Goal: Information Seeking & Learning: Find specific fact

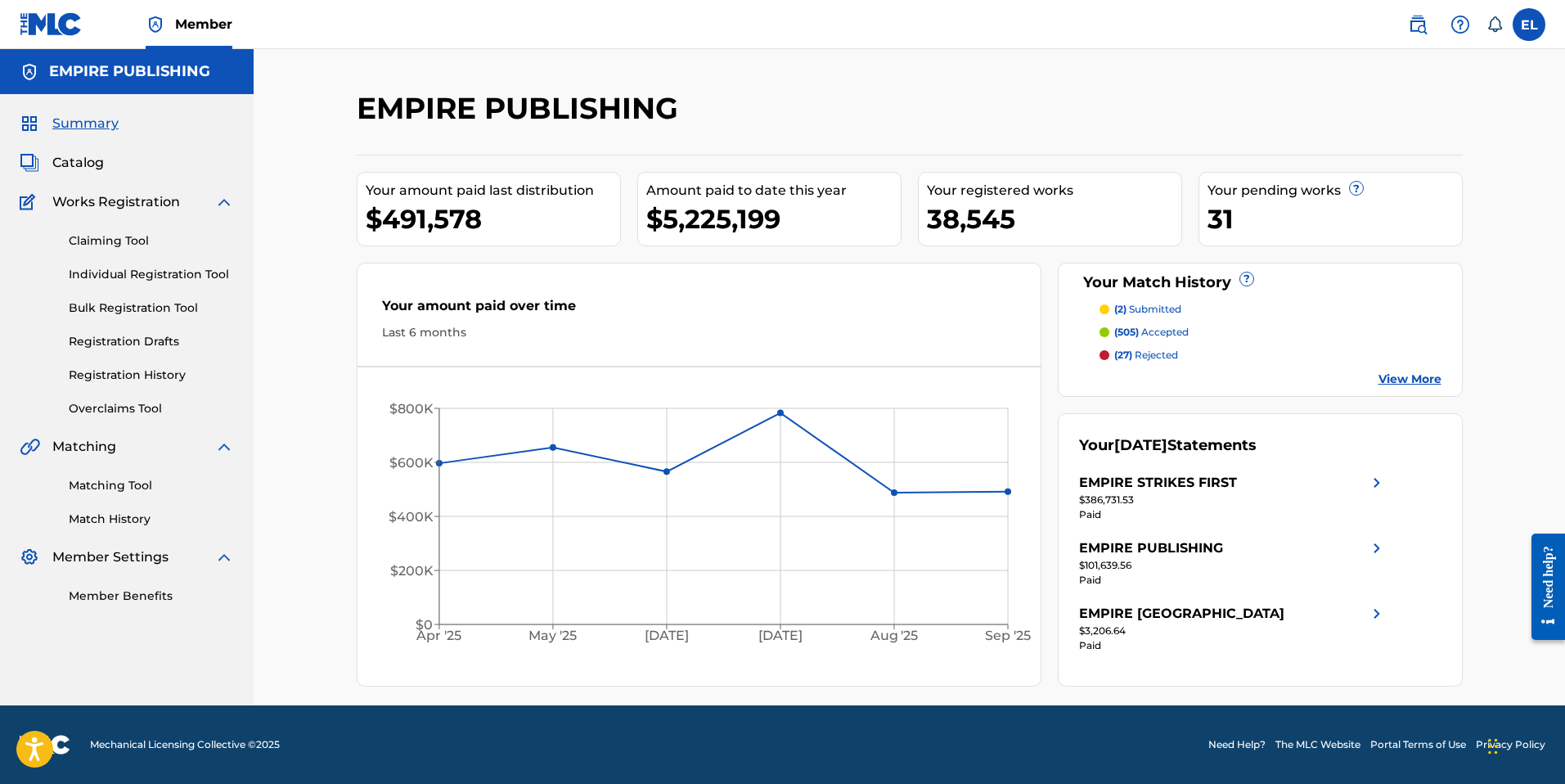
click at [1414, 27] on img at bounding box center [1418, 24] width 20 height 20
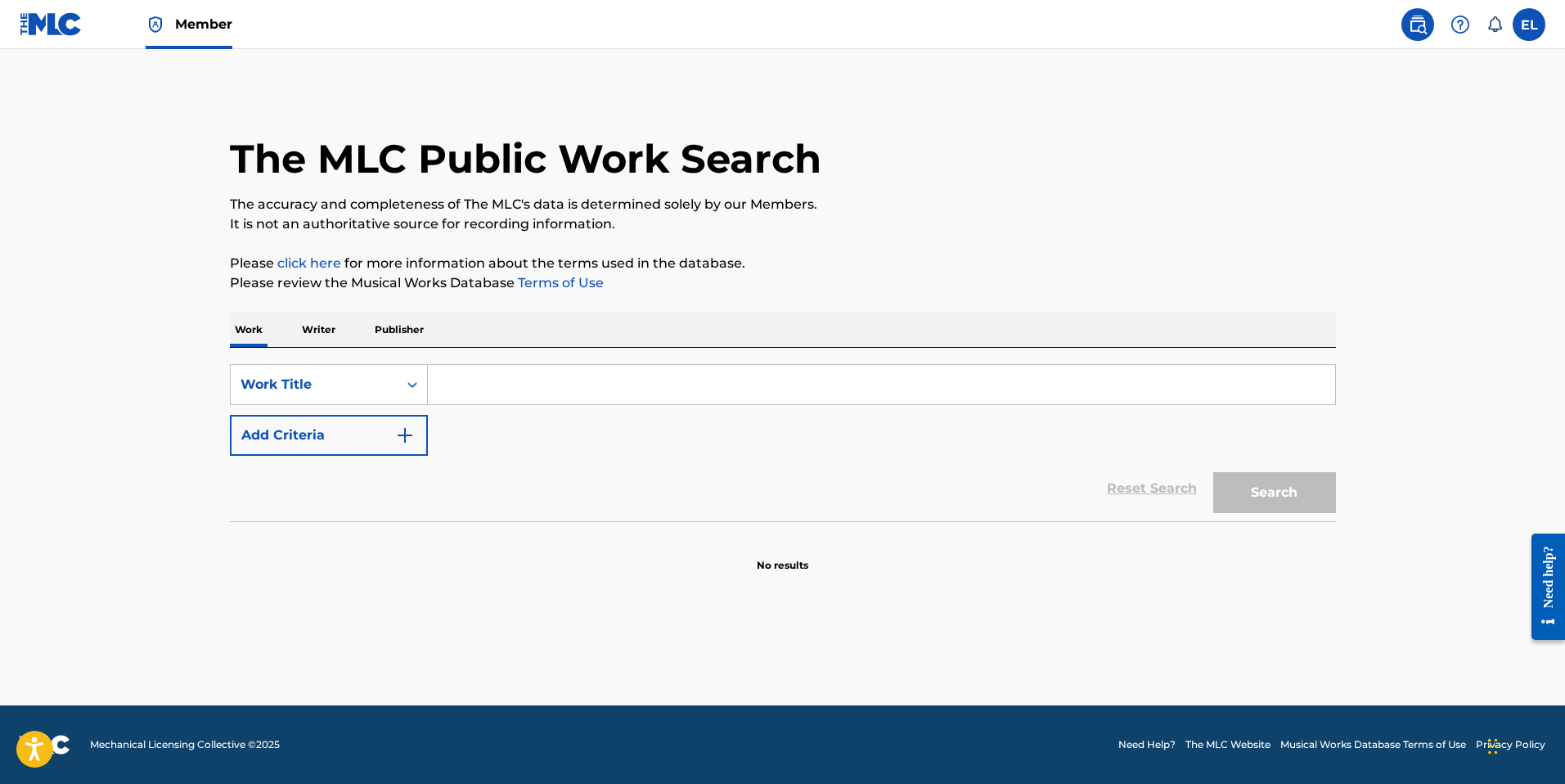
click at [604, 391] on input "Search Form" at bounding box center [881, 385] width 908 height 39
click at [329, 327] on p "Writer" at bounding box center [319, 330] width 44 height 34
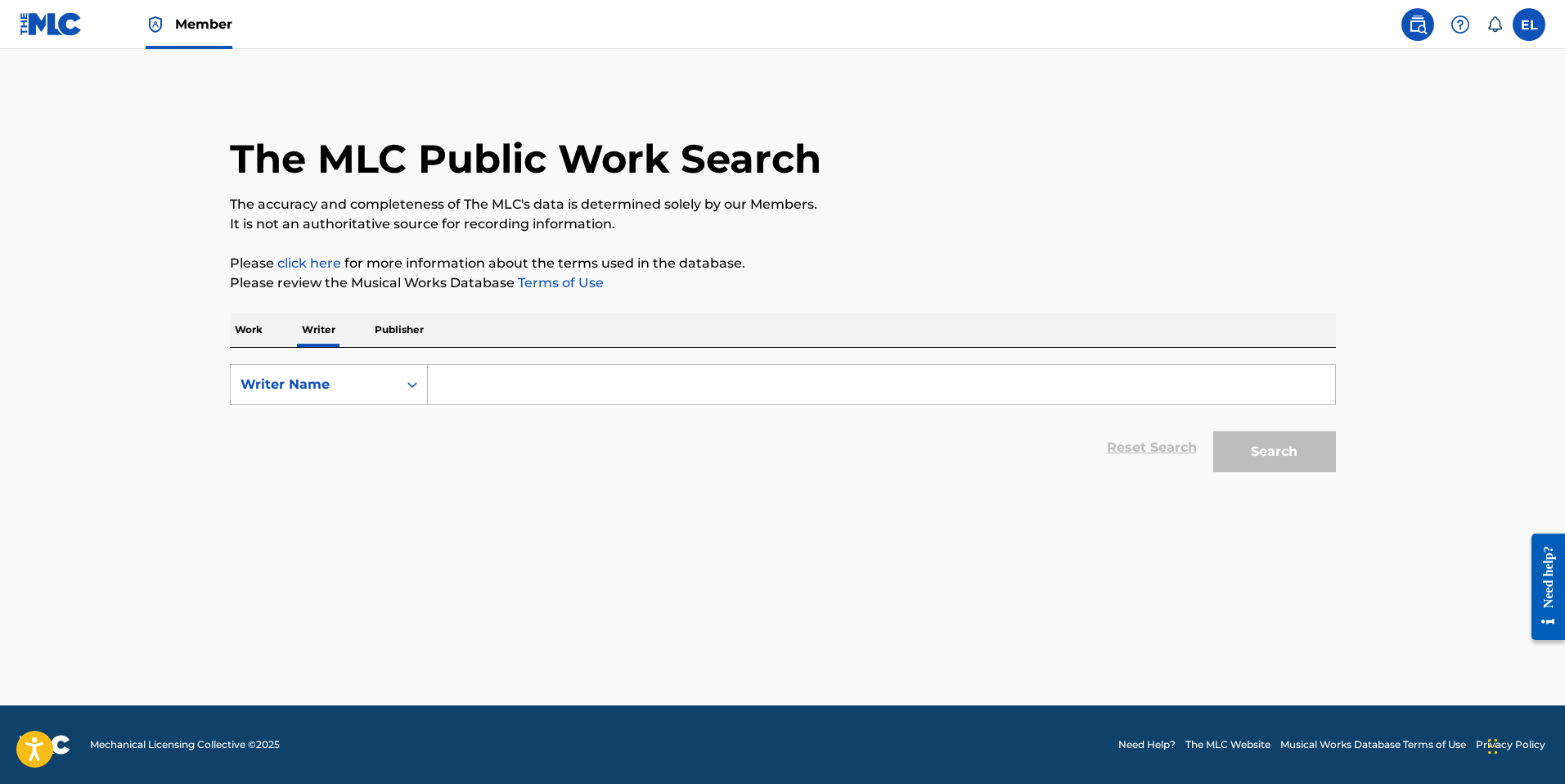
click at [586, 392] on input "Search Form" at bounding box center [881, 385] width 908 height 39
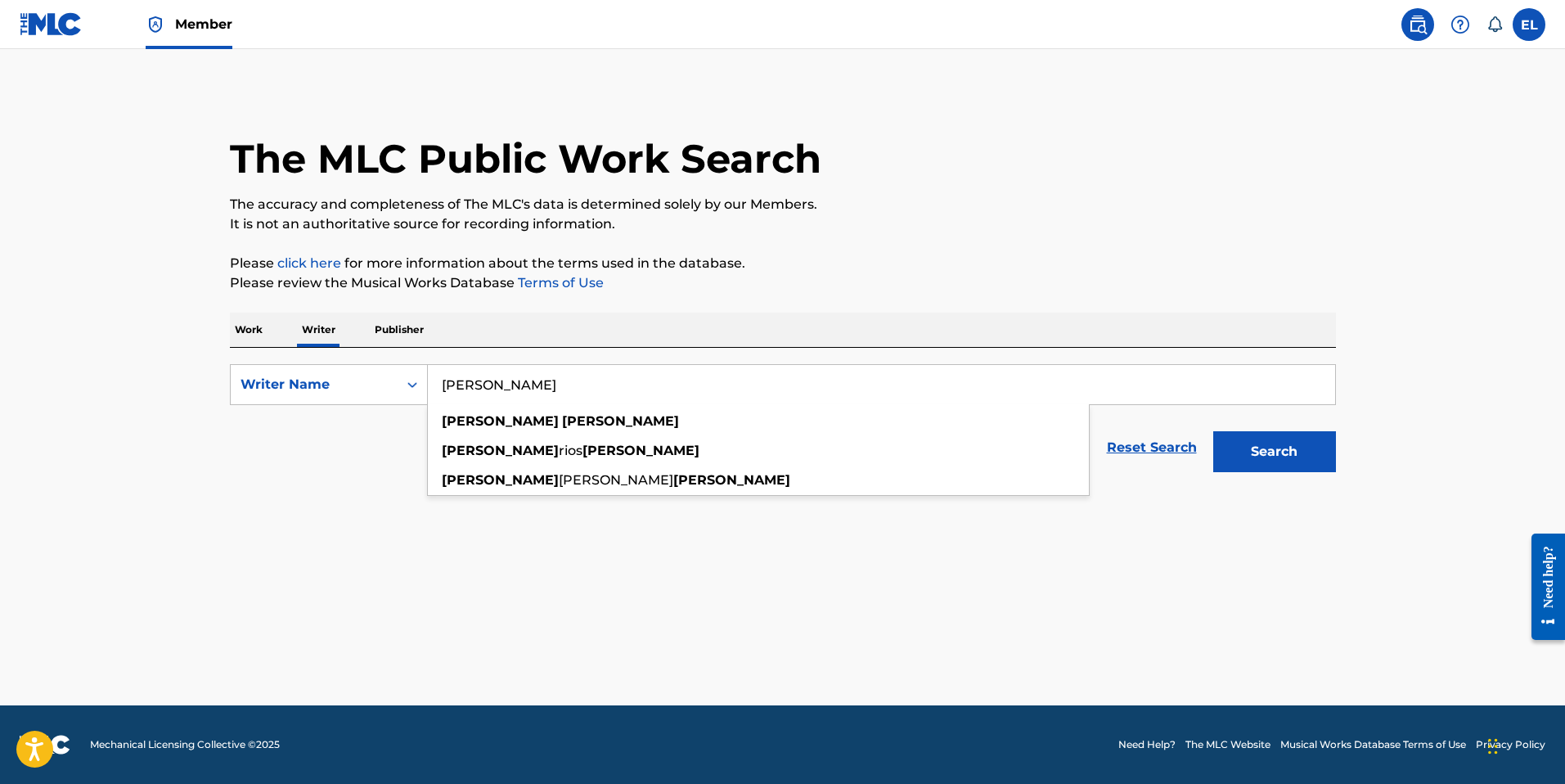
type input "Dennis Soto"
click at [1214, 431] on button "Search" at bounding box center [1274, 452] width 123 height 41
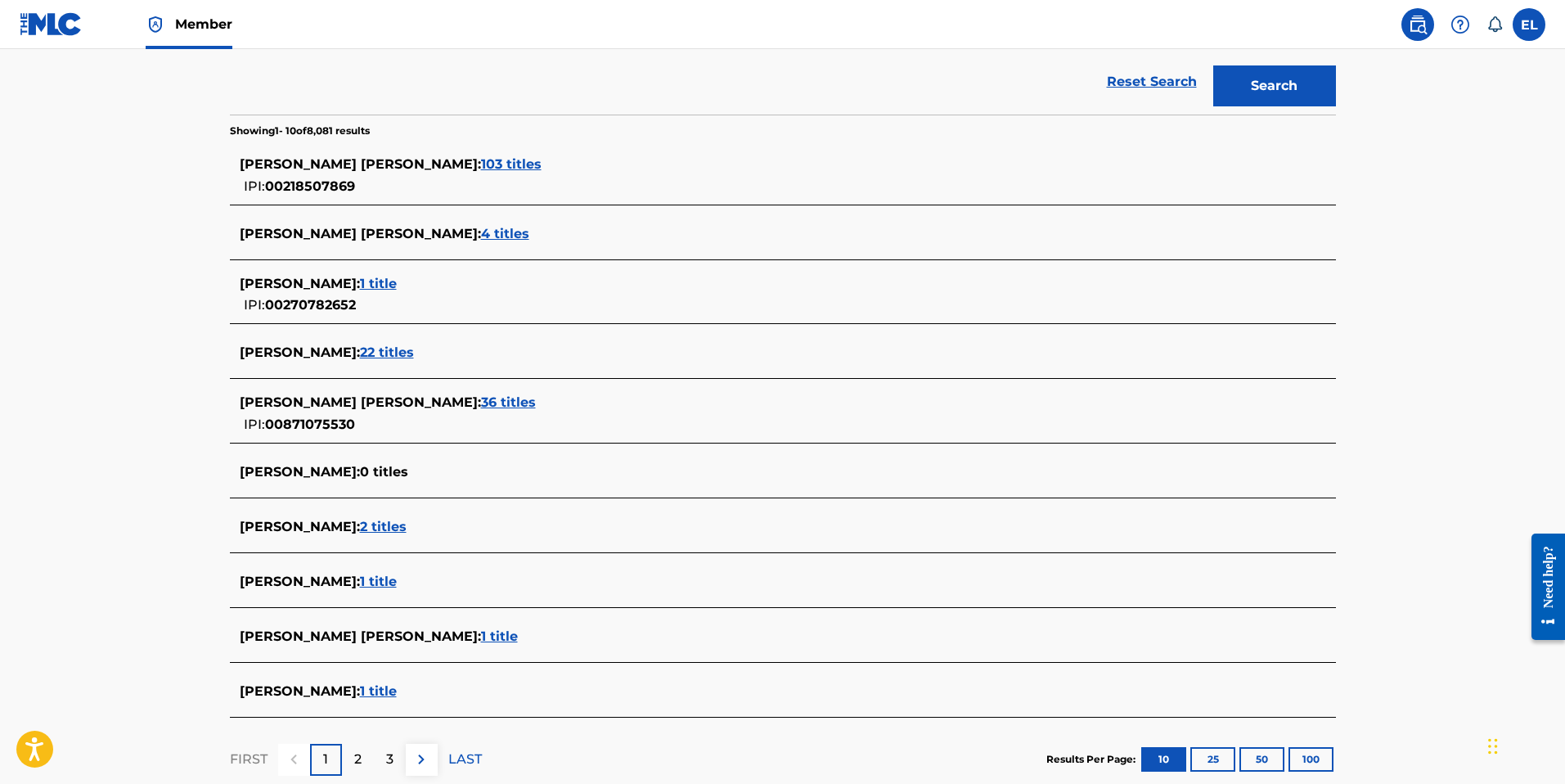
scroll to position [424, 0]
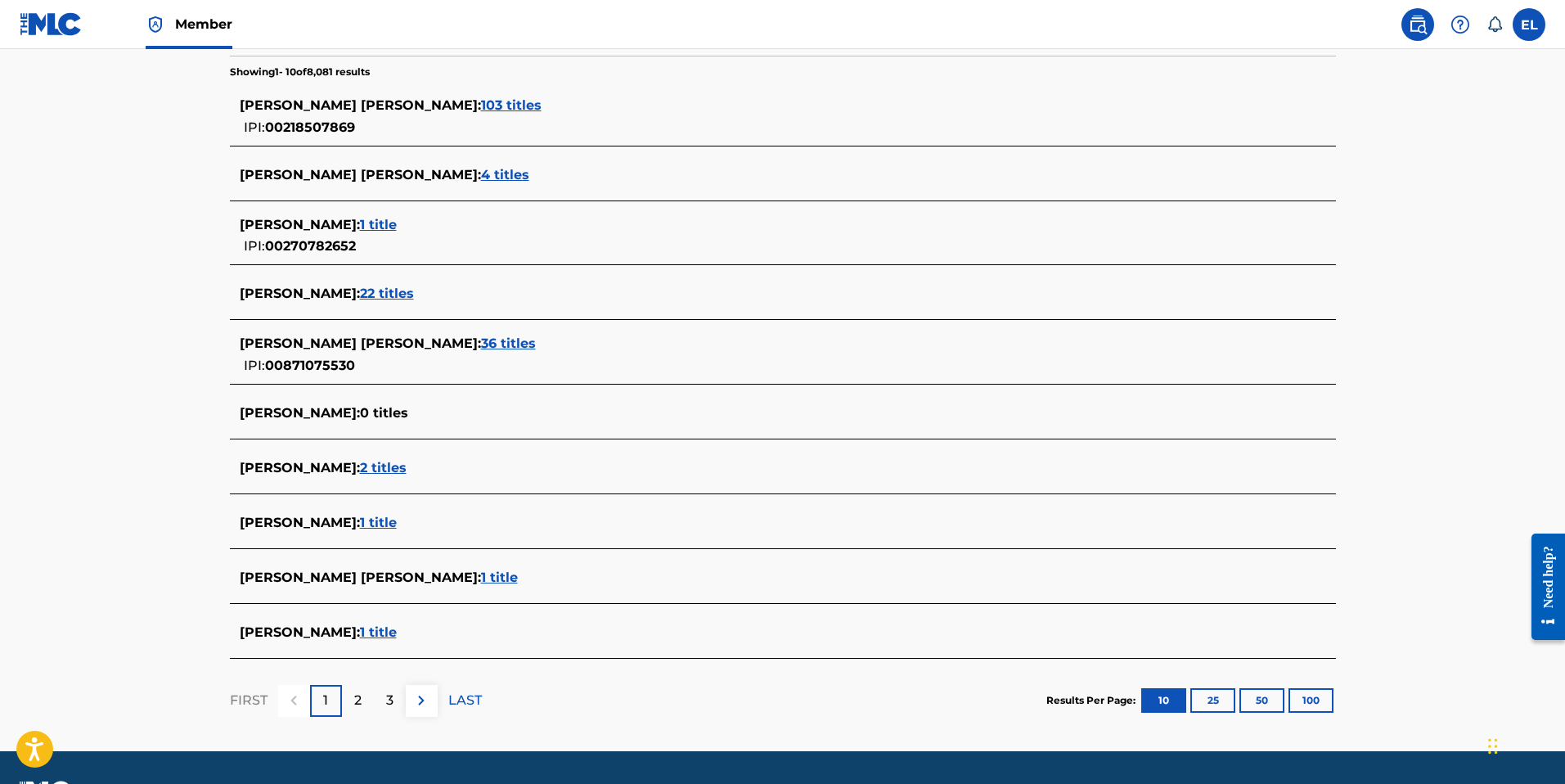
click at [481, 345] on span "36 titles" at bounding box center [508, 343] width 55 height 15
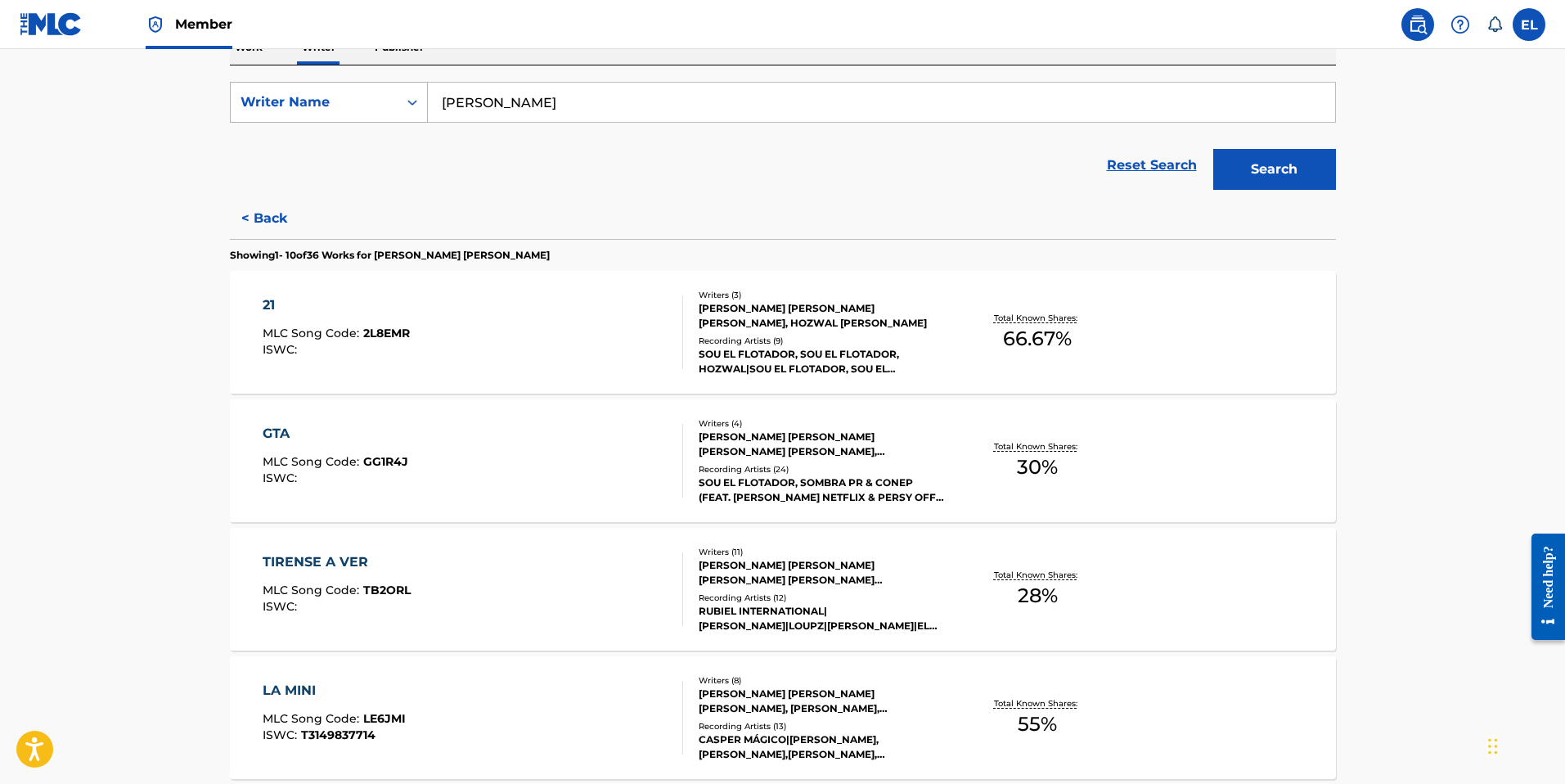
scroll to position [267, 0]
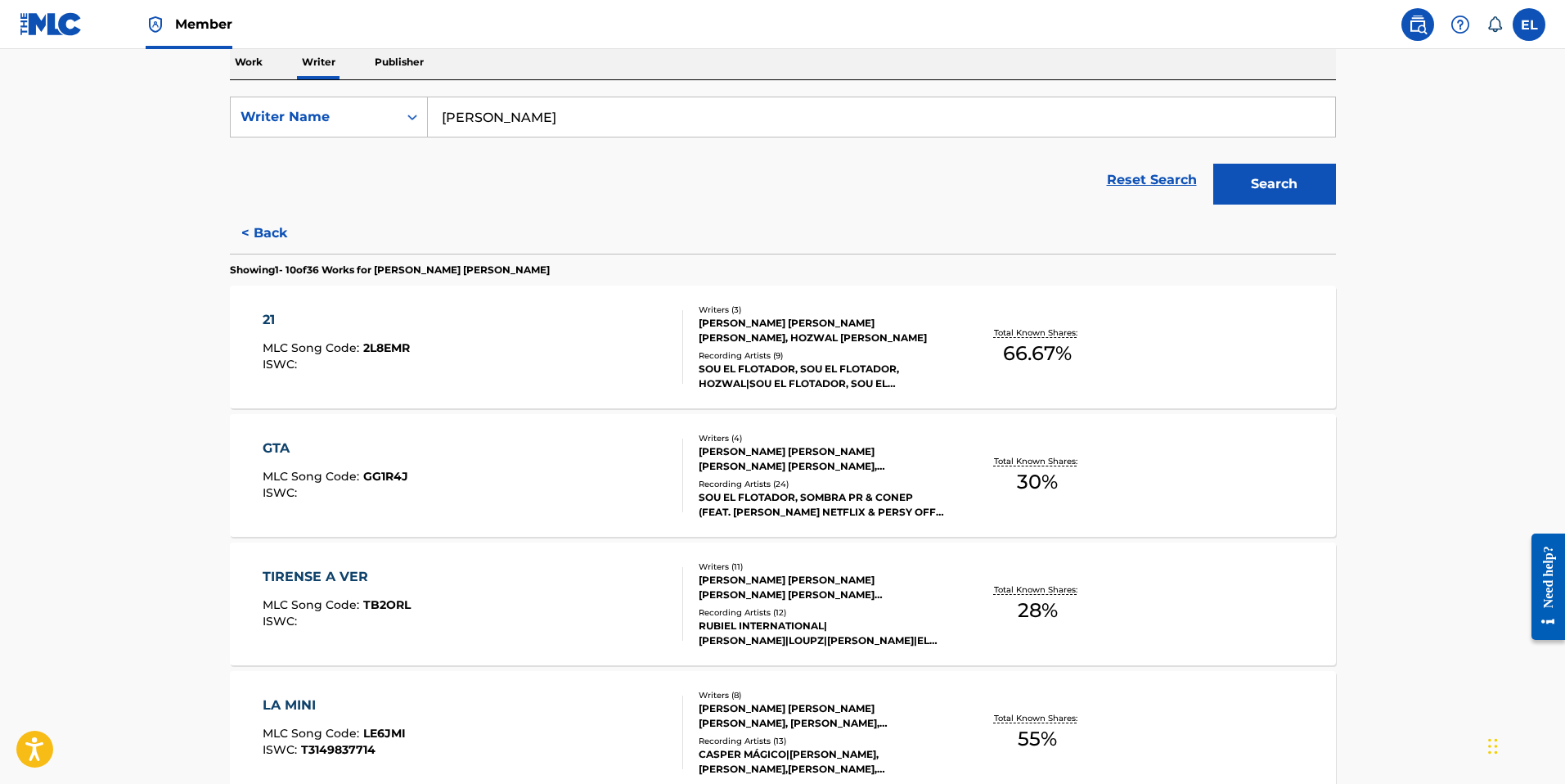
click at [253, 63] on p "Work" at bounding box center [249, 63] width 38 height 34
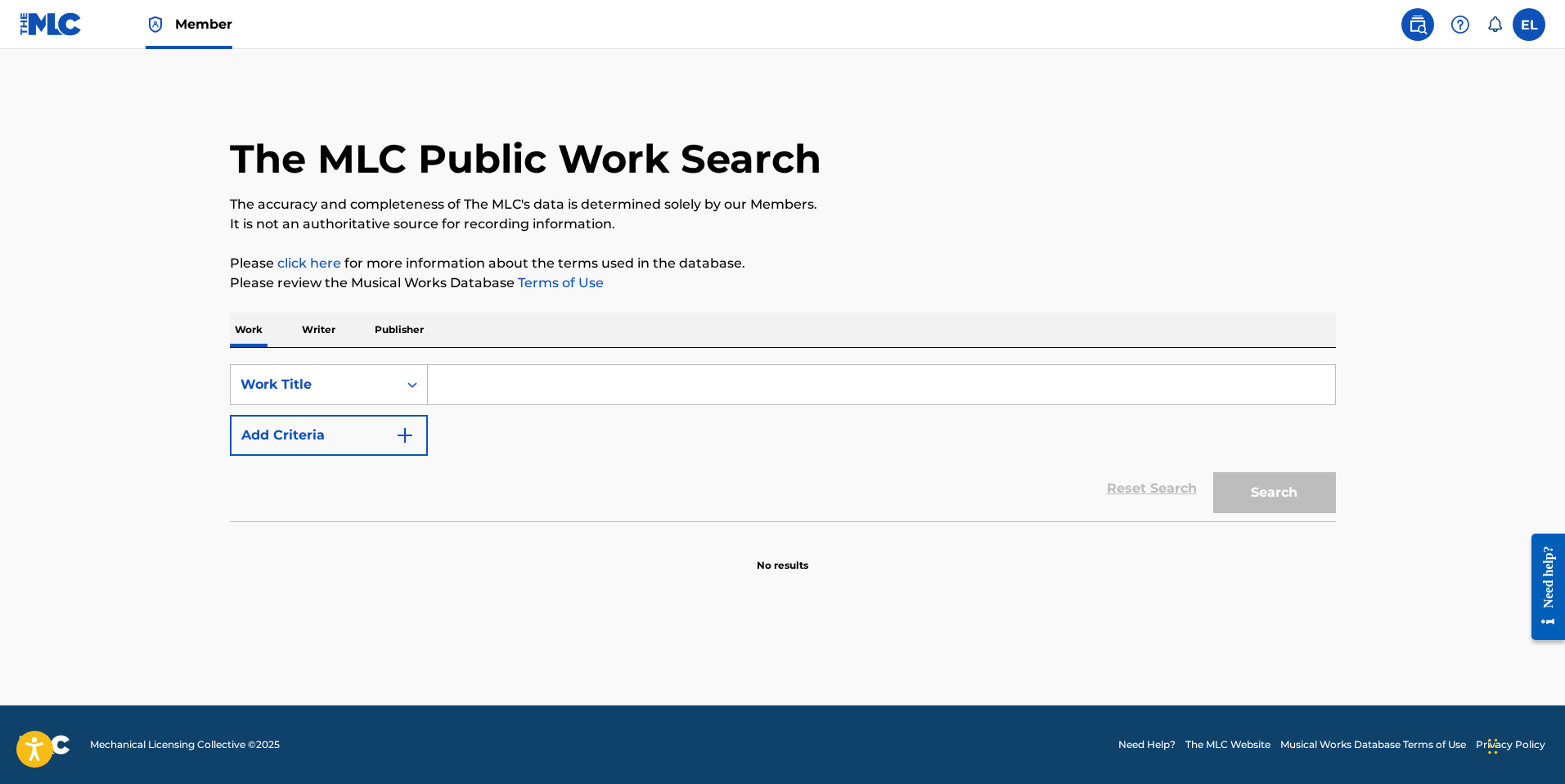
click at [466, 381] on input "Search Form" at bounding box center [881, 385] width 908 height 39
paste input "11:11 (Remix)"
type input "11:11 (Remix)"
click at [364, 438] on button "Add Criteria" at bounding box center [328, 435] width 198 height 41
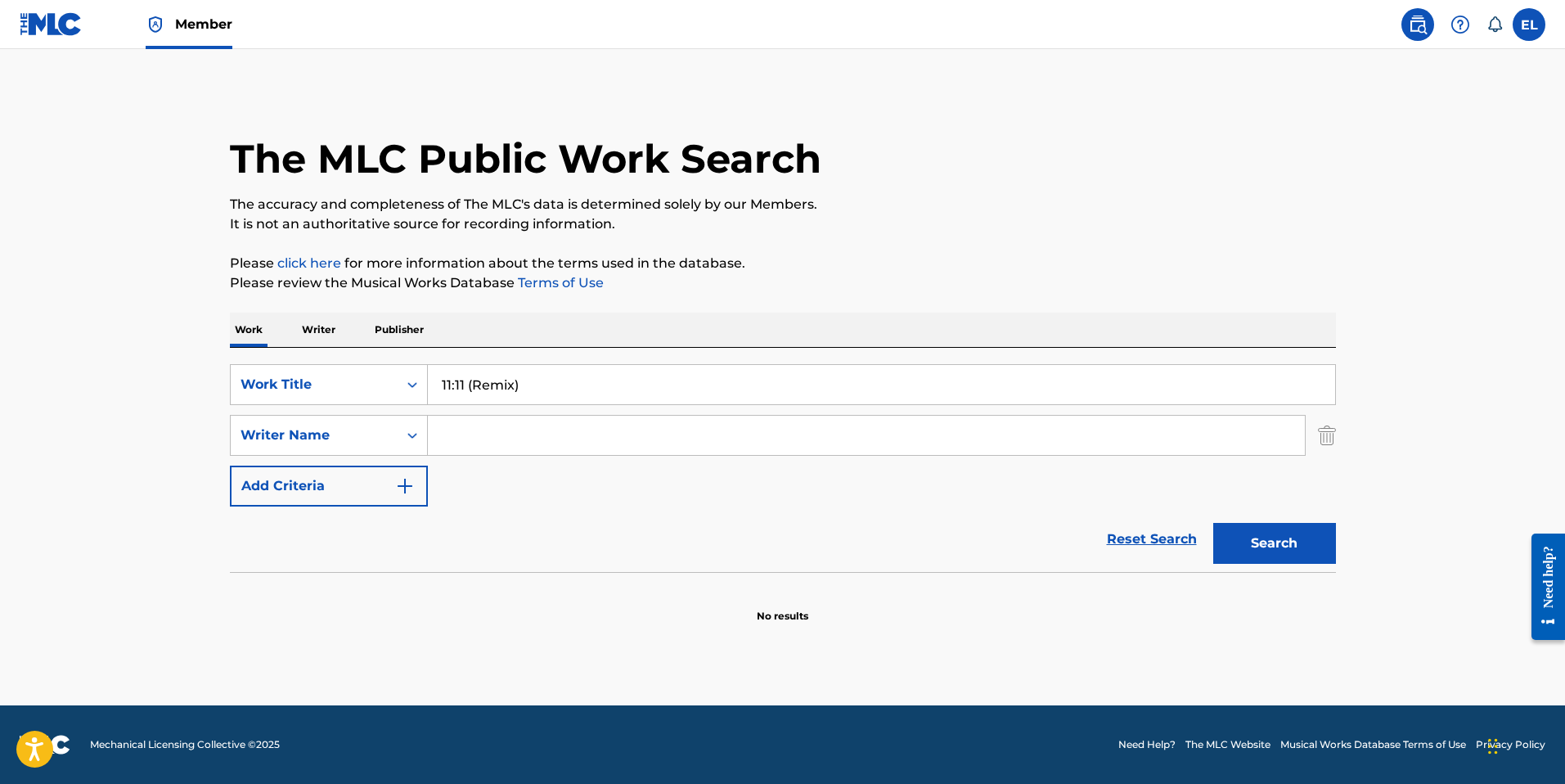
click at [766, 436] on input "Search Form" at bounding box center [866, 435] width 877 height 39
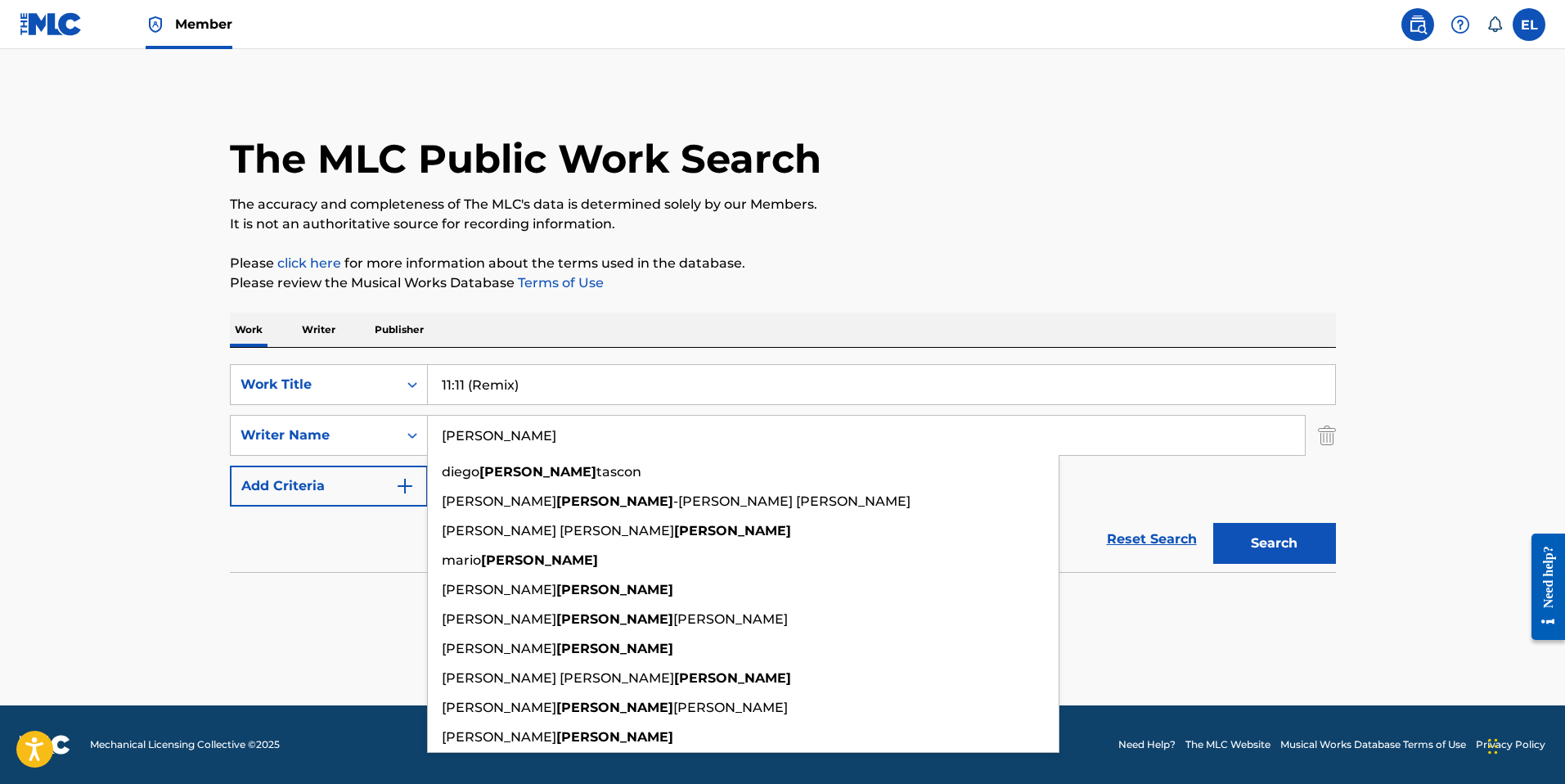
type input "Soto"
click at [1214, 523] on button "Search" at bounding box center [1274, 543] width 123 height 41
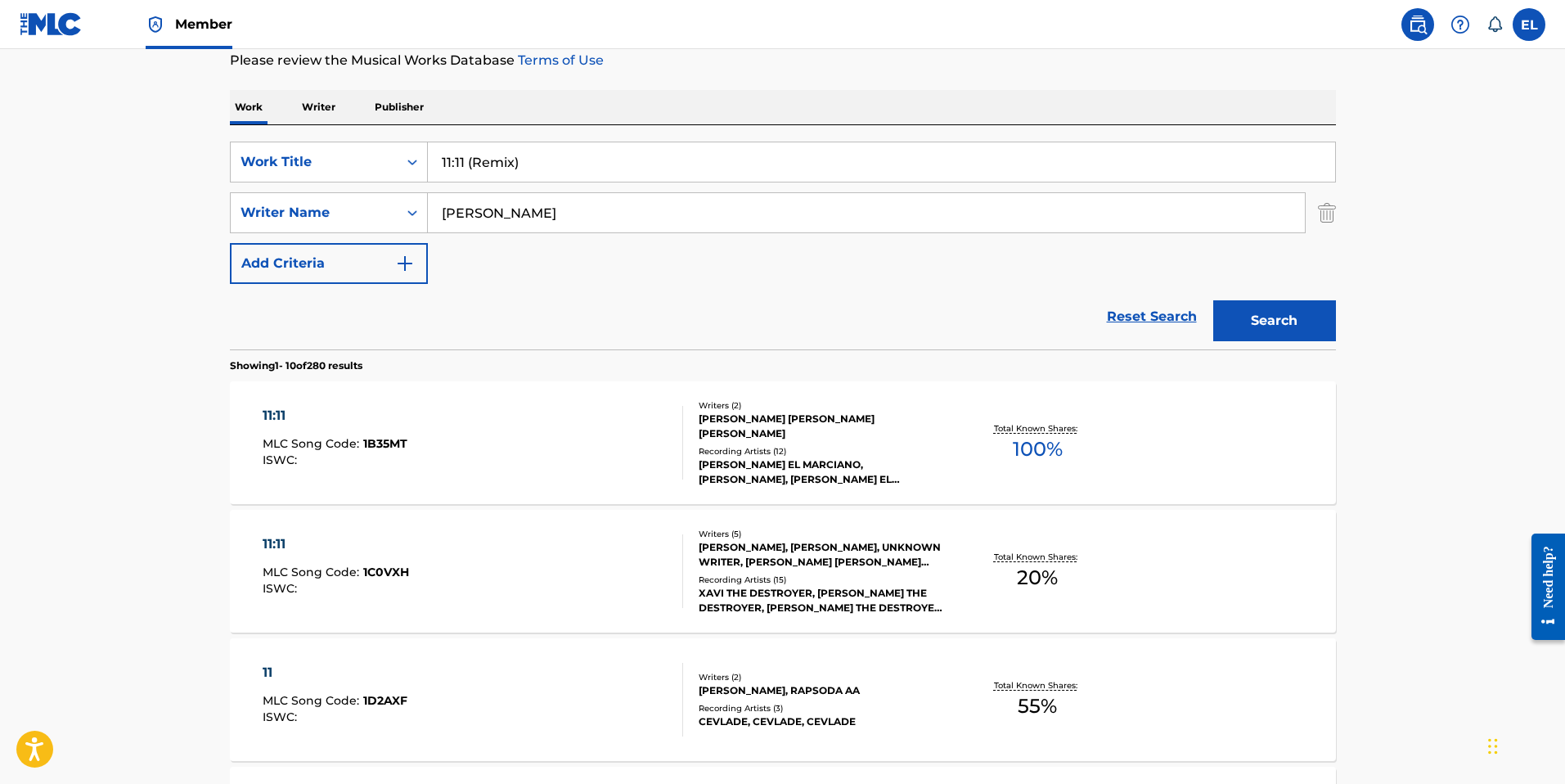
scroll to position [278, 0]
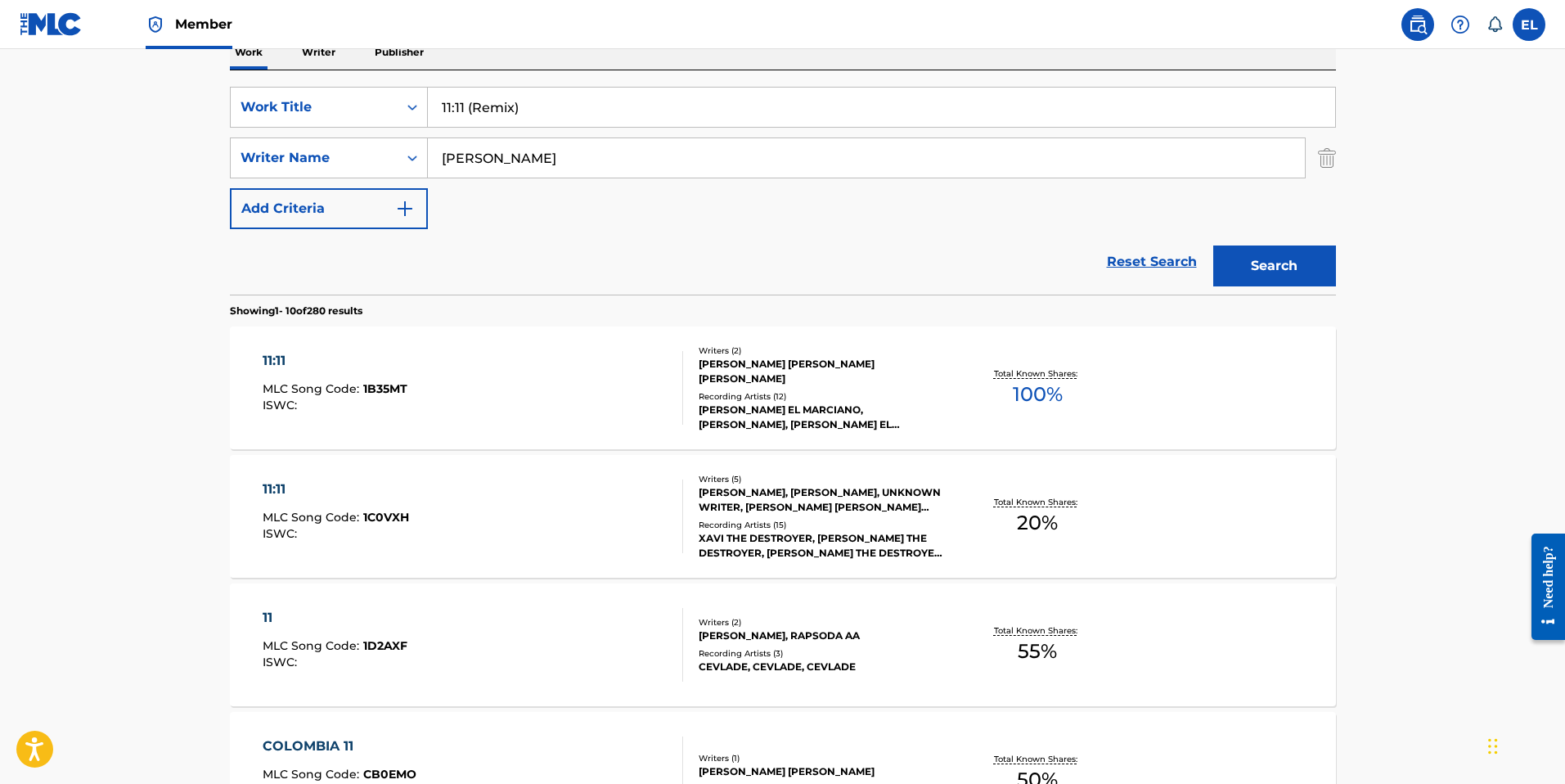
click at [543, 119] on input "11:11 (Remix)" at bounding box center [881, 107] width 908 height 39
paste input "23"
click at [1230, 260] on button "Search" at bounding box center [1274, 266] width 123 height 41
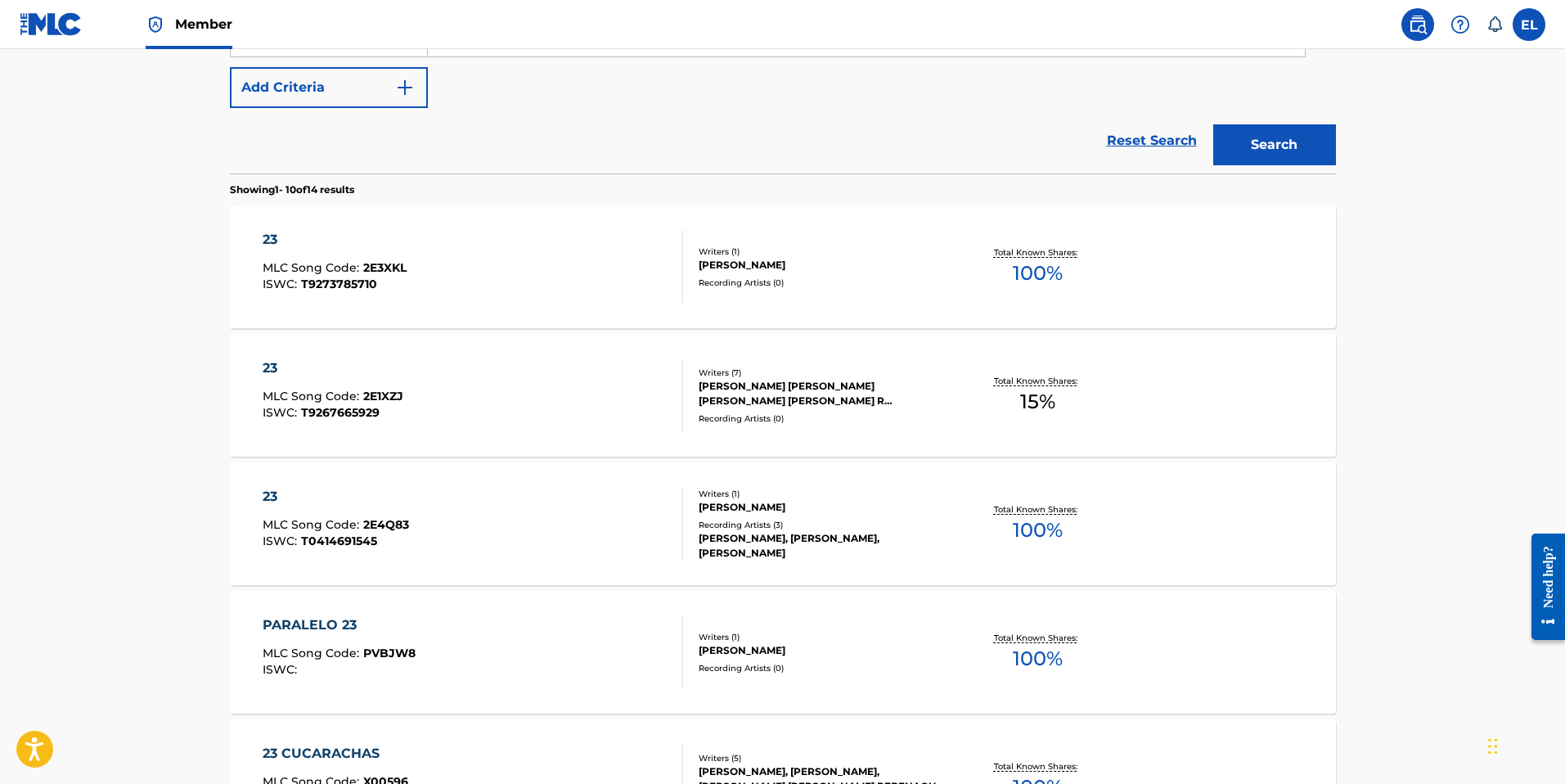
scroll to position [0, 0]
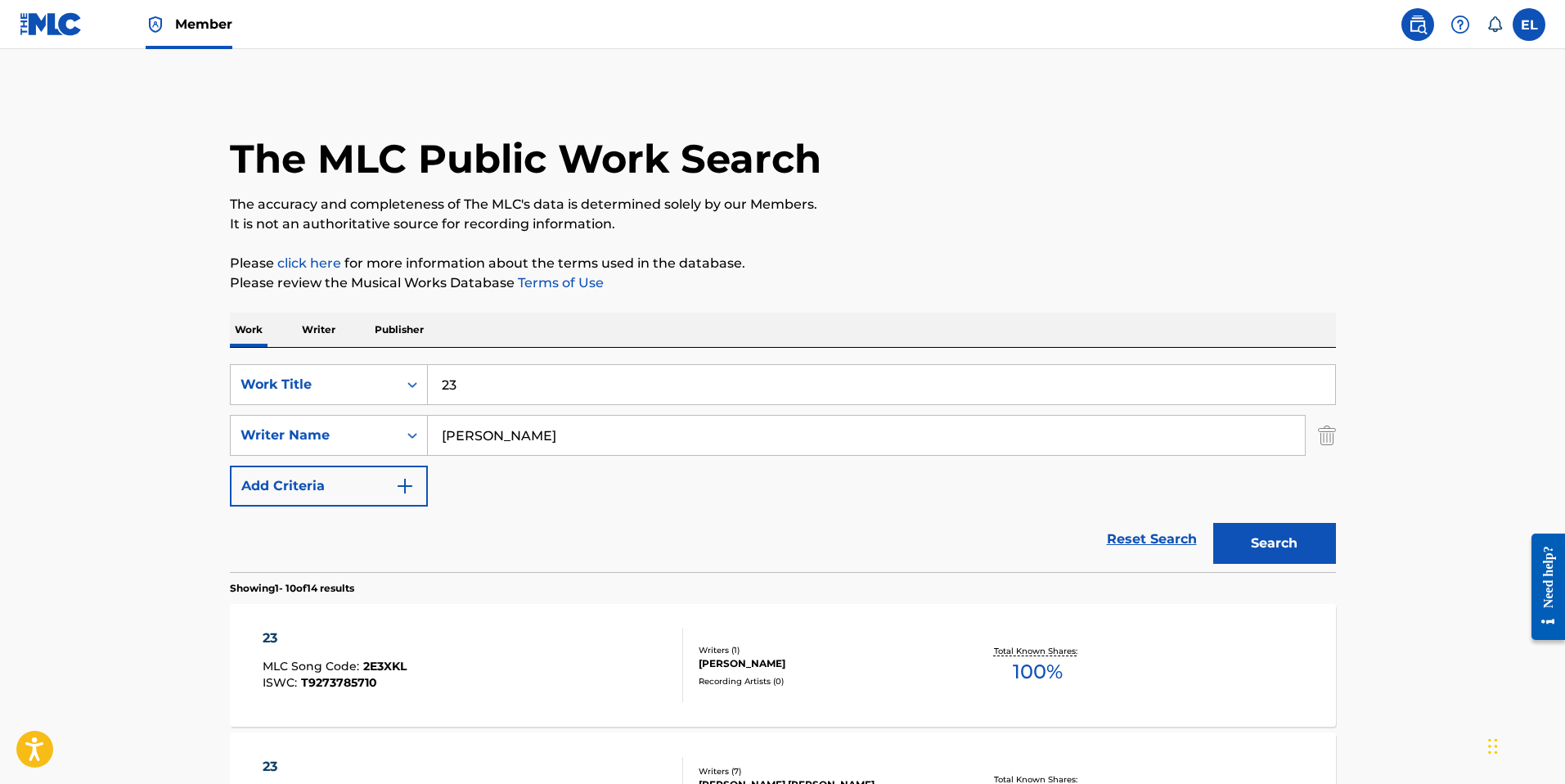
click at [641, 382] on input "23" at bounding box center [881, 385] width 908 height 39
paste input "Auxilio (Fuck Maduro)"
click at [1222, 548] on button "Search" at bounding box center [1274, 543] width 123 height 41
drag, startPoint x: 486, startPoint y: 386, endPoint x: 989, endPoint y: 429, distance: 504.8
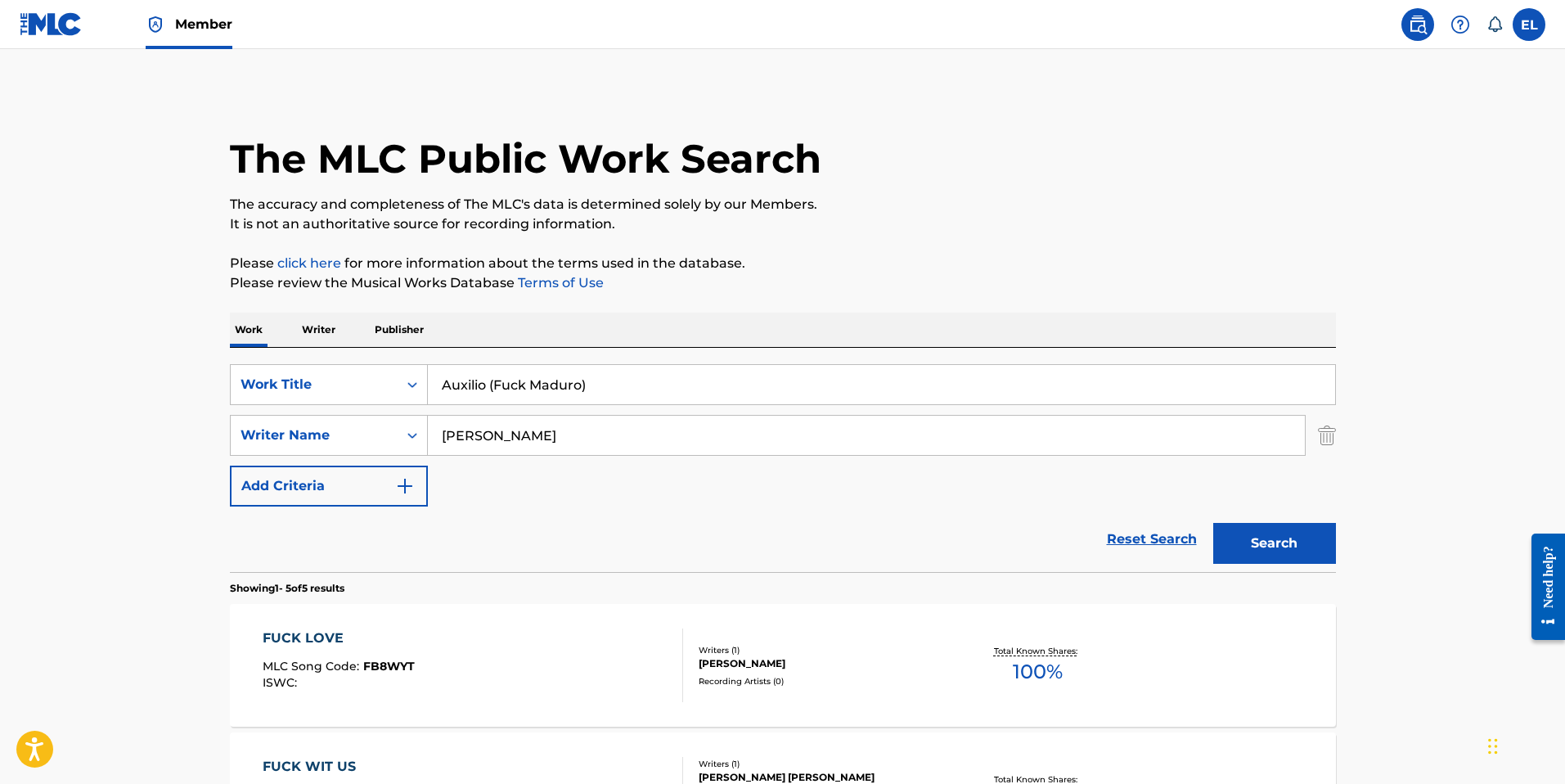
click at [988, 429] on div "SearchWithCriteriace25782d-d8f1-4256-b3e8-7d0ca863cf4f Work Title Auxilio (Fuck…" at bounding box center [782, 435] width 1106 height 142
drag, startPoint x: 484, startPoint y: 387, endPoint x: 918, endPoint y: 386, distance: 434.0
click at [918, 386] on input "auxilio emergencial do rap" at bounding box center [881, 385] width 908 height 39
drag, startPoint x: 1197, startPoint y: 222, endPoint x: 1224, endPoint y: 475, distance: 254.4
click at [1197, 222] on p "It is not an authoritative source for recording information." at bounding box center [782, 224] width 1106 height 20
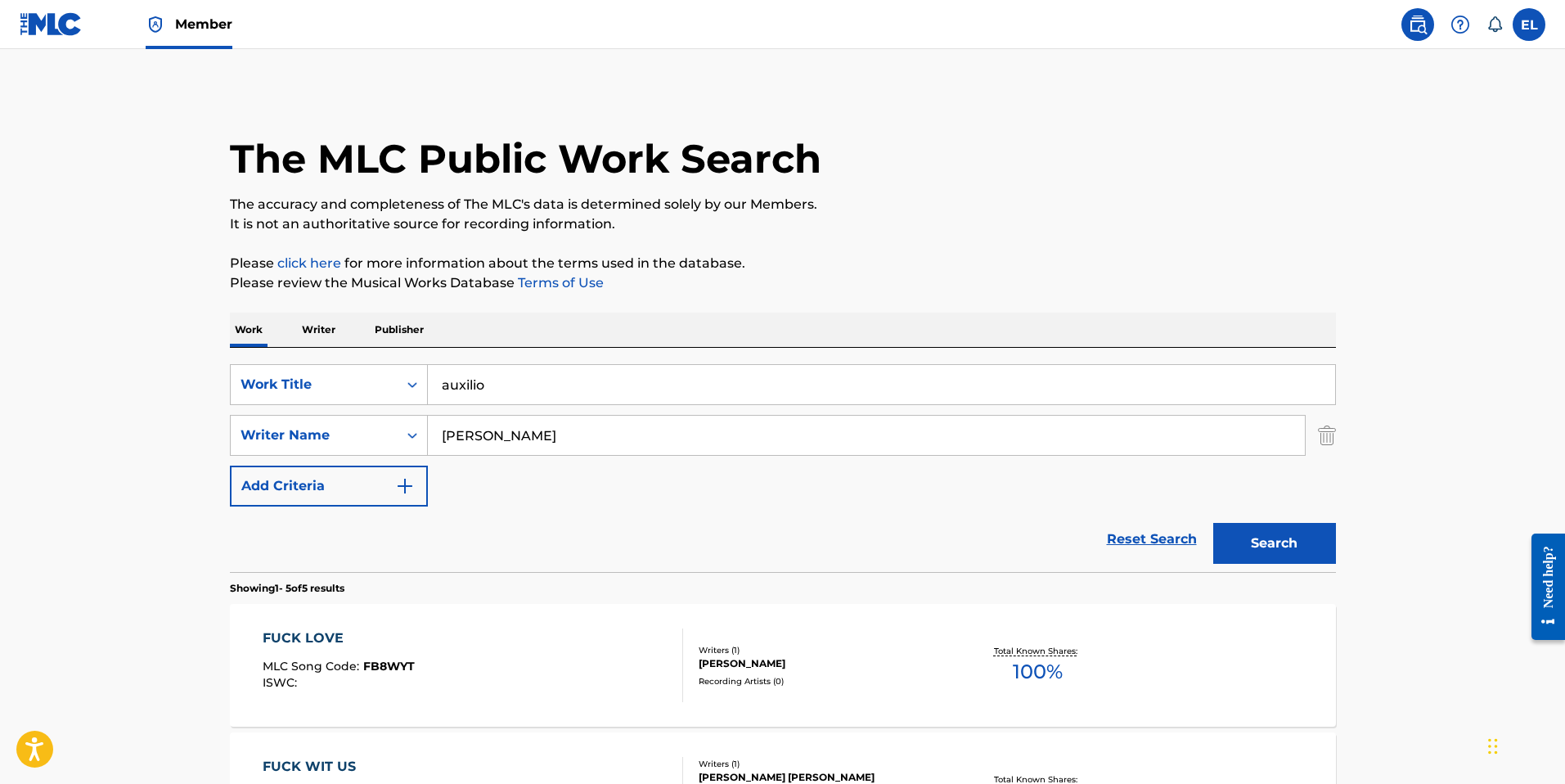
drag, startPoint x: 1254, startPoint y: 540, endPoint x: 1264, endPoint y: 542, distance: 10.2
click at [1254, 540] on button "Search" at bounding box center [1274, 543] width 123 height 41
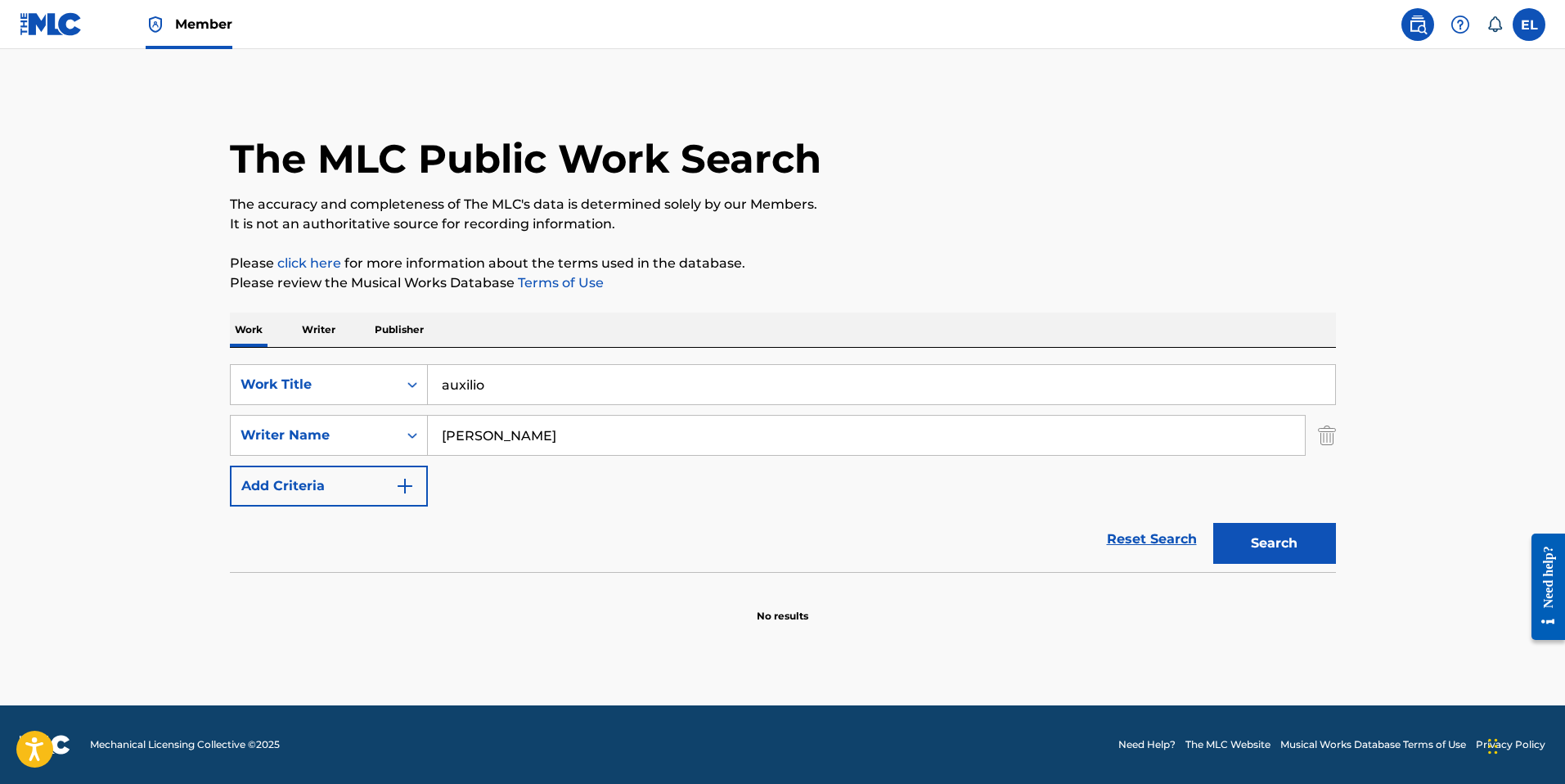
click at [677, 369] on input "auxilio" at bounding box center [881, 385] width 908 height 39
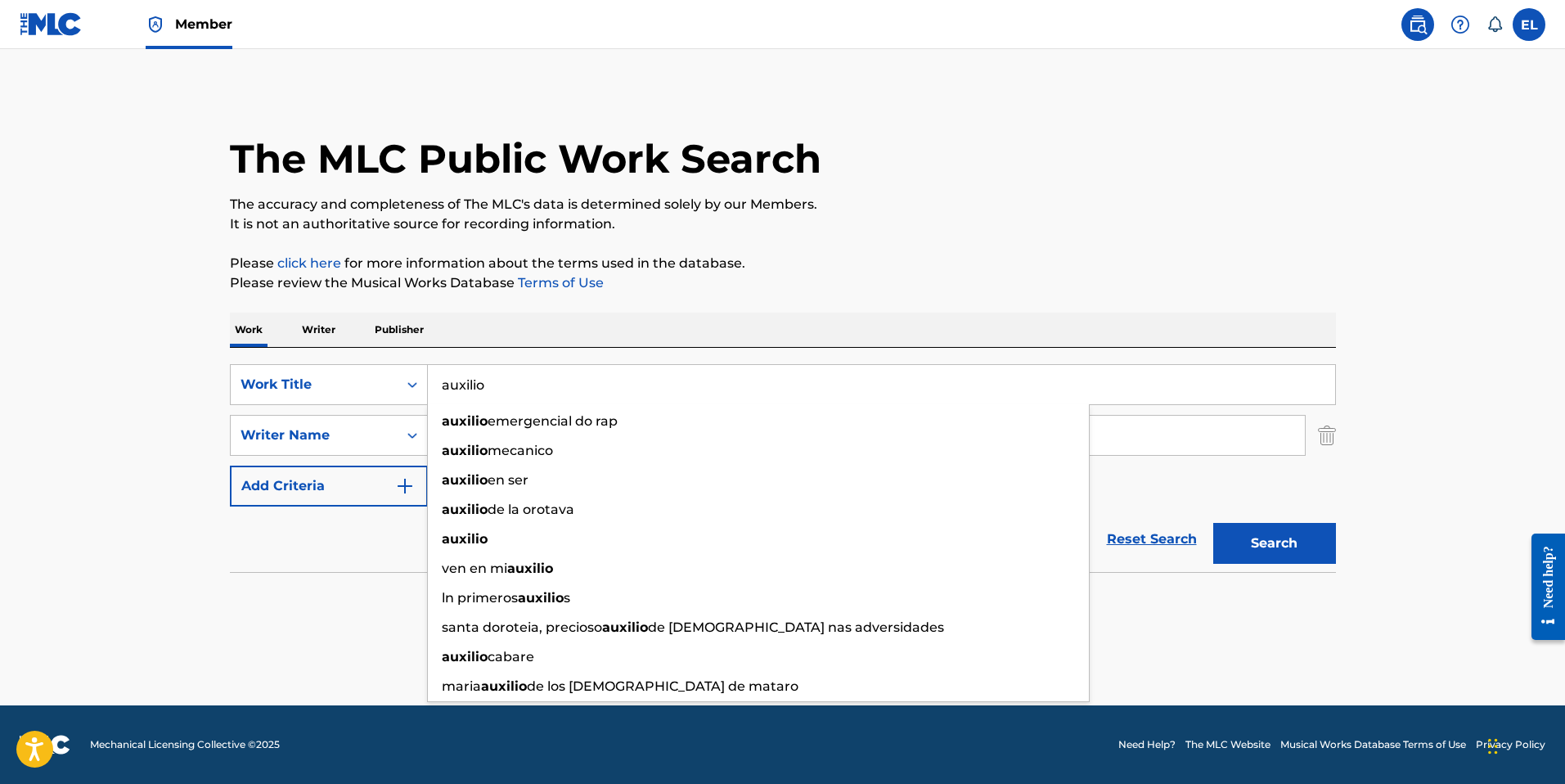
click at [678, 369] on input "auxilio" at bounding box center [881, 385] width 908 height 39
paste input "Banandonos"
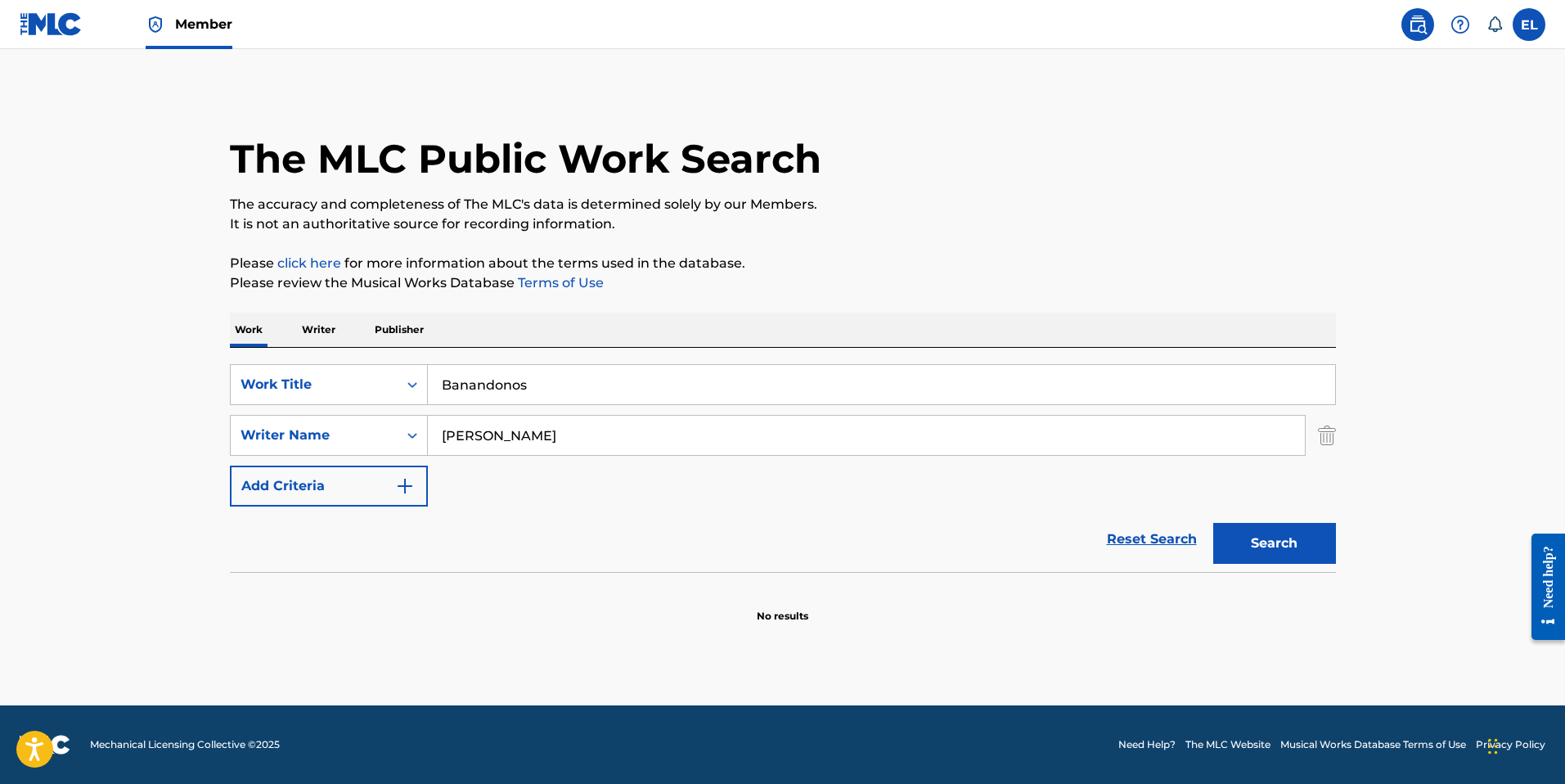
click at [1280, 563] on button "Search" at bounding box center [1274, 543] width 123 height 41
click at [1247, 557] on button "Search" at bounding box center [1274, 543] width 123 height 41
click at [557, 374] on input "Banandonos" at bounding box center [881, 385] width 908 height 39
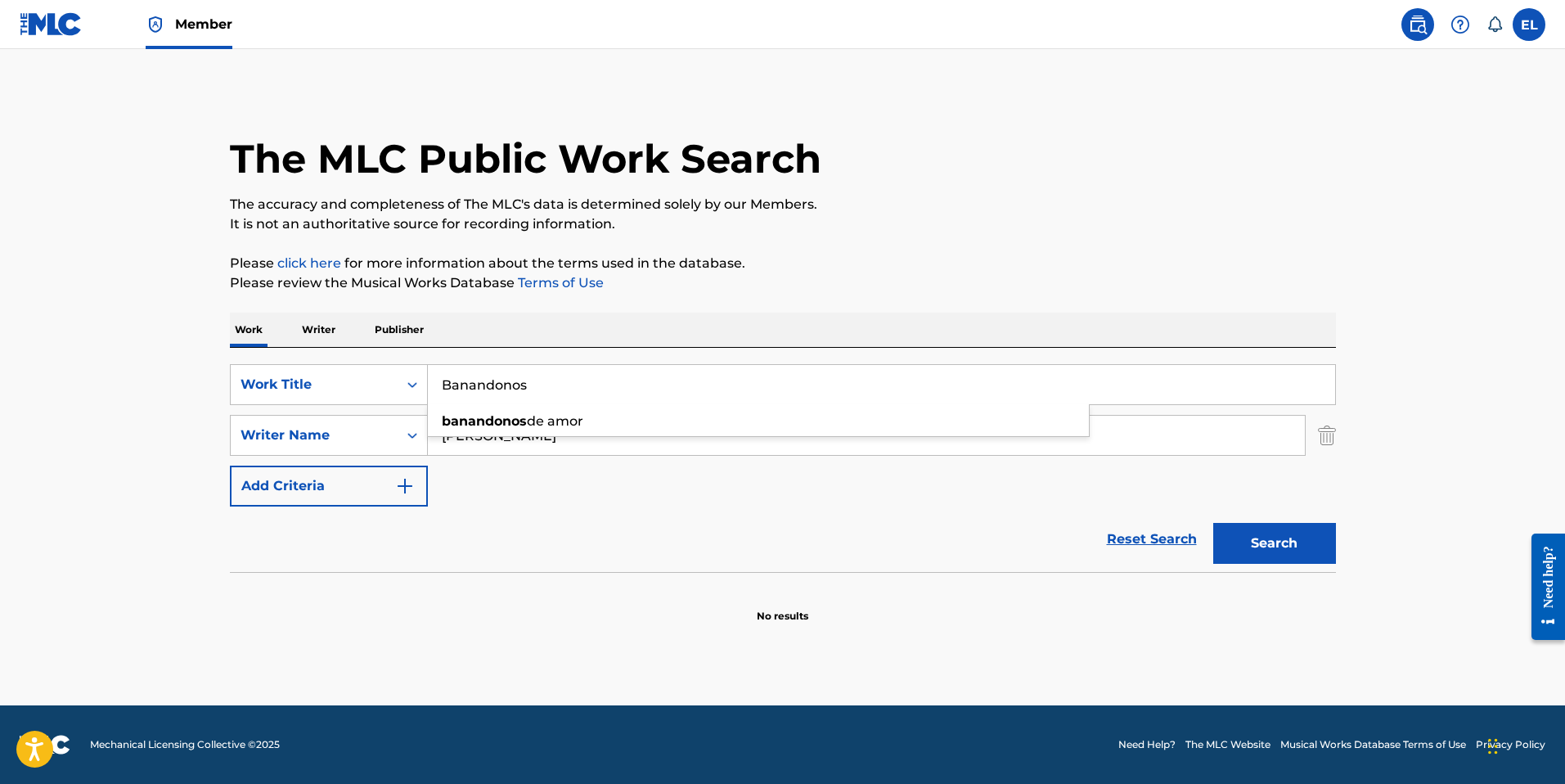
paste input "ellaquear"
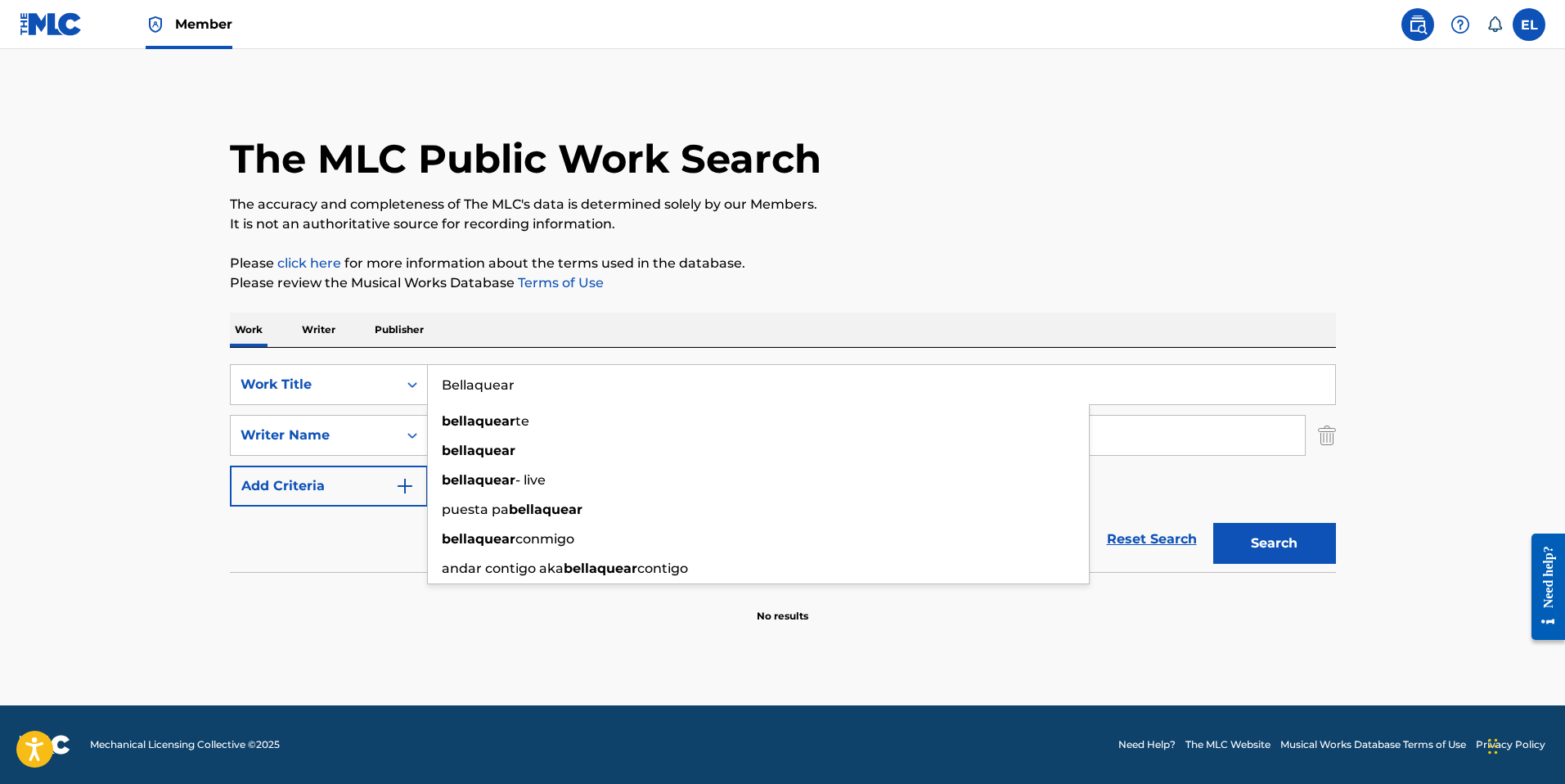
click at [1295, 530] on button "Search" at bounding box center [1274, 543] width 123 height 41
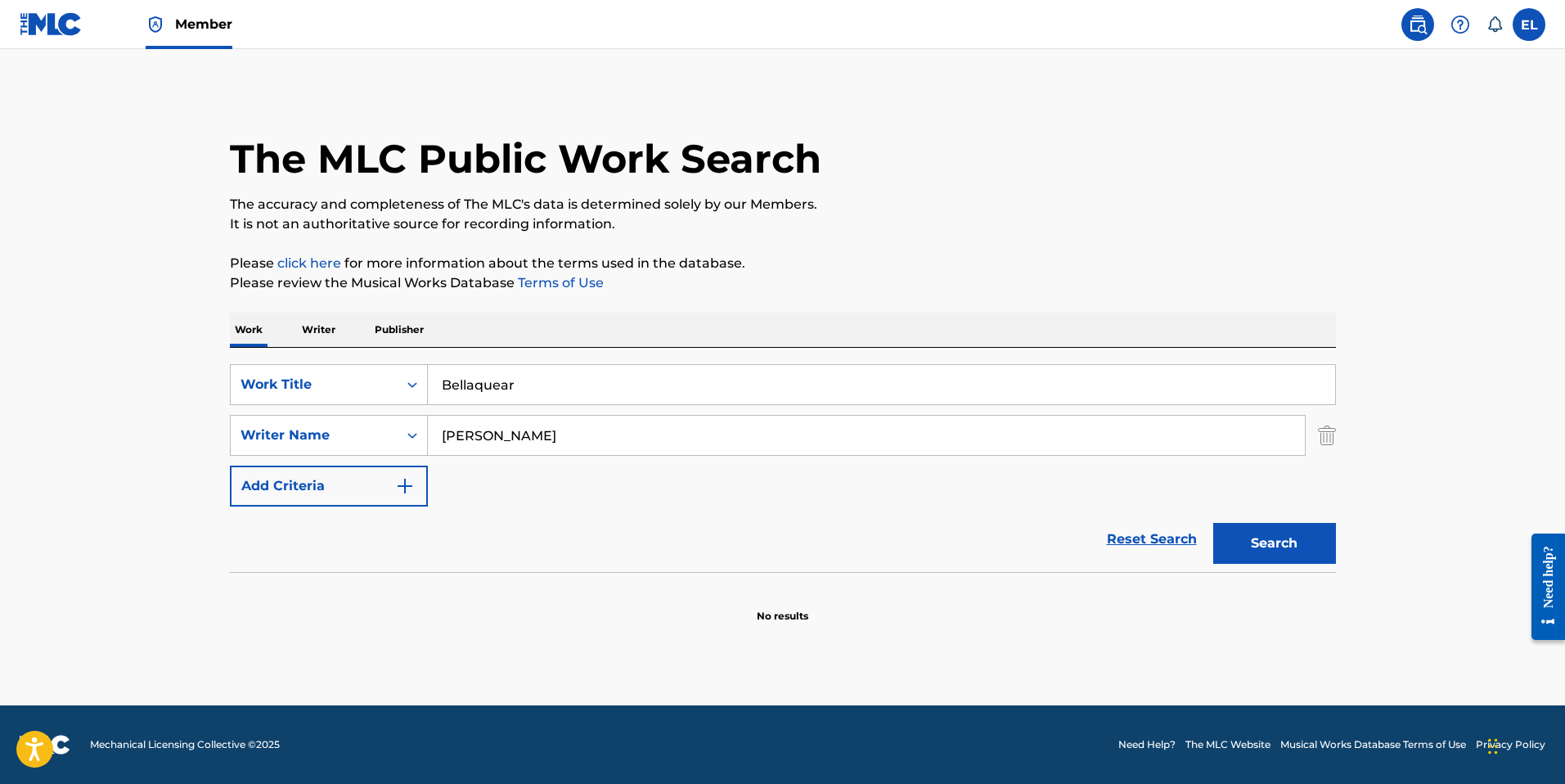
click at [610, 384] on input "Bellaquear" at bounding box center [881, 385] width 908 height 39
paste input "sala"
drag, startPoint x: 1017, startPoint y: 272, endPoint x: 1078, endPoint y: 336, distance: 88.4
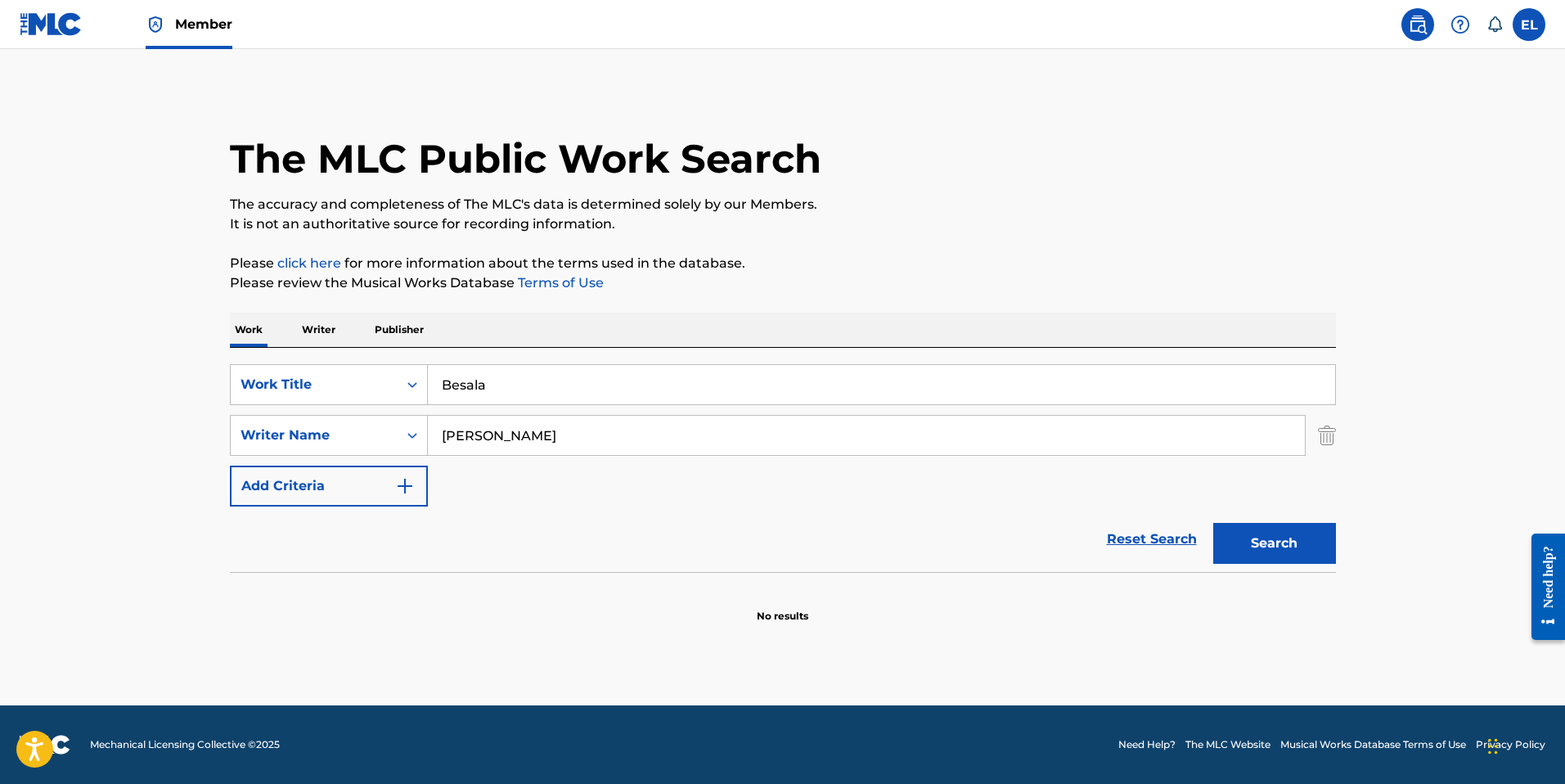
click at [1018, 272] on p "Please click here for more information about the terms used in the database." at bounding box center [782, 263] width 1106 height 20
click at [1309, 533] on button "Search" at bounding box center [1274, 543] width 123 height 41
click at [582, 390] on input "Besala" at bounding box center [881, 385] width 908 height 39
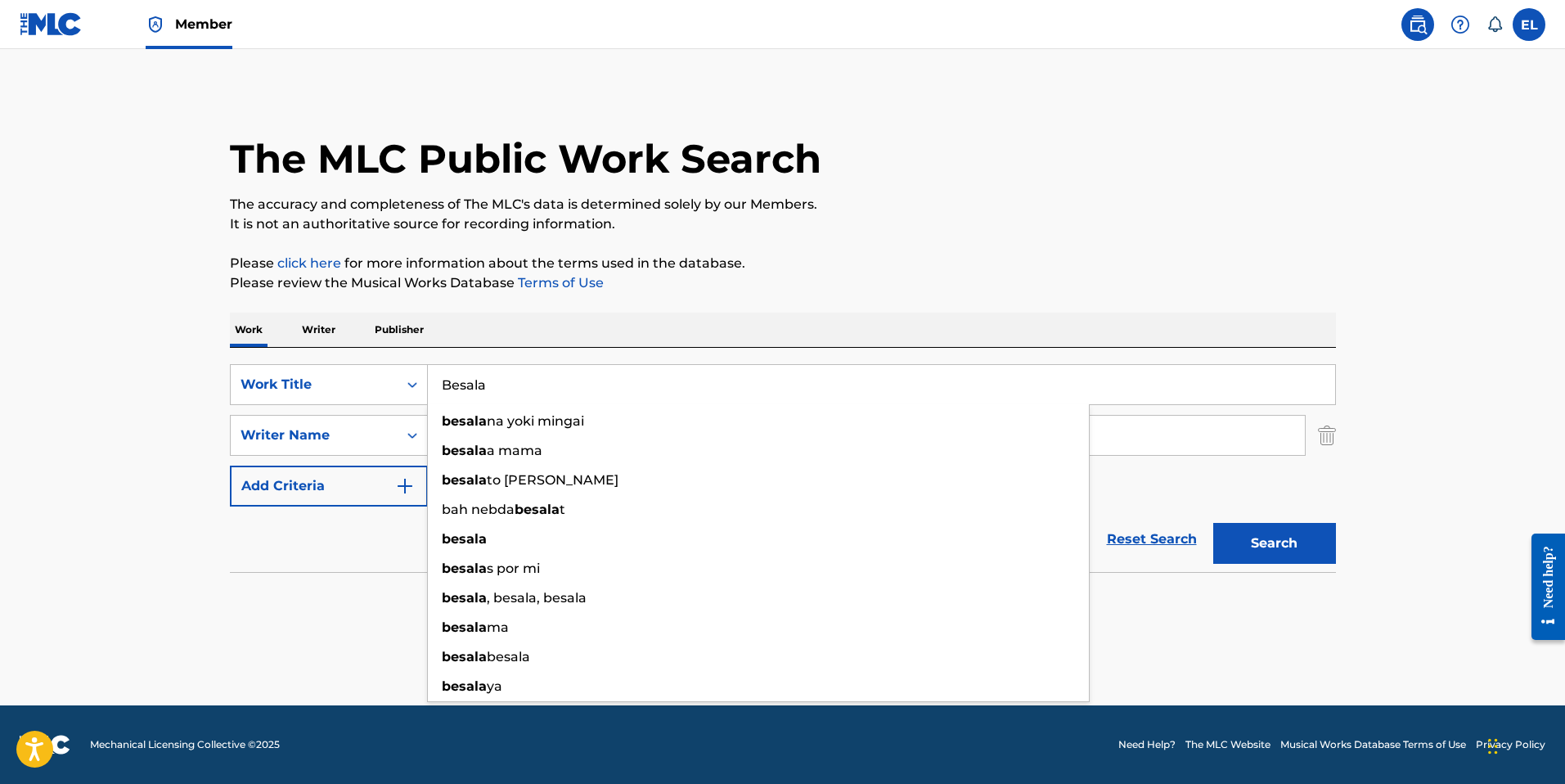
paste input "ipolar (Remix)"
type input "Bipolar (Remix)"
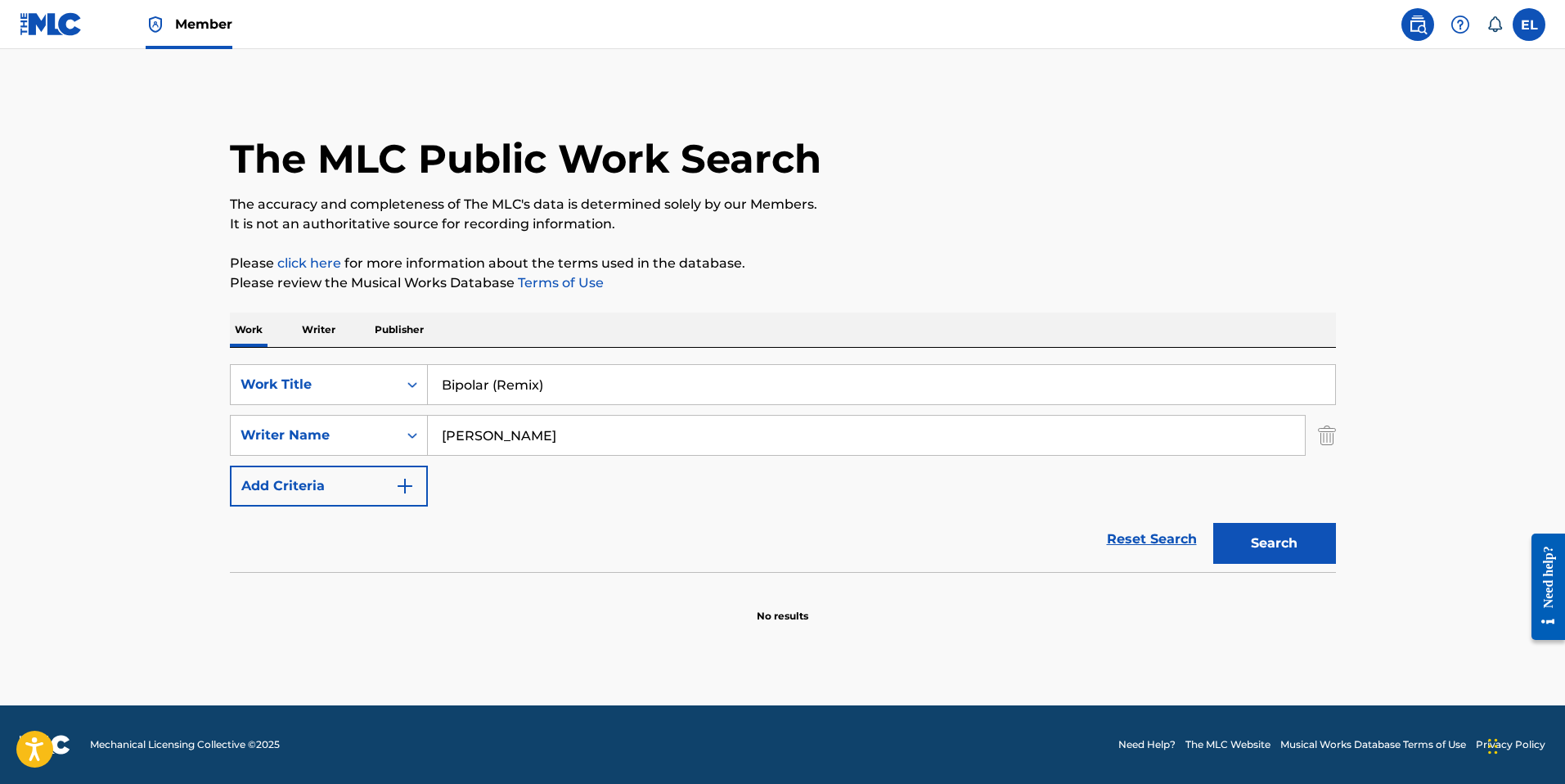
drag, startPoint x: 974, startPoint y: 253, endPoint x: 1091, endPoint y: 359, distance: 157.9
click at [974, 254] on p "Please click here for more information about the terms used in the database." at bounding box center [782, 263] width 1106 height 20
click at [1321, 540] on button "Search" at bounding box center [1274, 543] width 123 height 41
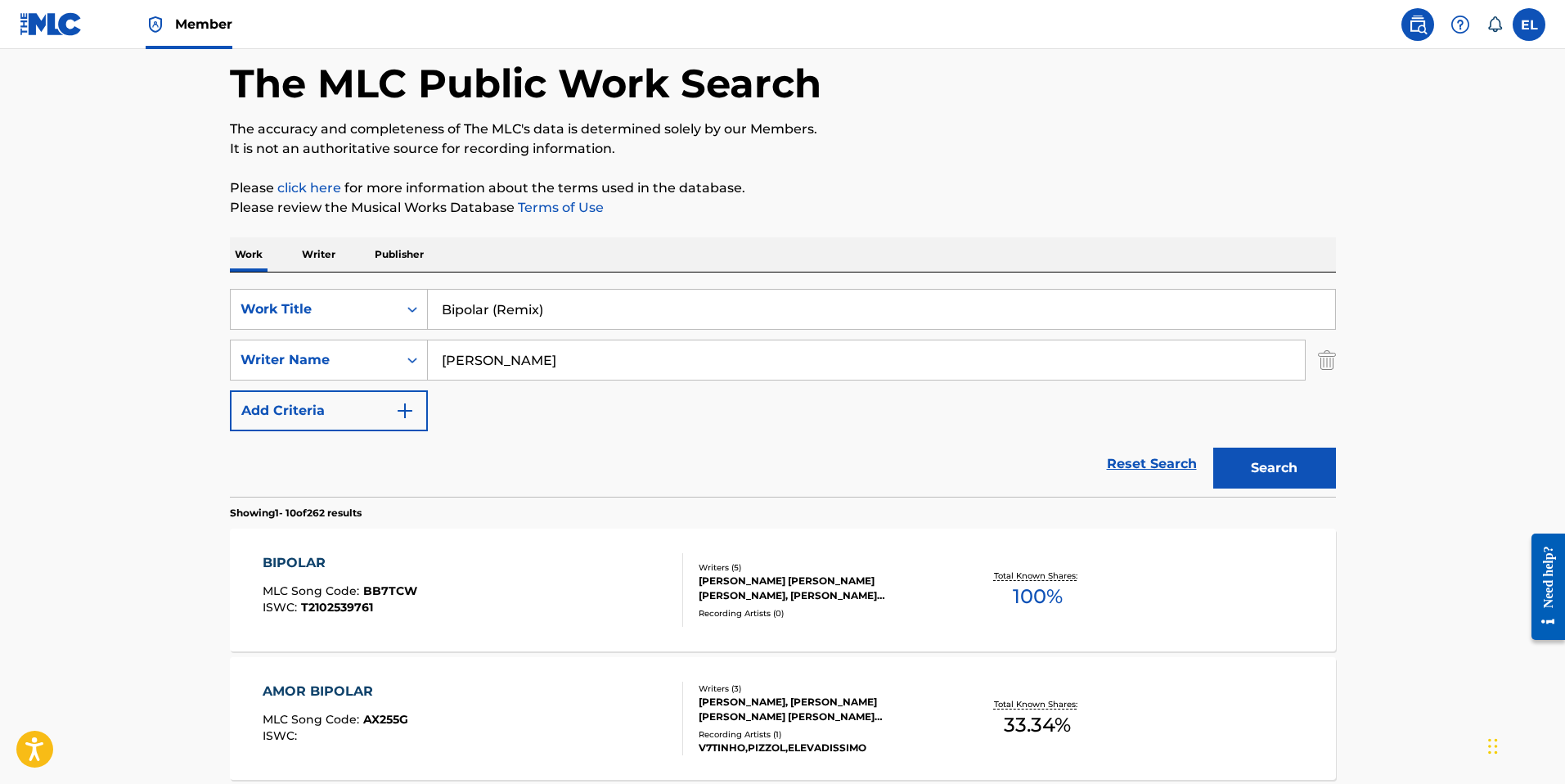
scroll to position [130, 0]
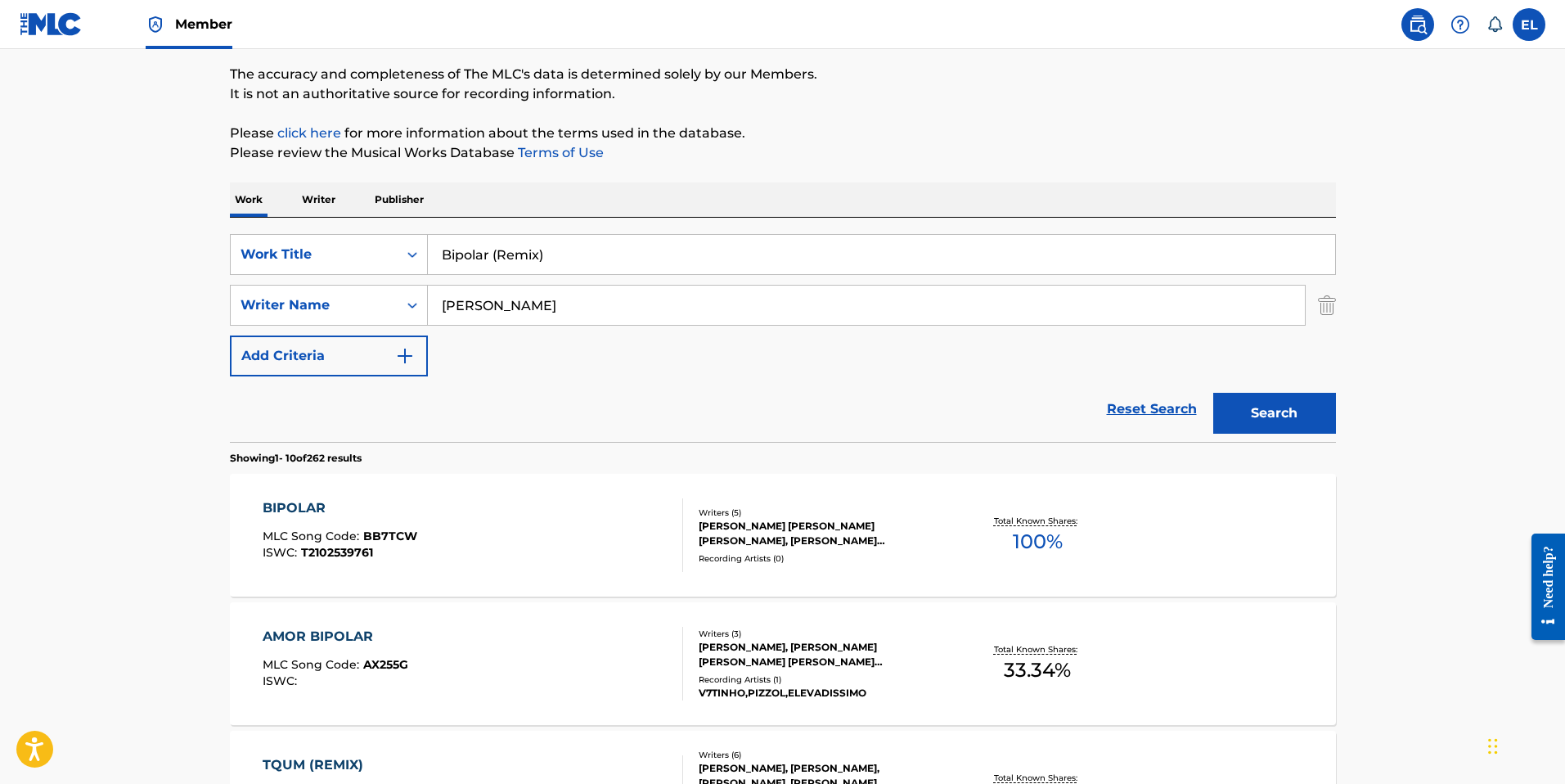
click at [519, 572] on div "BIPOLAR MLC Song Code : BB7TCW ISWC : T2102539761 Writers ( 5 ) MANUEL SOTO SAN…" at bounding box center [782, 535] width 1106 height 123
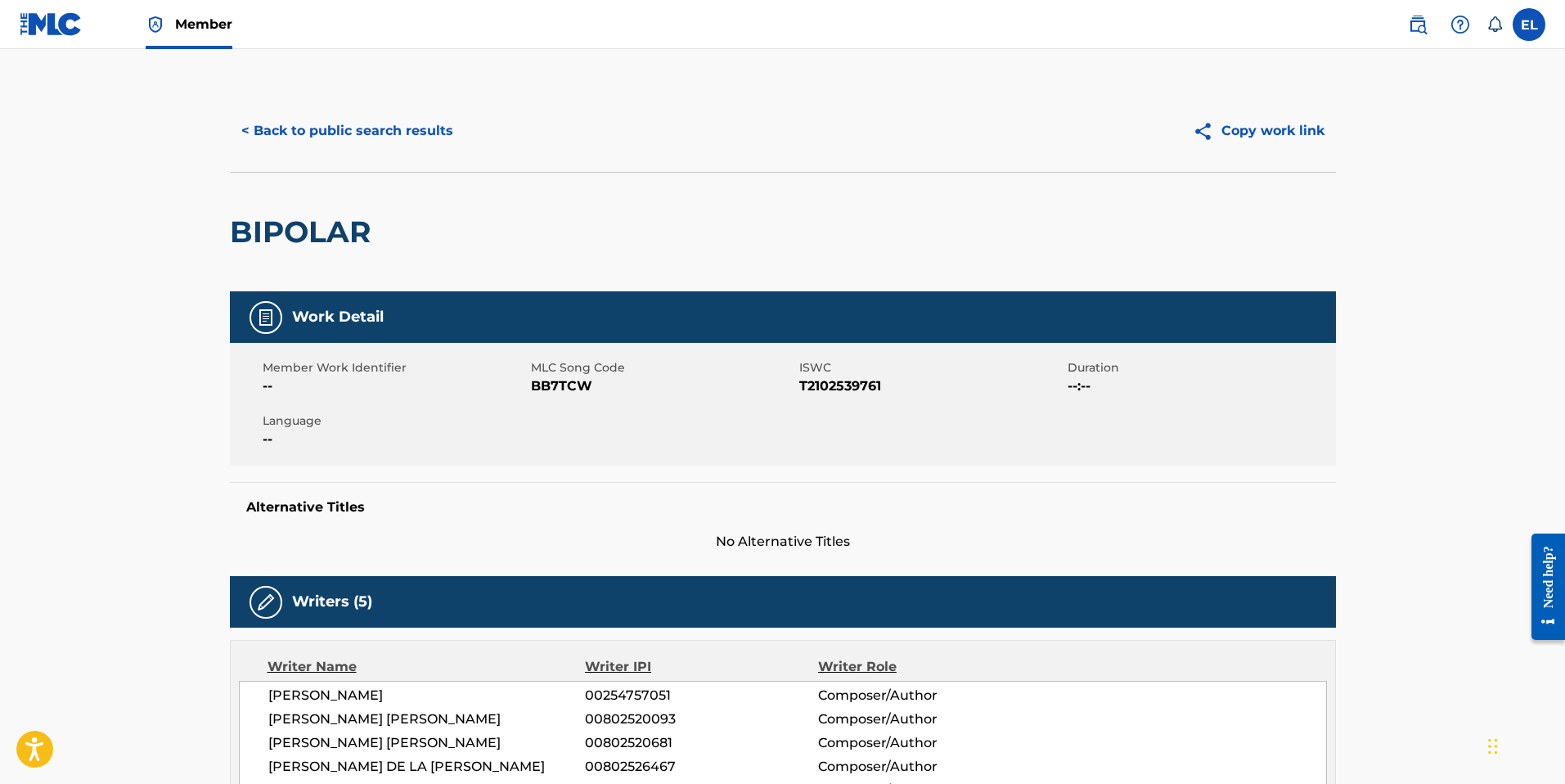
click at [384, 125] on button "< Back to public search results" at bounding box center [347, 131] width 235 height 41
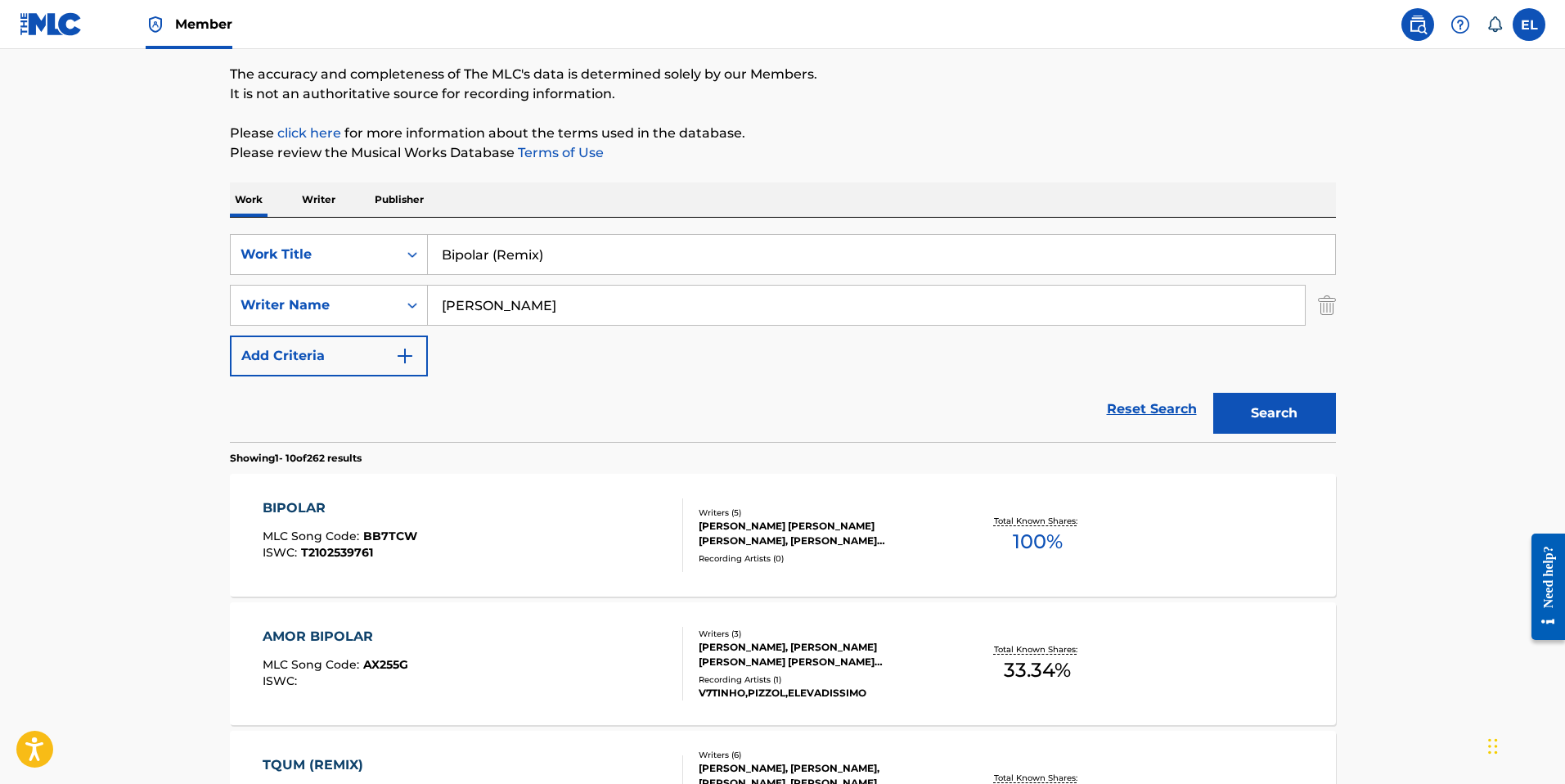
click at [599, 268] on input "Bipolar (Remix)" at bounding box center [881, 254] width 908 height 39
paste input "oom"
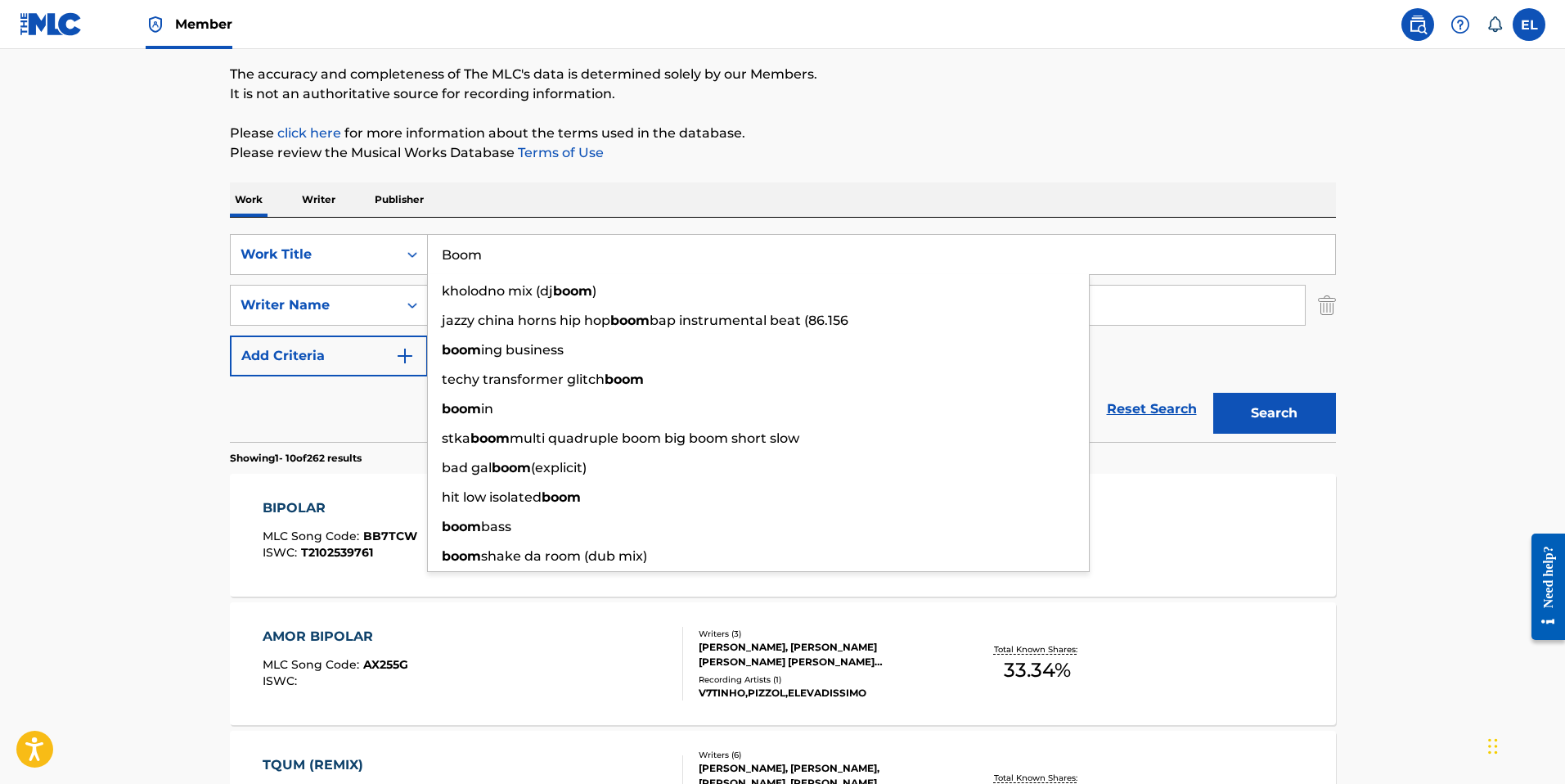
type input "Boom"
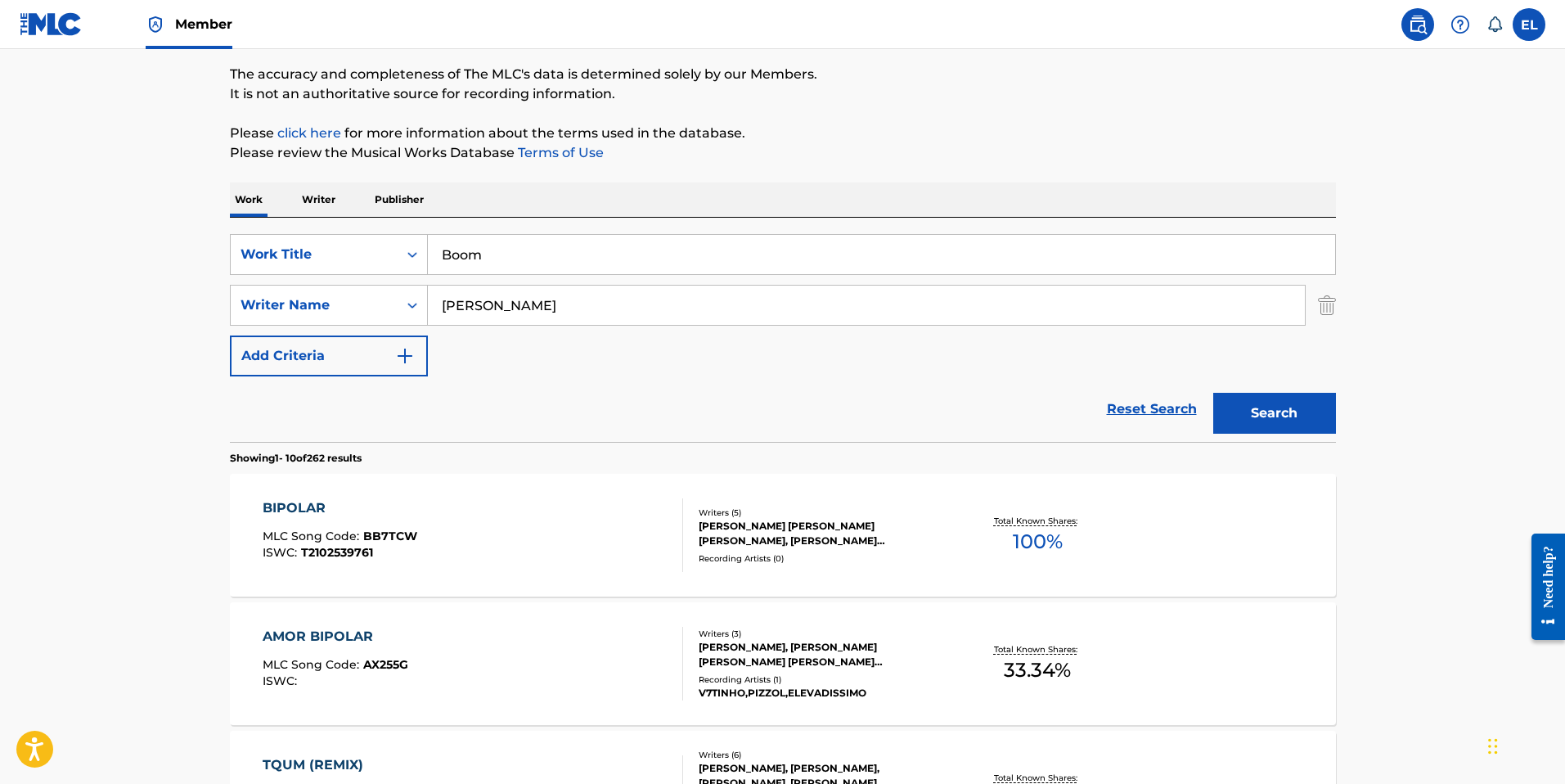
click at [1286, 410] on button "Search" at bounding box center [1274, 413] width 123 height 41
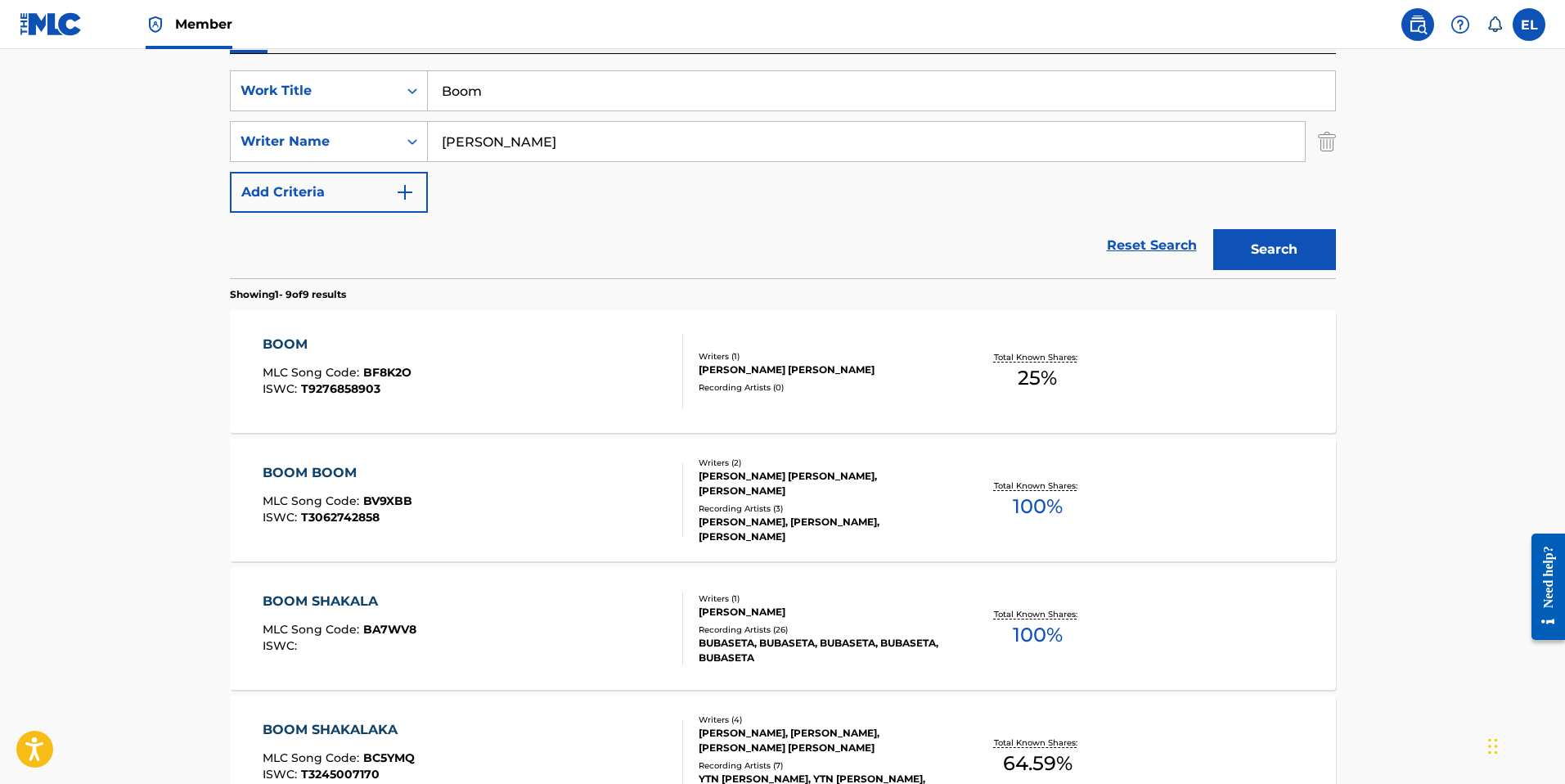
scroll to position [210, 0]
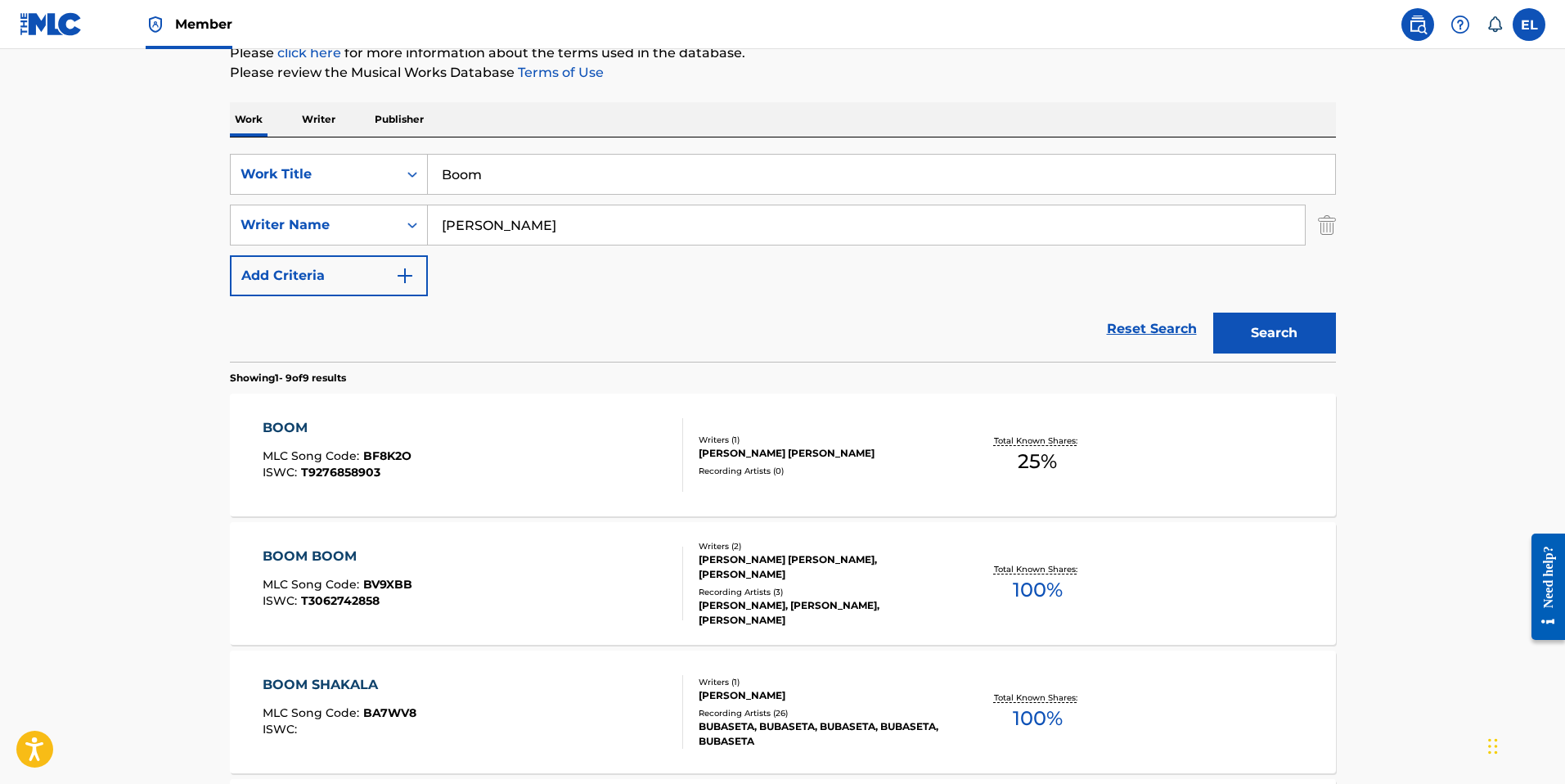
click at [478, 469] on div "BOOM MLC Song Code : BF8K2O ISWC : T9276858903" at bounding box center [472, 455] width 421 height 74
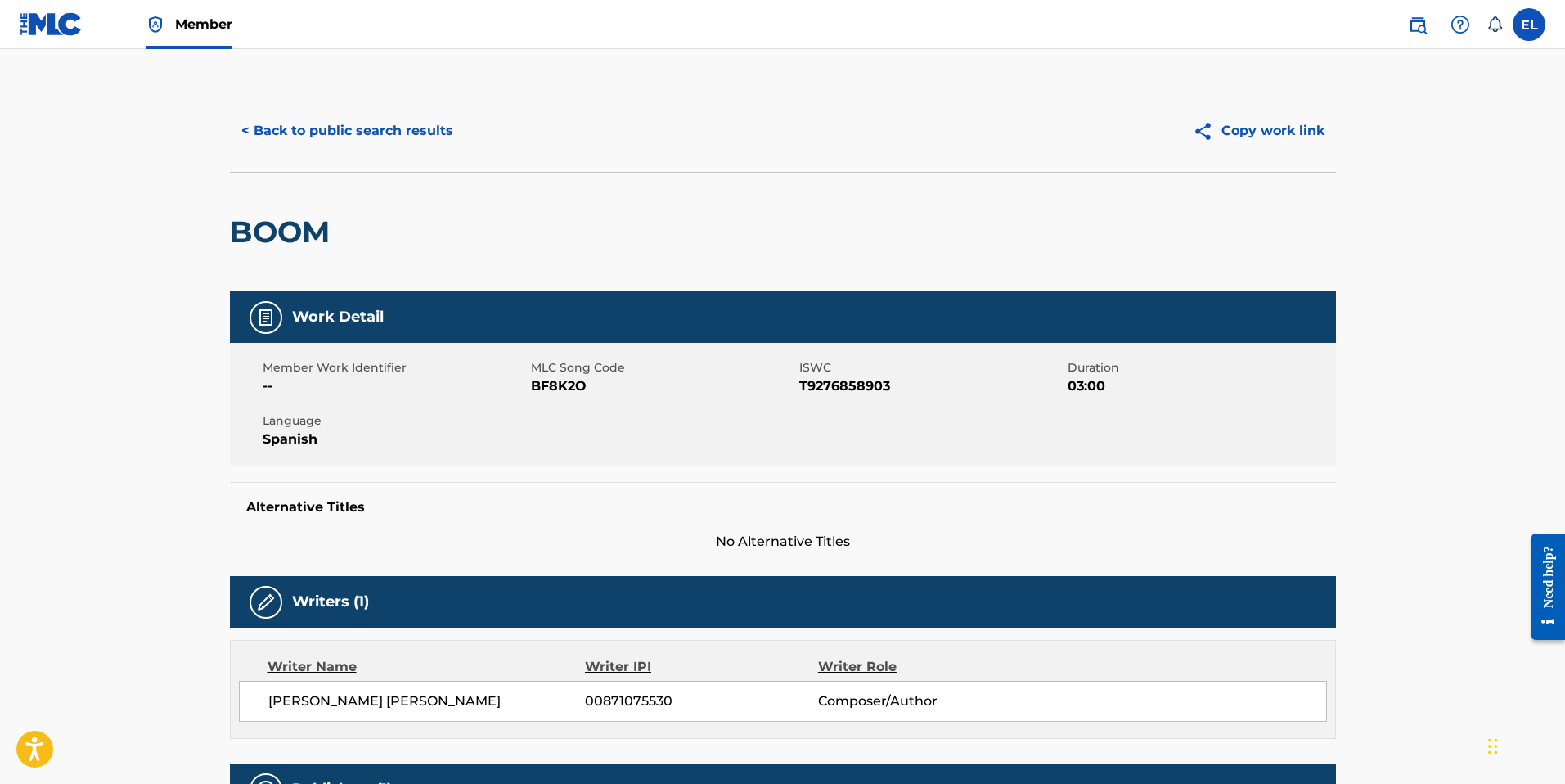
click at [565, 376] on span "BF8K2O" at bounding box center [663, 386] width 264 height 20
copy span "BF8K2O"
click at [387, 133] on button "< Back to public search results" at bounding box center [347, 131] width 235 height 41
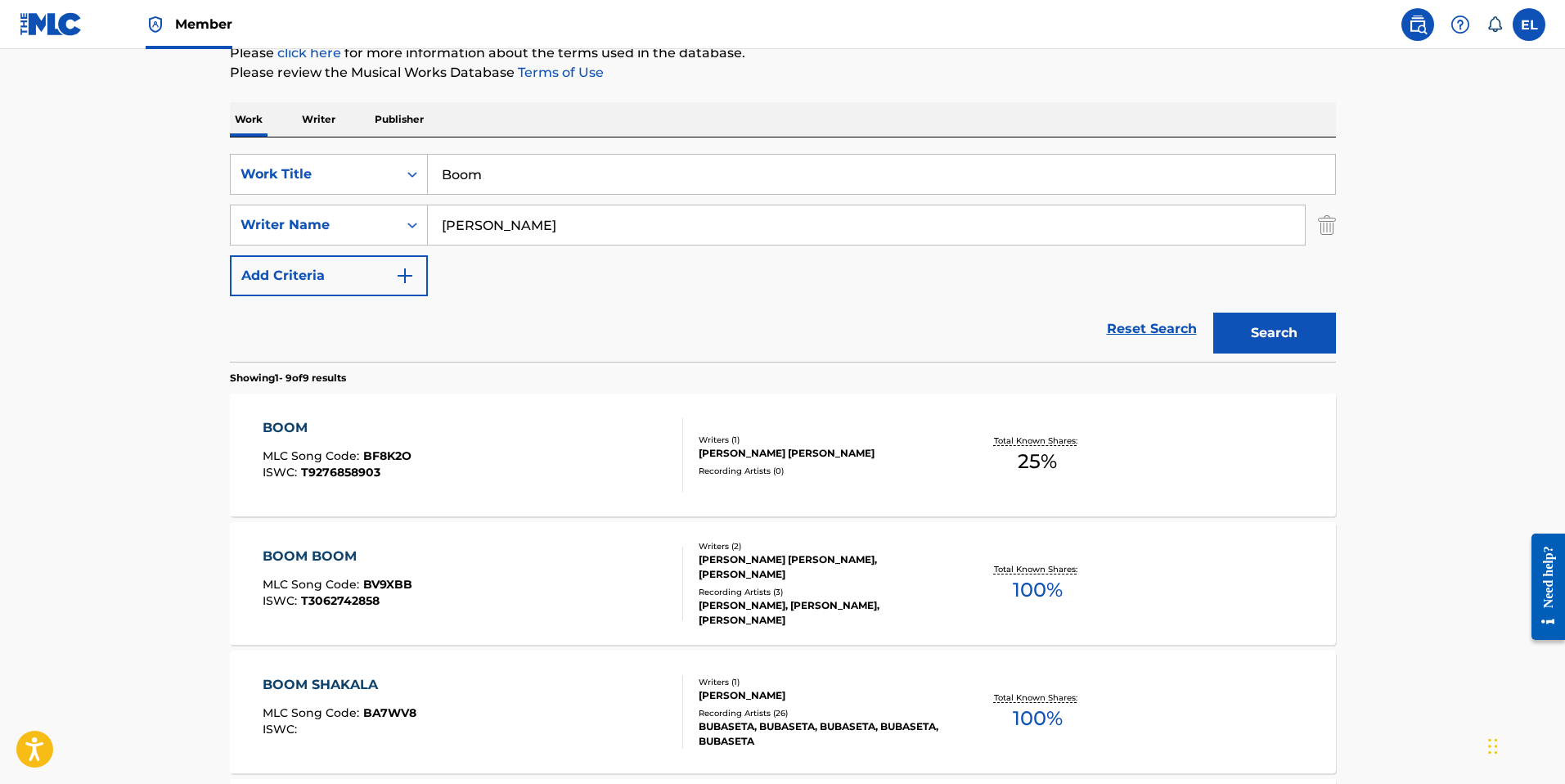
click at [645, 183] on input "Boom" at bounding box center [881, 174] width 908 height 39
paste input "Castigo (Remix)"
click at [1302, 328] on button "Search" at bounding box center [1274, 333] width 123 height 41
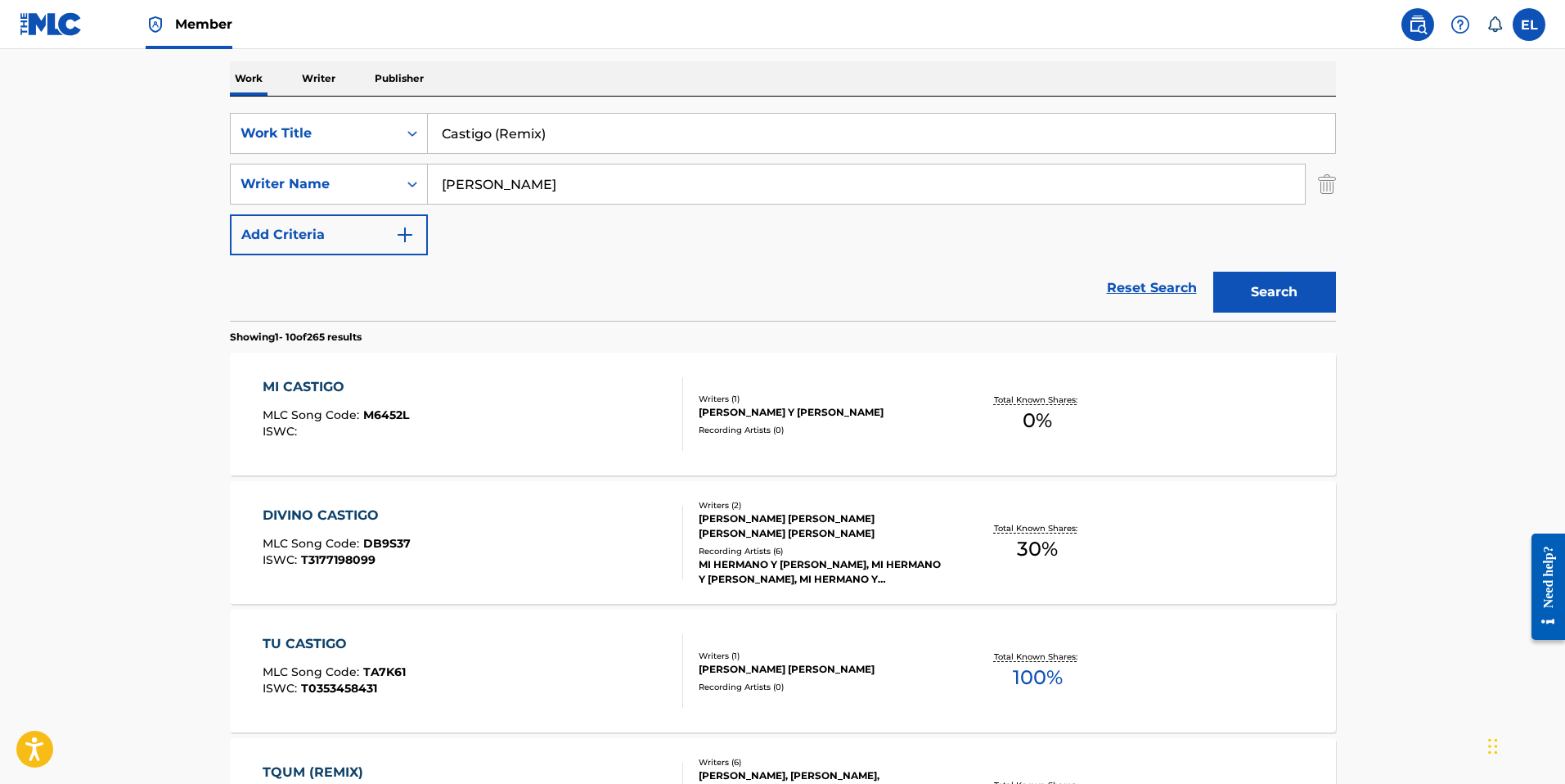
scroll to position [257, 0]
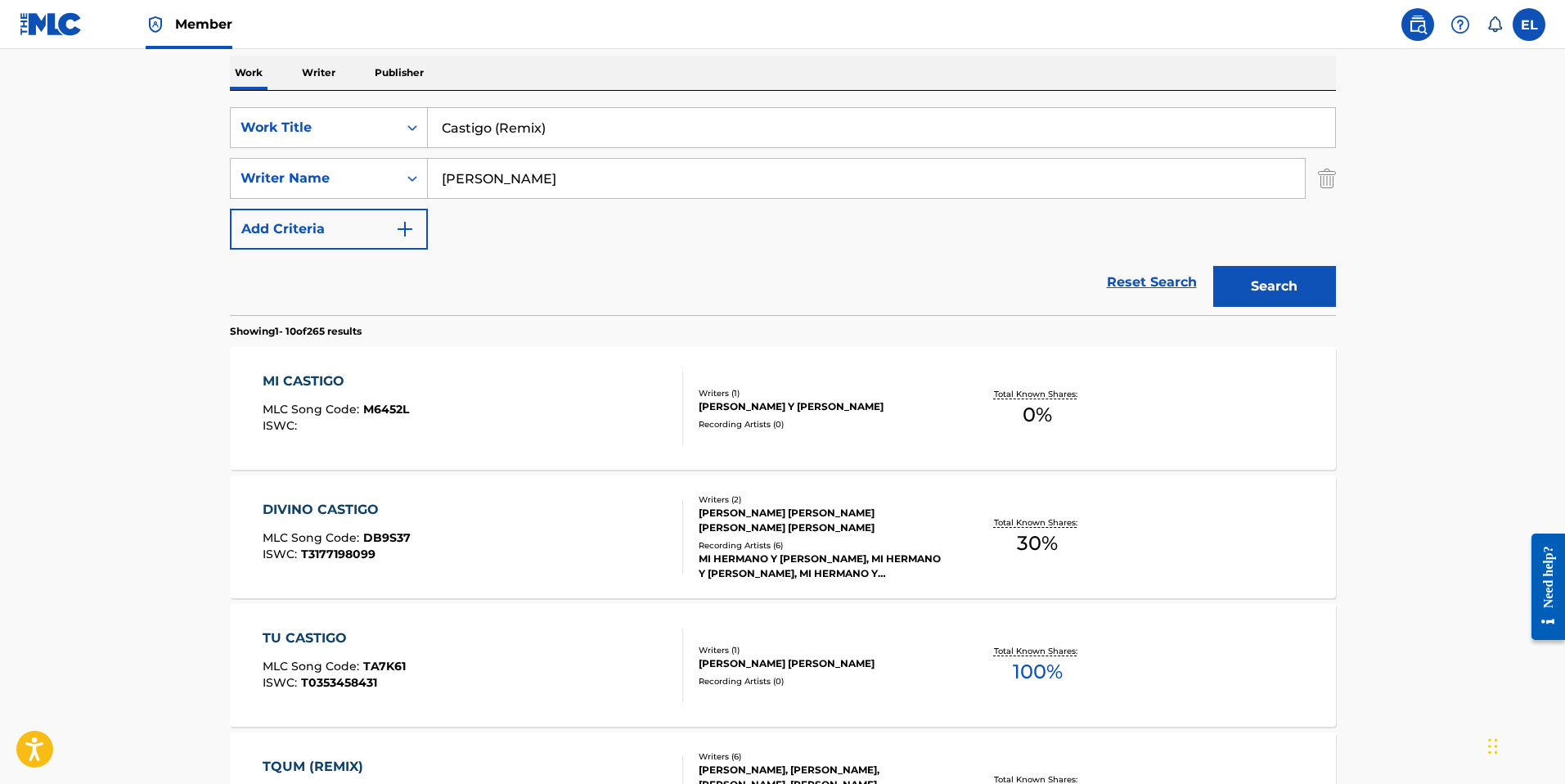
drag, startPoint x: 494, startPoint y: 126, endPoint x: 840, endPoint y: 141, distance: 346.3
click at [840, 141] on input "Castigo (Remix)" at bounding box center [881, 128] width 908 height 39
click at [1214, 266] on button "Search" at bounding box center [1274, 286] width 123 height 41
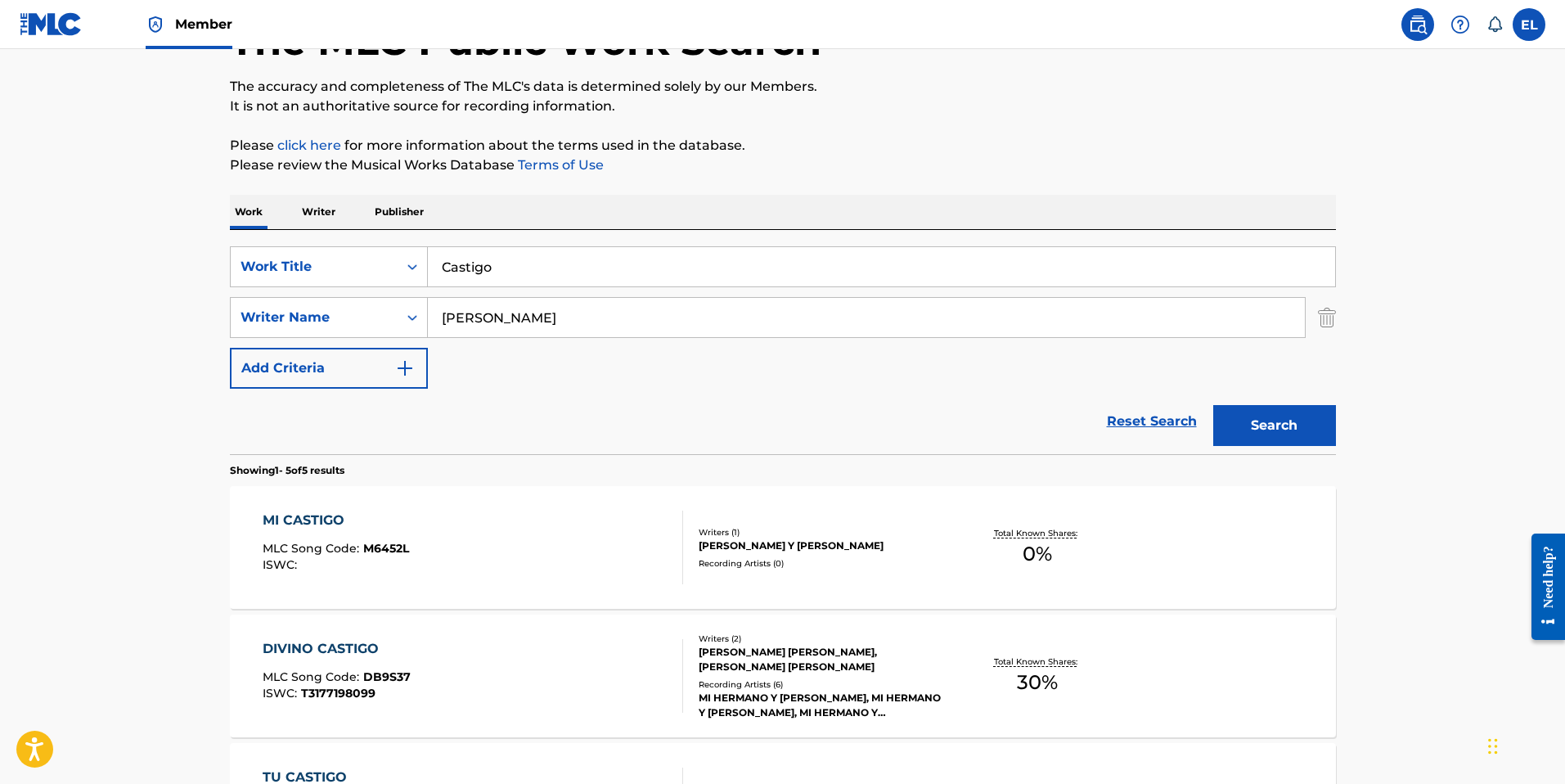
scroll to position [3, 0]
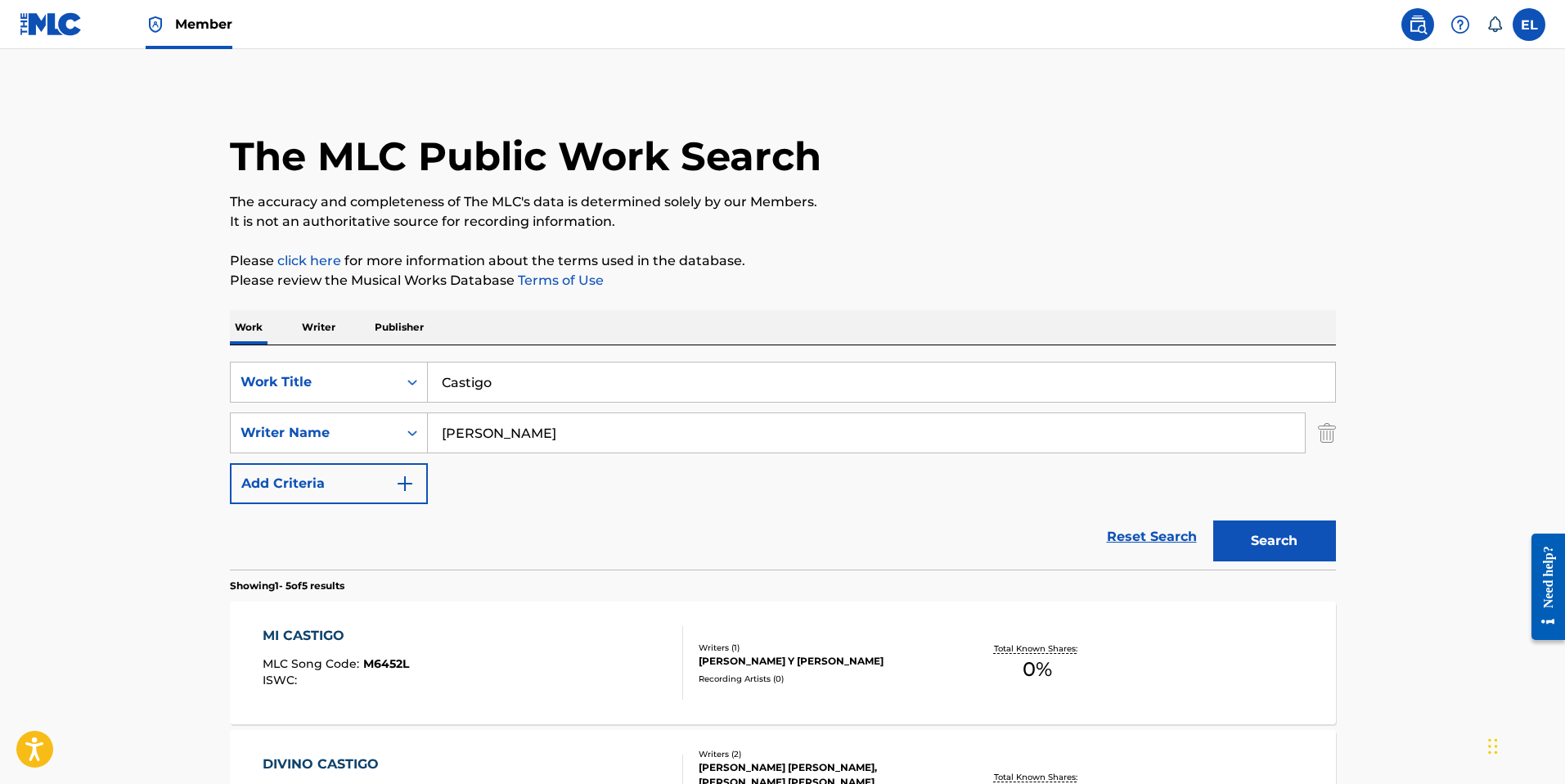
click at [642, 386] on input "Castigo" at bounding box center [881, 382] width 908 height 39
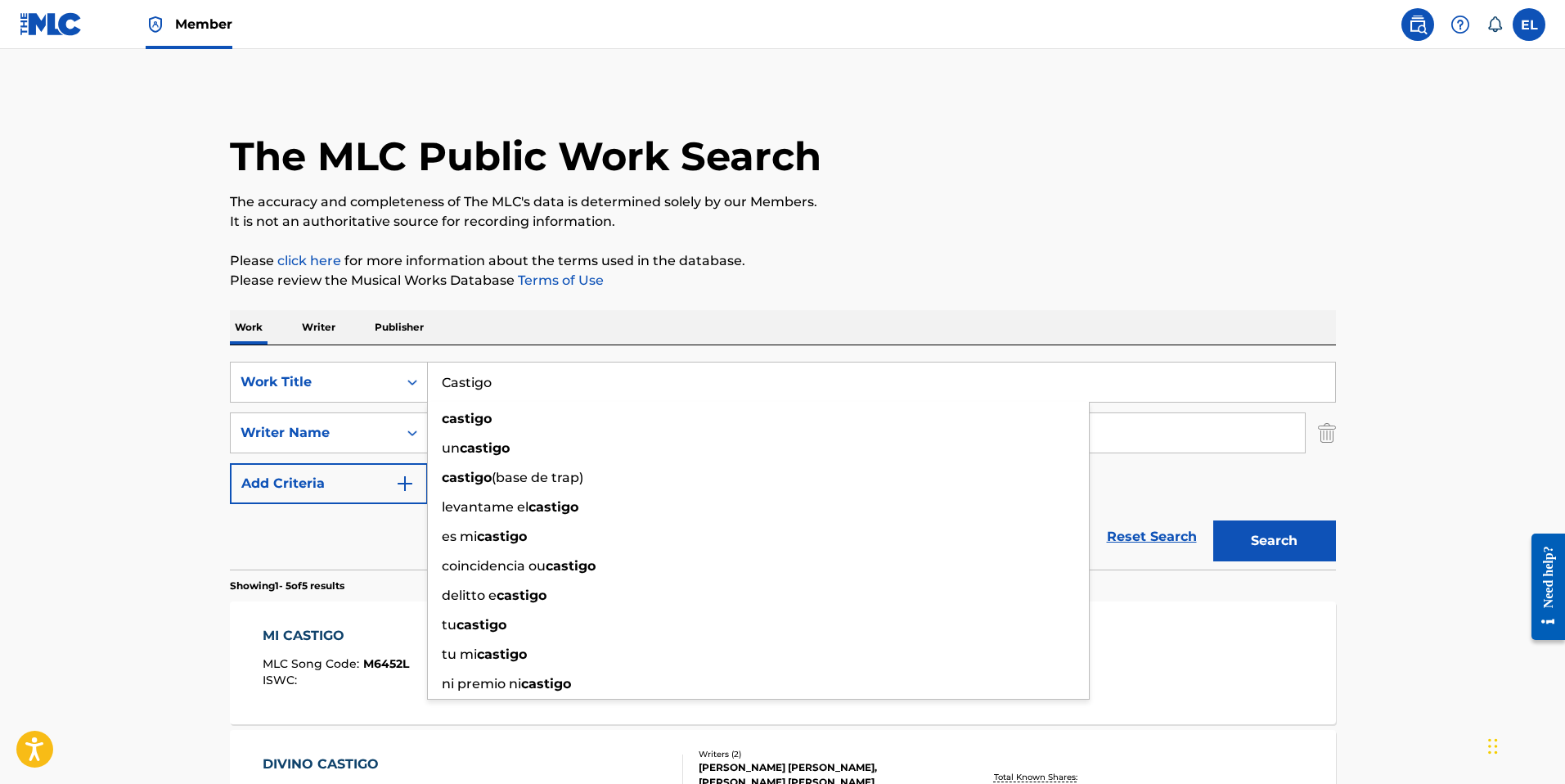
click at [642, 386] on input "Castigo" at bounding box center [881, 382] width 908 height 39
paste input "Day Life"
click at [1196, 274] on p "Please review the Musical Works Database Terms of Use" at bounding box center [782, 280] width 1106 height 20
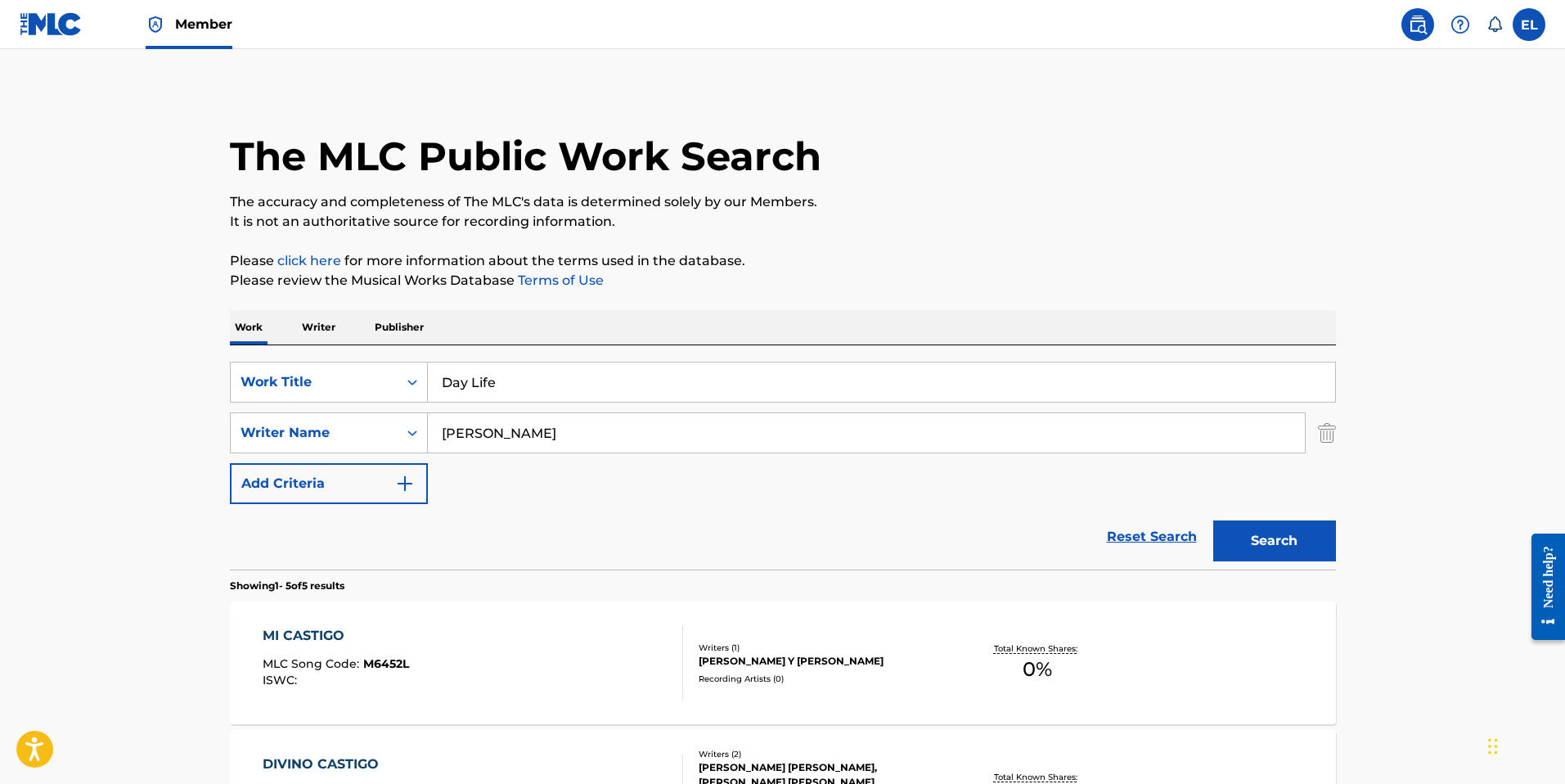
click at [1289, 544] on button "Search" at bounding box center [1274, 541] width 123 height 41
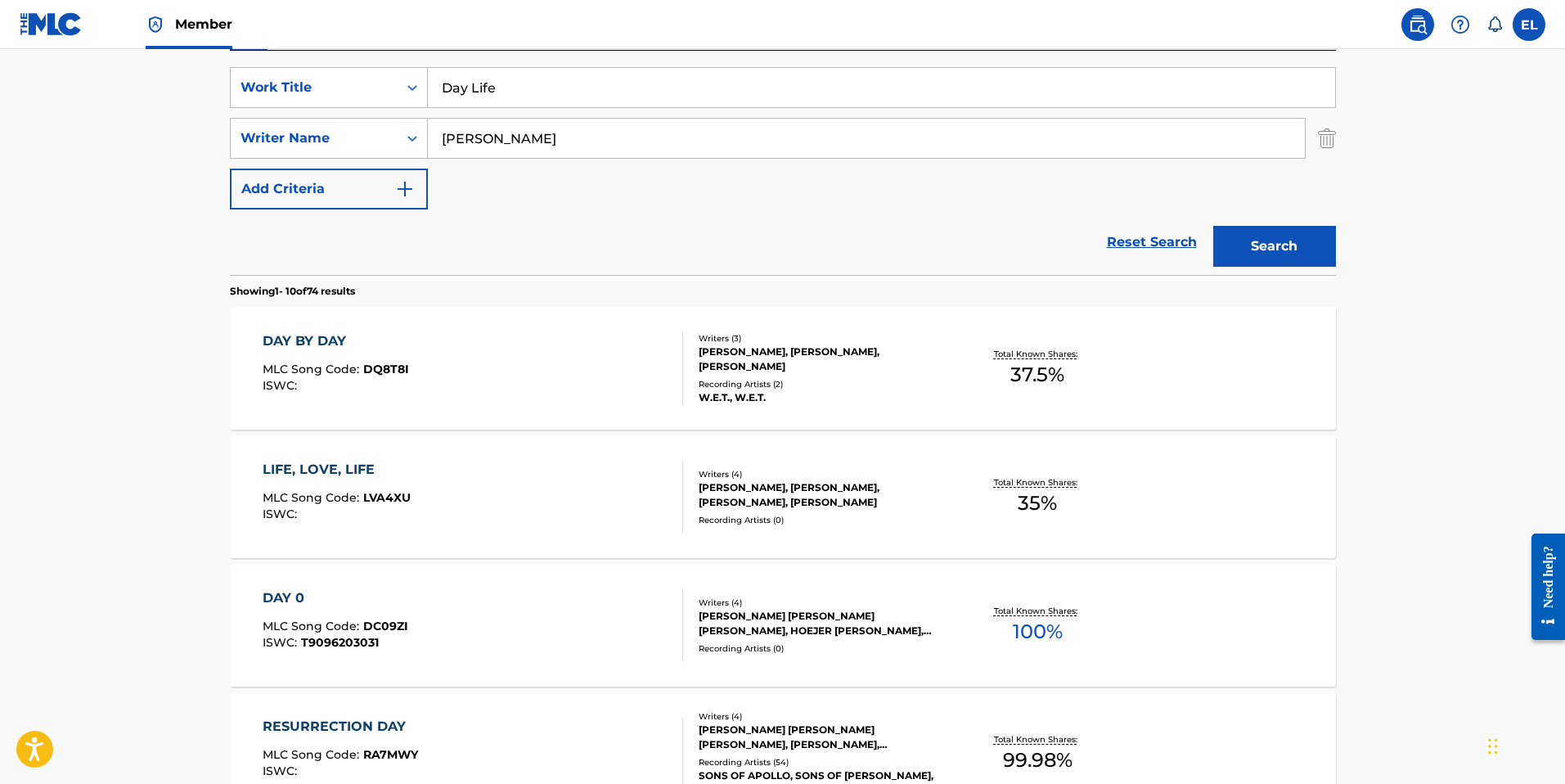
scroll to position [0, 0]
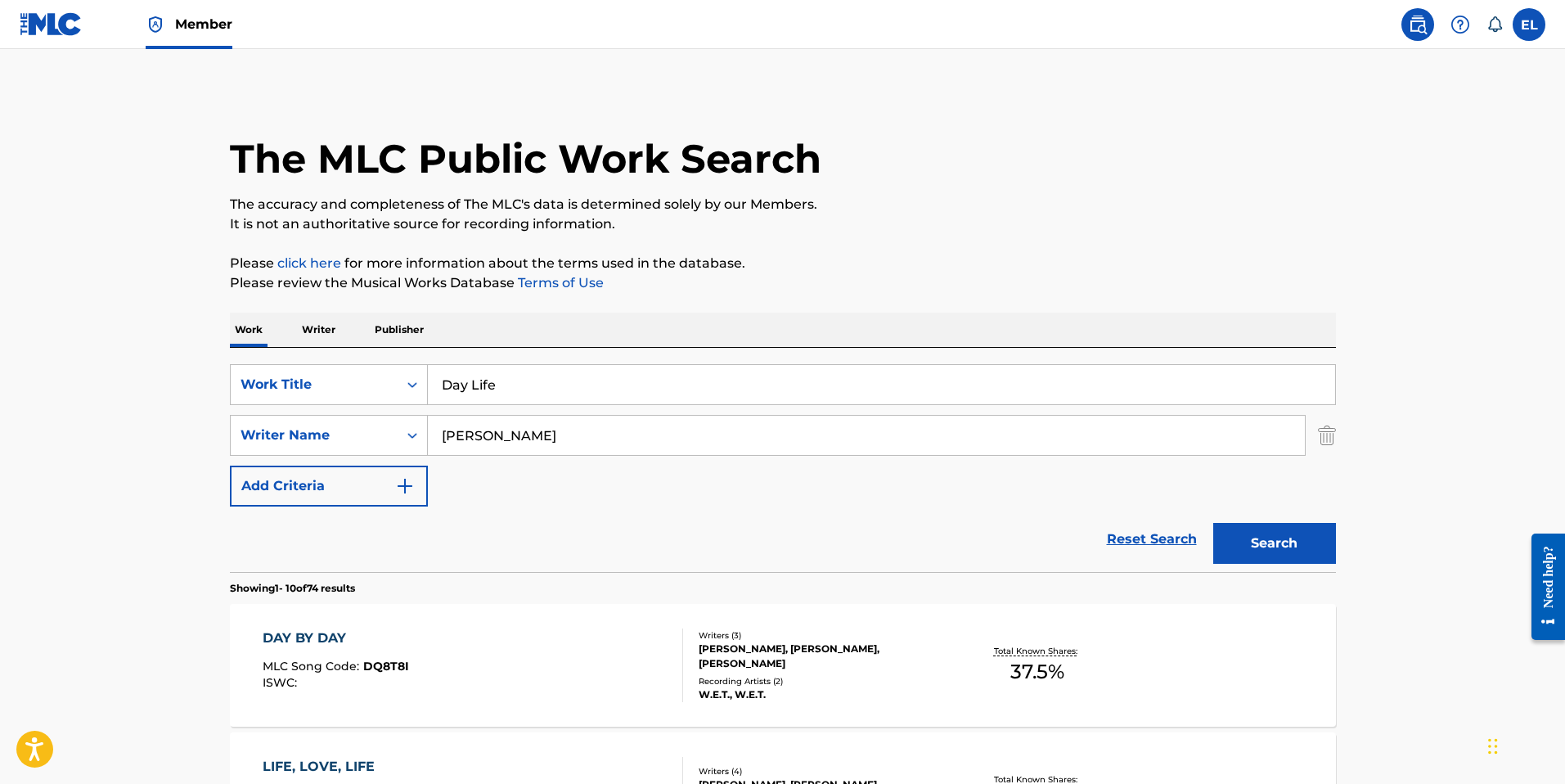
click at [619, 368] on input "Day Life" at bounding box center [881, 385] width 908 height 39
click at [618, 368] on input "Day Life" at bounding box center [881, 385] width 908 height 39
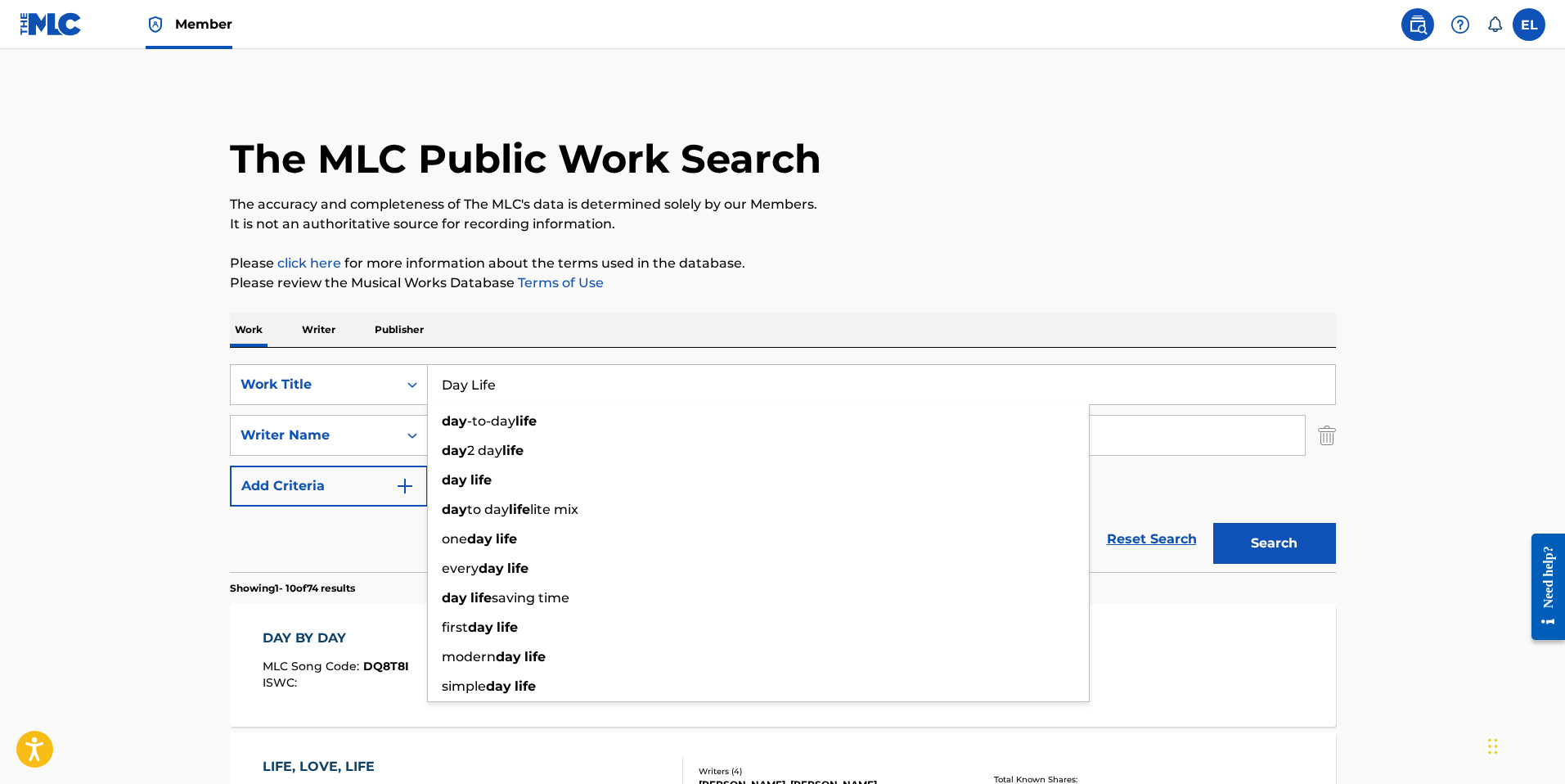
paste input "En Otra Piel"
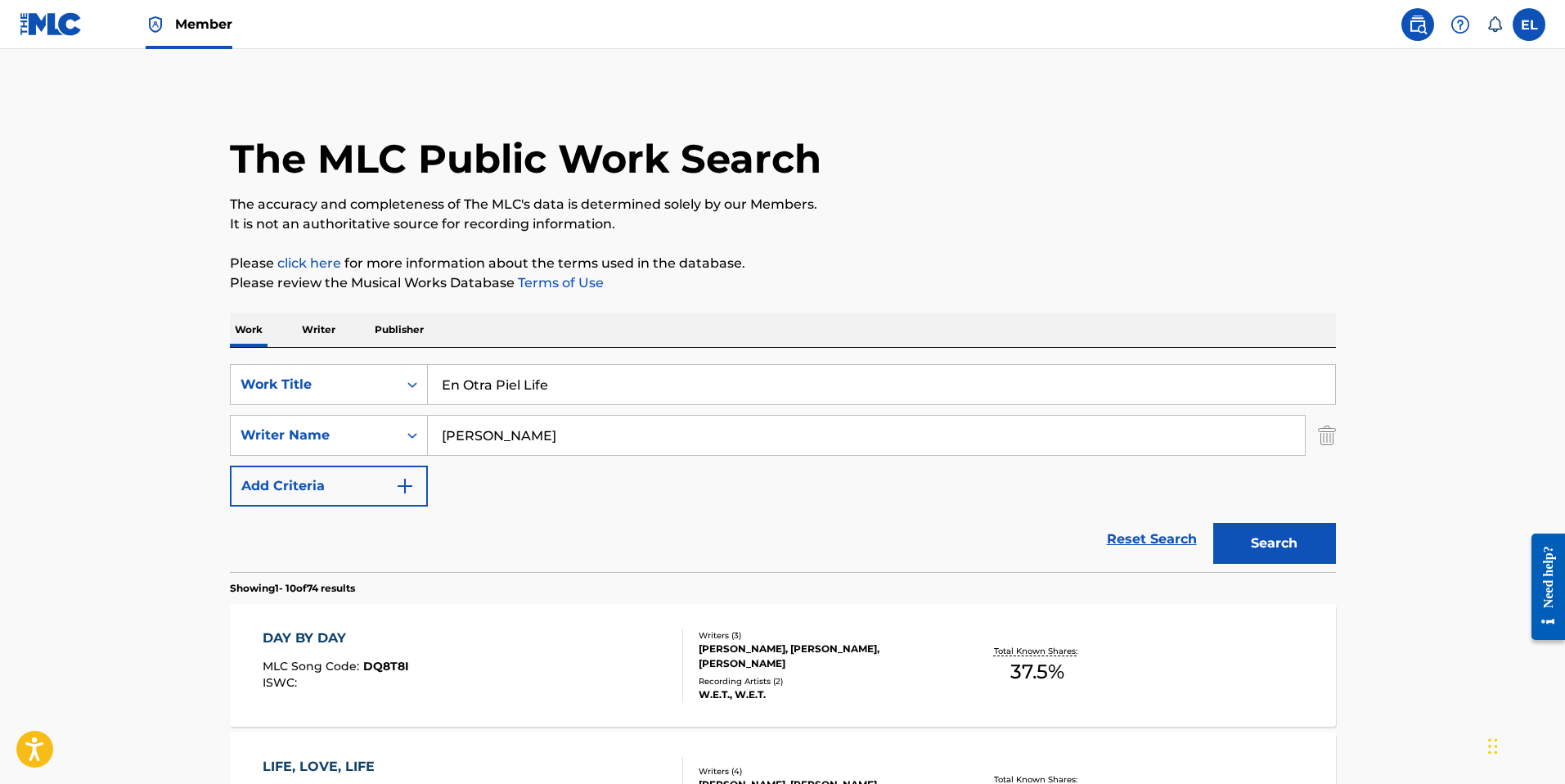
click at [742, 362] on div "SearchWithCriteriace25782d-d8f1-4256-b3e8-7d0ca863cf4f Work Title En Otra Piel …" at bounding box center [782, 460] width 1106 height 224
click at [748, 387] on input "En Otra Piel Life" at bounding box center [881, 385] width 908 height 39
click at [750, 387] on input "En Otra Piel Life" at bounding box center [881, 385] width 908 height 39
paste input "Search Form"
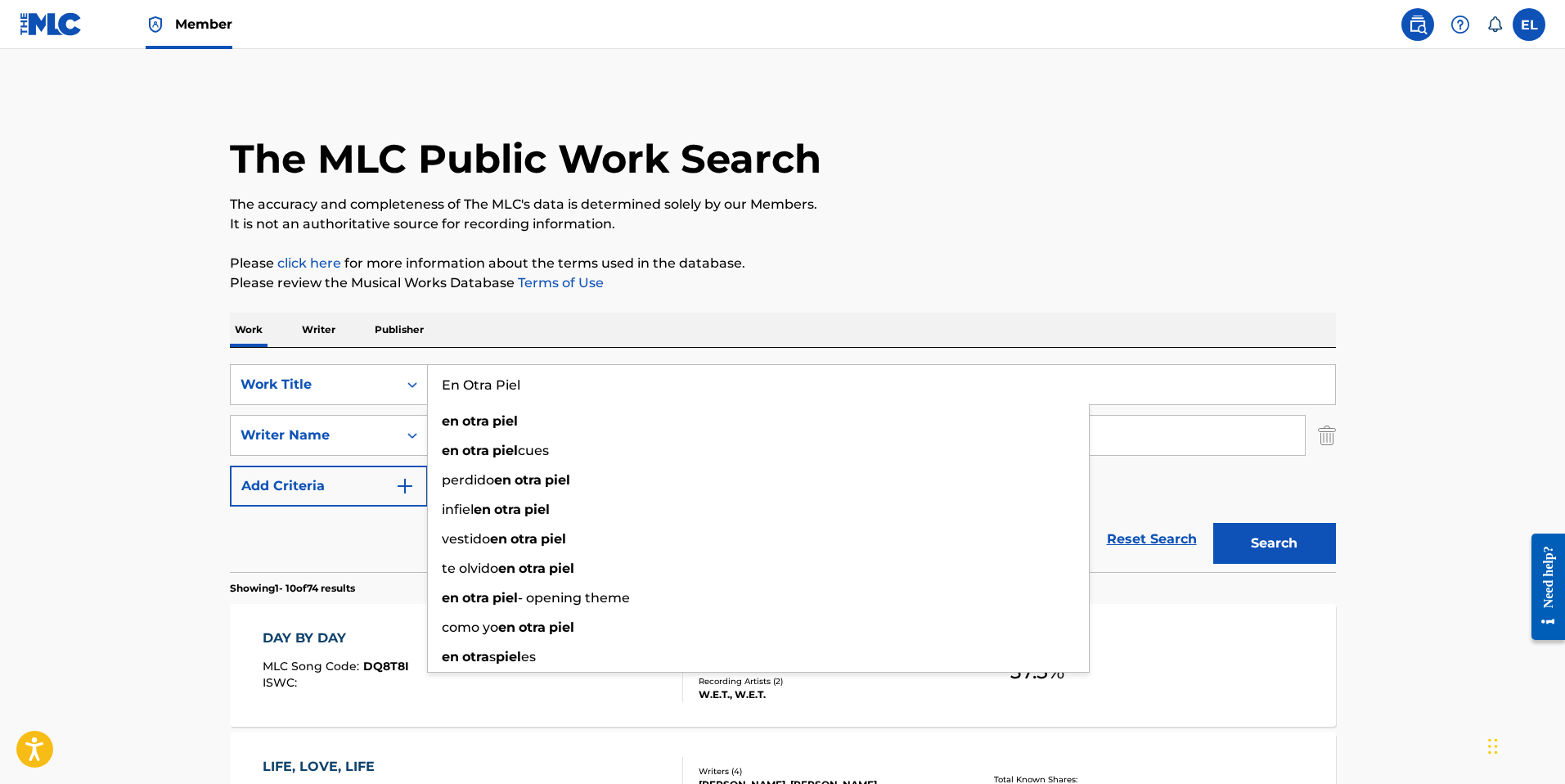
type input "En Otra Piel"
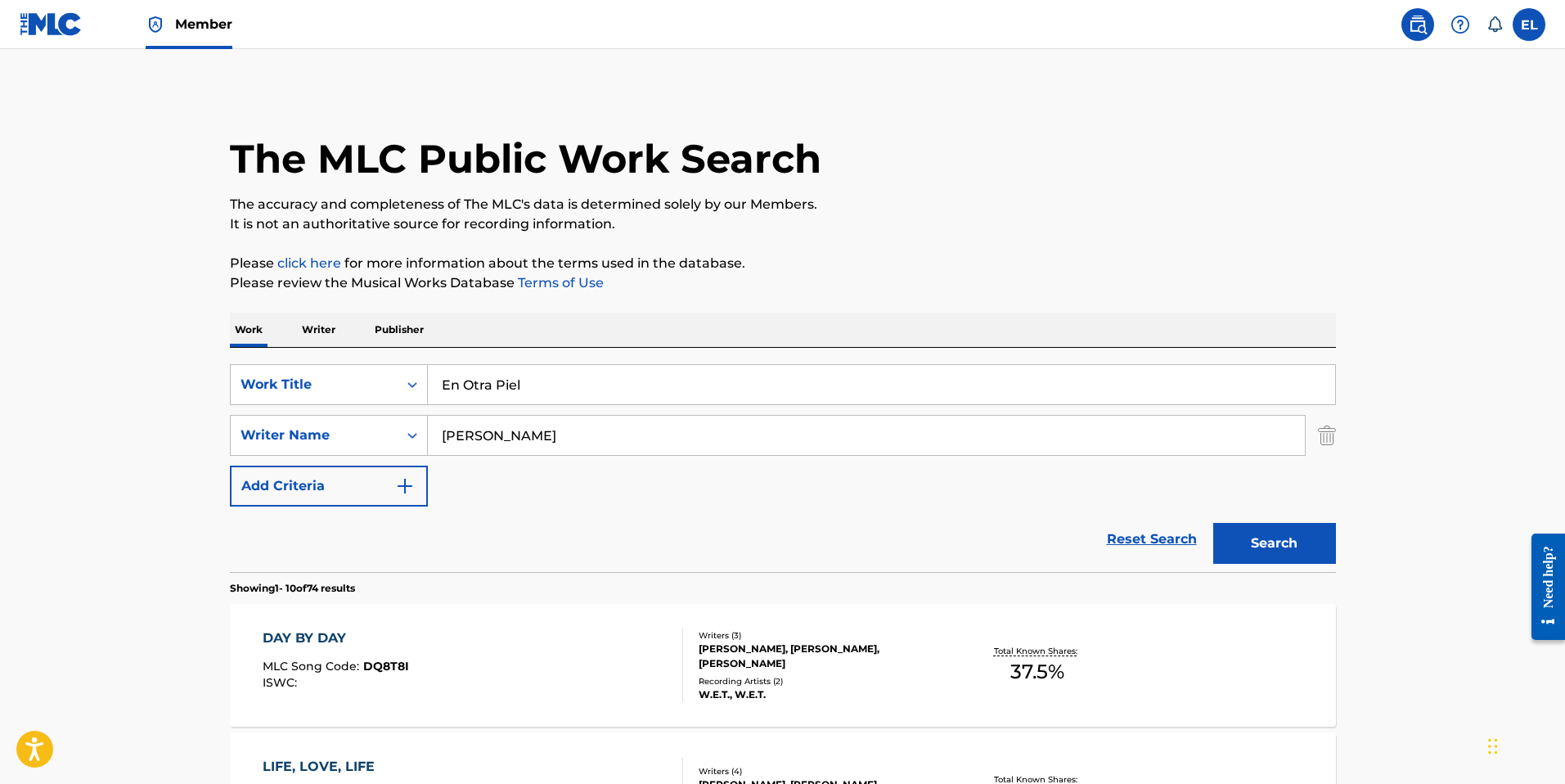
click at [1294, 541] on button "Search" at bounding box center [1274, 543] width 123 height 41
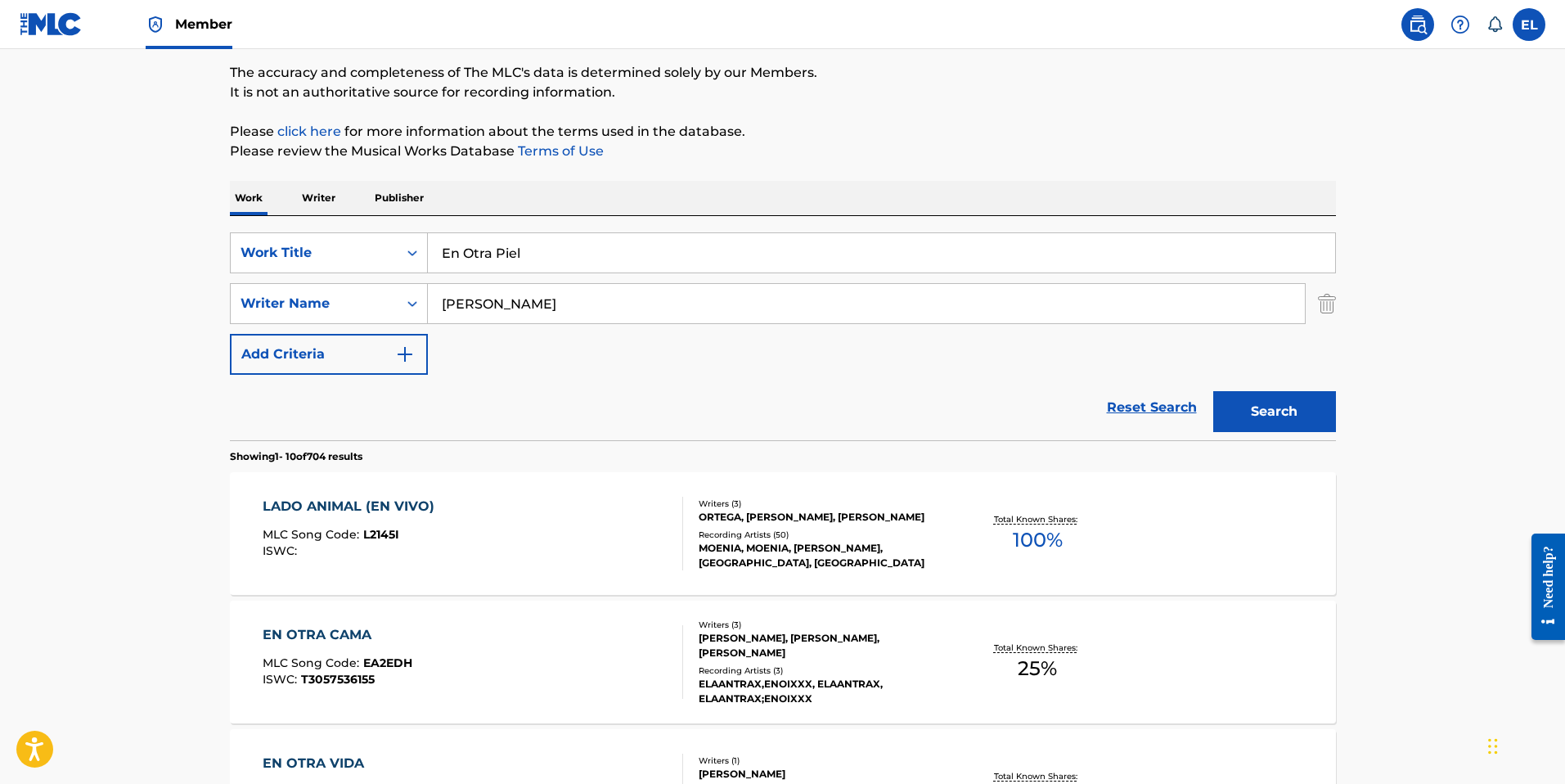
scroll to position [158, 0]
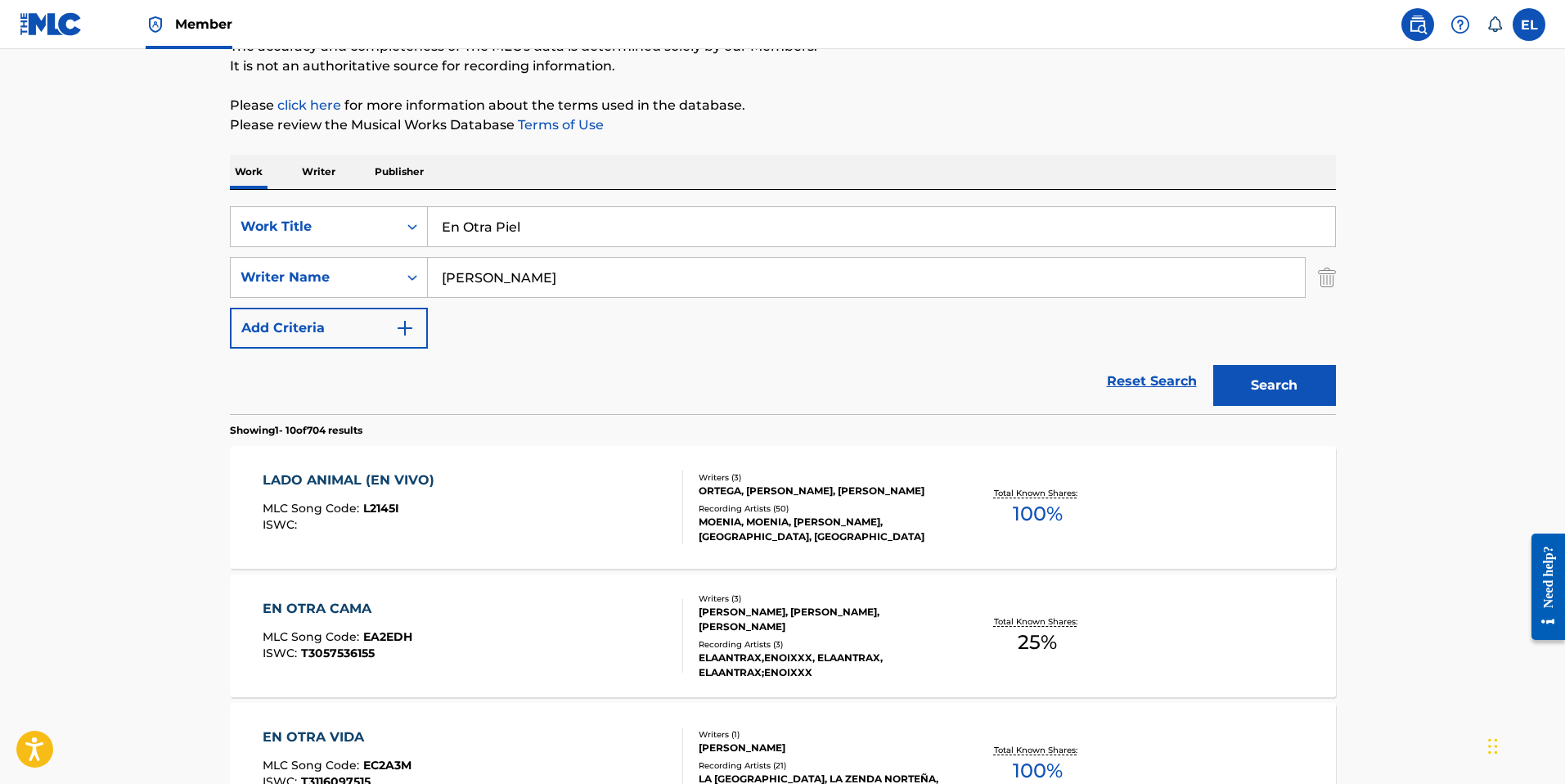
click at [590, 266] on input "Soto" at bounding box center [866, 278] width 877 height 39
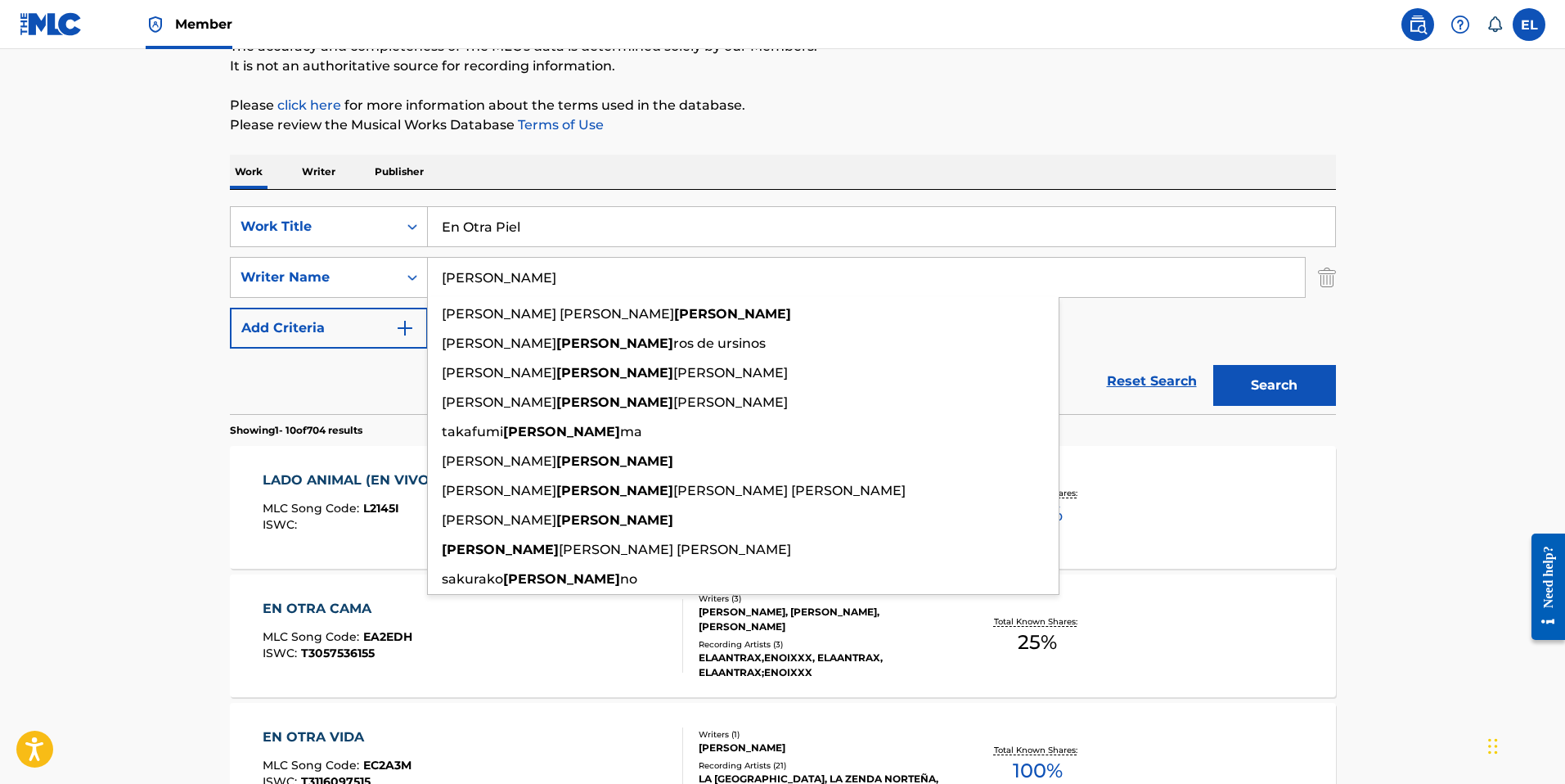
click at [590, 266] on input "Soto" at bounding box center [866, 278] width 877 height 39
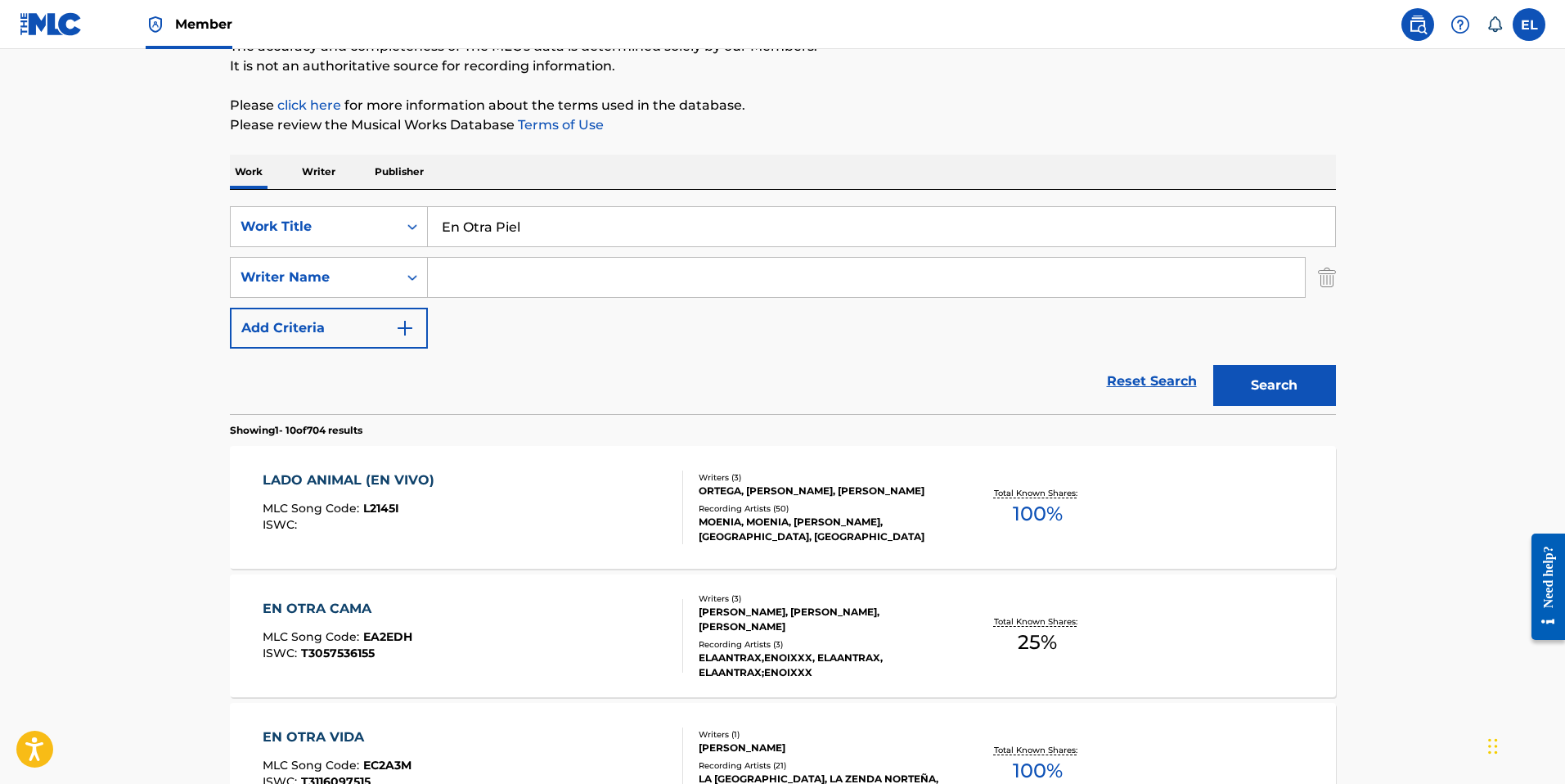
click at [1225, 374] on button "Search" at bounding box center [1274, 386] width 123 height 41
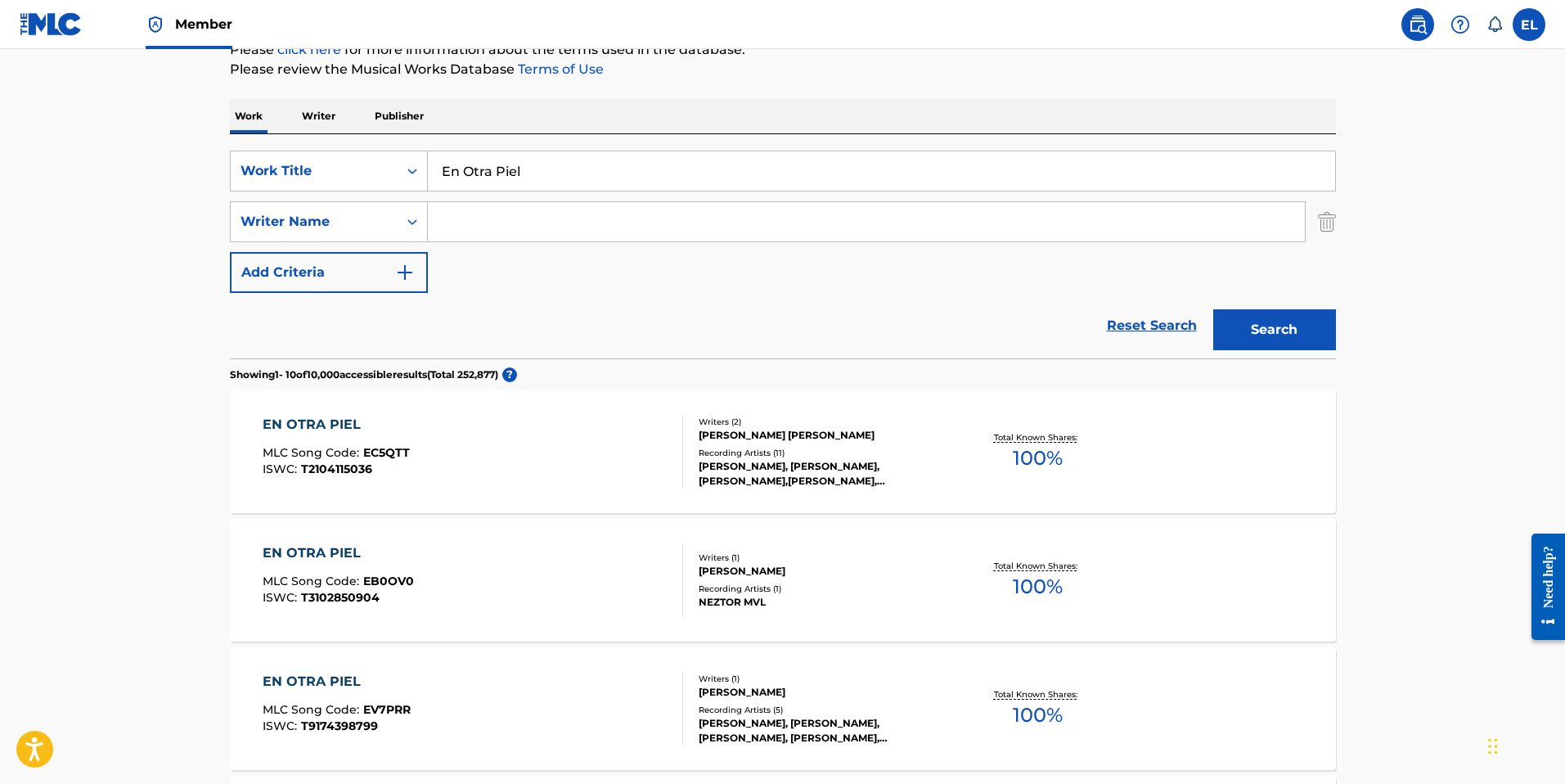
scroll to position [0, 0]
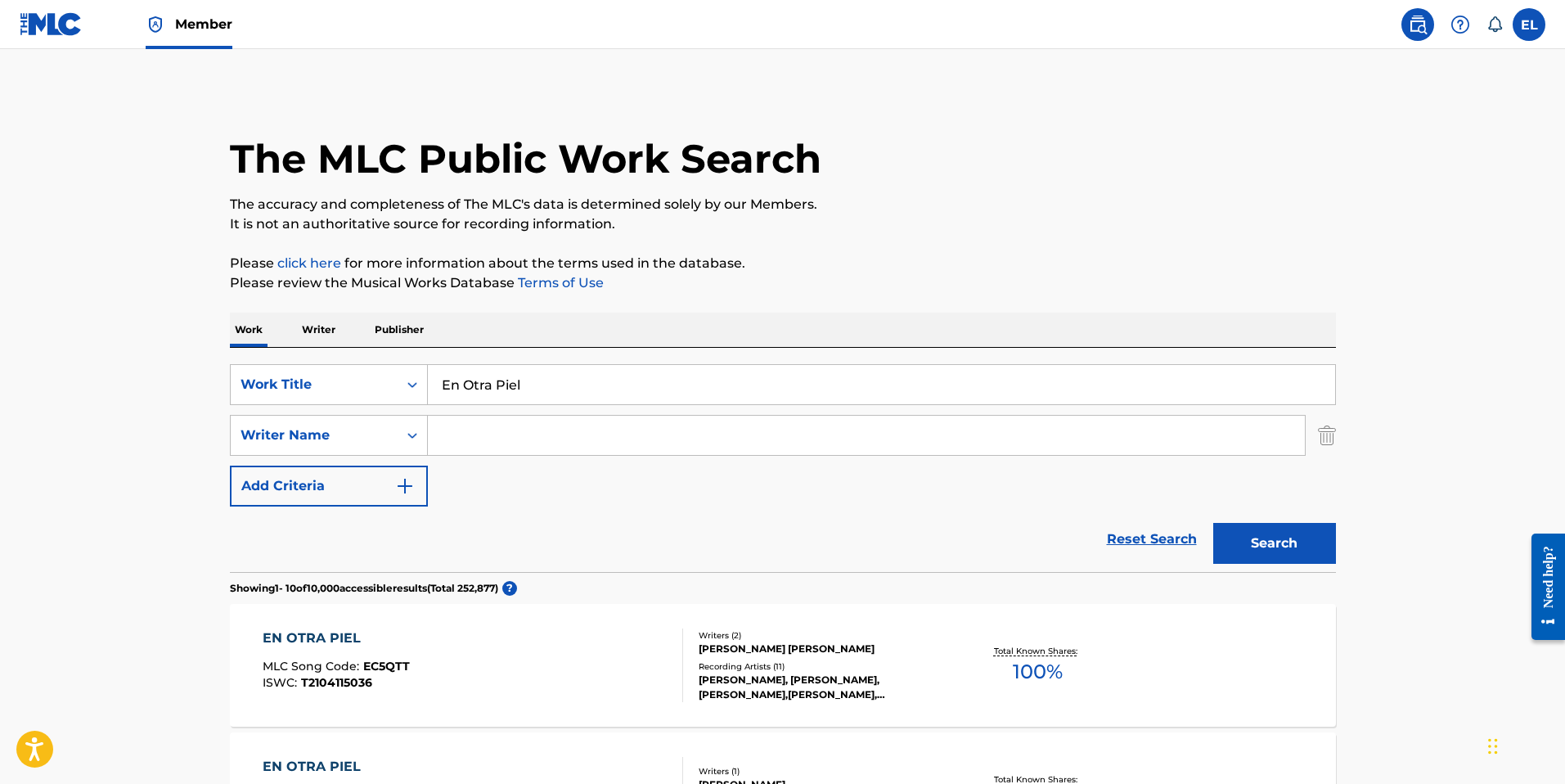
click at [467, 440] on input "Search Form" at bounding box center [866, 435] width 877 height 39
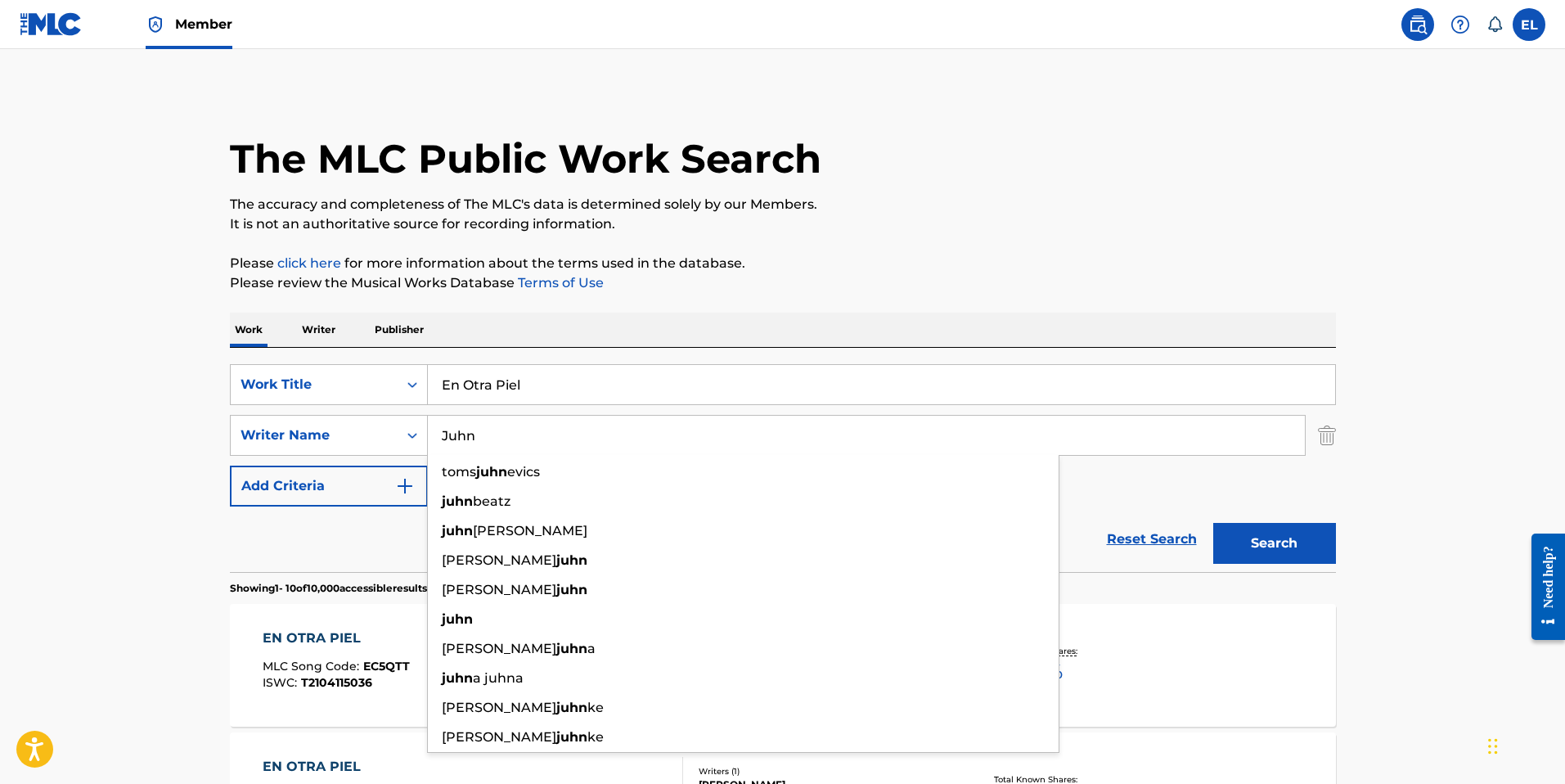
click at [1214, 523] on button "Search" at bounding box center [1274, 543] width 123 height 41
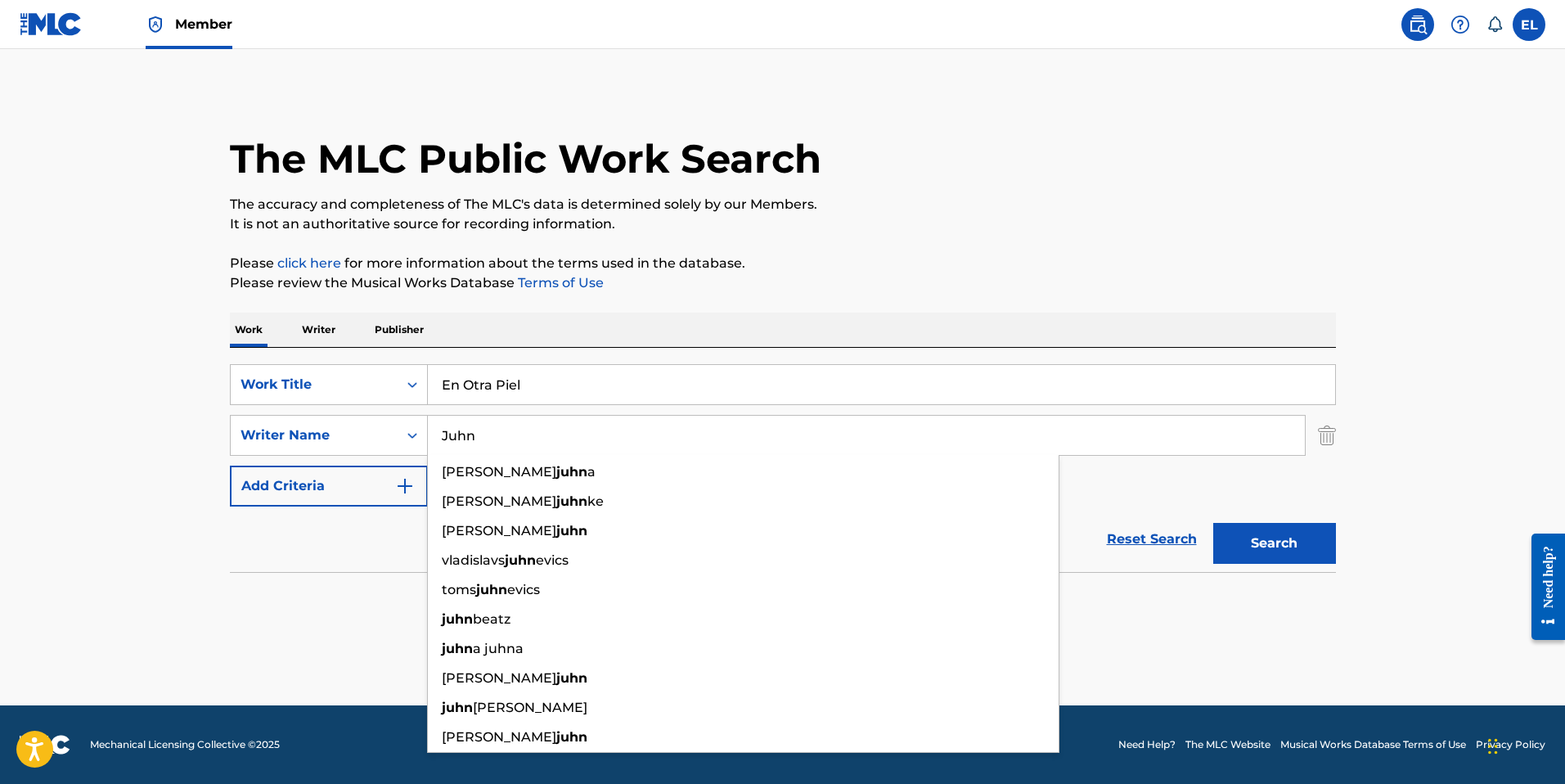
click at [569, 442] on input "Juhn" at bounding box center [866, 435] width 877 height 39
paste input "orge"
type input "Jorge"
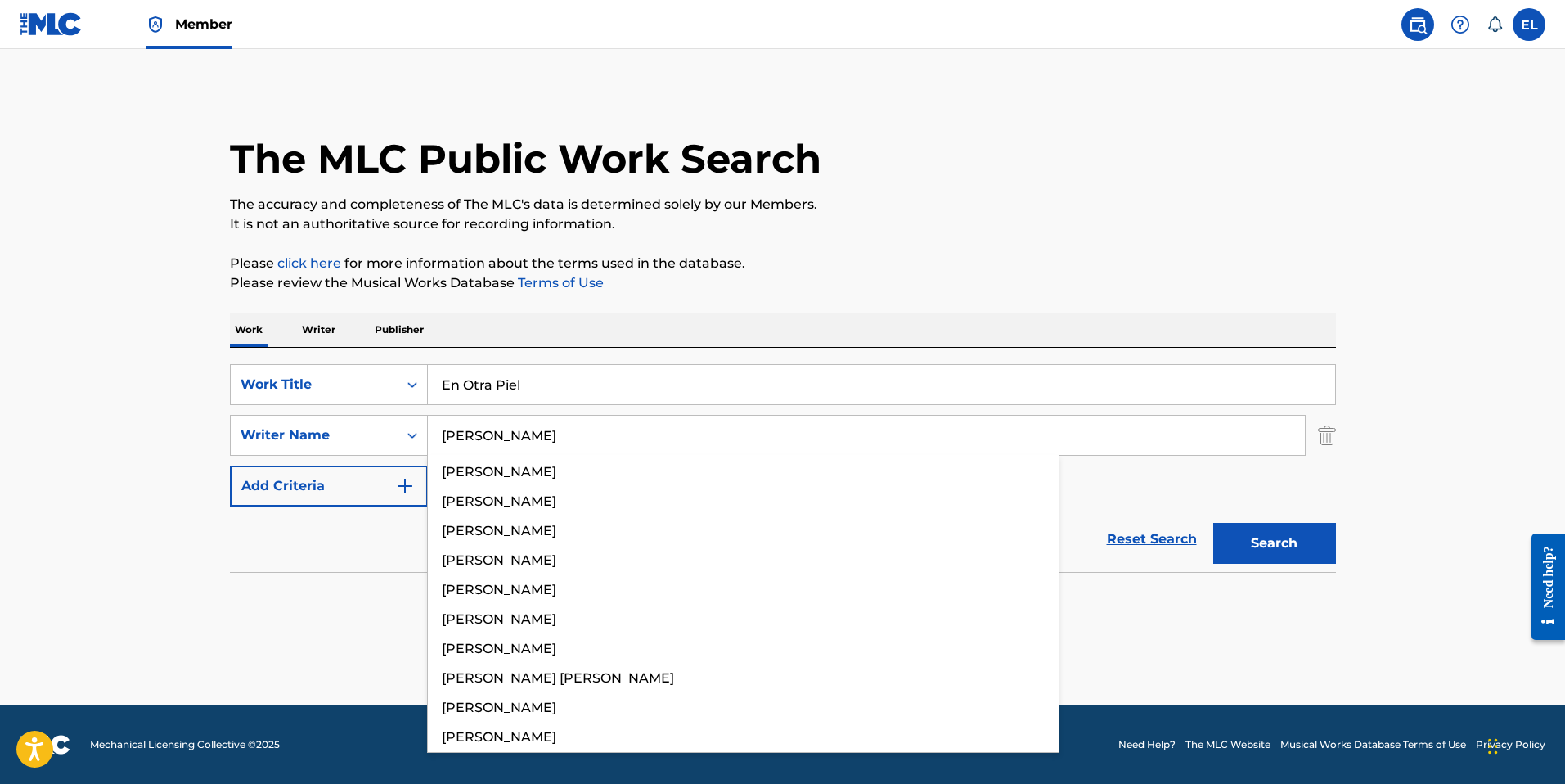
click at [1420, 444] on main "The MLC Public Work Search The accuracy and completeness of The MLC's data is d…" at bounding box center [782, 377] width 1565 height 656
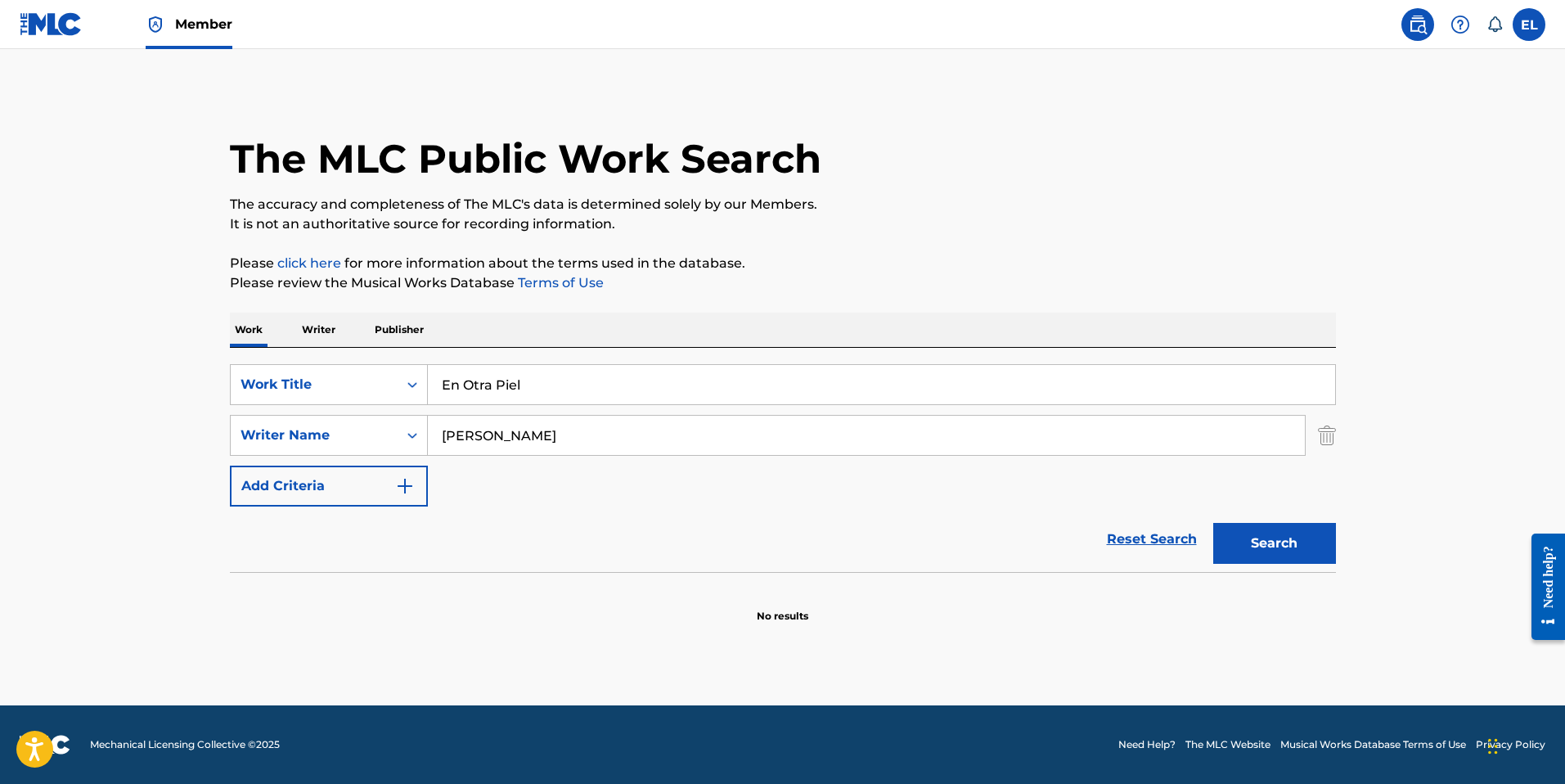
click at [1280, 541] on button "Search" at bounding box center [1274, 543] width 123 height 41
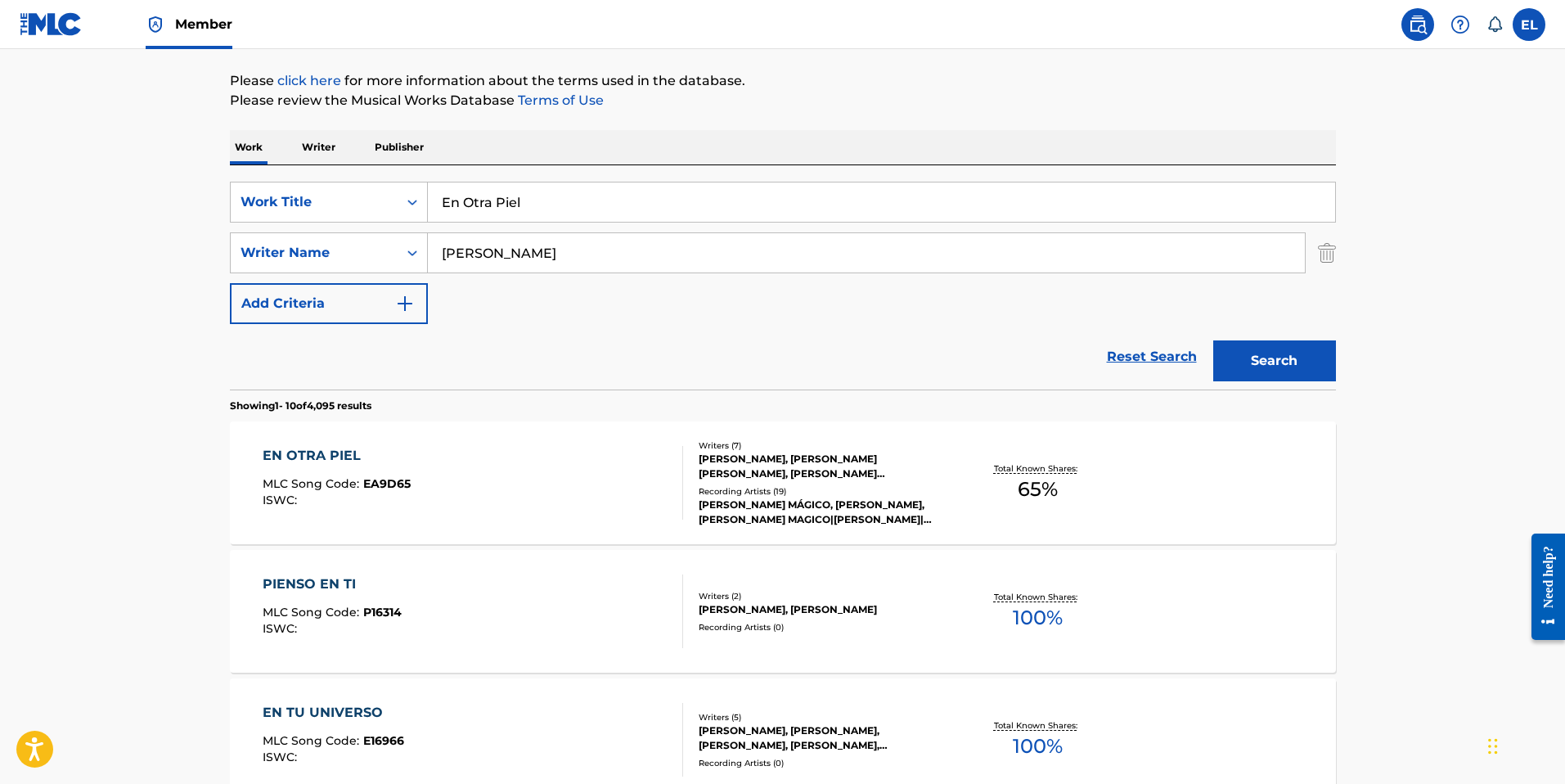
scroll to position [256, 0]
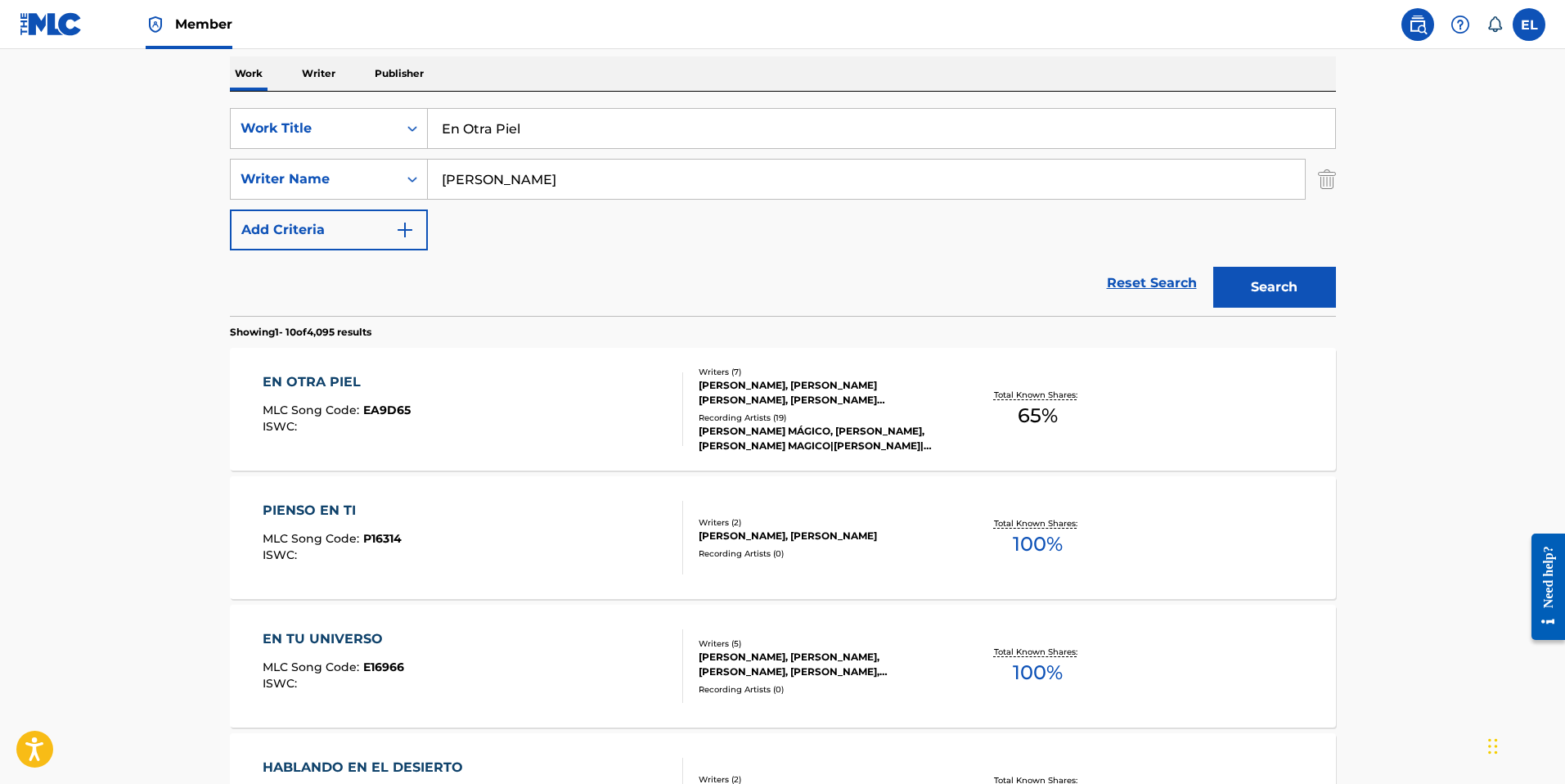
click at [562, 446] on div "EN OTRA PIEL MLC Song Code : EA9D65 ISWC : Writers ( 7 ) JORGE QUILES, JULIO A …" at bounding box center [782, 409] width 1106 height 123
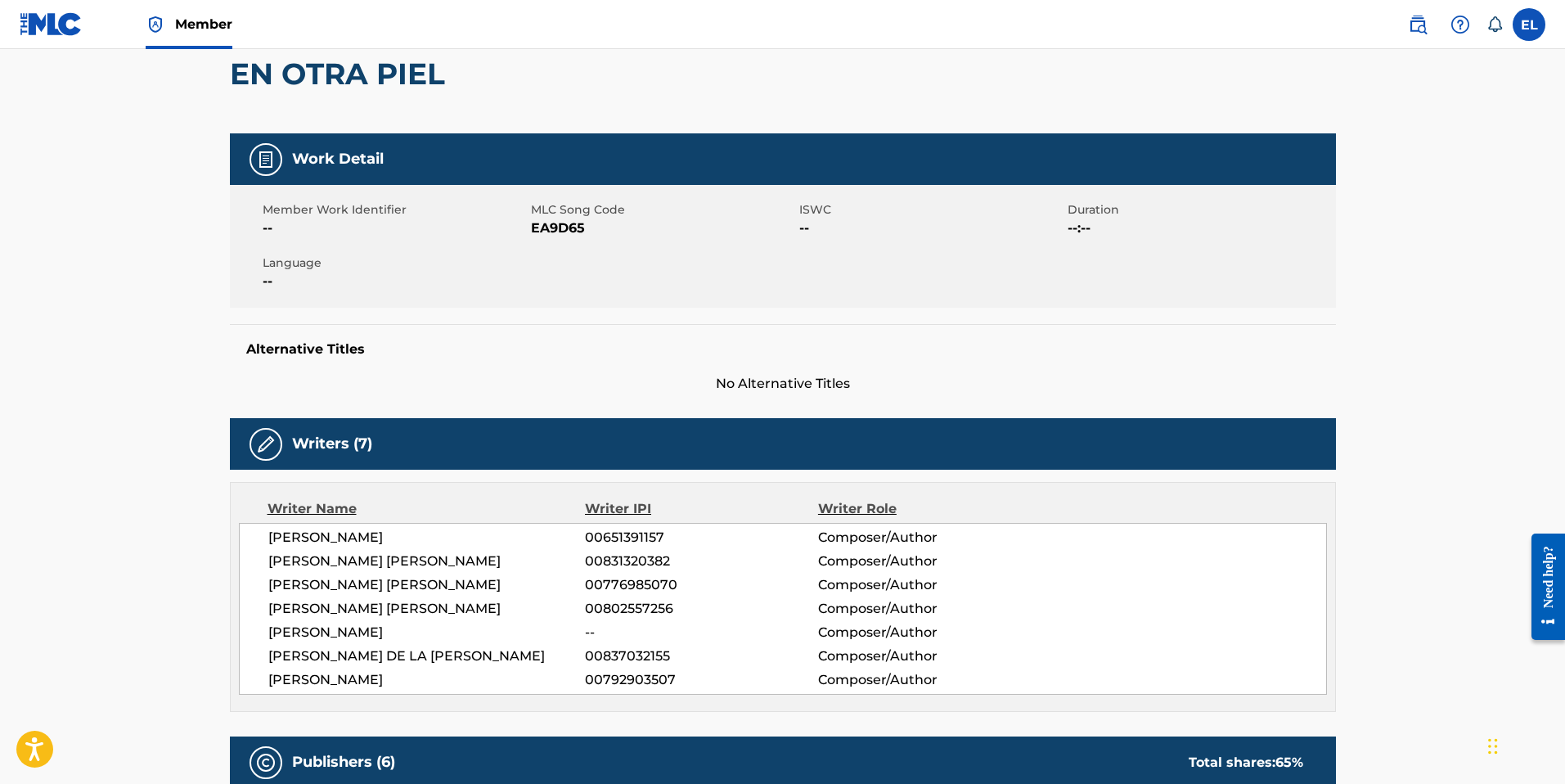
scroll to position [40, 0]
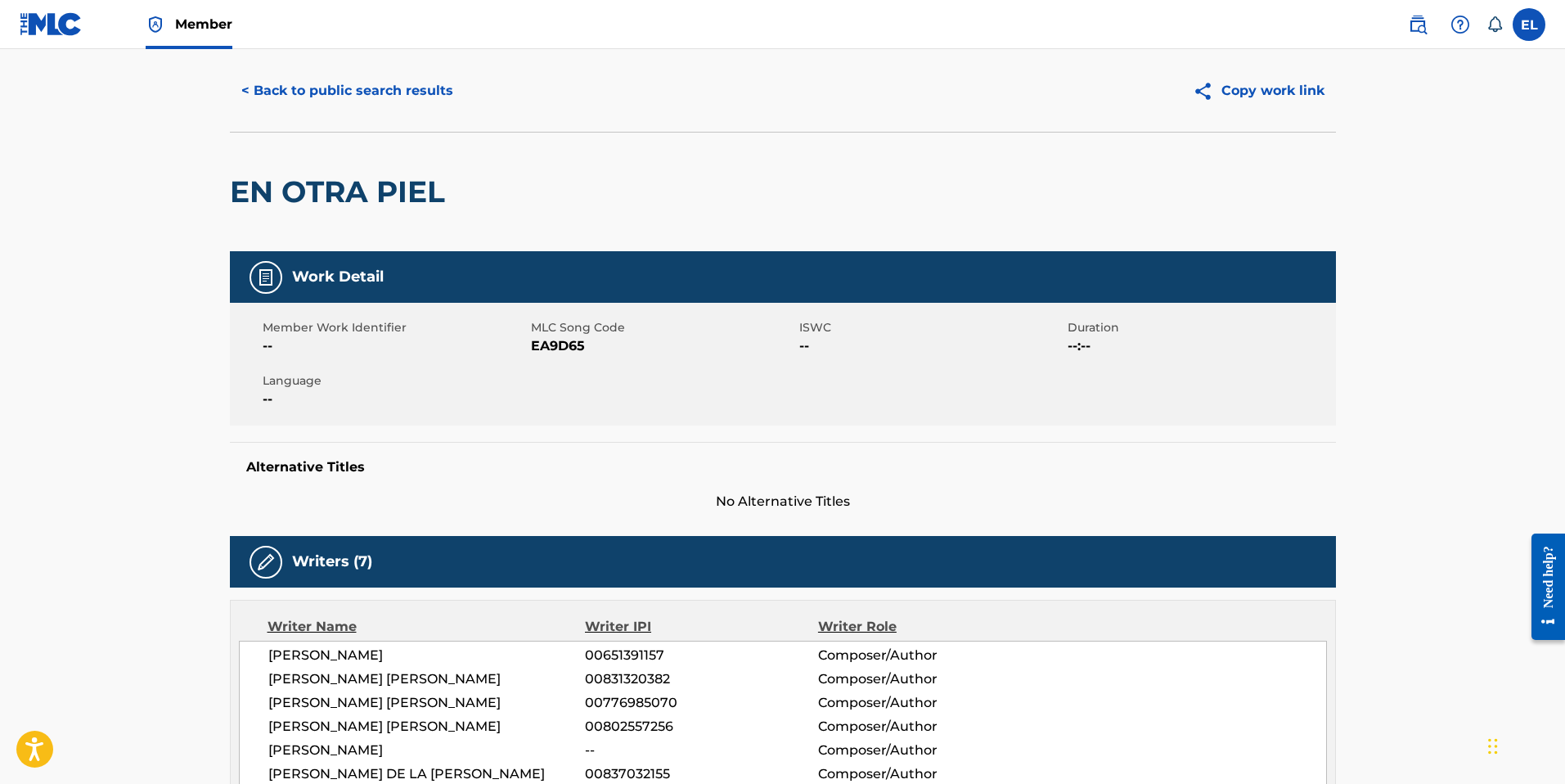
click at [545, 338] on span "EA9D65" at bounding box center [663, 345] width 264 height 20
drag, startPoint x: 545, startPoint y: 338, endPoint x: 703, endPoint y: 385, distance: 164.8
click at [545, 339] on span "EA9D65" at bounding box center [663, 345] width 264 height 20
copy span "EA9D65"
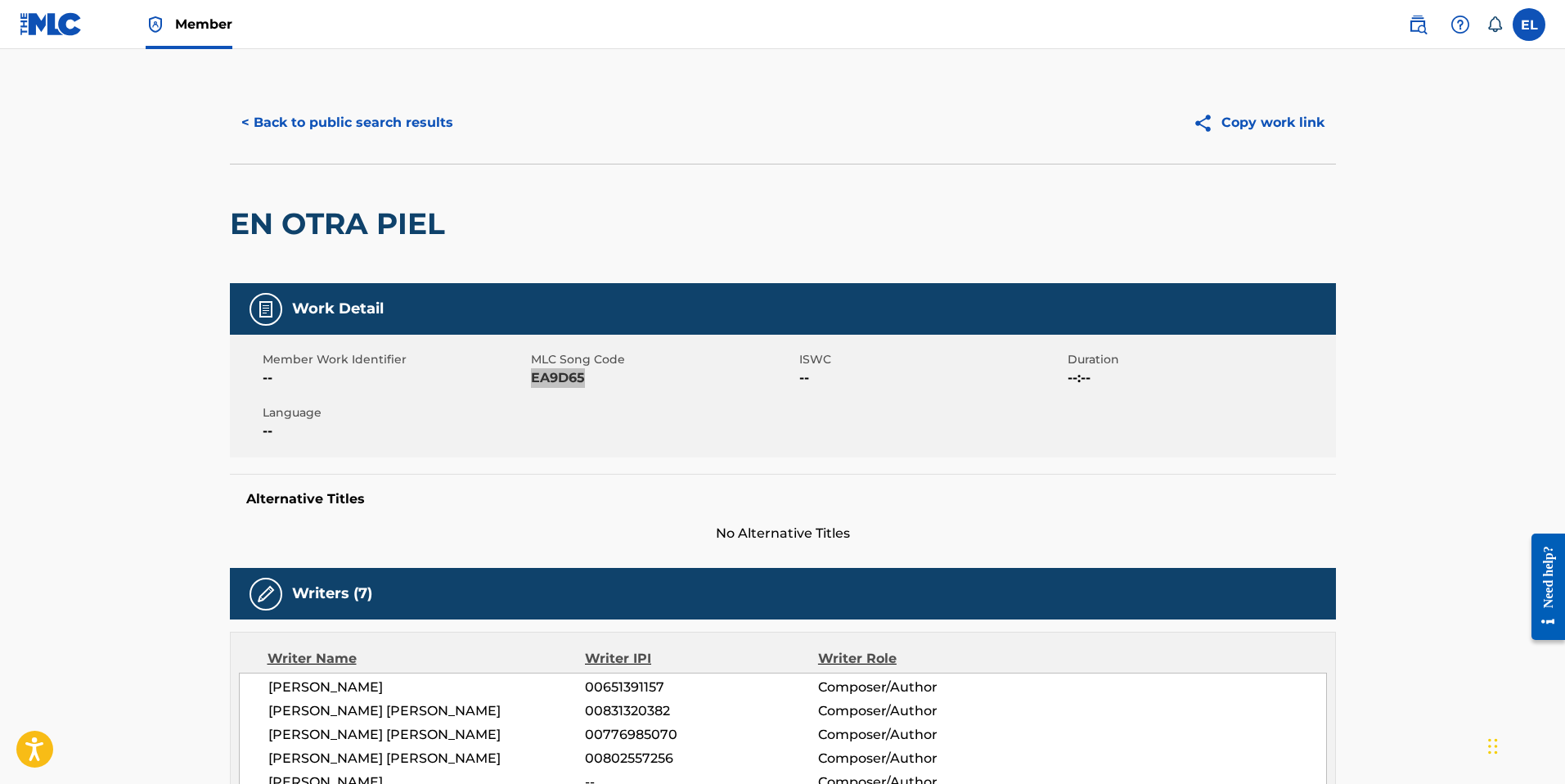
scroll to position [0, 0]
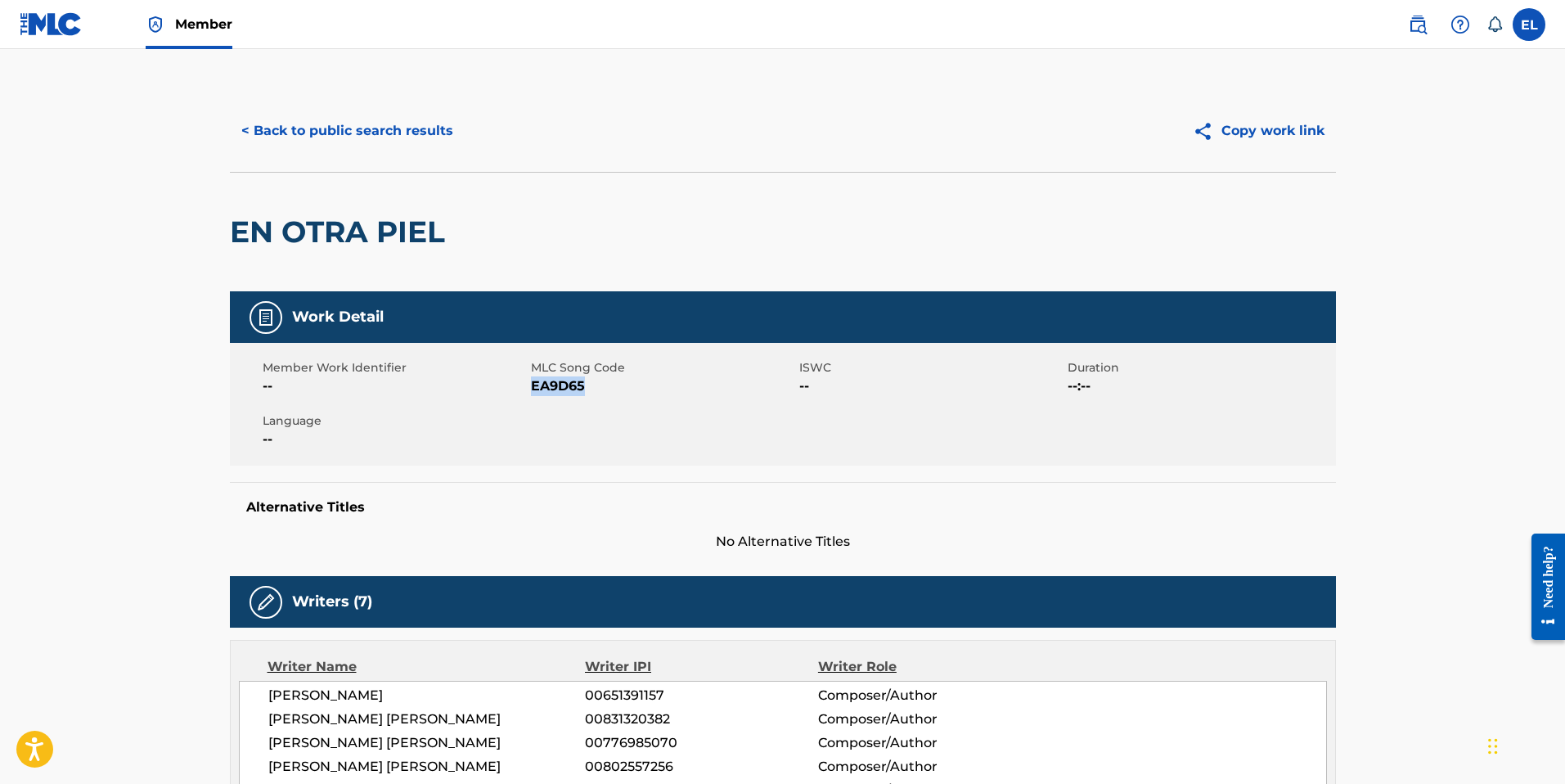
click at [299, 130] on button "< Back to public search results" at bounding box center [347, 131] width 235 height 41
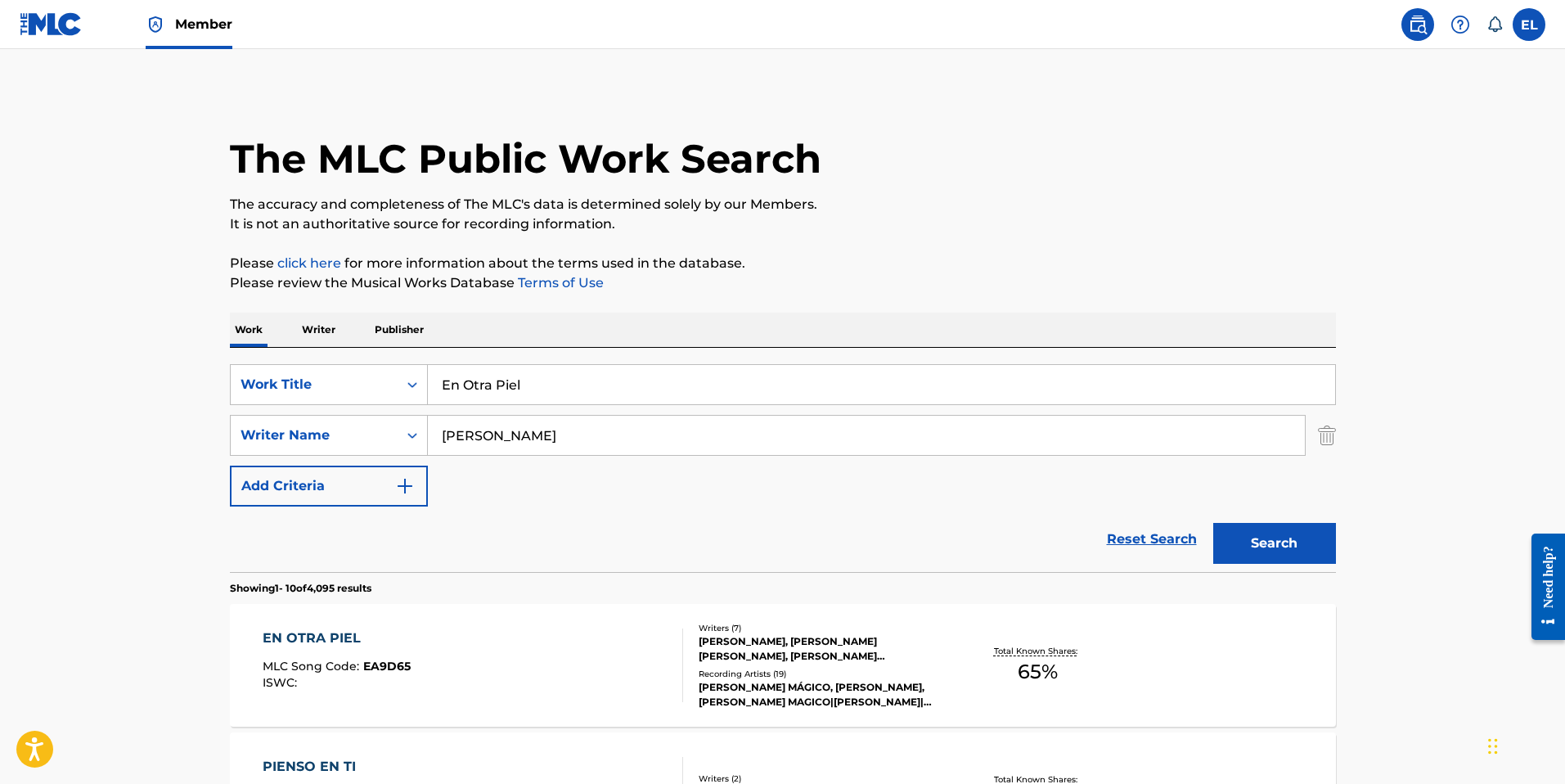
scroll to position [256, 0]
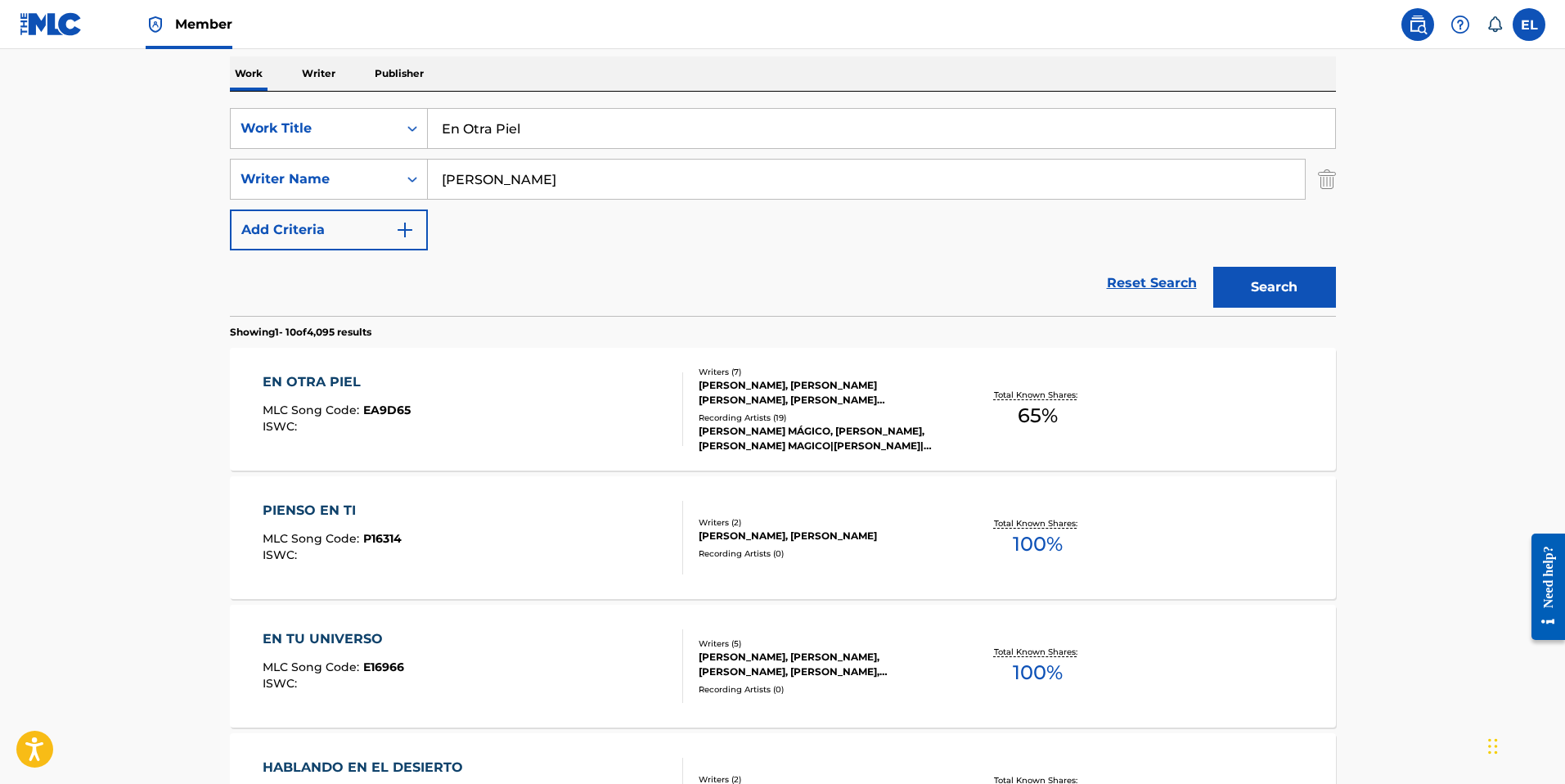
click at [597, 121] on input "En Otra Piel" at bounding box center [881, 129] width 908 height 39
drag, startPoint x: 597, startPoint y: 121, endPoint x: 606, endPoint y: 123, distance: 9.2
click at [597, 122] on input "En Otra Piel" at bounding box center [881, 129] width 908 height 39
paste input "strella Fugaz"
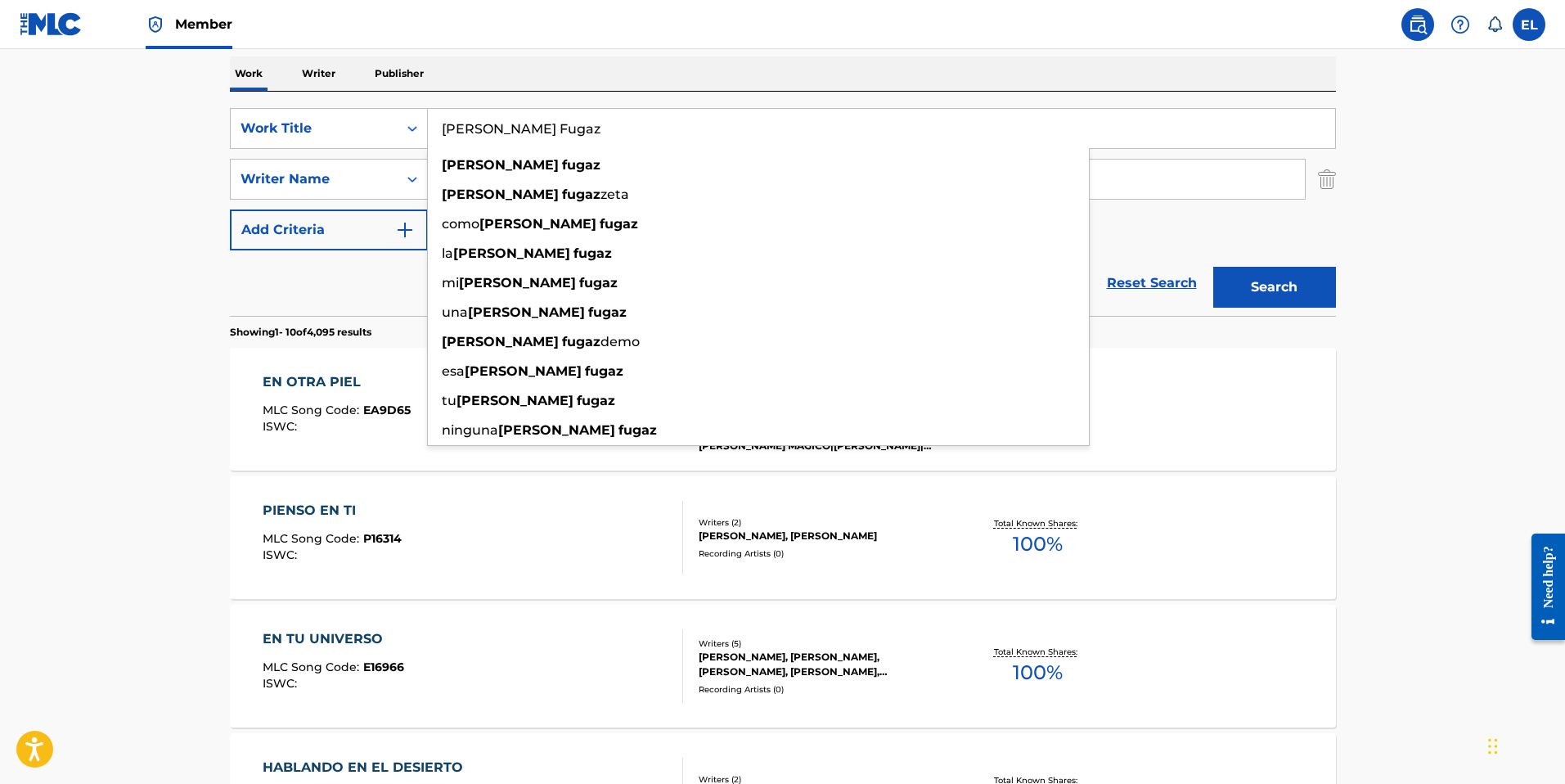
type input "Estrella Fugaz"
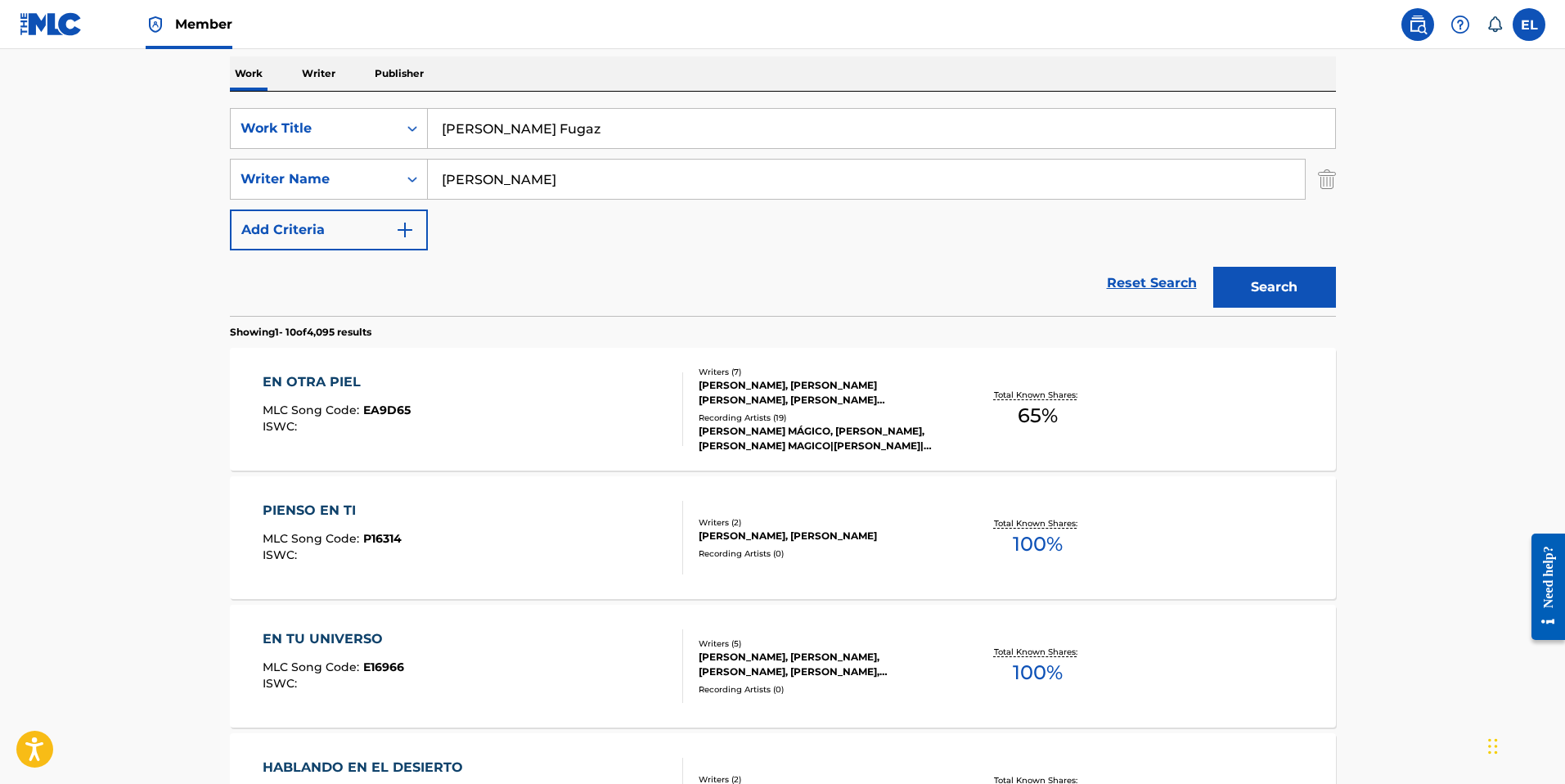
drag, startPoint x: 1225, startPoint y: 258, endPoint x: 1244, endPoint y: 269, distance: 22.0
click at [1225, 260] on div "Search" at bounding box center [1270, 283] width 131 height 65
click at [1266, 279] on button "Search" at bounding box center [1274, 287] width 123 height 41
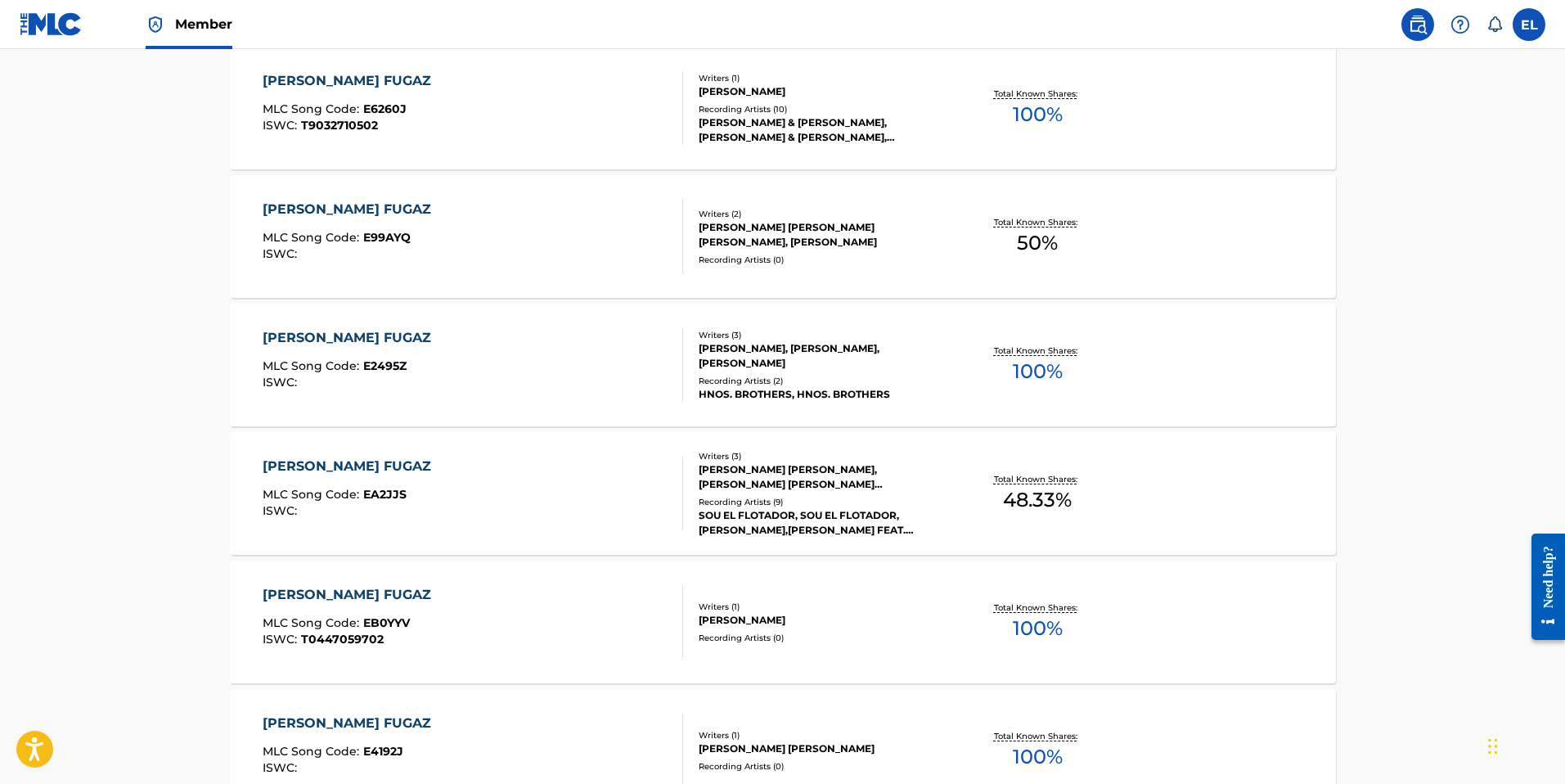
scroll to position [949, 0]
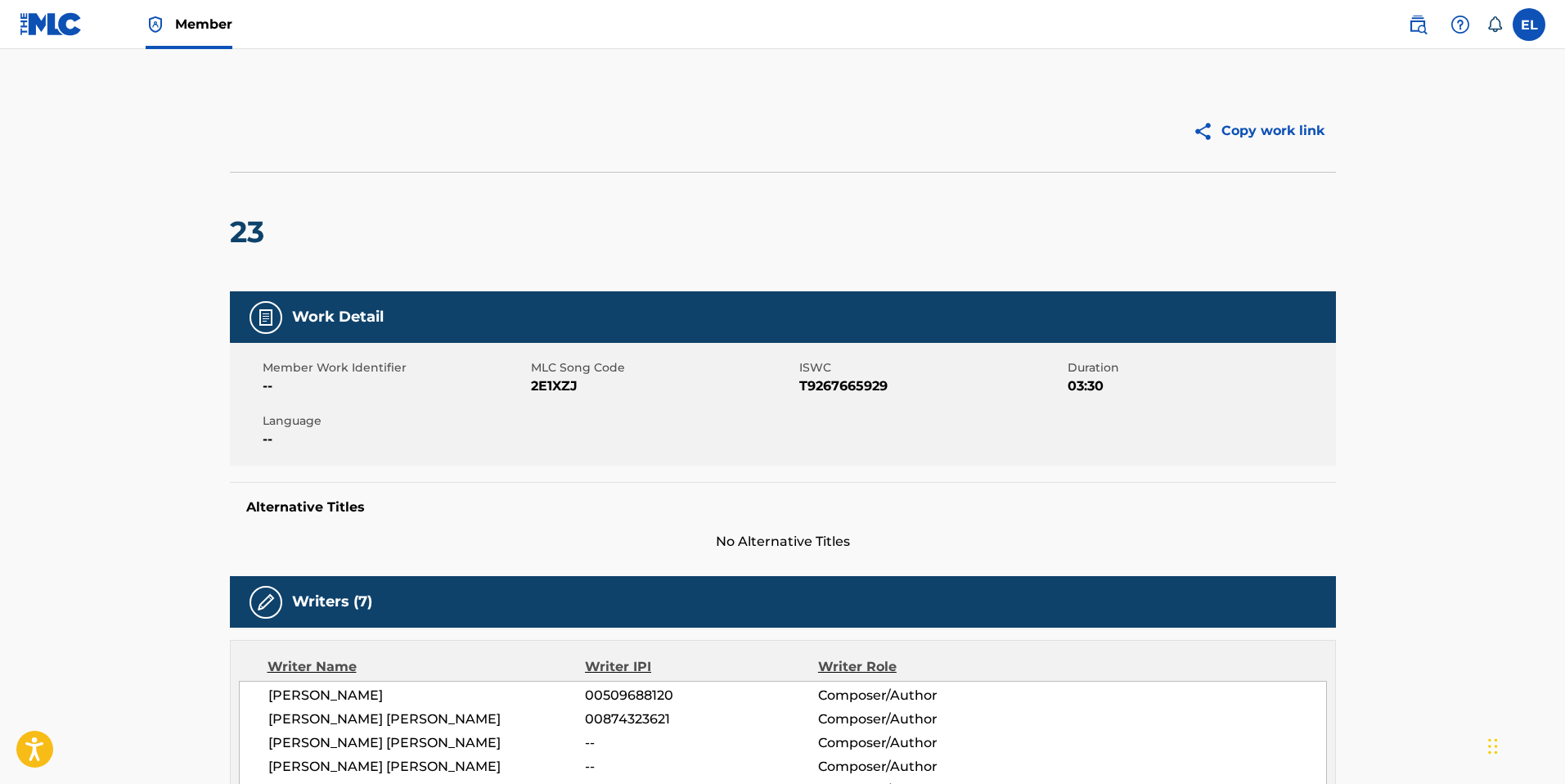
click at [554, 382] on span "2E1XZJ" at bounding box center [663, 386] width 264 height 20
click at [554, 383] on span "2E1XZJ" at bounding box center [663, 386] width 264 height 20
copy span "2E1XZJ"
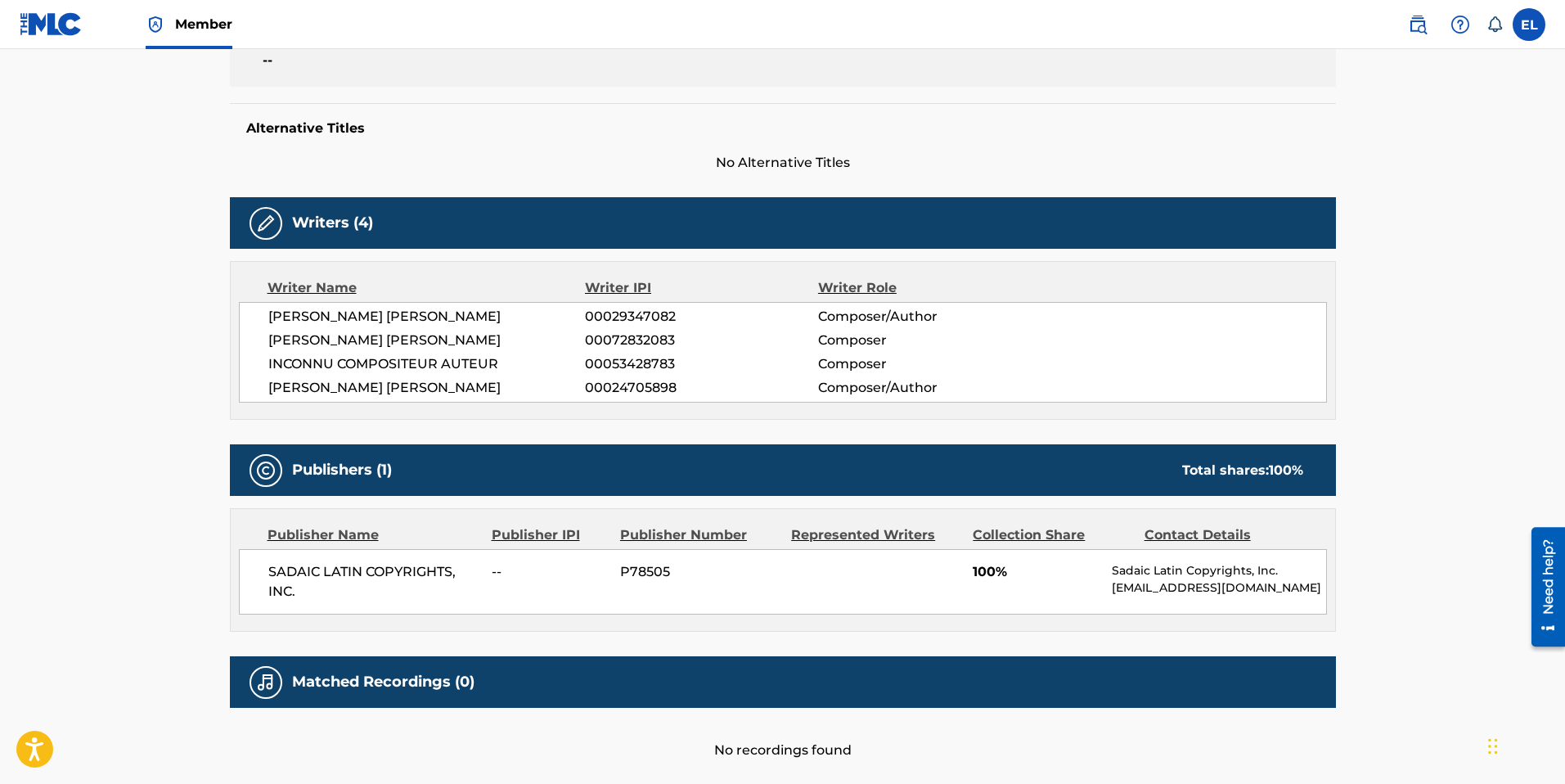
scroll to position [380, 0]
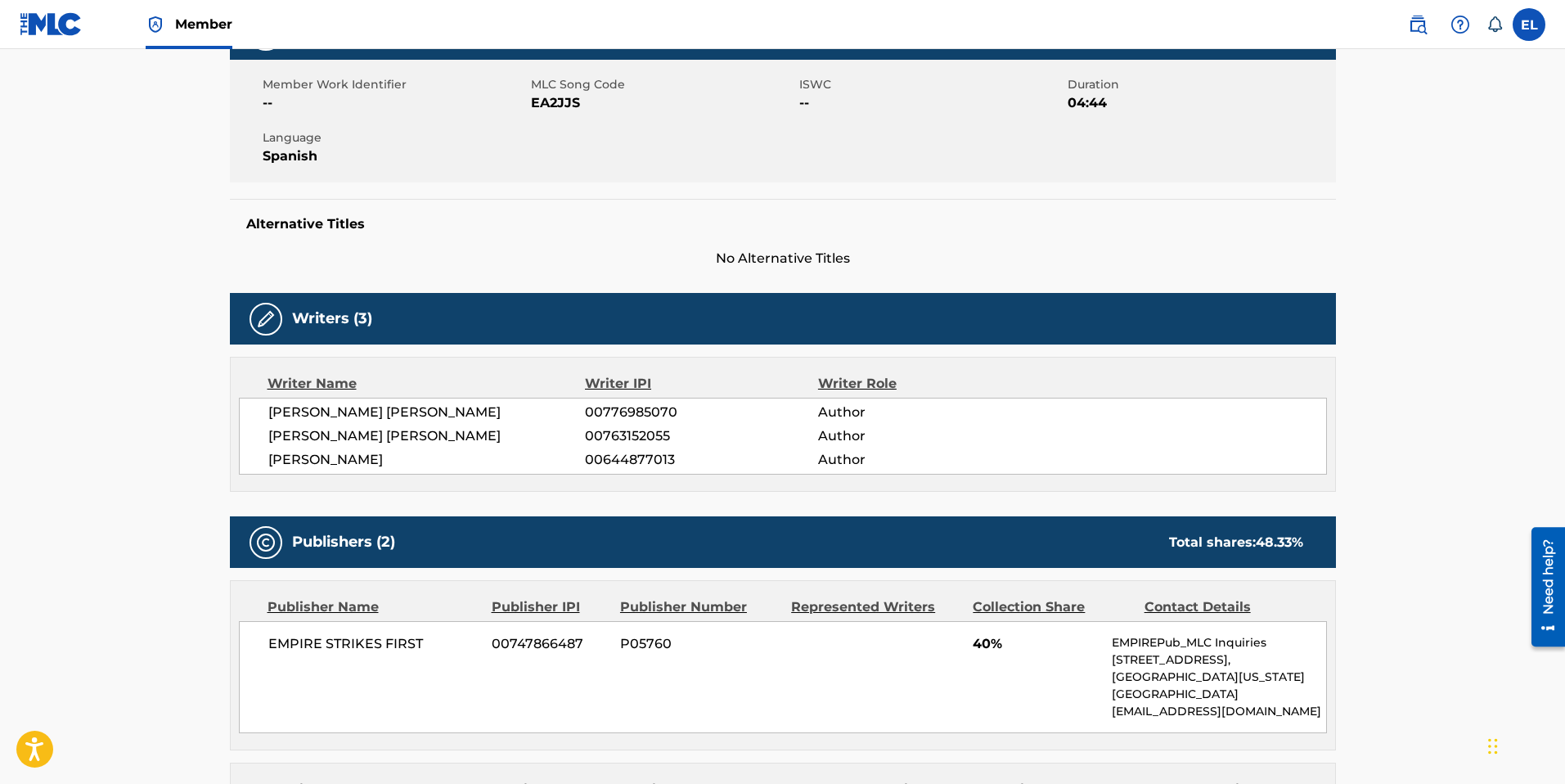
scroll to position [116, 0]
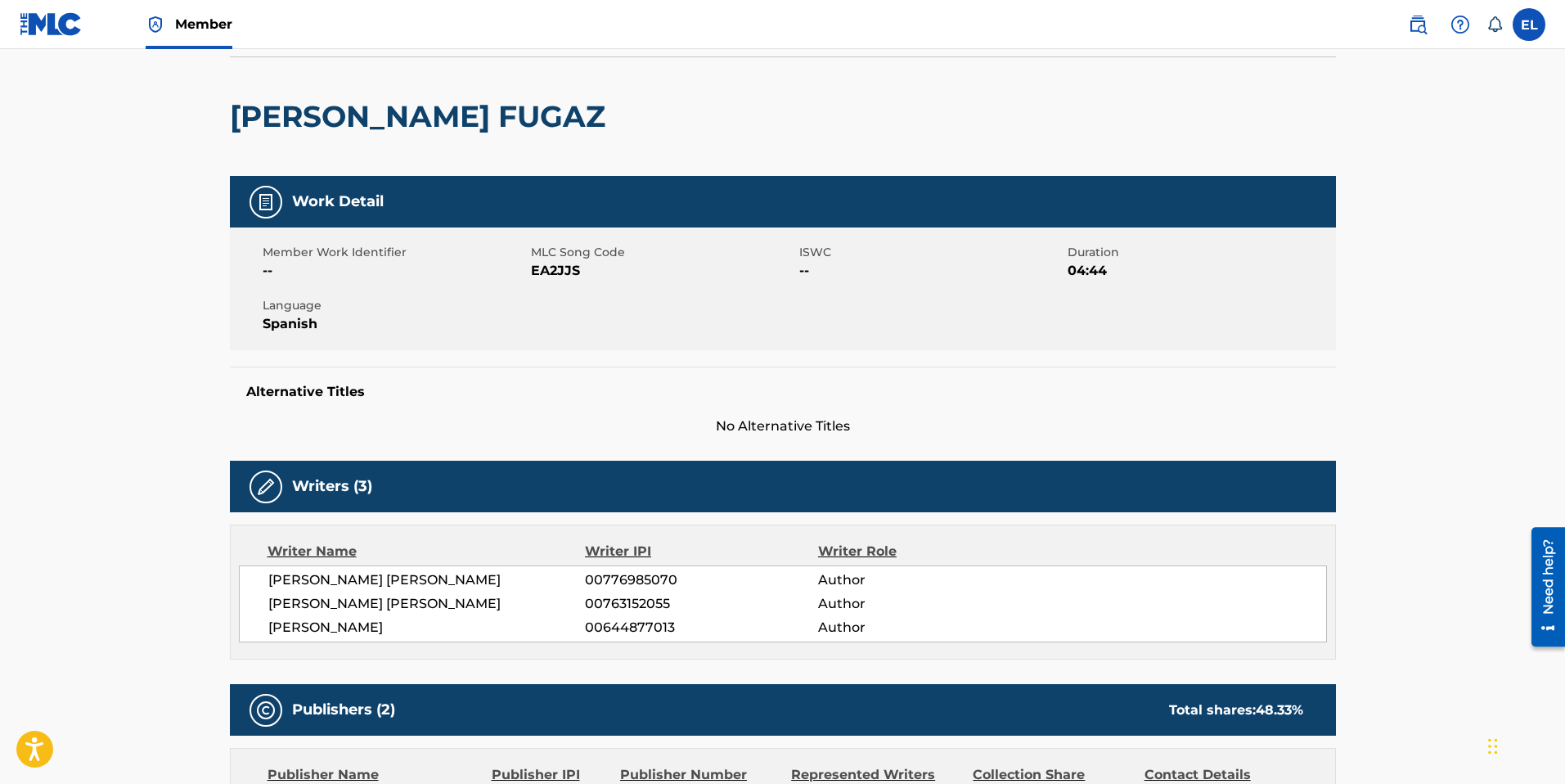
click at [562, 277] on span "EA2JJS" at bounding box center [663, 271] width 264 height 20
copy span "EA2JJS"
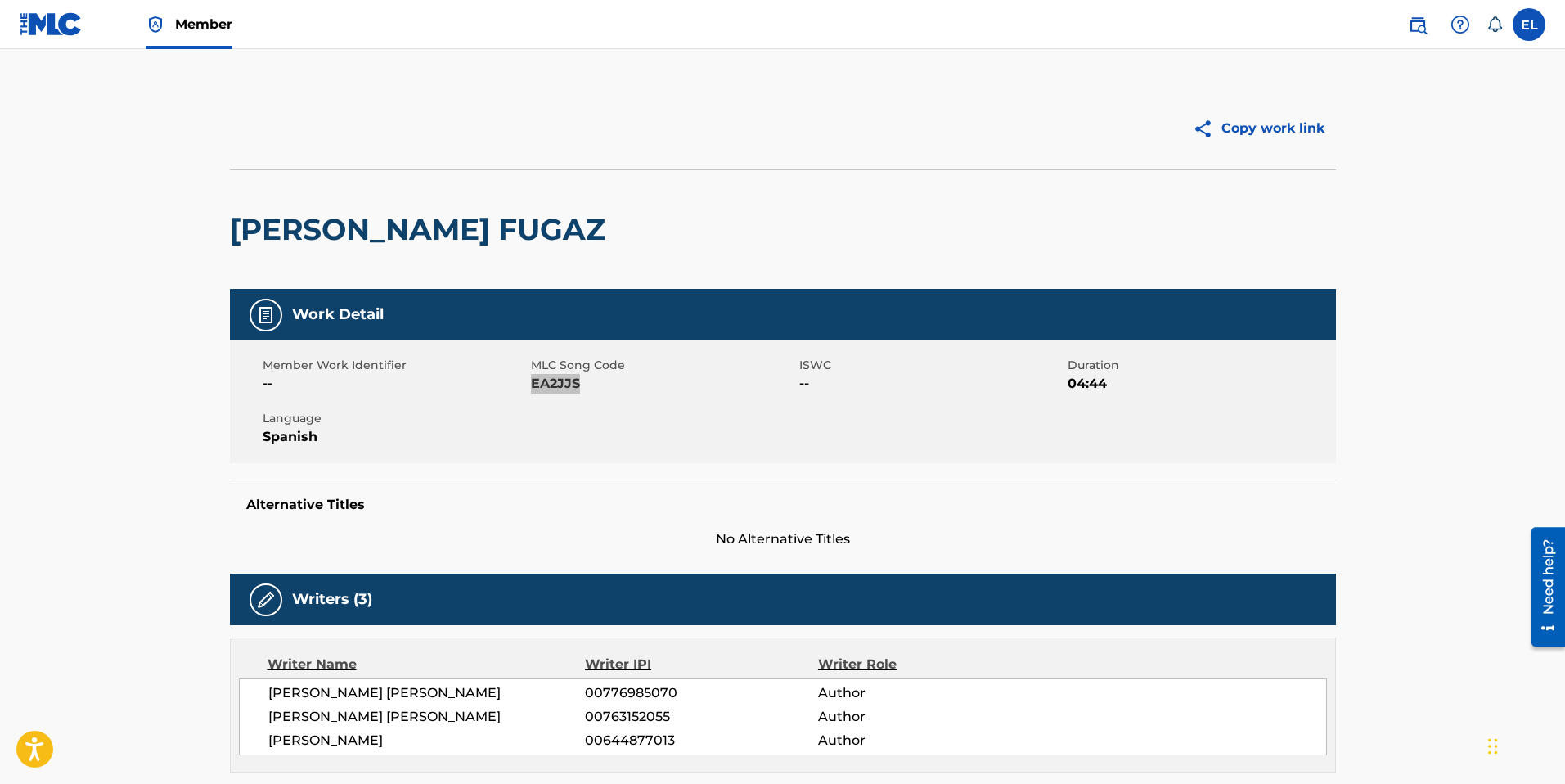
scroll to position [0, 0]
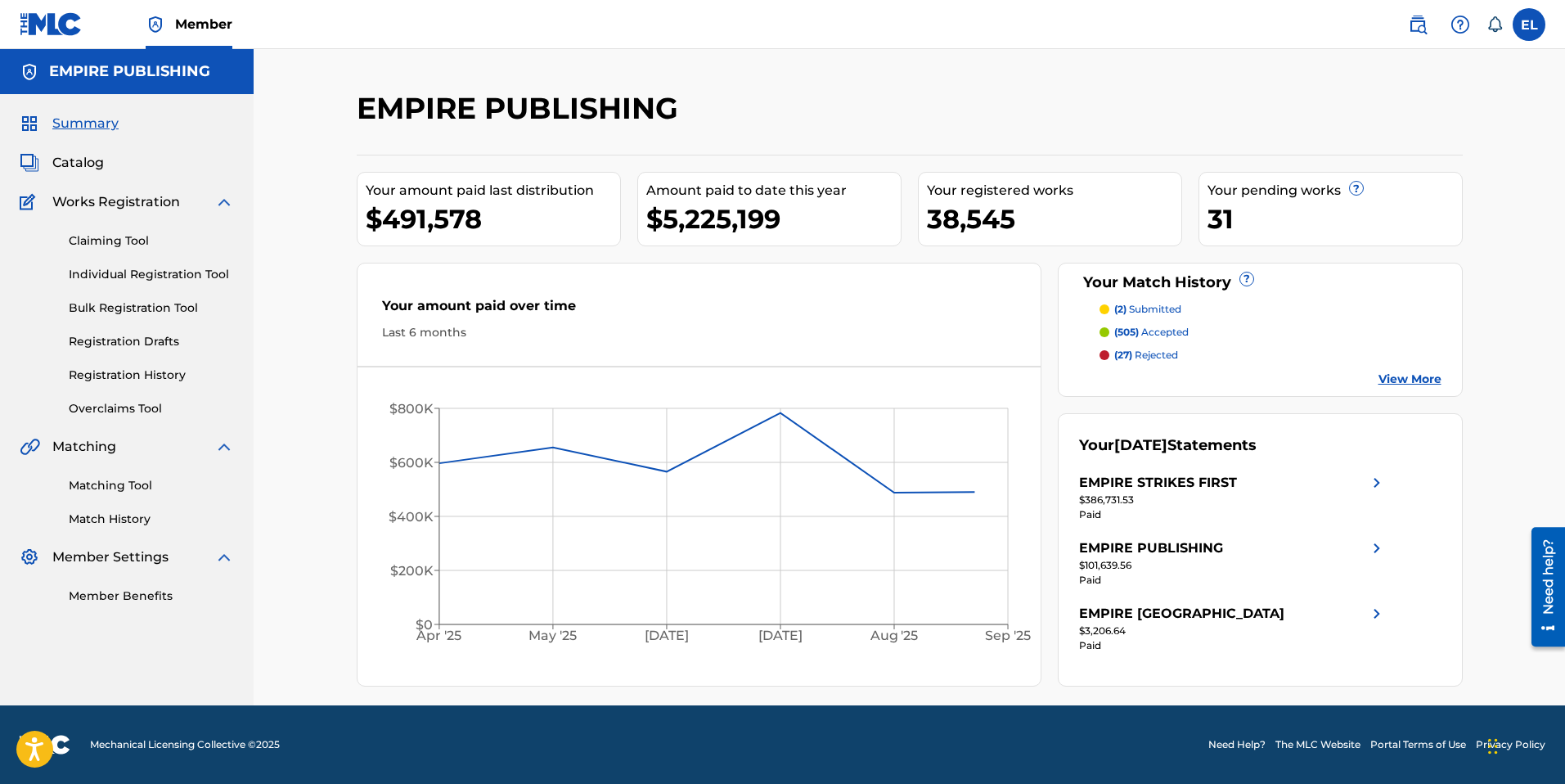
click at [1406, 27] on link at bounding box center [1418, 25] width 33 height 33
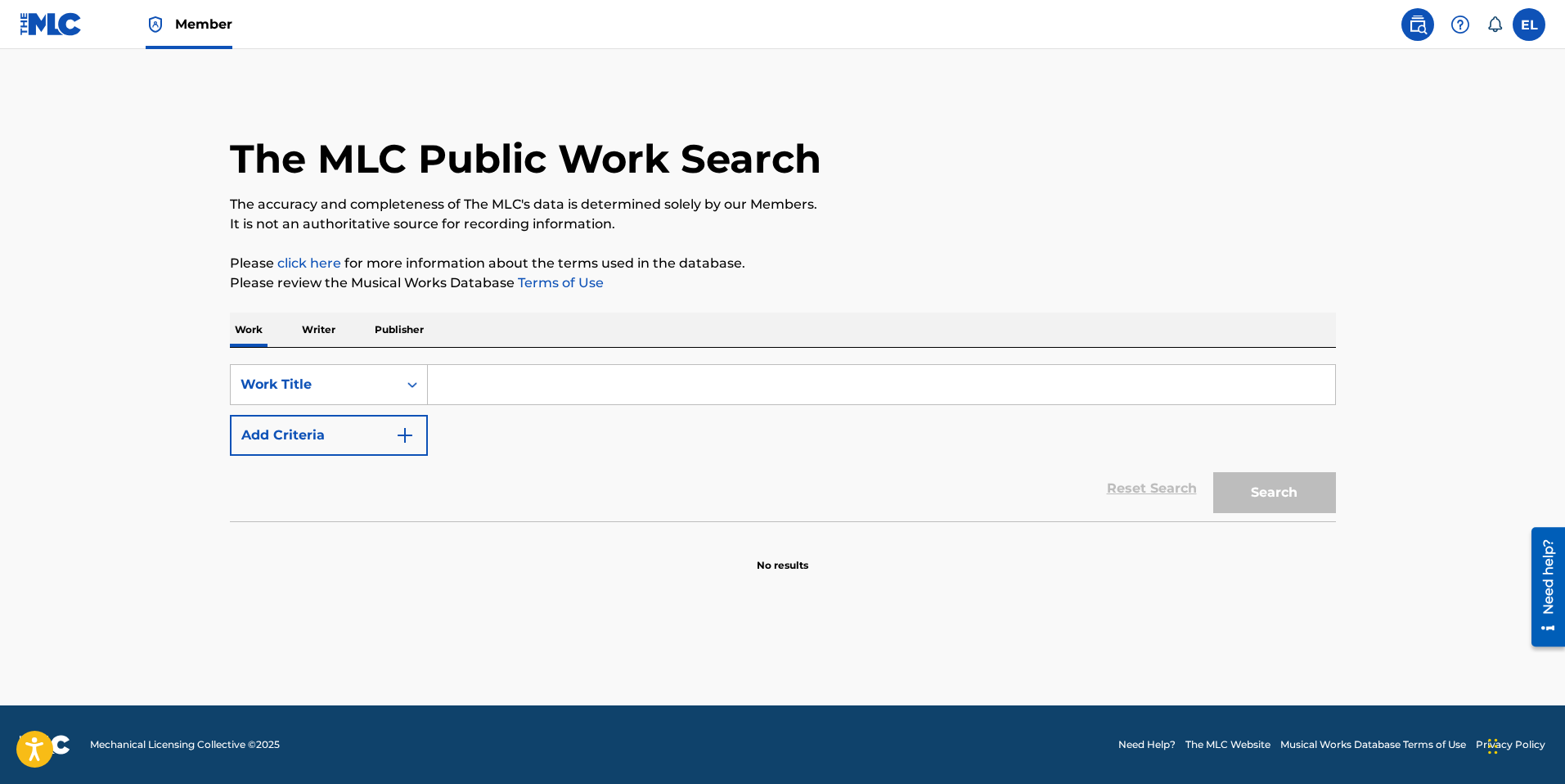
click at [386, 432] on button "Add Criteria" at bounding box center [328, 435] width 198 height 41
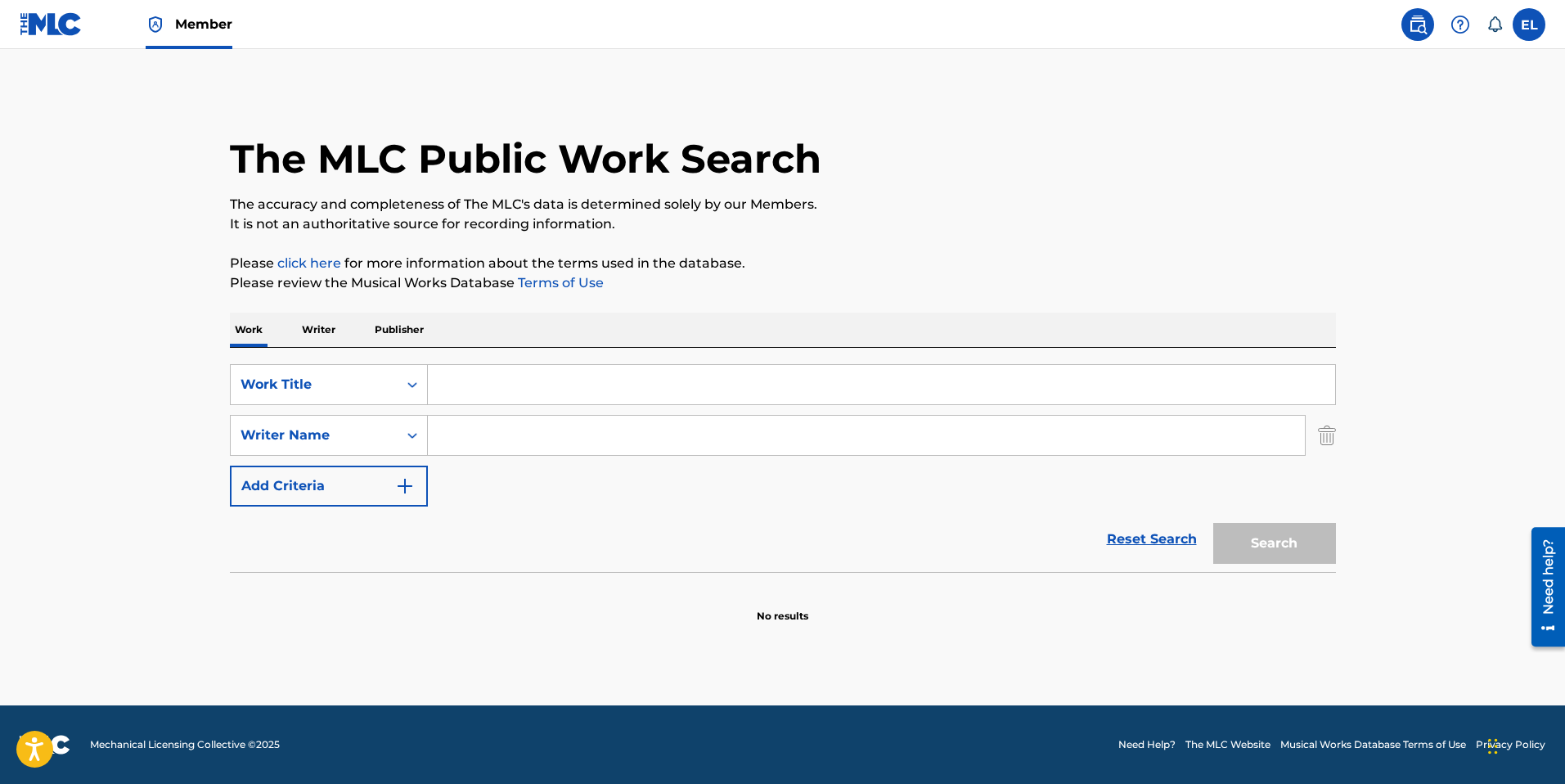
click at [616, 375] on input "Search Form" at bounding box center [881, 385] width 908 height 39
paste input "Entierro (RIP ROCHY RD)"
type input "Entierro (RIP ROCHY RD)"
click at [947, 439] on input "Search Form" at bounding box center [866, 435] width 877 height 39
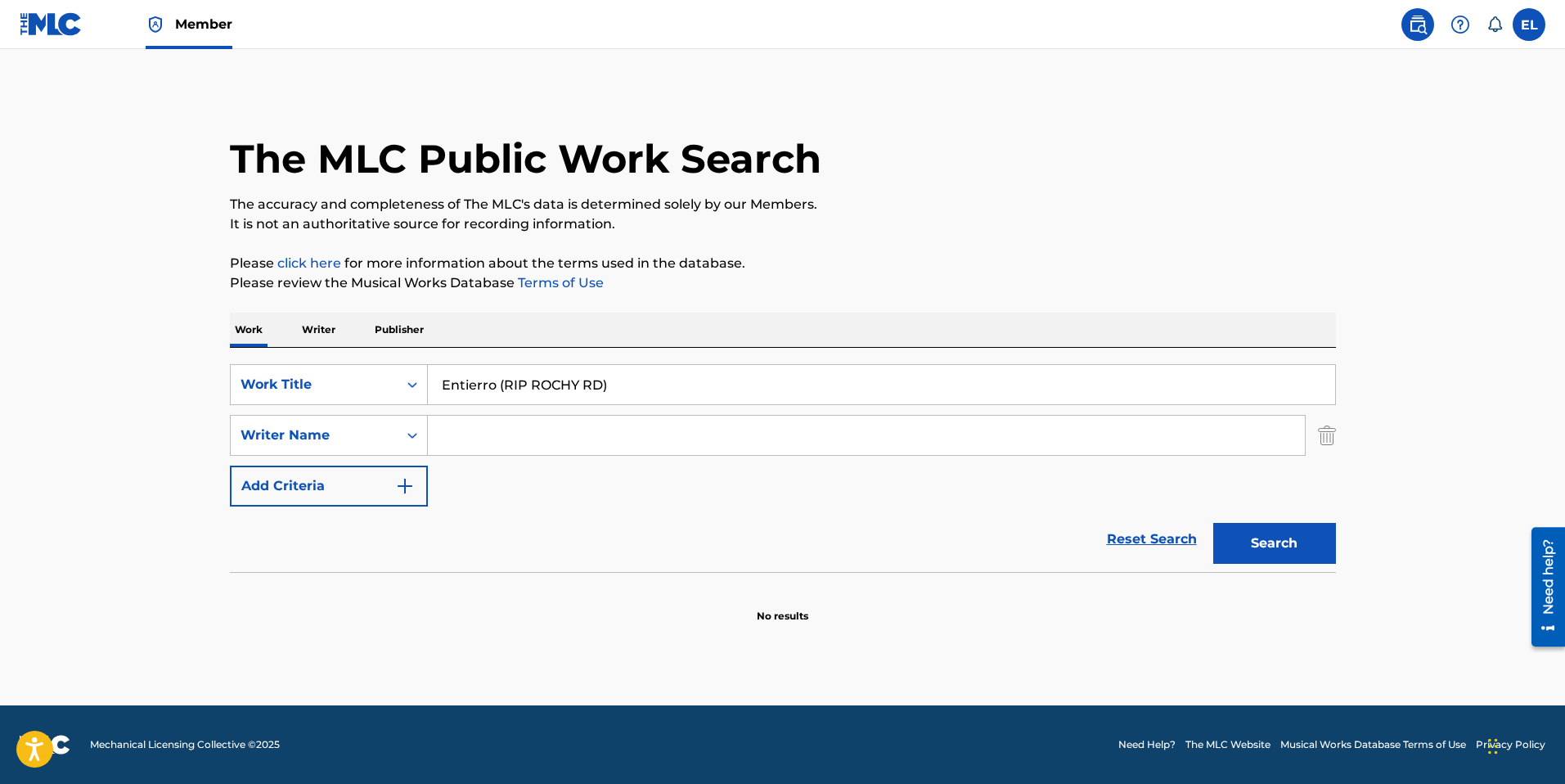
click at [947, 438] on input "Search Form" at bounding box center [866, 435] width 877 height 39
paste input "Soto"
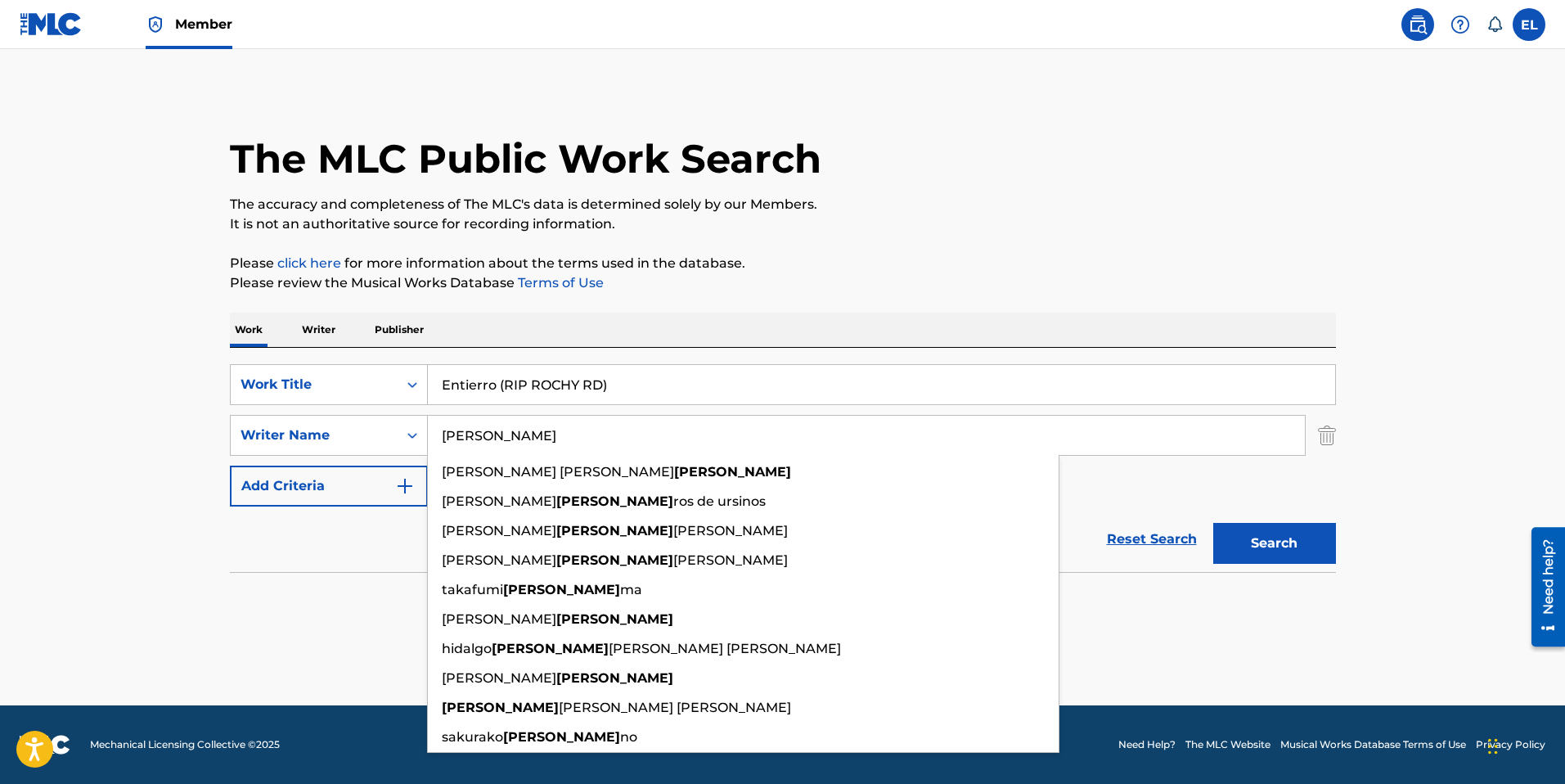
type input "Soto"
click at [1249, 544] on button "Search" at bounding box center [1274, 543] width 123 height 41
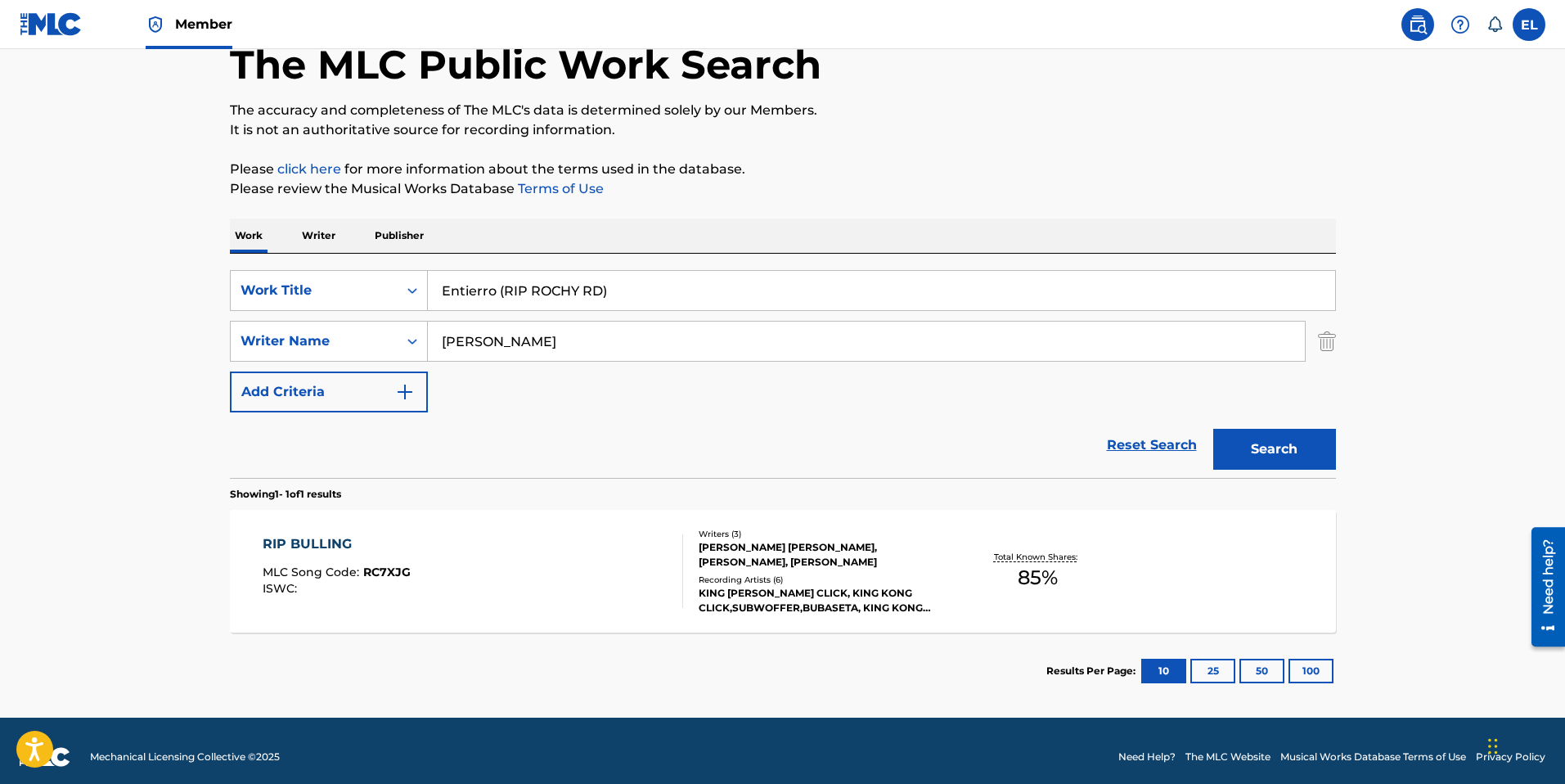
scroll to position [106, 0]
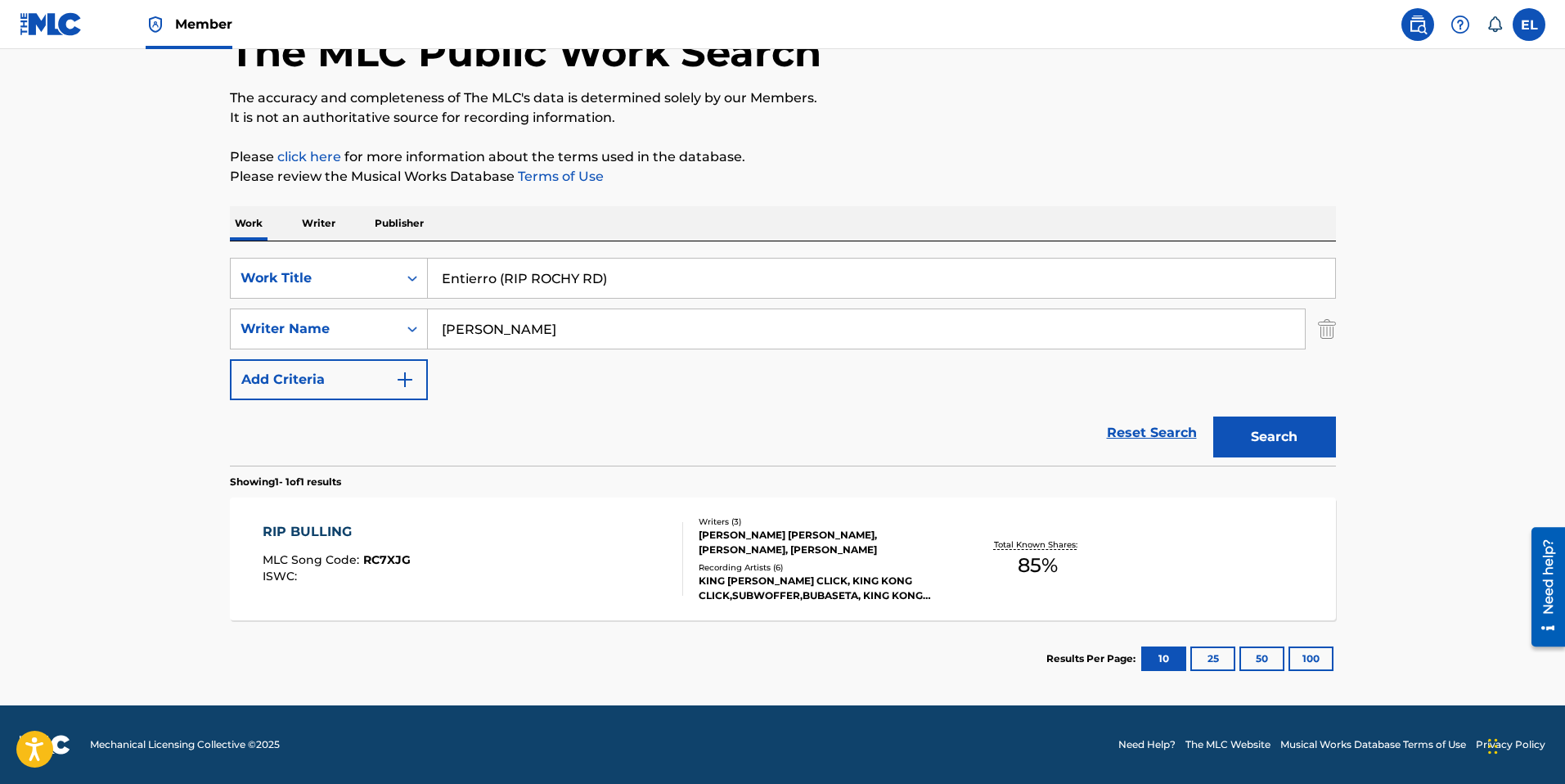
click at [617, 272] on input "Entierro (RIP ROCHY RD)" at bounding box center [881, 278] width 908 height 39
drag, startPoint x: 617, startPoint y: 272, endPoint x: 645, endPoint y: 278, distance: 28.6
click at [617, 272] on input "Entierro (RIP ROCHY RD)" at bounding box center [881, 278] width 908 height 39
paste input "Fulete (R.I.P Lápiz Conciente"
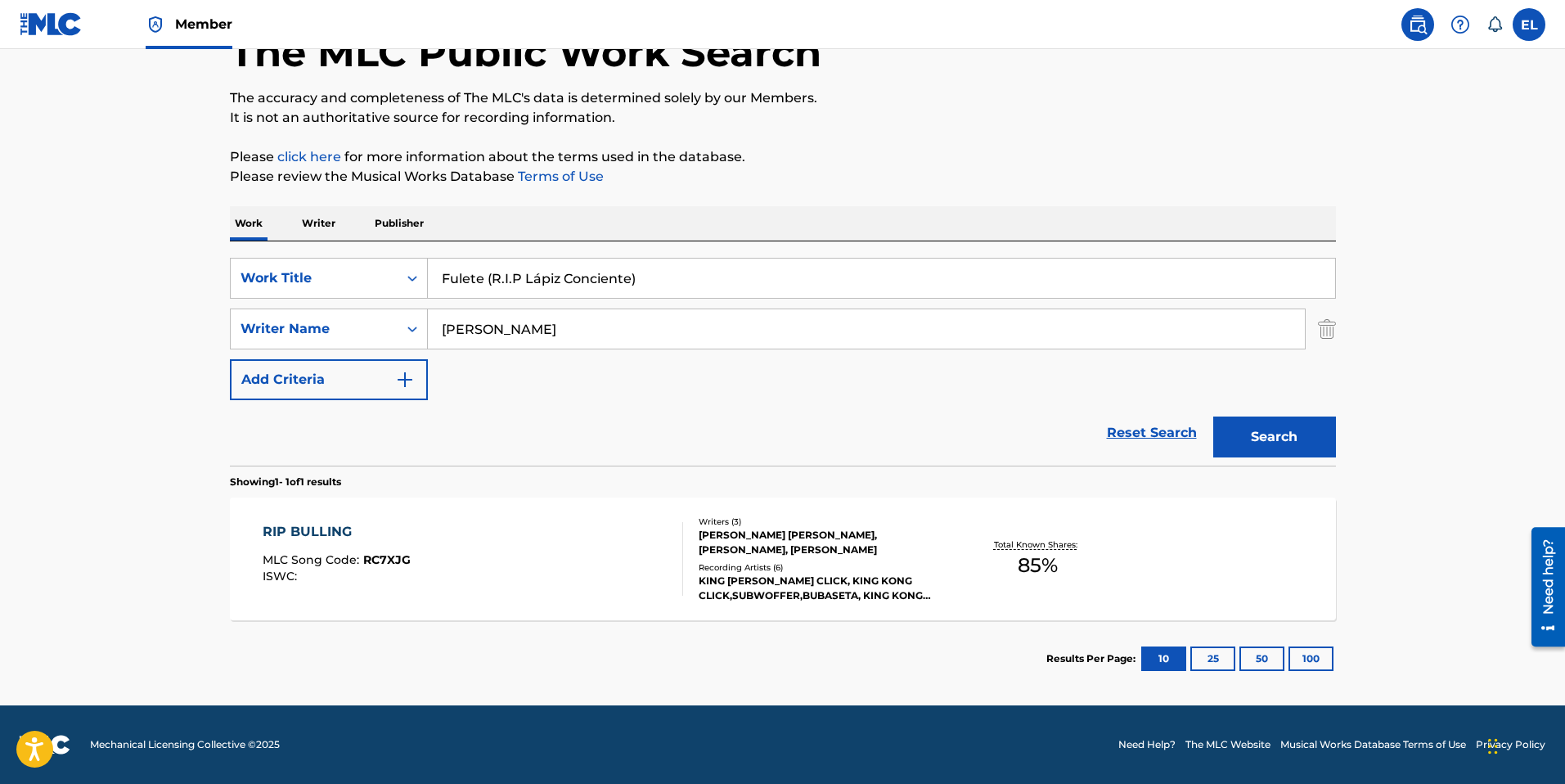
click at [1259, 432] on button "Search" at bounding box center [1274, 437] width 123 height 41
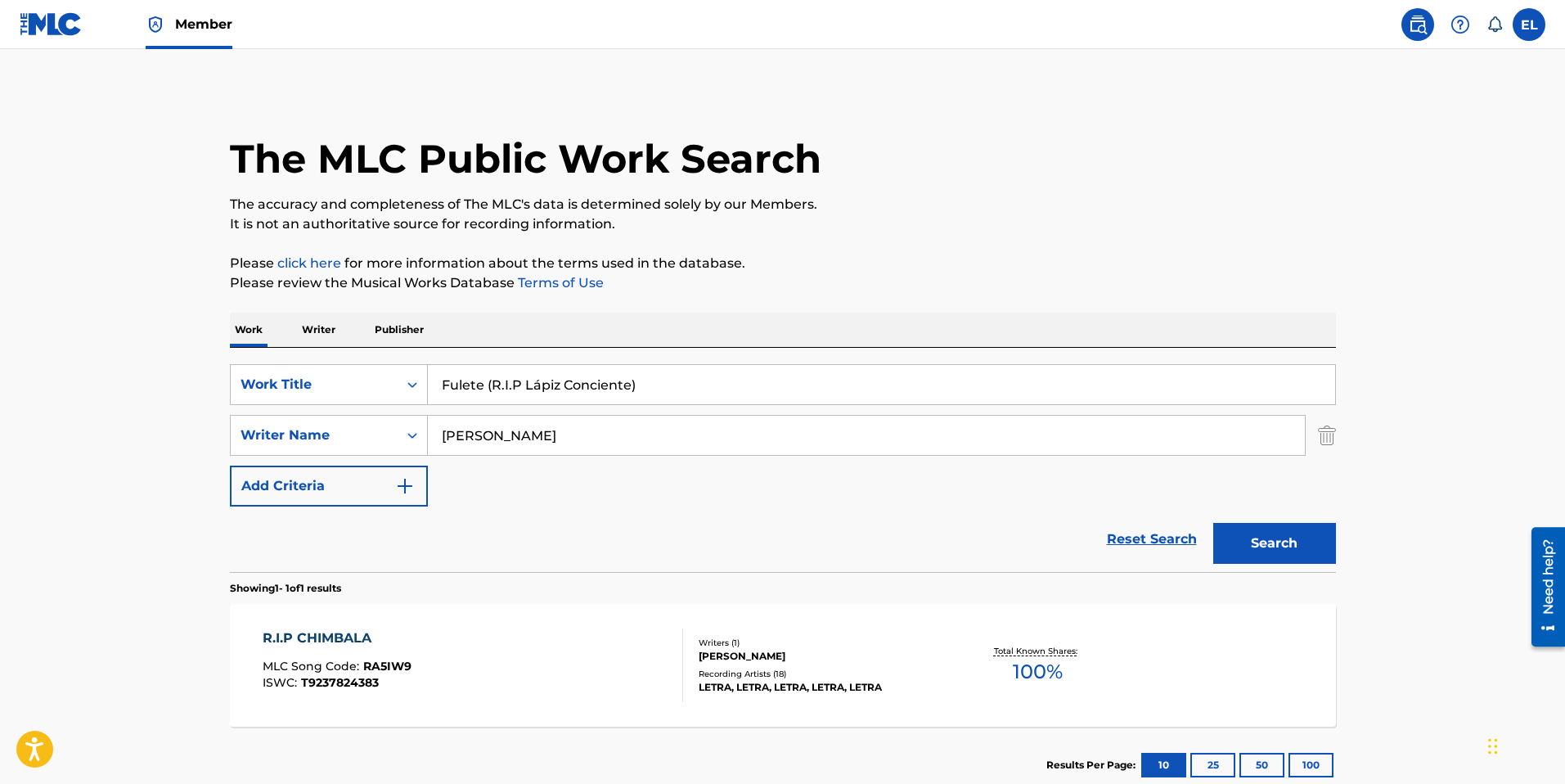
click at [687, 390] on input "Fulete (R.I.P Lápiz Conciente)" at bounding box center [881, 385] width 908 height 39
click at [686, 391] on input "Fulete (R.I.P Lápiz Conciente)" at bounding box center [881, 385] width 908 height 39
click at [687, 391] on input "Fulete (R.I.P Lápiz Conciente)" at bounding box center [881, 385] width 908 height 39
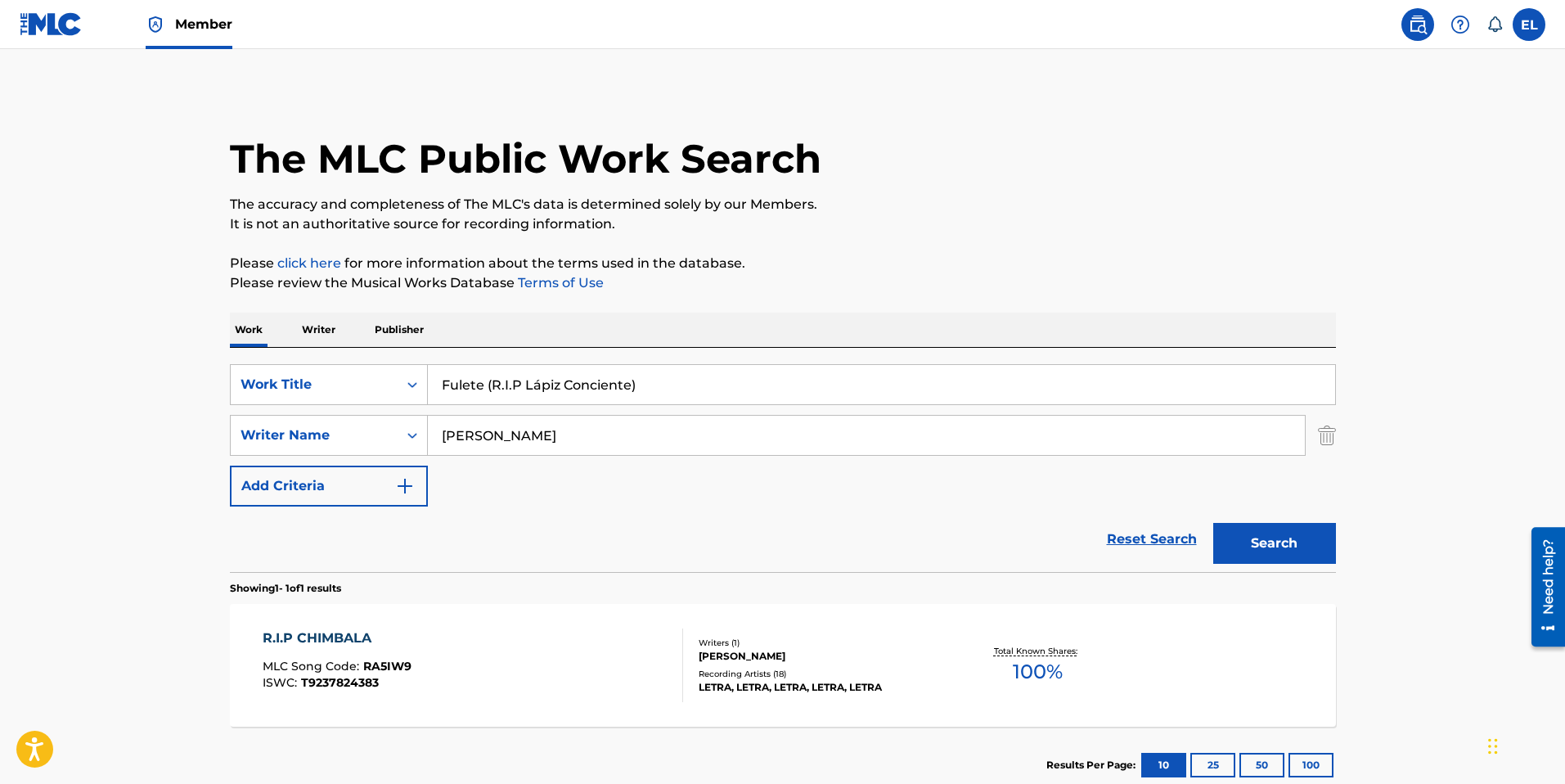
paste input "Groupie"
click at [1311, 540] on button "Search" at bounding box center [1274, 543] width 123 height 41
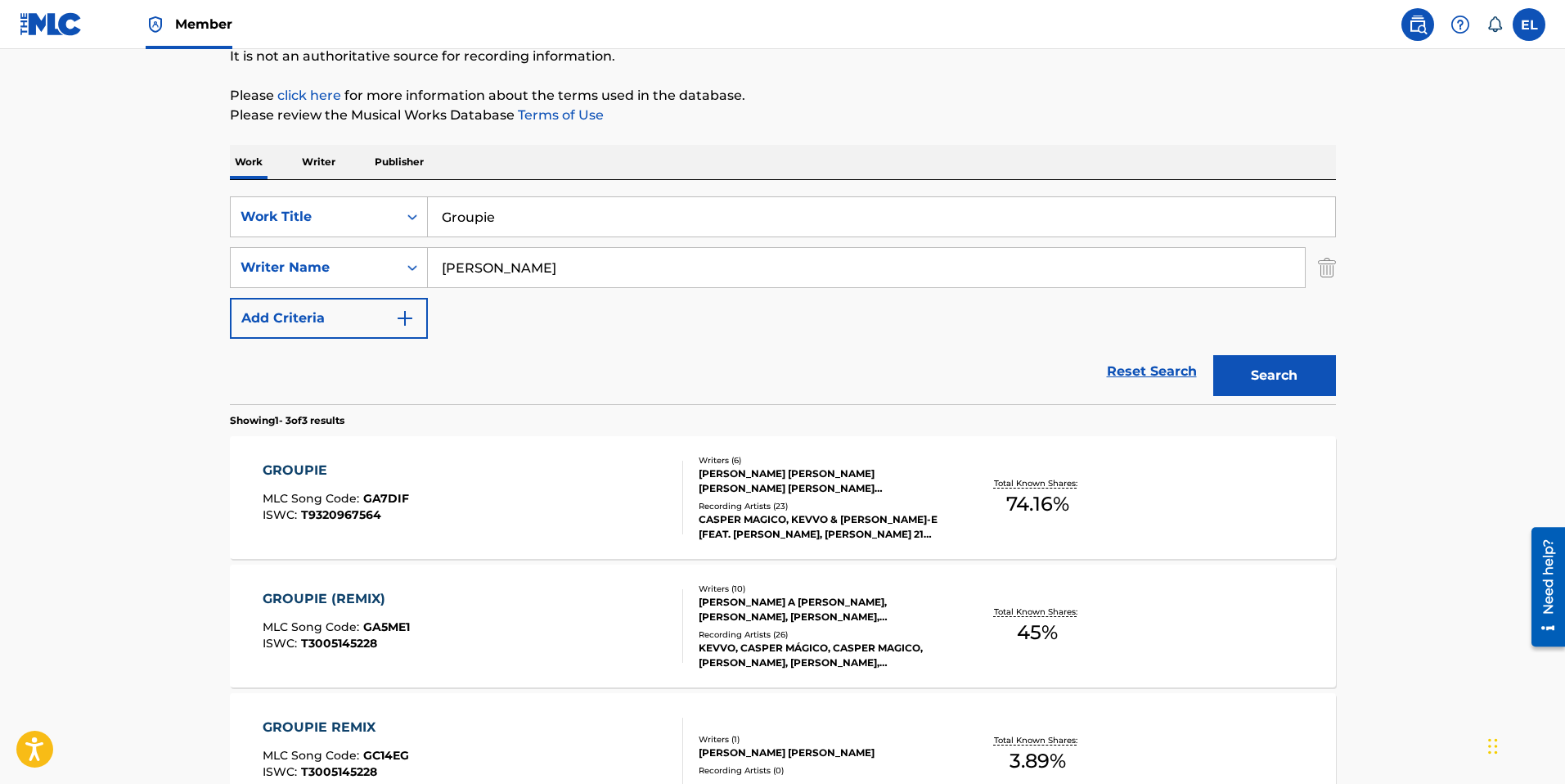
scroll to position [260, 0]
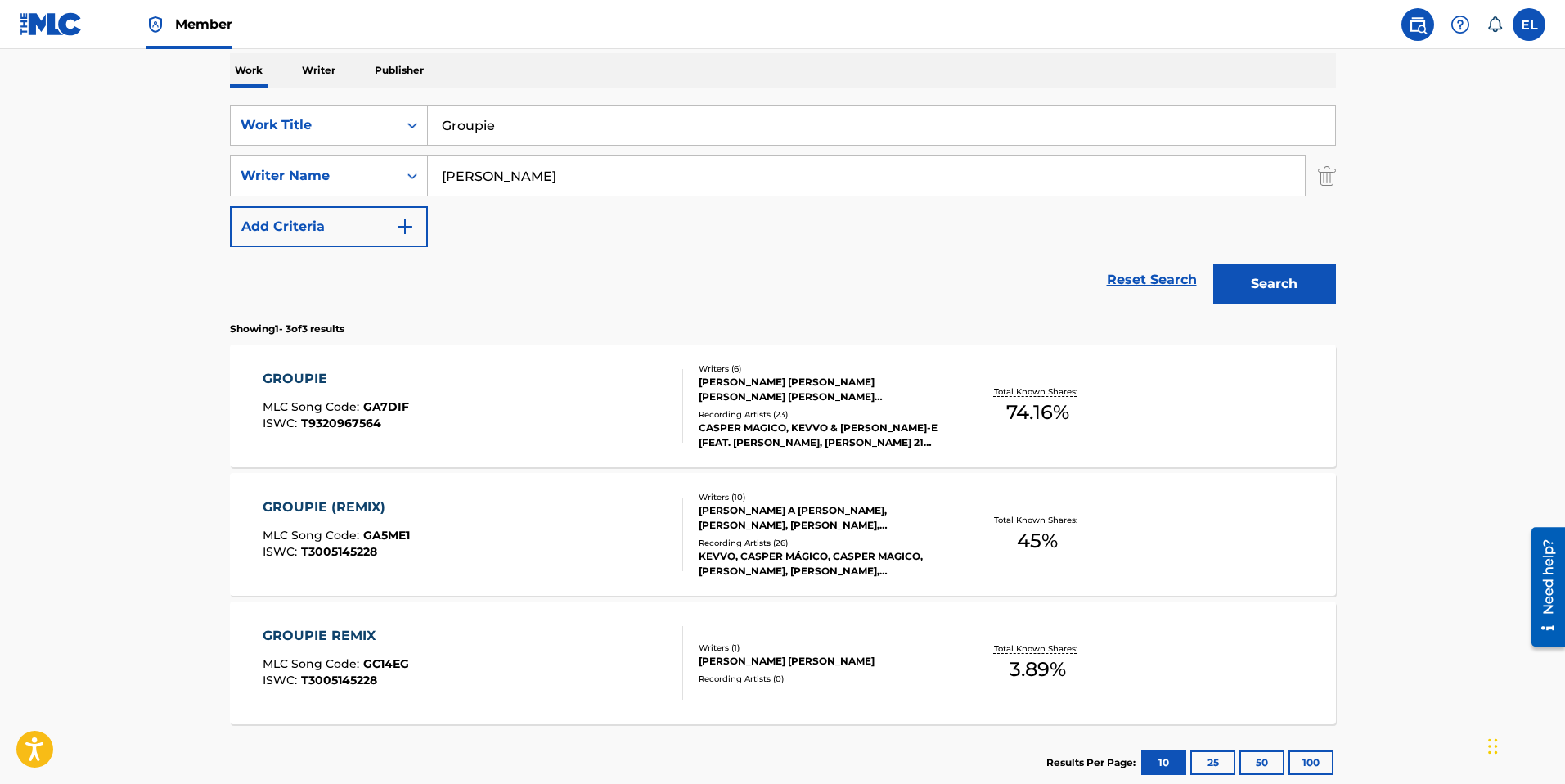
click at [592, 129] on input "Groupie" at bounding box center [881, 125] width 908 height 39
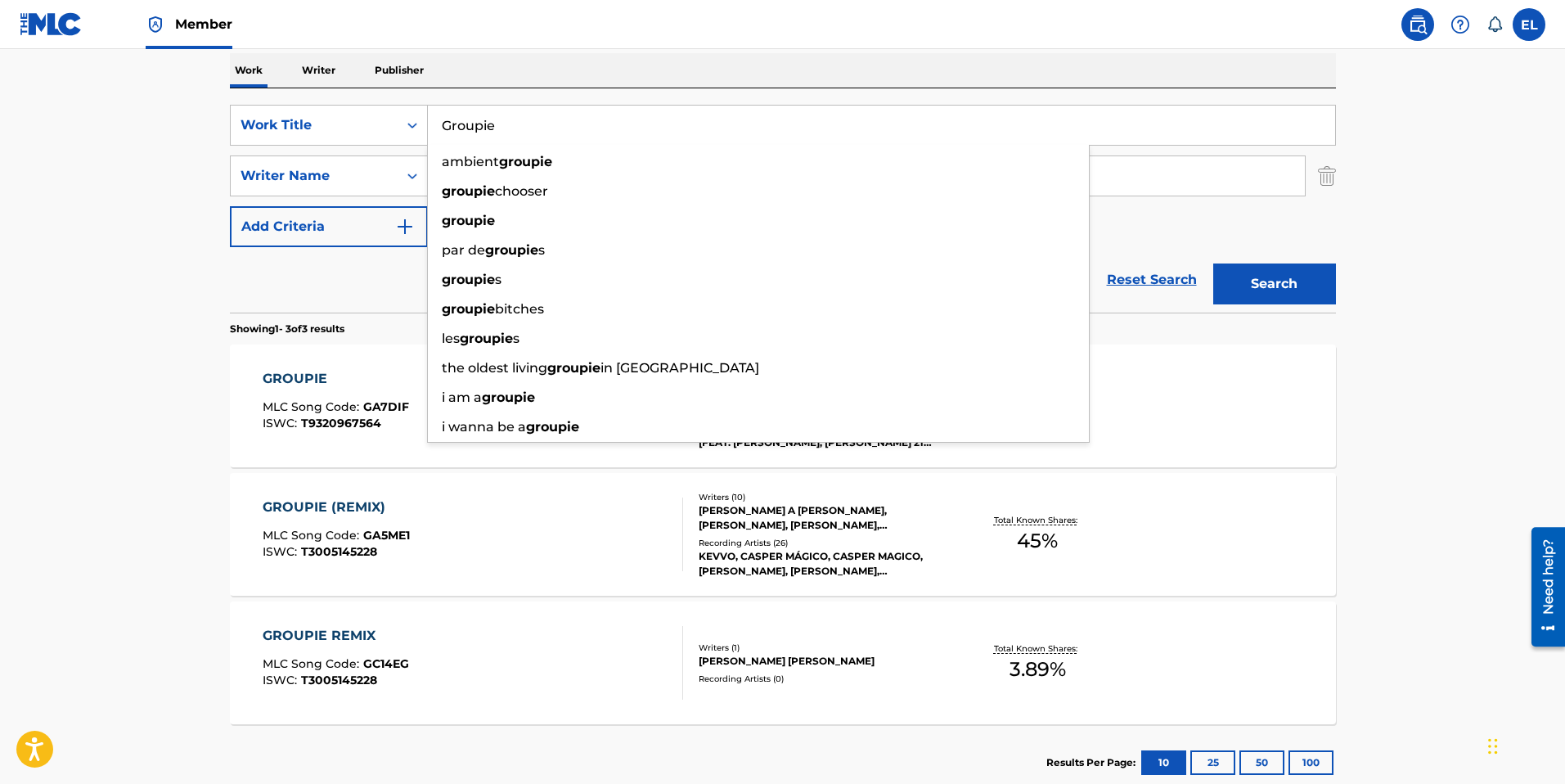
click at [592, 129] on input "Groupie" at bounding box center [881, 125] width 908 height 39
paste input "uerra"
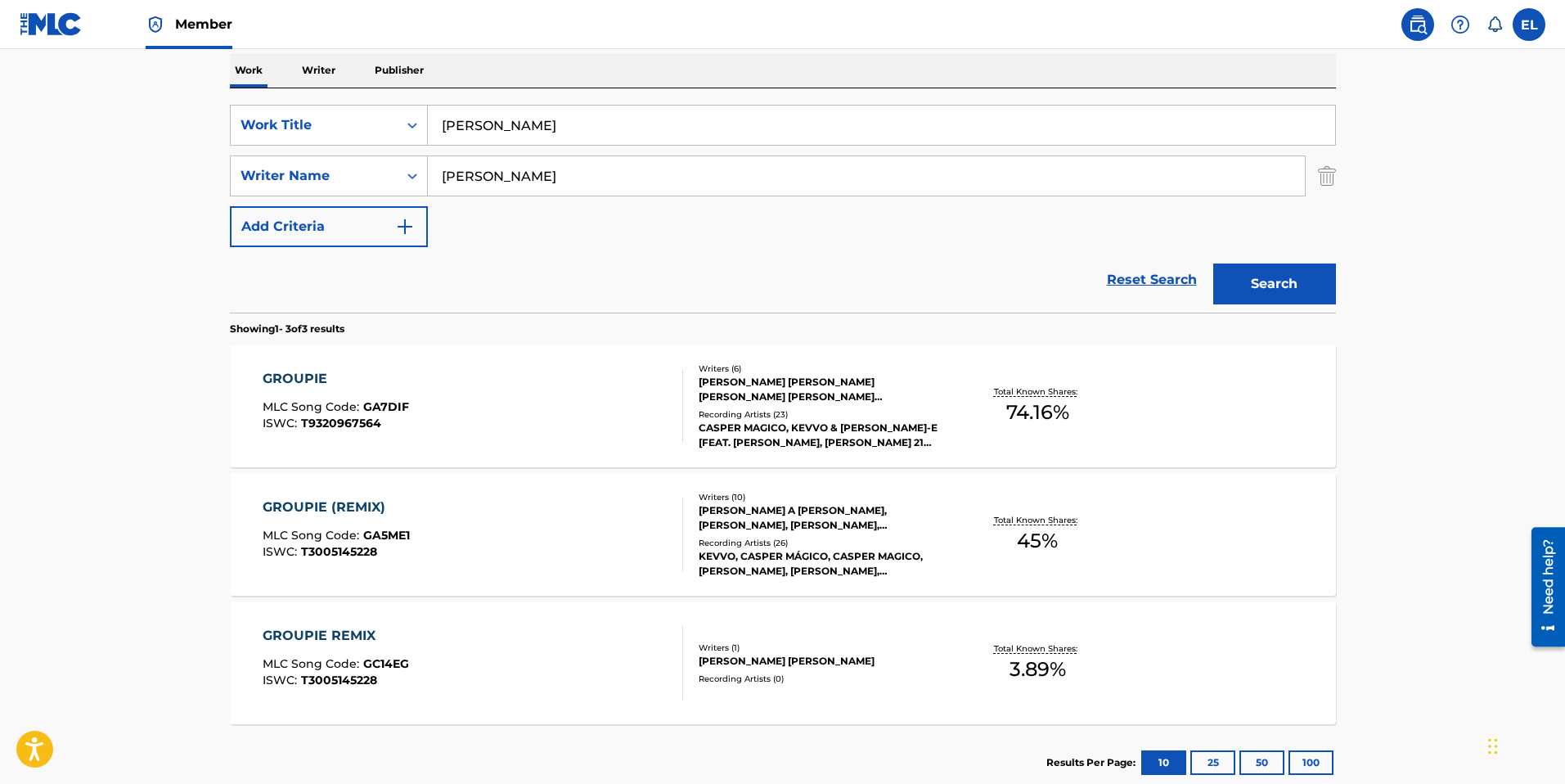
click at [1267, 278] on button "Search" at bounding box center [1274, 284] width 123 height 41
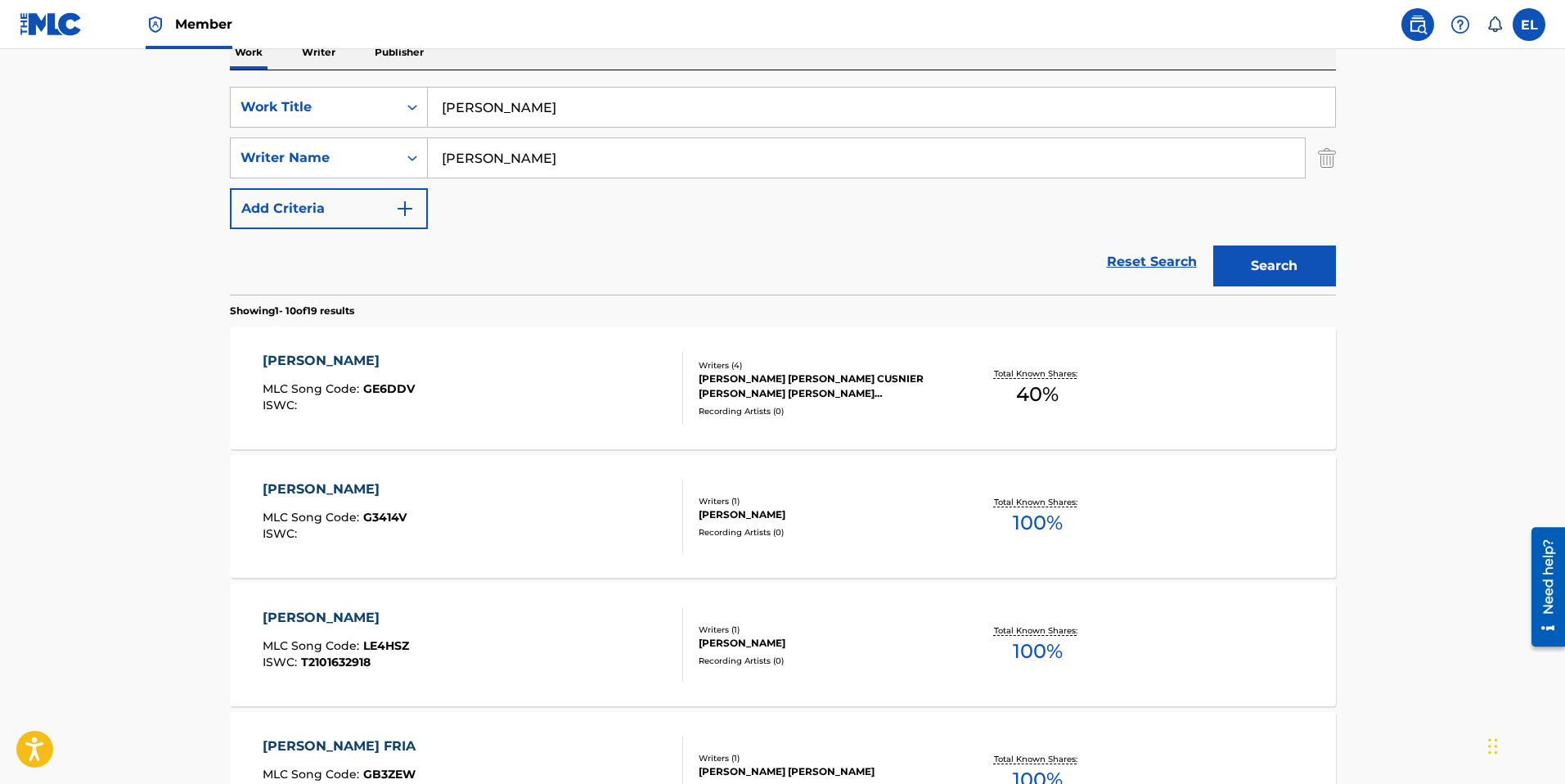
scroll to position [302, 0]
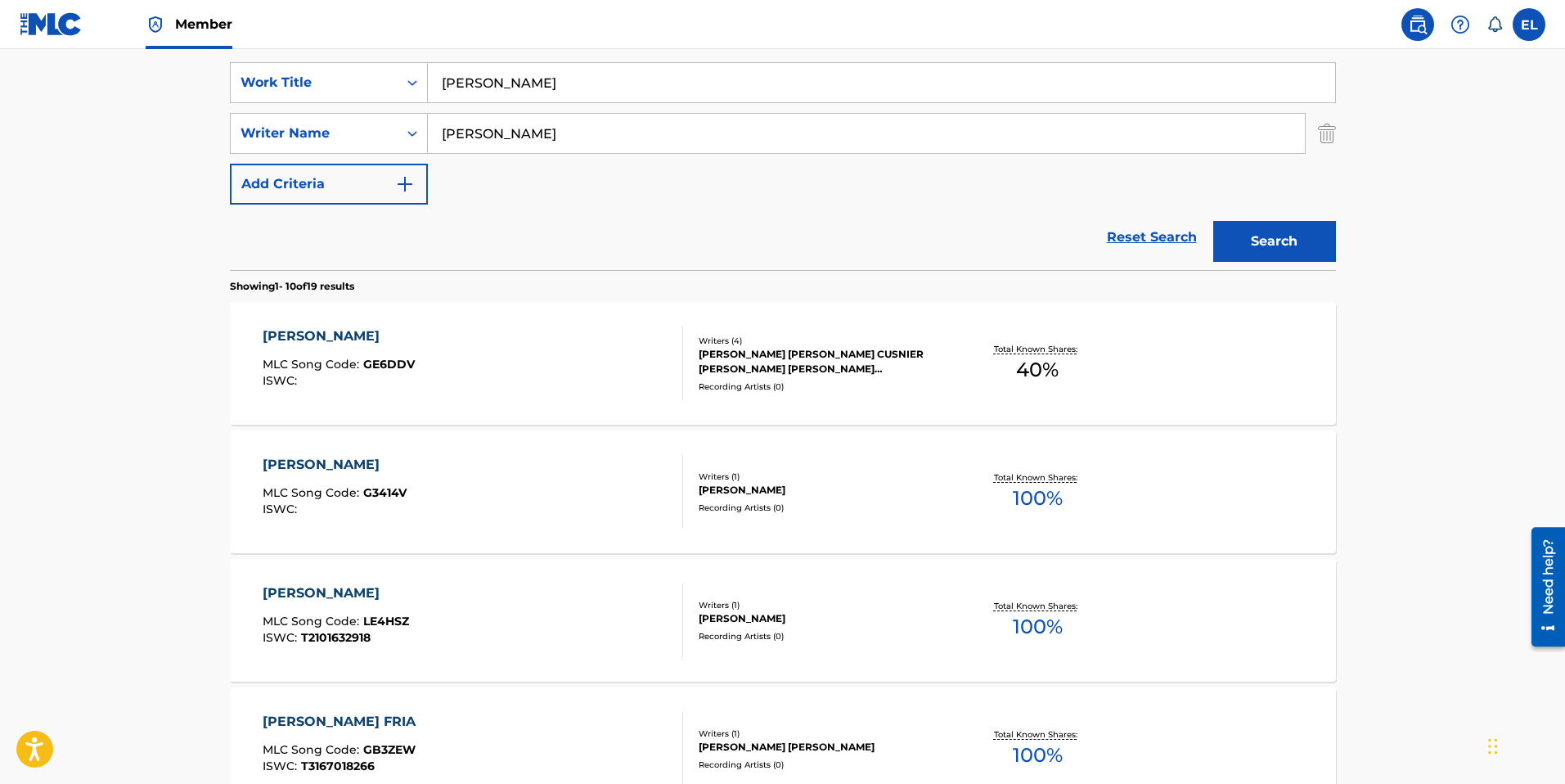
click at [532, 87] on input "Guerra" at bounding box center [881, 83] width 908 height 39
click at [533, 87] on input "Guerra" at bounding box center [881, 83] width 908 height 39
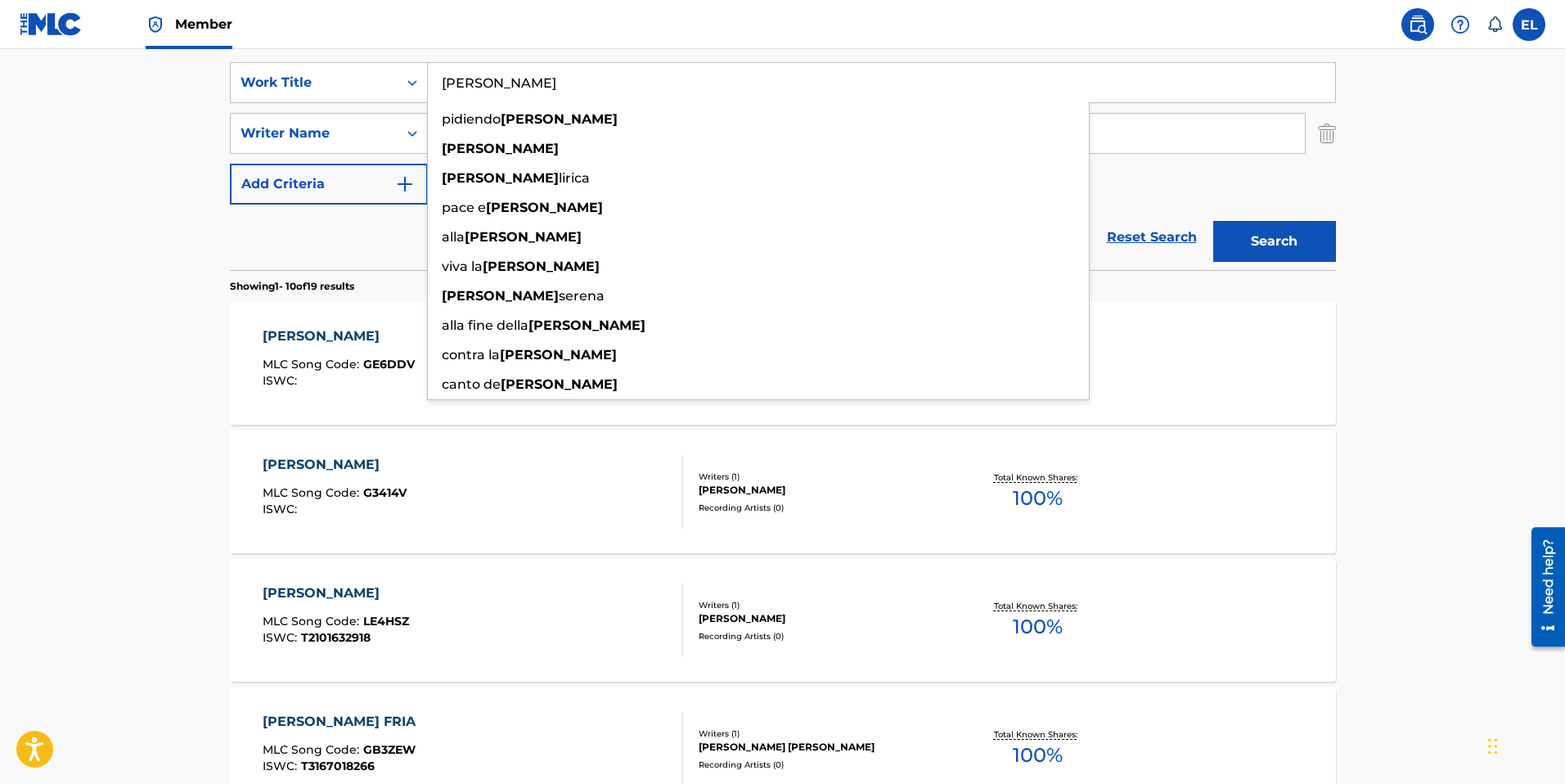
paste input "La Calle Sigue"
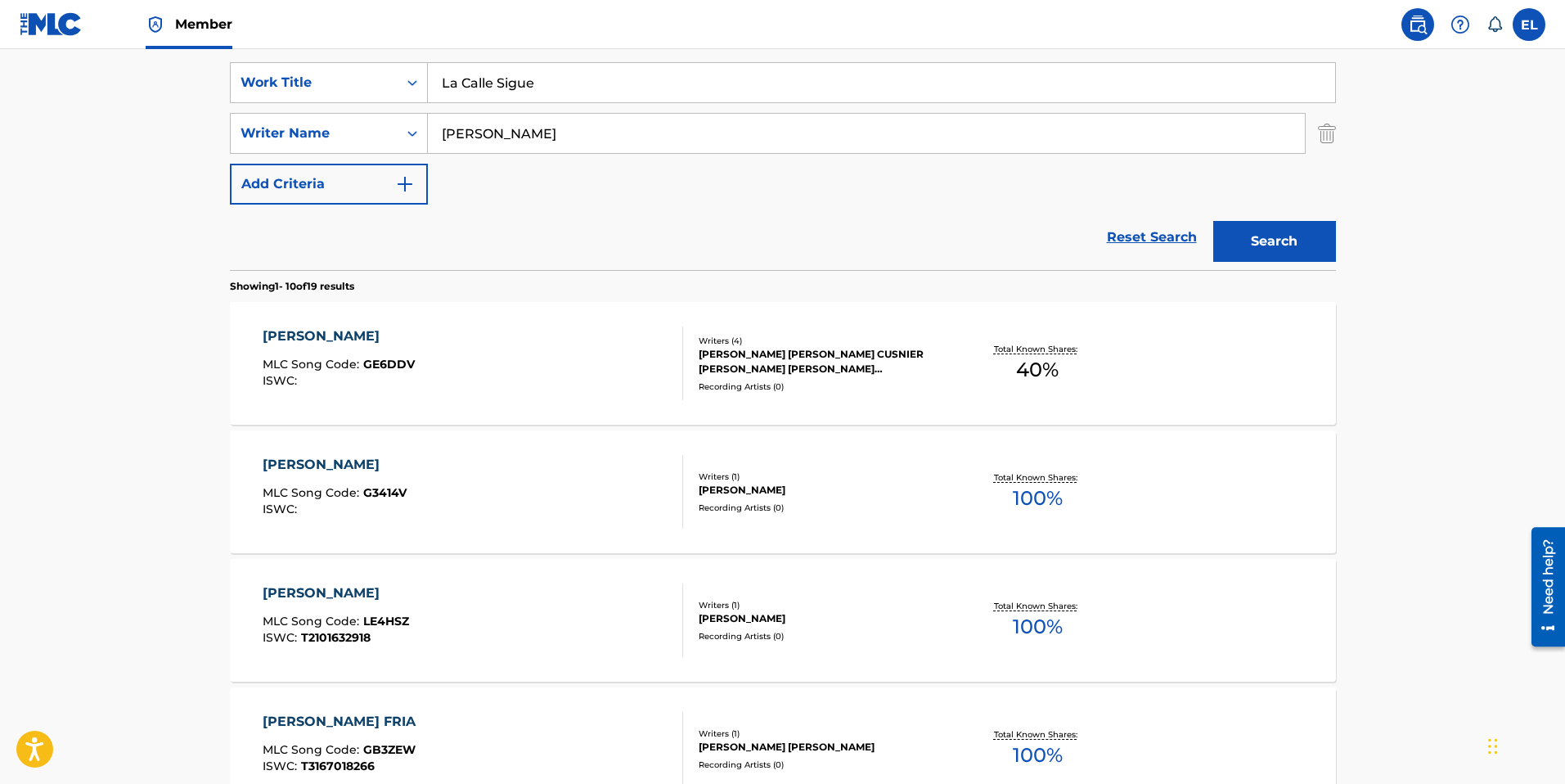
click at [1272, 245] on button "Search" at bounding box center [1274, 242] width 123 height 41
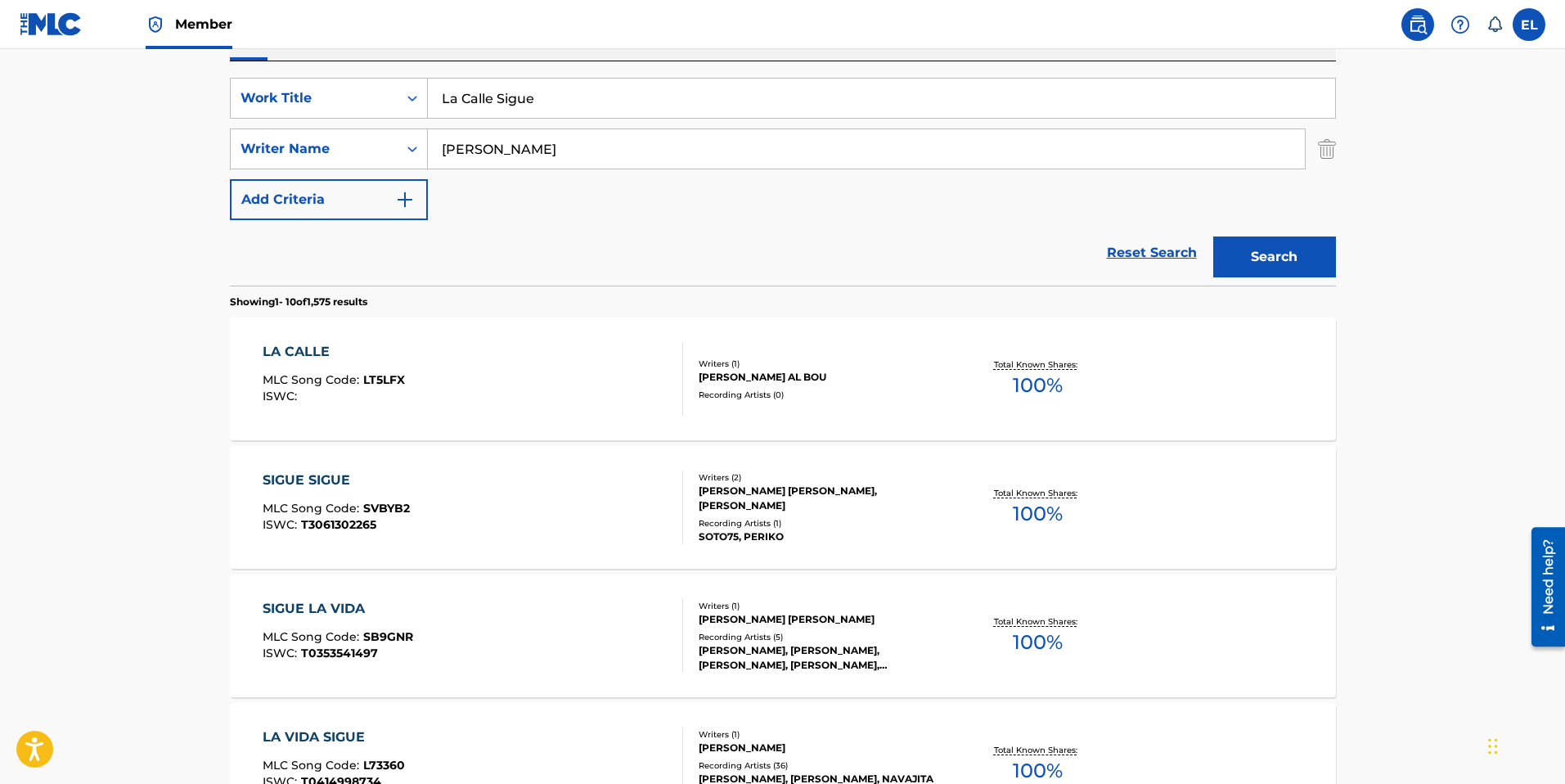
scroll to position [0, 0]
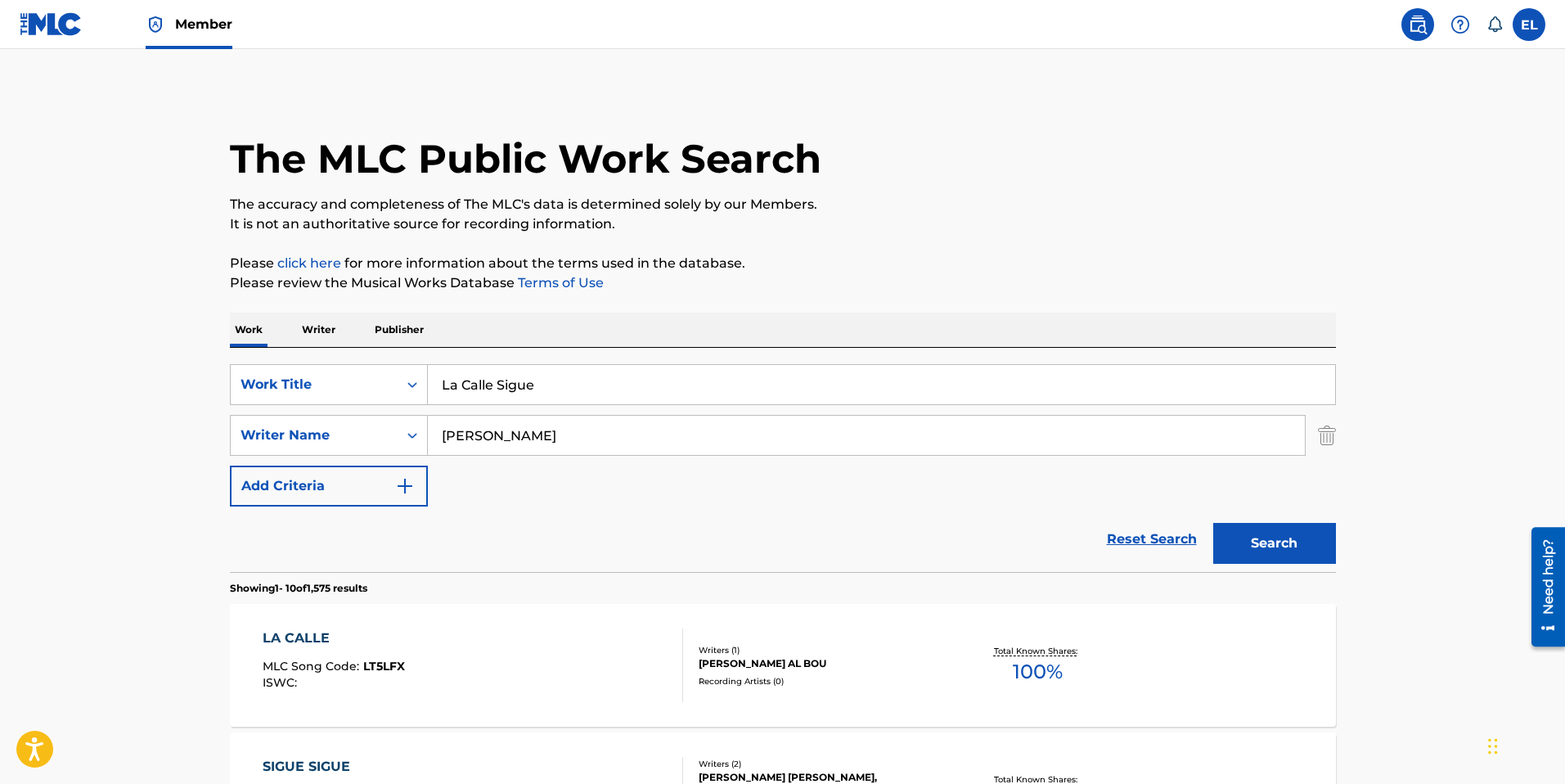
click at [657, 379] on input "La Calle Sigue" at bounding box center [881, 385] width 908 height 39
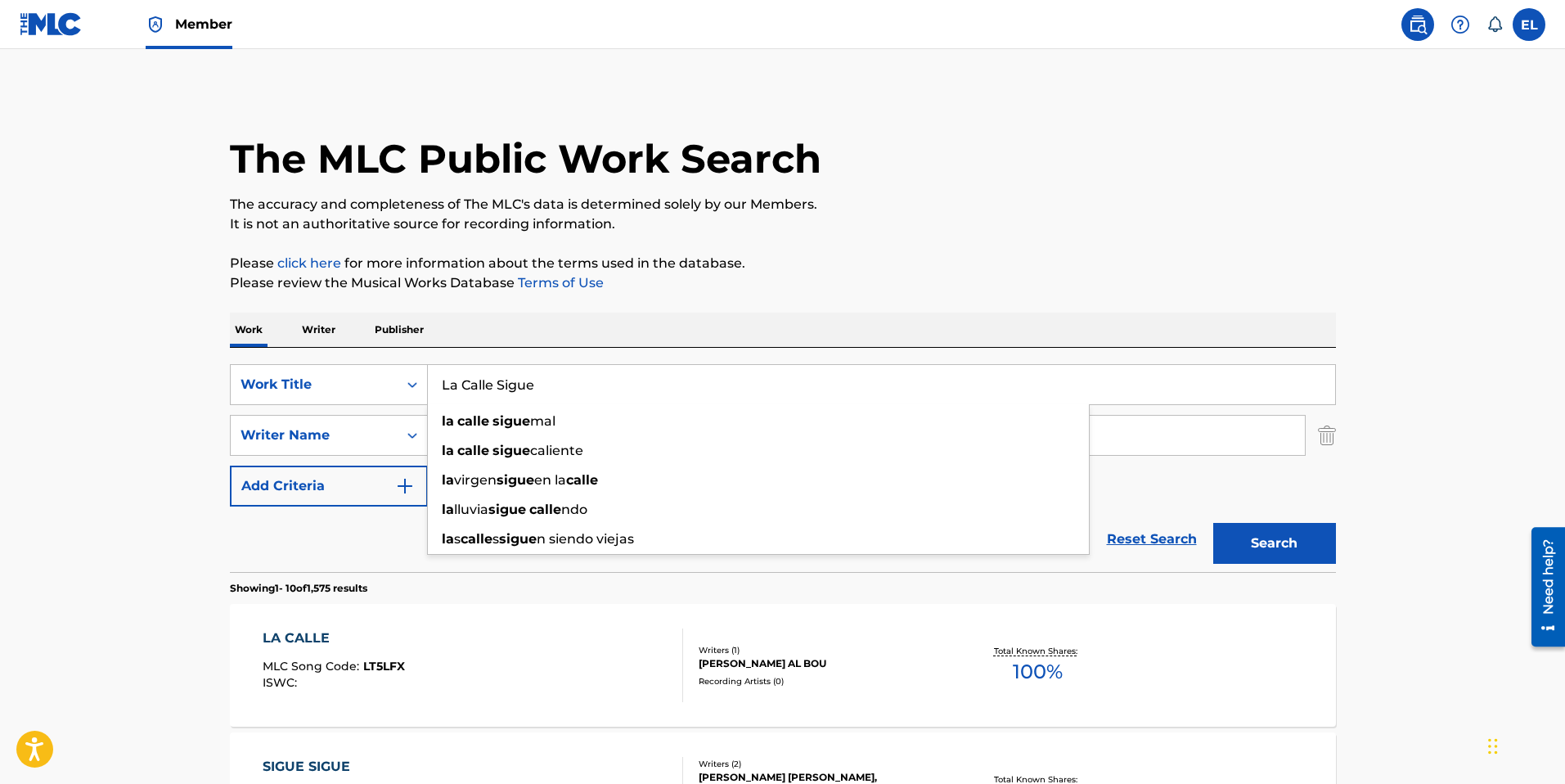
paste input "Mas Linda"
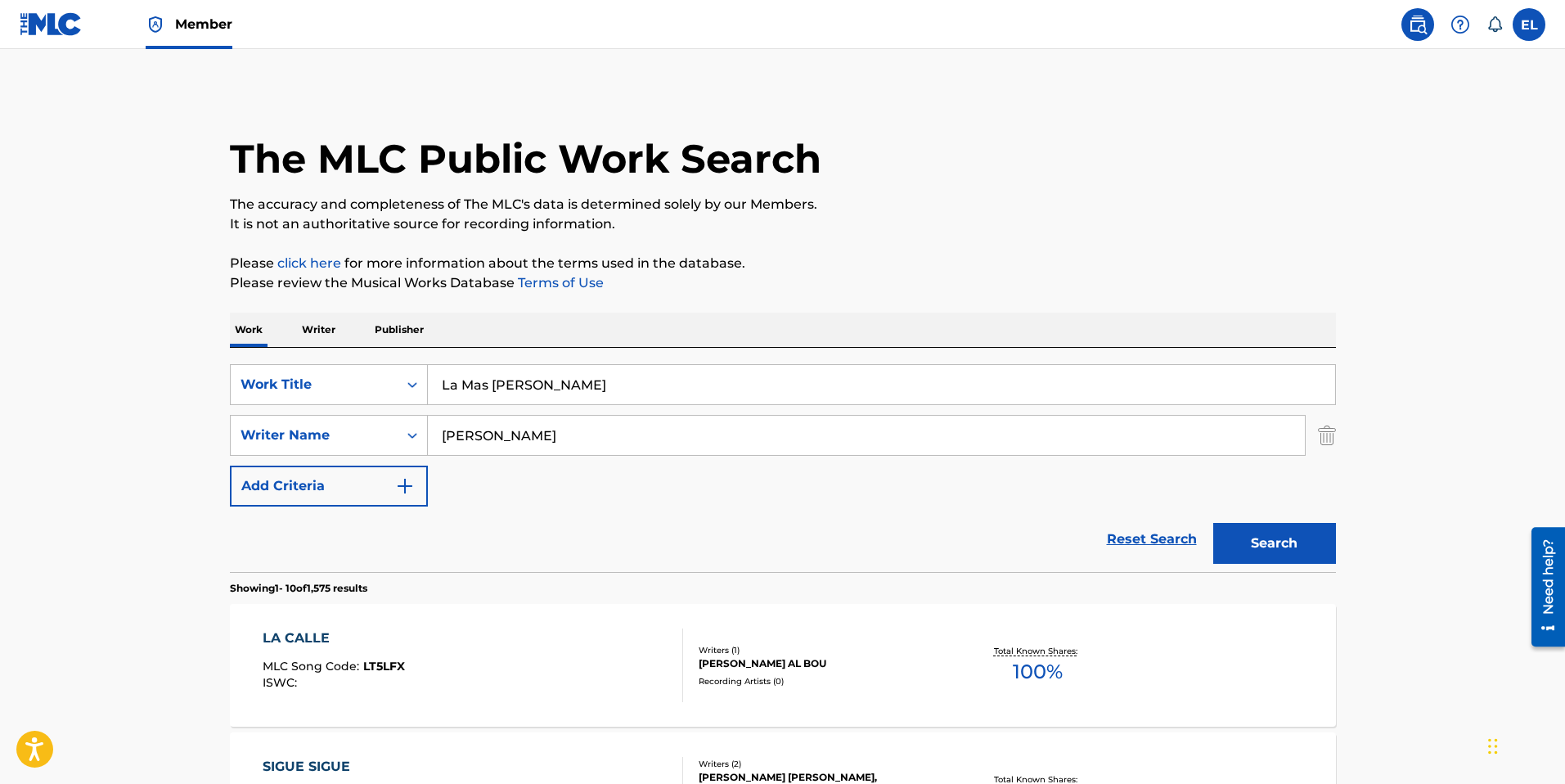
click at [1289, 554] on button "Search" at bounding box center [1274, 543] width 123 height 41
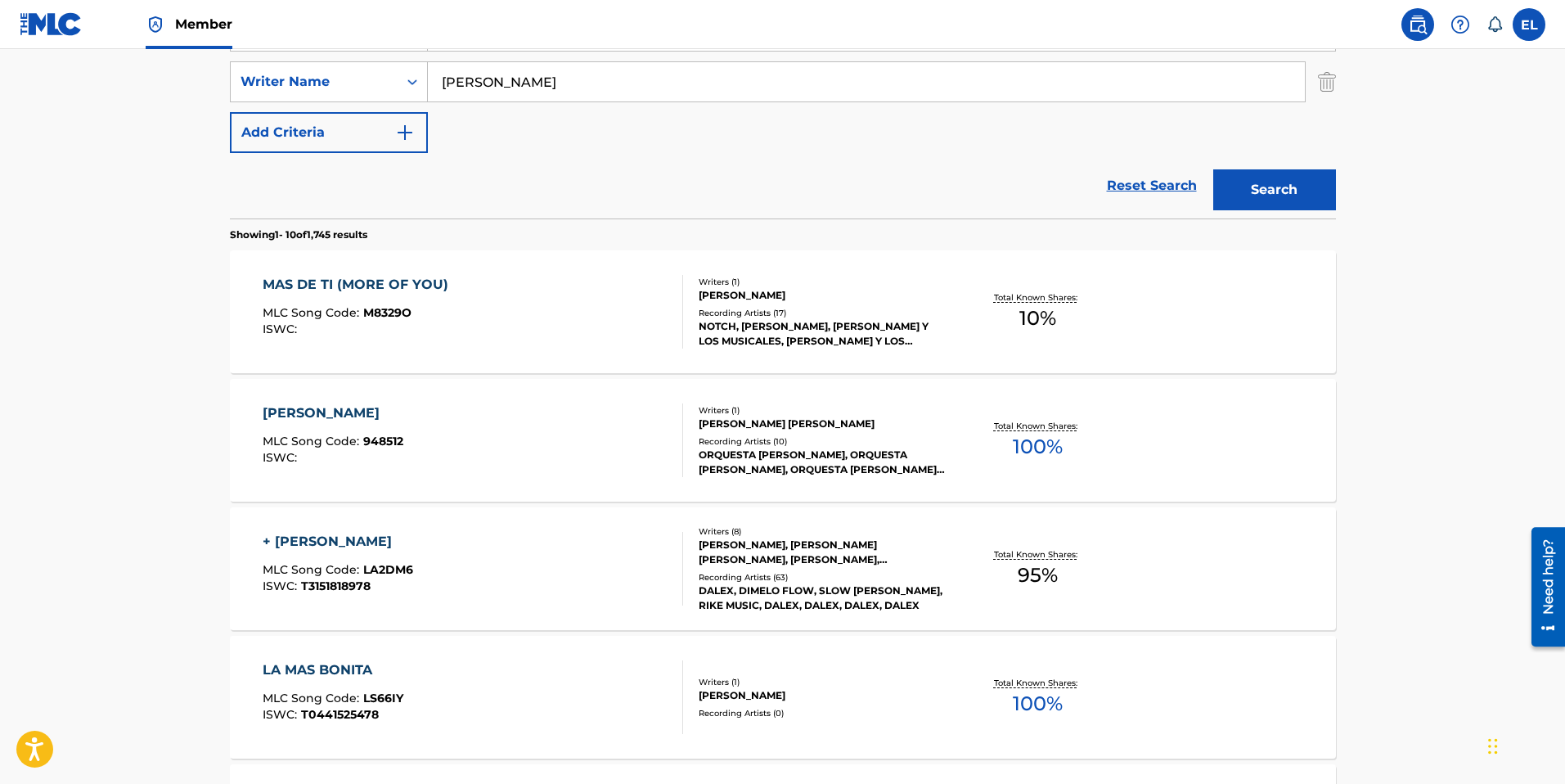
scroll to position [13, 0]
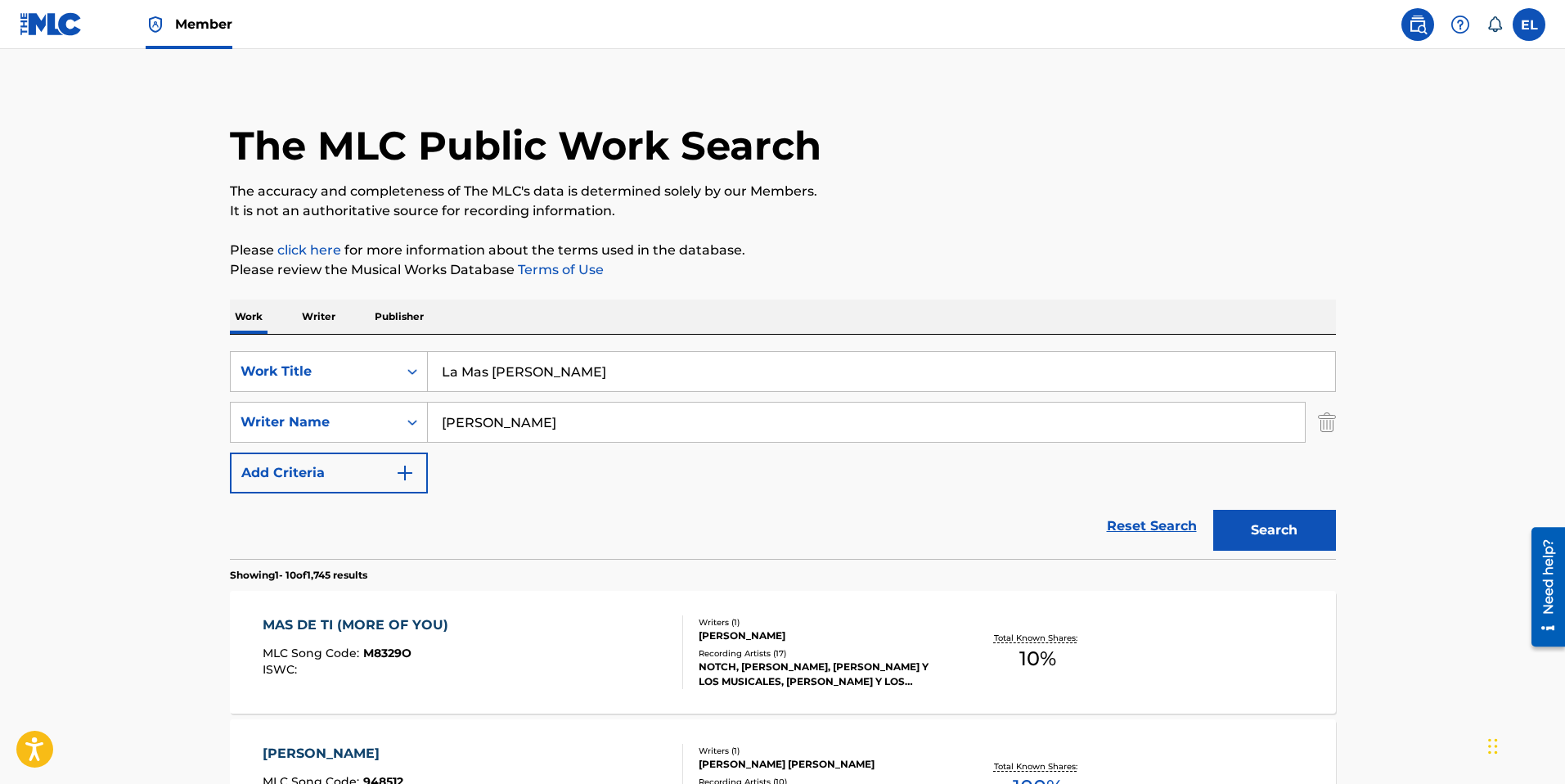
click at [595, 384] on input "La Mas Linda" at bounding box center [881, 371] width 908 height 39
click at [595, 383] on input "La Mas Linda" at bounding box center [881, 371] width 908 height 39
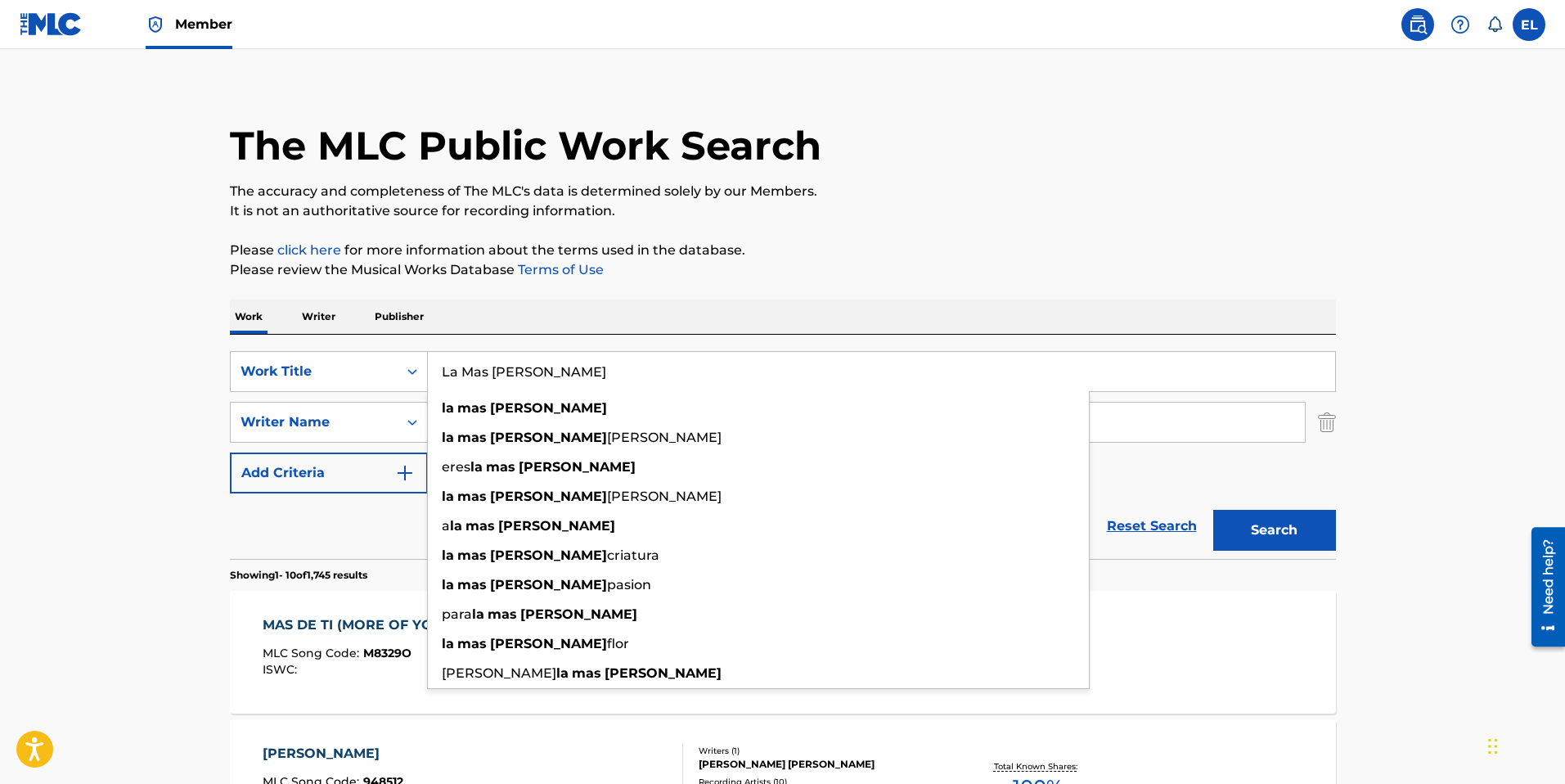
paste input "Pajar"
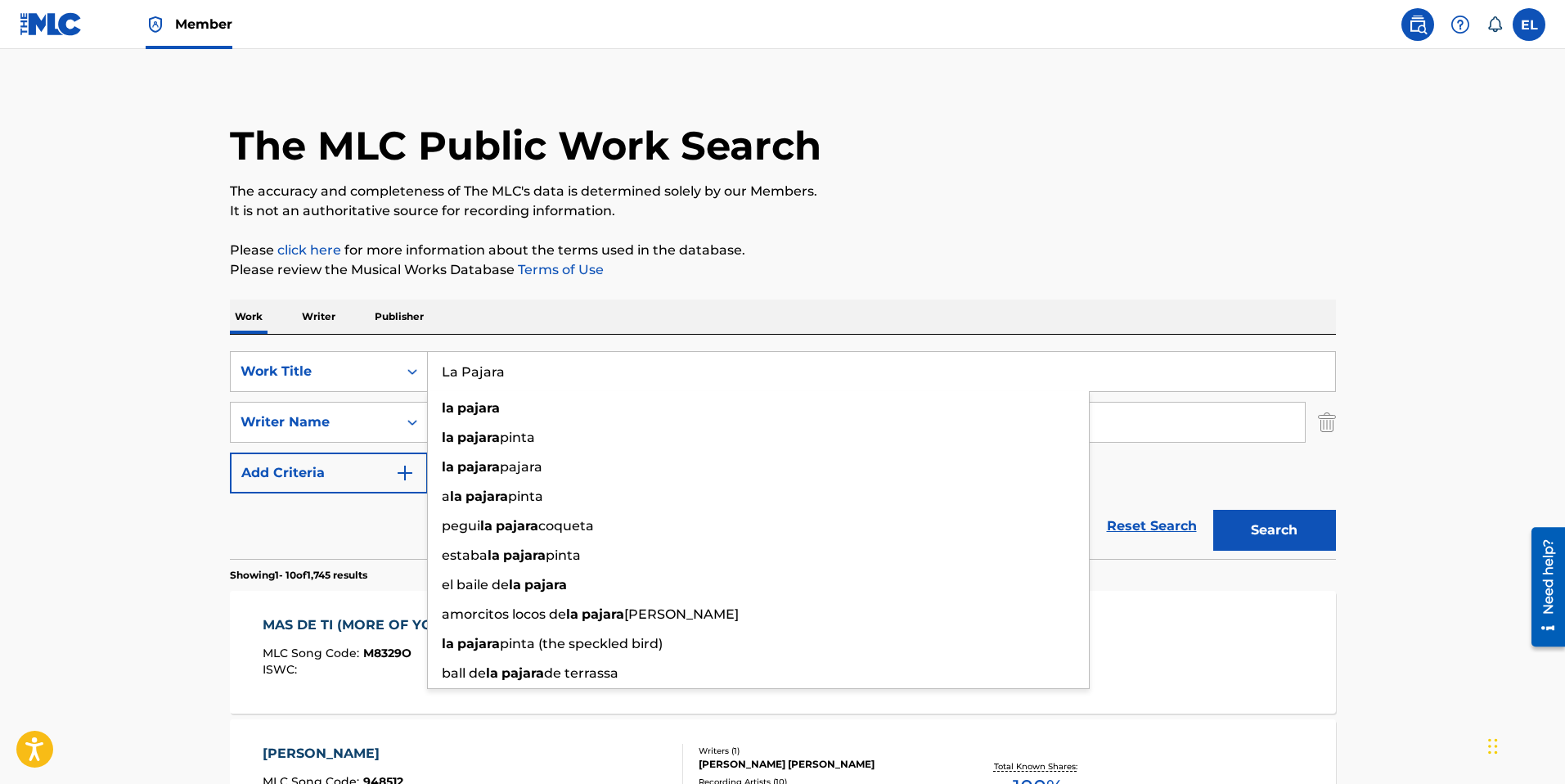
type input "La Pajara"
click at [1266, 528] on button "Search" at bounding box center [1274, 530] width 123 height 41
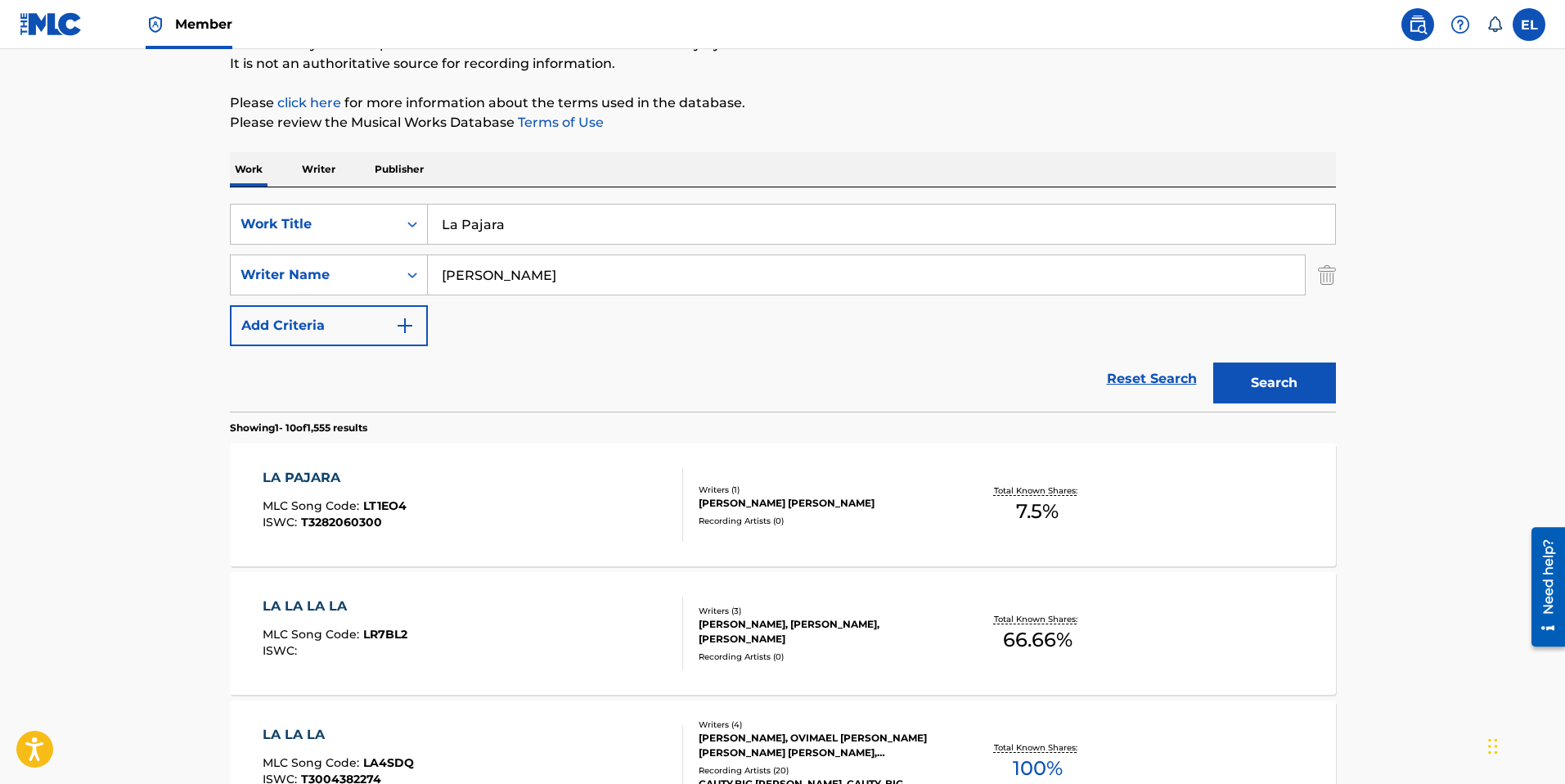
scroll to position [266, 0]
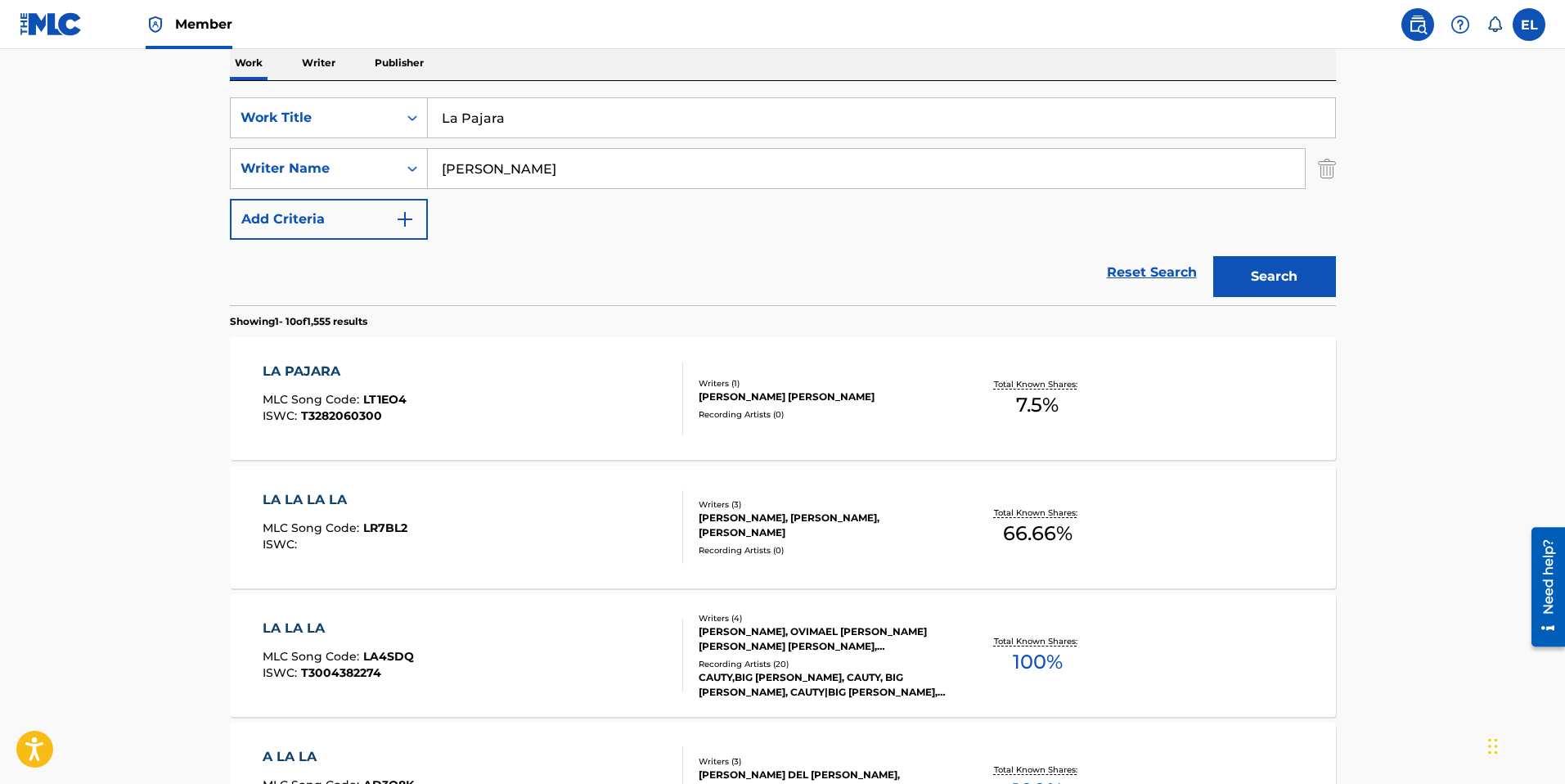
click at [577, 436] on div "LA PAJARA MLC Song Code : LT1EO4 ISWC : T3282060300 Writers ( 1 ) DENNIS JOSE R…" at bounding box center [782, 398] width 1106 height 123
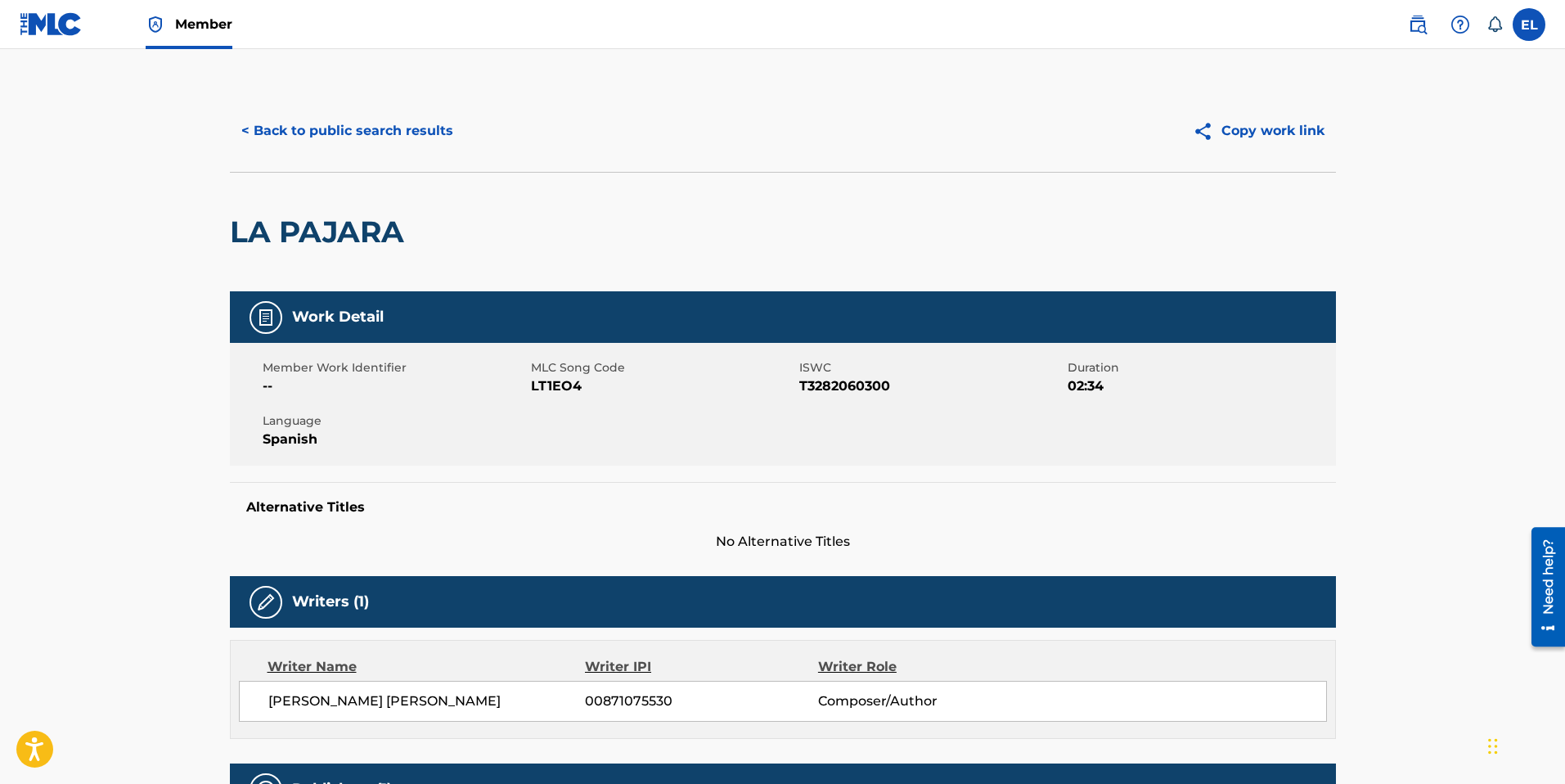
click at [551, 392] on span "LT1EO4" at bounding box center [663, 386] width 264 height 20
copy span "LT1EO4"
click at [379, 137] on button "< Back to public search results" at bounding box center [347, 131] width 235 height 41
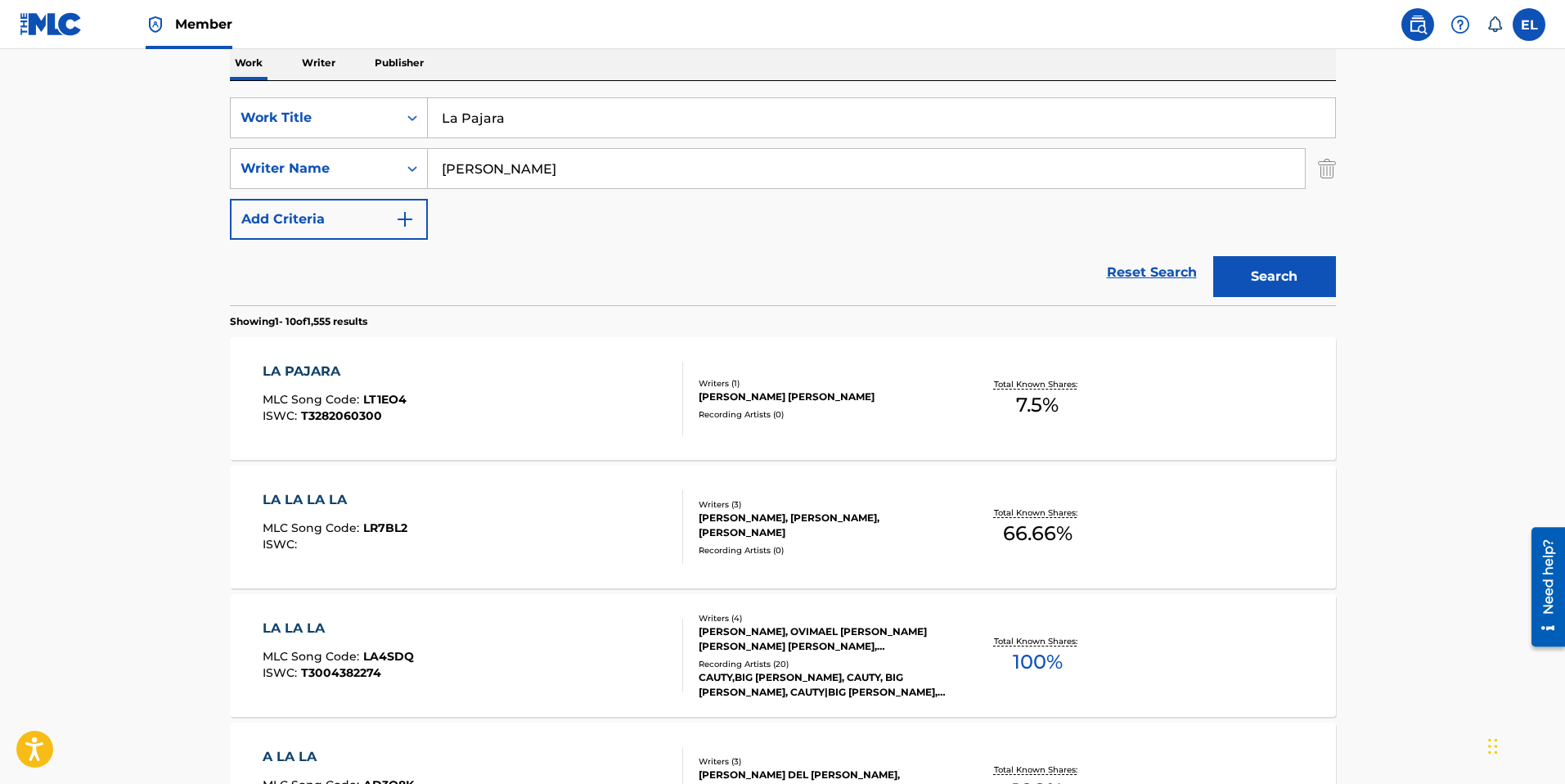
click at [608, 136] on input "La Pajara" at bounding box center [881, 118] width 908 height 39
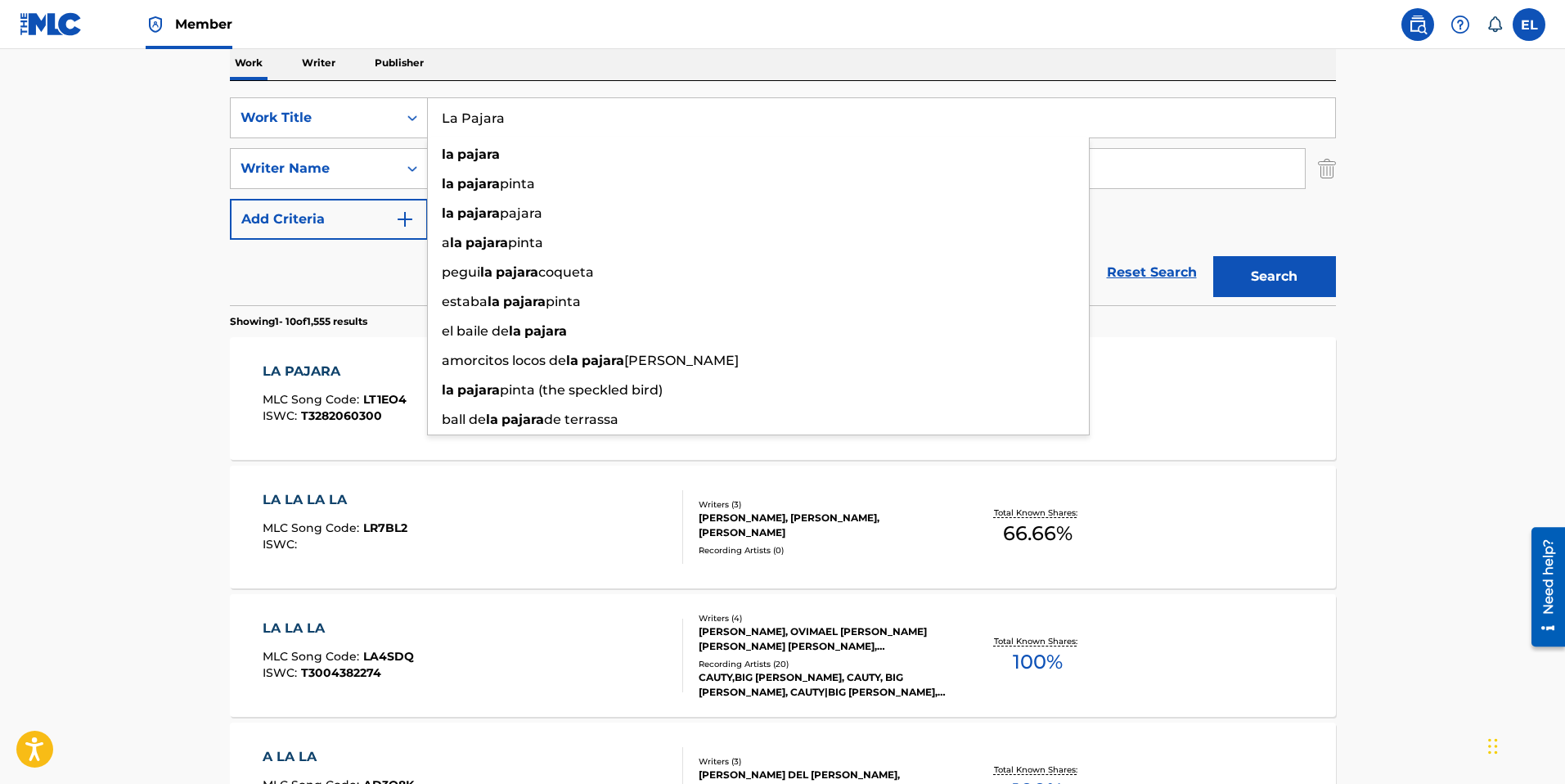
click at [607, 135] on input "La Pajara" at bounding box center [881, 118] width 908 height 39
paste input "s Instrucciones"
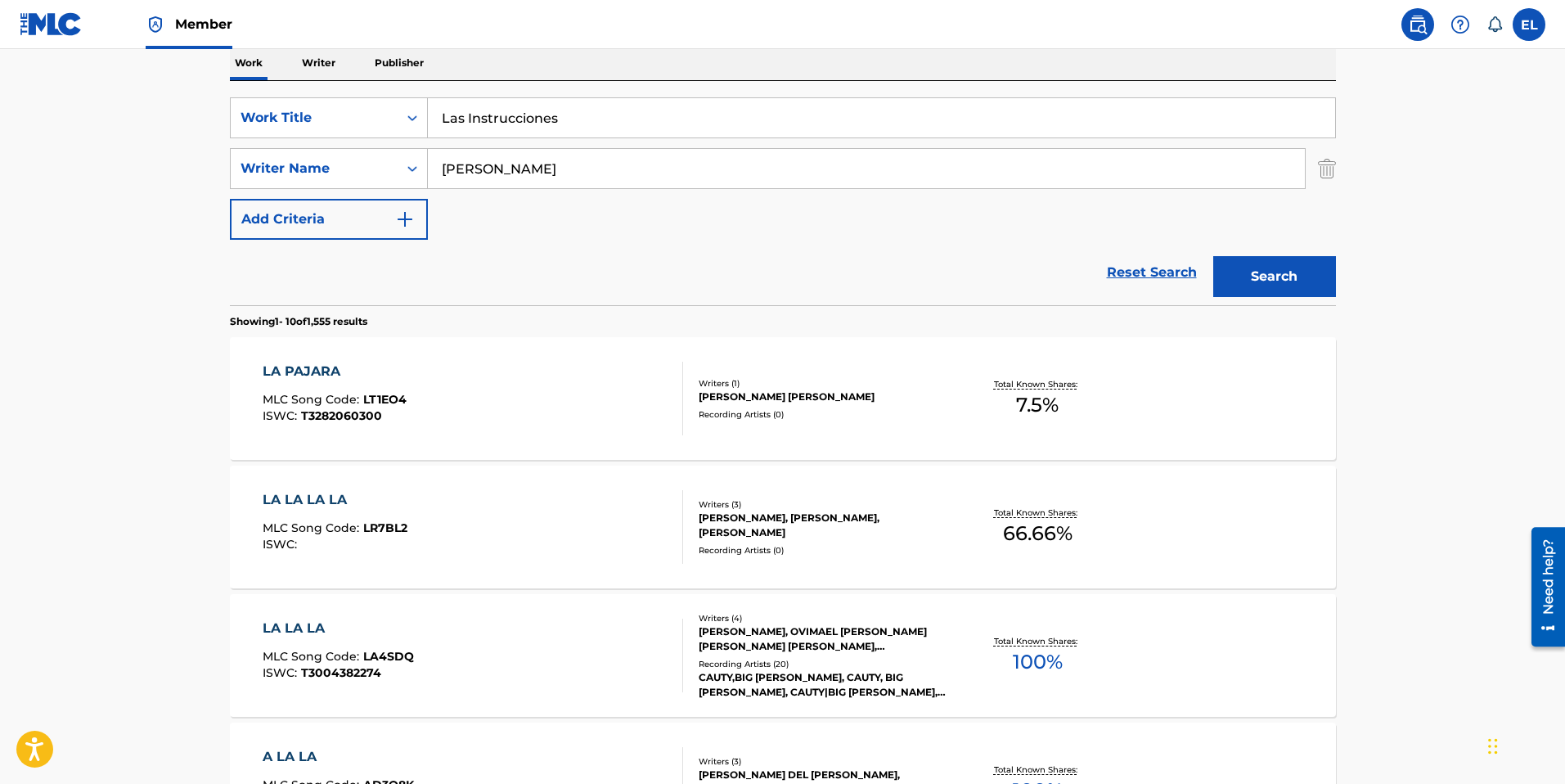
click at [1280, 282] on button "Search" at bounding box center [1274, 277] width 123 height 41
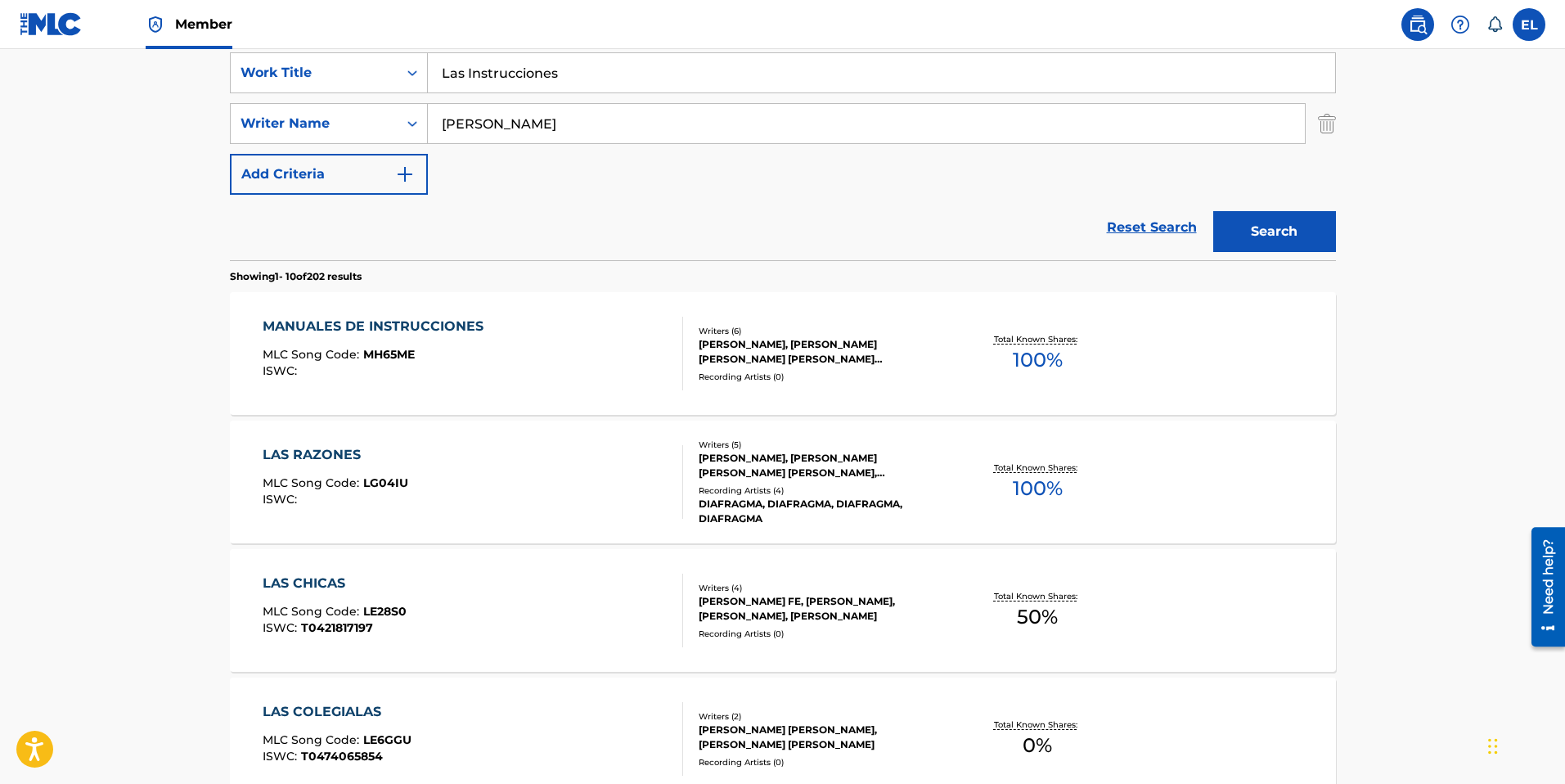
scroll to position [0, 0]
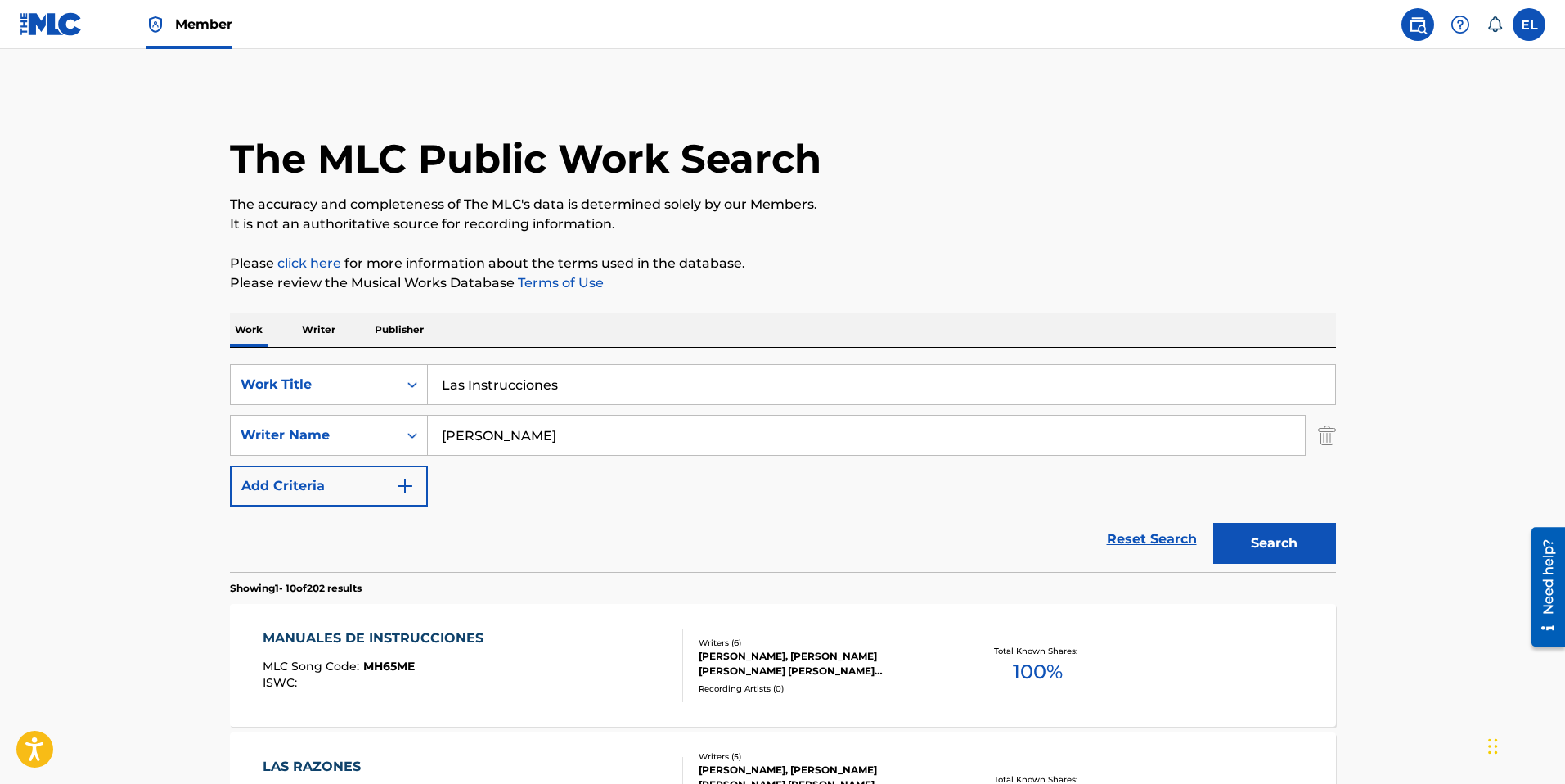
click at [651, 387] on input "Las Instrucciones" at bounding box center [881, 385] width 908 height 39
drag, startPoint x: 651, startPoint y: 387, endPoint x: 832, endPoint y: 450, distance: 191.7
click at [651, 387] on input "Las Instrucciones" at bounding box center [881, 385] width 908 height 39
paste input "legar a Marte"
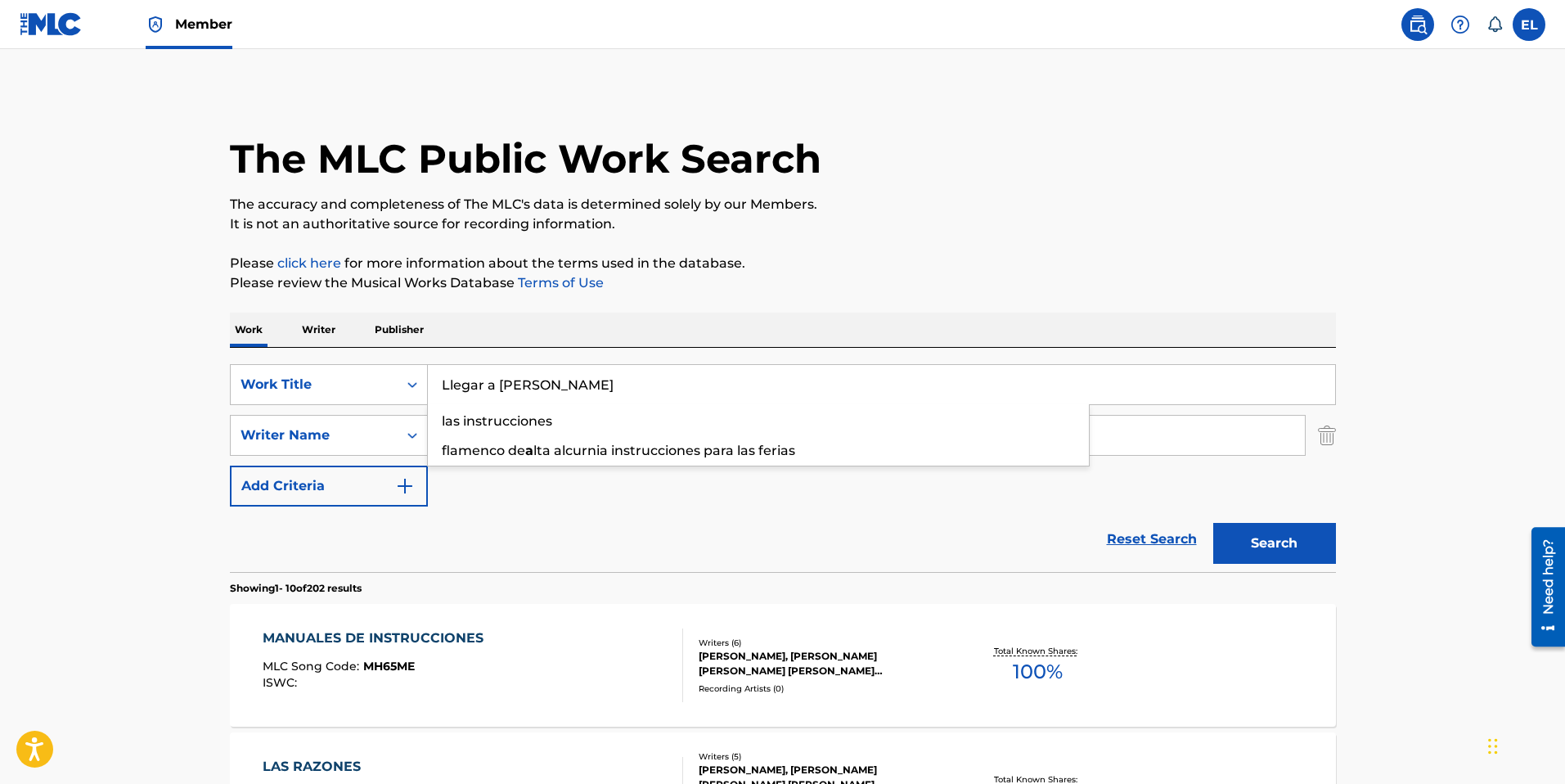
type input "Llegar a Marte"
click at [1286, 554] on button "Search" at bounding box center [1274, 543] width 123 height 41
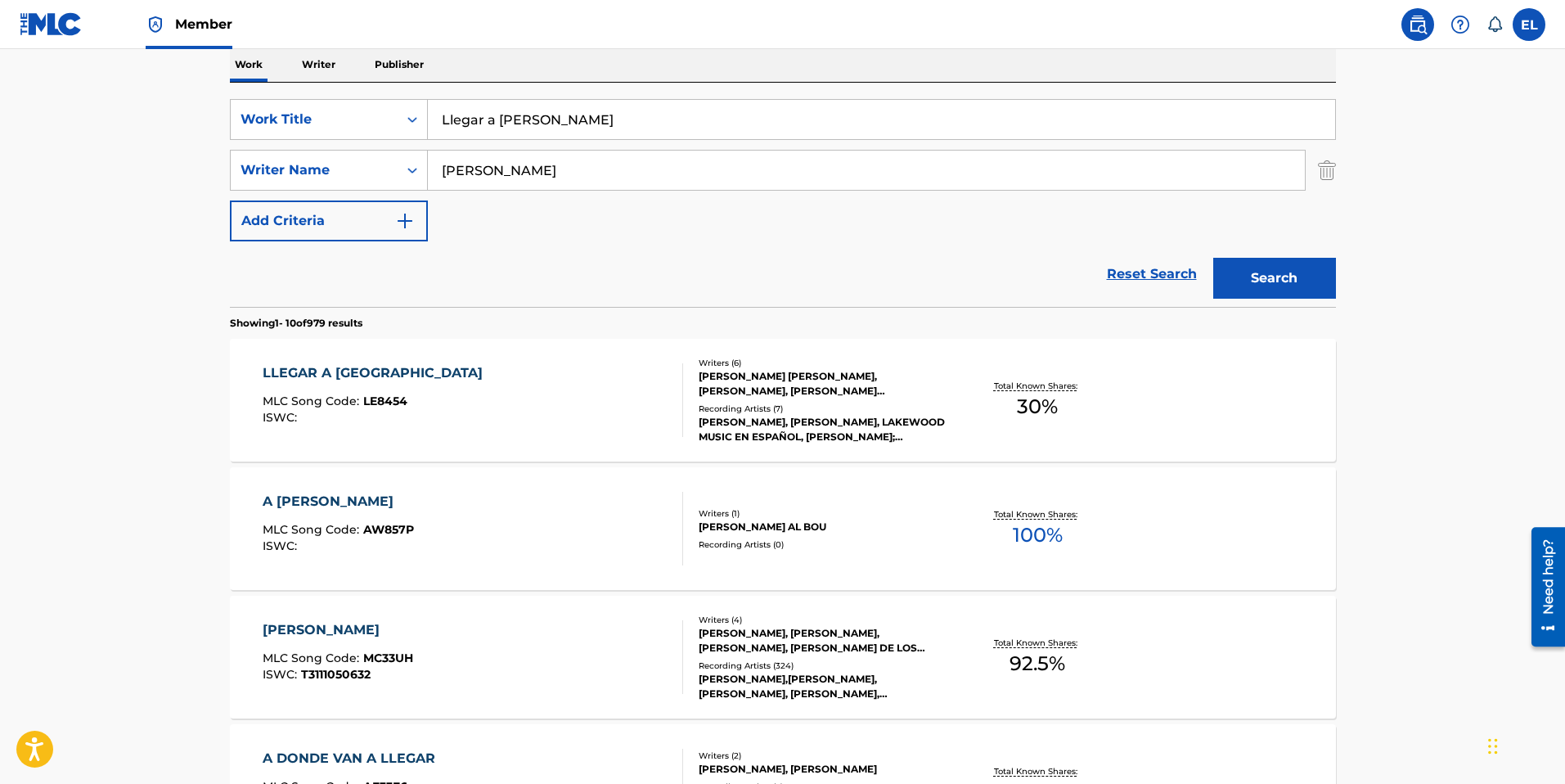
scroll to position [266, 0]
click at [596, 428] on div "LLEGAR A MARTE MLC Song Code : LE8454 ISWC :" at bounding box center [472, 399] width 421 height 74
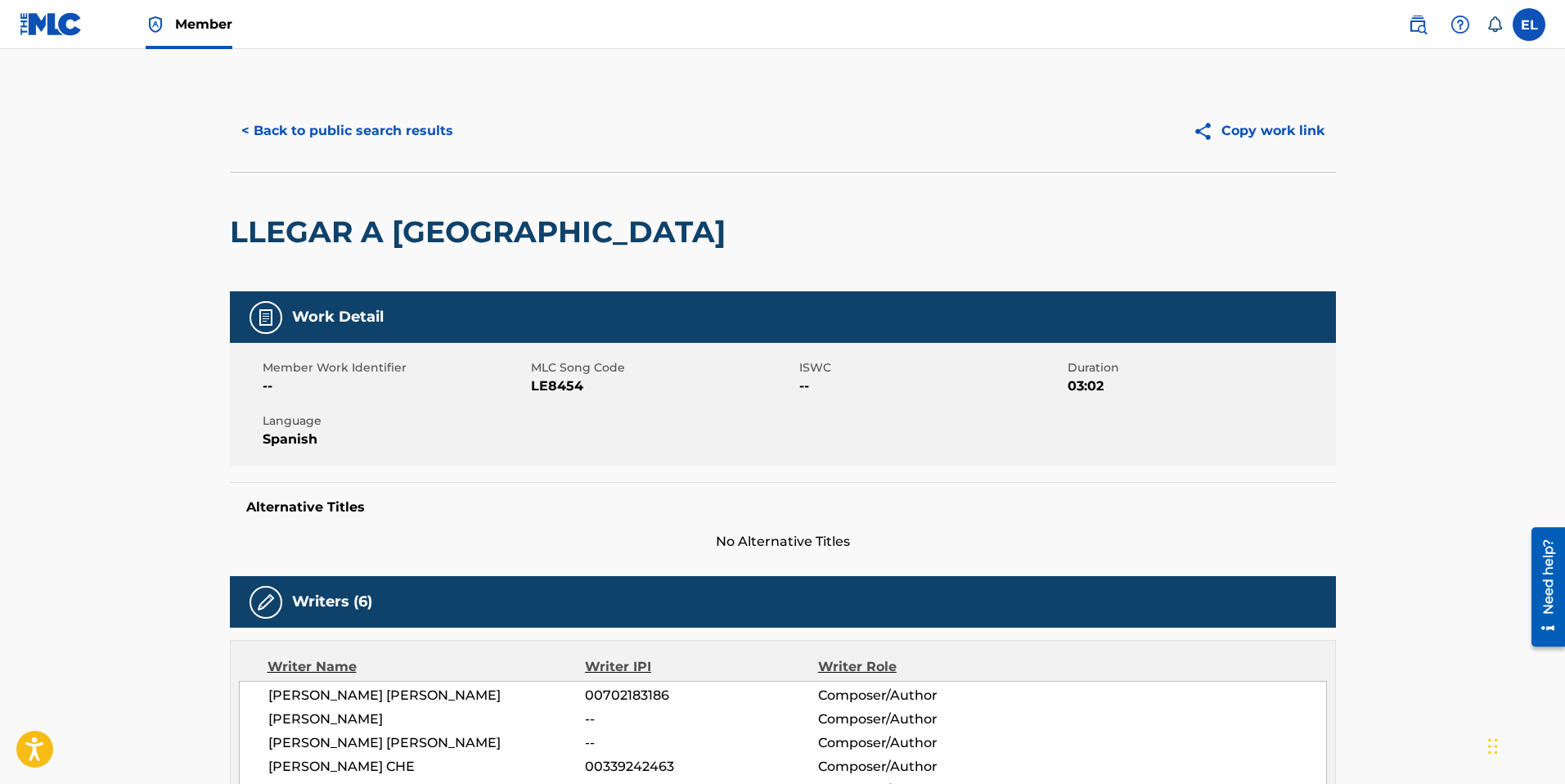
click at [564, 384] on span "LE8454" at bounding box center [663, 386] width 264 height 20
copy span "LE8454"
click at [360, 120] on button "< Back to public search results" at bounding box center [347, 131] width 235 height 41
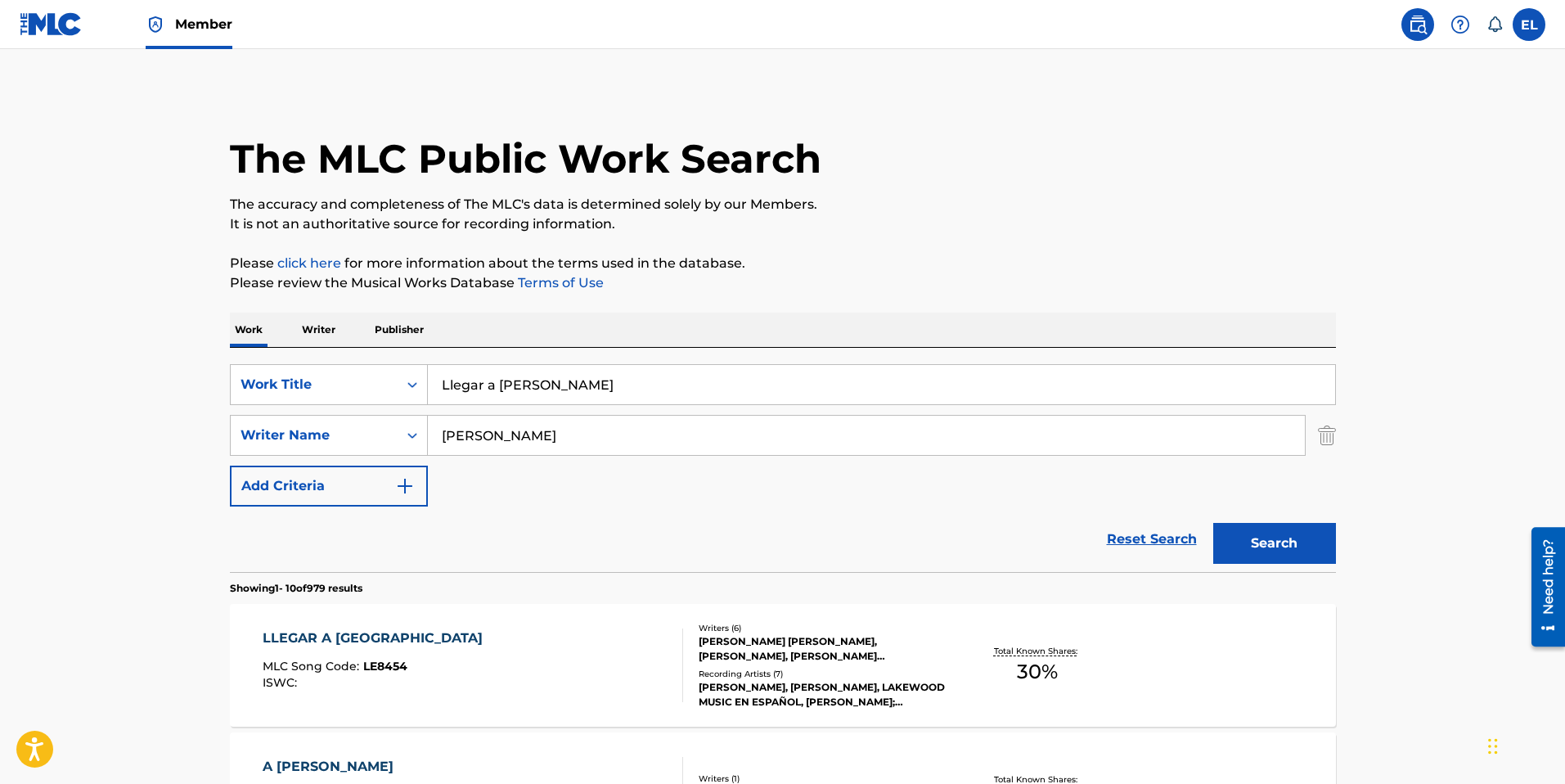
scroll to position [266, 0]
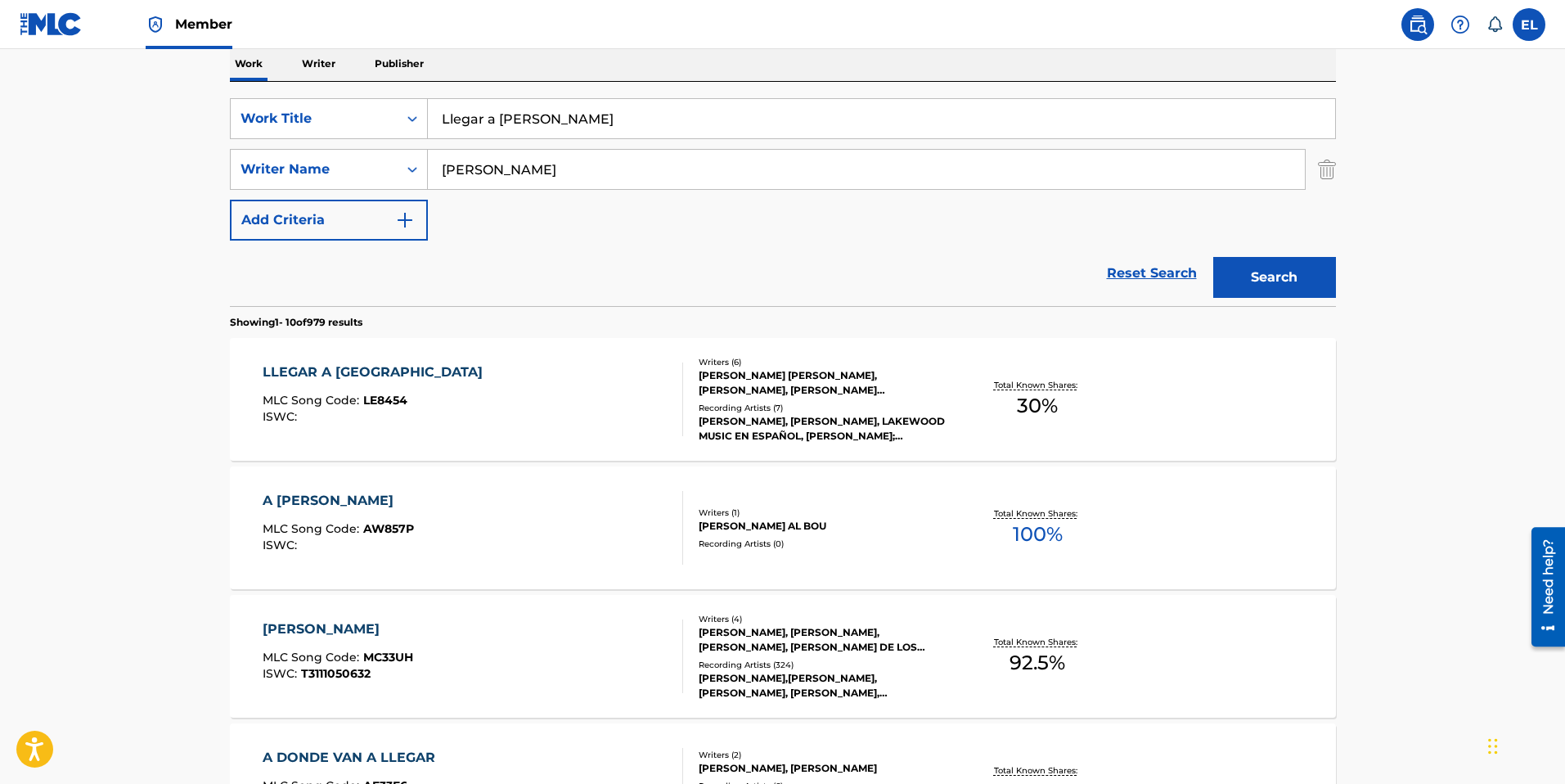
click at [586, 130] on input "Llegar a Marte" at bounding box center [881, 119] width 908 height 39
click at [586, 129] on input "Llegar a Marte" at bounding box center [881, 119] width 908 height 39
drag, startPoint x: 586, startPoint y: 129, endPoint x: 688, endPoint y: 151, distance: 104.3
click at [586, 130] on input "Llegar a Marte" at bounding box center [881, 119] width 908 height 39
paste input "oco"
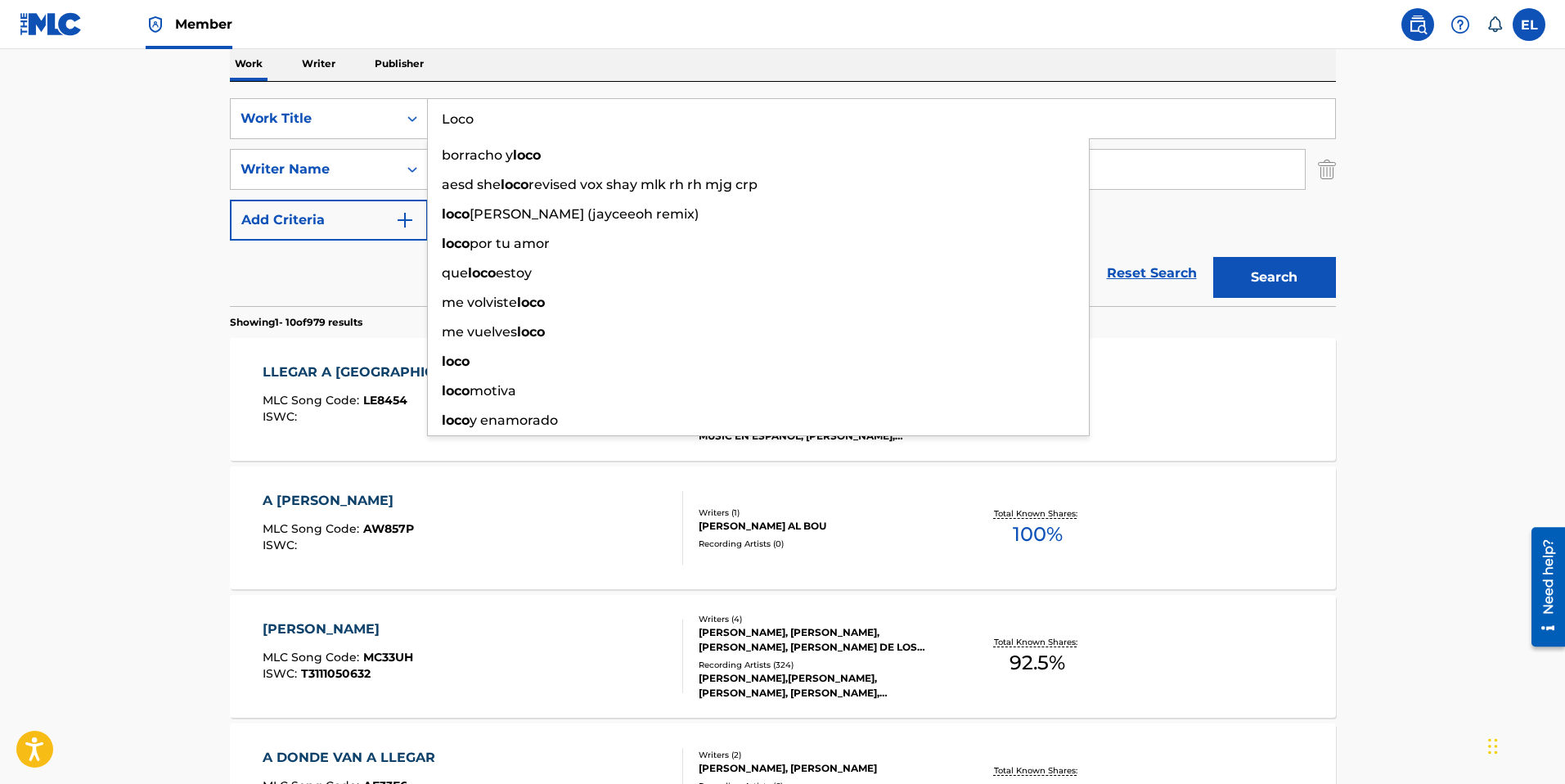
click at [1289, 275] on button "Search" at bounding box center [1274, 278] width 123 height 41
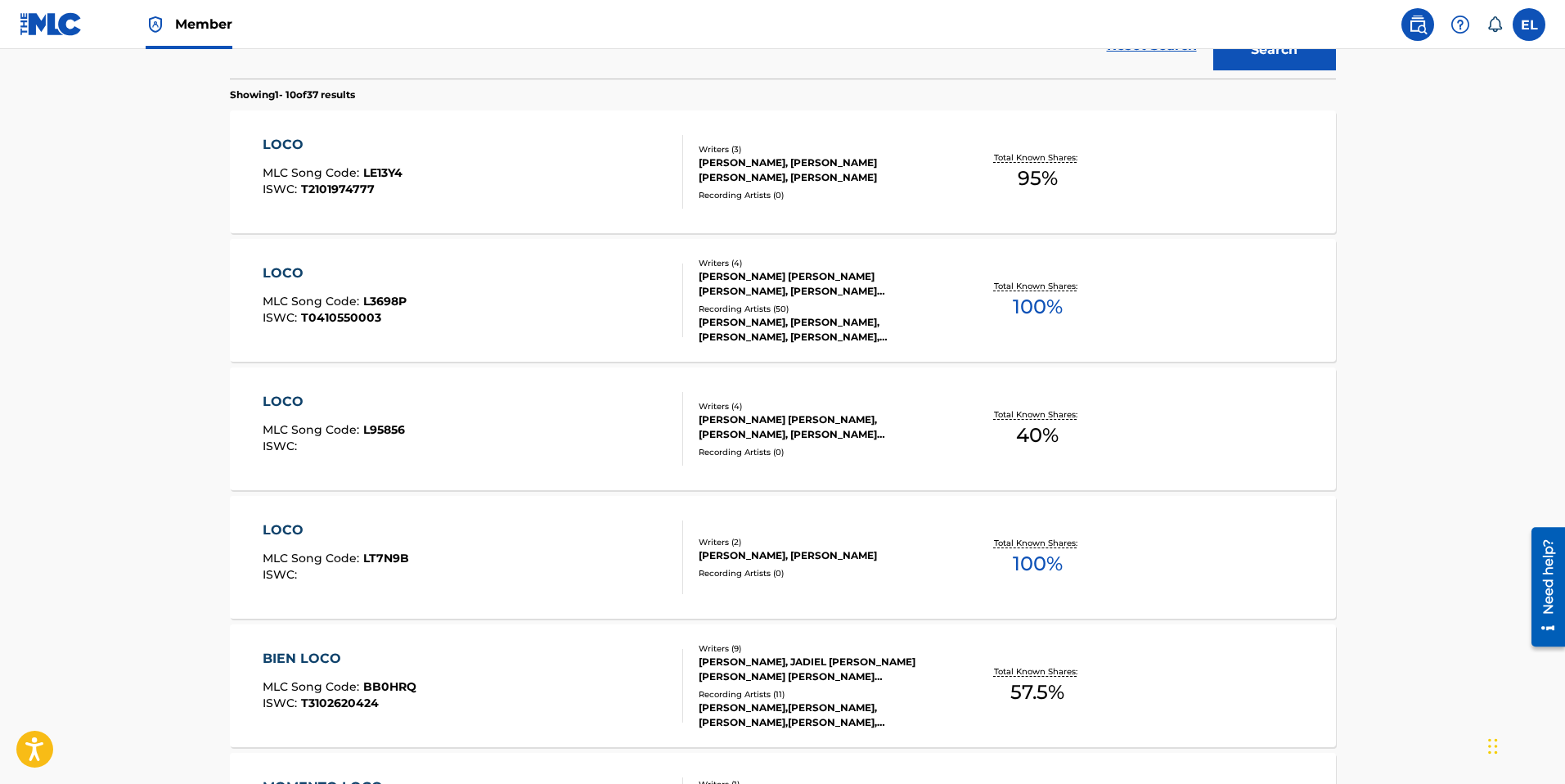
scroll to position [0, 0]
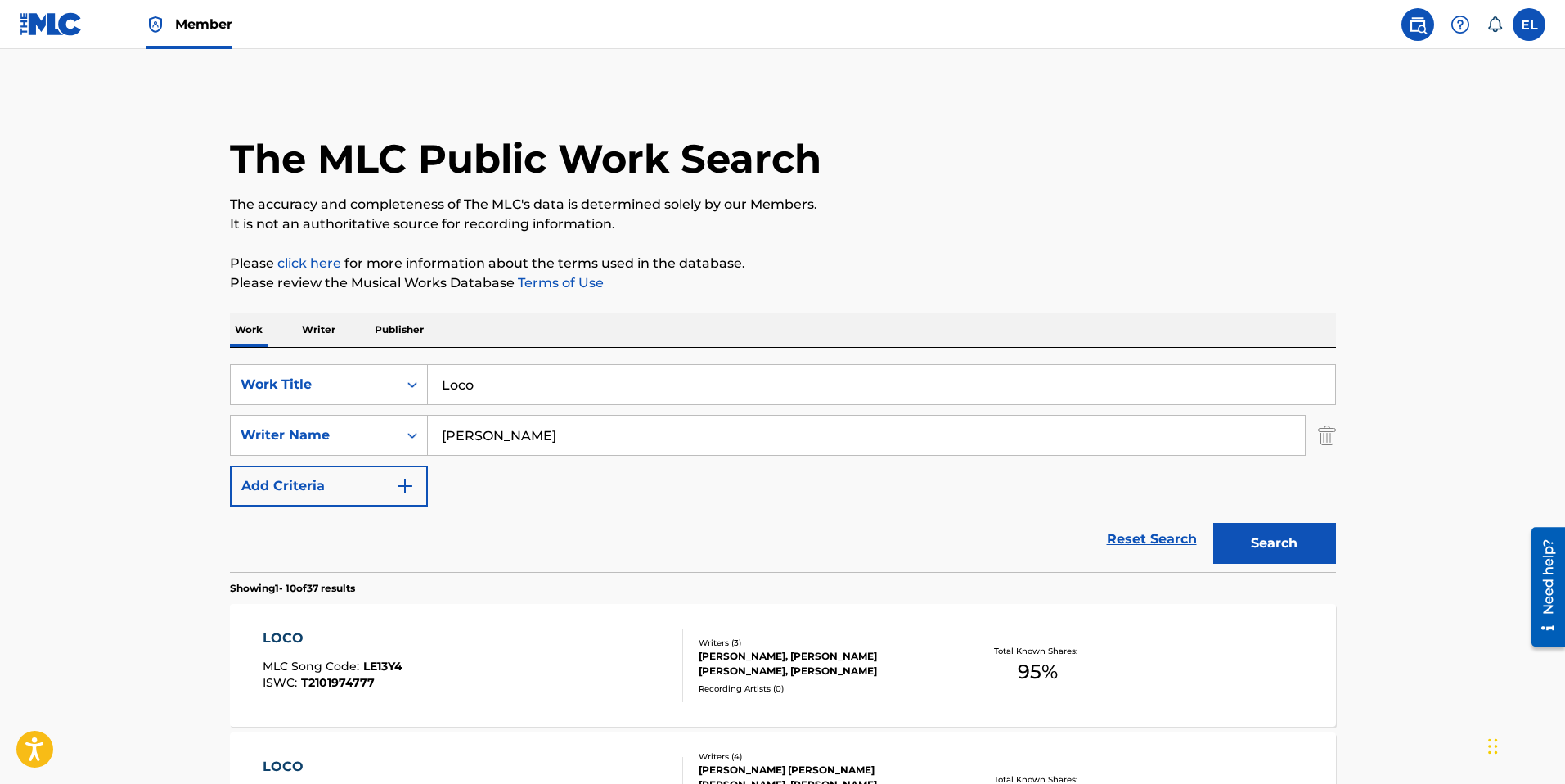
click at [568, 387] on input "Loco" at bounding box center [881, 385] width 908 height 39
paste input "s Domi en NY"
click at [1293, 532] on button "Search" at bounding box center [1274, 543] width 123 height 41
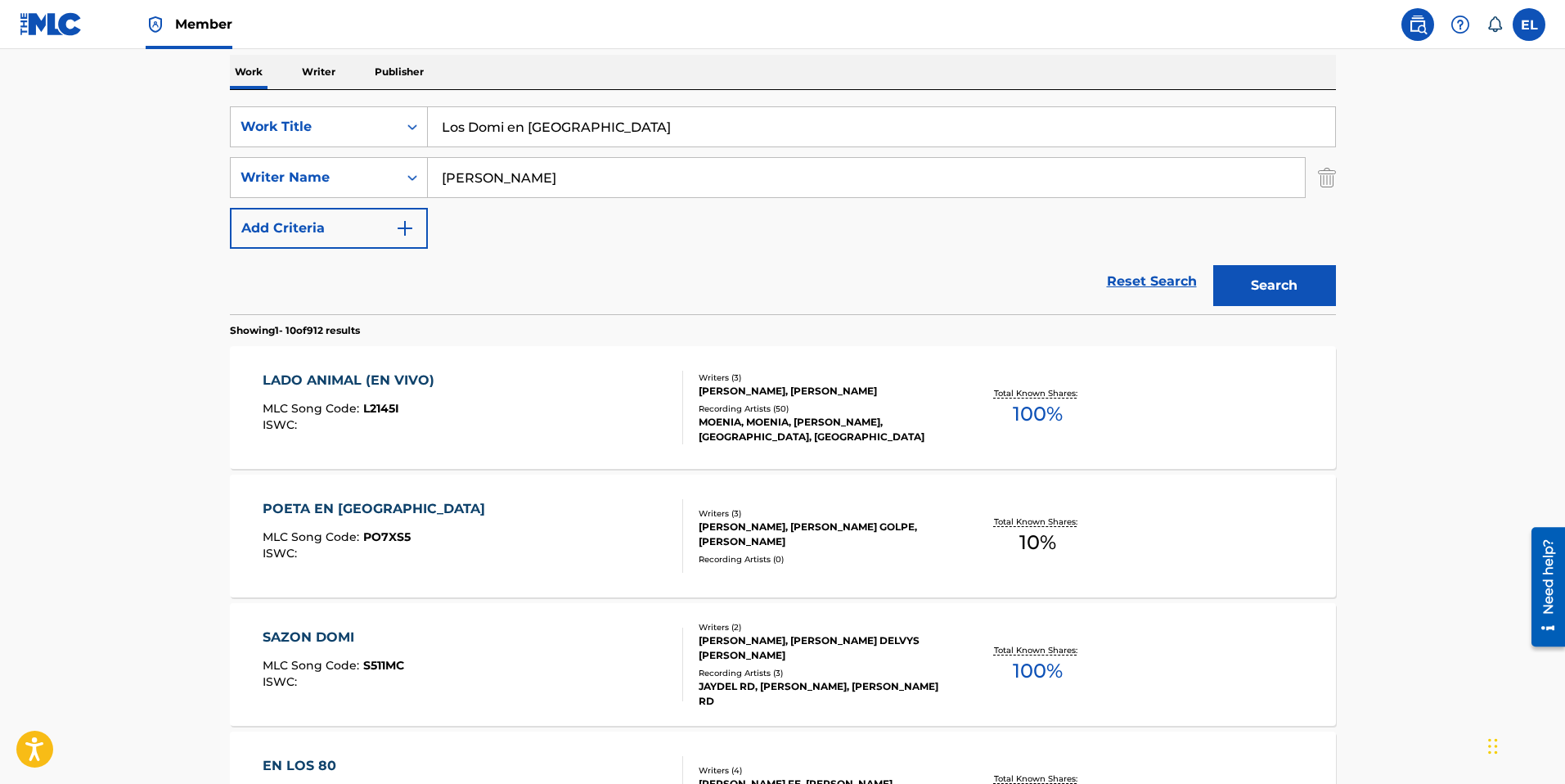
scroll to position [276, 0]
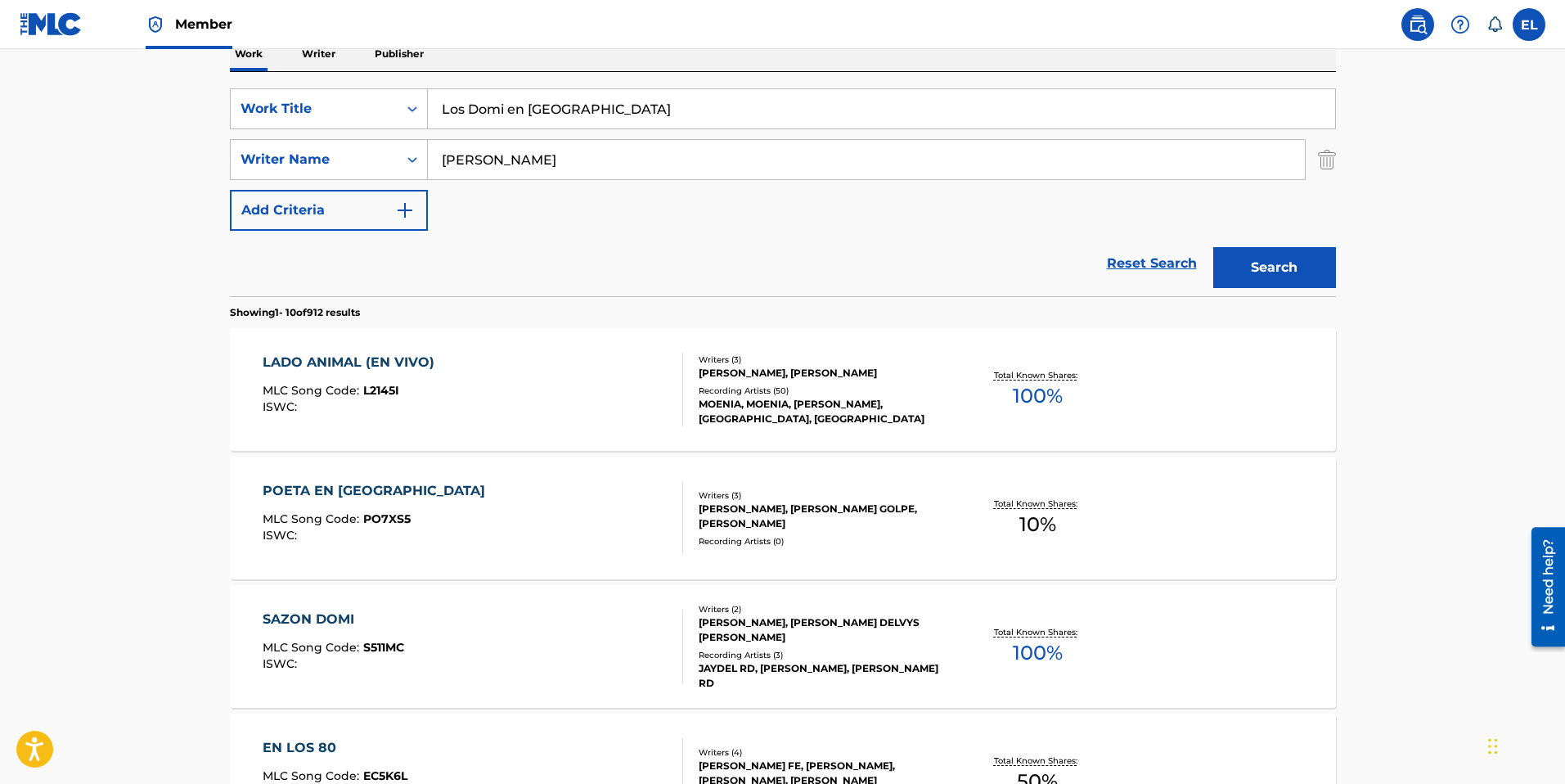
click at [601, 113] on input "Los Domi en NY" at bounding box center [881, 109] width 908 height 39
paste input "una"
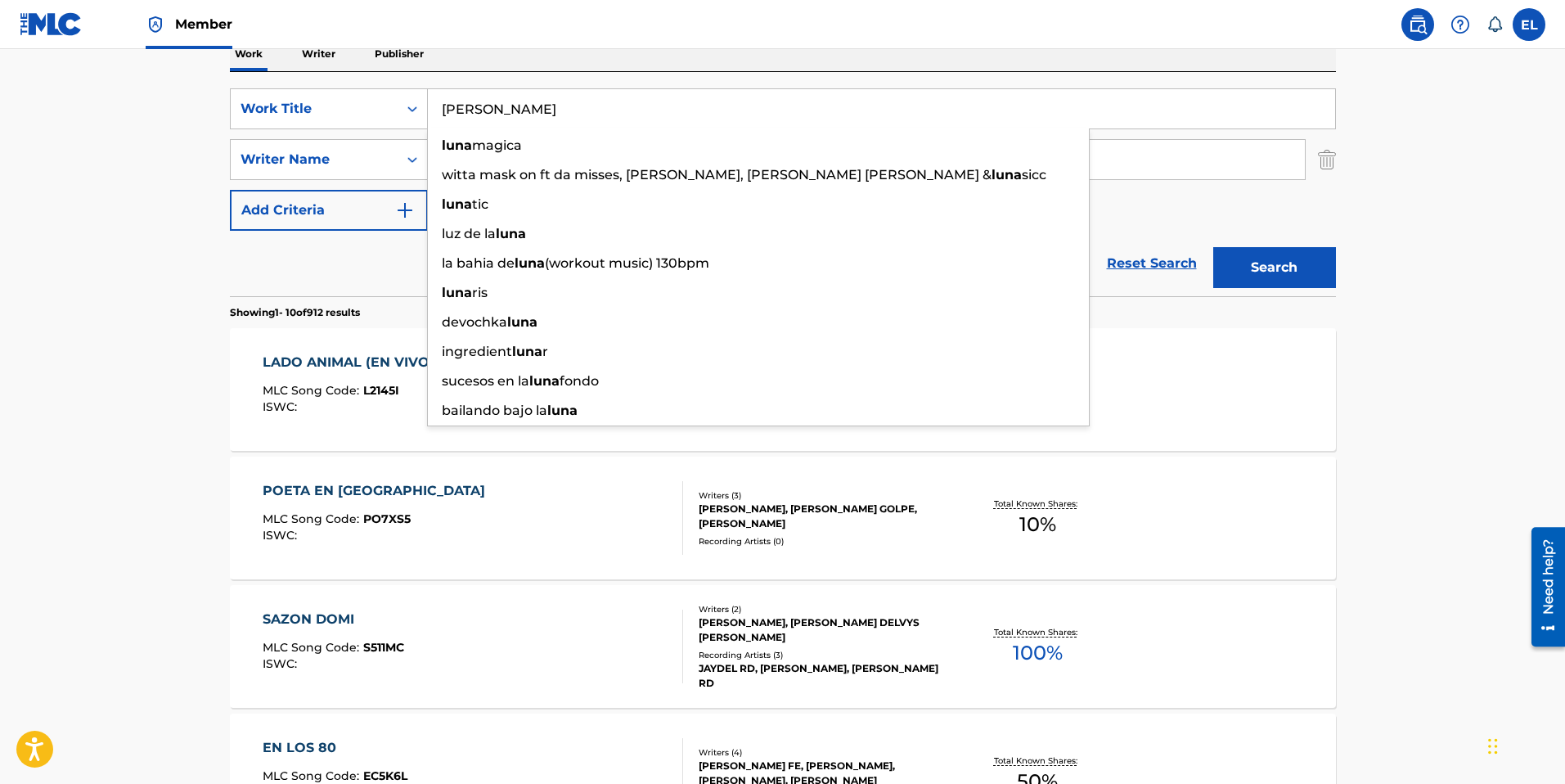
type input "Luna"
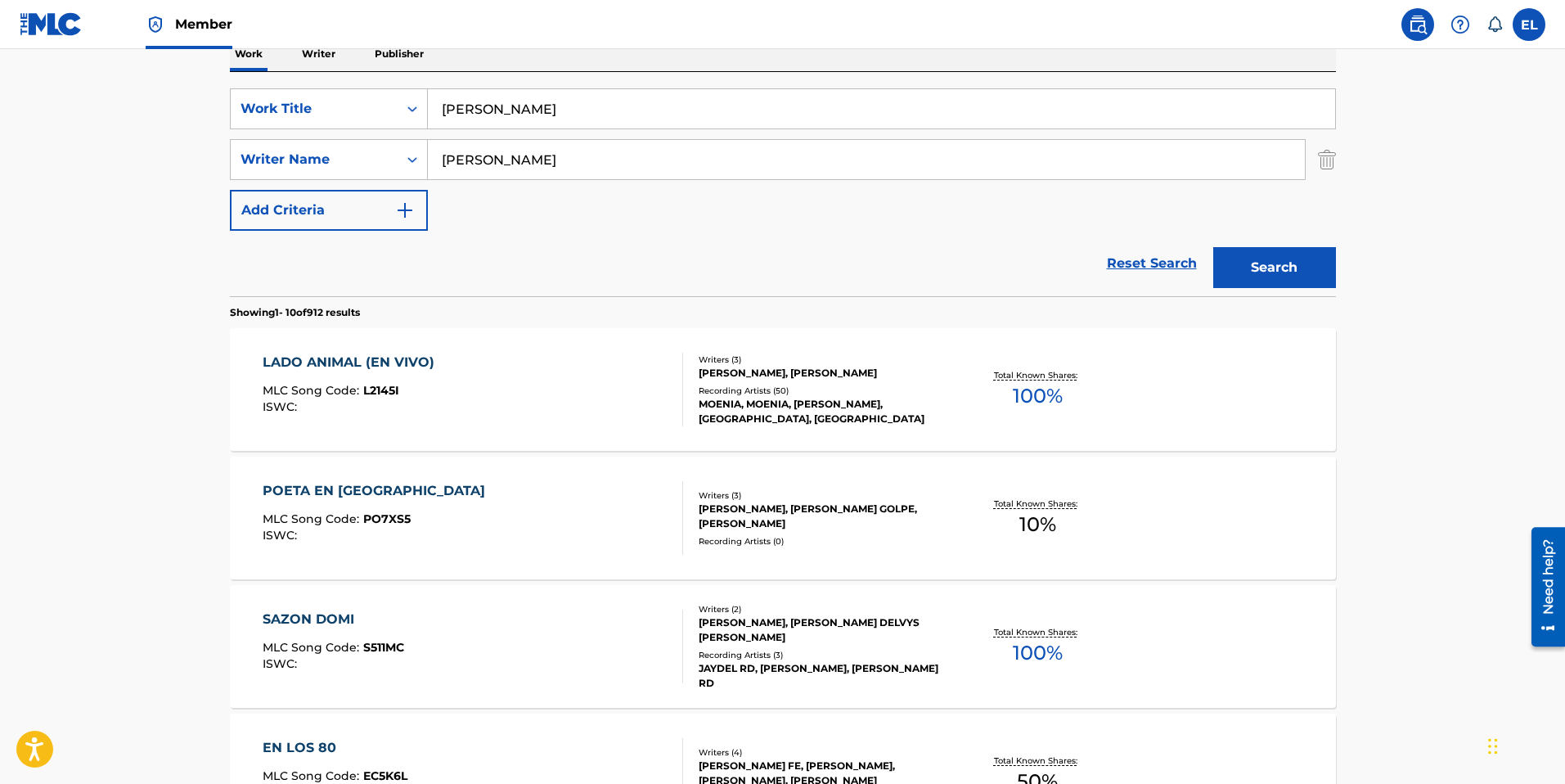
click at [1260, 275] on button "Search" at bounding box center [1274, 267] width 123 height 41
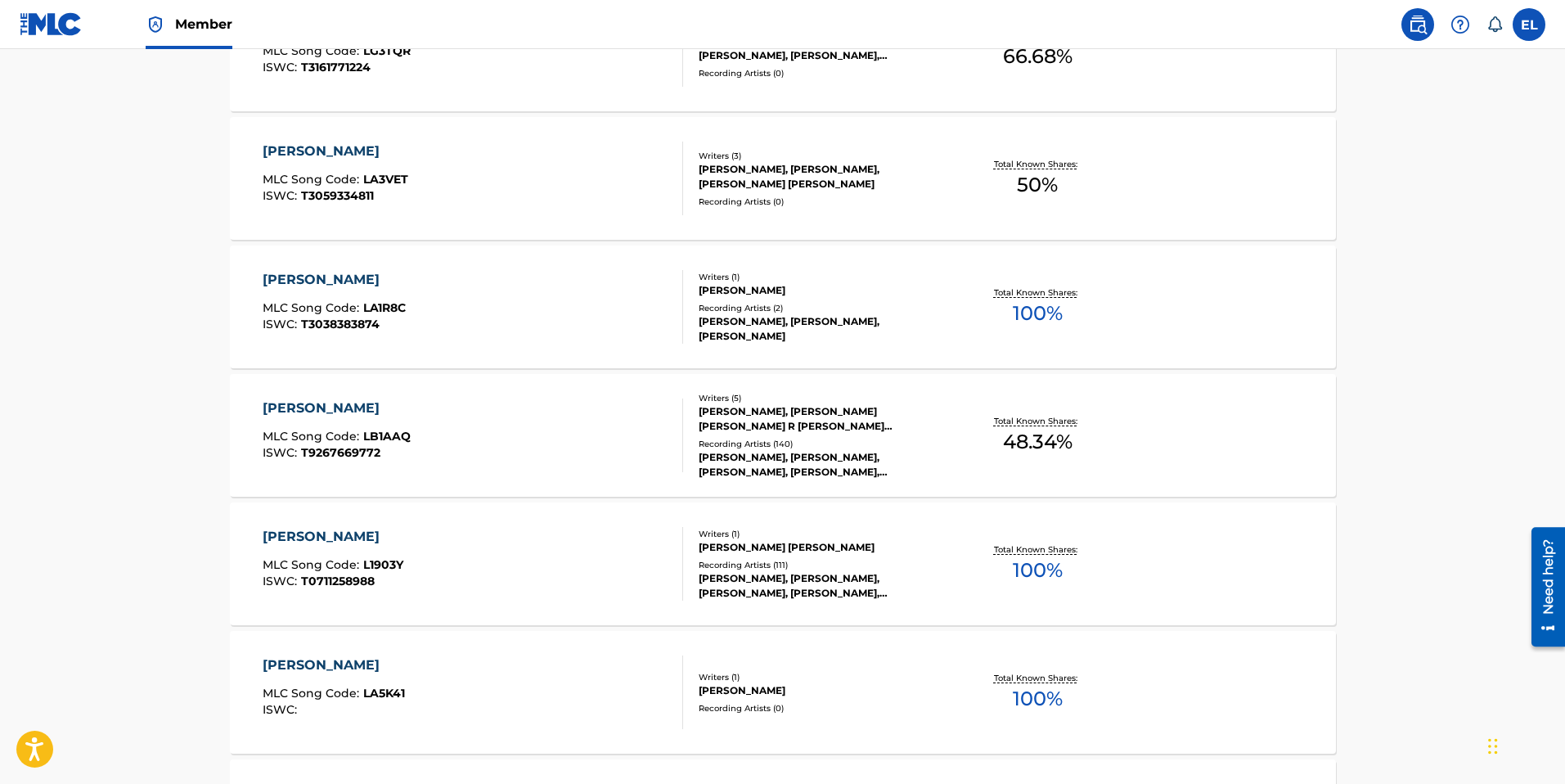
scroll to position [308, 0]
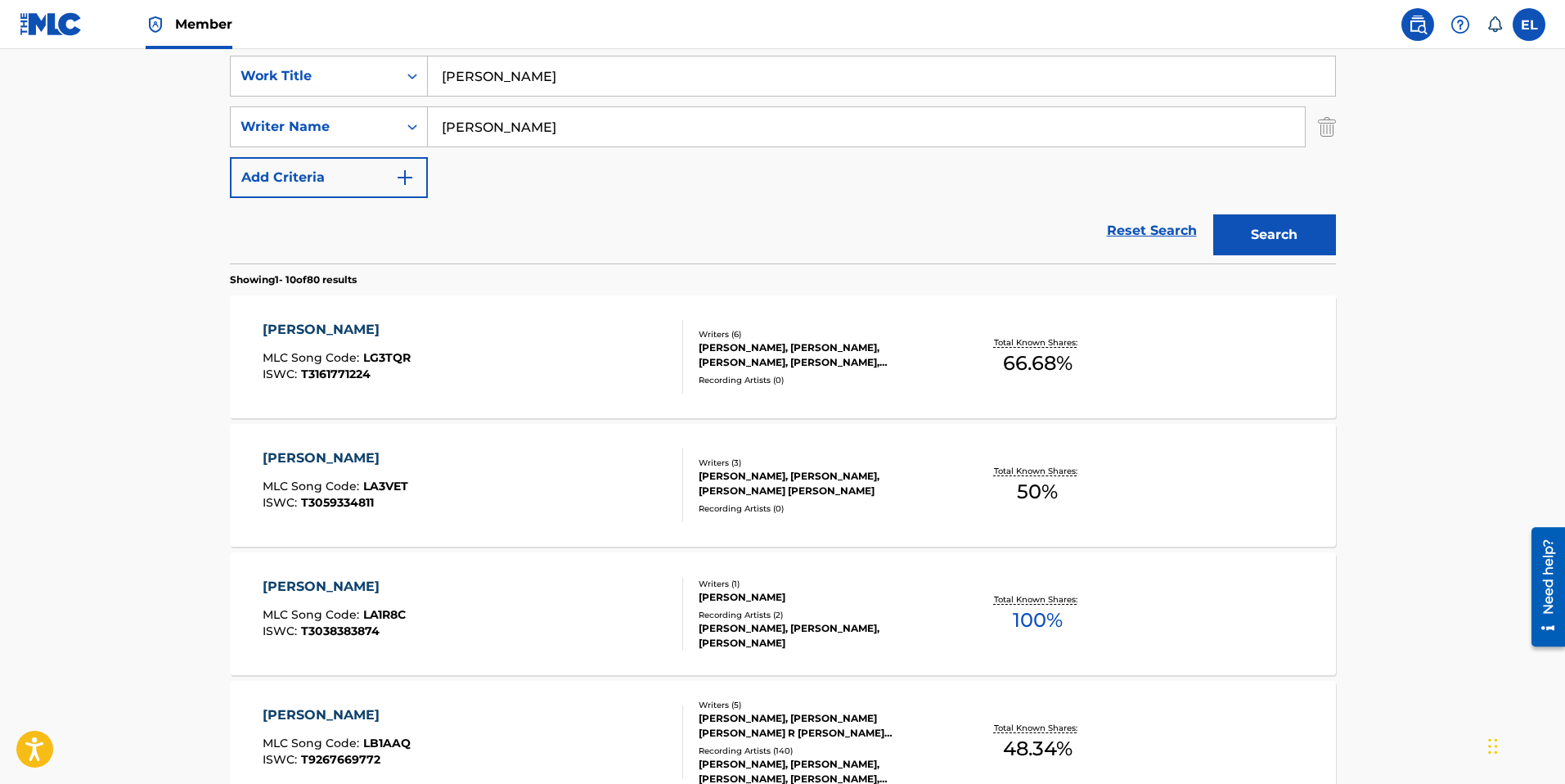
click at [278, 331] on div "LUNA" at bounding box center [336, 329] width 148 height 20
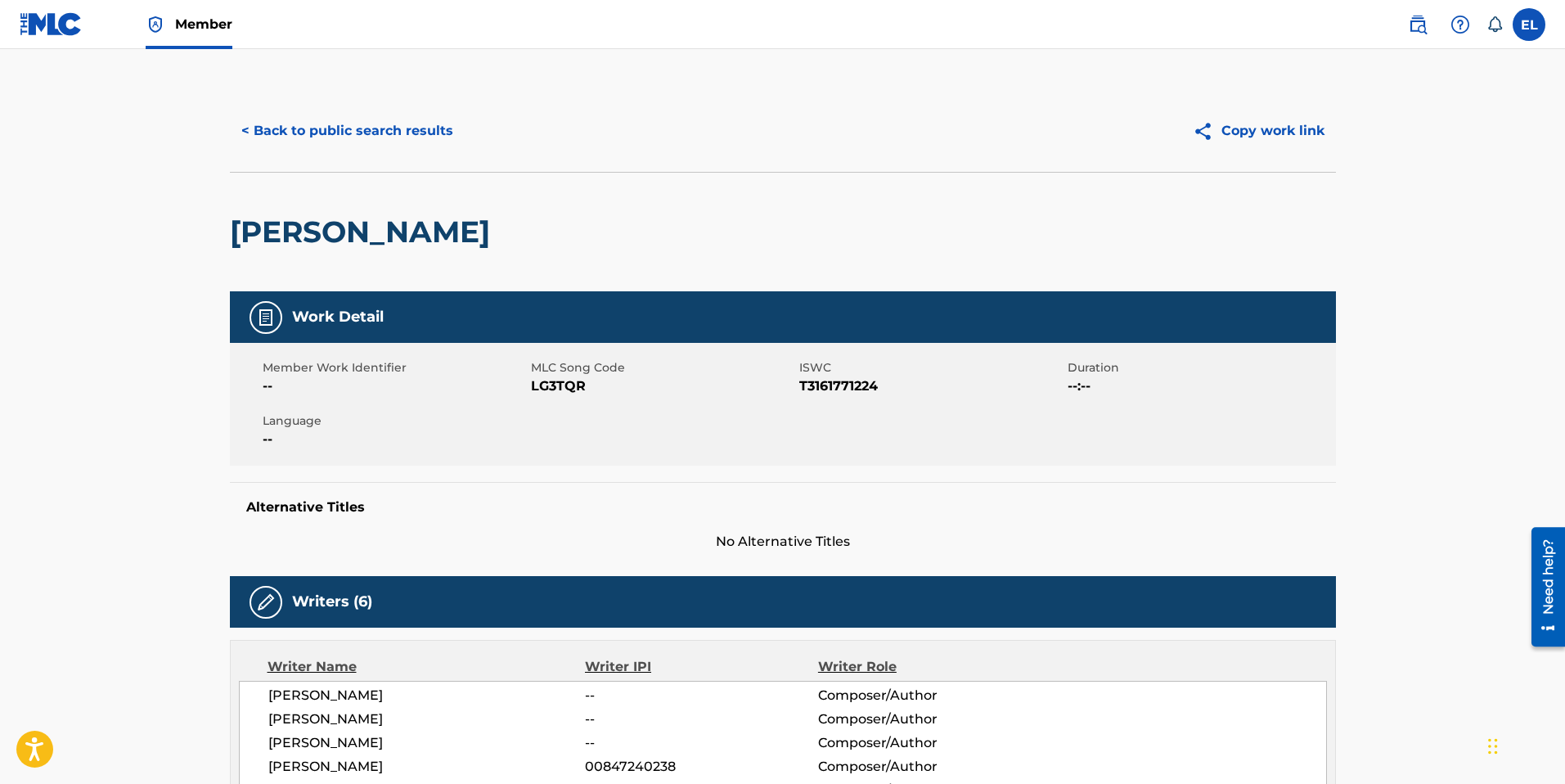
scroll to position [318, 0]
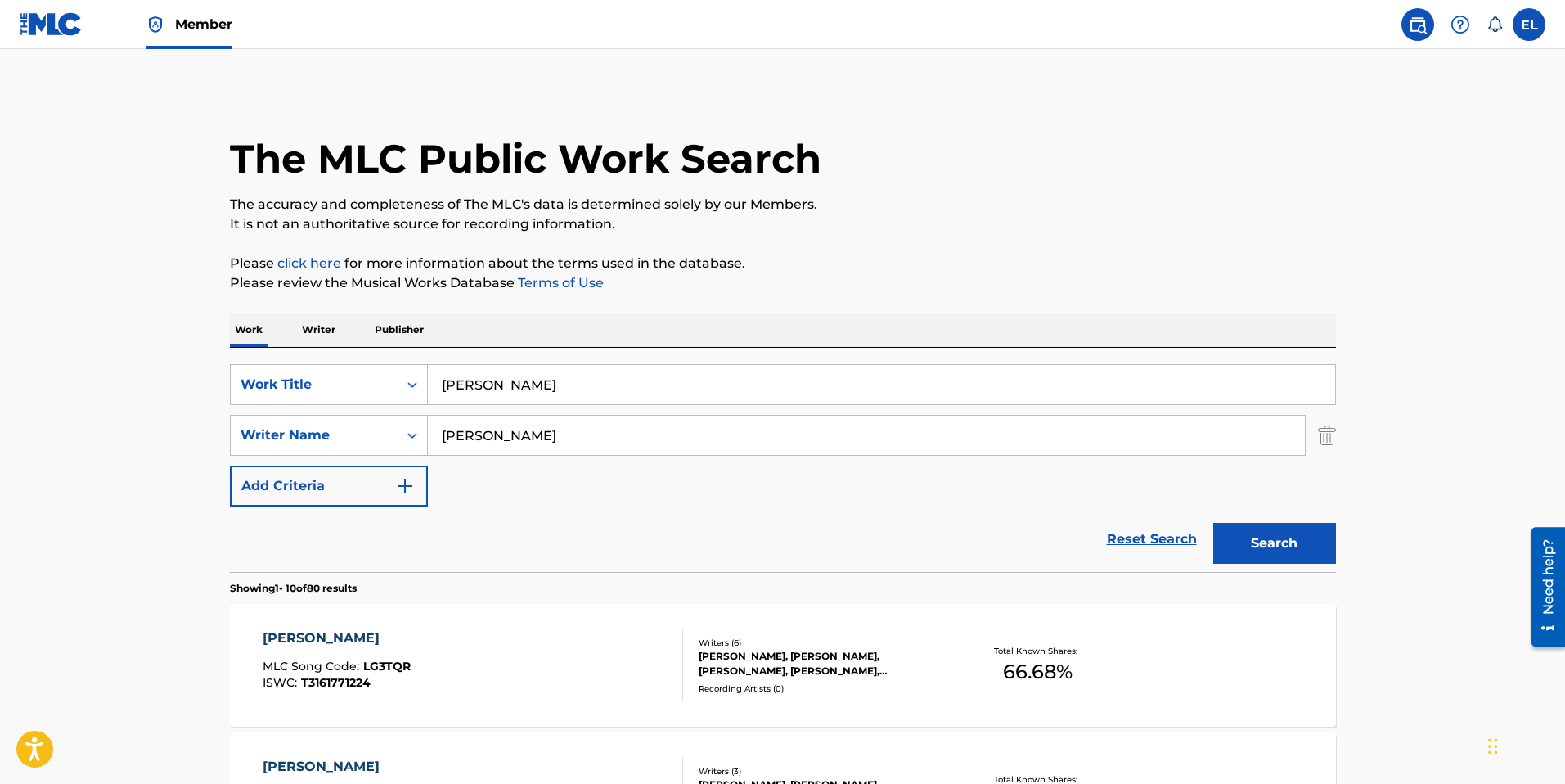
click at [595, 379] on input "Luna" at bounding box center [881, 385] width 908 height 39
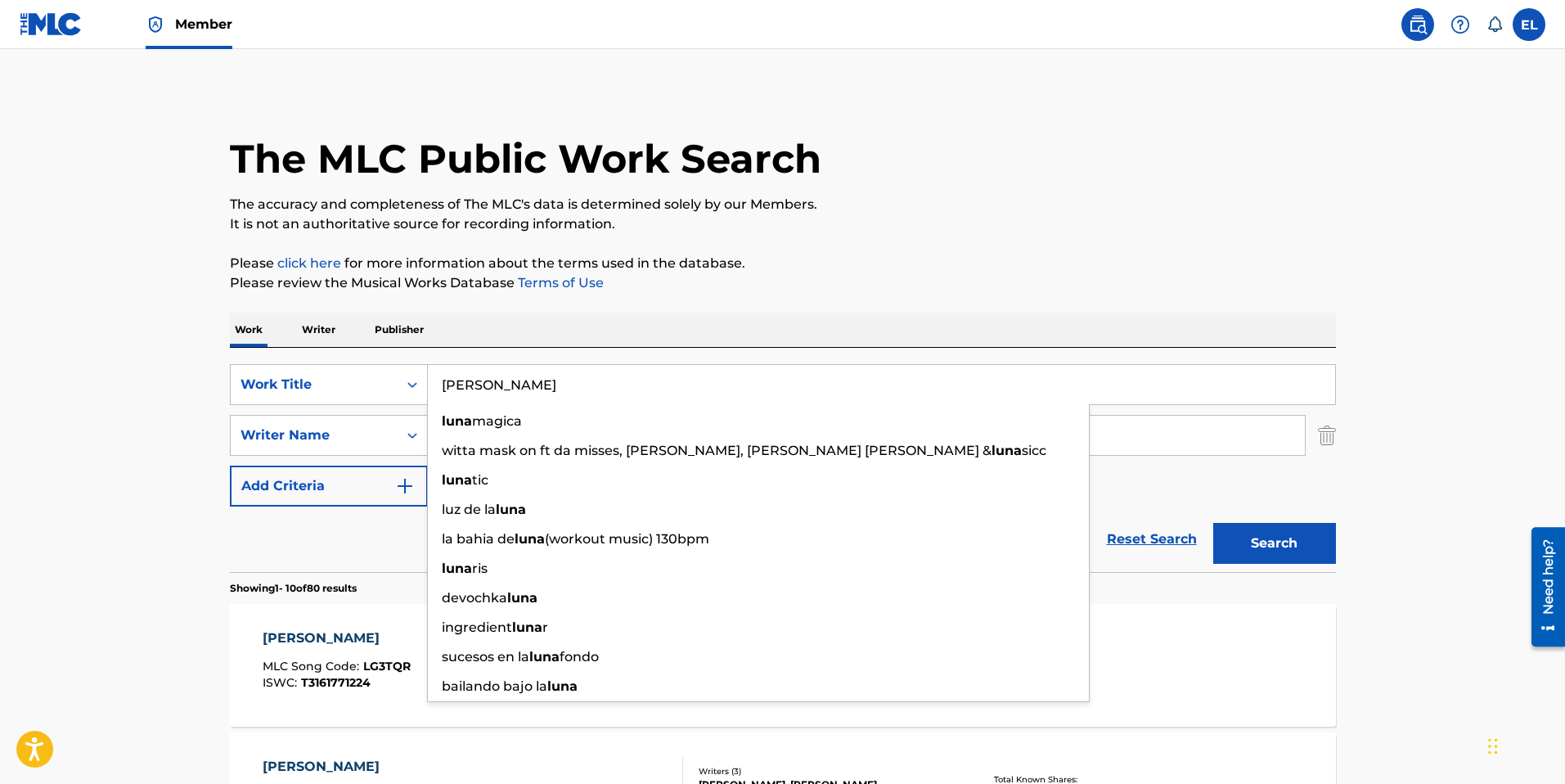
click at [595, 378] on input "Luna" at bounding box center [881, 385] width 908 height 39
paste input "Malas Decisiones"
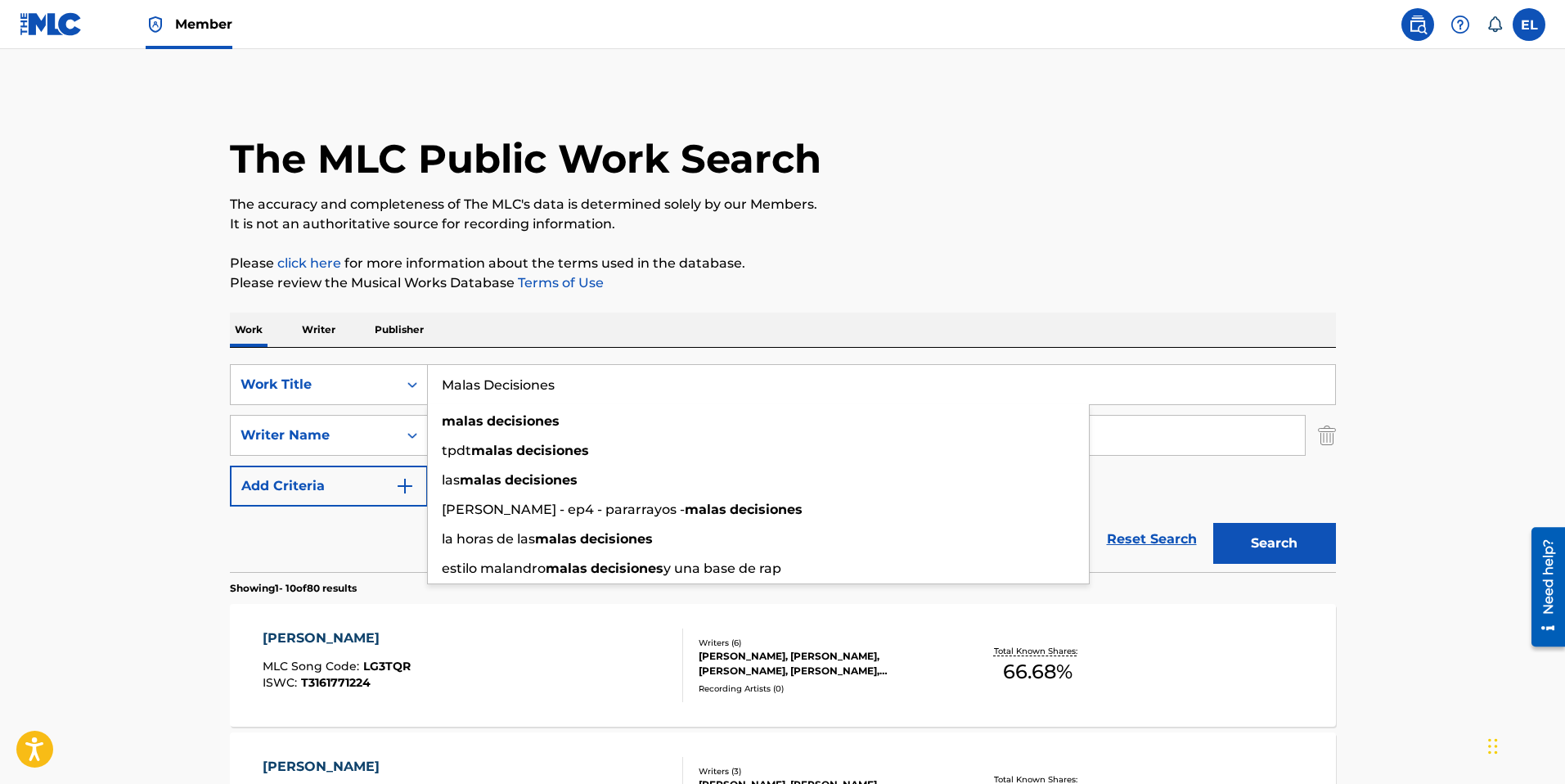
click at [1135, 319] on div "Work Writer Publisher" at bounding box center [782, 330] width 1106 height 34
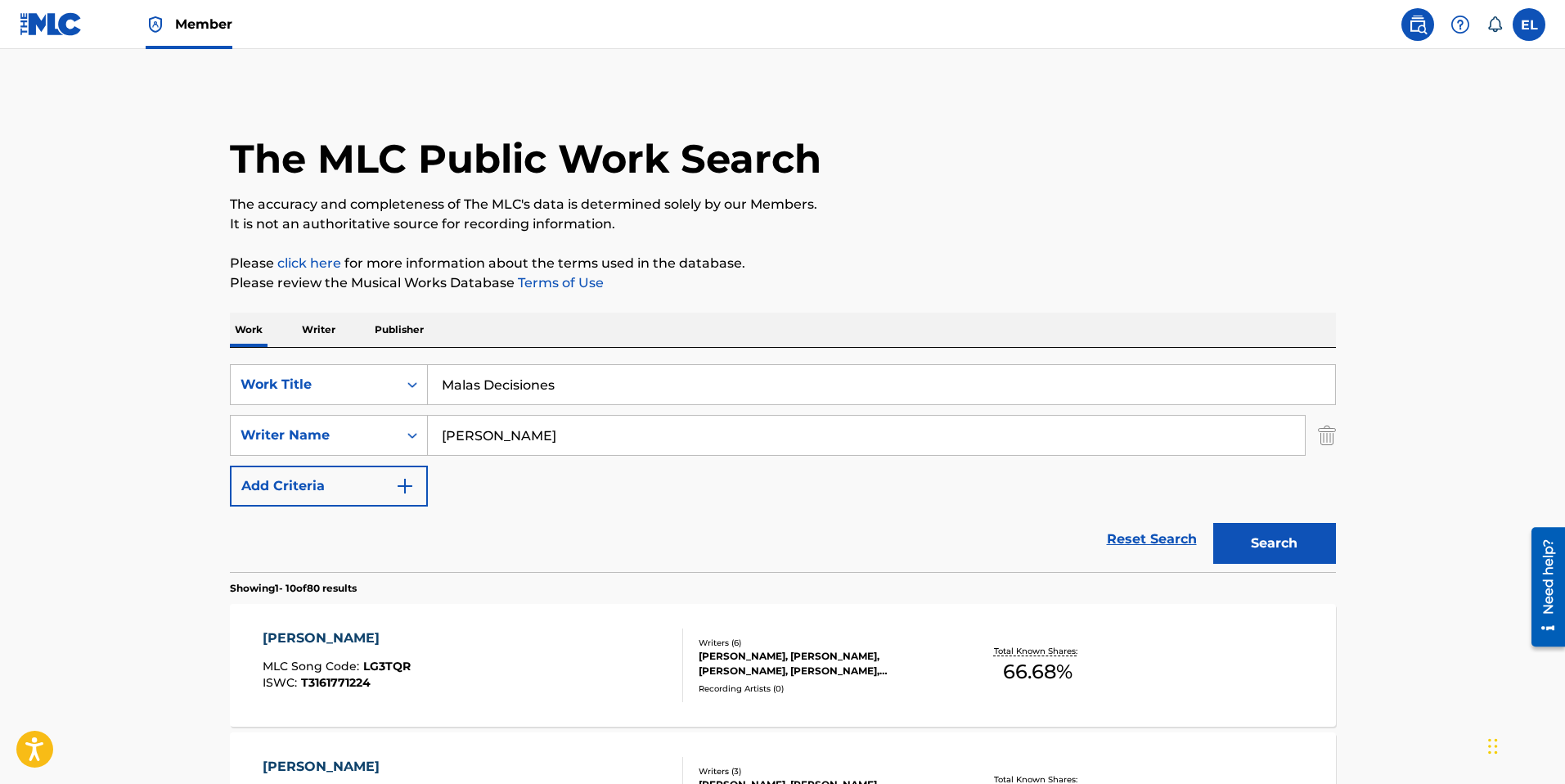
click at [1334, 559] on button "Search" at bounding box center [1274, 543] width 123 height 41
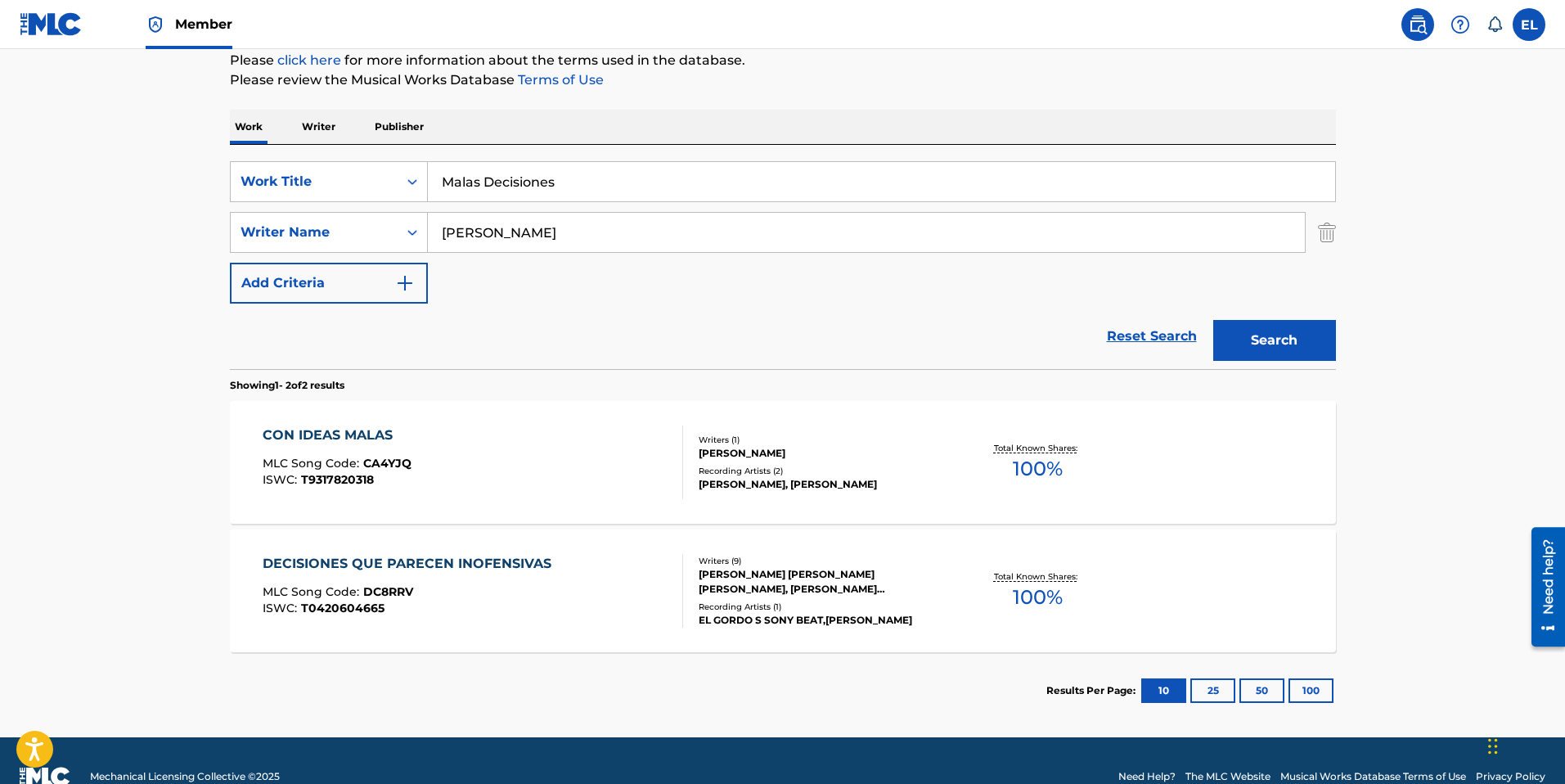
scroll to position [235, 0]
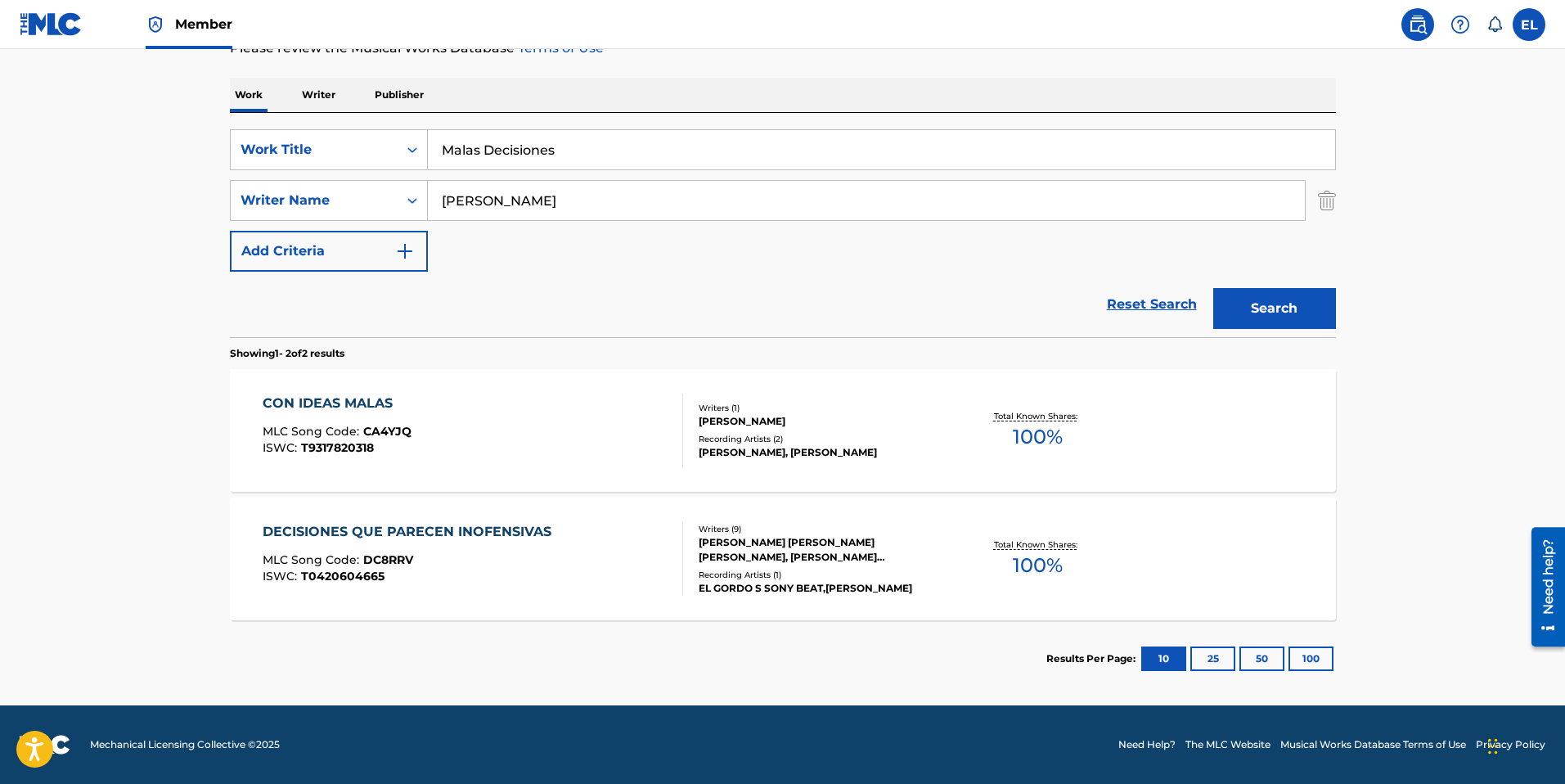
click at [591, 132] on input "Malas Decisiones" at bounding box center [881, 150] width 908 height 39
click at [591, 131] on input "Malas Decisiones" at bounding box center [881, 150] width 908 height 39
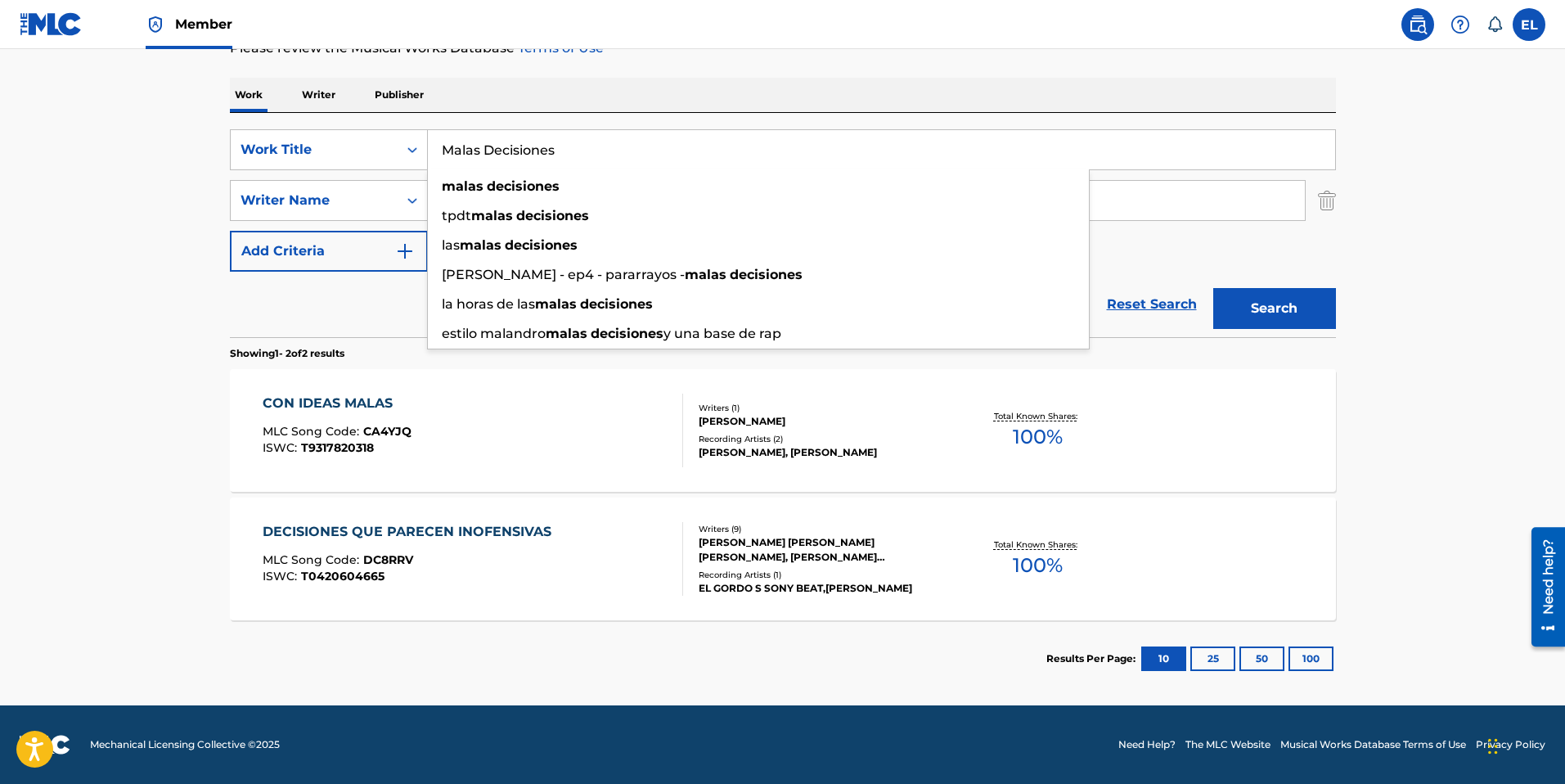
paste input "trato (Remix)"
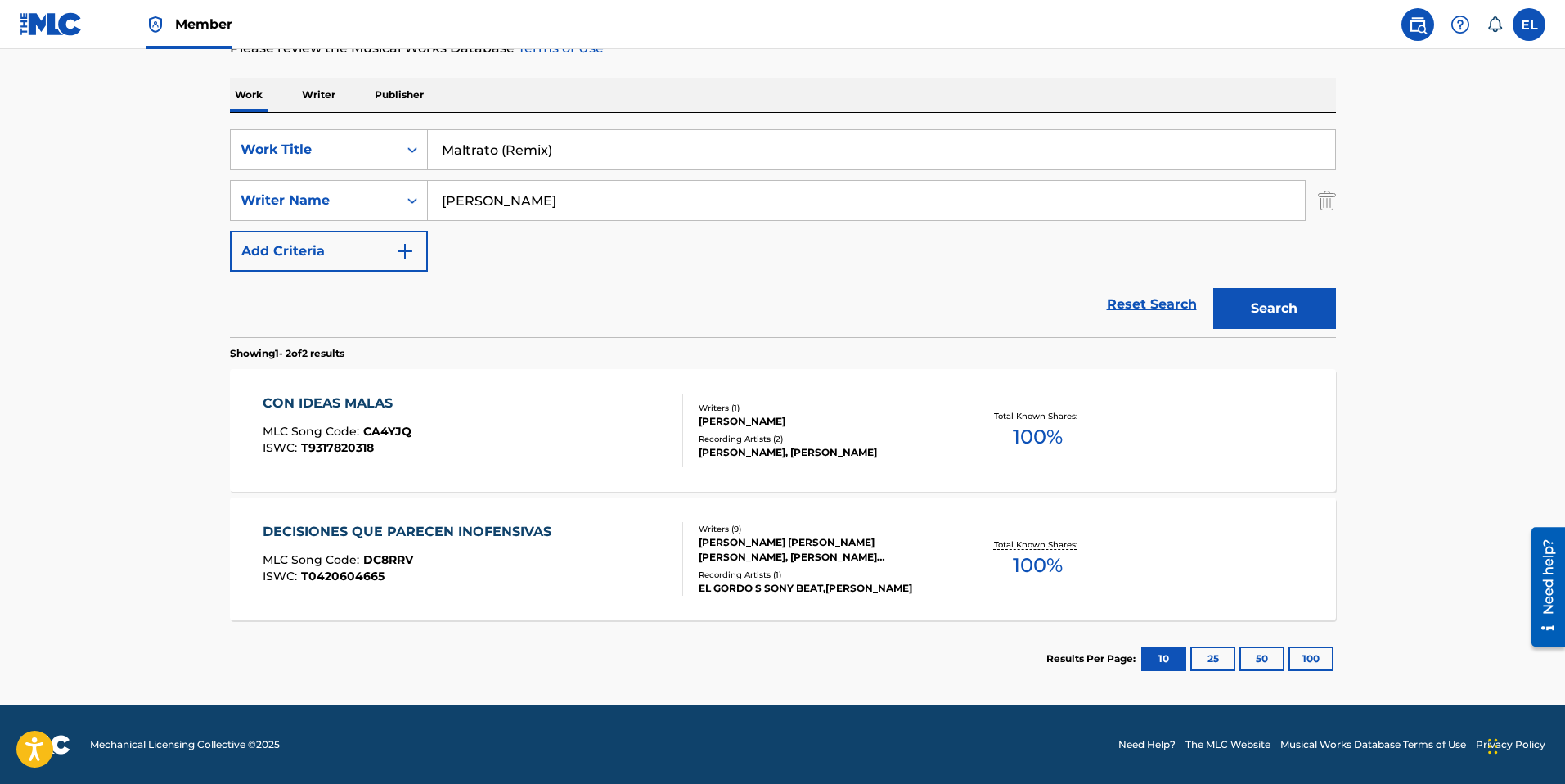
click at [1310, 308] on button "Search" at bounding box center [1274, 308] width 123 height 41
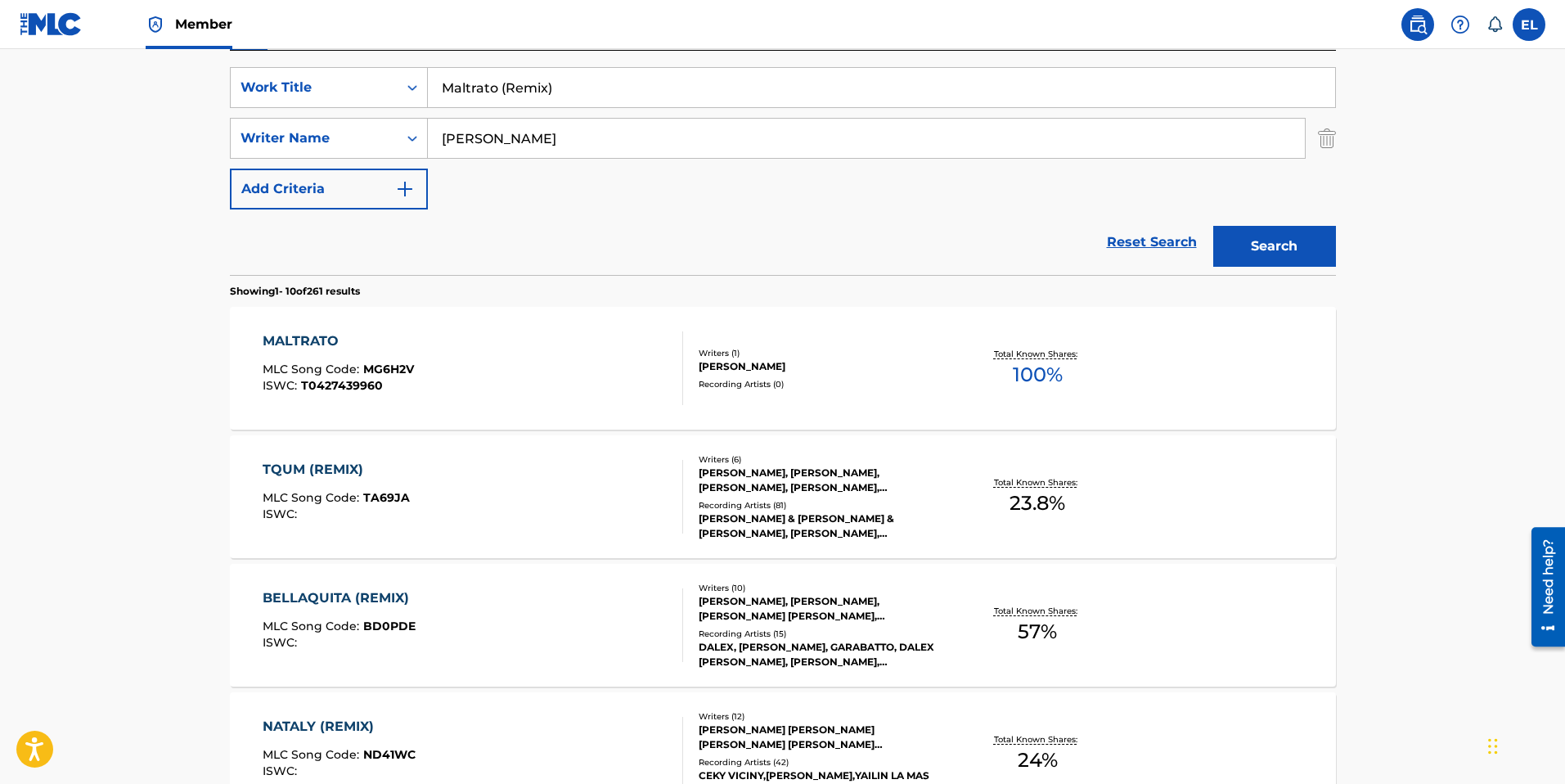
scroll to position [296, 0]
click at [587, 79] on input "Maltrato (Remix)" at bounding box center [881, 88] width 908 height 39
paste input "e Compre un Full (Avenger"
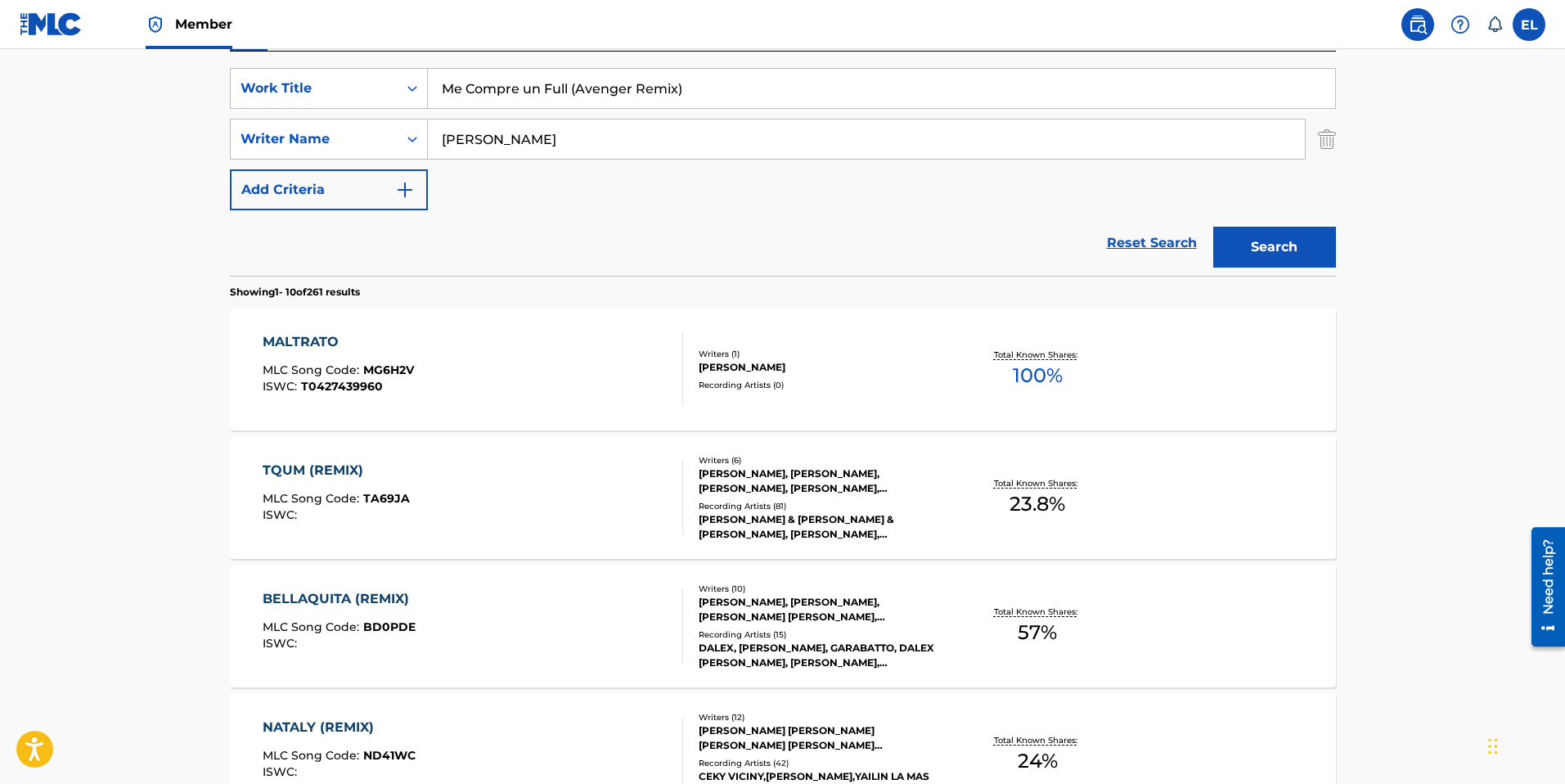
type input "Me Compre un Full (Avenger Remix)"
click at [1288, 248] on button "Search" at bounding box center [1274, 247] width 123 height 41
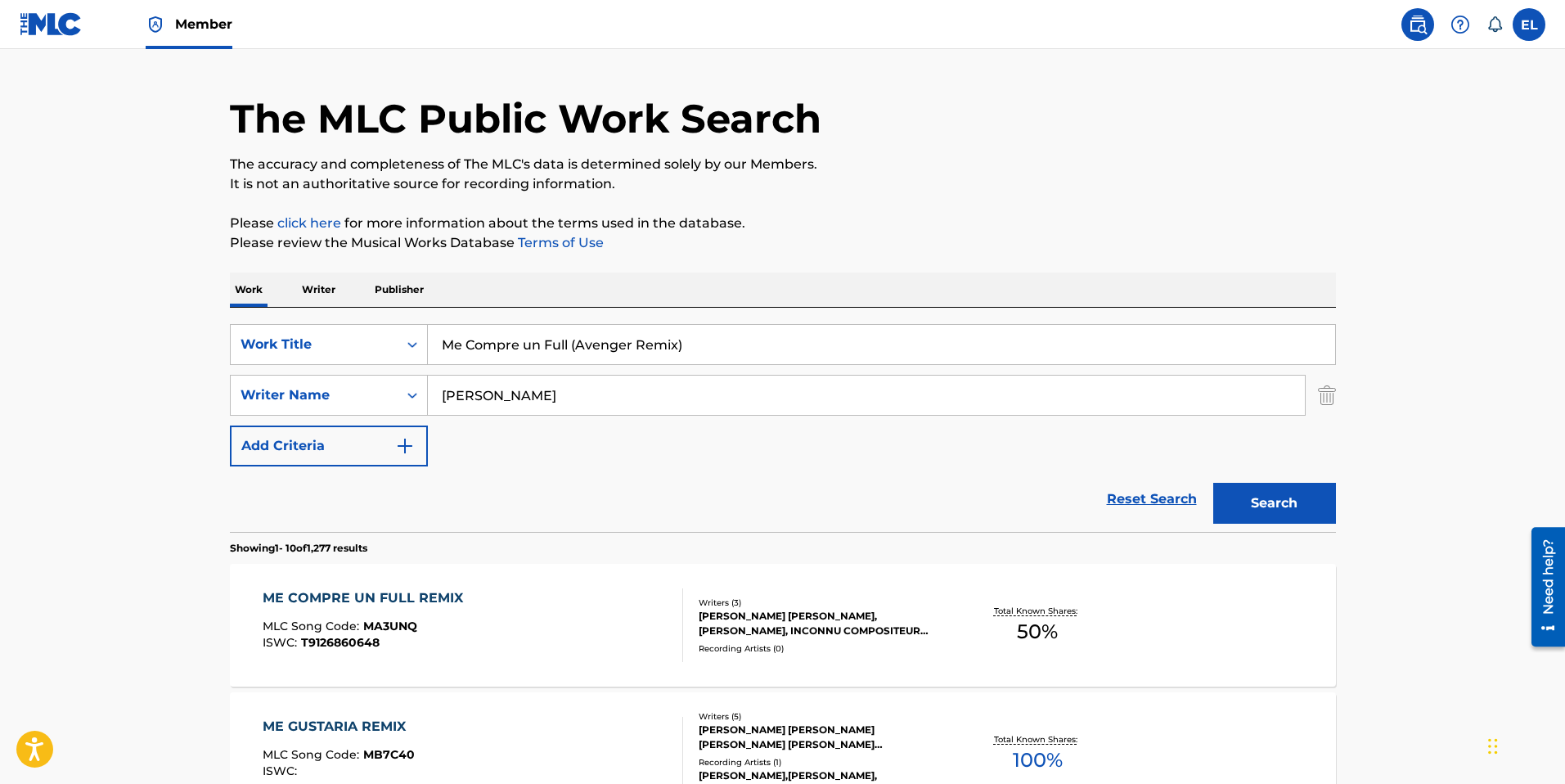
scroll to position [147, 0]
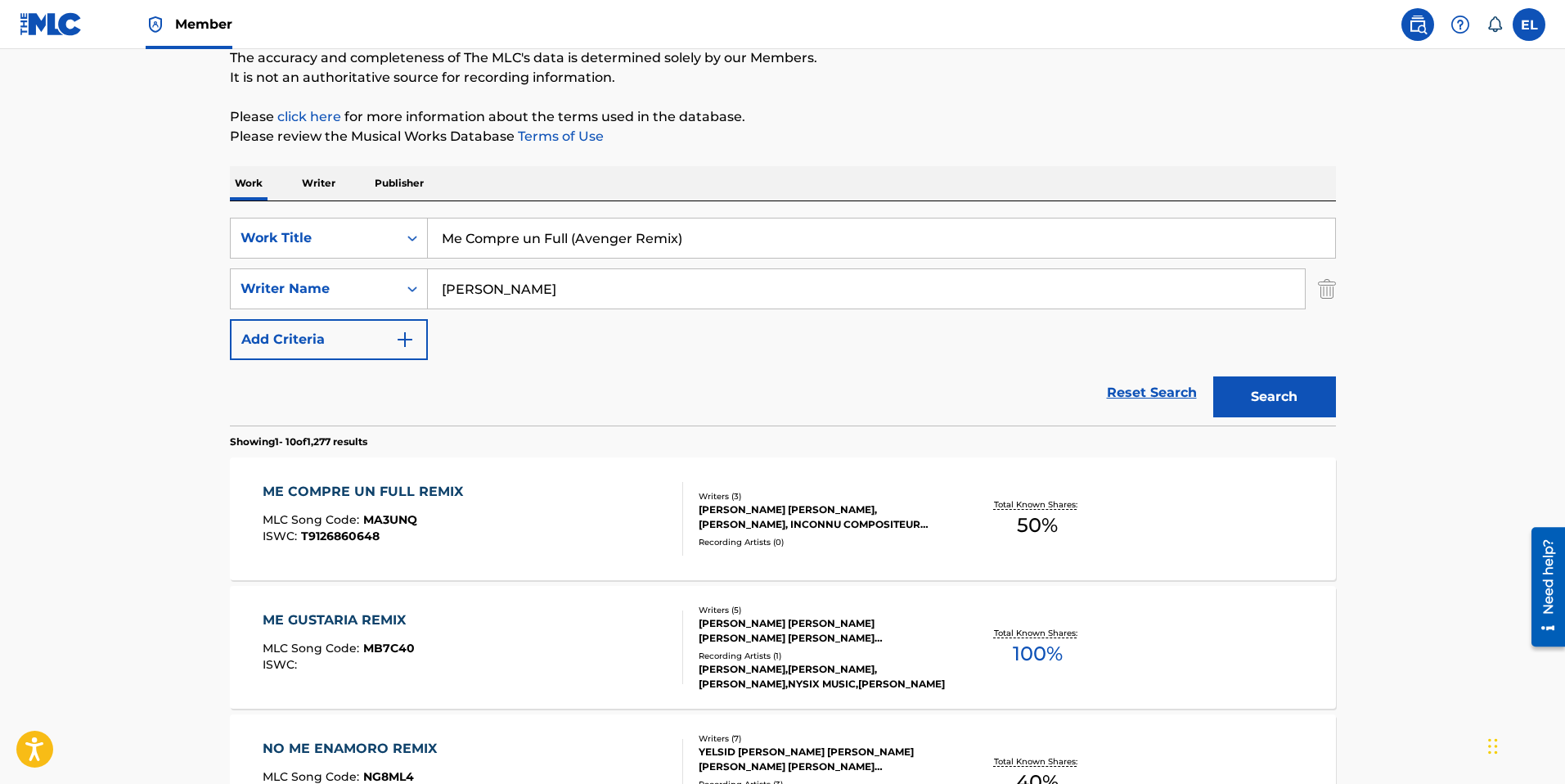
click at [423, 510] on div "ME COMPRE UN FULL REMIX MLC Song Code : MA3UNQ ISWC : T9126860648" at bounding box center [366, 518] width 208 height 74
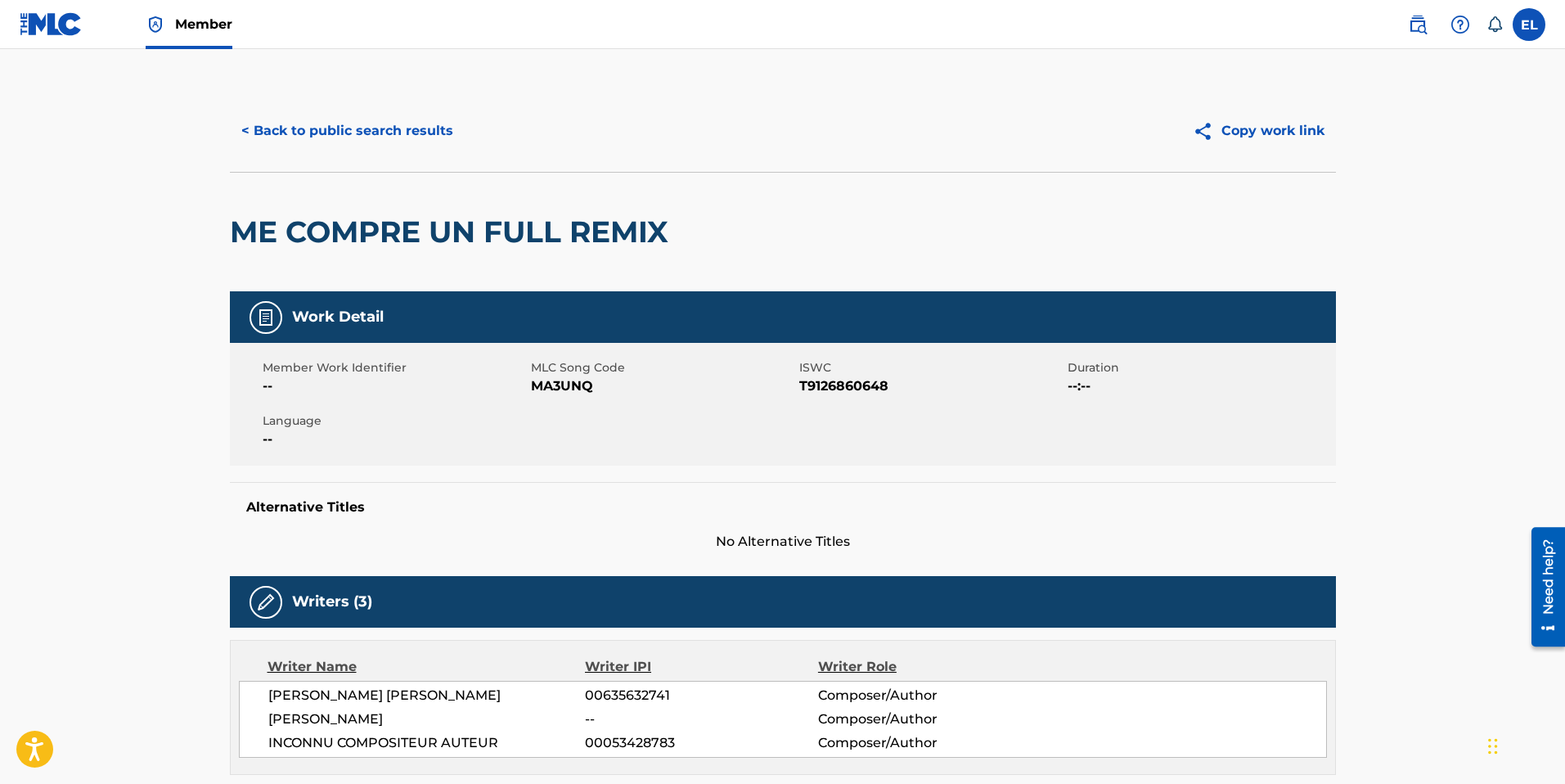
click at [326, 127] on button "< Back to public search results" at bounding box center [347, 131] width 235 height 41
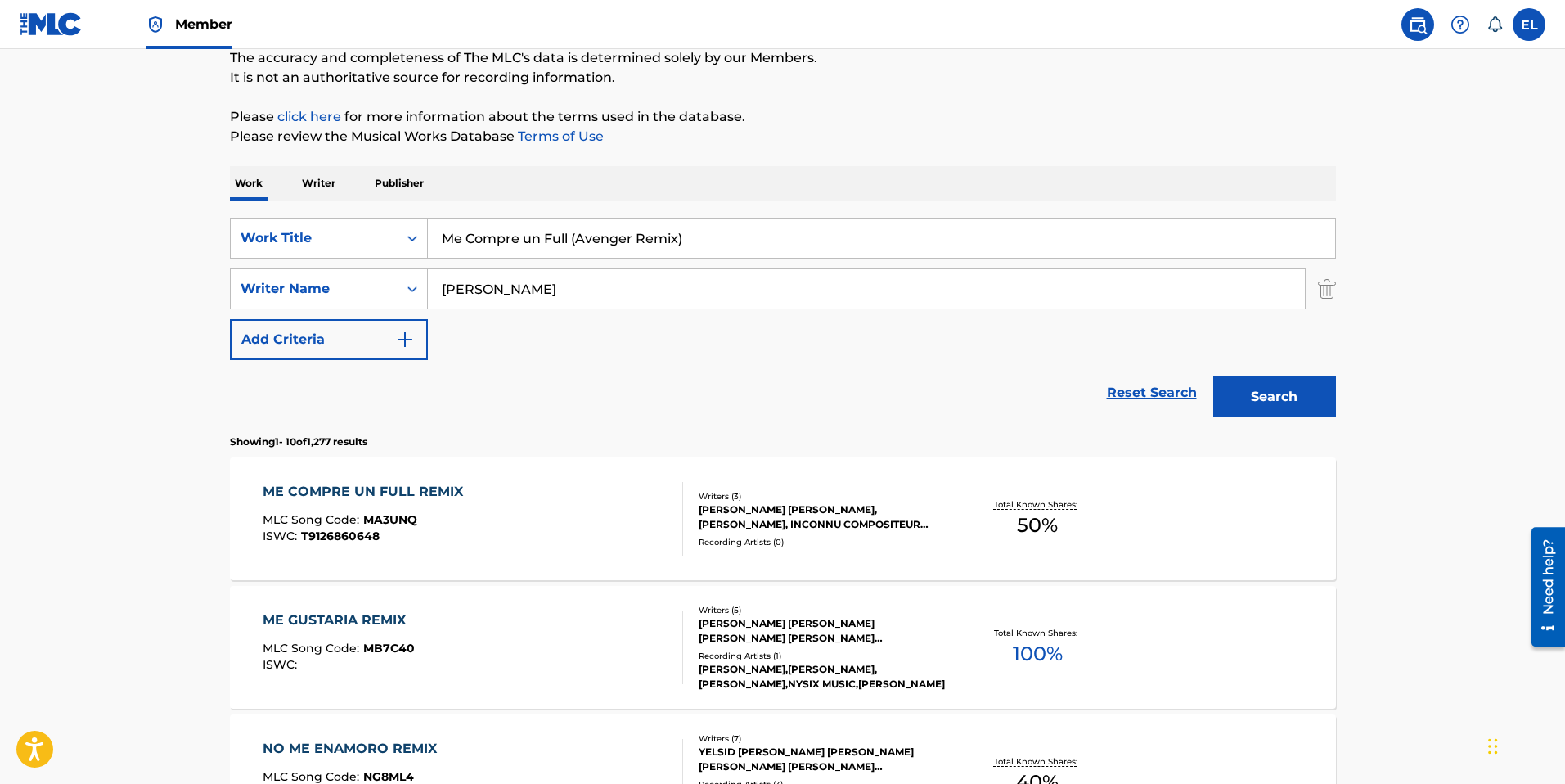
click at [586, 234] on input "Me Compre un Full (Avenger Remix)" at bounding box center [881, 238] width 908 height 39
paste input "Pichea"
type input "Me Pichea"
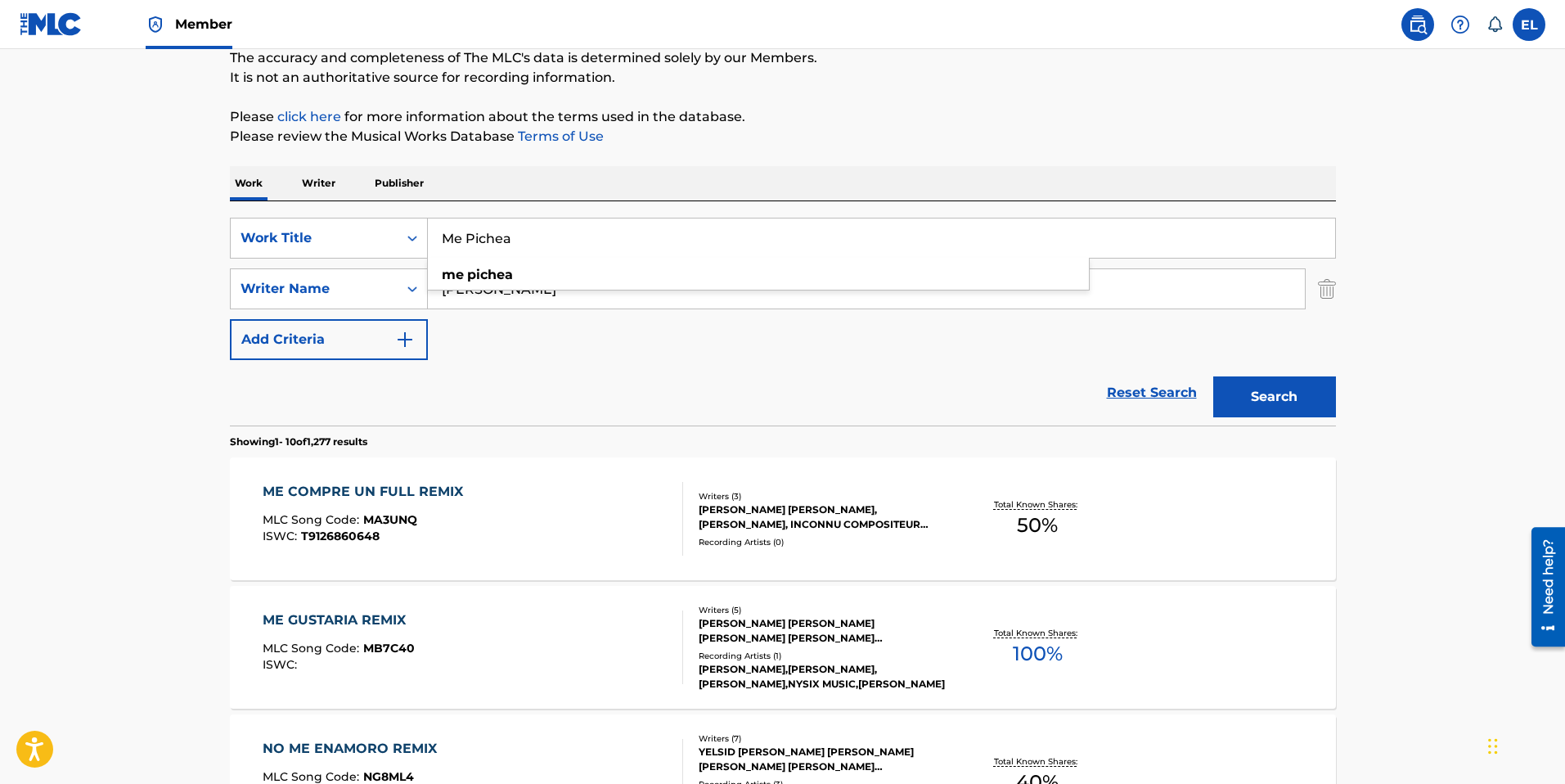
click at [1279, 398] on button "Search" at bounding box center [1274, 397] width 123 height 41
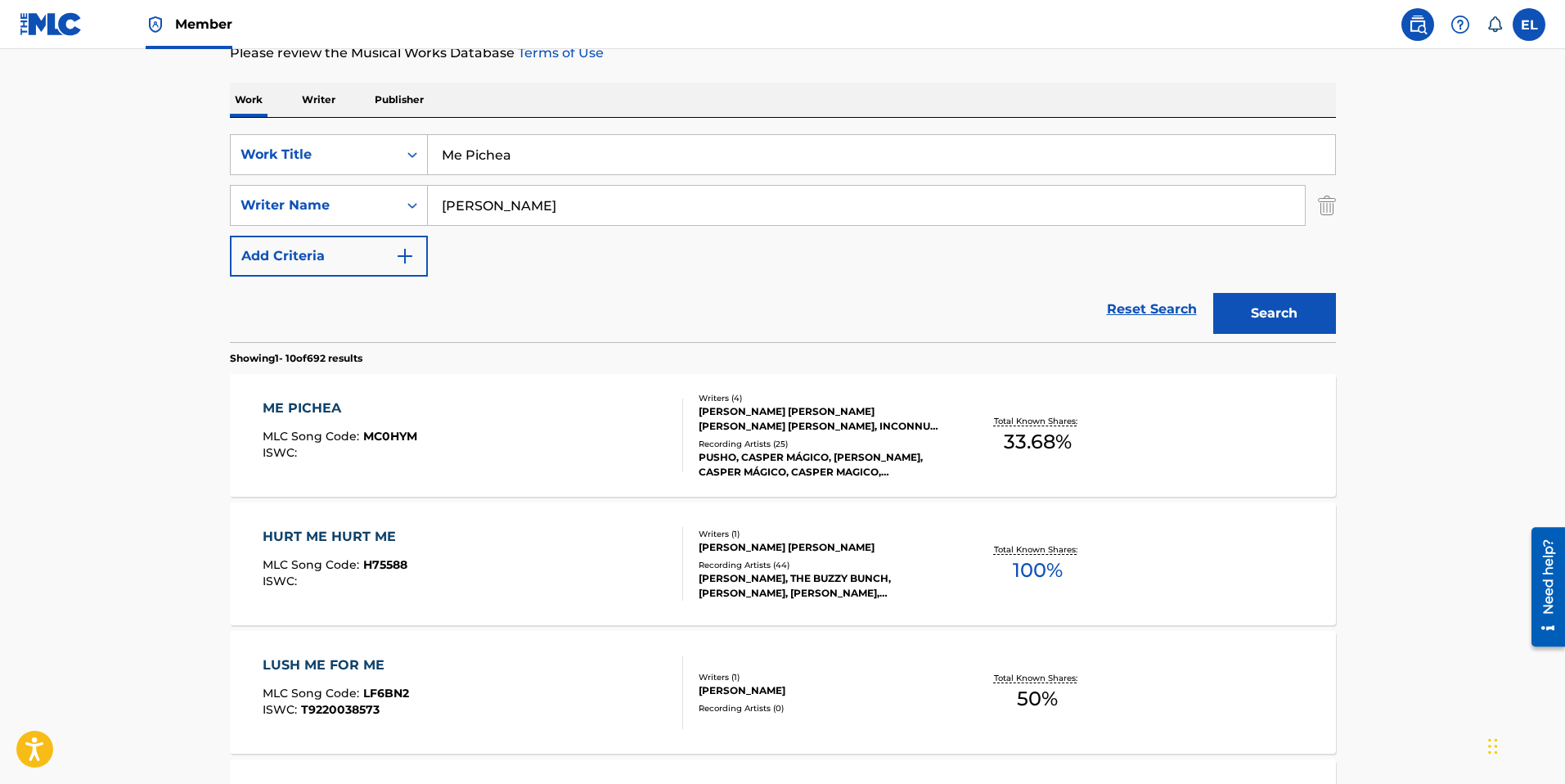
scroll to position [235, 0]
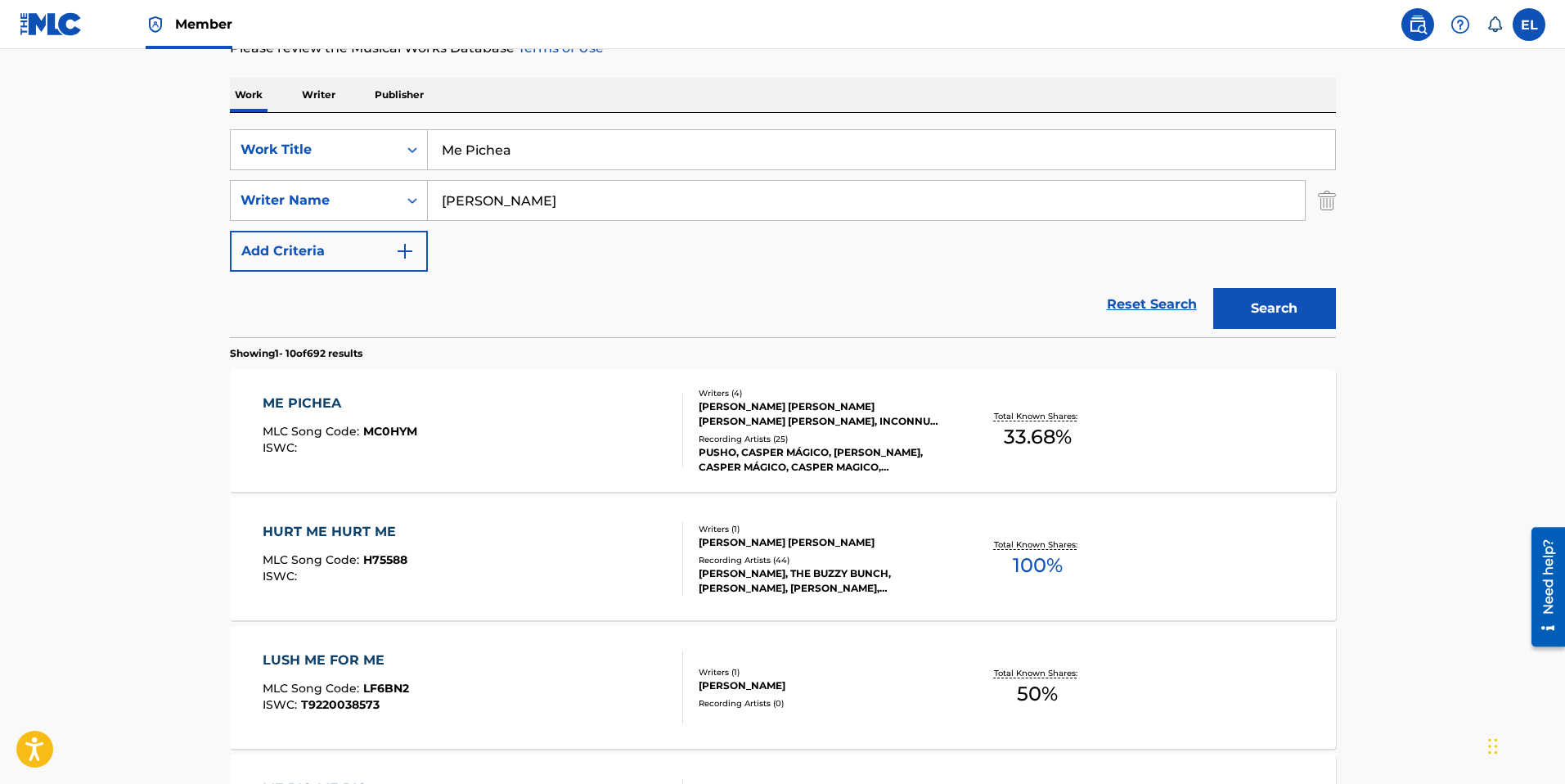
click at [563, 419] on div "ME PICHEA MLC Song Code : MC0HYM ISWC :" at bounding box center [472, 430] width 421 height 74
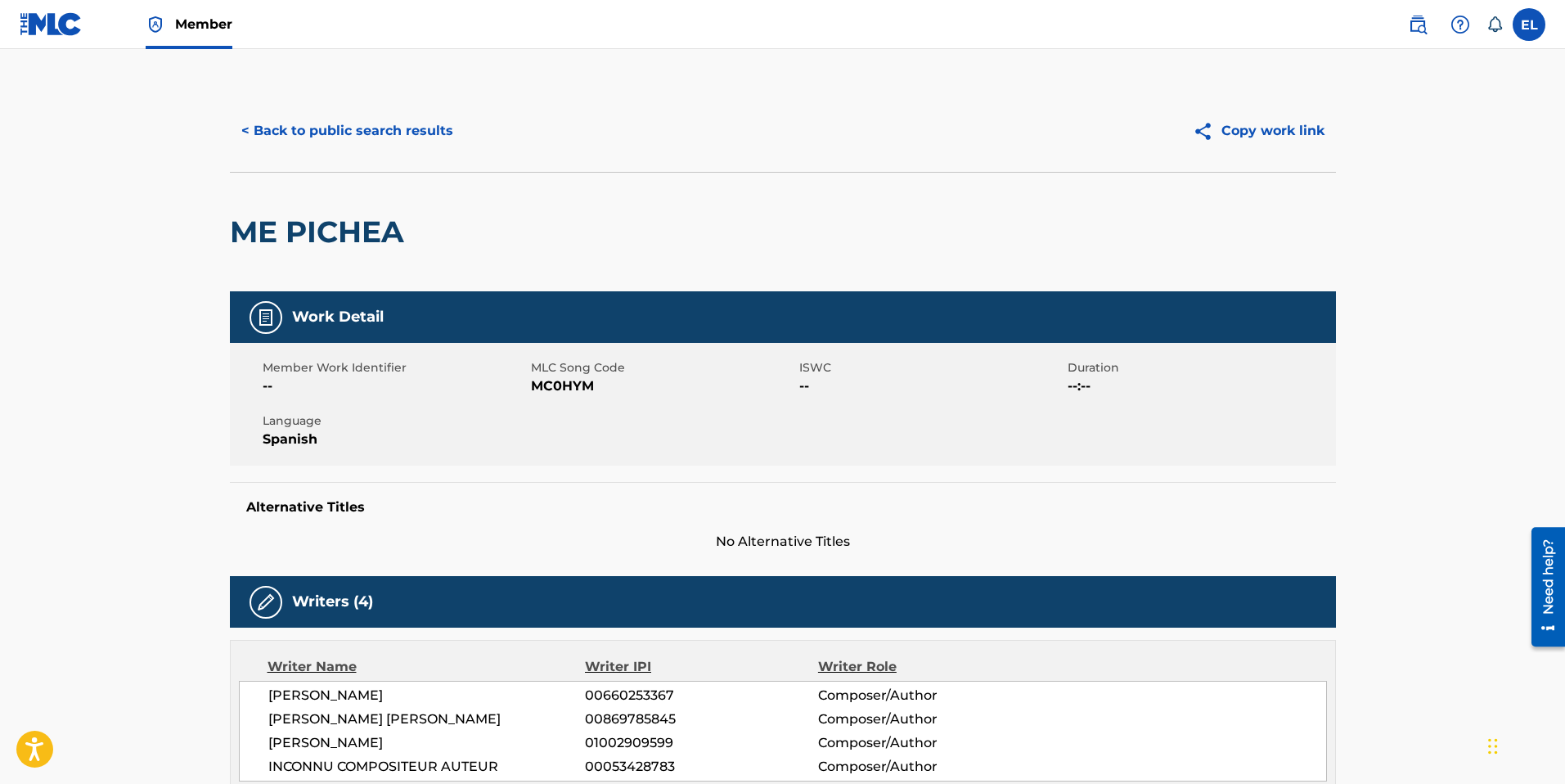
click at [554, 383] on span "MC0HYM" at bounding box center [663, 386] width 264 height 20
copy span "MC0HYM"
click at [315, 136] on button "< Back to public search results" at bounding box center [347, 131] width 235 height 41
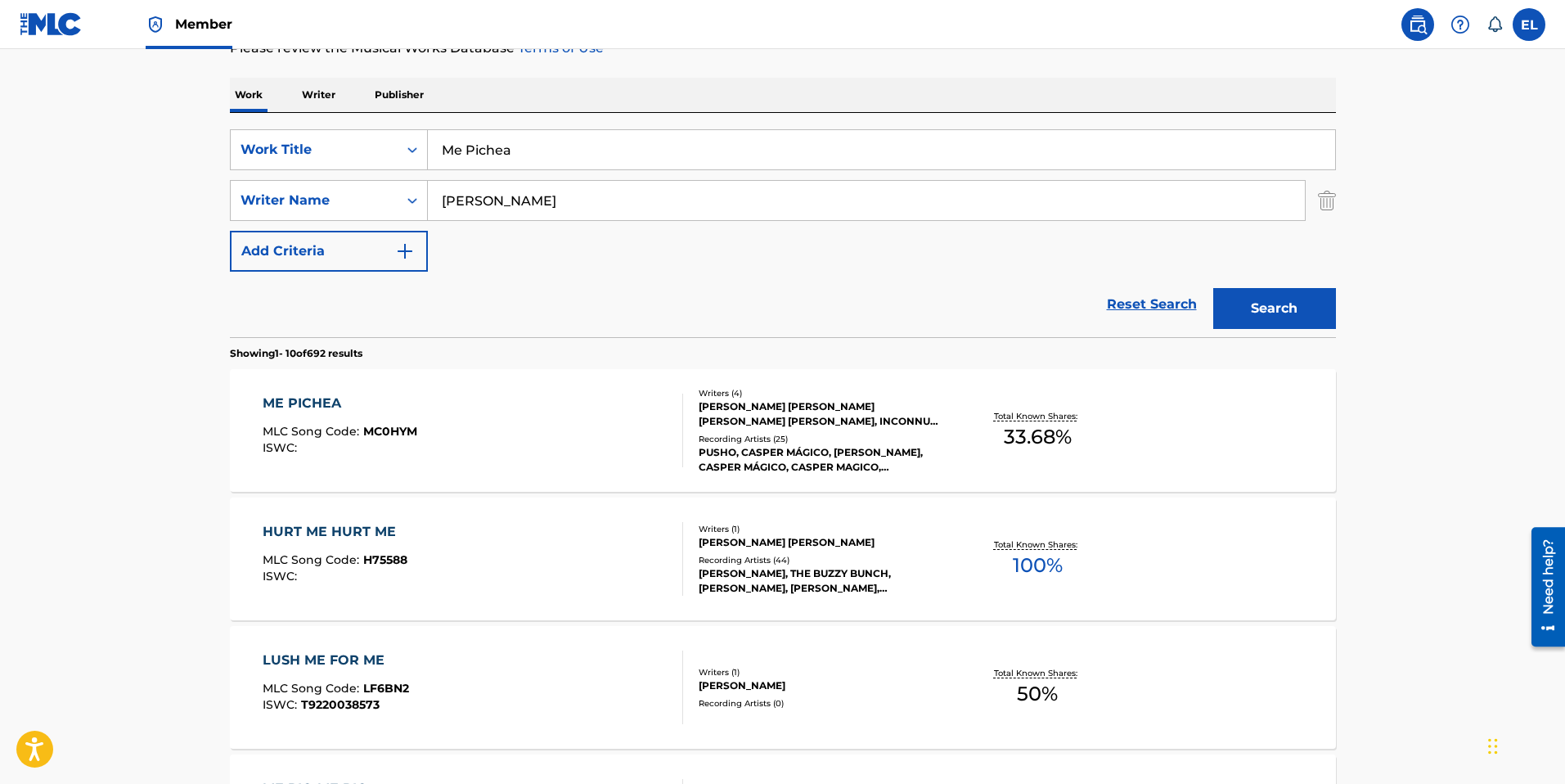
click at [641, 171] on div "SearchWithCriteriad8d98f0d-b0a1-4bcd-a334-40af272a70d1 Work Title Me Pichea Sea…" at bounding box center [782, 200] width 1106 height 142
click at [638, 157] on input "Me Pichea" at bounding box center [881, 150] width 908 height 39
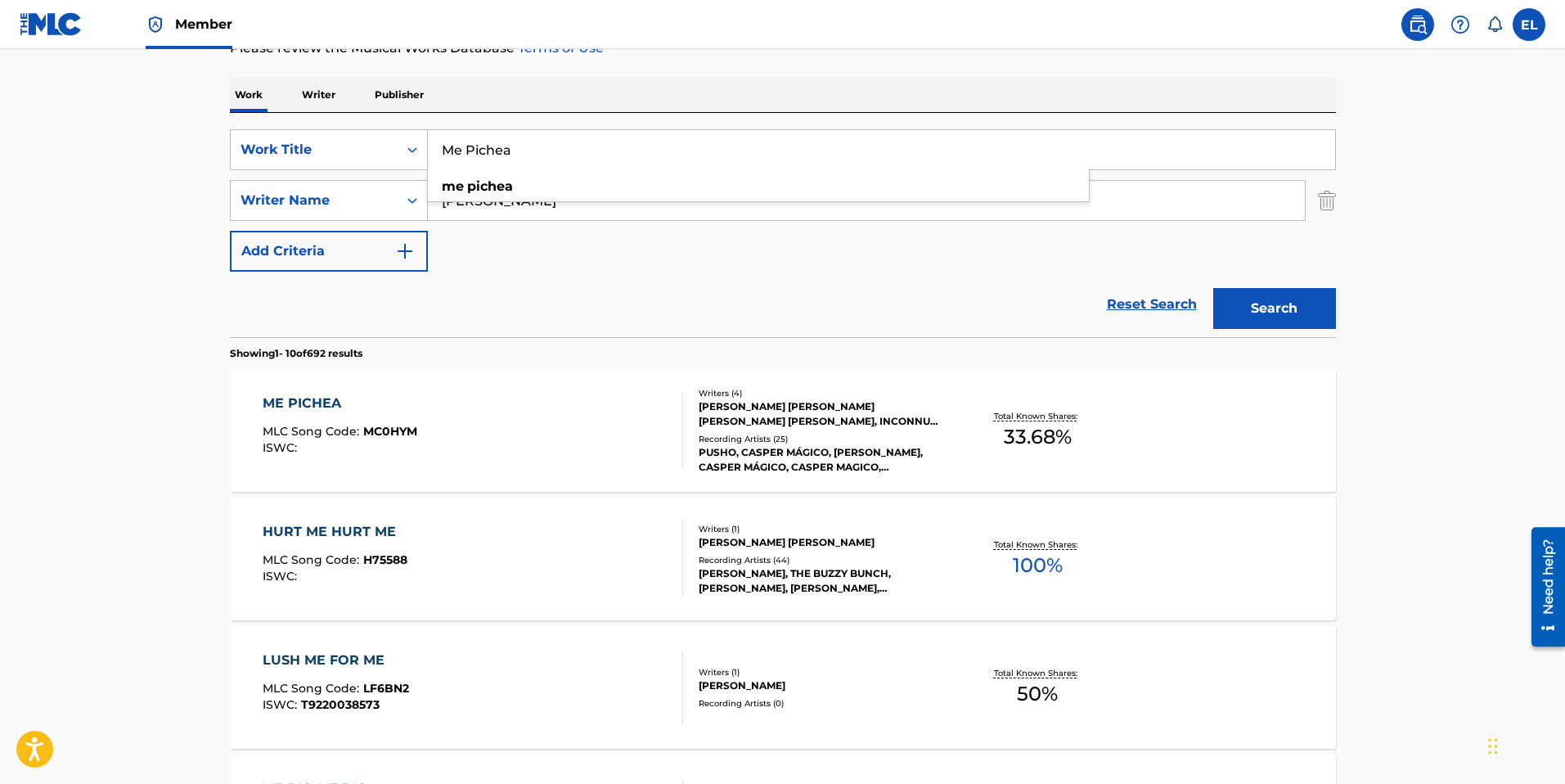
paste input "i Caserio"
click at [1289, 301] on button "Search" at bounding box center [1274, 308] width 123 height 41
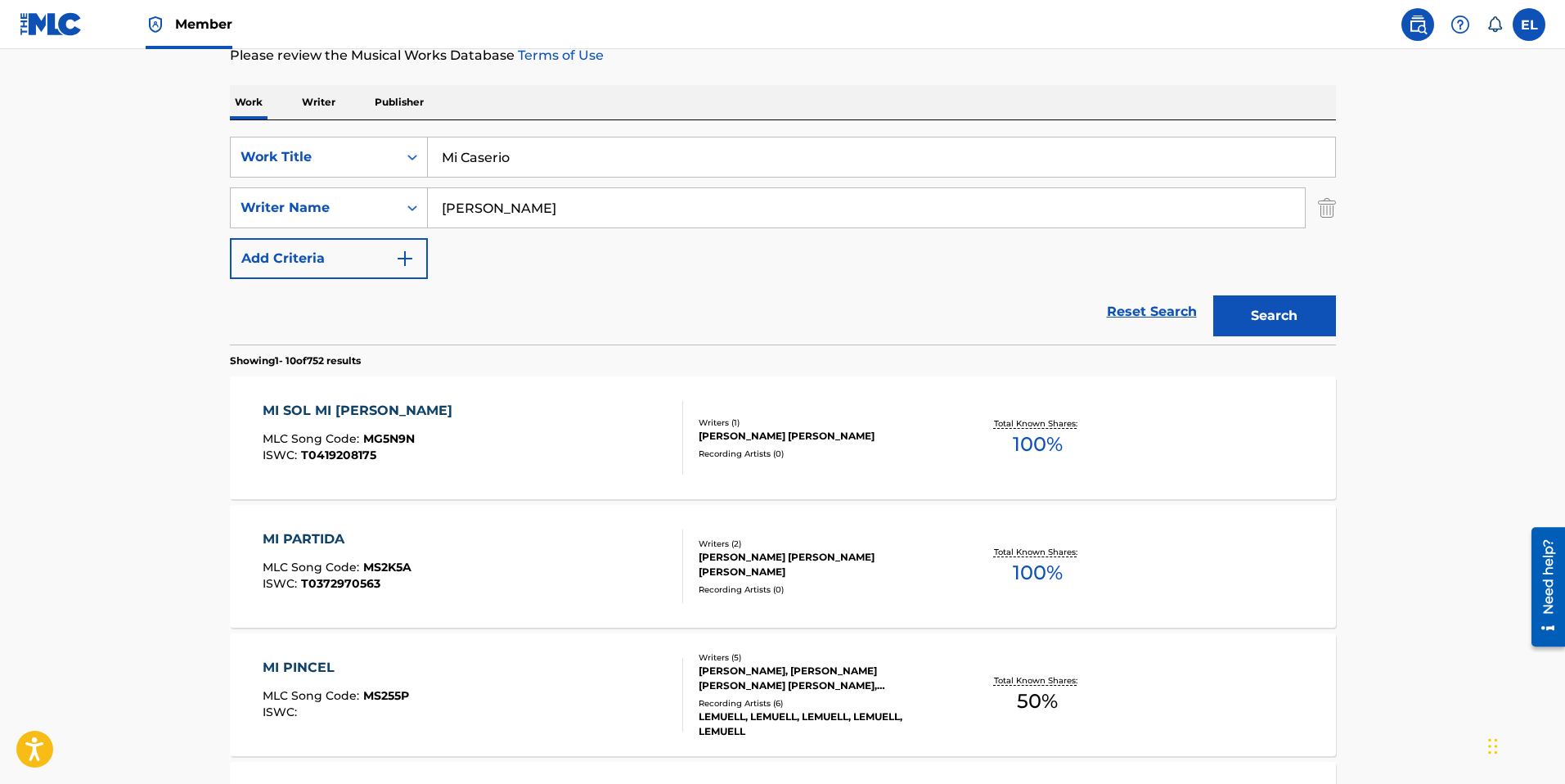
scroll to position [140, 0]
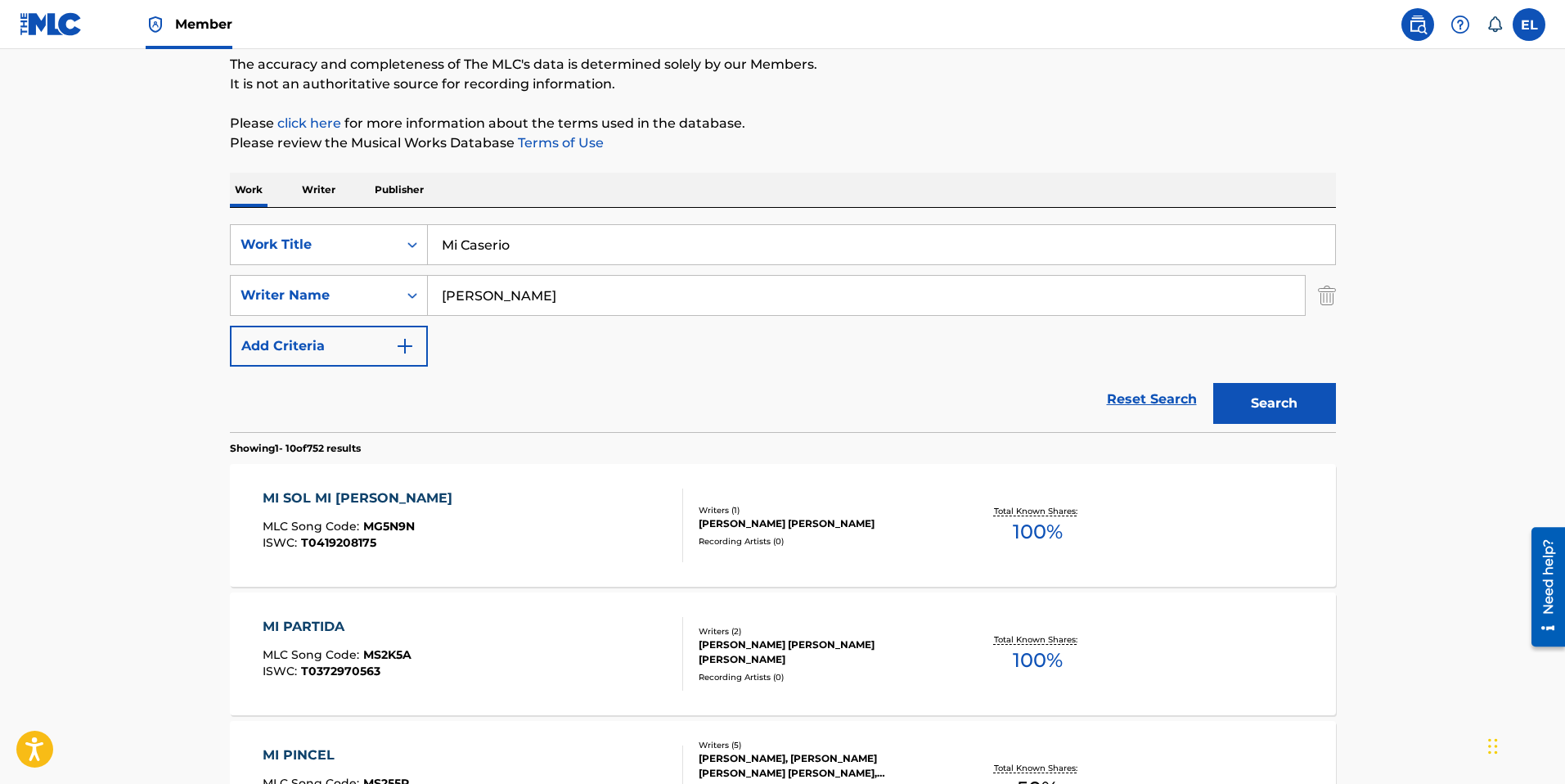
click at [548, 246] on input "Mi Caserio" at bounding box center [881, 245] width 908 height 39
click at [548, 247] on input "Mi Caserio" at bounding box center [881, 245] width 908 height 39
click at [561, 252] on input "Mi Caserio" at bounding box center [881, 245] width 908 height 39
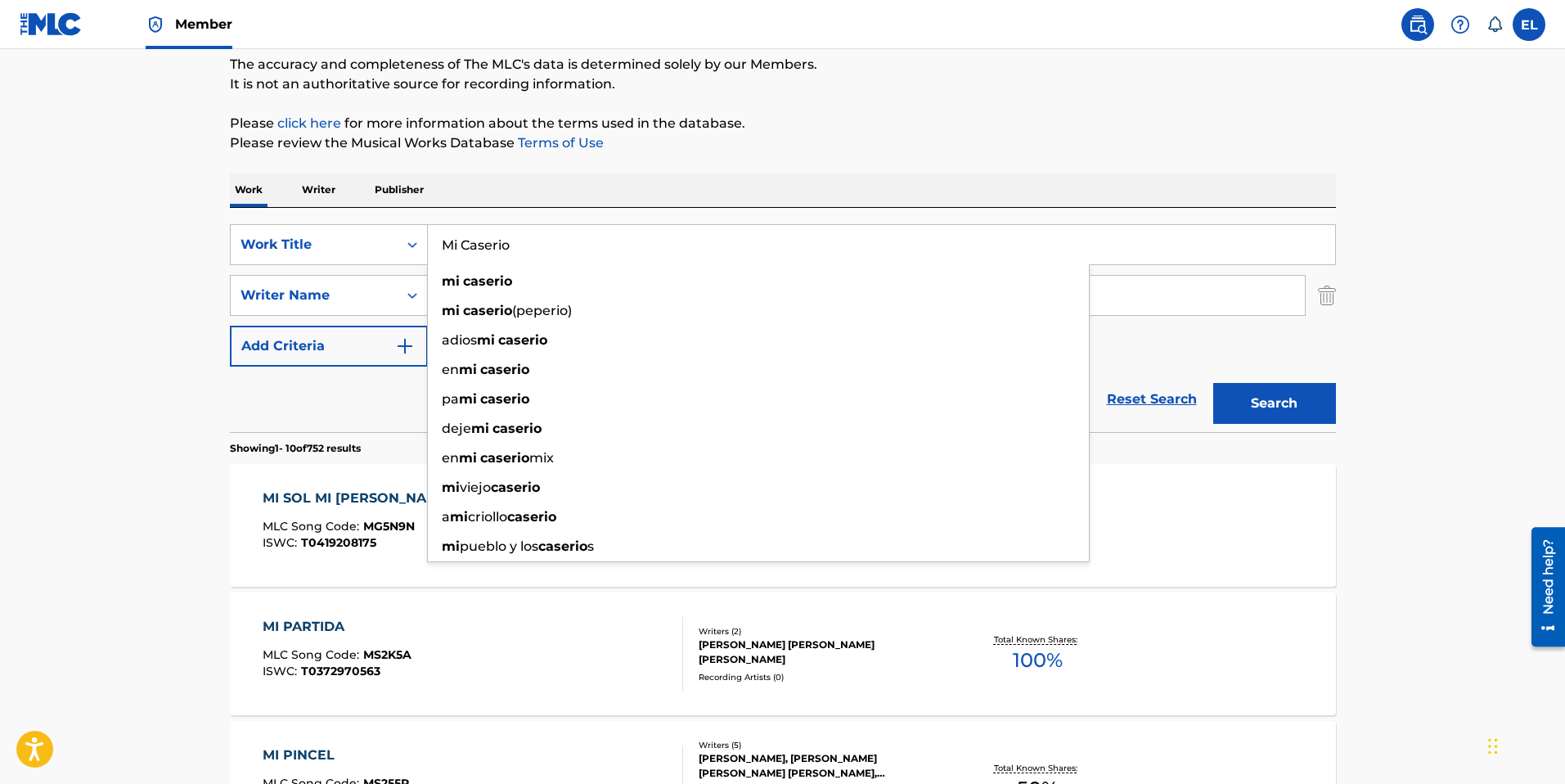
click at [561, 252] on input "Mi Caserio" at bounding box center [881, 245] width 908 height 39
paste input "sion"
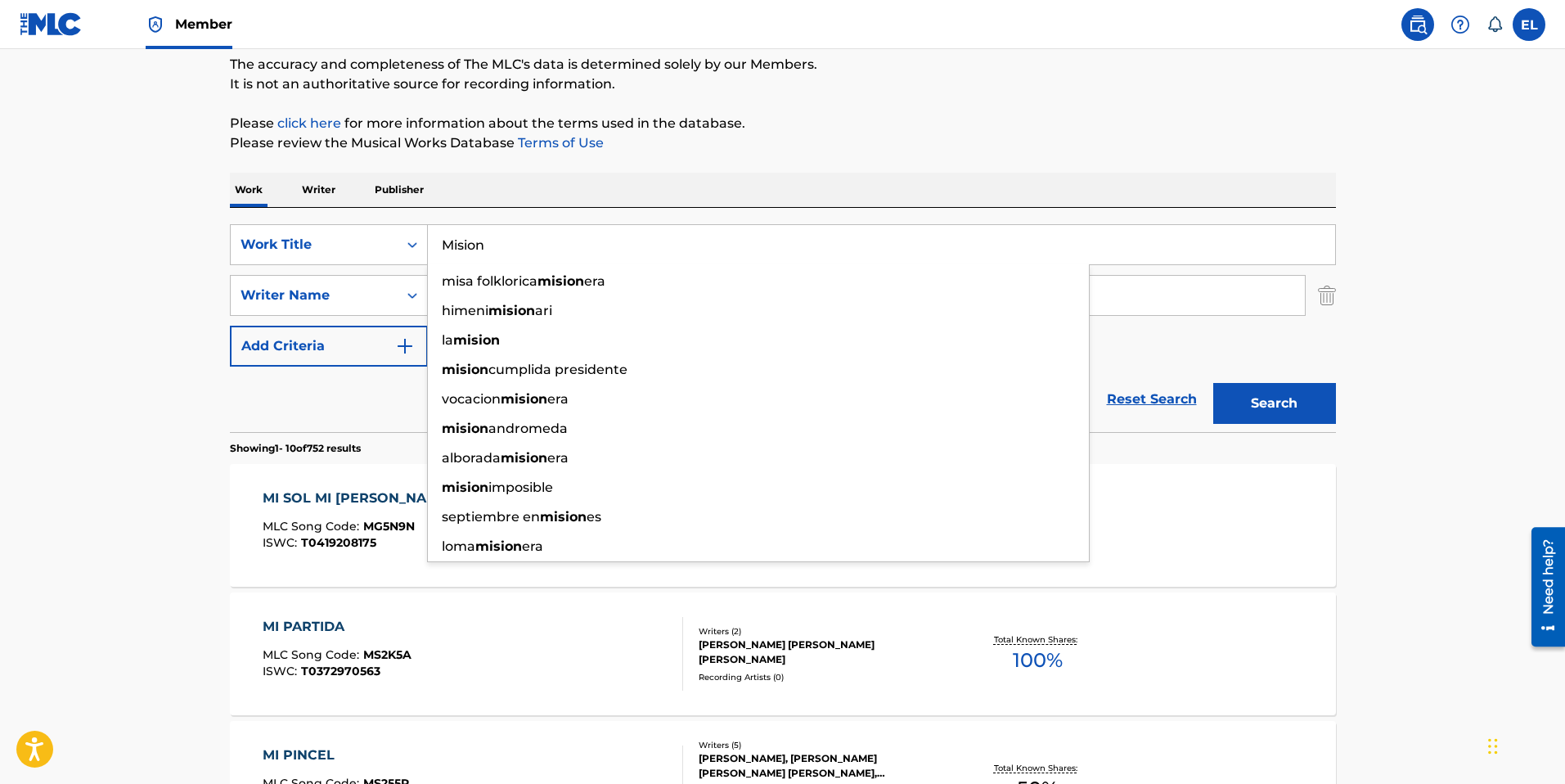
click at [1079, 186] on div "Work Writer Publisher" at bounding box center [782, 189] width 1106 height 34
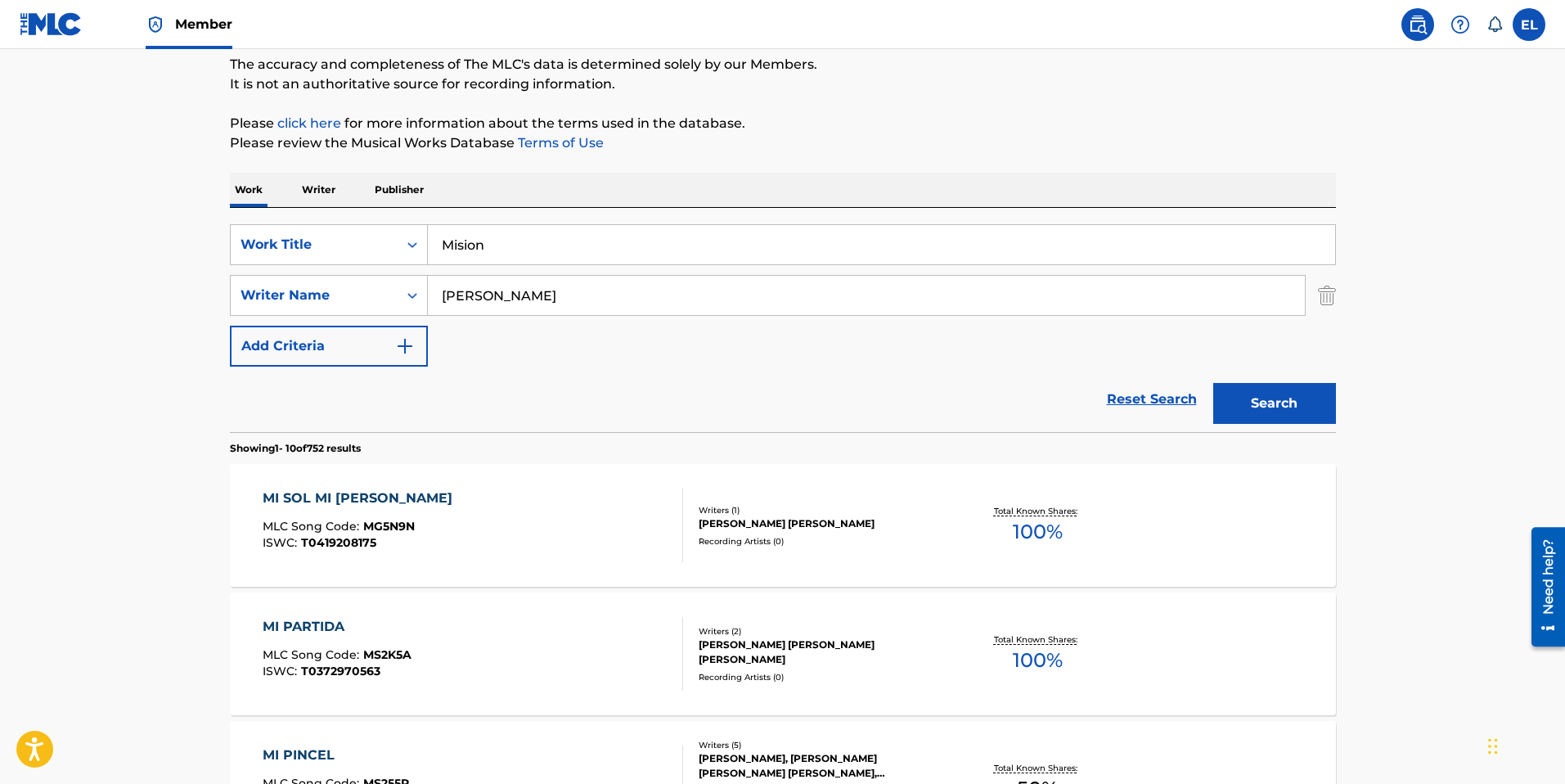
click at [1262, 402] on button "Search" at bounding box center [1274, 404] width 123 height 41
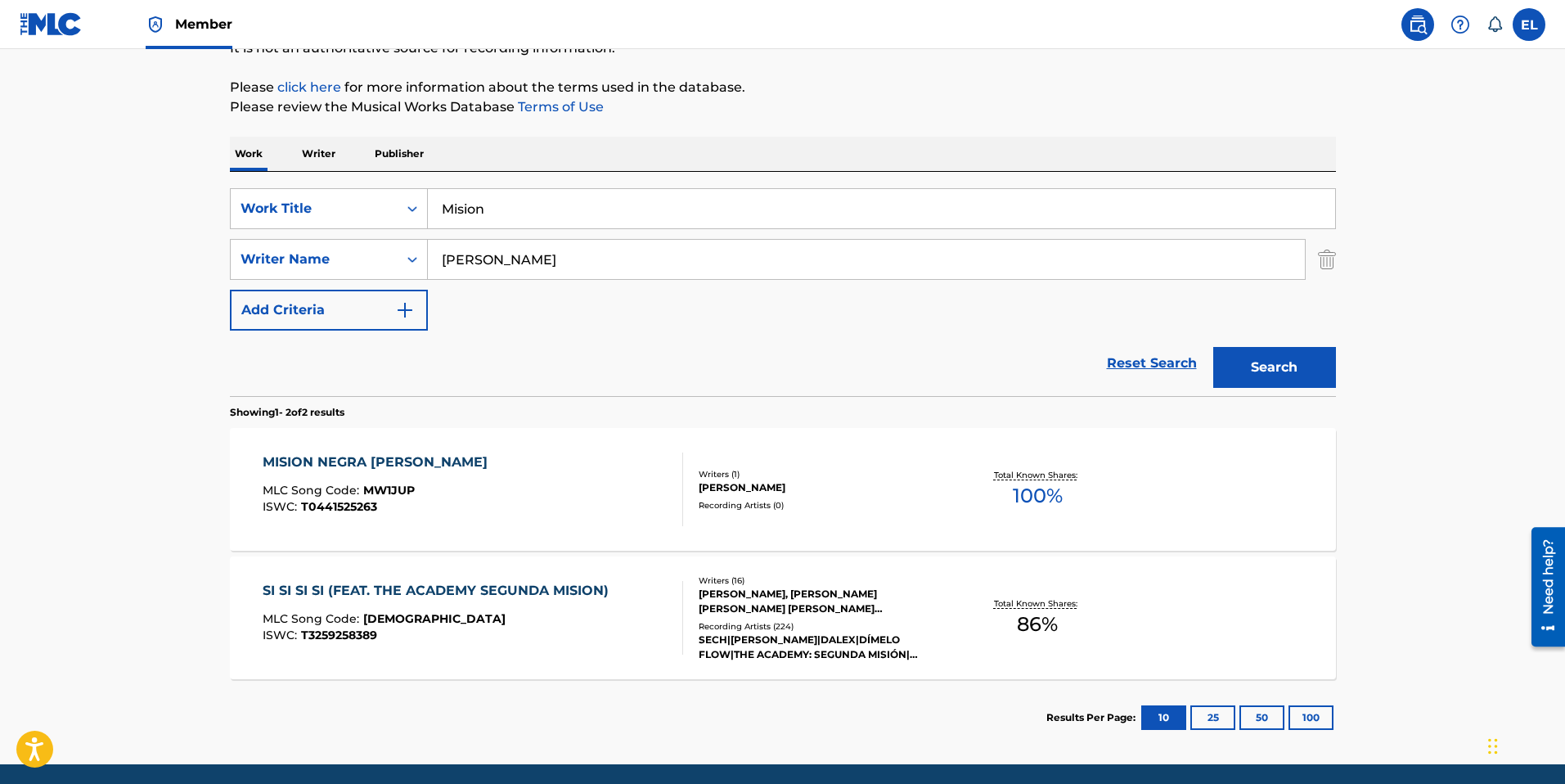
scroll to position [177, 0]
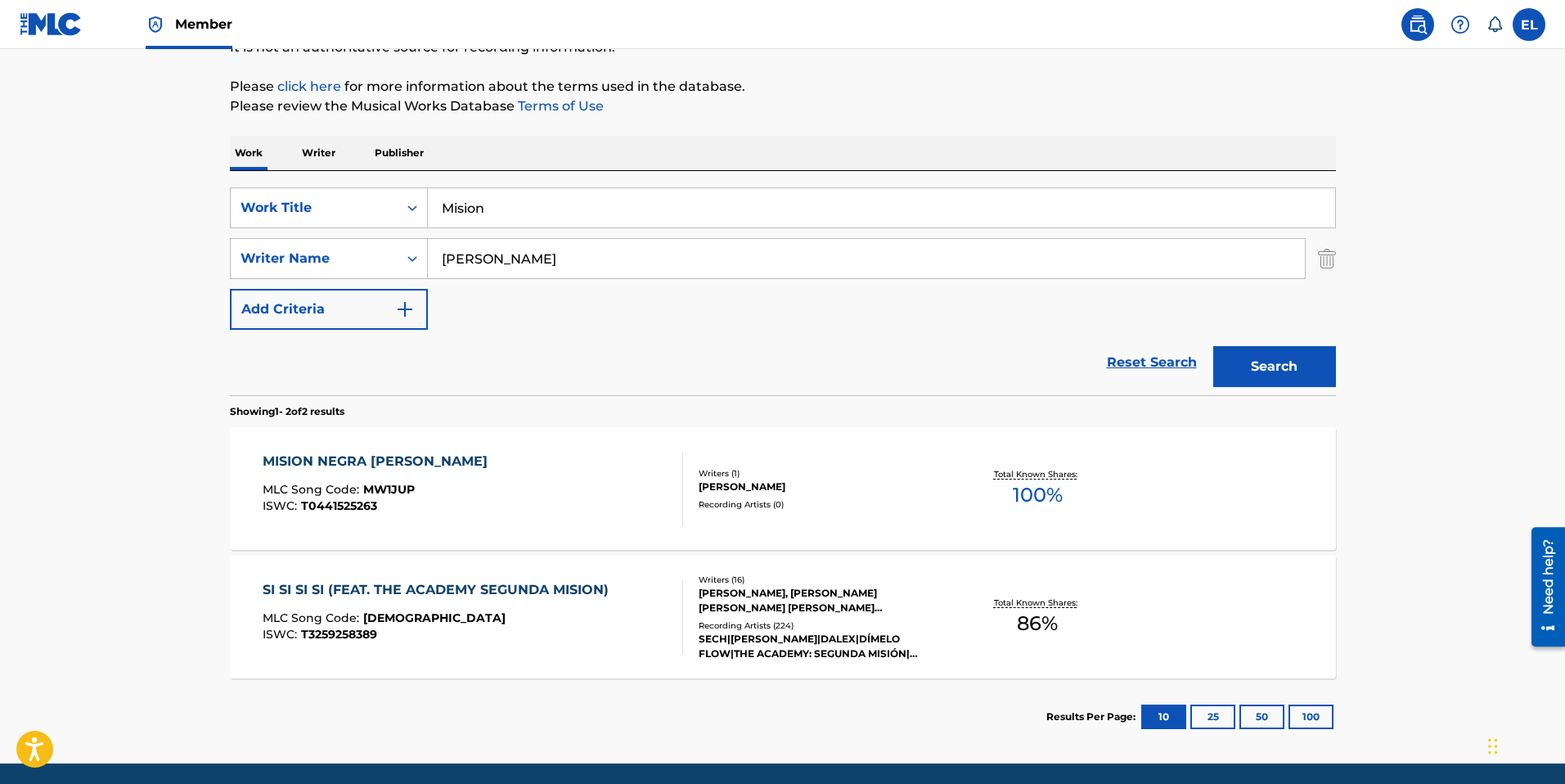
click at [499, 199] on input "Mision" at bounding box center [881, 208] width 908 height 39
drag, startPoint x: 499, startPoint y: 199, endPoint x: 509, endPoint y: 202, distance: 10.4
click at [499, 199] on input "Mision" at bounding box center [881, 208] width 908 height 39
paste input "No Me Arrepiento"
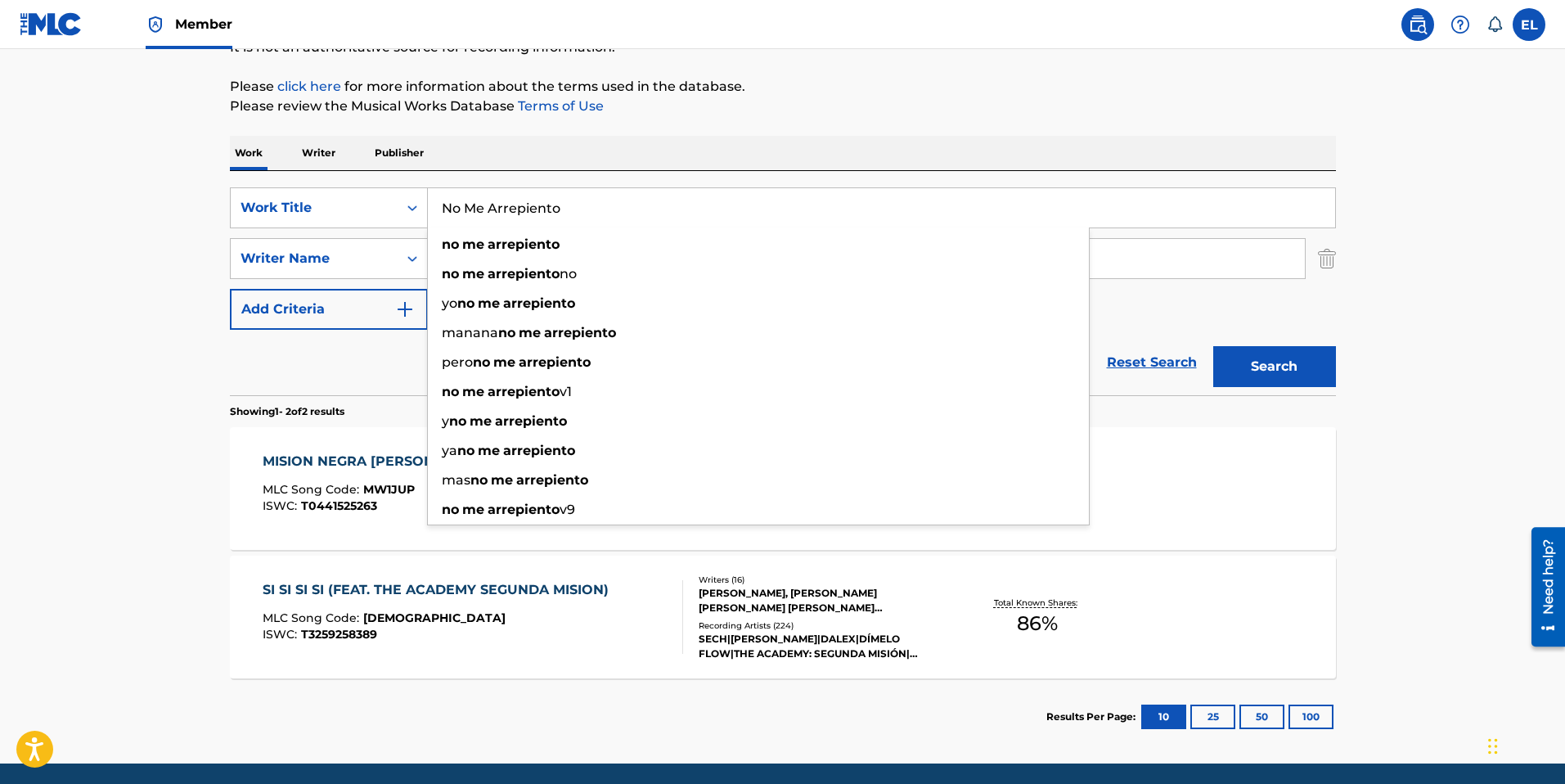
type input "No Me Arrepiento"
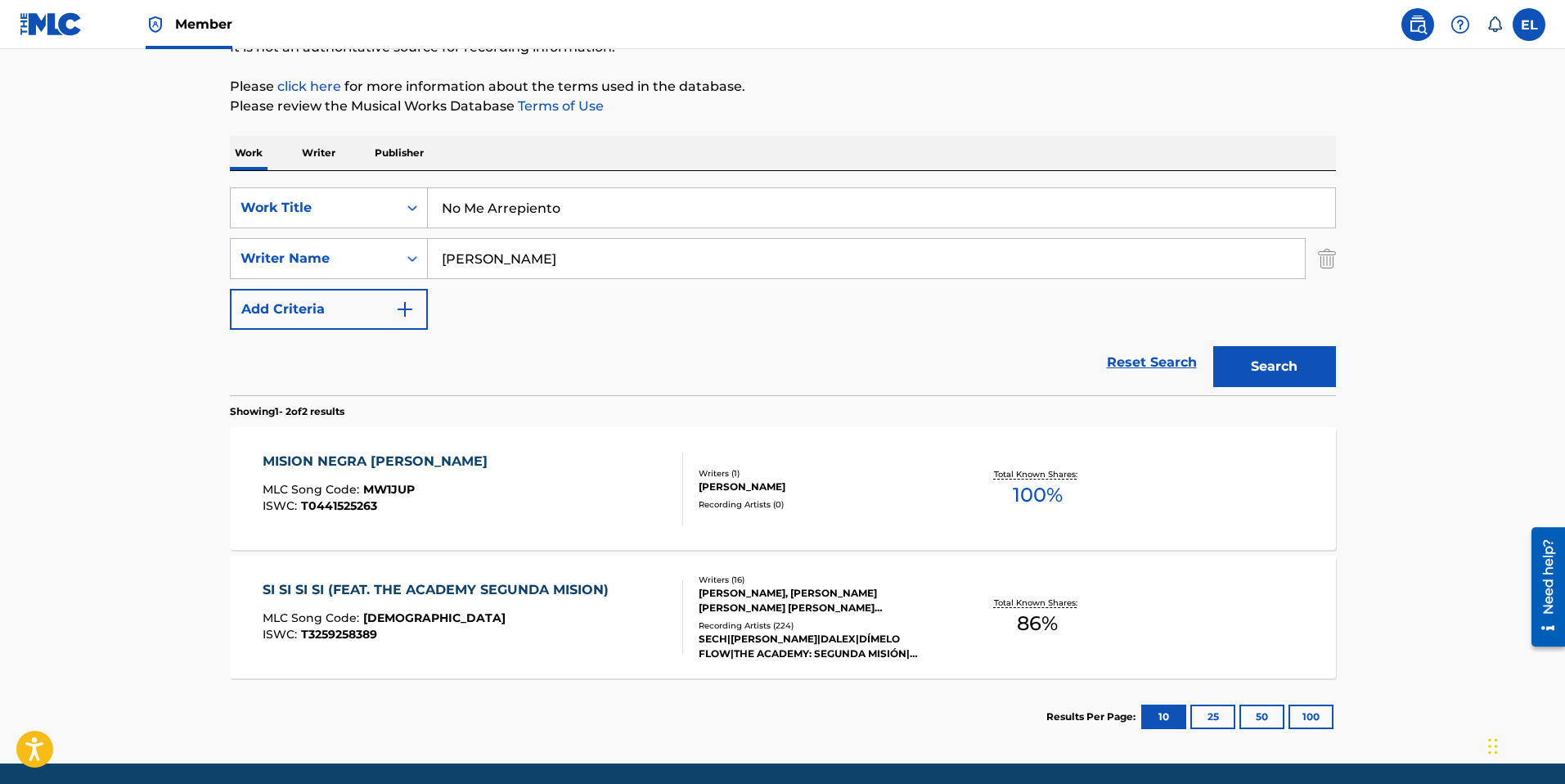
click at [1109, 124] on div "The MLC Public Work Search The accuracy and completeness of The MLC's data is d…" at bounding box center [782, 334] width 1145 height 841
click at [1304, 360] on button "Search" at bounding box center [1274, 367] width 123 height 41
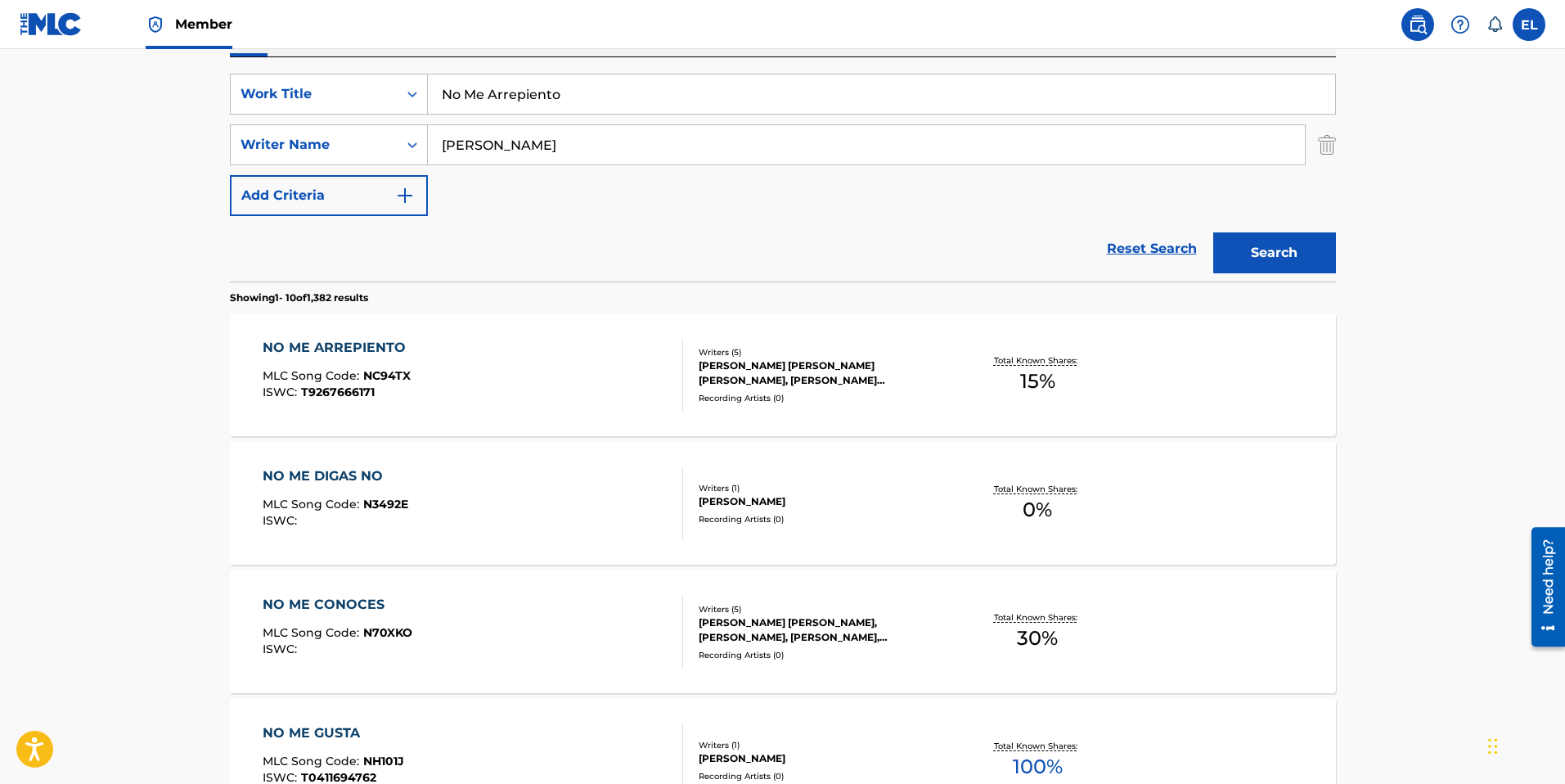
scroll to position [305, 0]
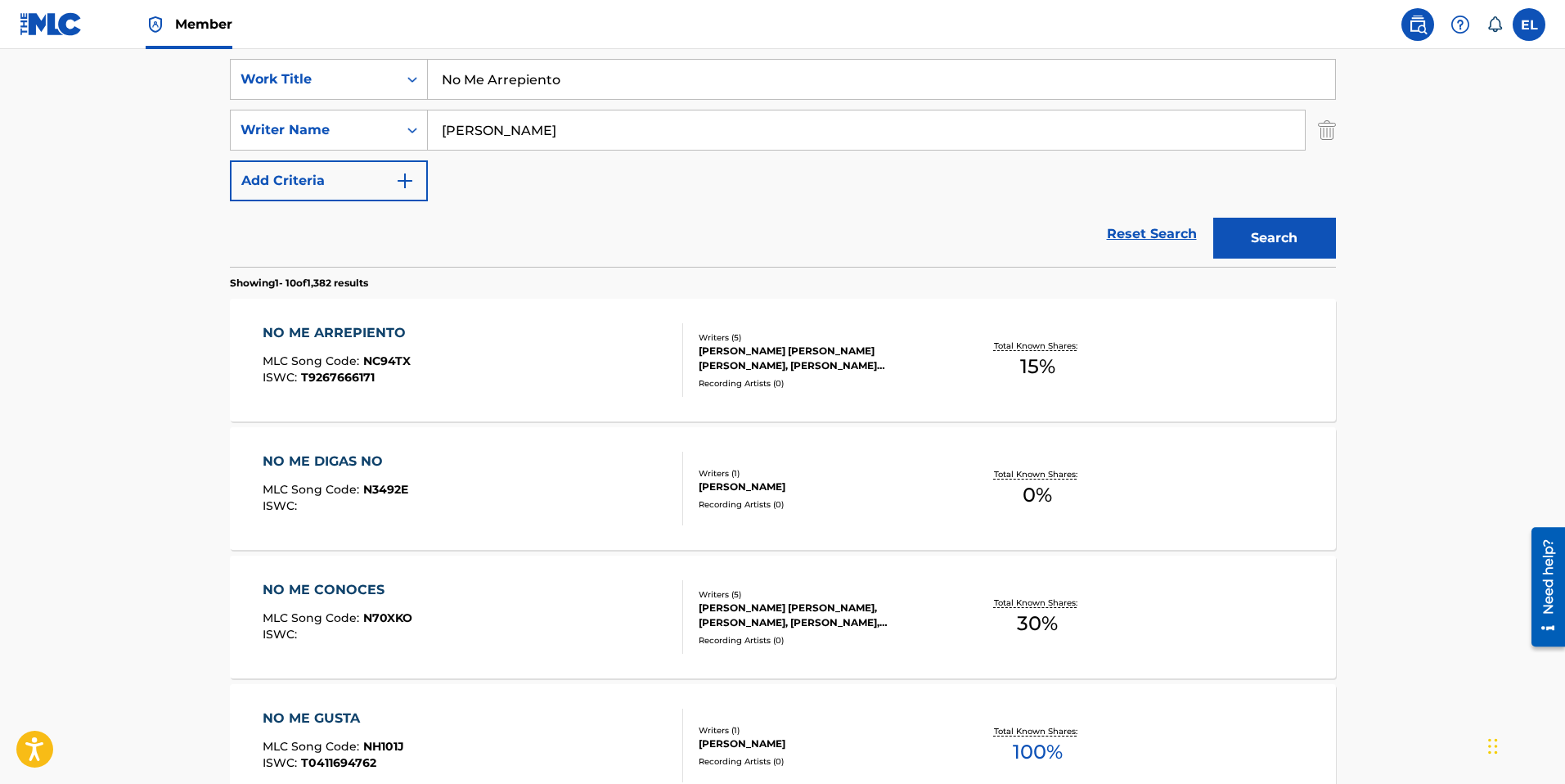
click at [525, 368] on div "NO ME ARREPIENTO MLC Song Code : NC94TX ISWC : T9267666171" at bounding box center [472, 360] width 421 height 74
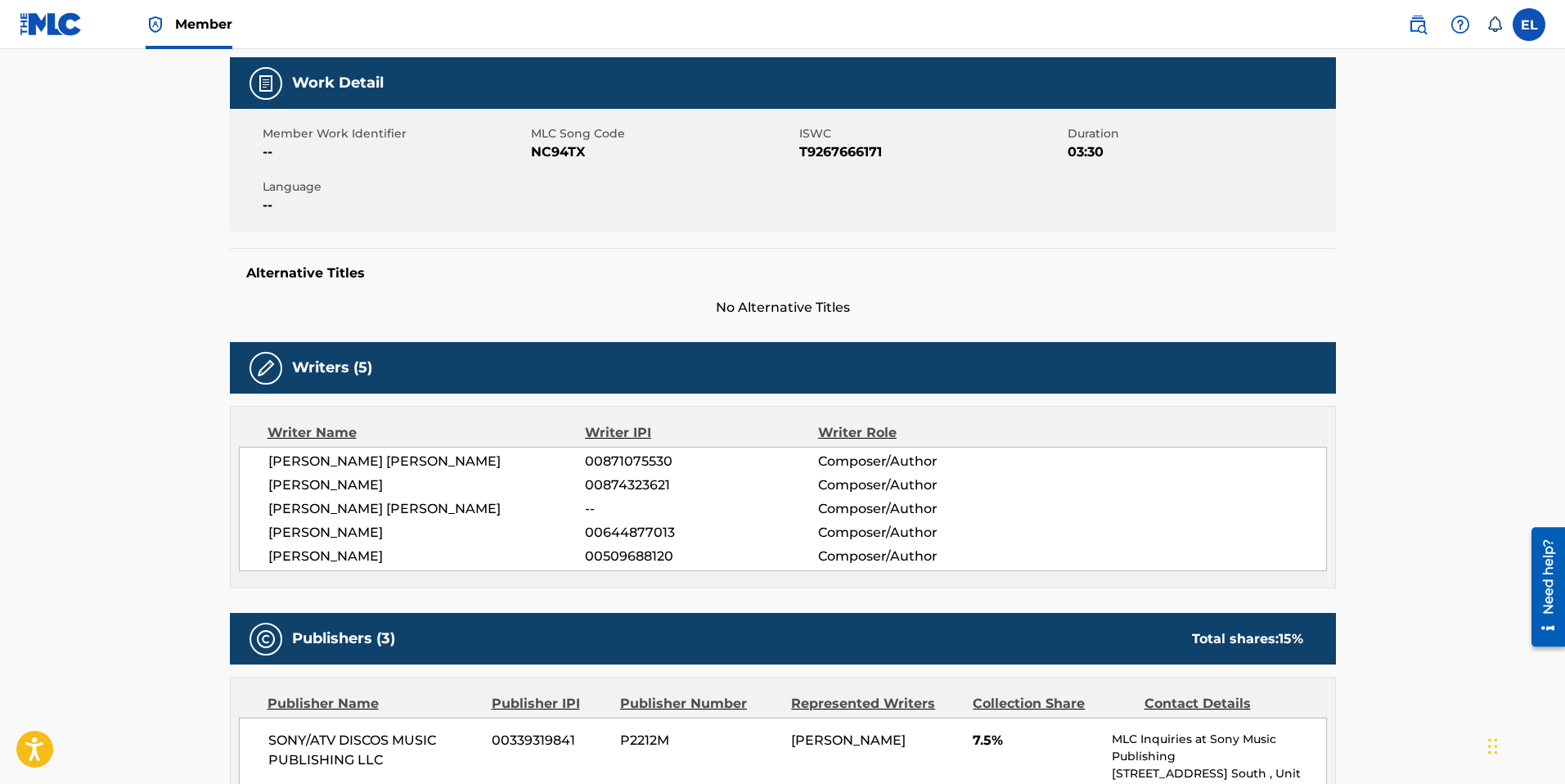
scroll to position [133, 0]
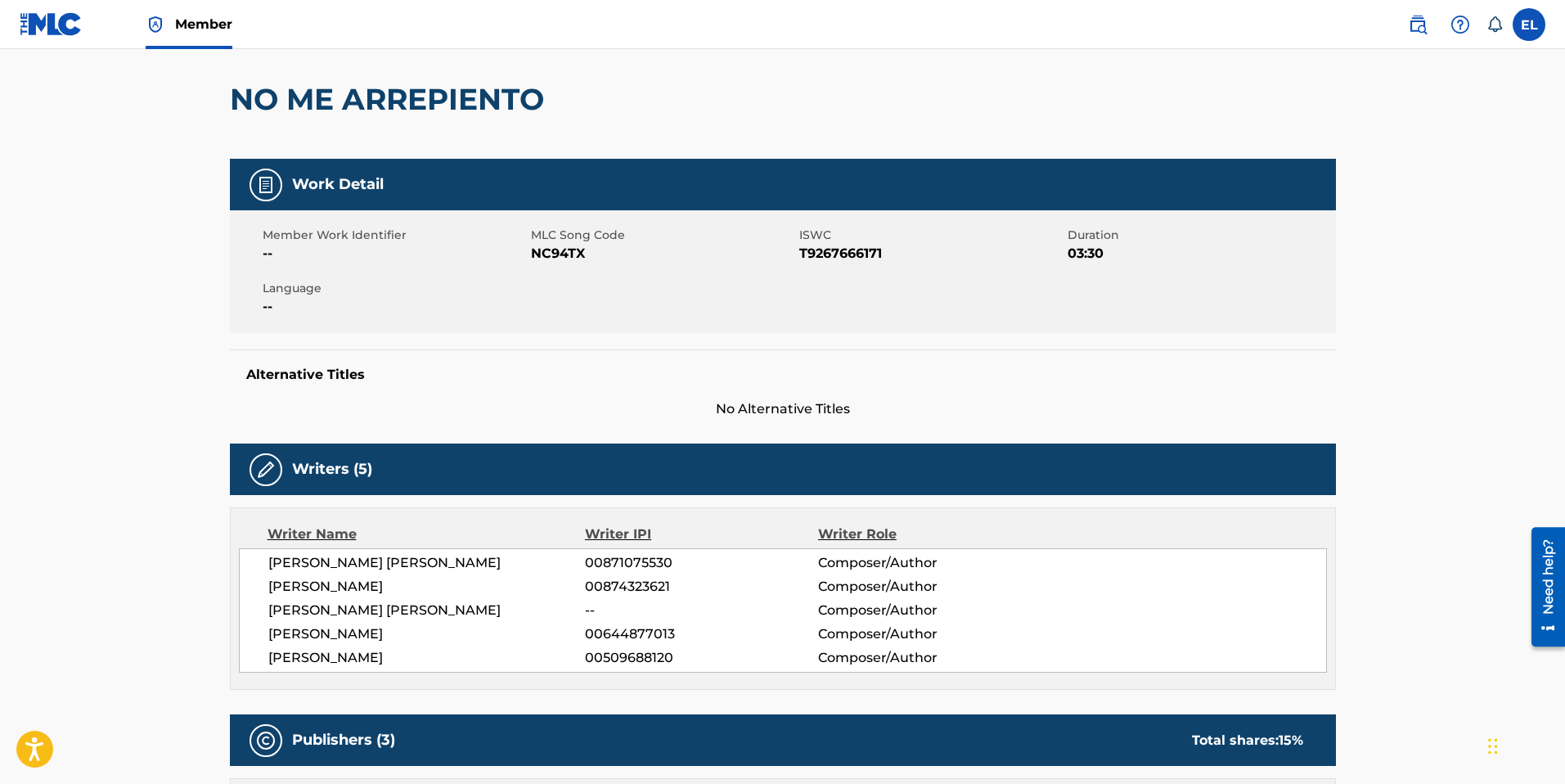
click at [556, 260] on span "NC94TX" at bounding box center [663, 253] width 264 height 20
copy span "NC94TX"
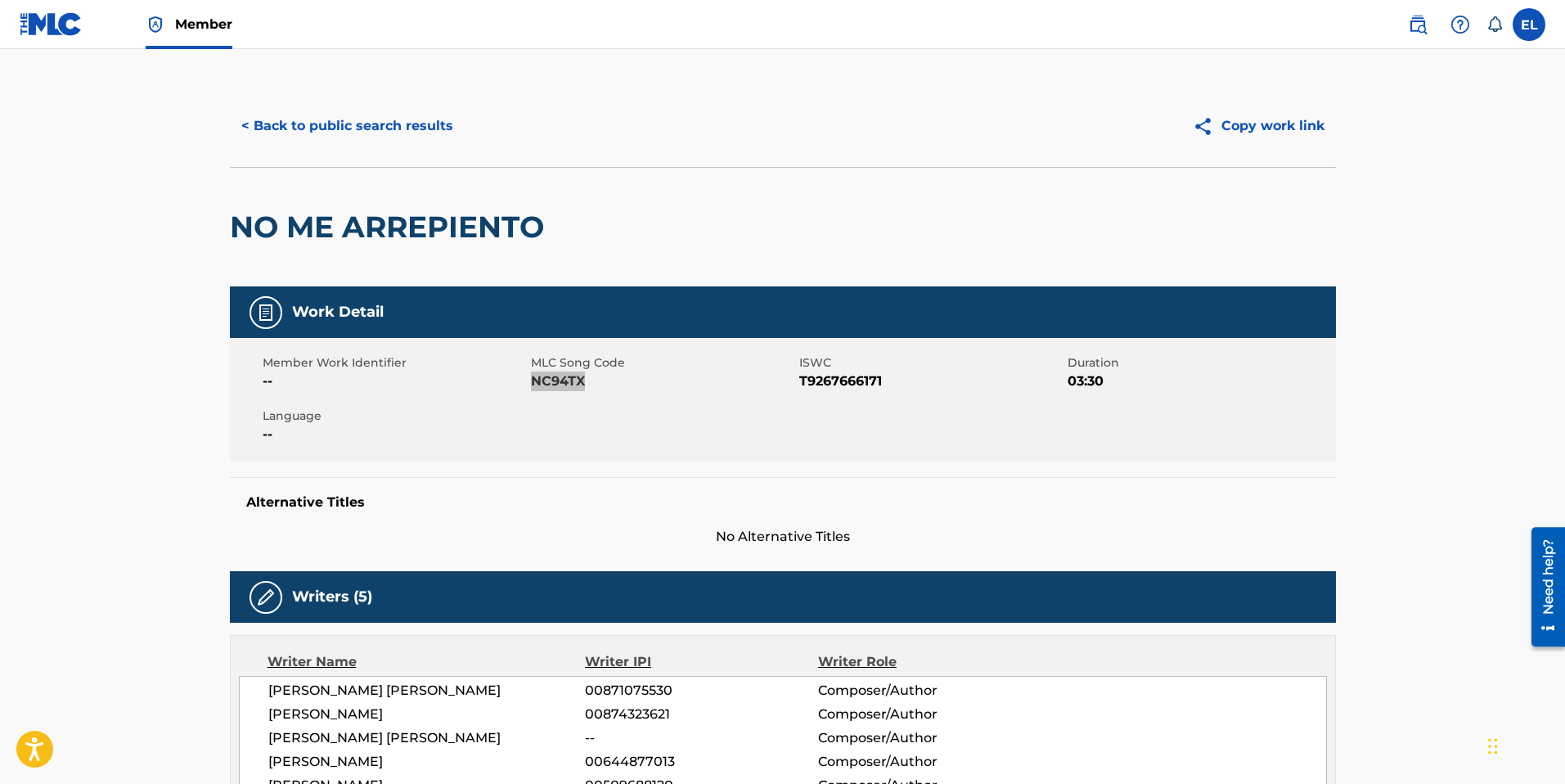
scroll to position [0, 0]
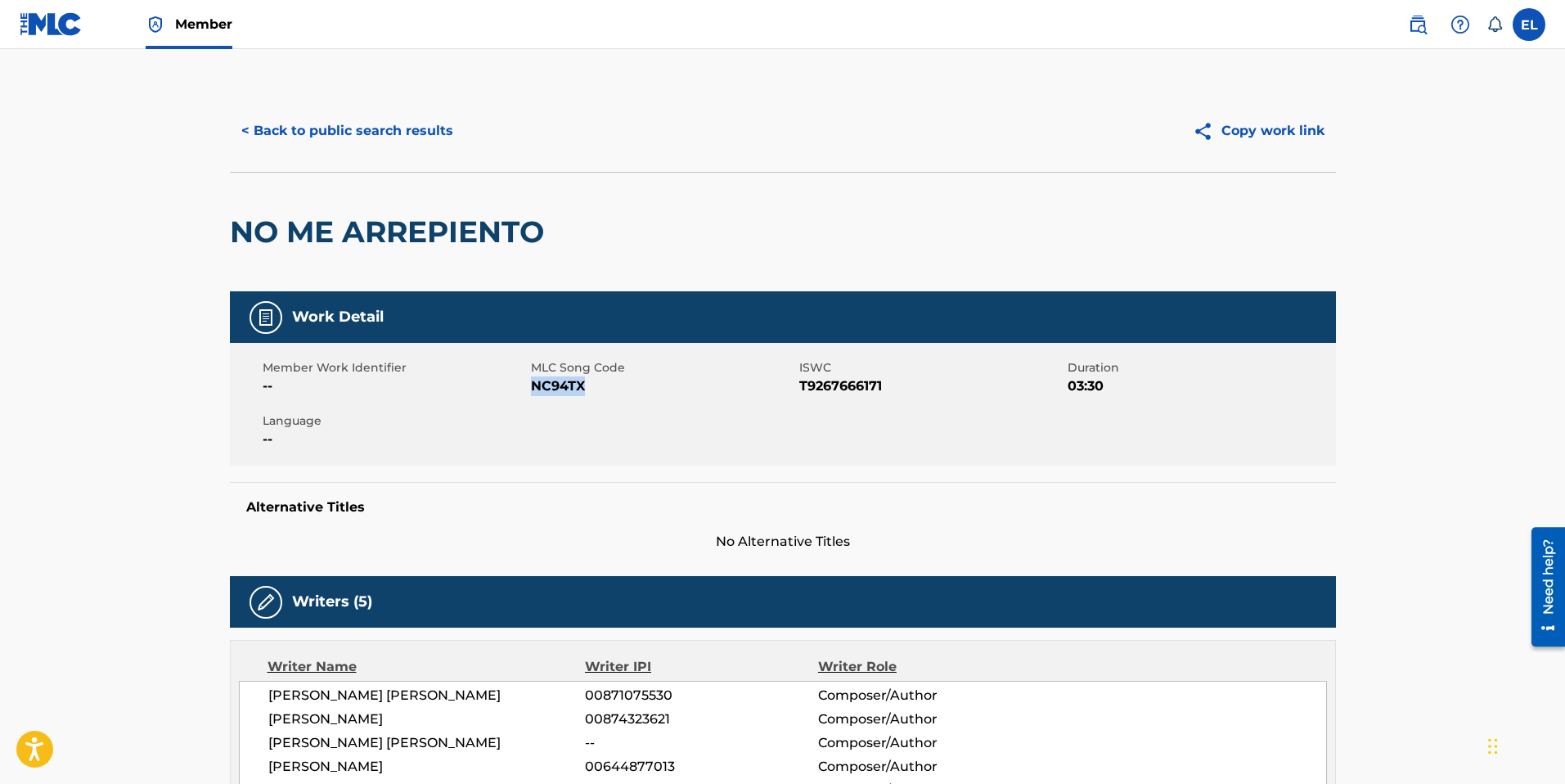
click at [364, 128] on button "< Back to public search results" at bounding box center [347, 131] width 235 height 41
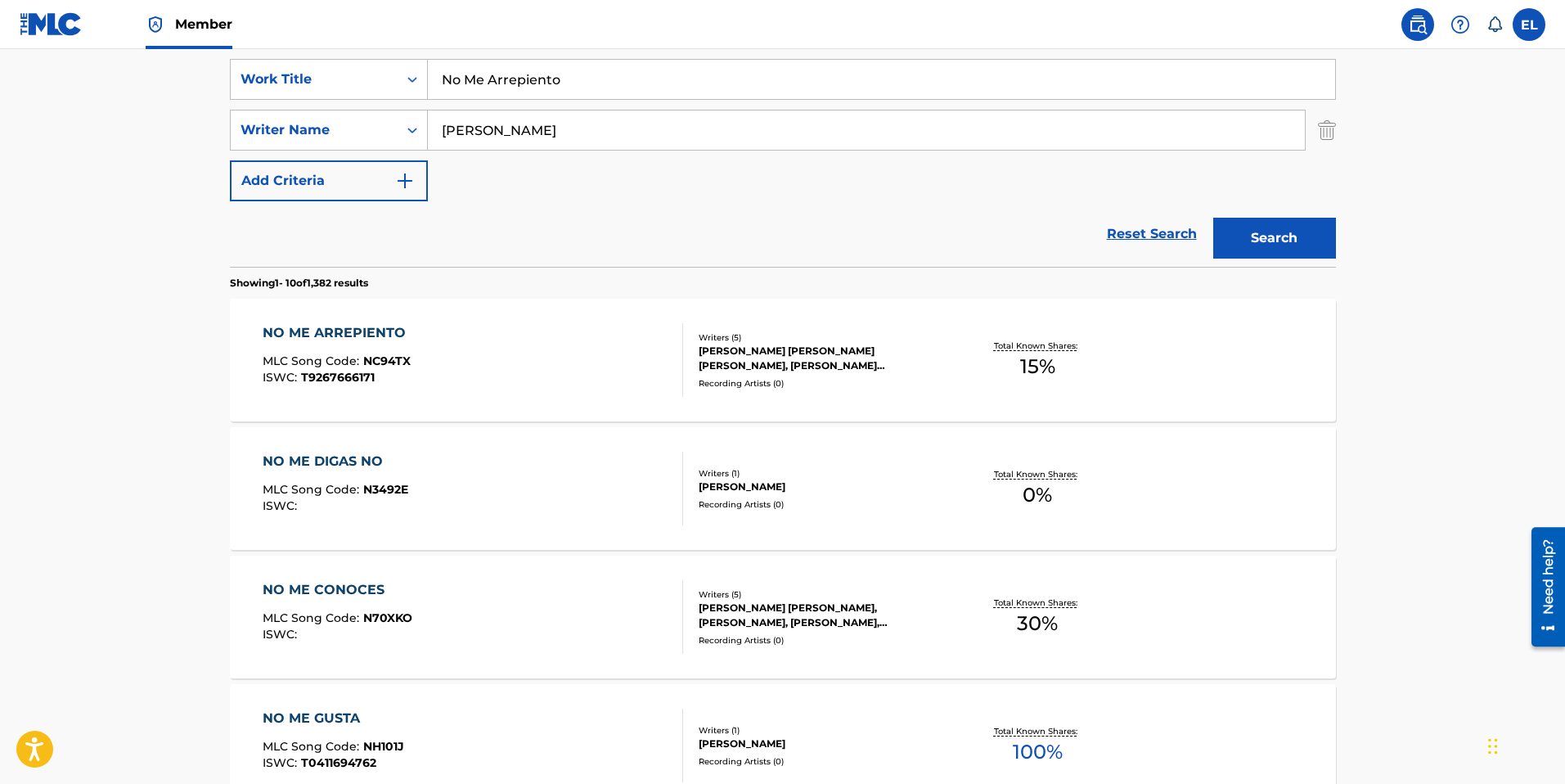
click at [595, 90] on input "No Me Arrepiento" at bounding box center [881, 80] width 908 height 39
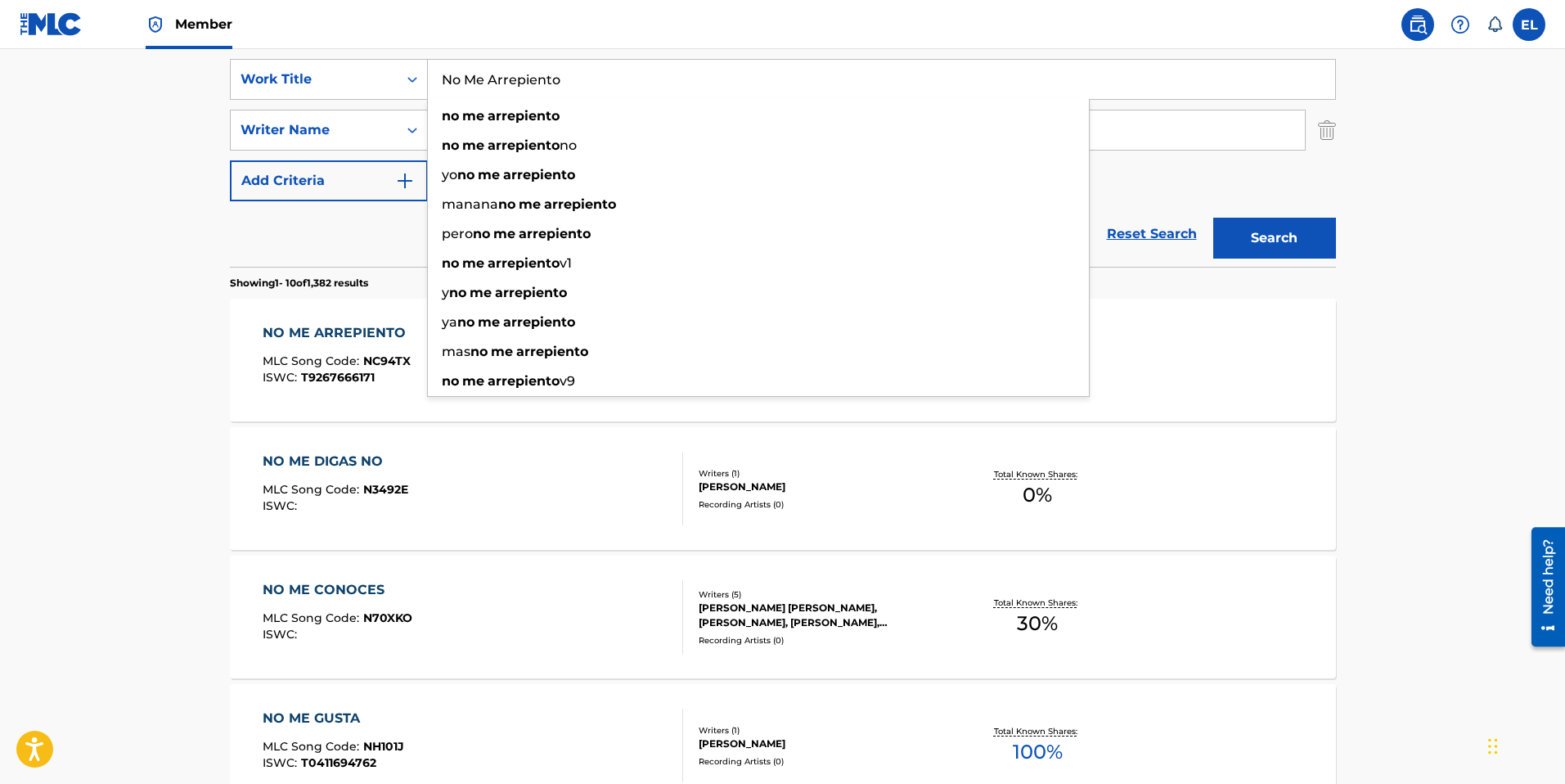
click at [595, 91] on input "No Me Arrepiento" at bounding box center [881, 80] width 908 height 39
paste input "Te Olvide"
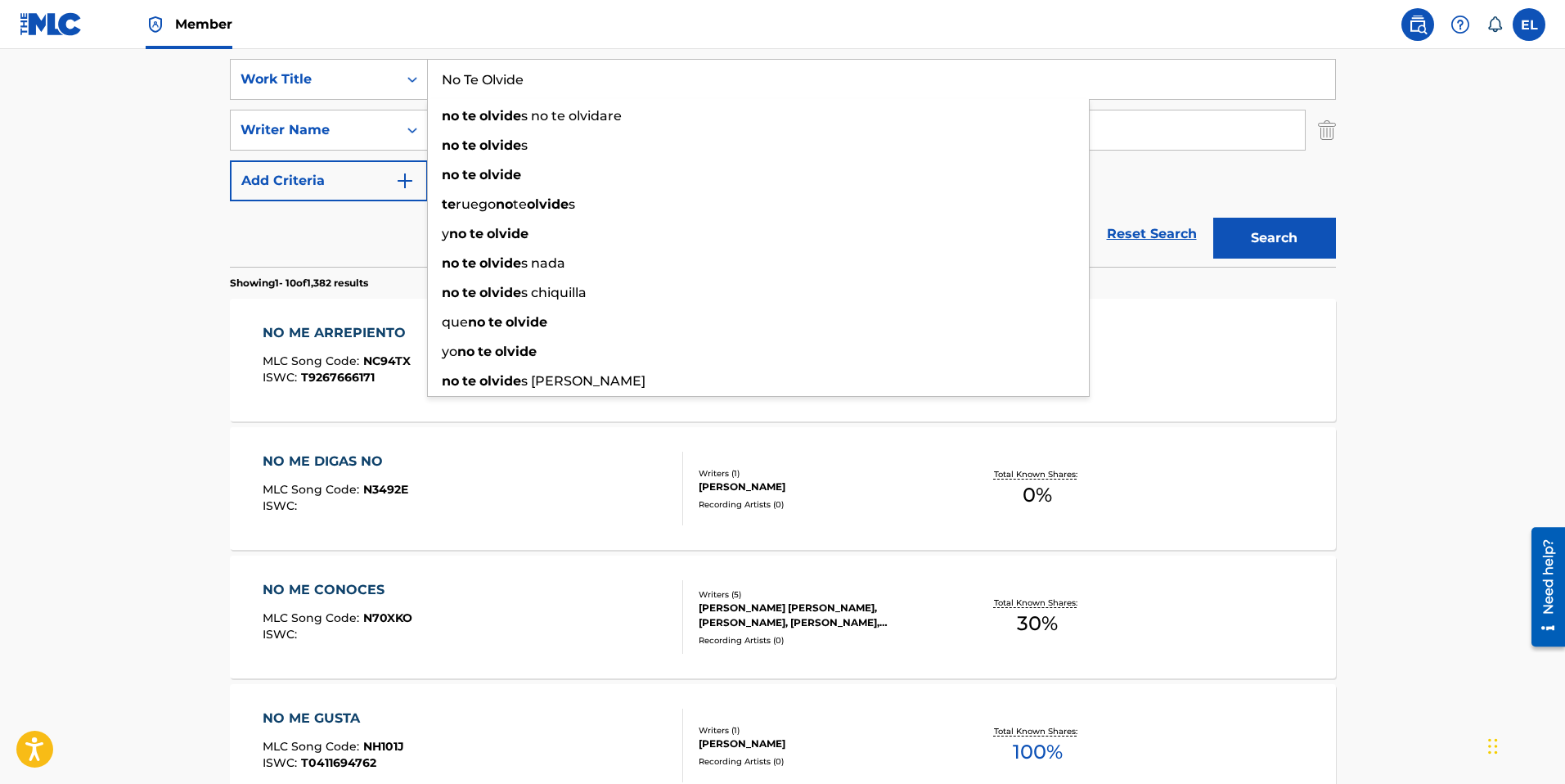
type input "No Te Olvide"
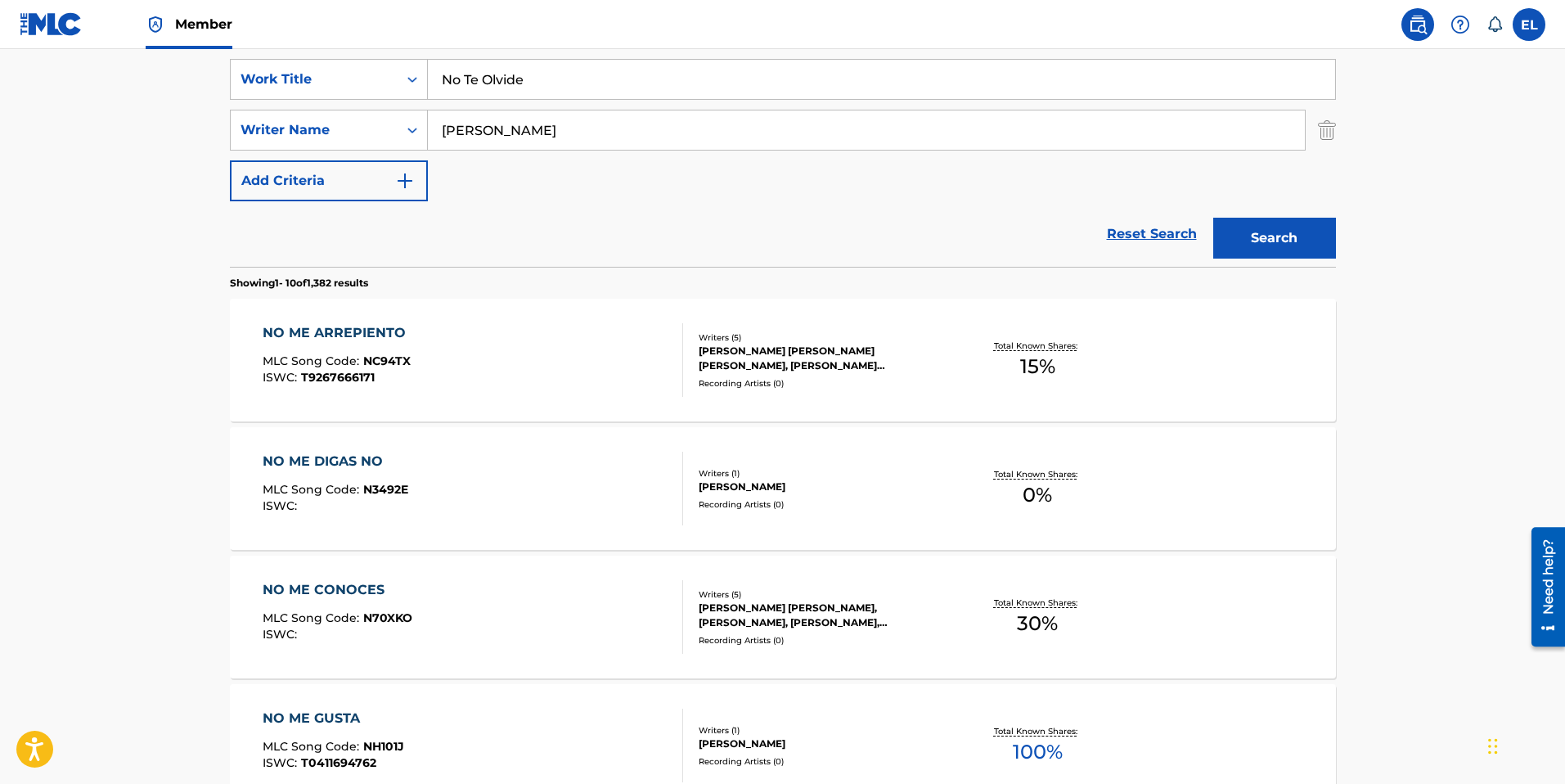
click at [1283, 252] on button "Search" at bounding box center [1274, 238] width 123 height 41
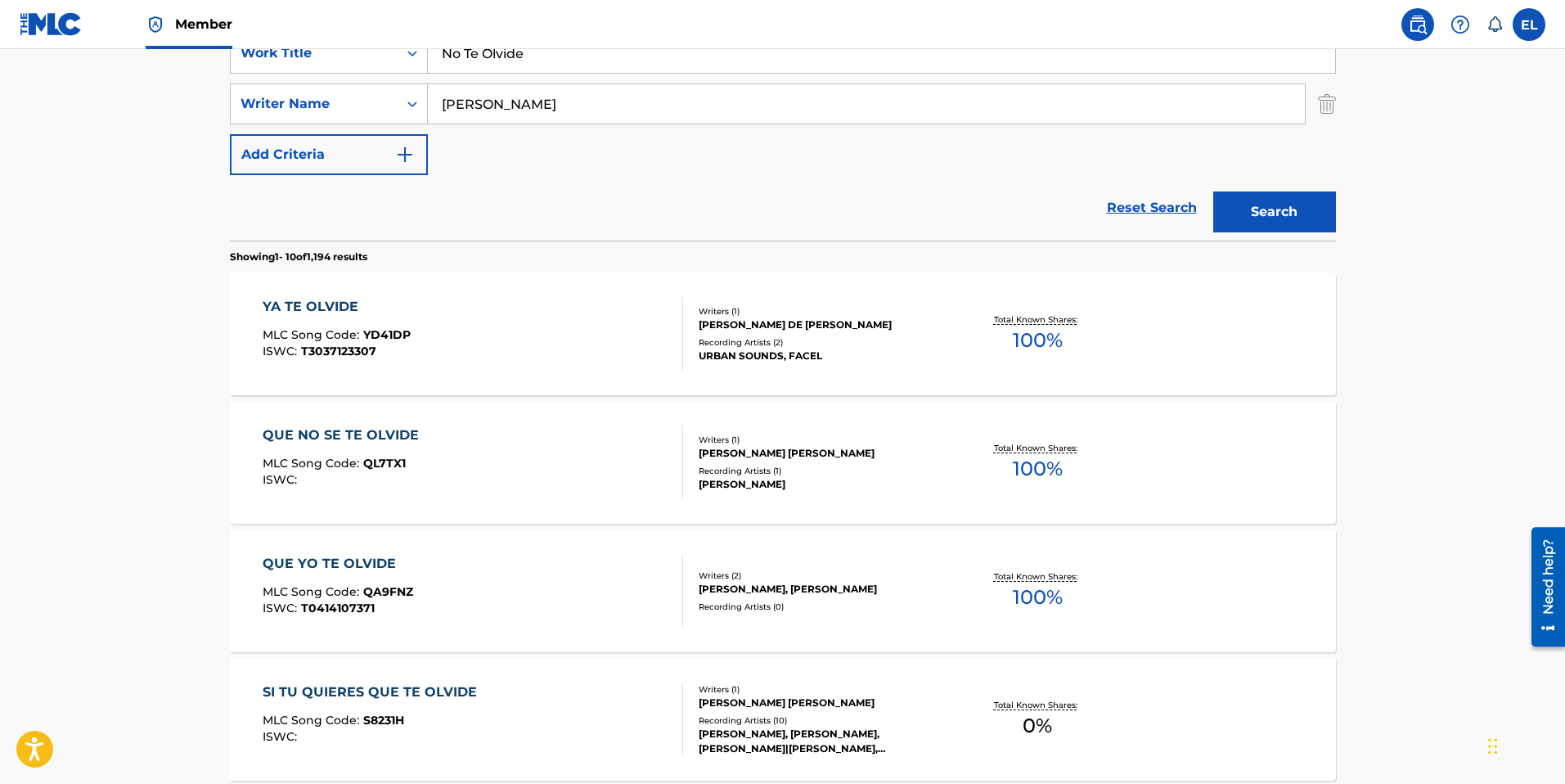
scroll to position [285, 0]
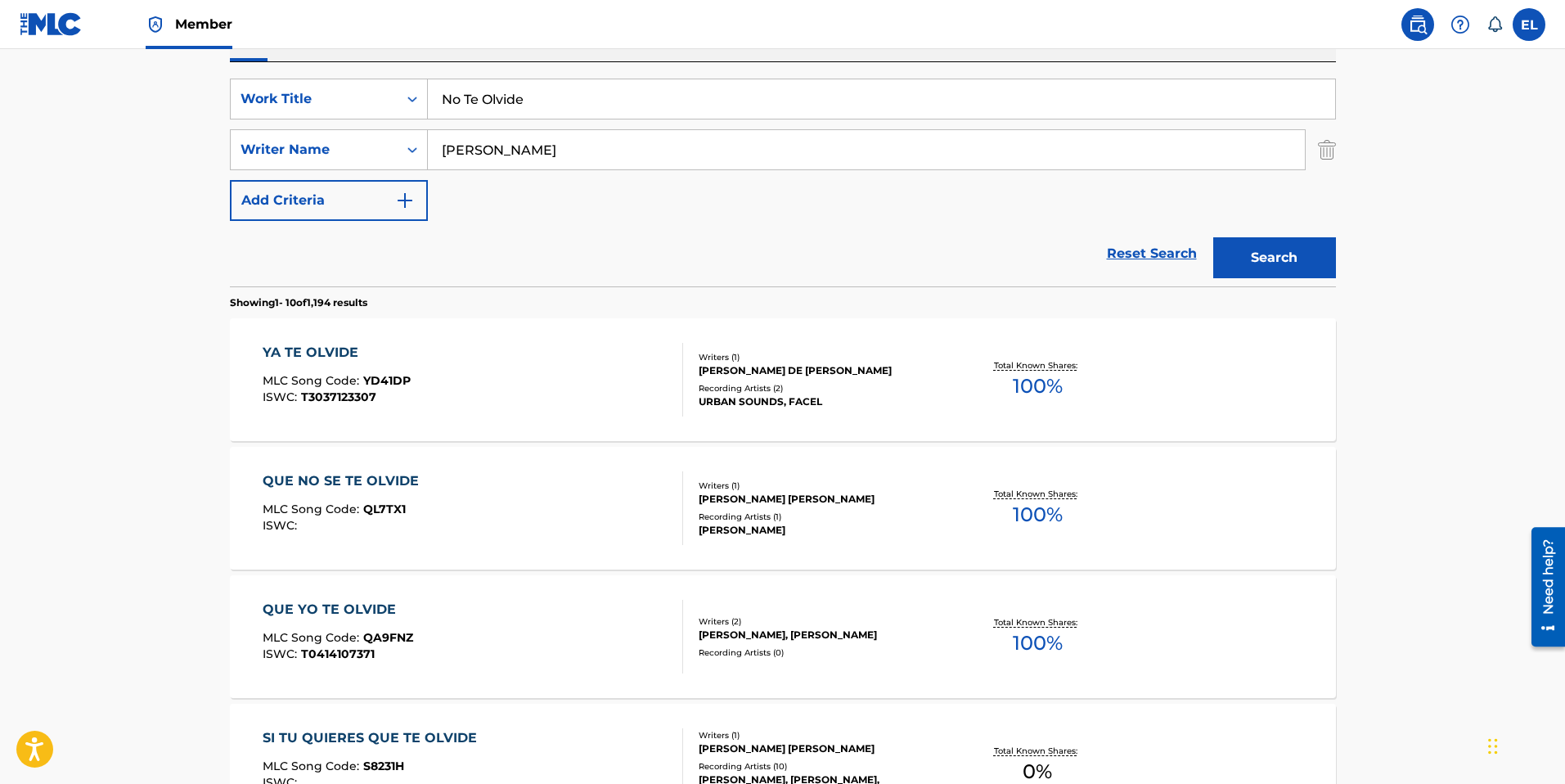
click at [310, 344] on div "YA TE OLVIDE" at bounding box center [336, 352] width 148 height 20
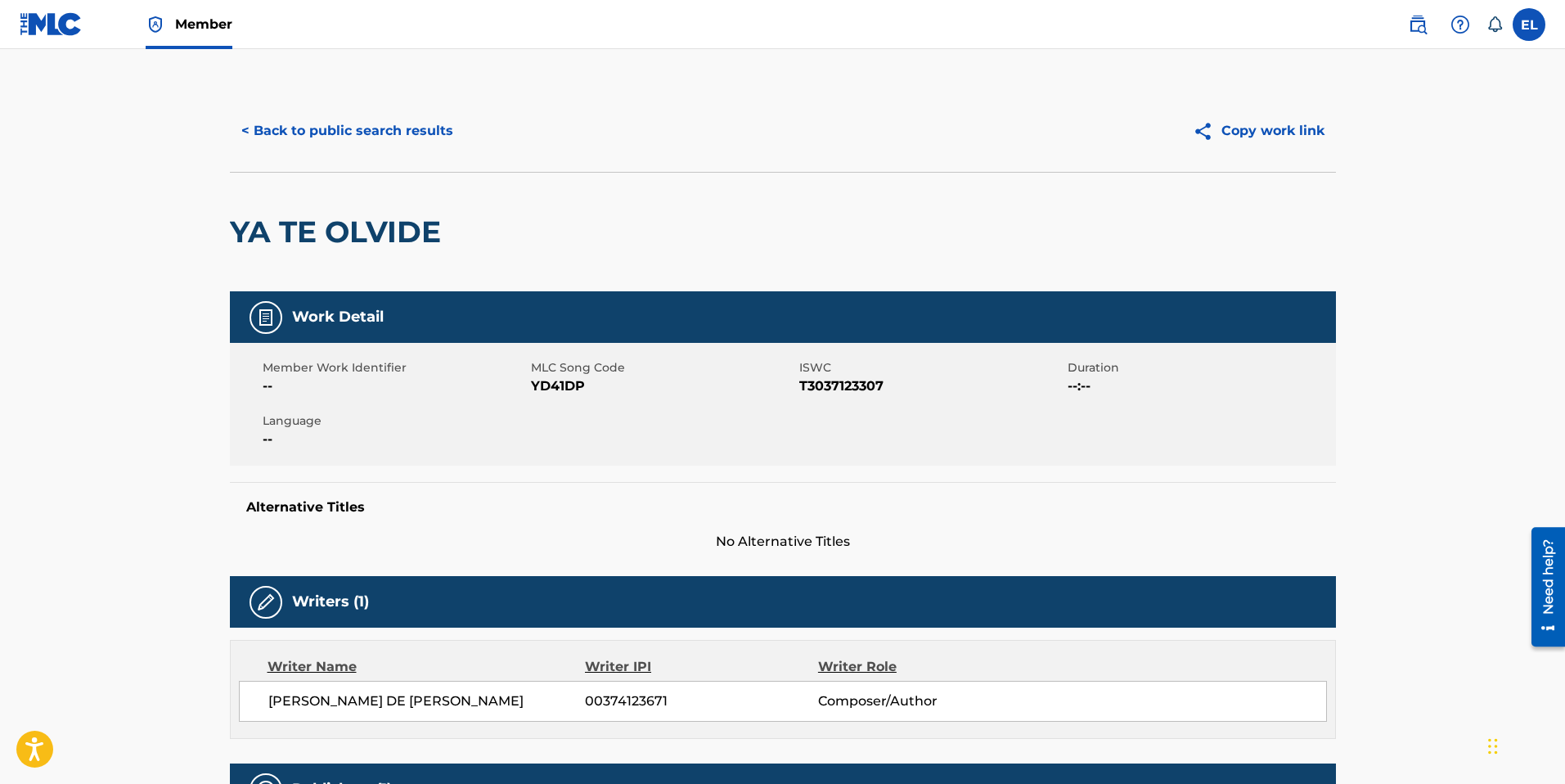
click at [326, 135] on button "< Back to public search results" at bounding box center [347, 131] width 235 height 41
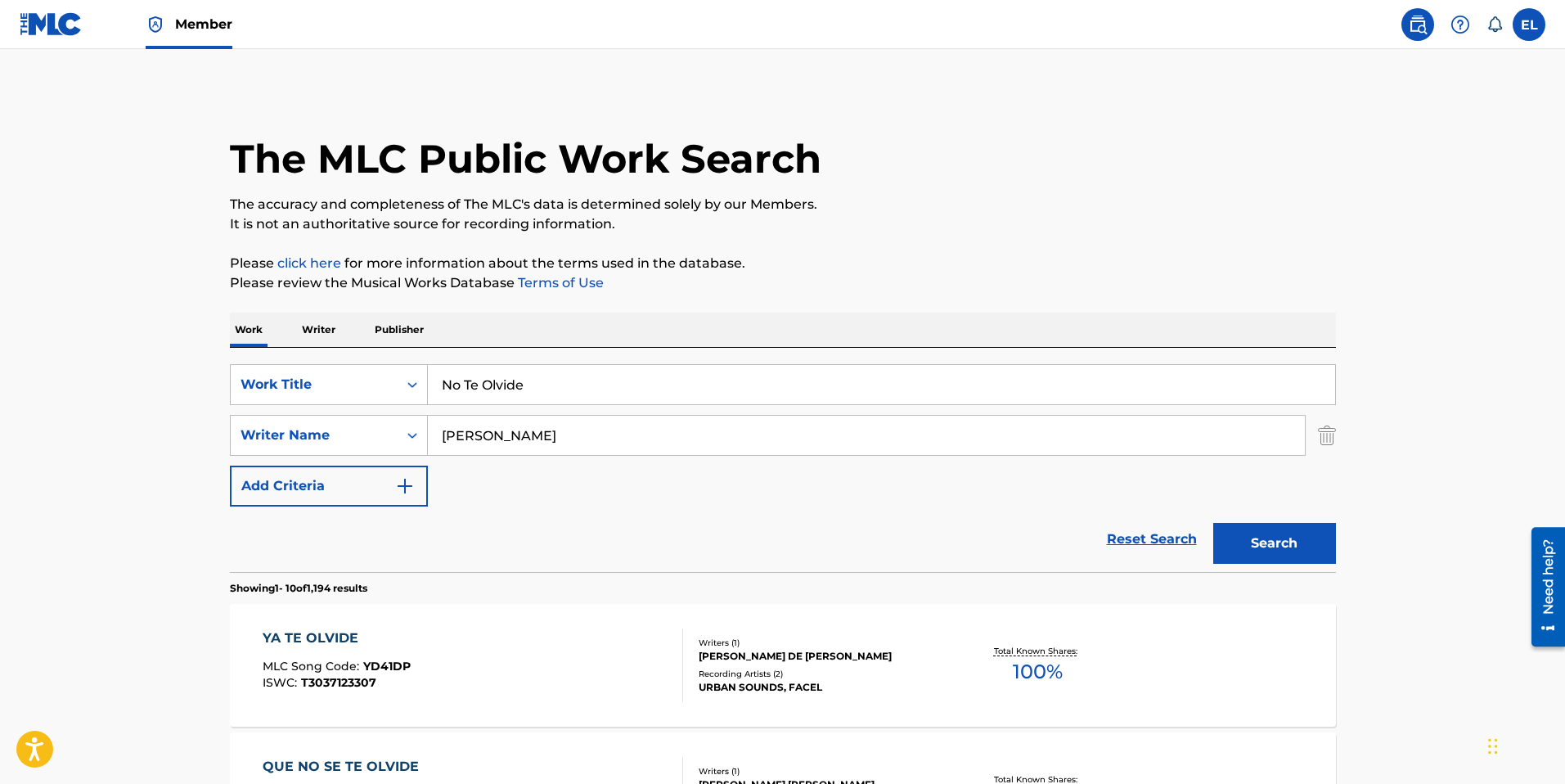
scroll to position [285, 0]
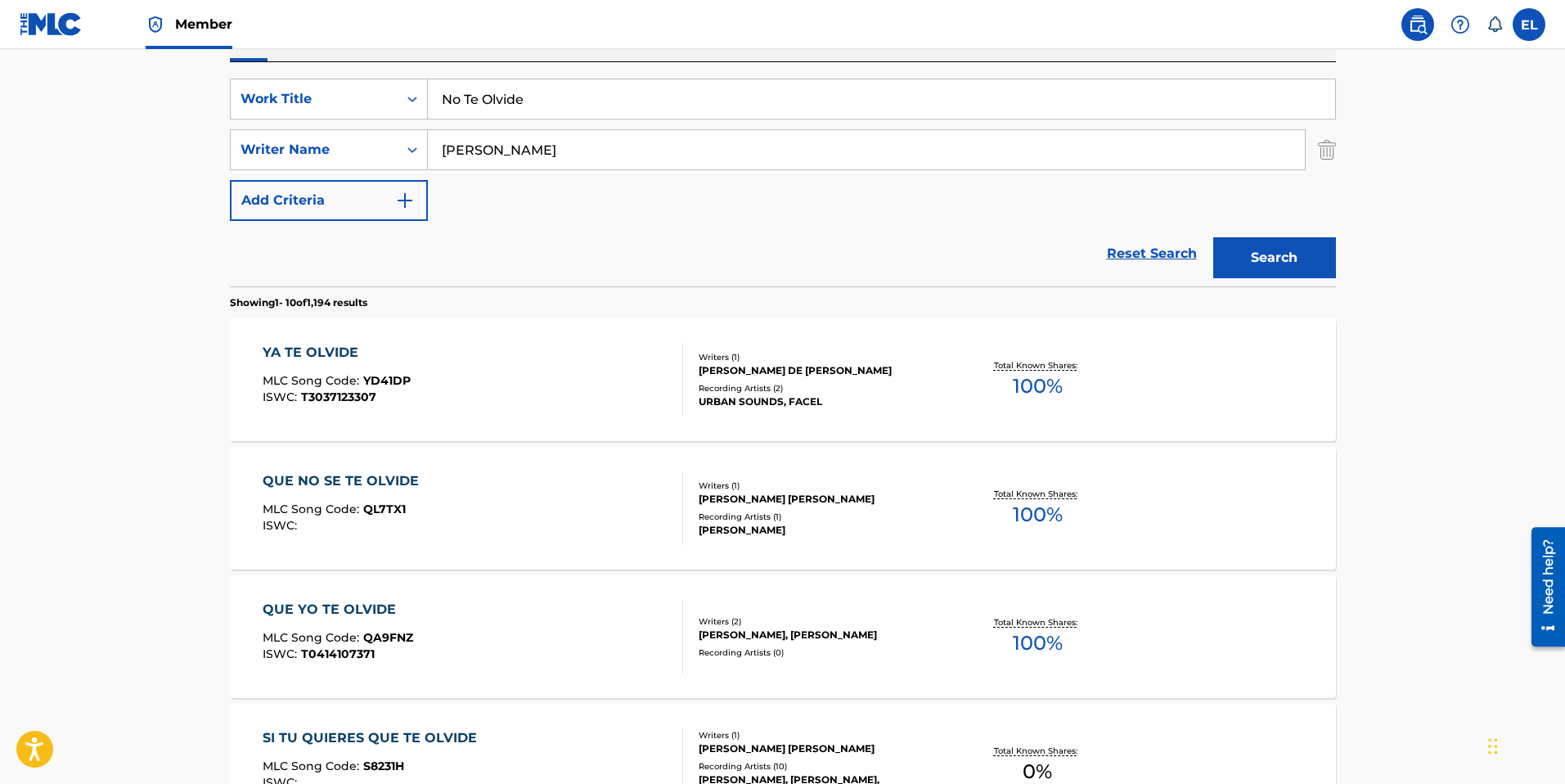
click at [555, 112] on input "No Te Olvide" at bounding box center [881, 99] width 908 height 39
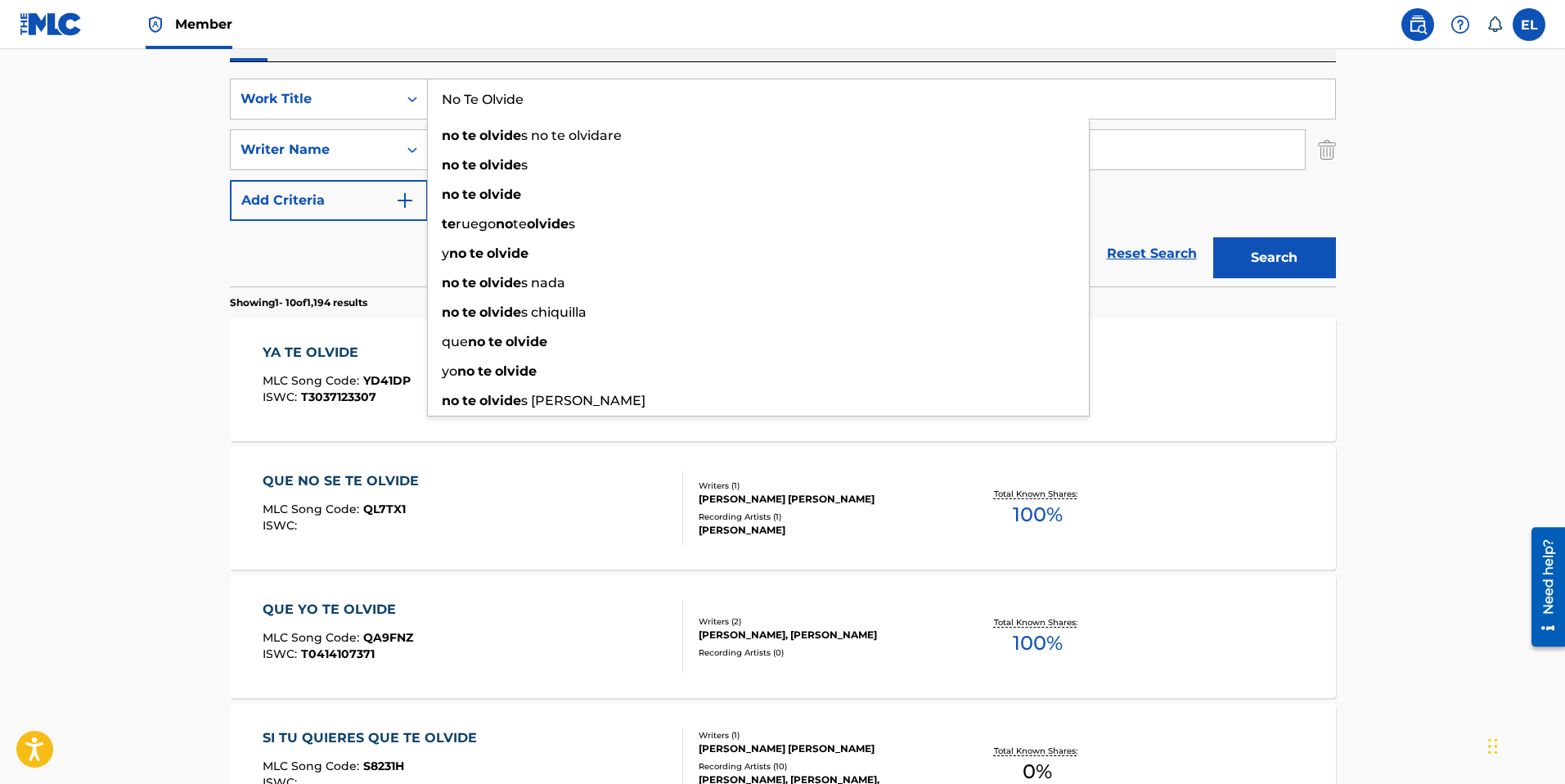
click at [555, 112] on input "No Te Olvide" at bounding box center [881, 99] width 908 height 39
paste input "Ojos Que No Ven"
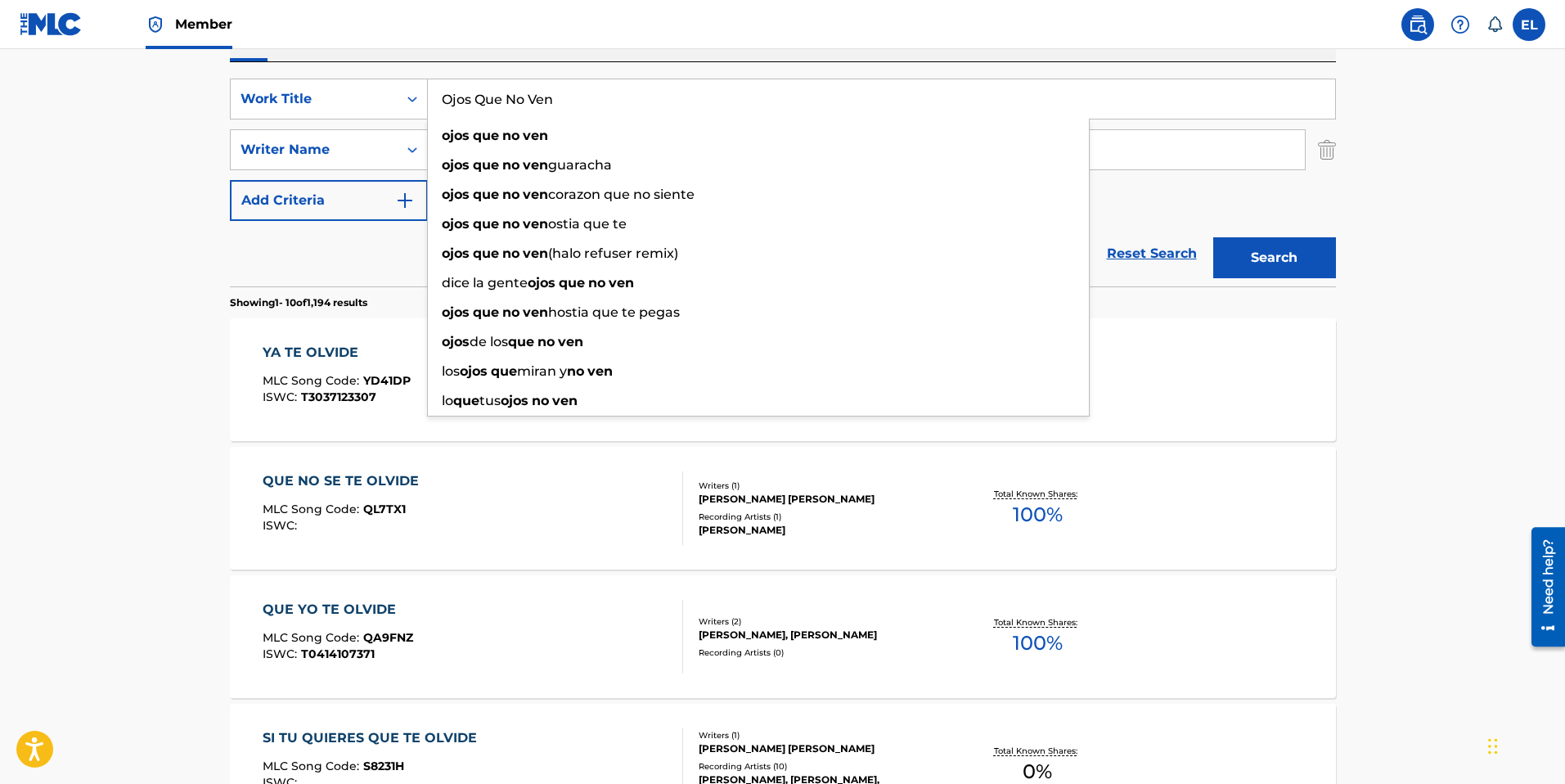
click at [1279, 261] on button "Search" at bounding box center [1274, 258] width 123 height 41
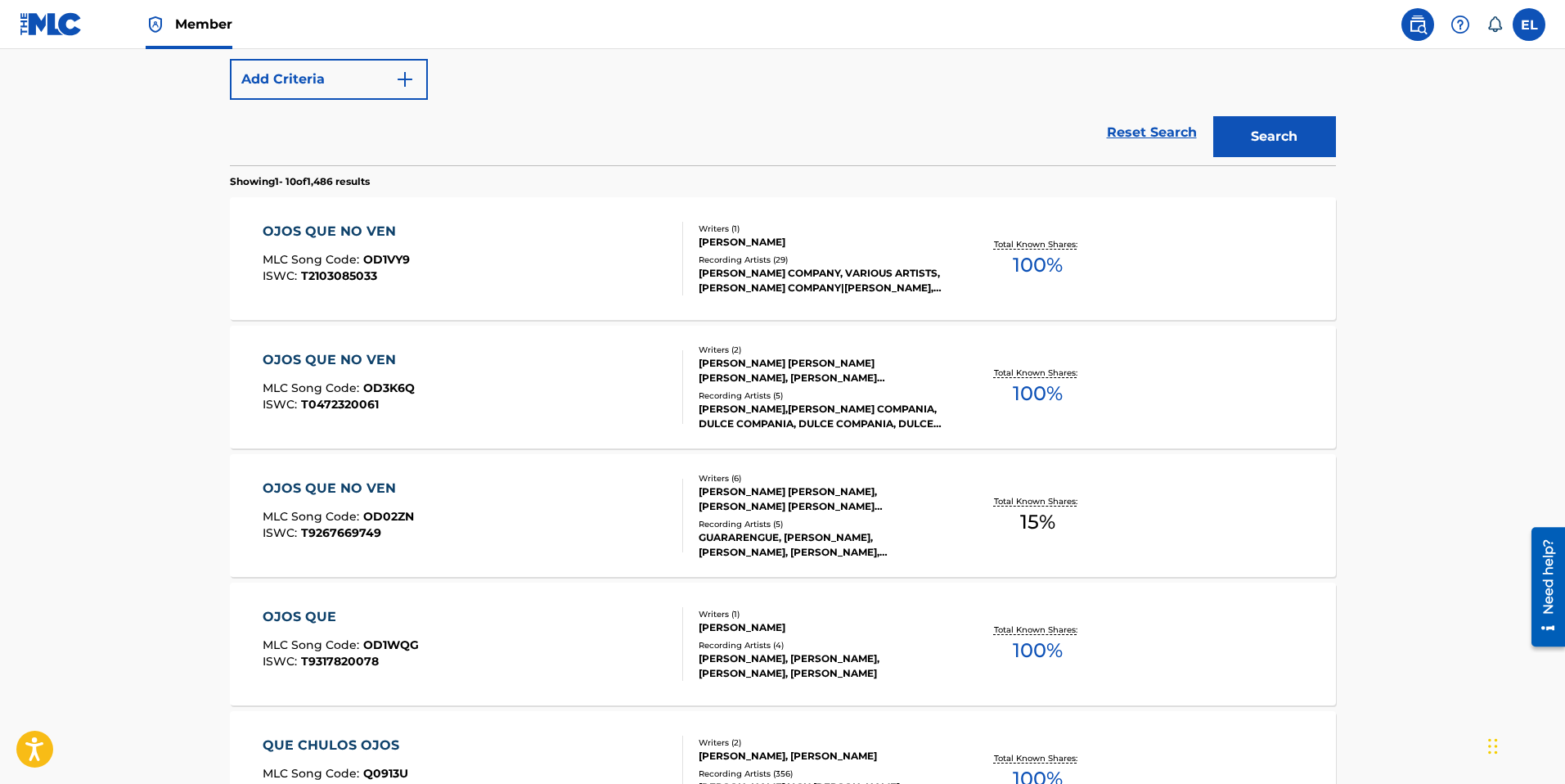
scroll to position [0, 0]
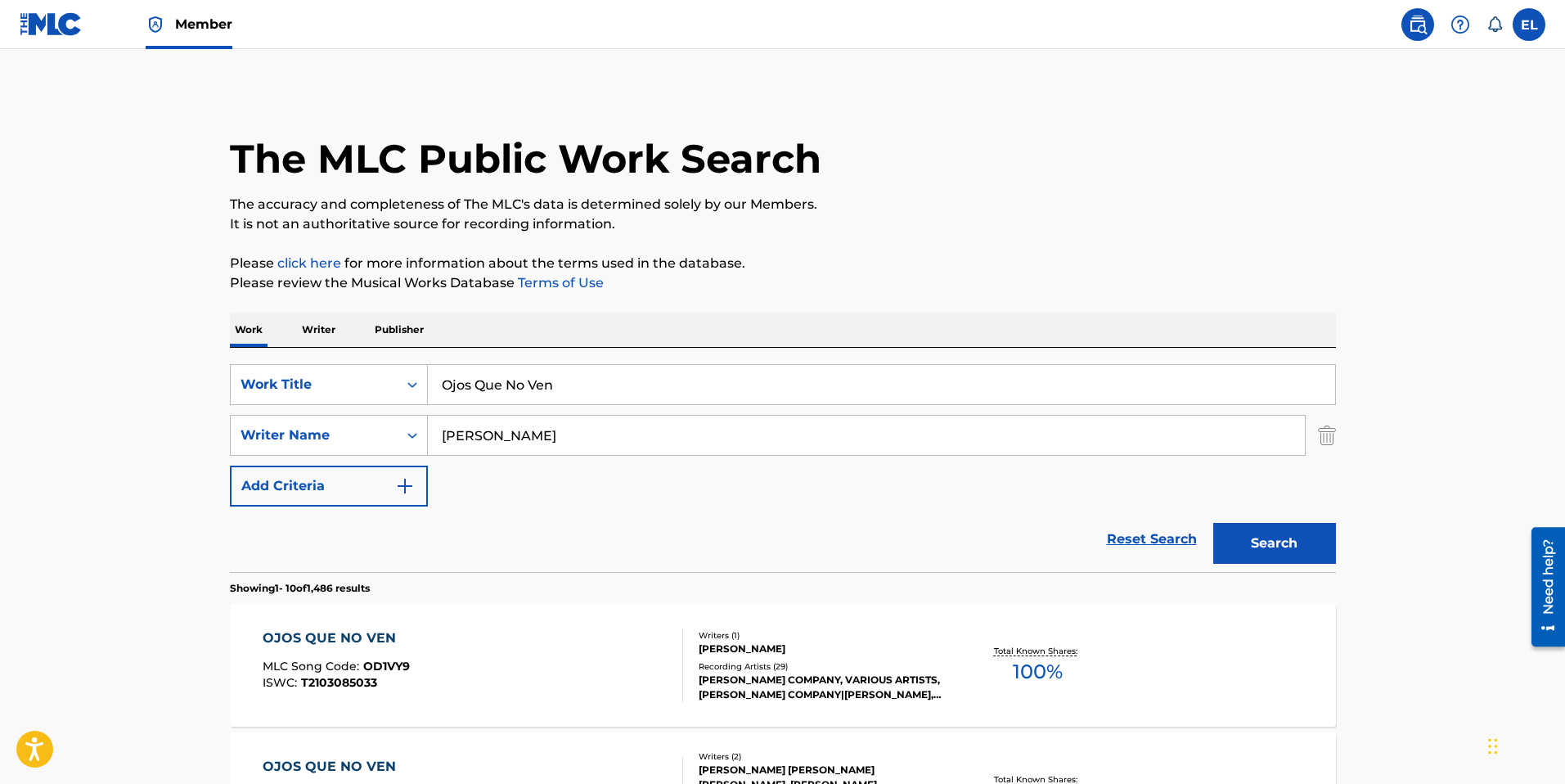
click at [579, 384] on input "Ojos Que No Ven" at bounding box center [881, 385] width 908 height 39
paste input "scuro"
click at [1288, 553] on button "Search" at bounding box center [1274, 543] width 123 height 41
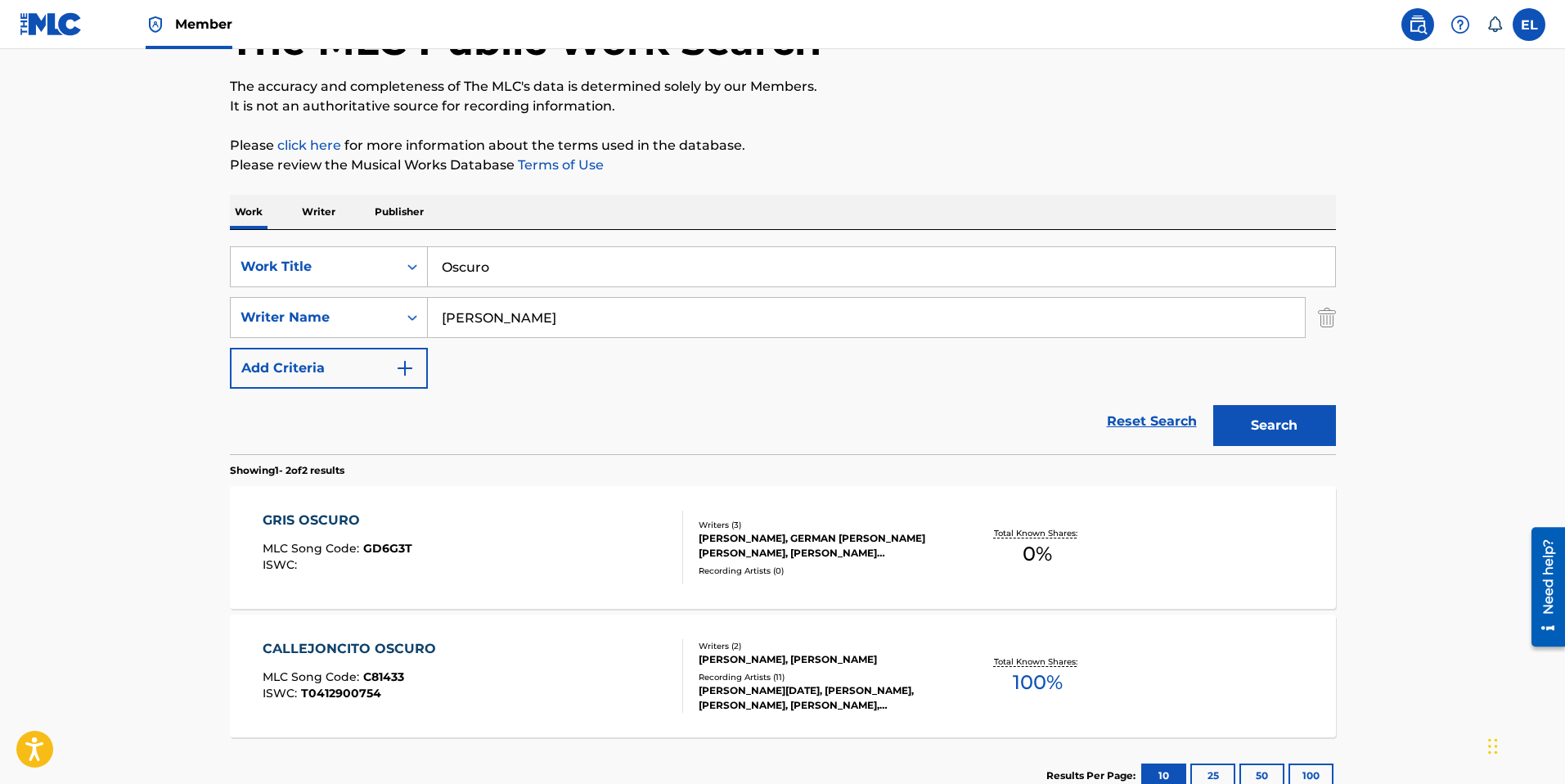
scroll to position [129, 0]
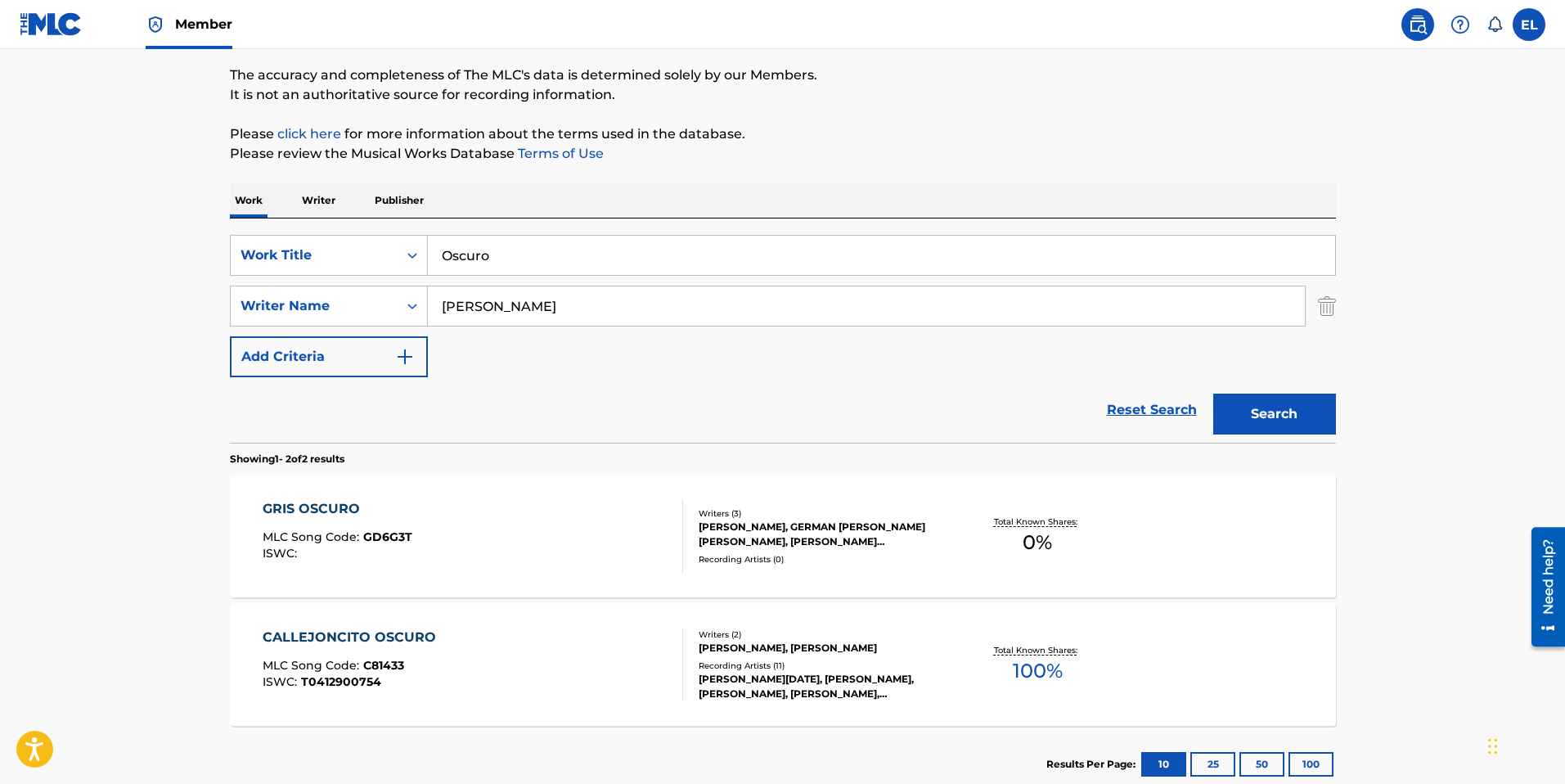
click at [603, 238] on input "Oscuro" at bounding box center [881, 255] width 908 height 39
paste input "Pam Pah"
click at [1309, 415] on button "Search" at bounding box center [1274, 414] width 123 height 41
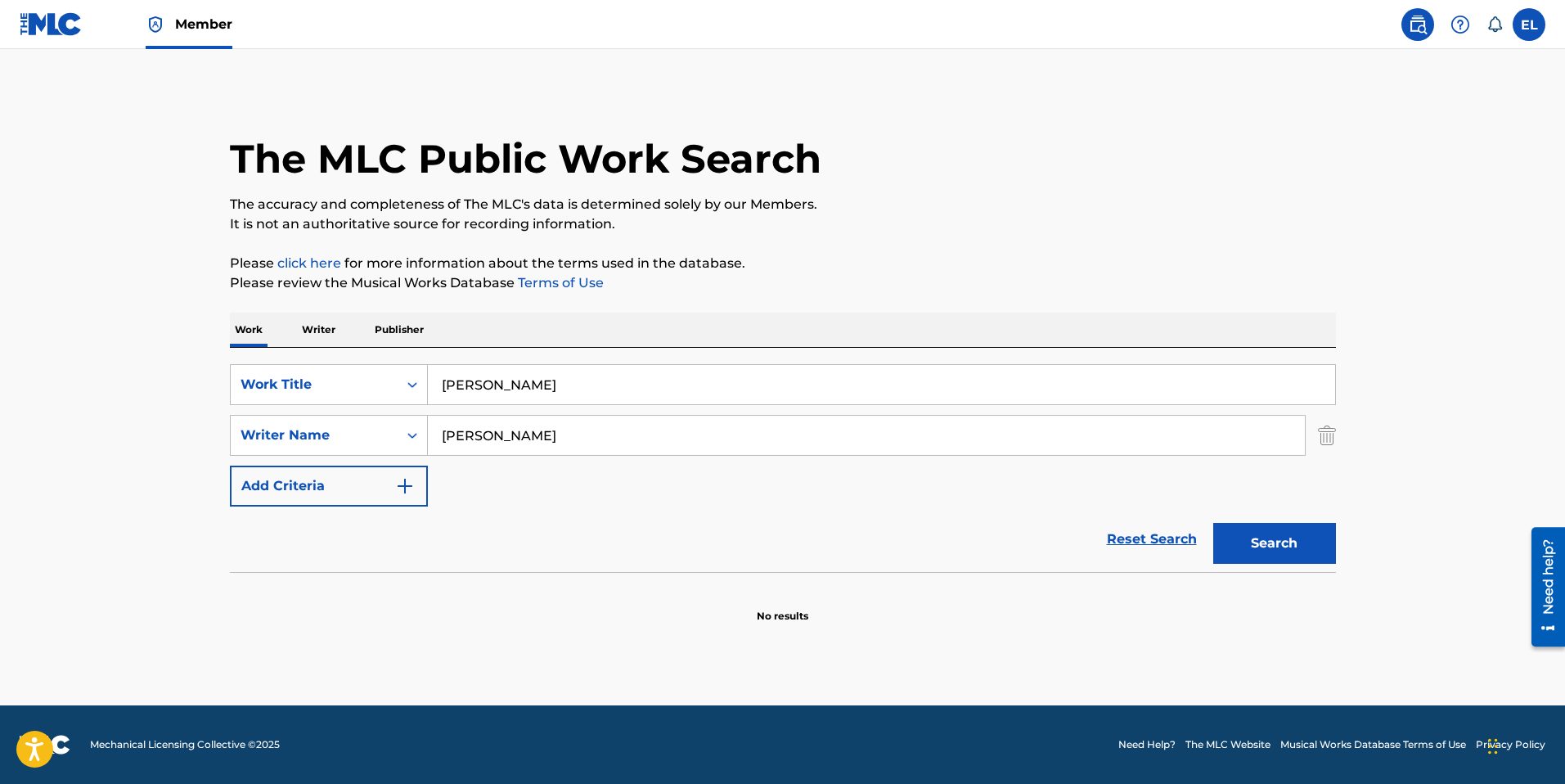
click at [573, 364] on div "Pam Pah" at bounding box center [882, 385] width 908 height 41
click at [618, 383] on input "Pam Pah" at bounding box center [881, 385] width 908 height 39
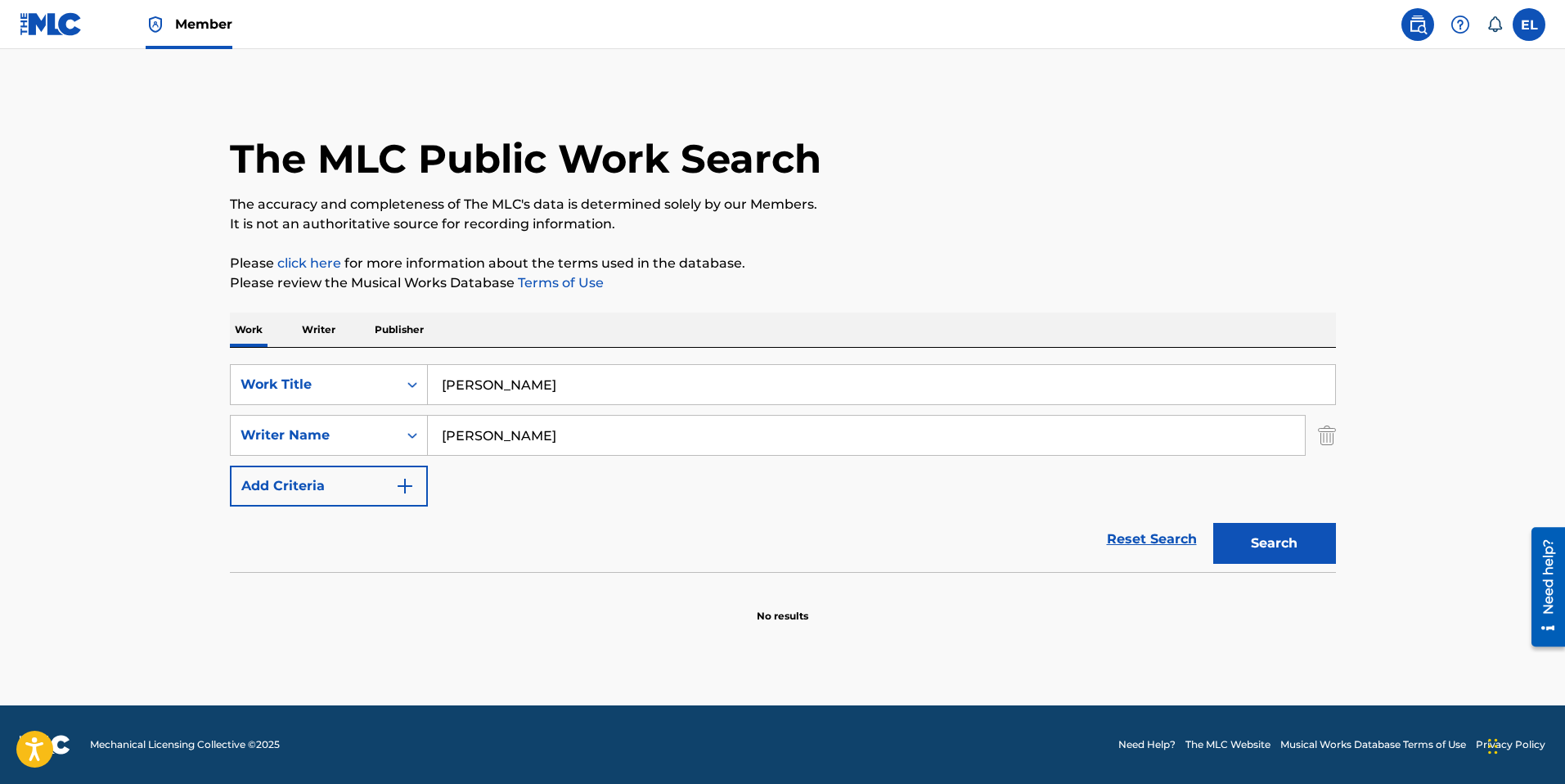
click at [618, 383] on input "Pam Pah" at bounding box center [881, 385] width 908 height 39
paste input "erreo Flotador"
click at [1232, 527] on button "Search" at bounding box center [1274, 543] width 123 height 41
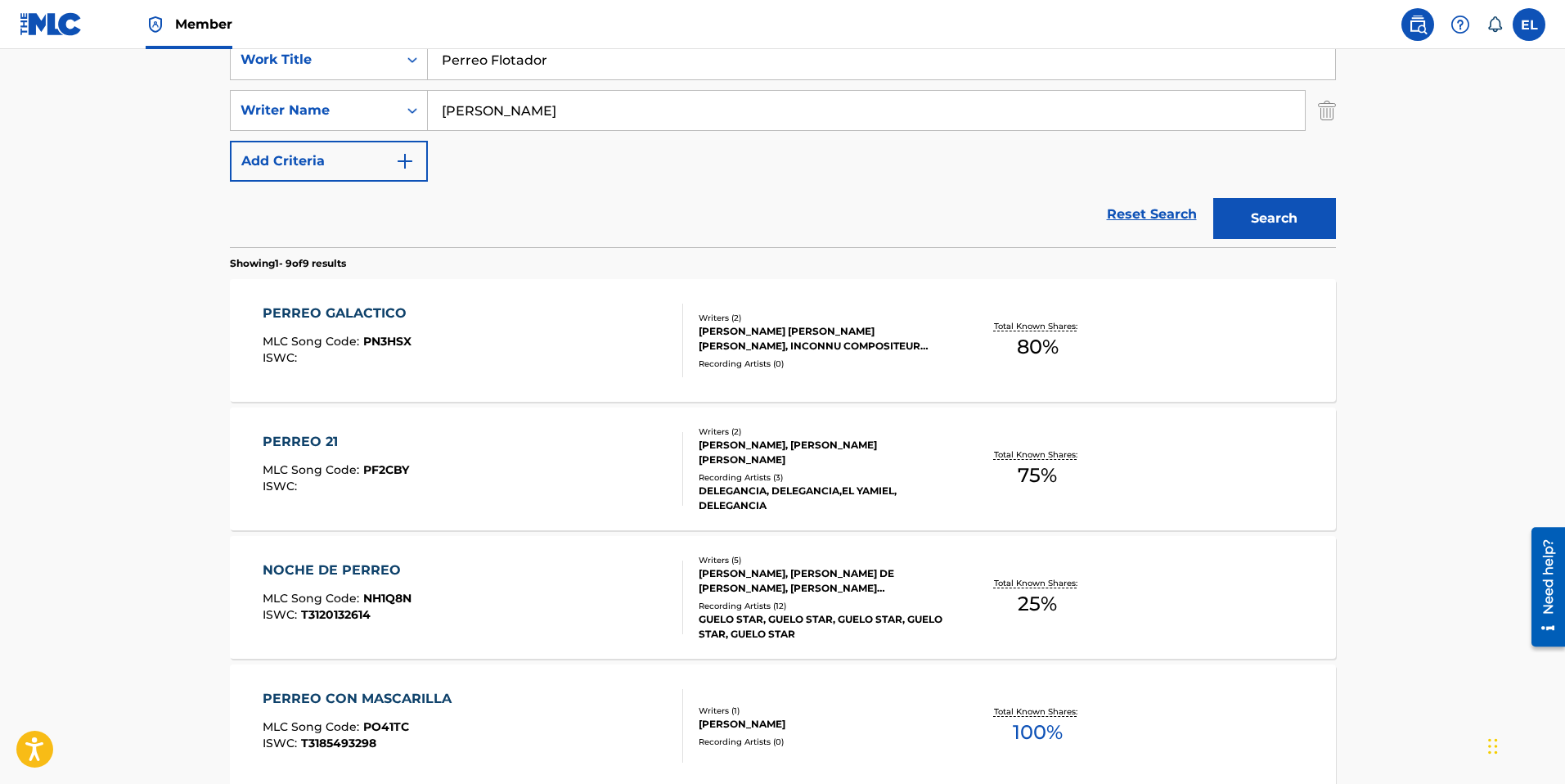
scroll to position [29, 0]
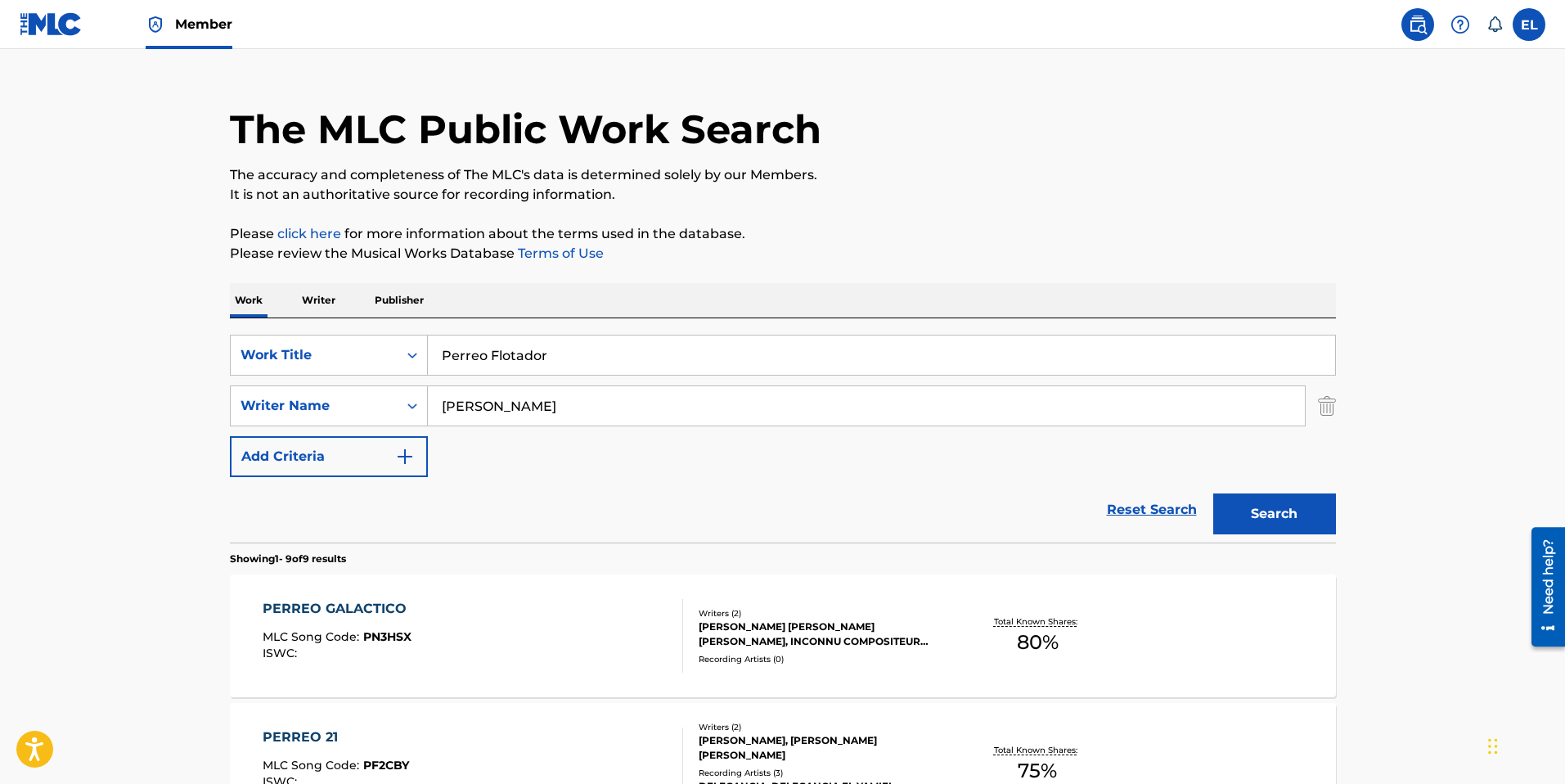
click at [645, 343] on input "Perreo Flotador" at bounding box center [881, 355] width 908 height 39
click at [645, 344] on input "Perreo Flotador" at bounding box center [881, 355] width 908 height 39
paste input "No Te Olvide"
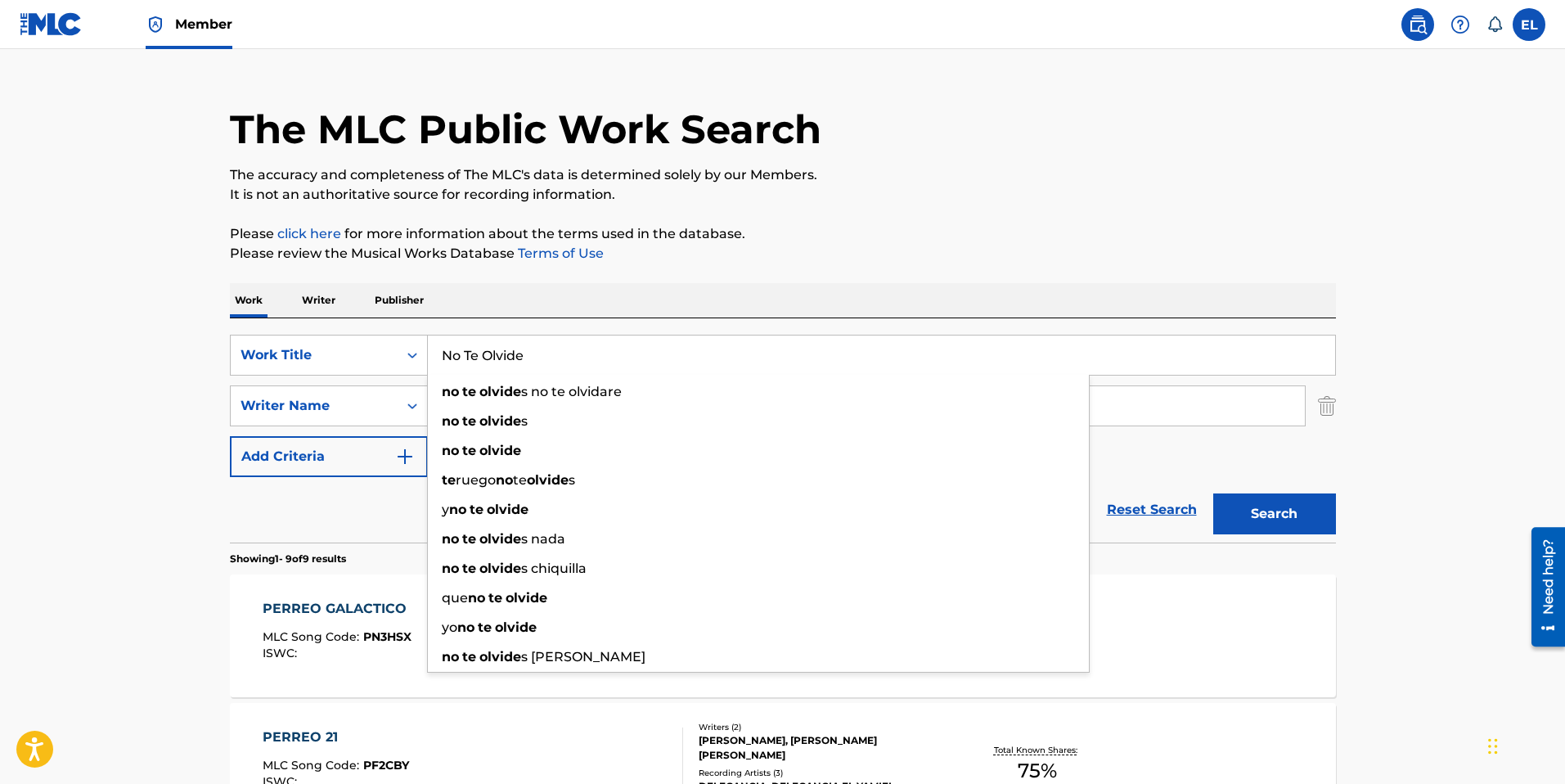
type input "No Te Olvide"
click at [1324, 400] on img "Search Form" at bounding box center [1327, 406] width 18 height 41
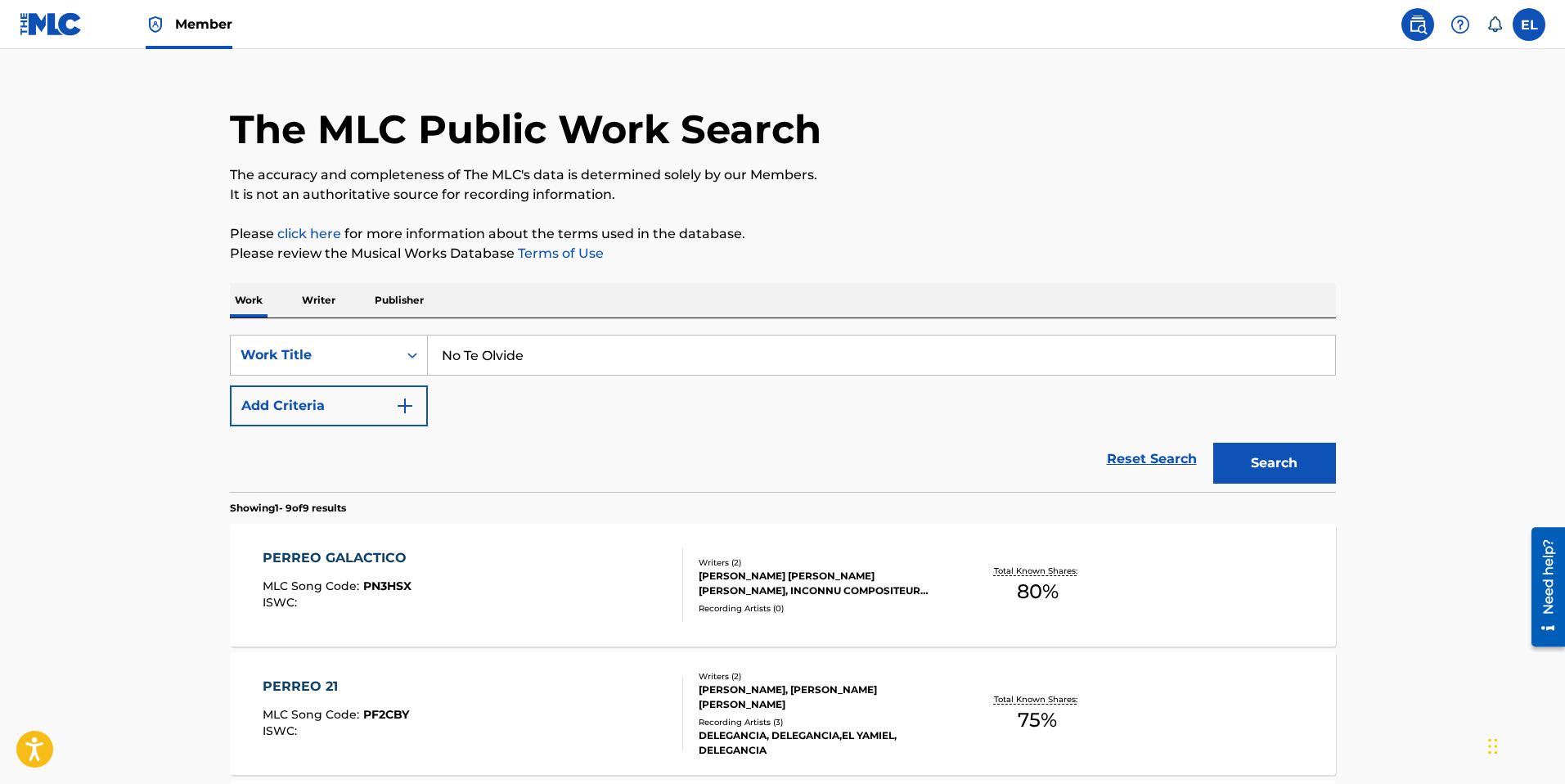
click at [1298, 449] on button "Search" at bounding box center [1274, 463] width 123 height 41
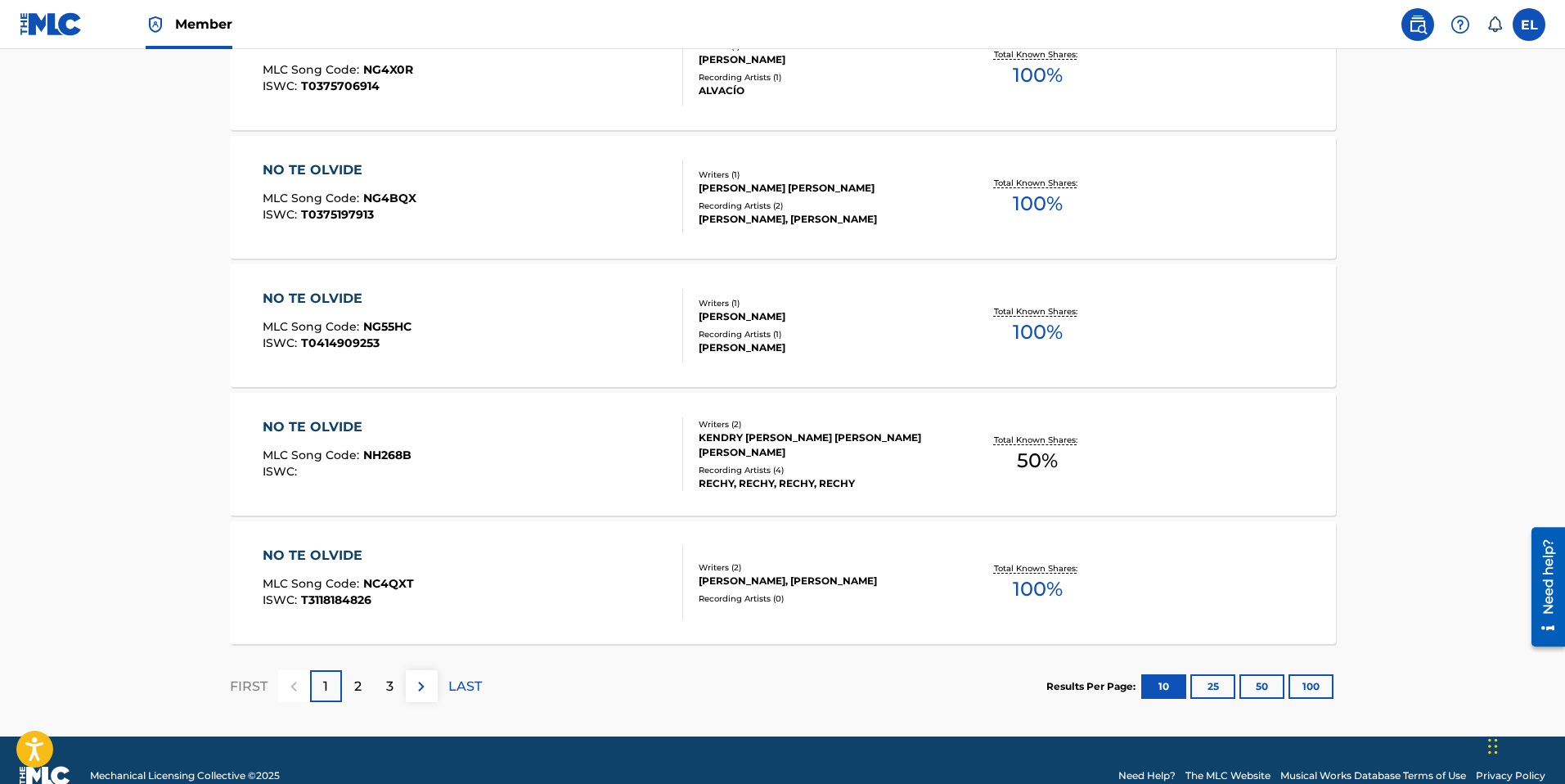
scroll to position [1218, 0]
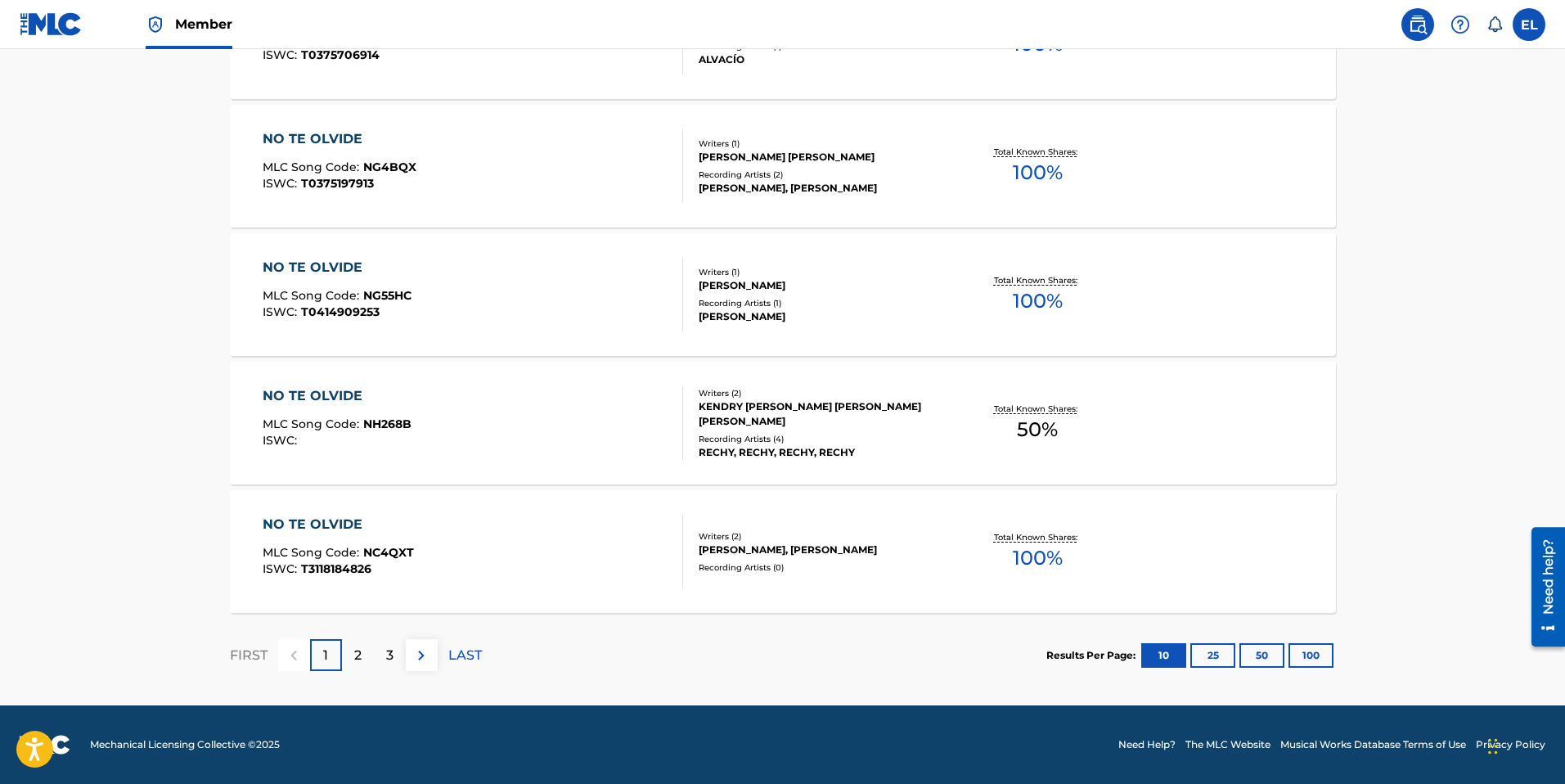
click at [356, 653] on p "2" at bounding box center [357, 655] width 8 height 20
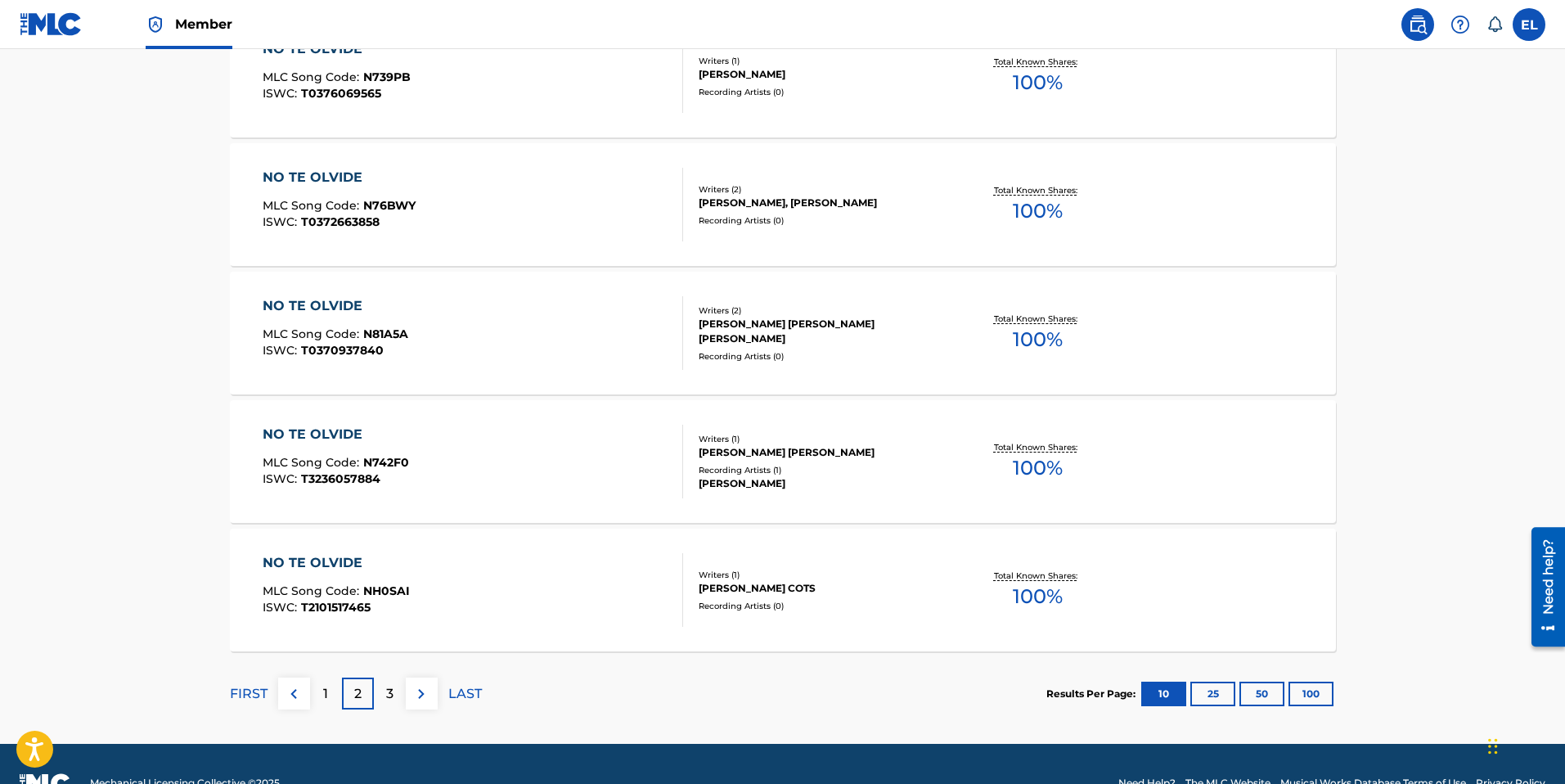
scroll to position [1189, 0]
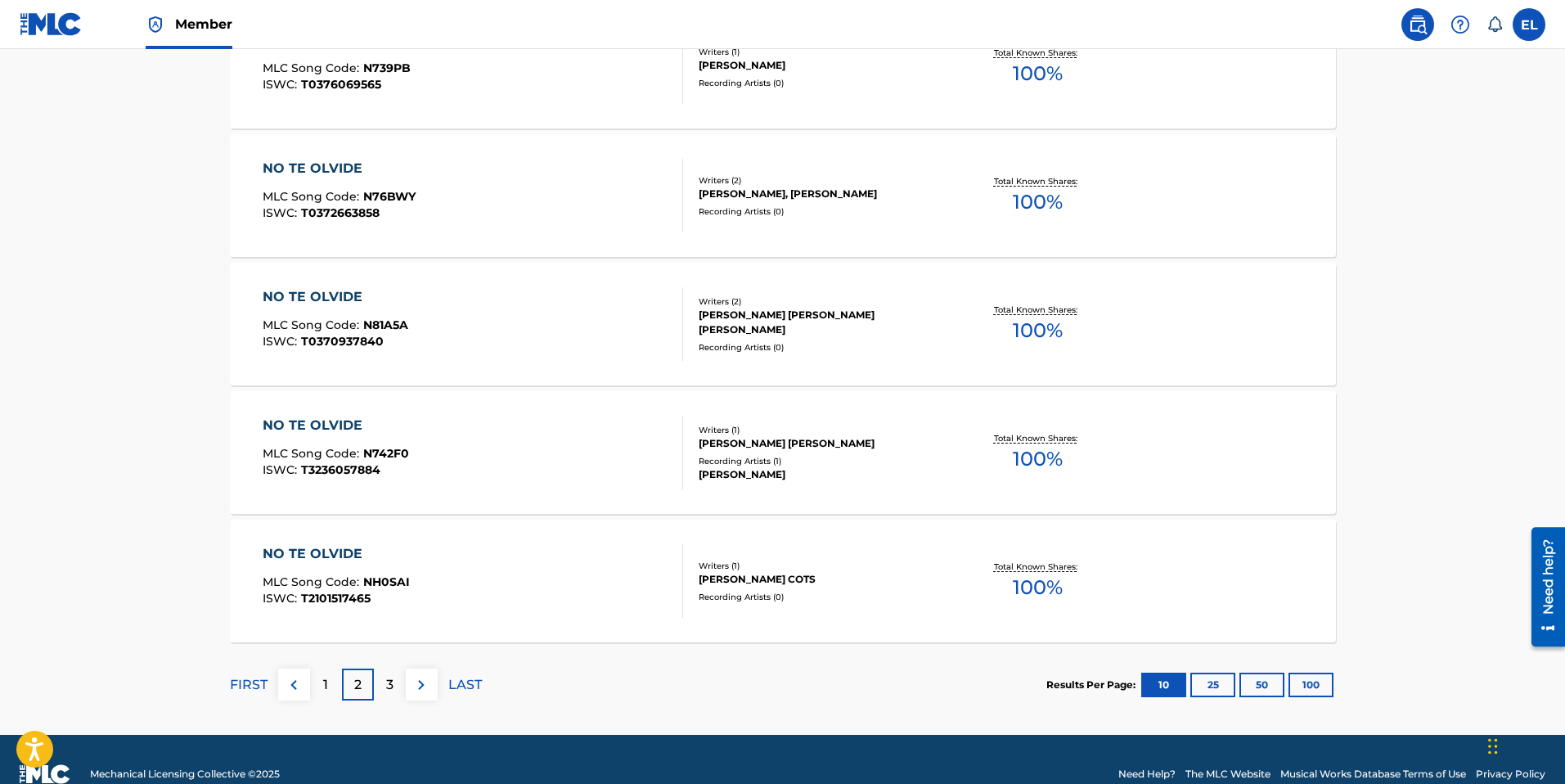
click at [391, 684] on p "3" at bounding box center [390, 685] width 8 height 20
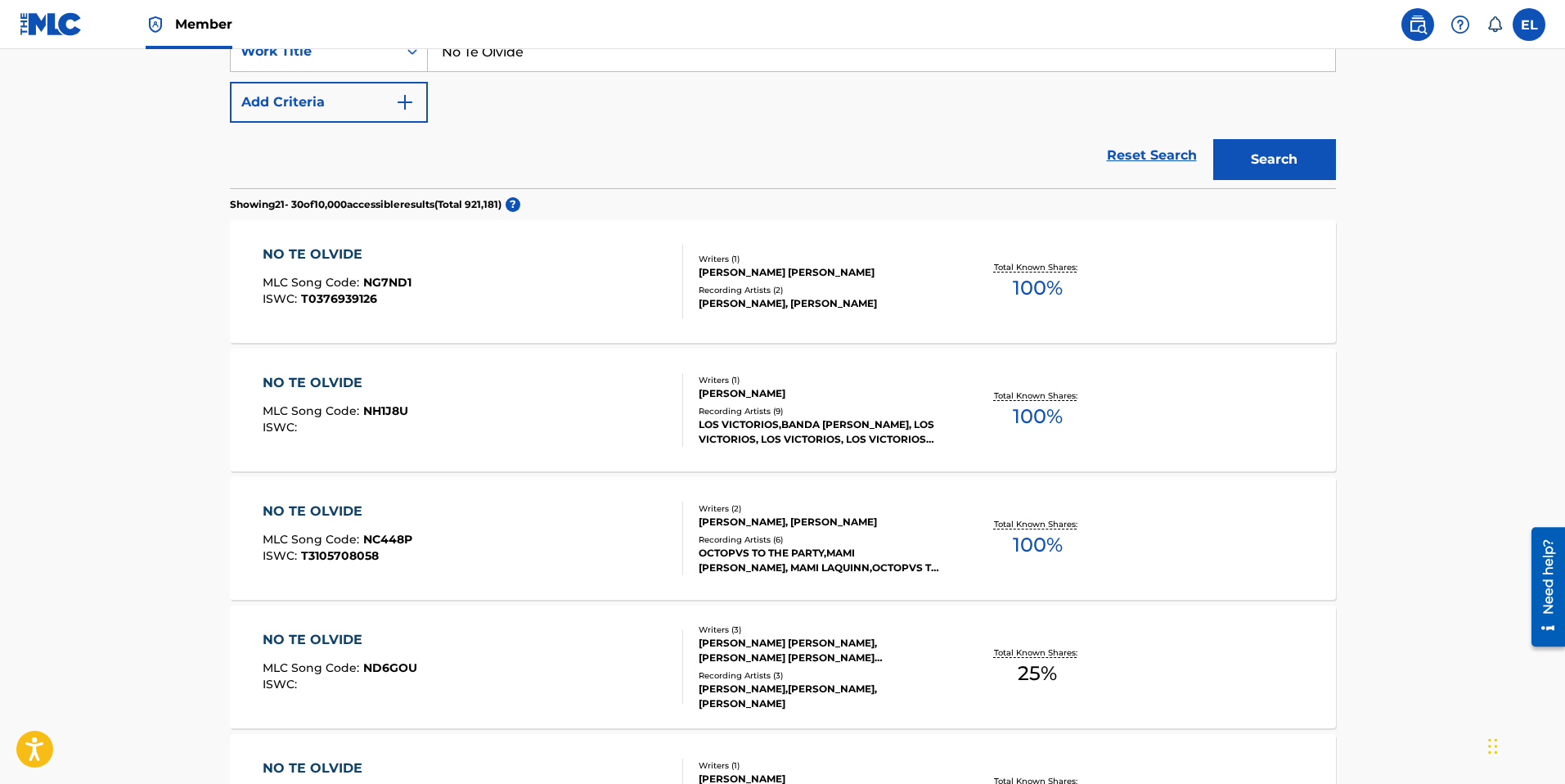
scroll to position [0, 0]
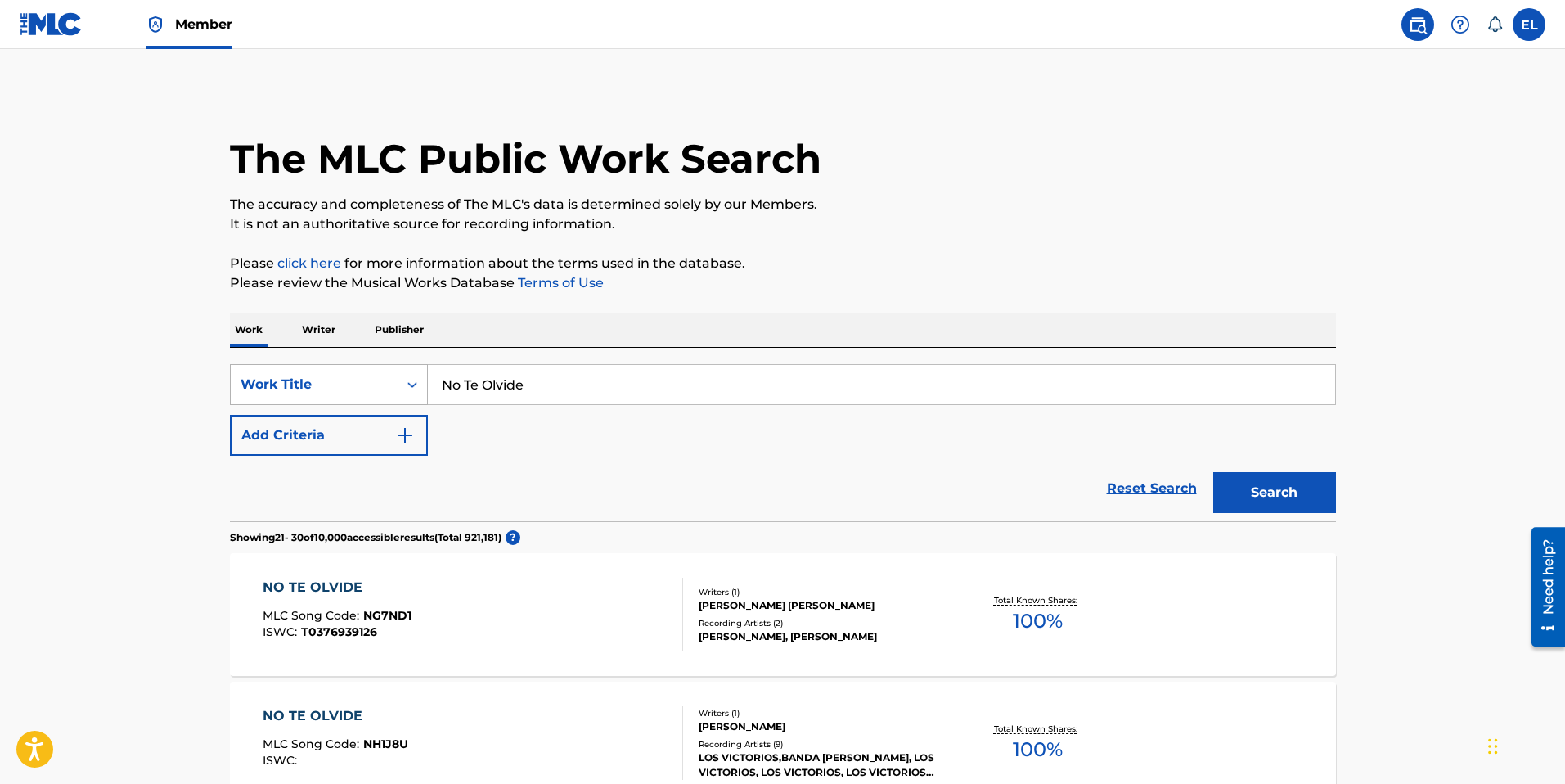
click at [369, 383] on div "Work Title" at bounding box center [315, 384] width 147 height 20
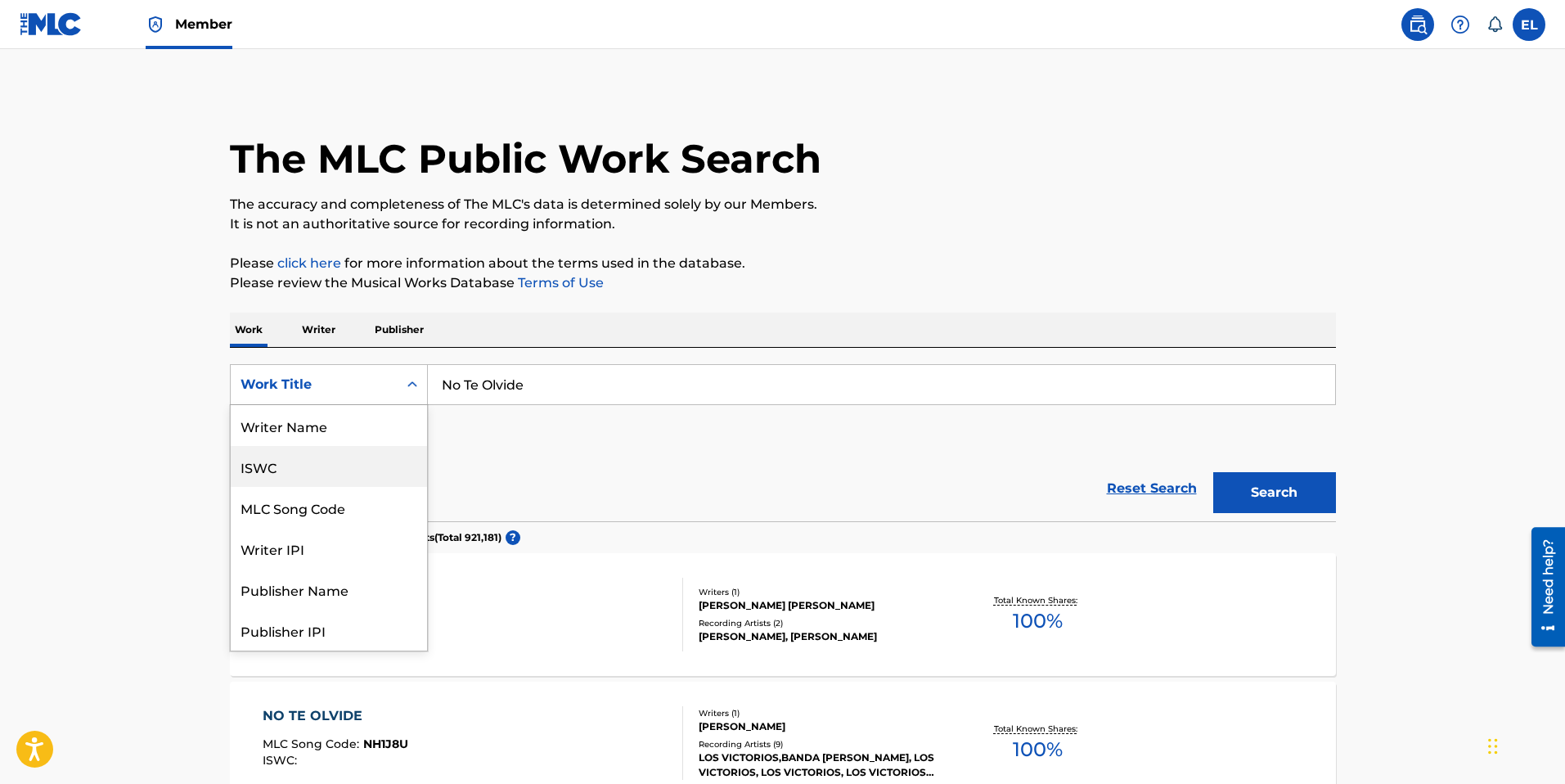
click at [321, 466] on div "ISWC" at bounding box center [328, 466] width 196 height 41
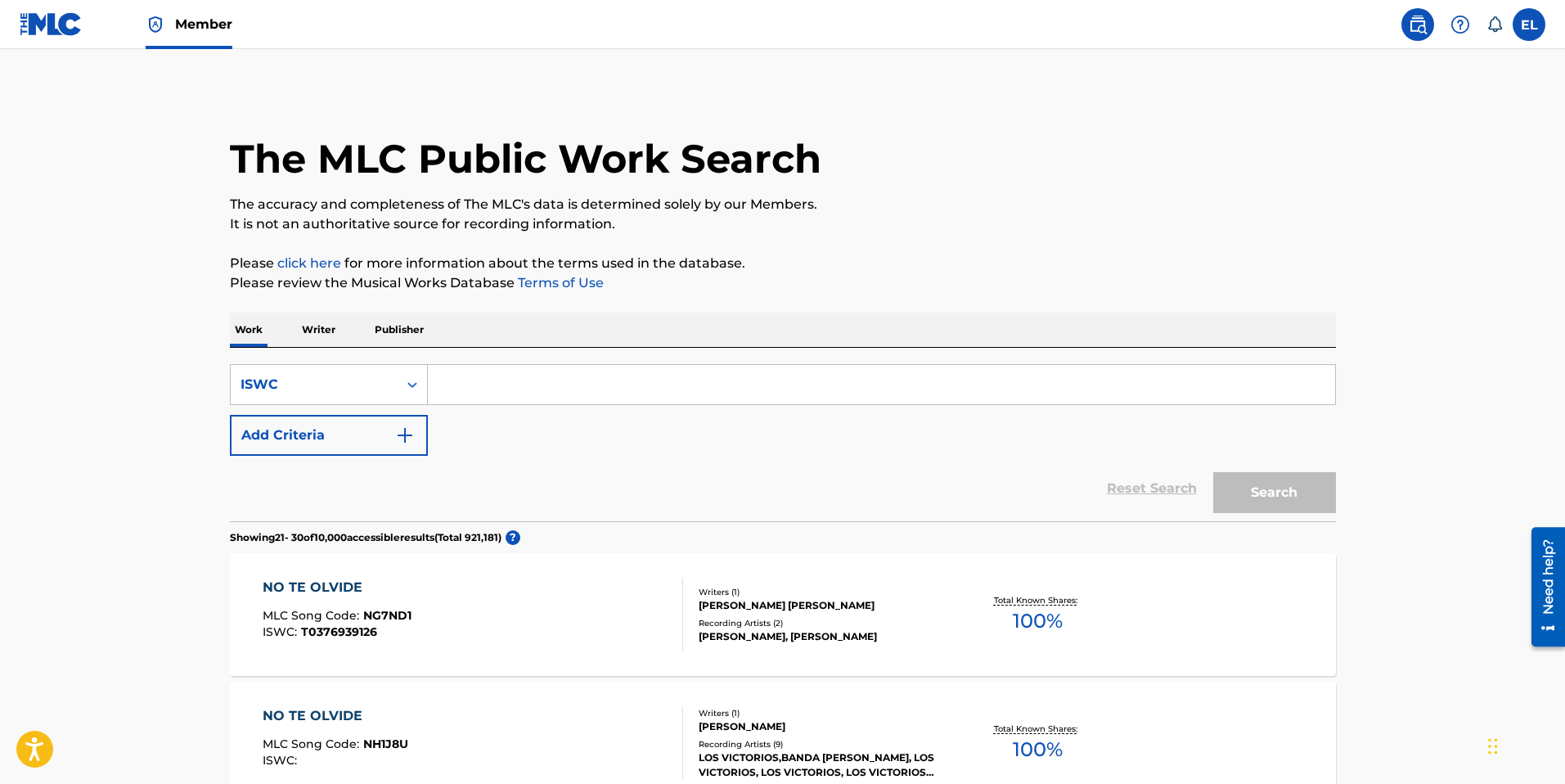
click at [578, 387] on input "Search Form" at bounding box center [881, 385] width 908 height 39
paste input "T9267666284"
click at [1296, 487] on button "Search" at bounding box center [1274, 493] width 123 height 41
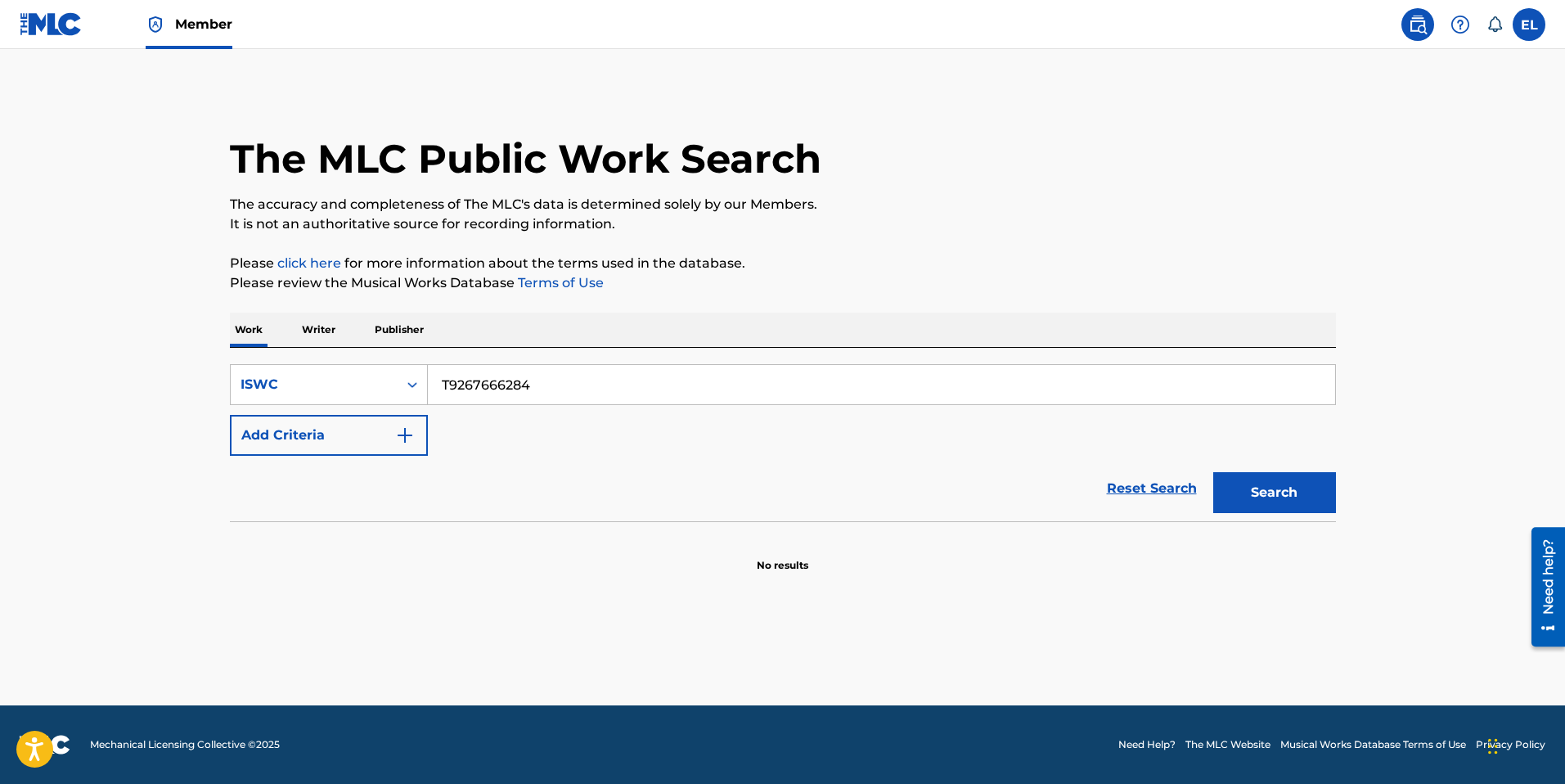
click at [554, 383] on input "T9267666284" at bounding box center [881, 385] width 908 height 39
paste input "9749"
type input "T9267669749"
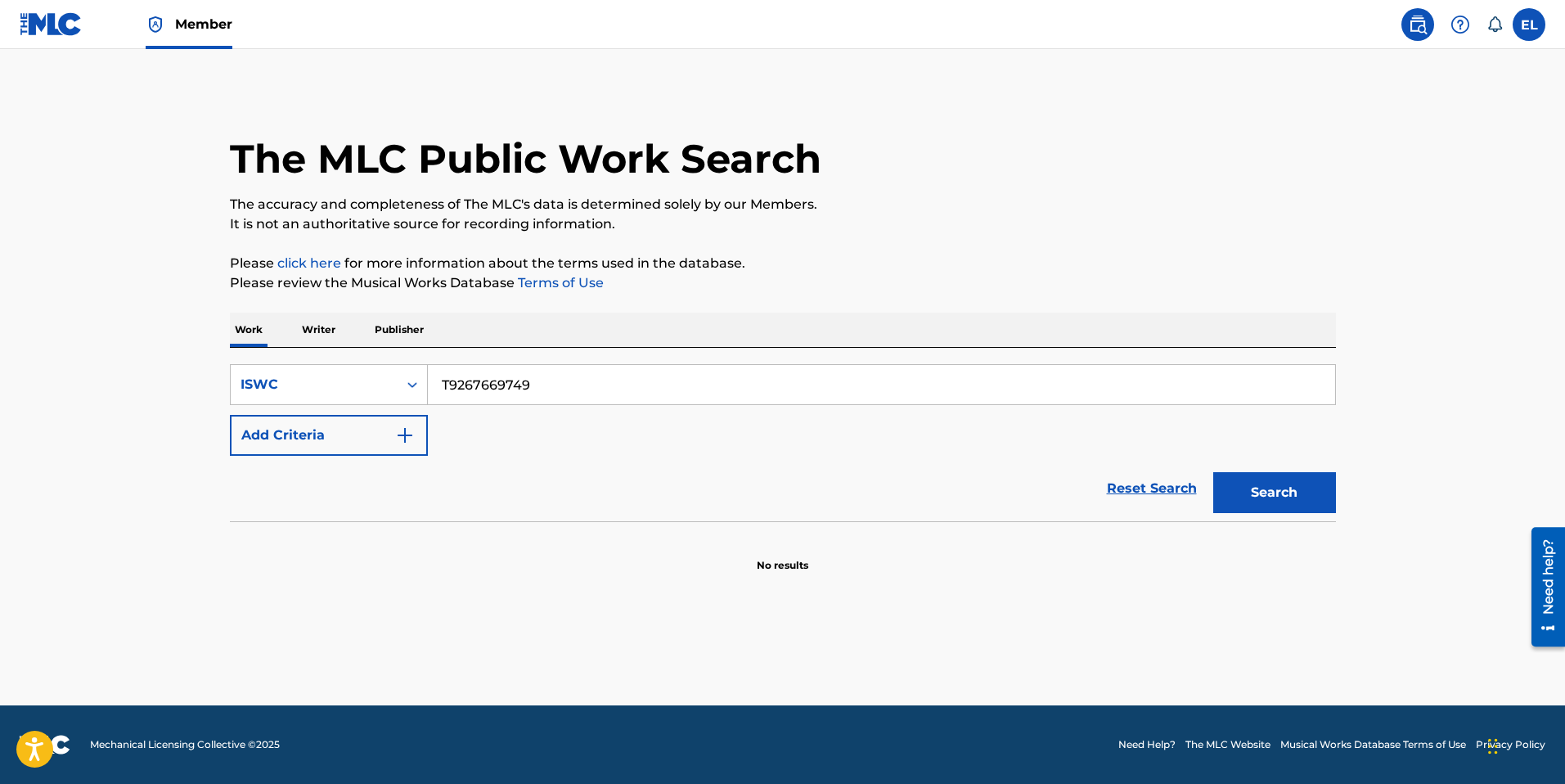
click at [1308, 508] on button "Search" at bounding box center [1274, 493] width 123 height 41
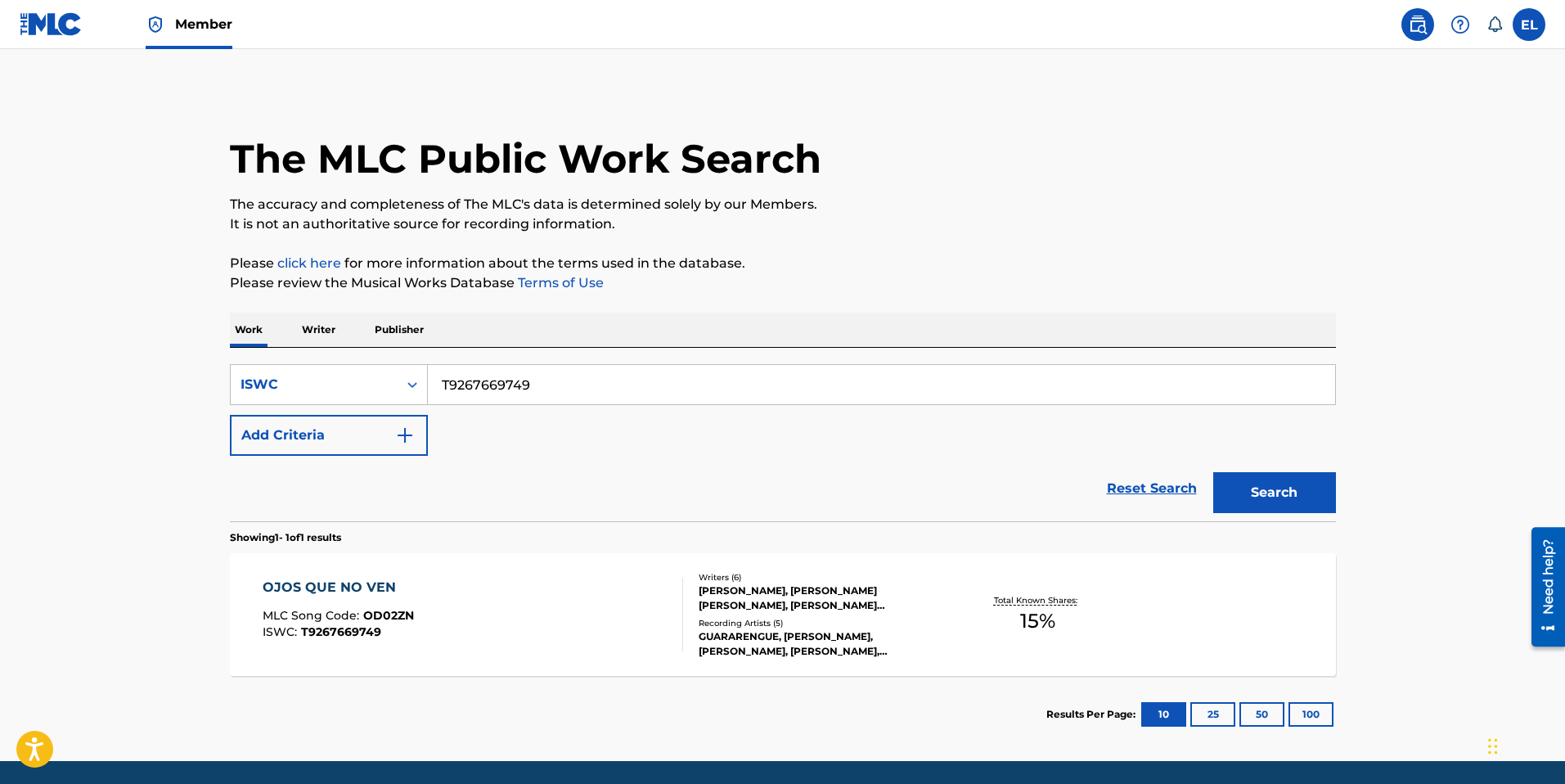
click at [533, 585] on div "OJOS QUE NO VEN MLC Song Code : OD02ZN ISWC : T9267669749" at bounding box center [472, 614] width 421 height 74
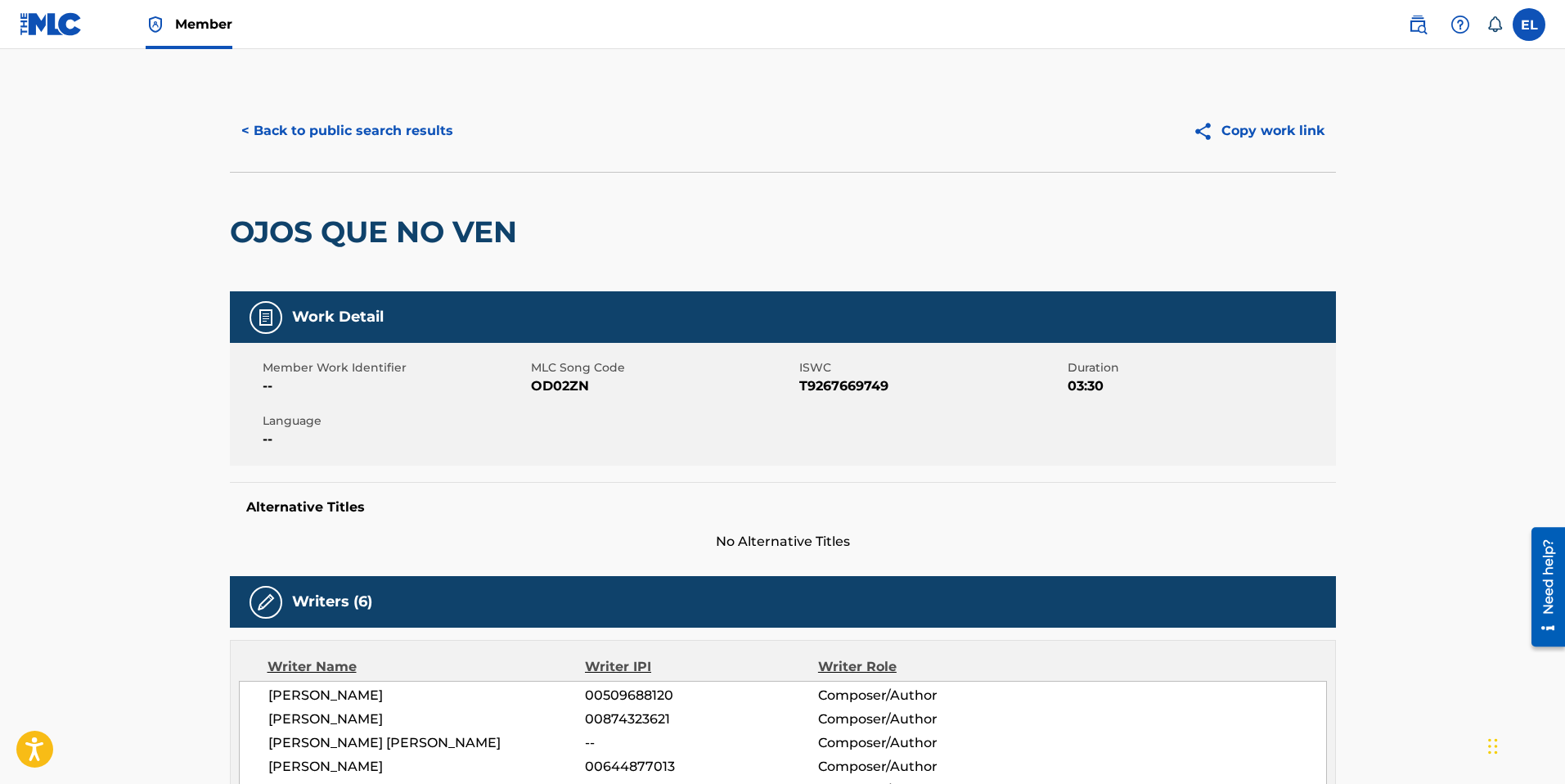
click at [564, 388] on span "OD02ZN" at bounding box center [663, 386] width 264 height 20
copy span "OD02ZN"
click at [367, 124] on button "< Back to public search results" at bounding box center [347, 131] width 235 height 41
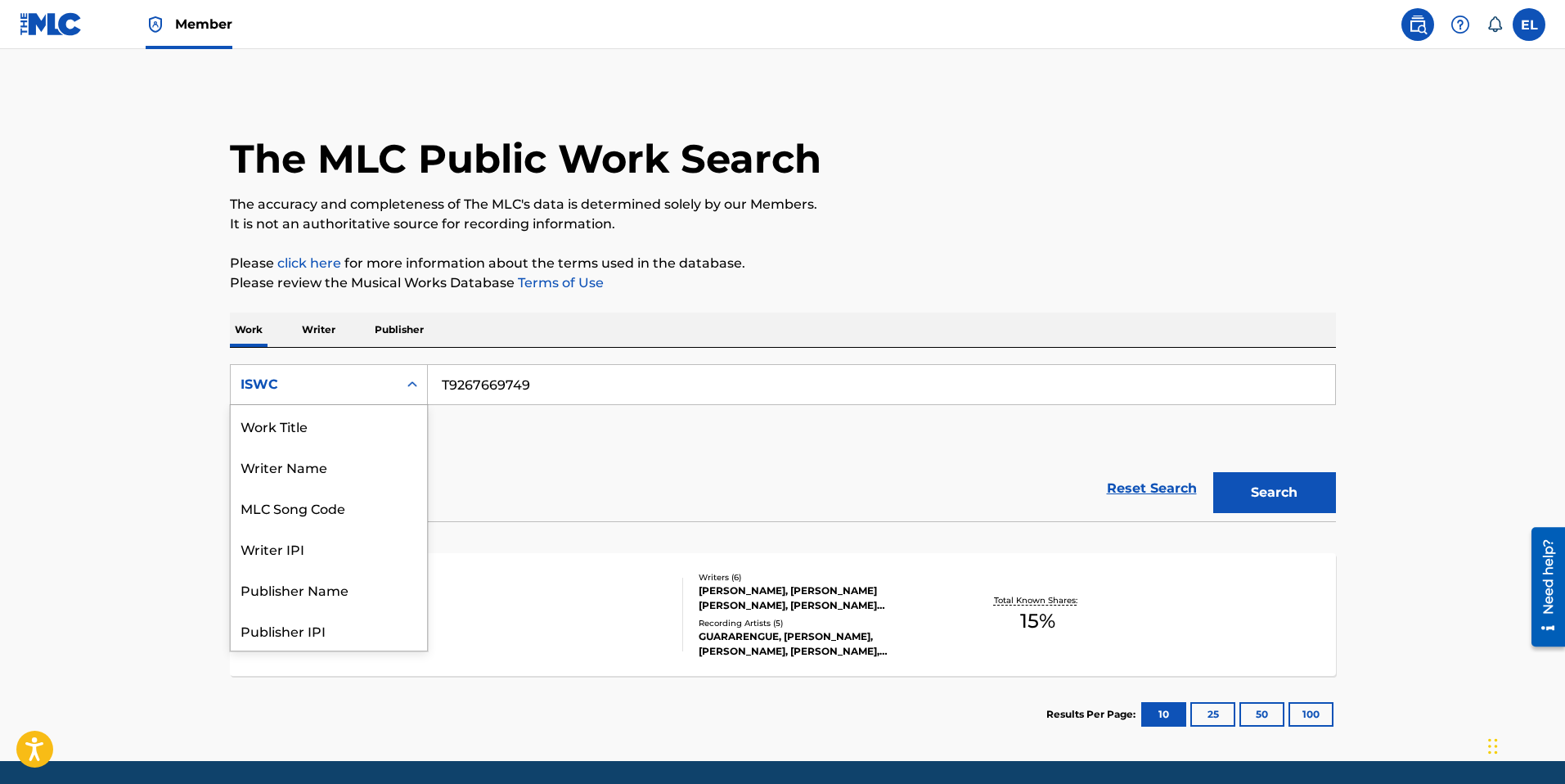
click at [309, 387] on div "ISWC" at bounding box center [315, 384] width 147 height 20
click at [333, 419] on div "Work Title" at bounding box center [328, 426] width 196 height 41
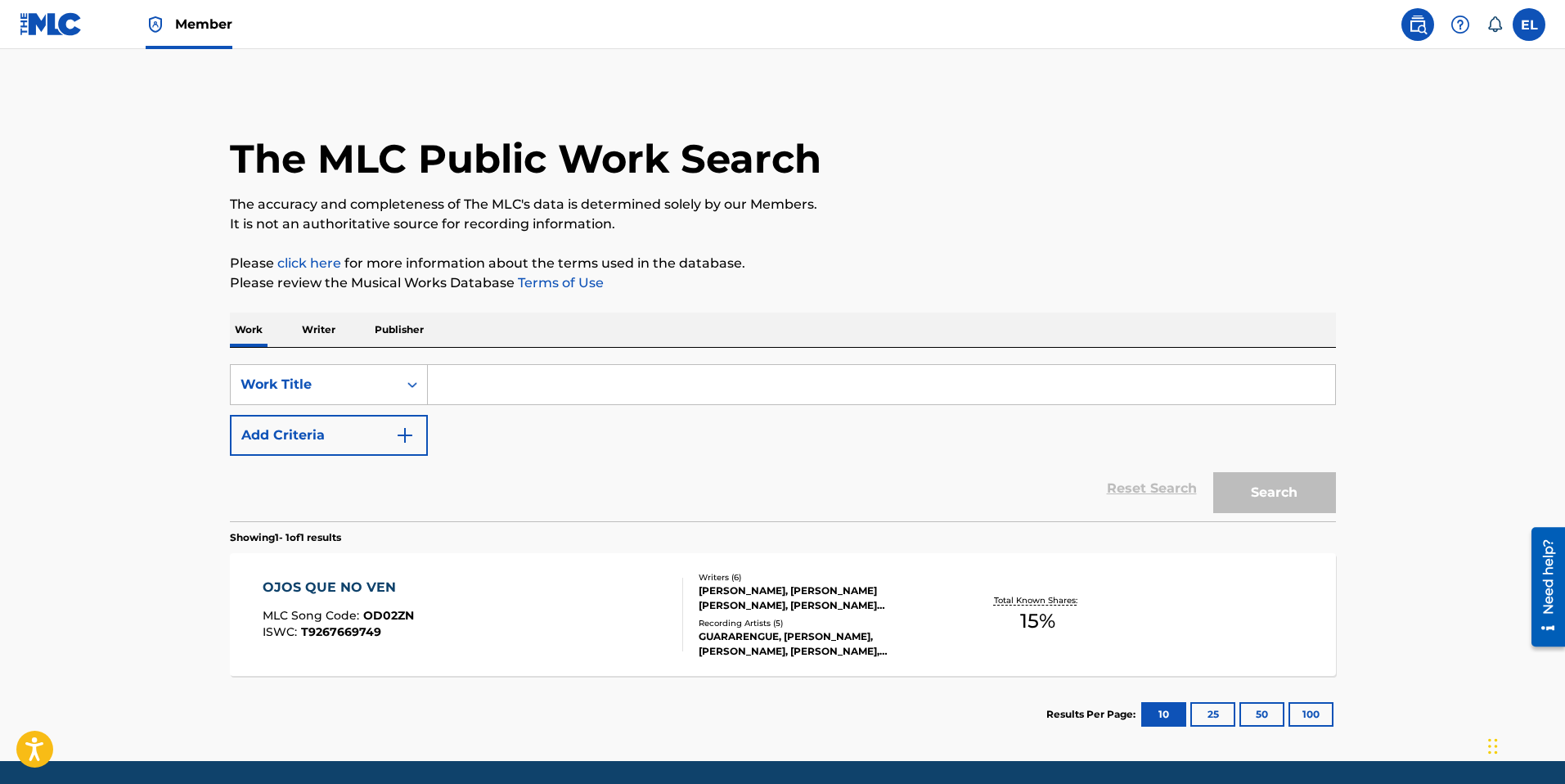
click at [565, 381] on input "Search Form" at bounding box center [881, 385] width 908 height 39
paste input "Oscuro"
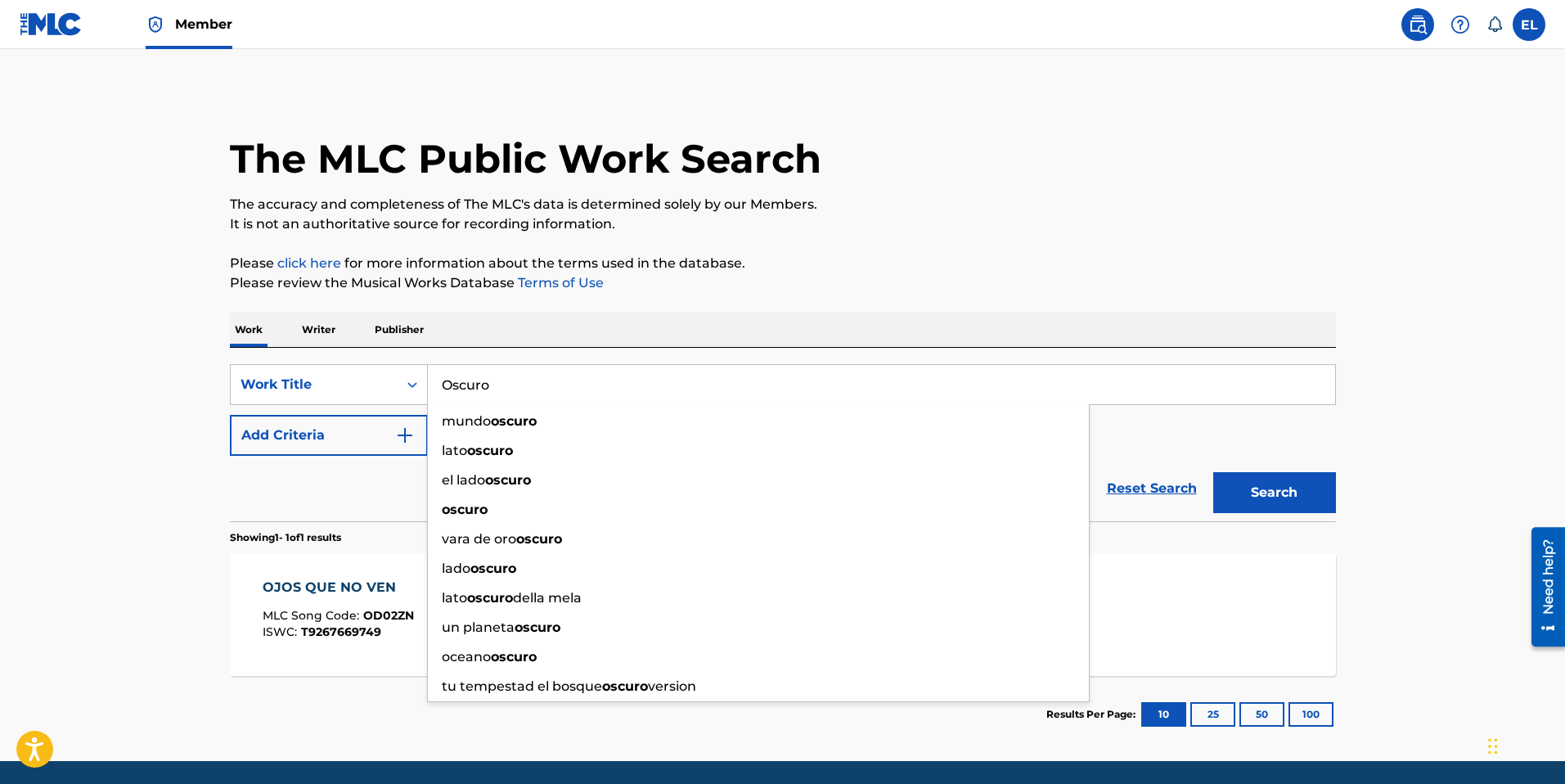
type input "Oscuro"
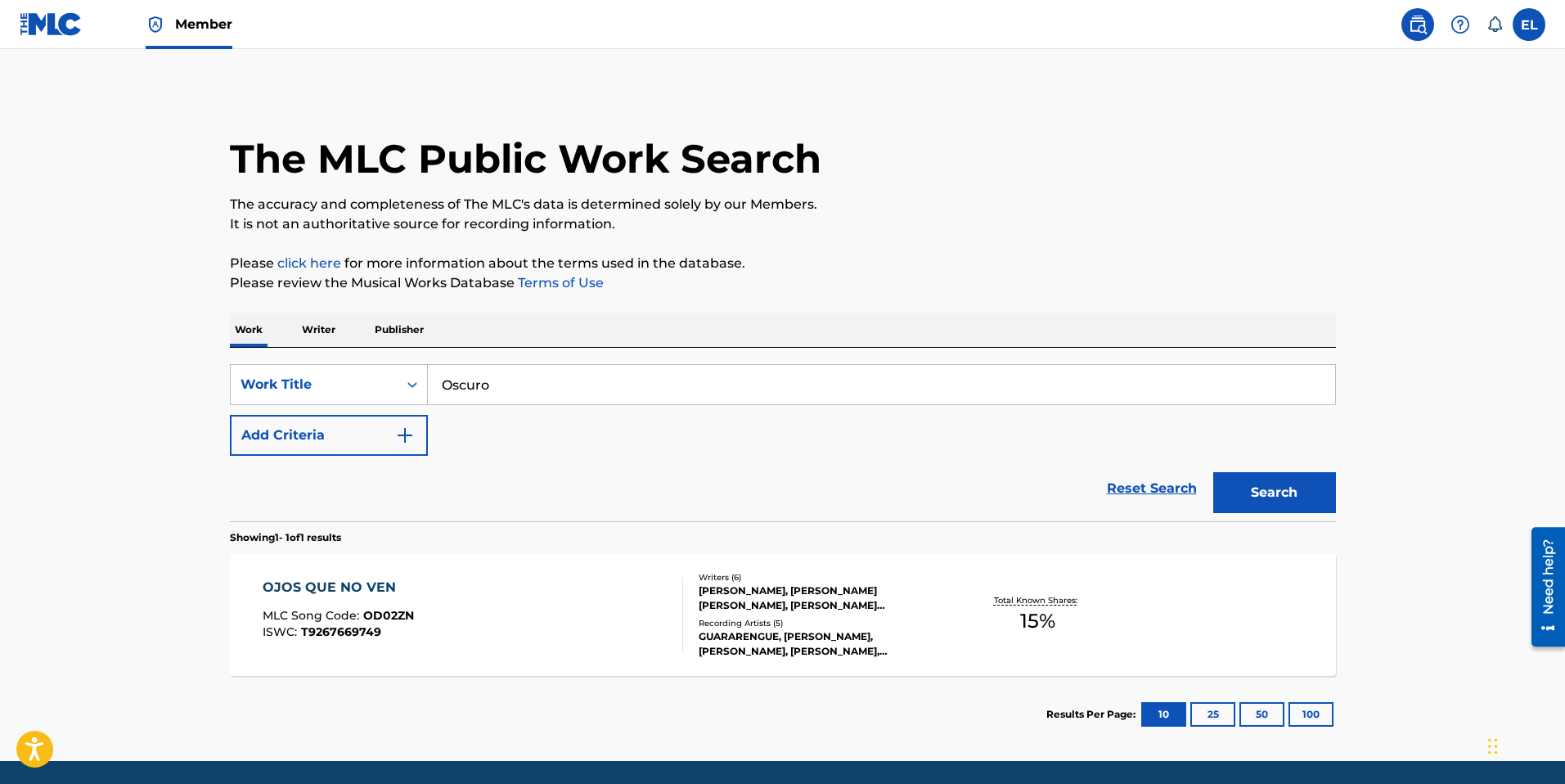
click at [1251, 485] on button "Search" at bounding box center [1274, 493] width 123 height 41
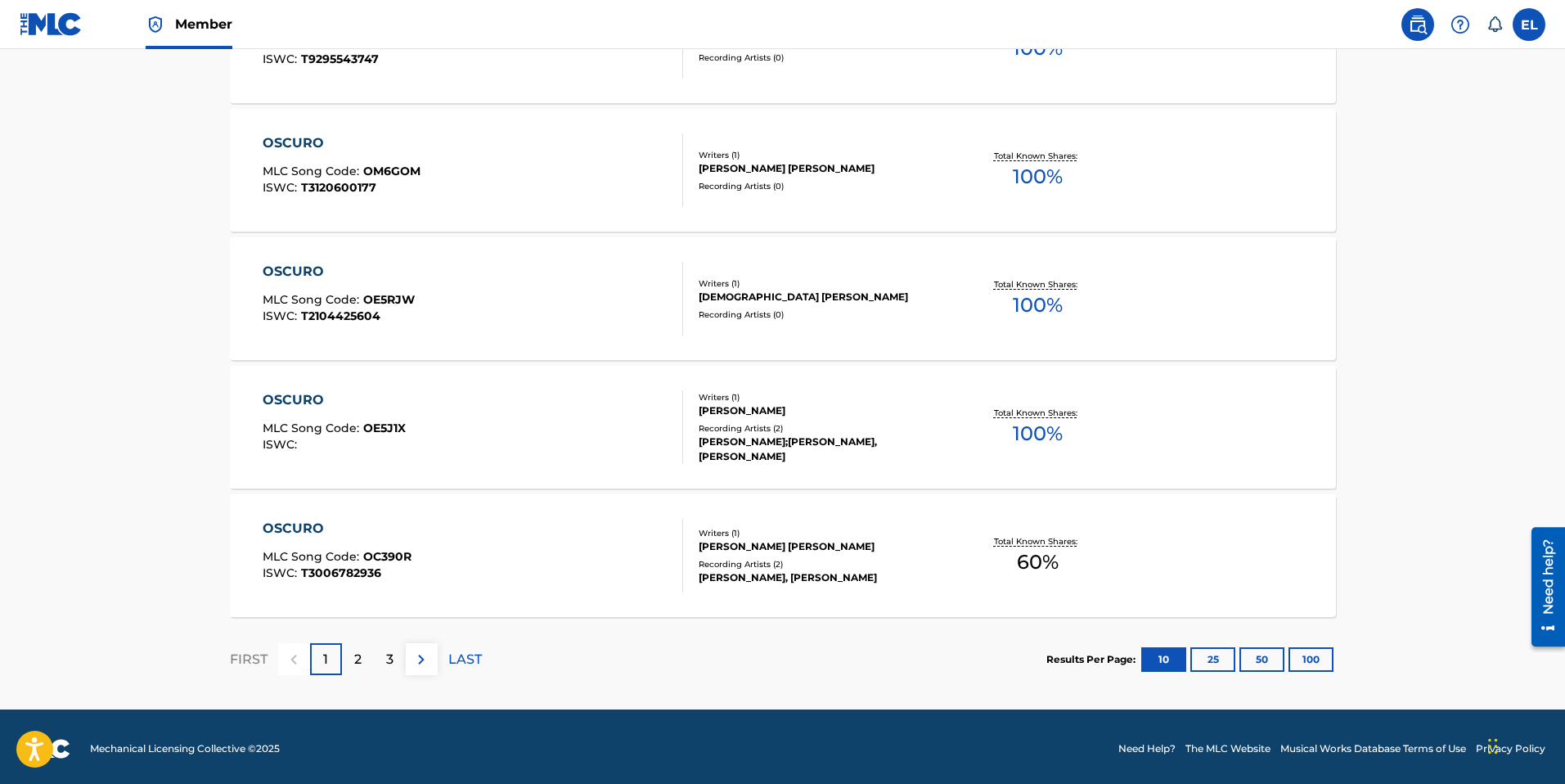
scroll to position [1218, 0]
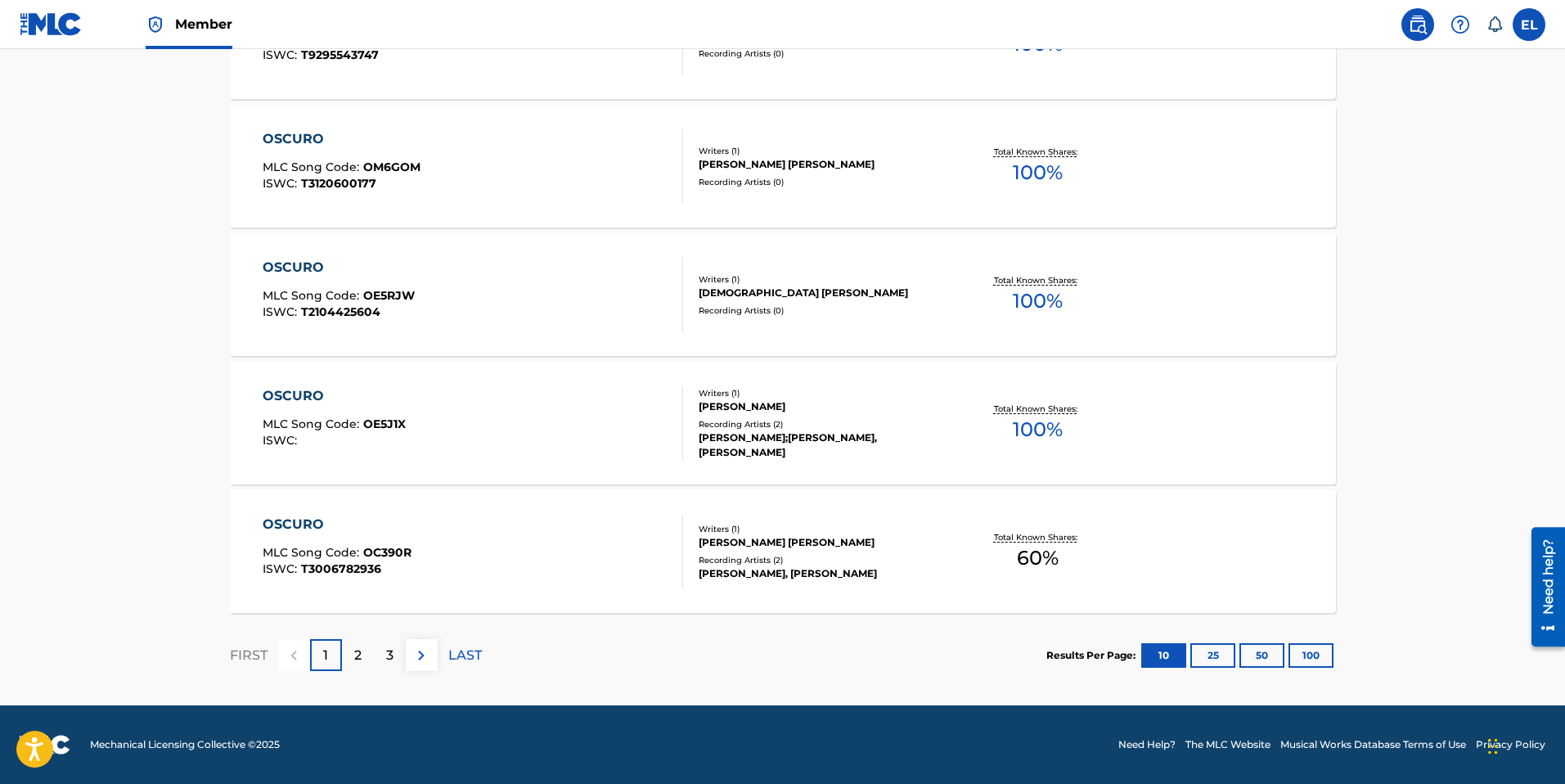
click at [1313, 657] on button "100" at bounding box center [1311, 655] width 45 height 25
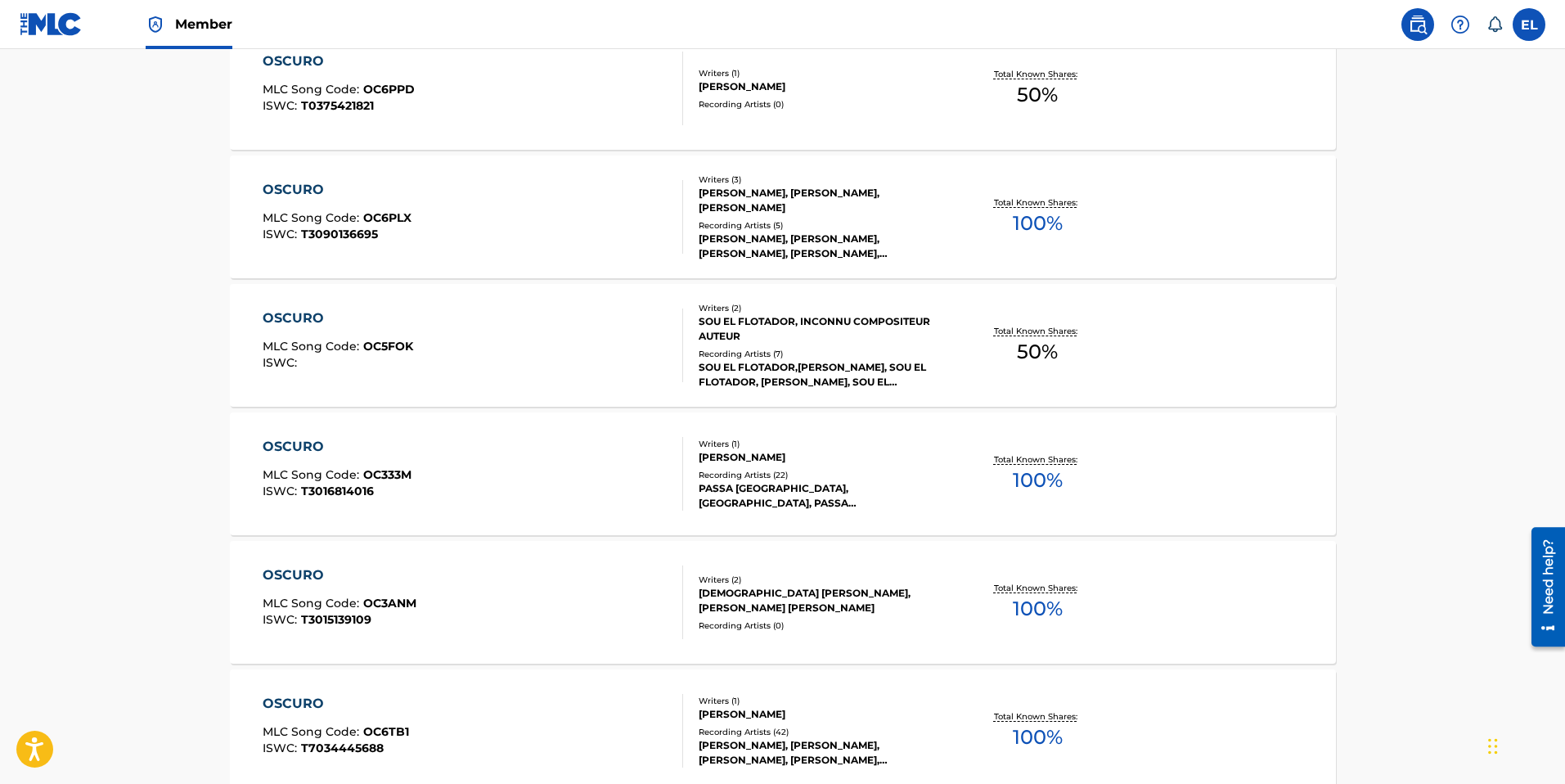
scroll to position [2097, 0]
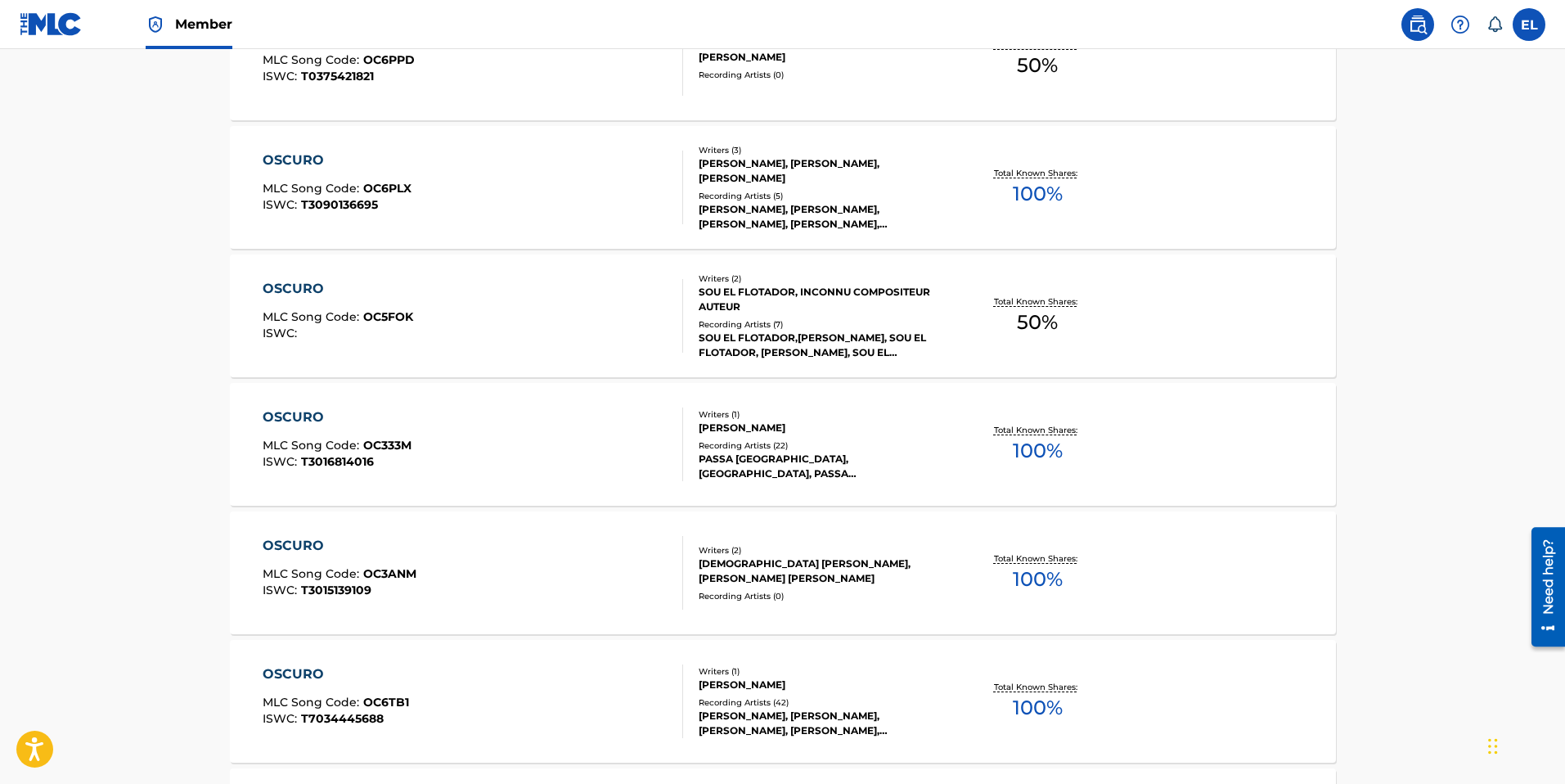
click at [291, 291] on div "OSCURO" at bounding box center [338, 289] width 151 height 20
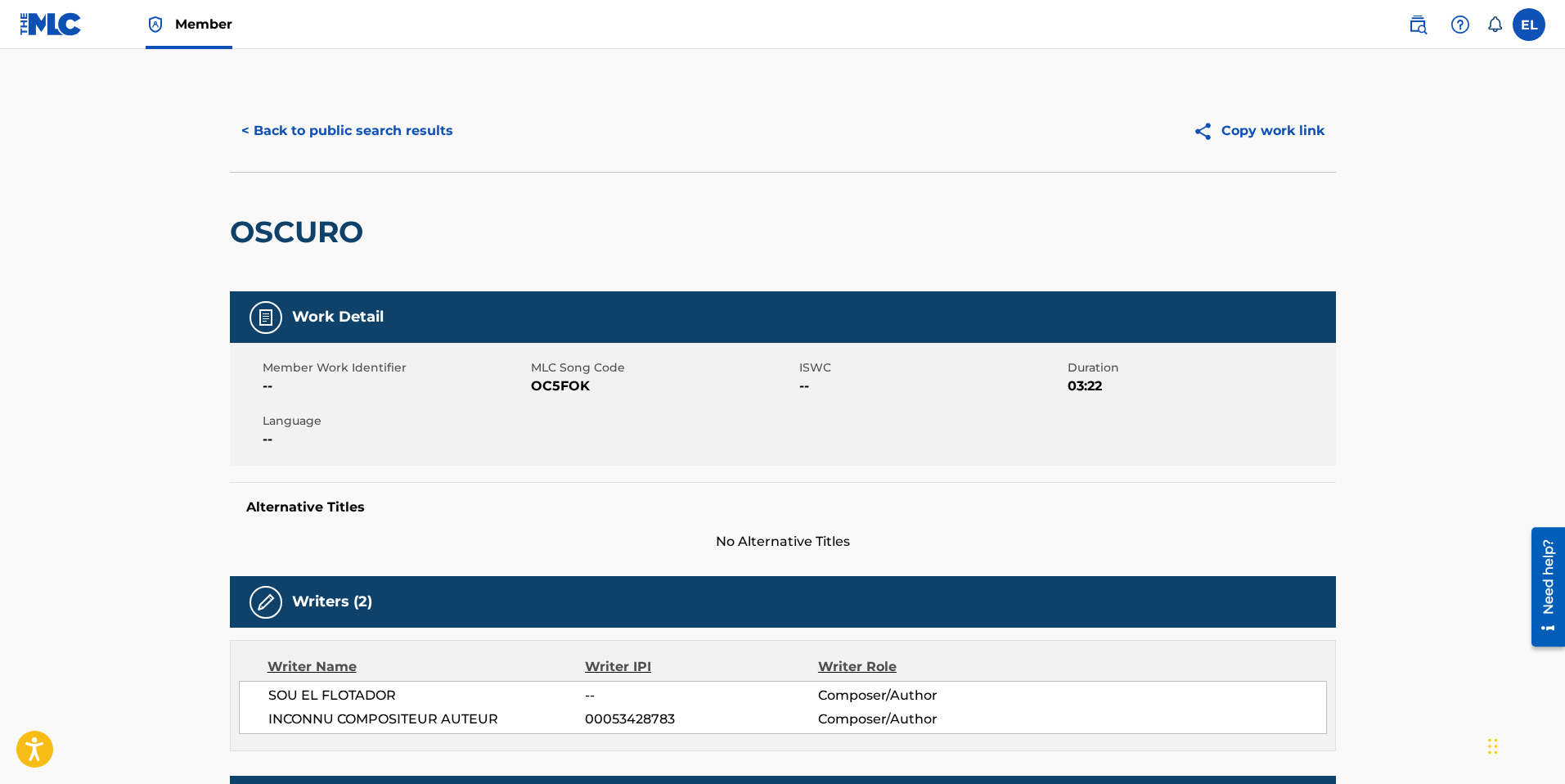
click at [571, 382] on span "OC5FOK" at bounding box center [663, 386] width 264 height 20
copy span "OC5FOK"
click at [346, 130] on button "< Back to public search results" at bounding box center [347, 131] width 235 height 41
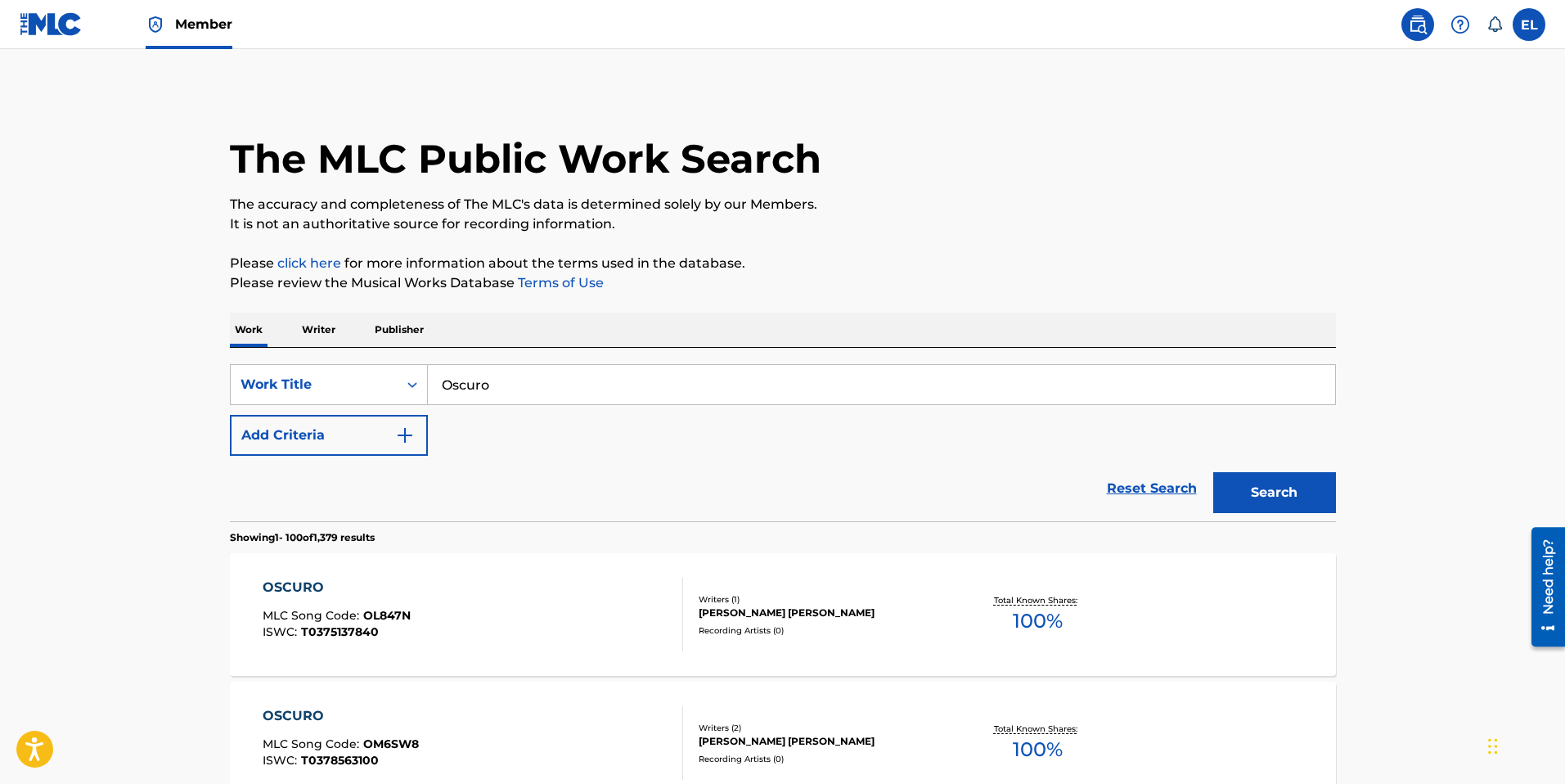
click at [681, 401] on input "Oscuro" at bounding box center [881, 385] width 908 height 39
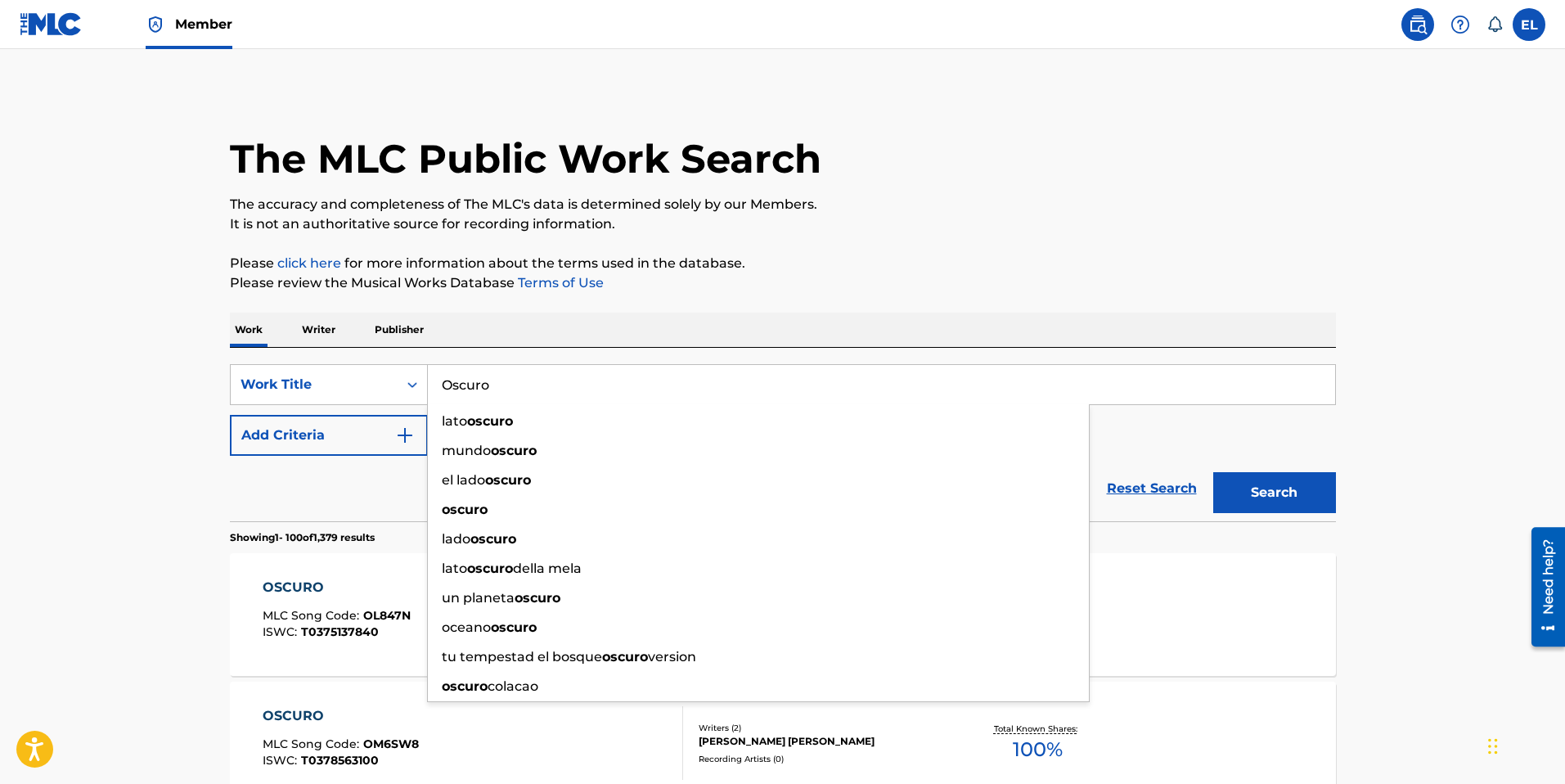
click at [680, 398] on input "Oscuro" at bounding box center [881, 385] width 908 height 39
paste input "Pam Pah"
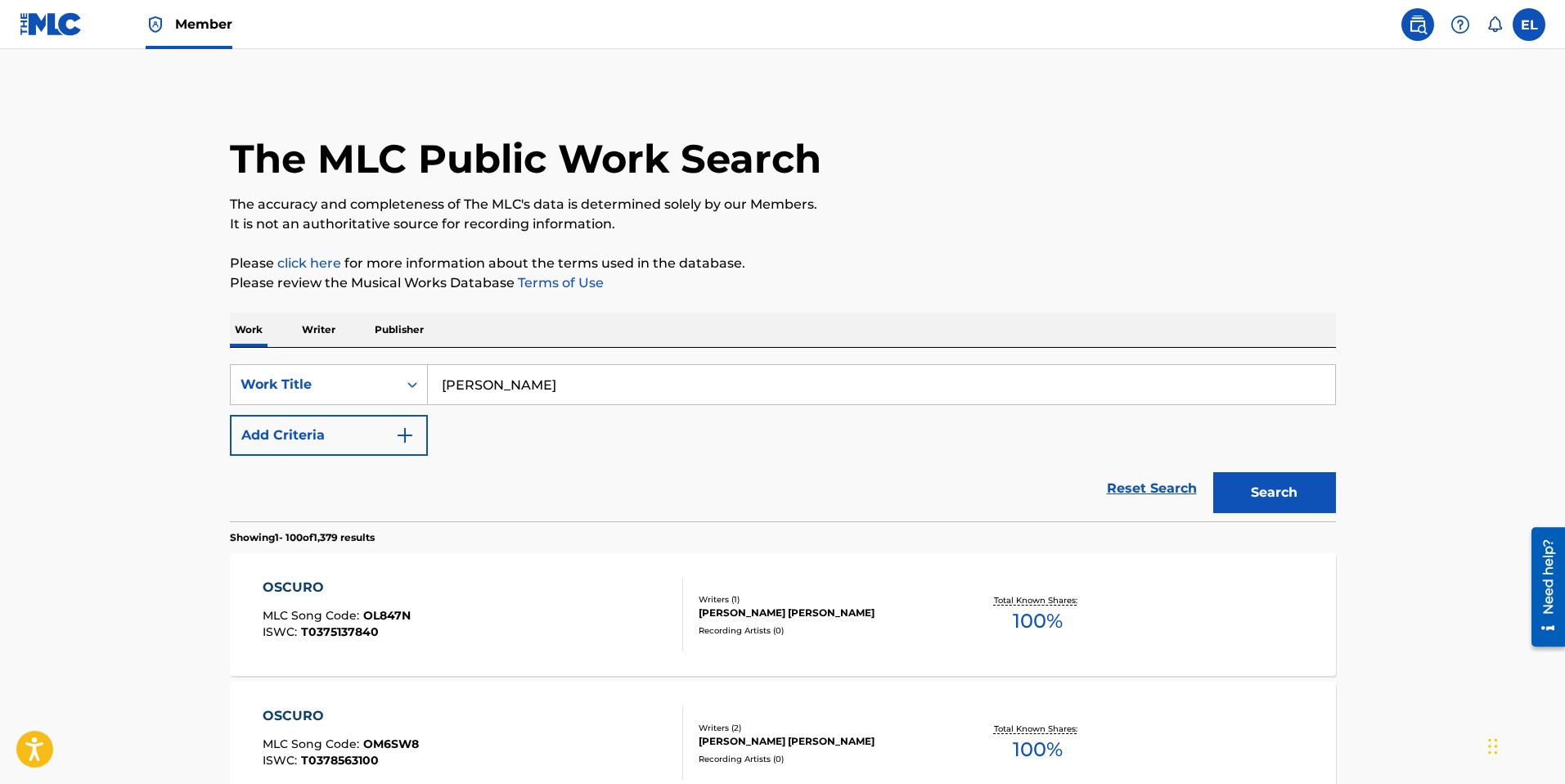
click at [1244, 496] on button "Search" at bounding box center [1274, 493] width 123 height 41
click at [645, 400] on input "Pam Pah" at bounding box center [881, 385] width 908 height 39
paste input "erreo Flotador"
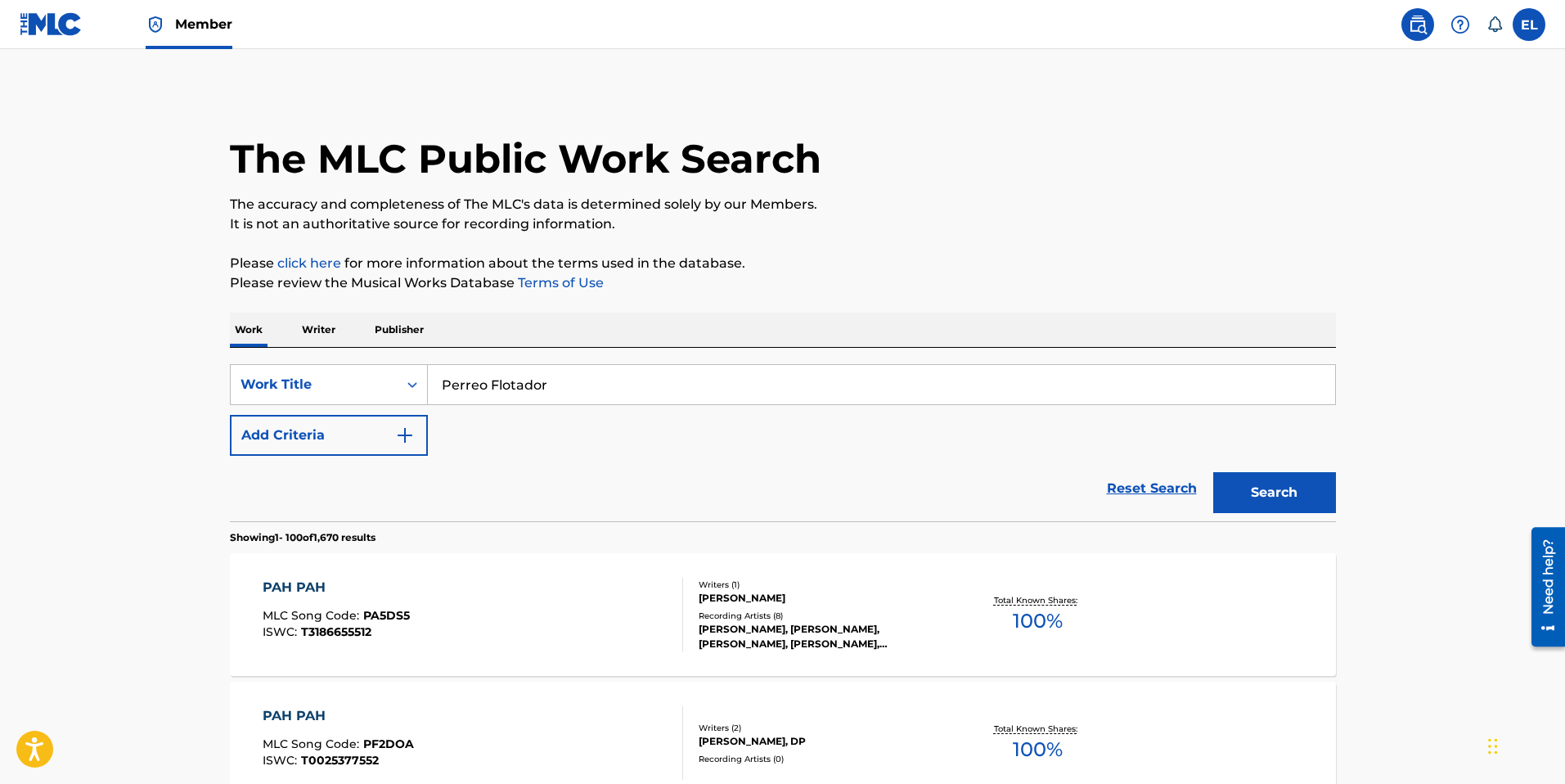
click at [1263, 482] on button "Search" at bounding box center [1274, 493] width 123 height 41
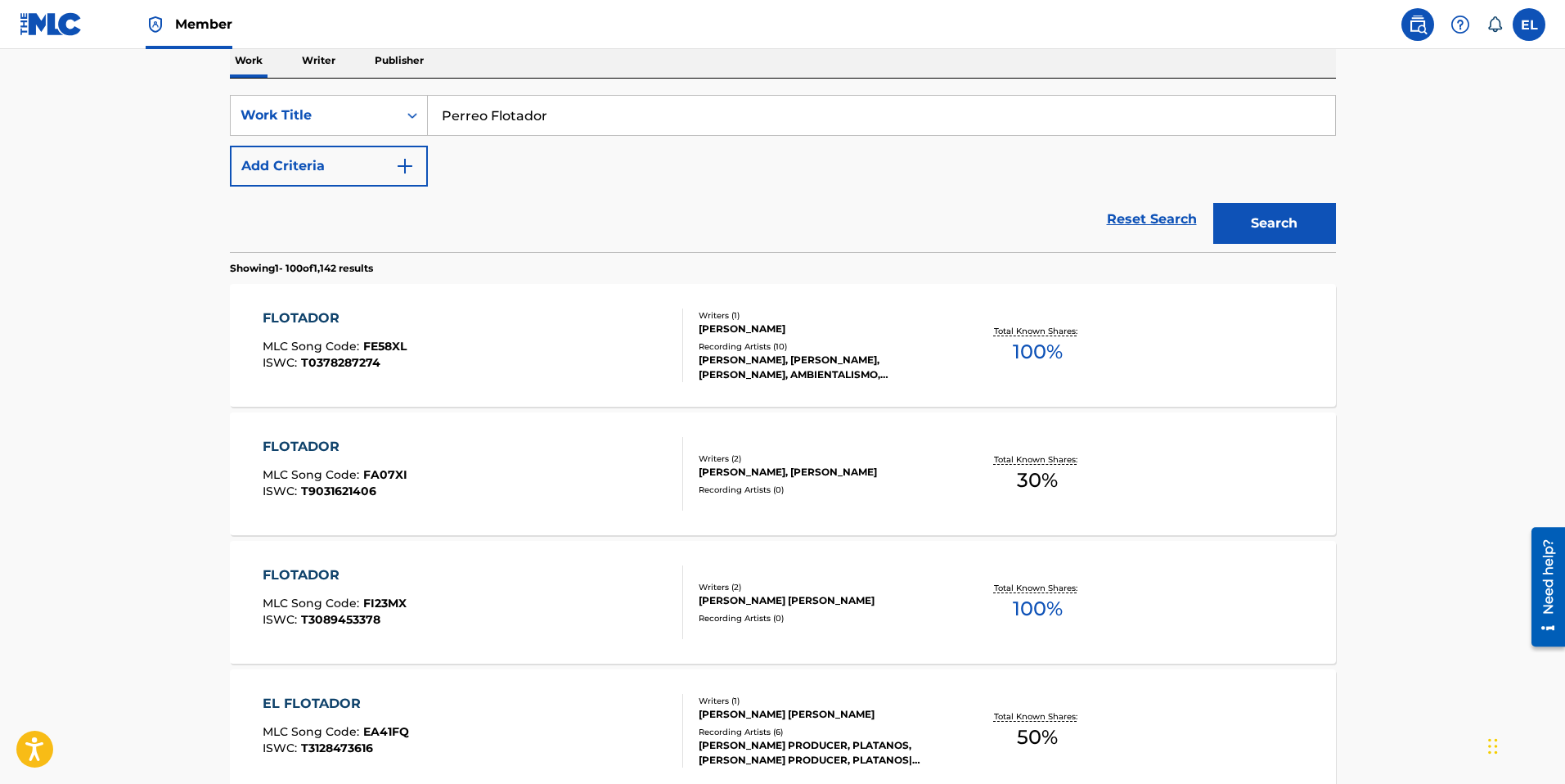
scroll to position [82, 0]
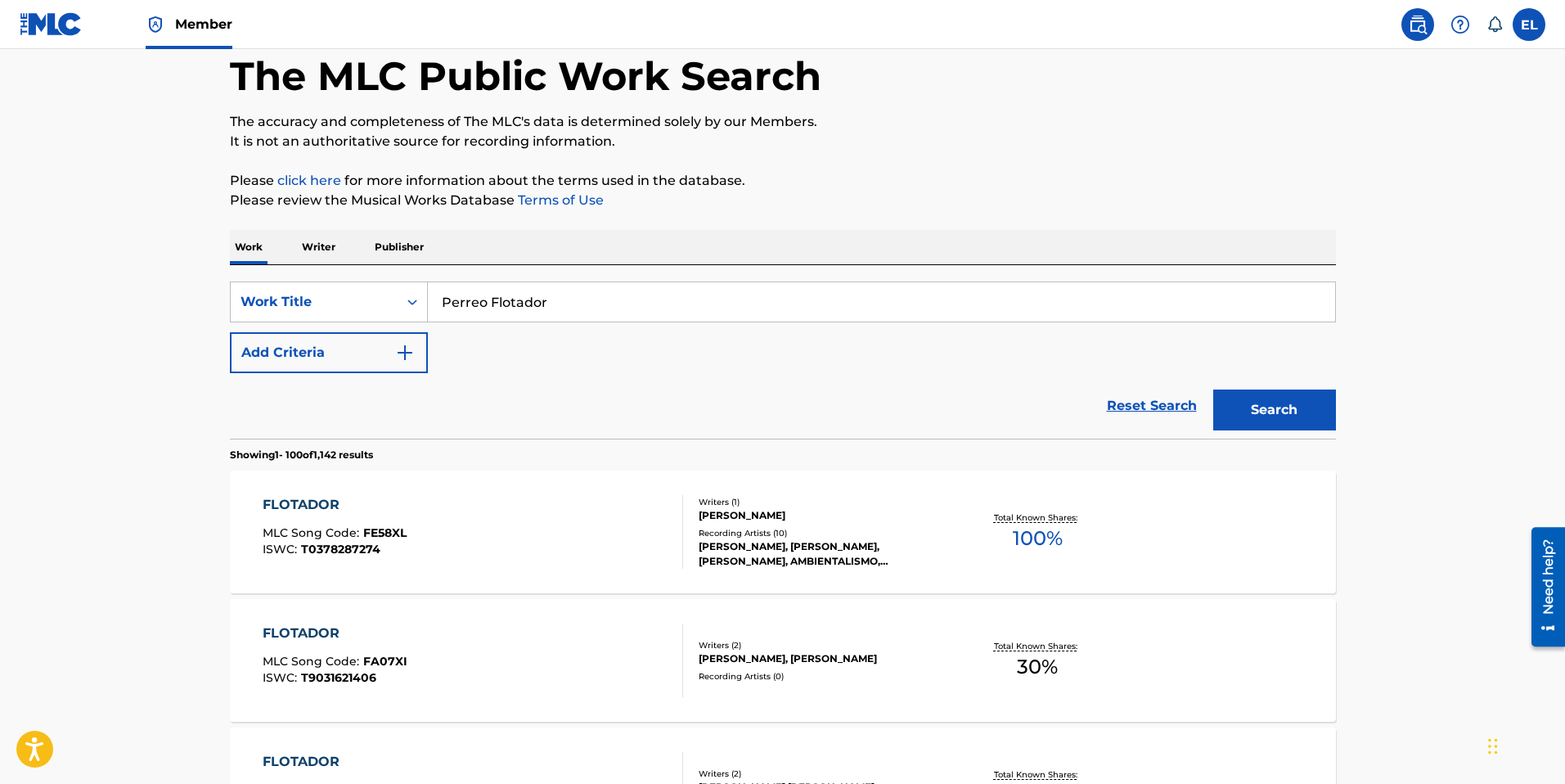
click at [593, 315] on input "Perreo Flotador" at bounding box center [881, 302] width 908 height 39
paste input "or Mi Familia"
click at [1231, 404] on button "Search" at bounding box center [1274, 410] width 123 height 41
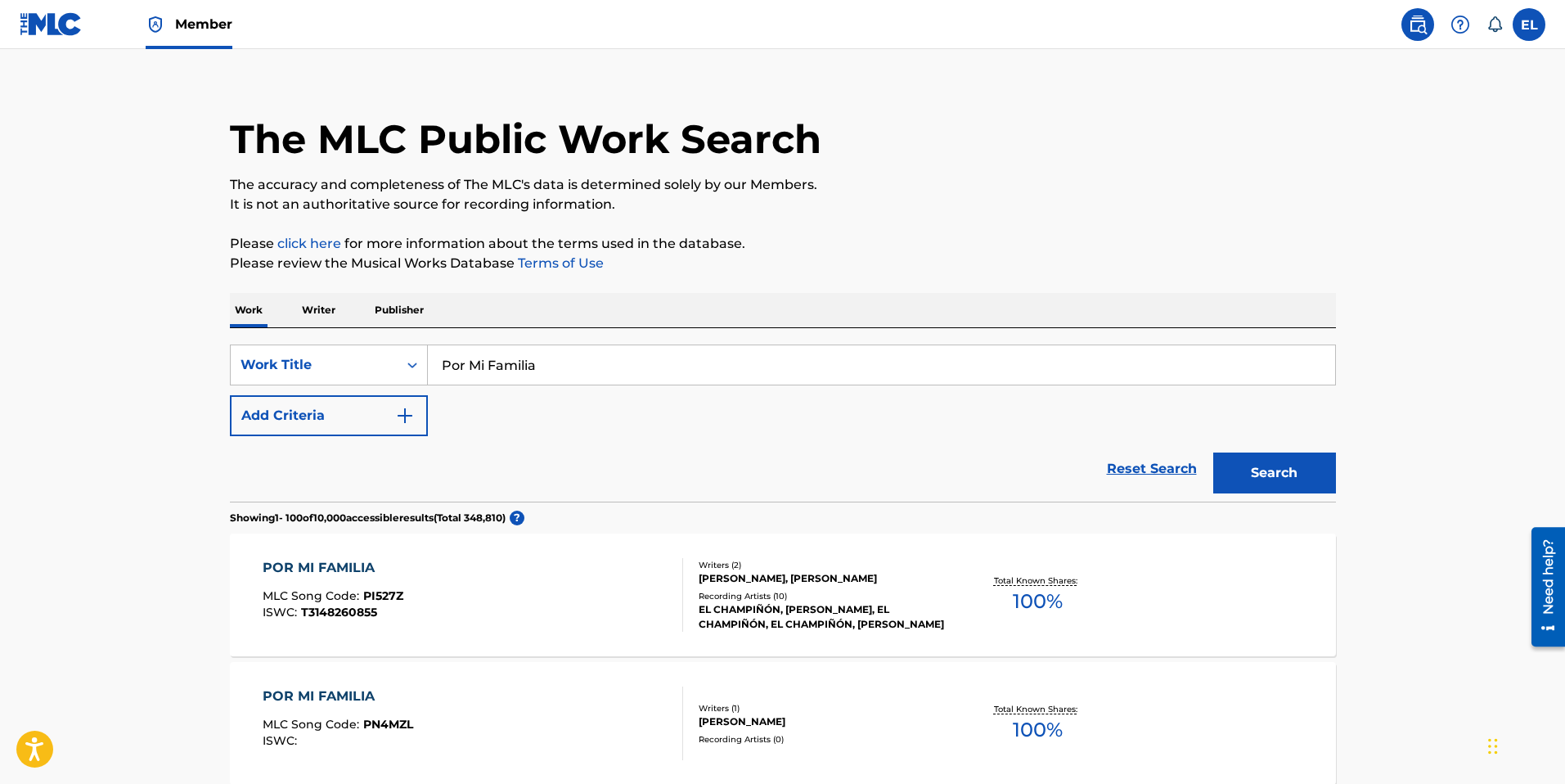
scroll to position [15, 0]
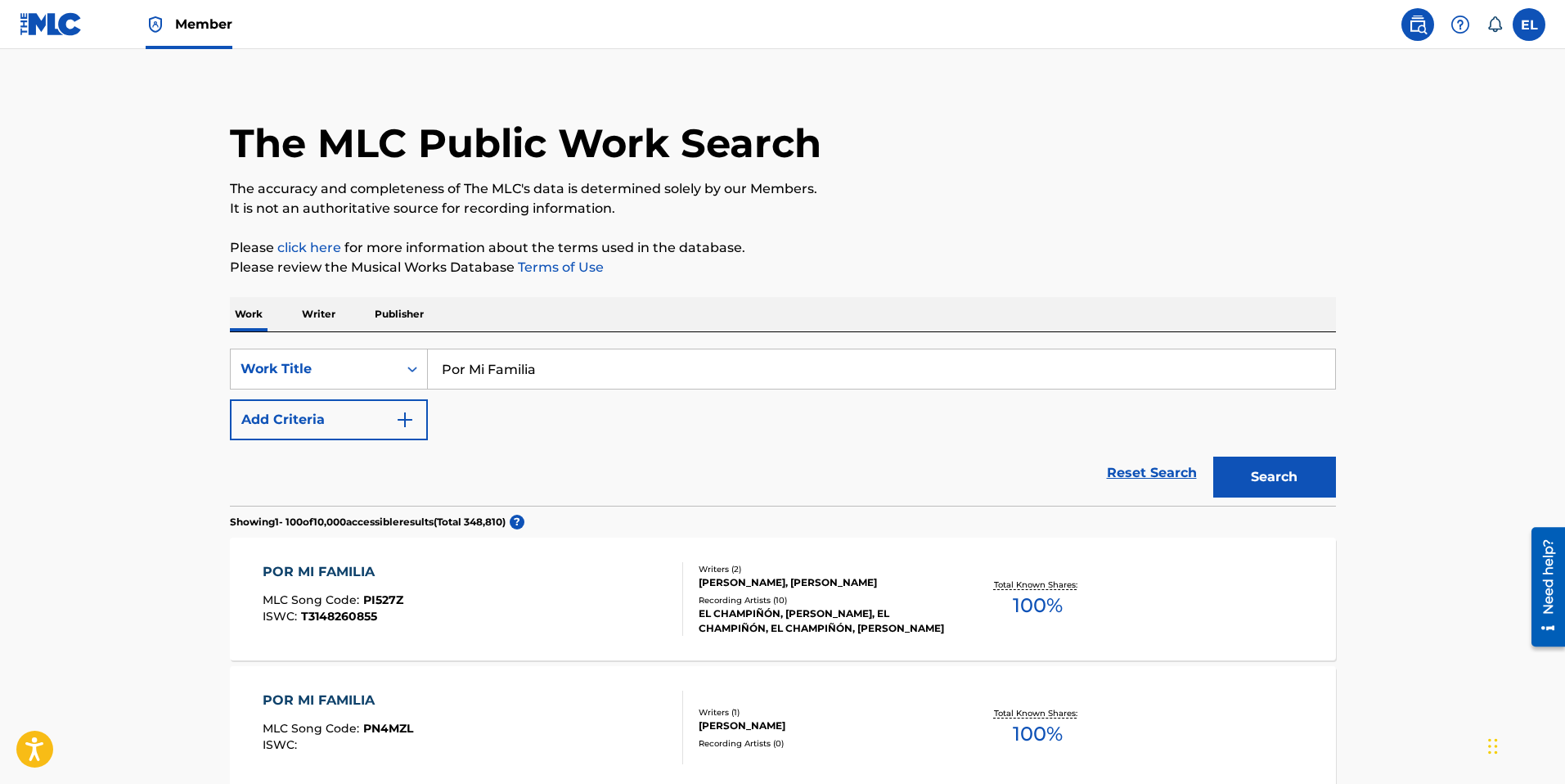
click at [683, 371] on input "Por Mi Familia" at bounding box center [881, 369] width 908 height 39
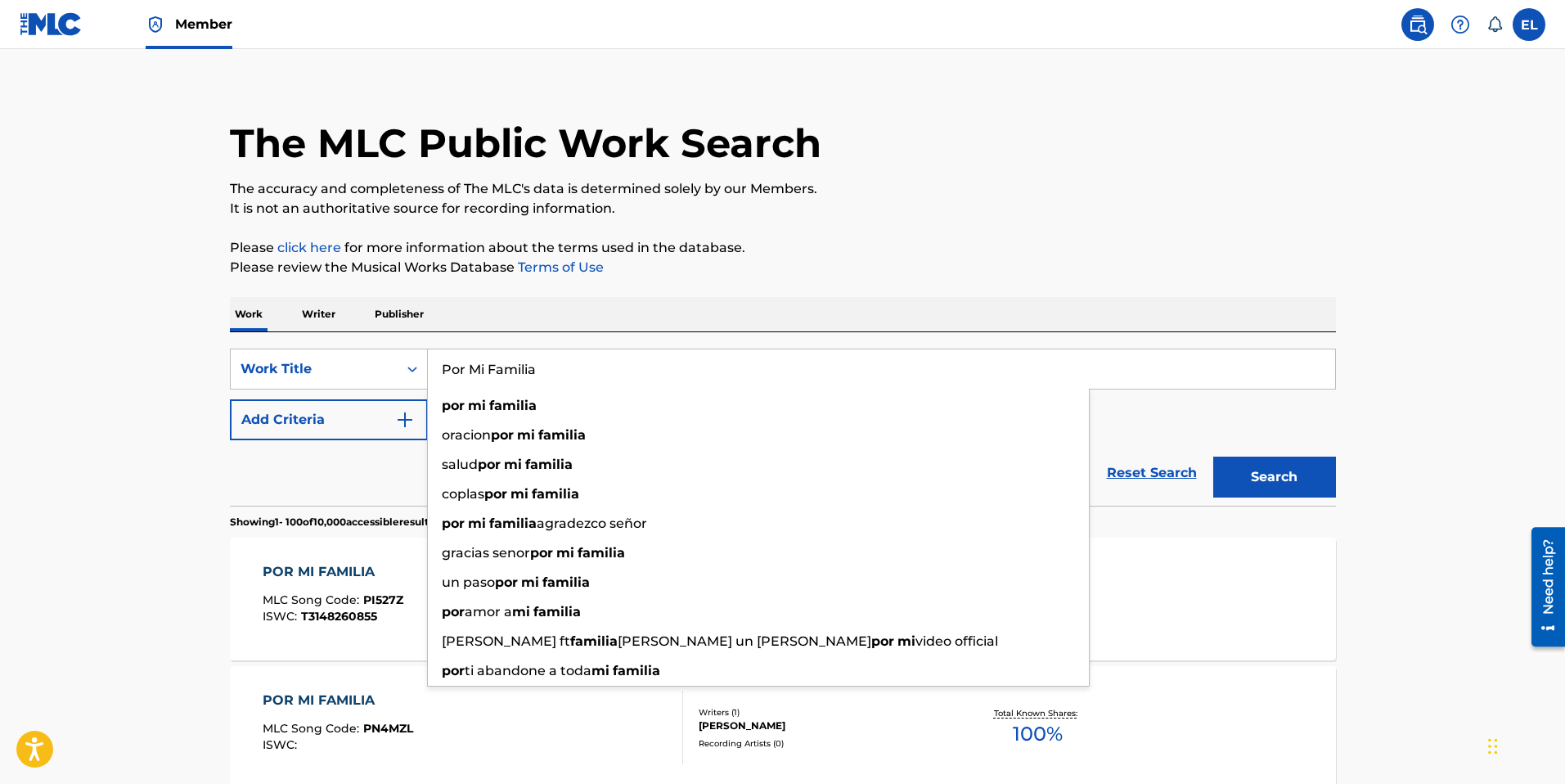
click at [683, 371] on input "Por Mi Familia" at bounding box center [881, 369] width 908 height 39
paste input "Que Me Niegas?"
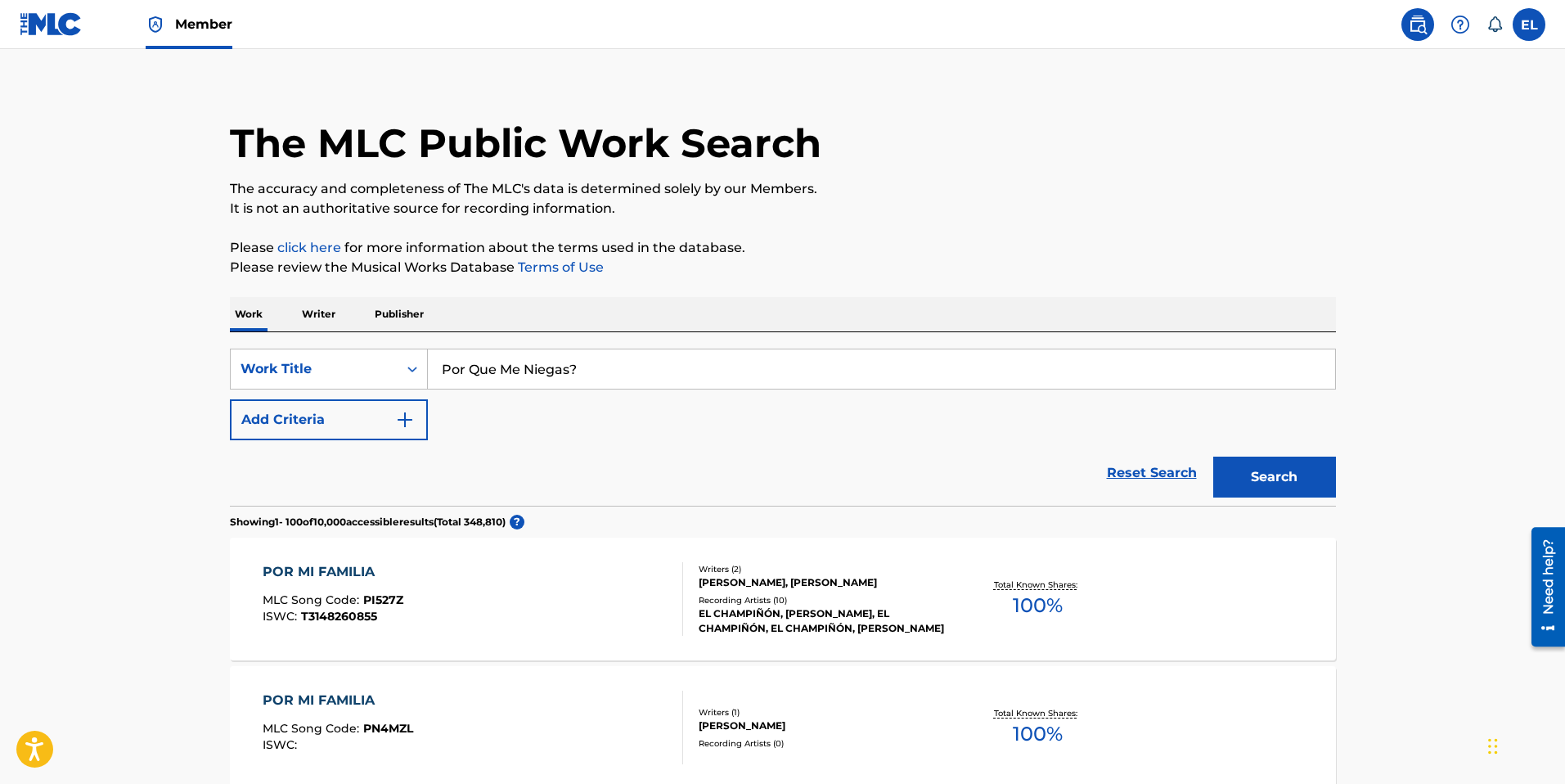
click at [1304, 475] on button "Search" at bounding box center [1274, 477] width 123 height 41
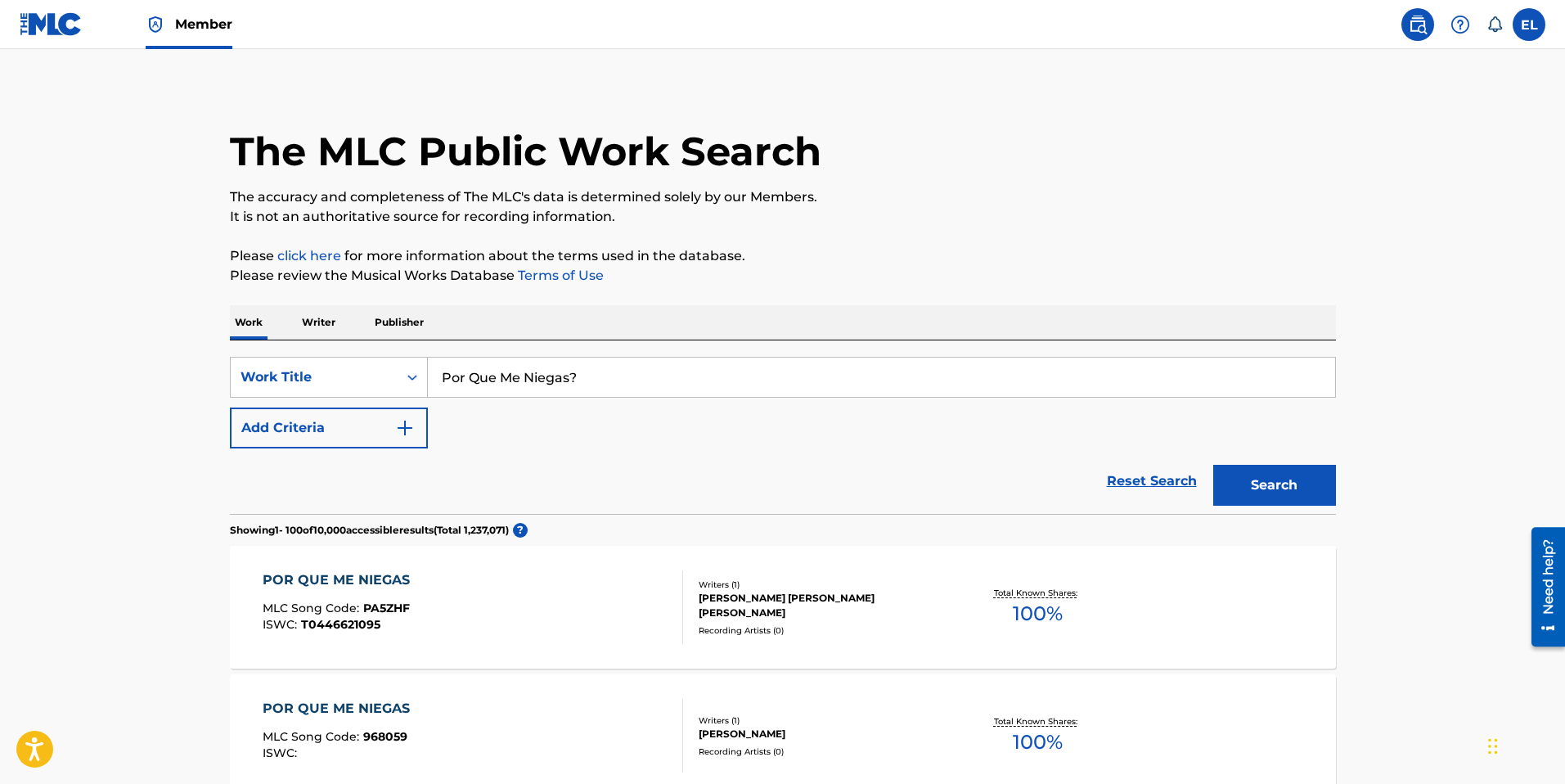
scroll to position [0, 0]
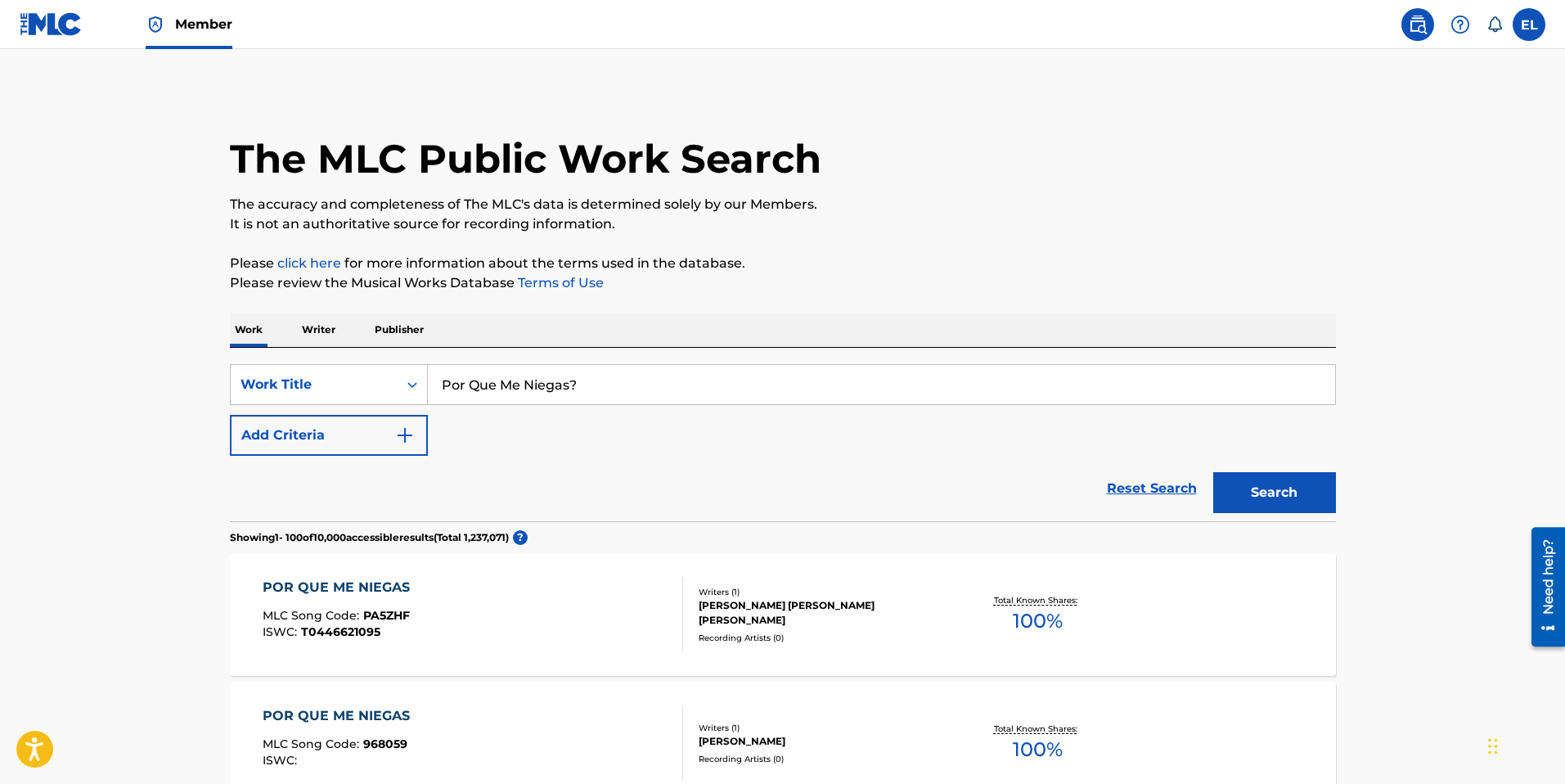
click at [626, 371] on input "Por Que Me Niegas?" at bounding box center [881, 385] width 908 height 39
paste input "romesa"
click at [1316, 496] on button "Search" at bounding box center [1274, 493] width 123 height 41
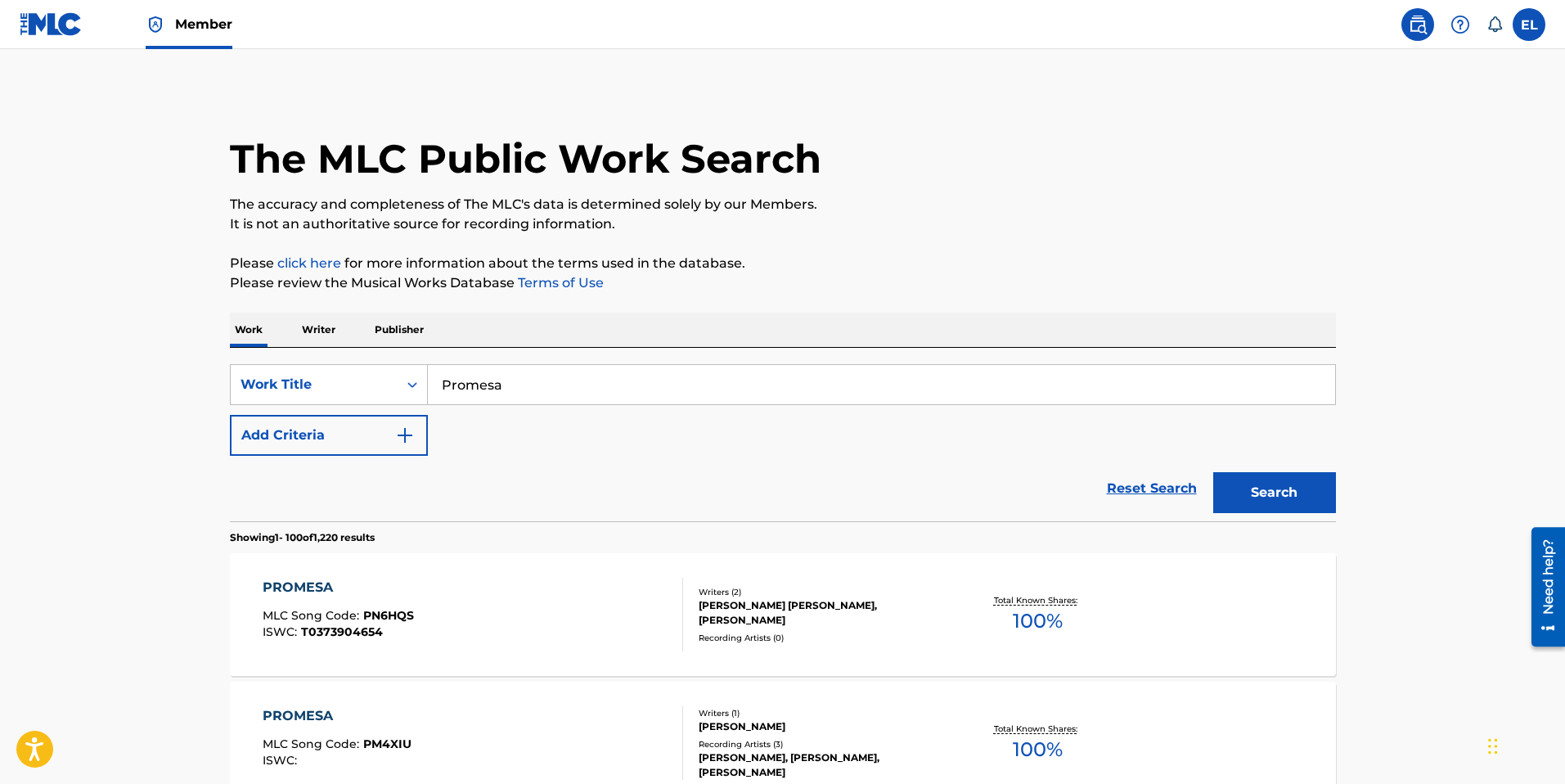
click at [583, 396] on input "Promesa" at bounding box center [881, 385] width 908 height 39
paste input "udrete"
click at [1265, 480] on button "Search" at bounding box center [1274, 493] width 123 height 41
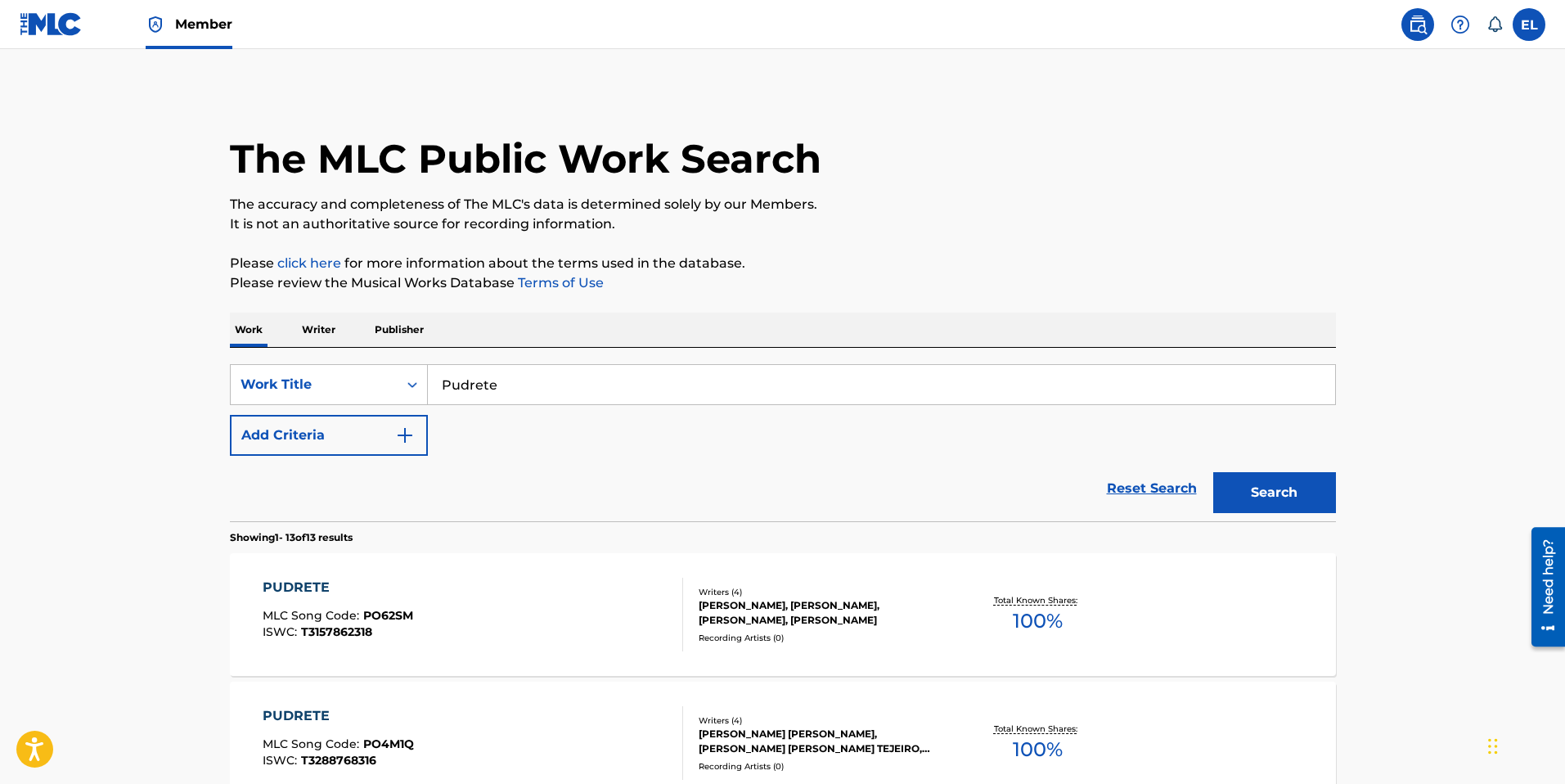
click at [707, 389] on input "Pudrete" at bounding box center [881, 385] width 908 height 39
paste input "Quien Esta Mal"
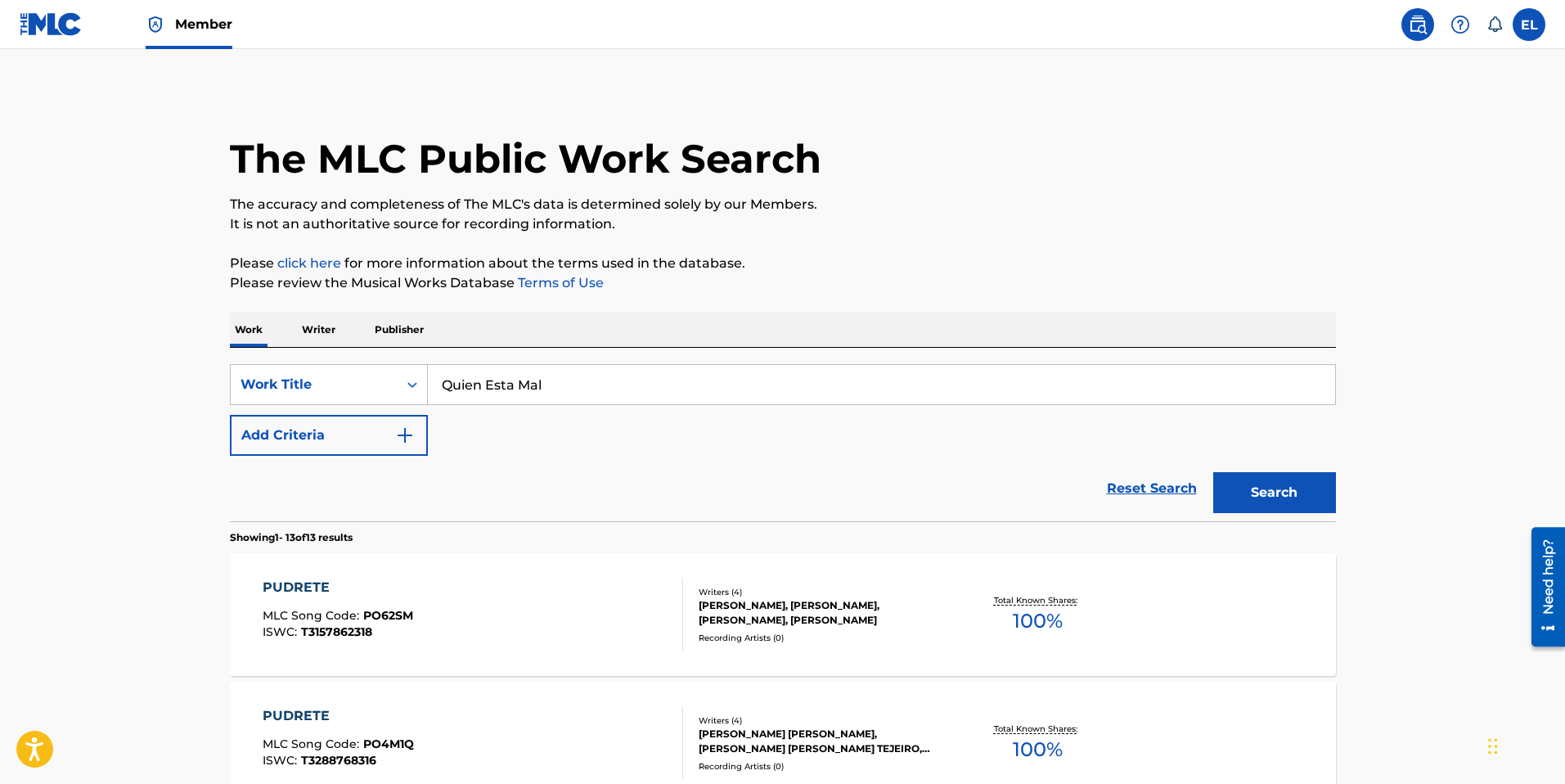
click at [1326, 500] on button "Search" at bounding box center [1274, 493] width 123 height 41
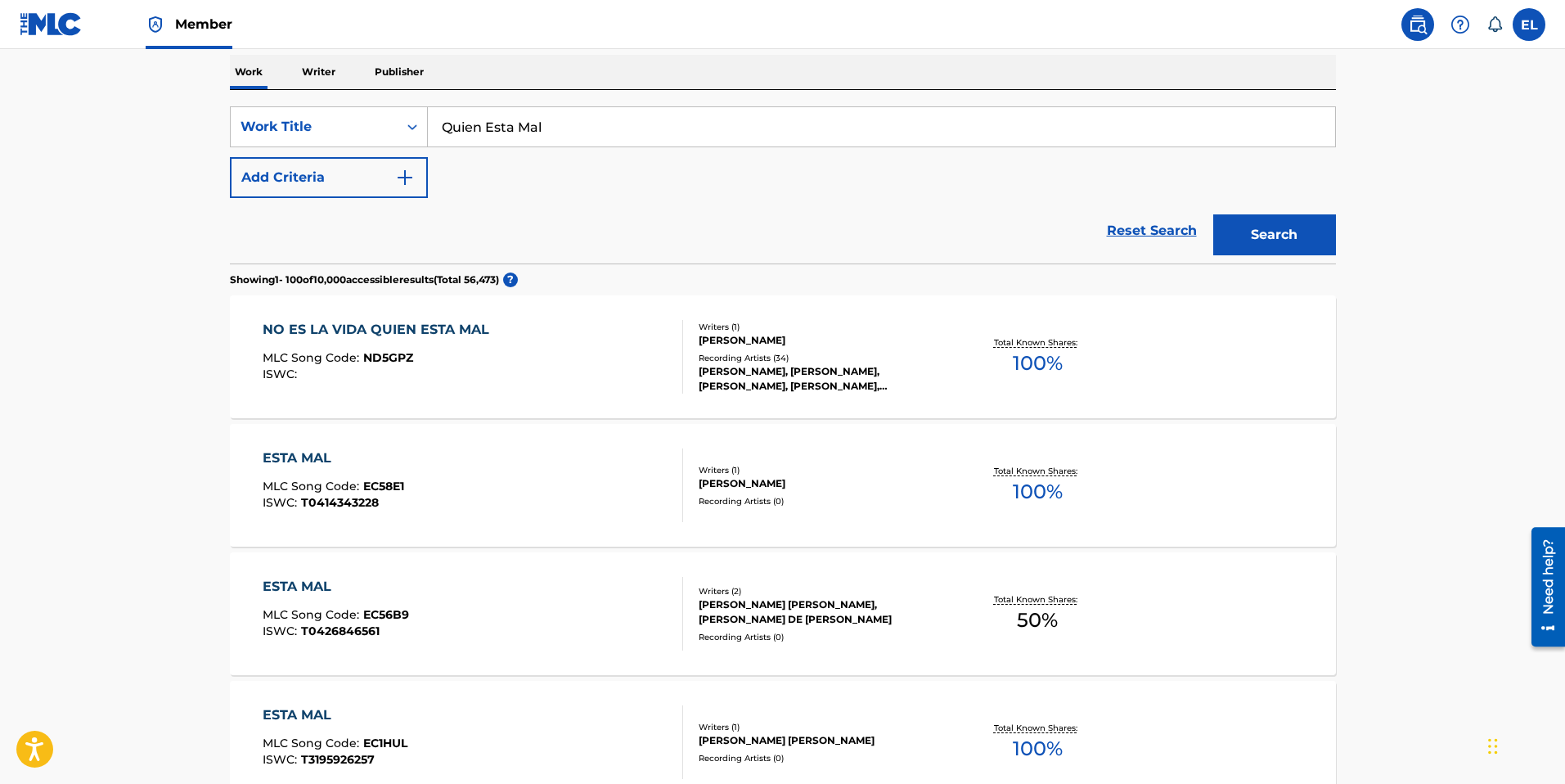
scroll to position [261, 0]
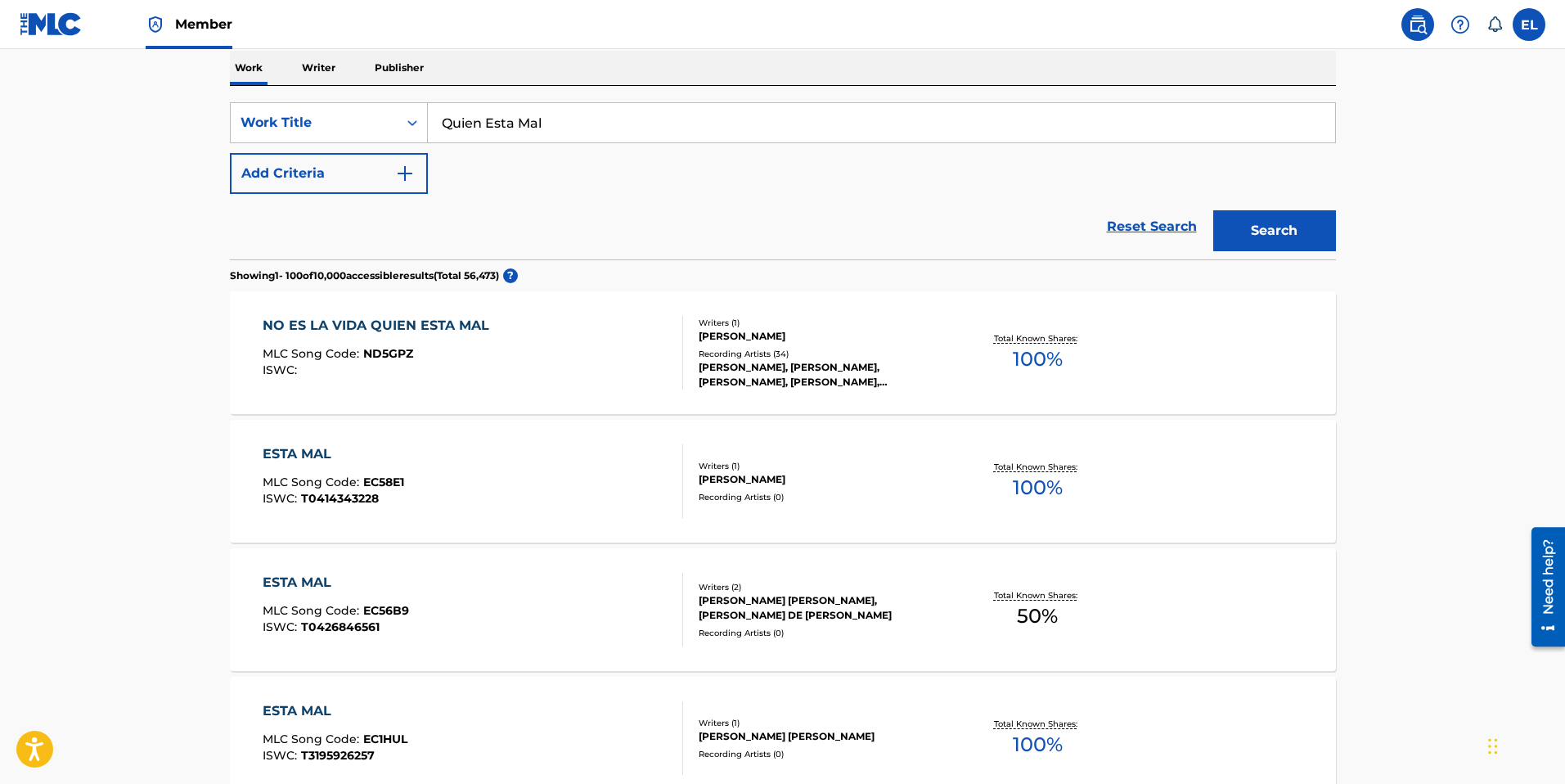
click at [616, 120] on input "Quien Esta Mal" at bounding box center [881, 123] width 908 height 39
paste input "es Son Ellos"
type input "Quienes Son Ellos"
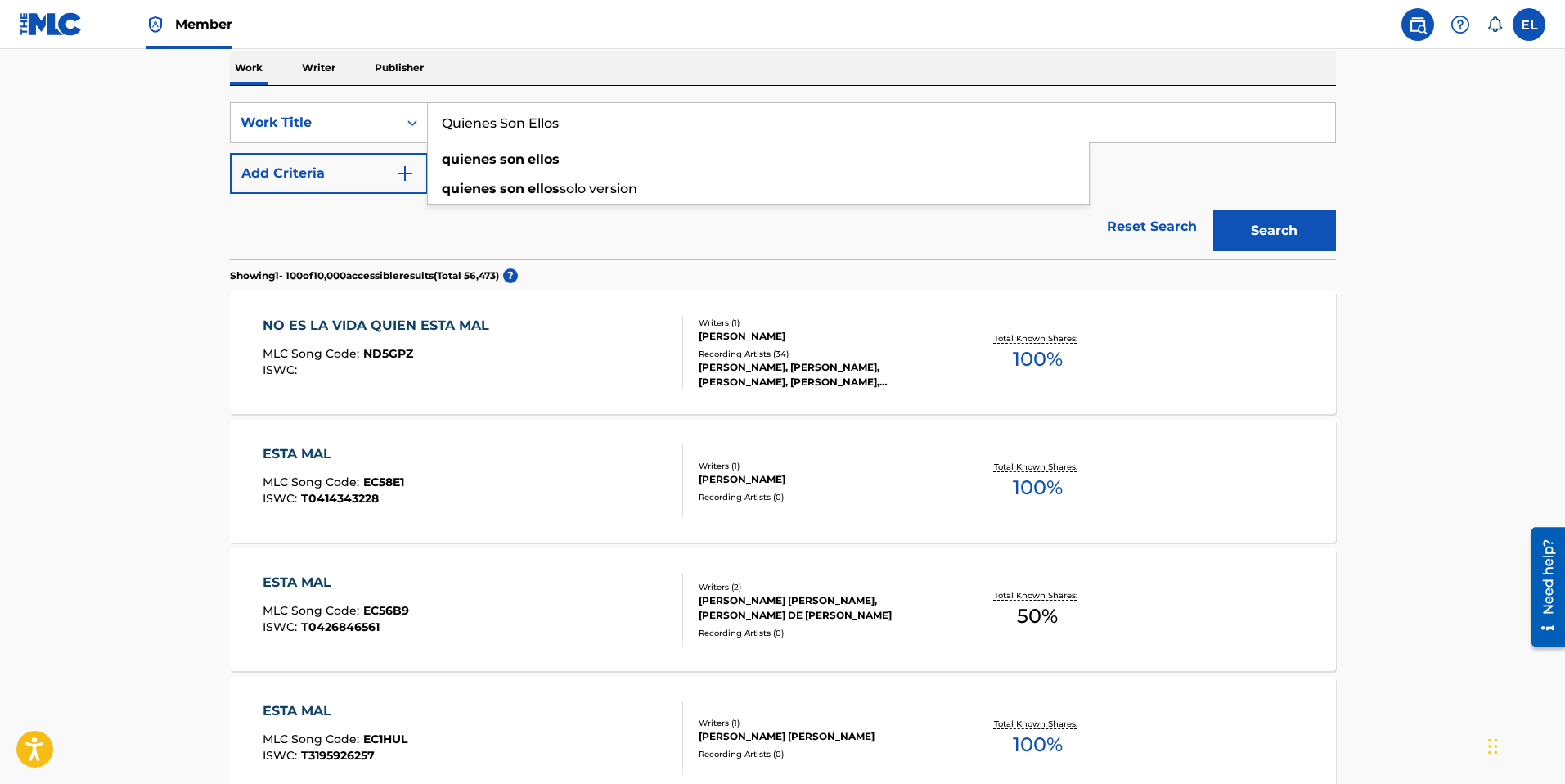
click at [1304, 231] on button "Search" at bounding box center [1274, 230] width 123 height 41
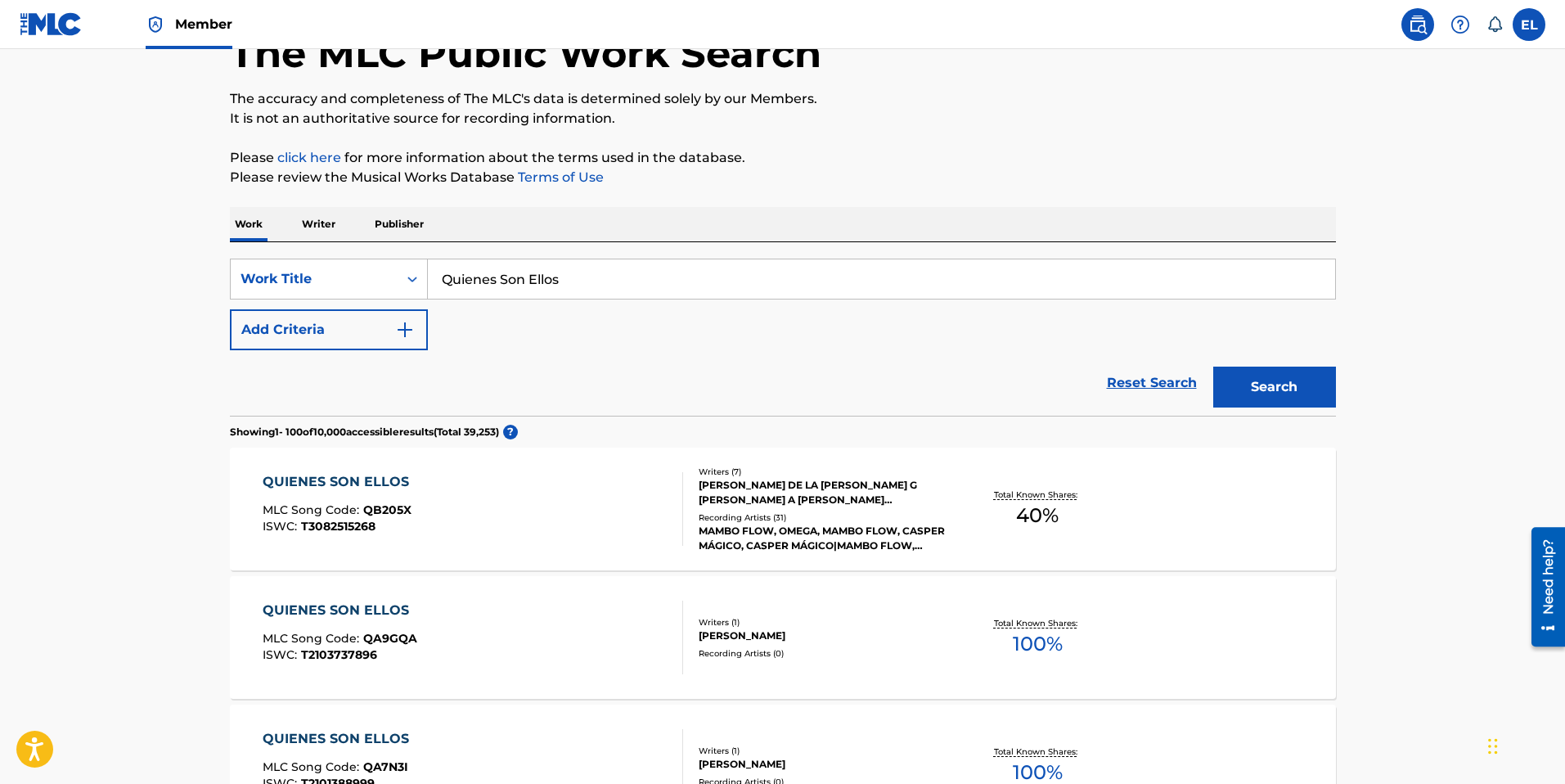
scroll to position [106, 0]
click at [494, 550] on div "QUIENES SON ELLOS MLC Song Code : QB205X ISWC : T3082515268 Writers ( 7 ) ANTON…" at bounding box center [782, 507] width 1106 height 123
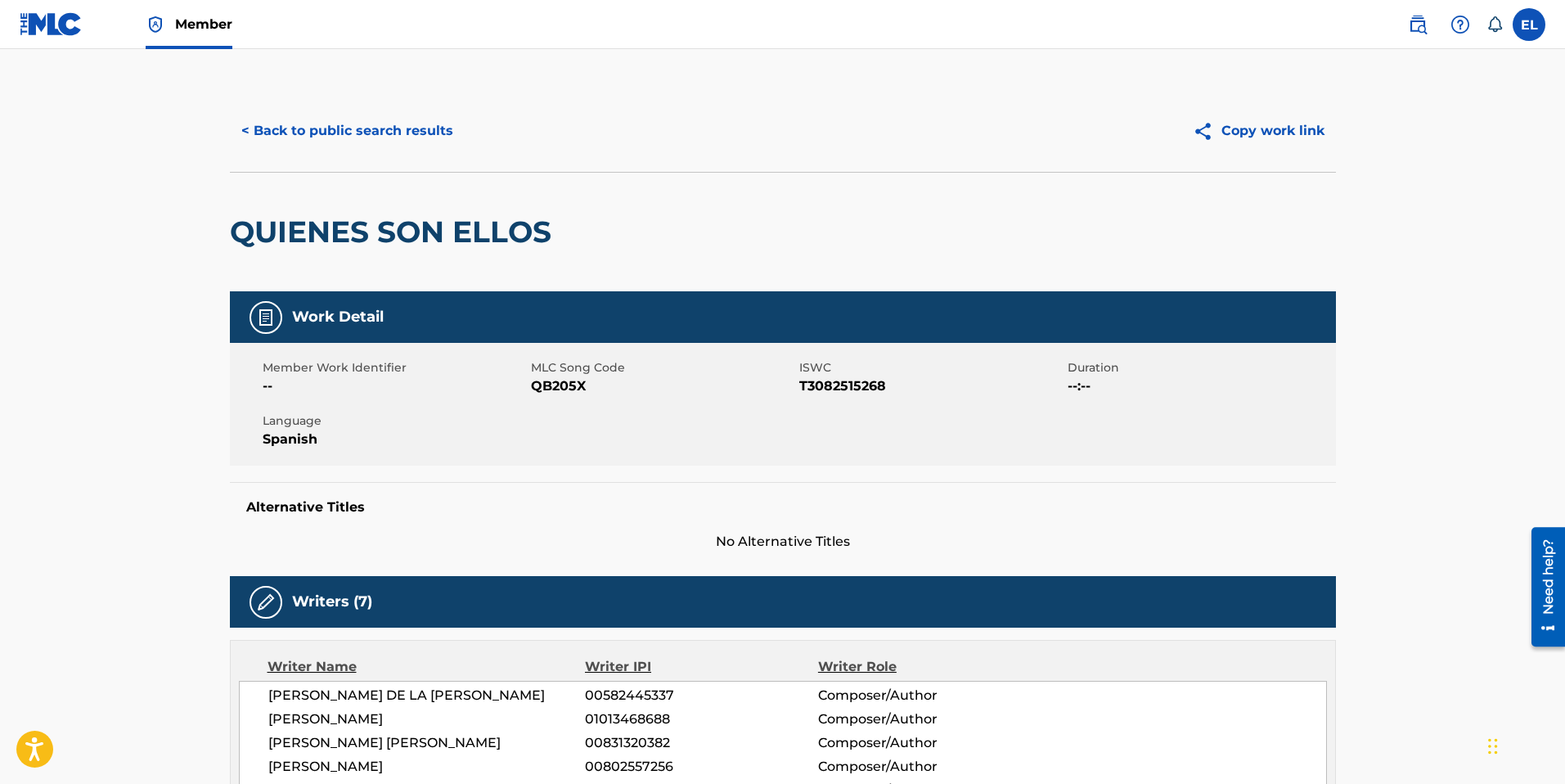
click at [545, 387] on span "QB205X" at bounding box center [663, 386] width 264 height 20
copy span "QB205X"
click at [379, 134] on button "< Back to public search results" at bounding box center [347, 131] width 235 height 41
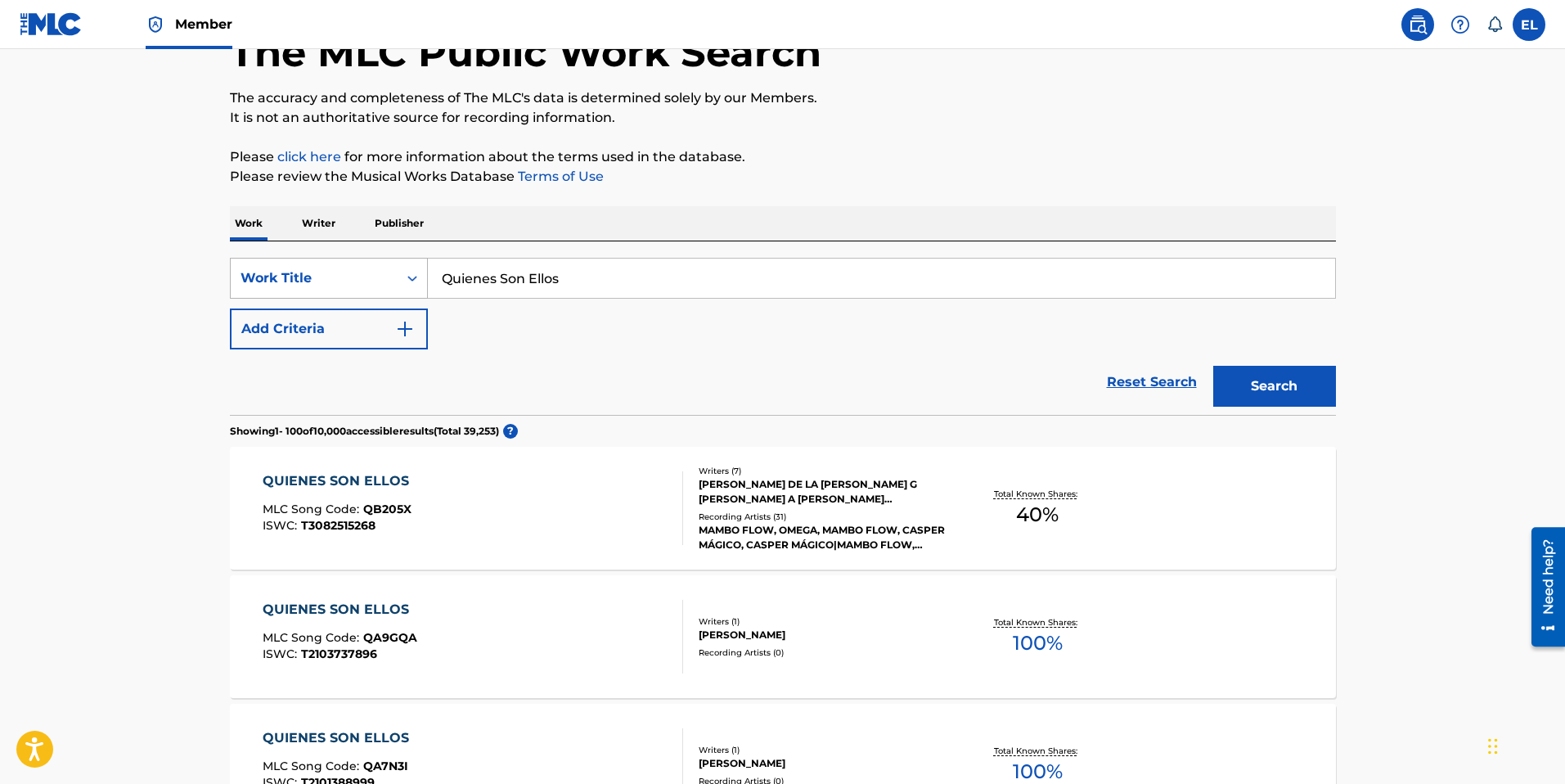
drag, startPoint x: 339, startPoint y: 290, endPoint x: 347, endPoint y: 286, distance: 8.9
click at [339, 290] on div "Work Title" at bounding box center [314, 278] width 167 height 31
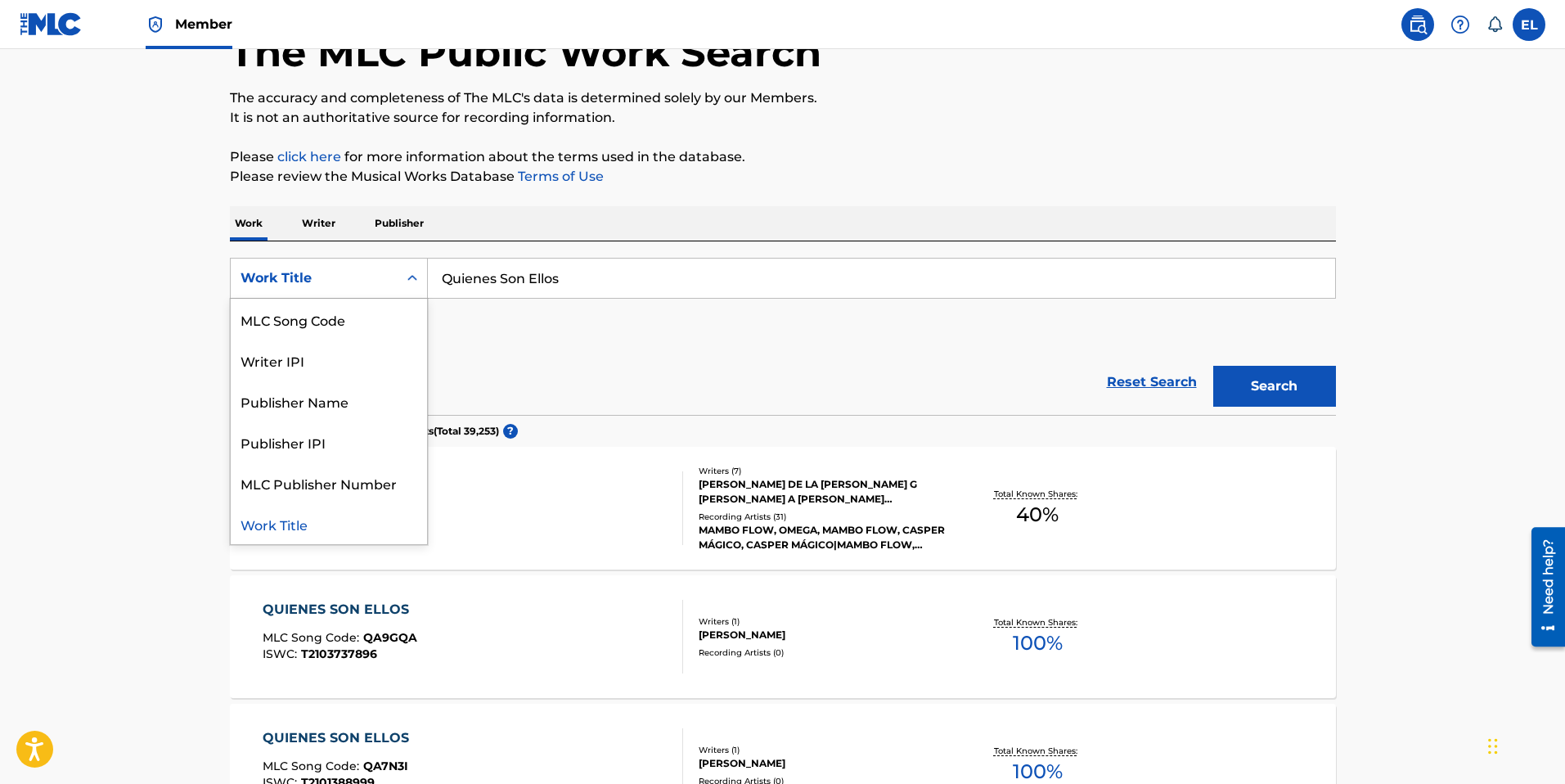
scroll to position [0, 0]
drag, startPoint x: 351, startPoint y: 367, endPoint x: 445, endPoint y: 333, distance: 100.0
click at [351, 367] on div "ISWC" at bounding box center [328, 360] width 196 height 41
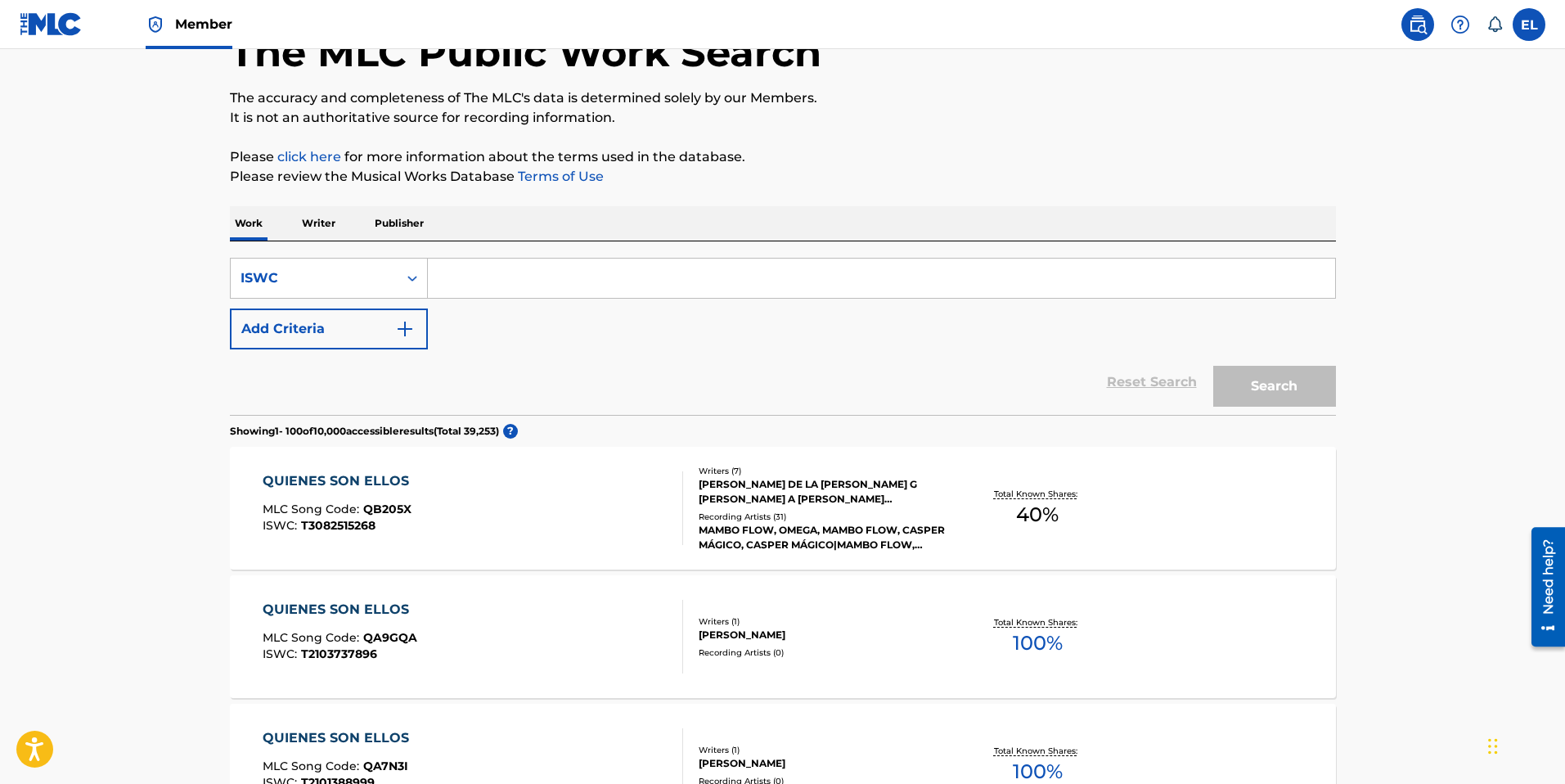
click at [592, 269] on input "Search Form" at bounding box center [881, 278] width 908 height 39
paste input "T9249508938"
type input "T9249508938"
click at [1229, 384] on button "Search" at bounding box center [1274, 386] width 123 height 41
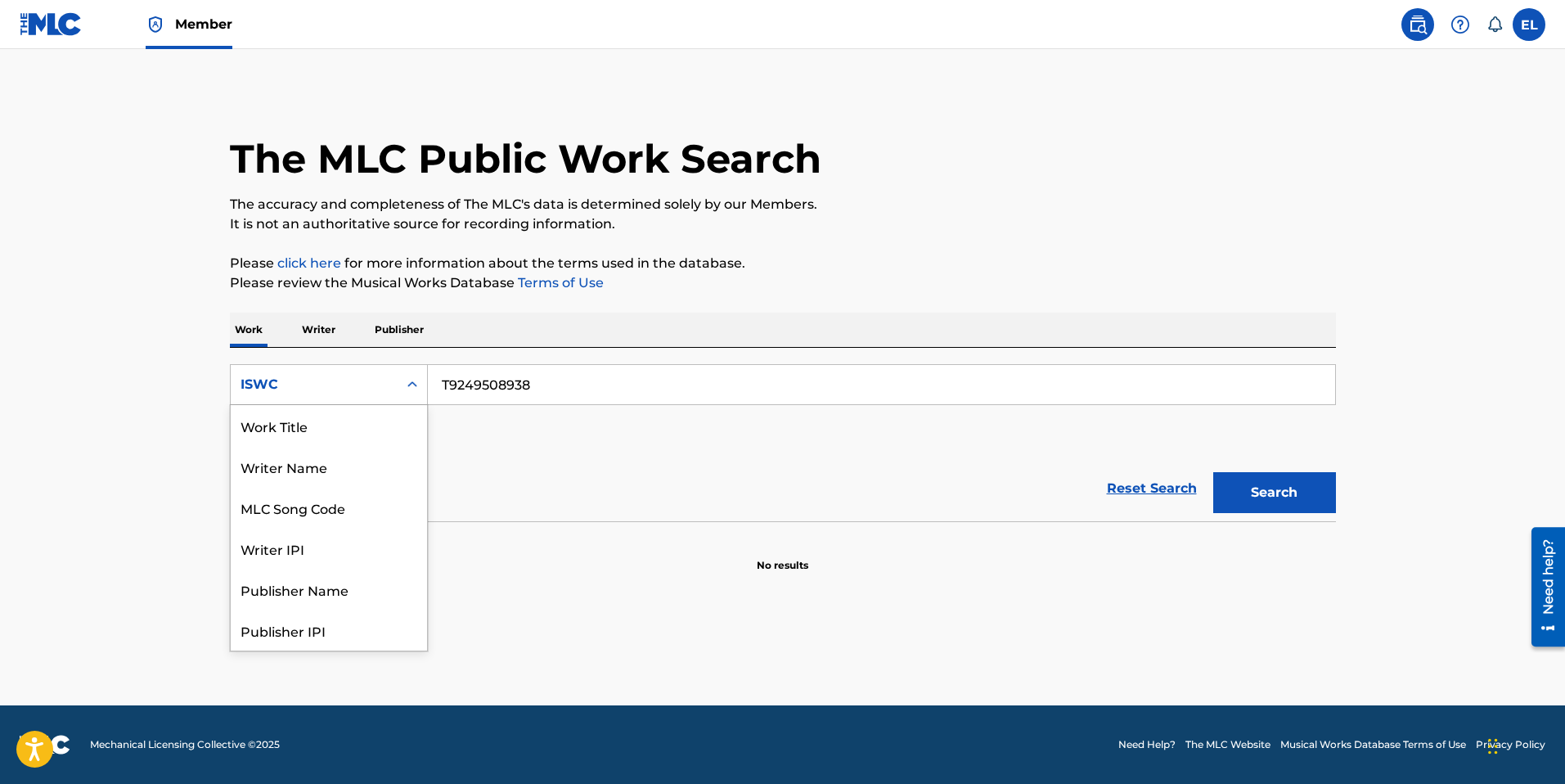
click at [309, 396] on div "ISWC" at bounding box center [314, 385] width 167 height 31
click at [347, 425] on div "Work Title" at bounding box center [328, 426] width 196 height 41
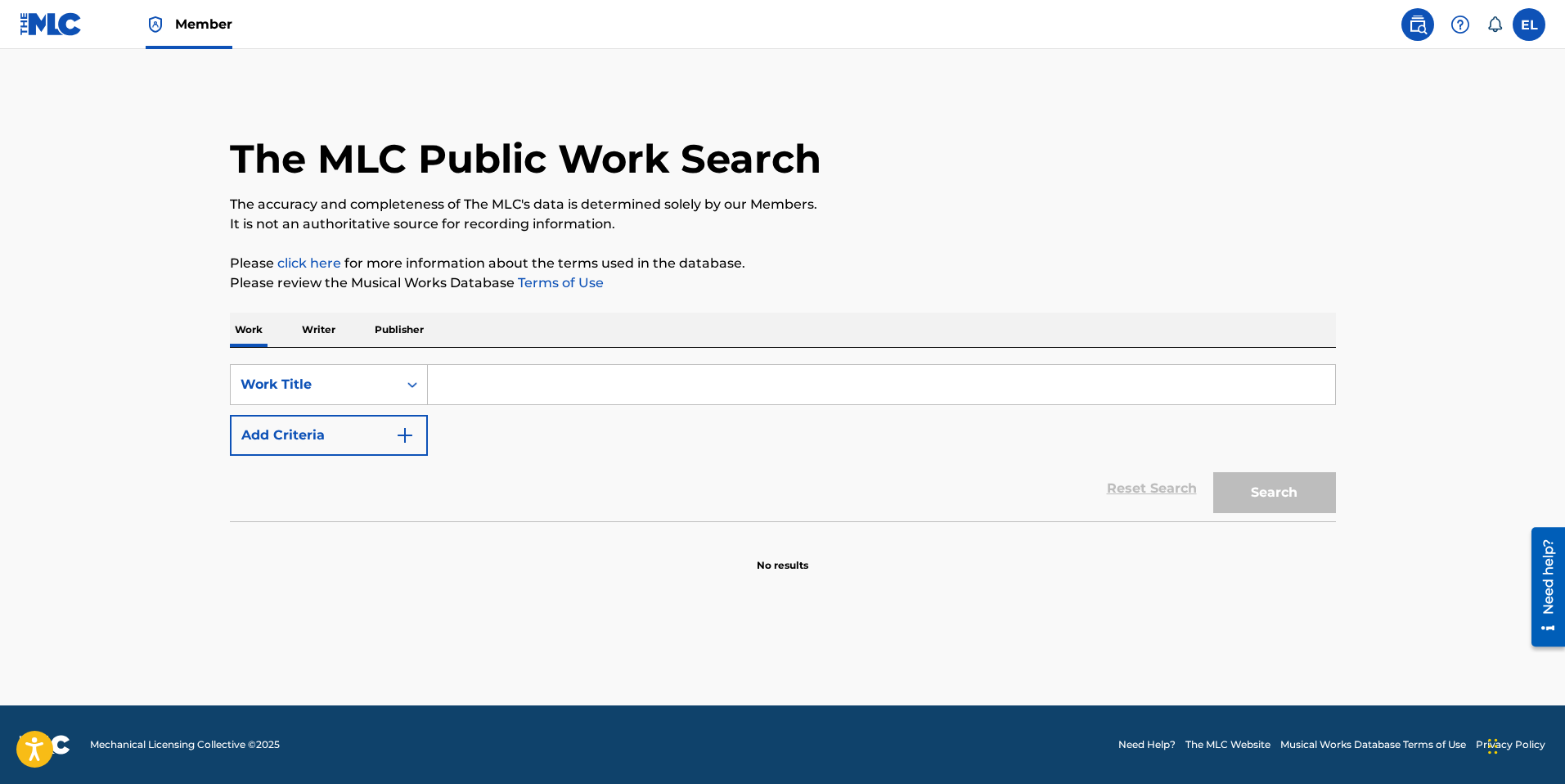
click at [595, 382] on input "Search Form" at bounding box center [881, 385] width 908 height 39
drag, startPoint x: 595, startPoint y: 382, endPoint x: 637, endPoint y: 390, distance: 42.8
click at [595, 382] on input "Search Form" at bounding box center [881, 385] width 908 height 39
paste input "Restringida"
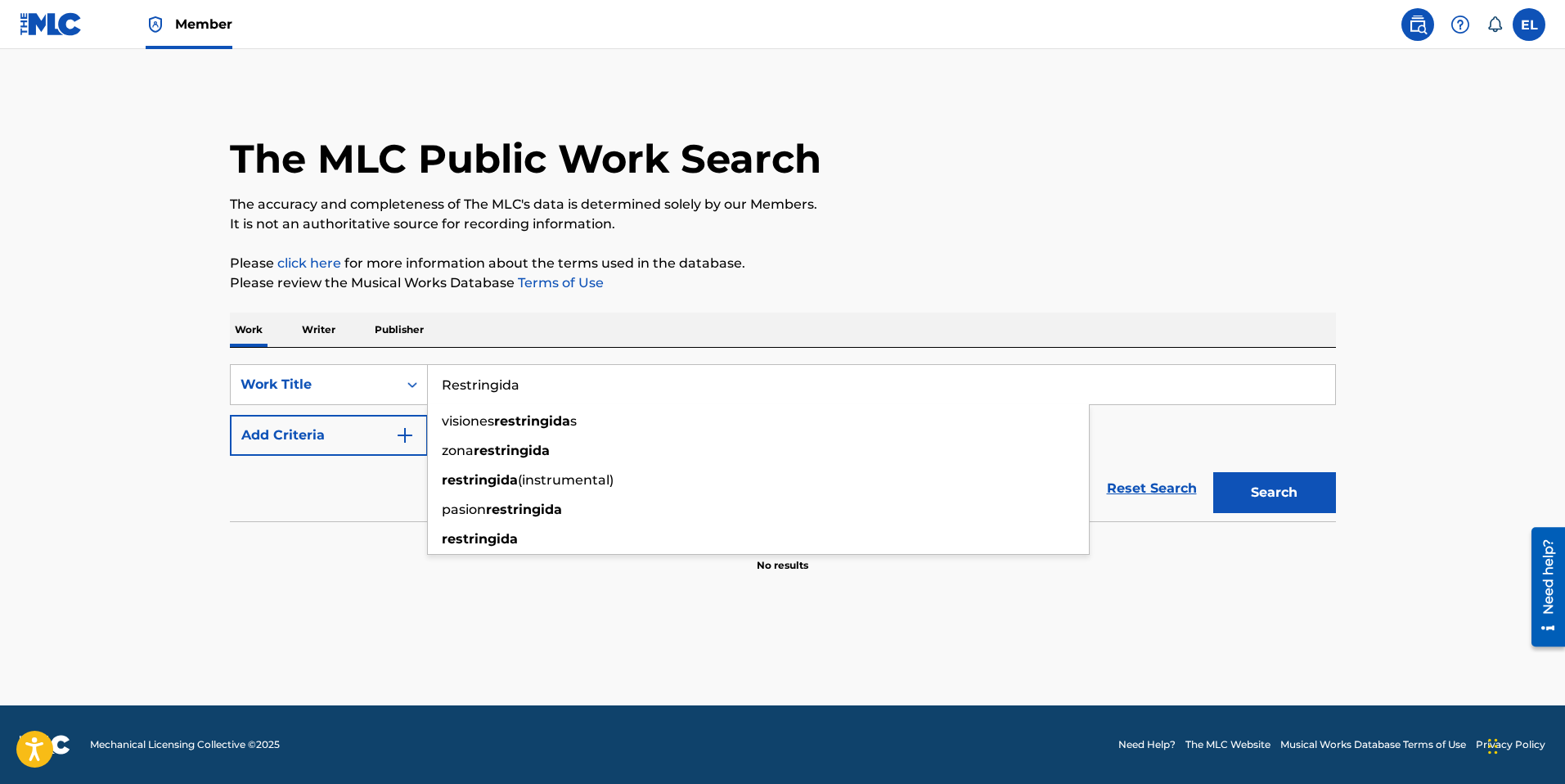
click at [1292, 512] on button "Search" at bounding box center [1274, 493] width 123 height 41
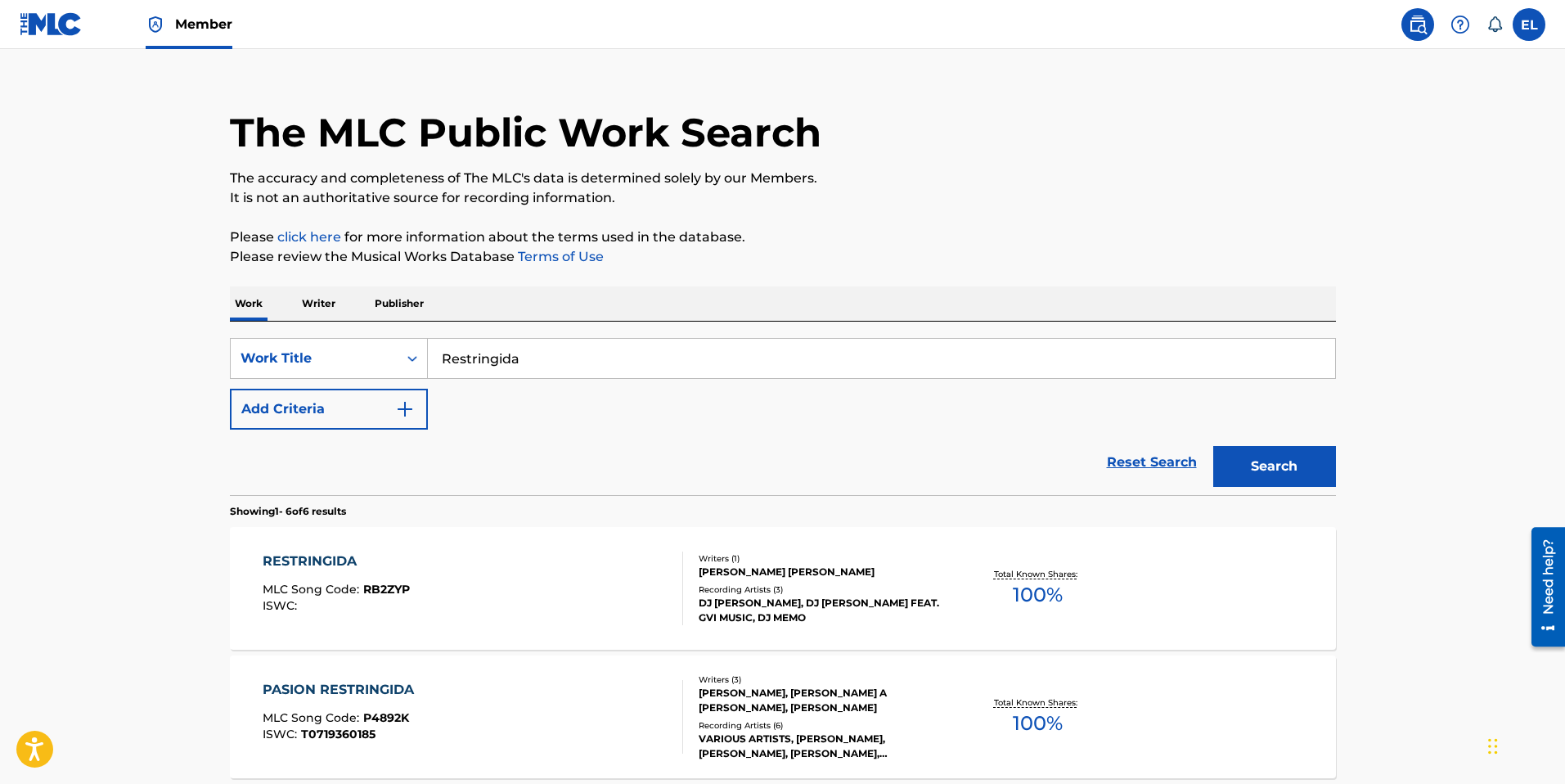
scroll to position [27, 0]
click at [623, 368] on input "Restringida" at bounding box center [881, 356] width 908 height 39
paste input "ose"
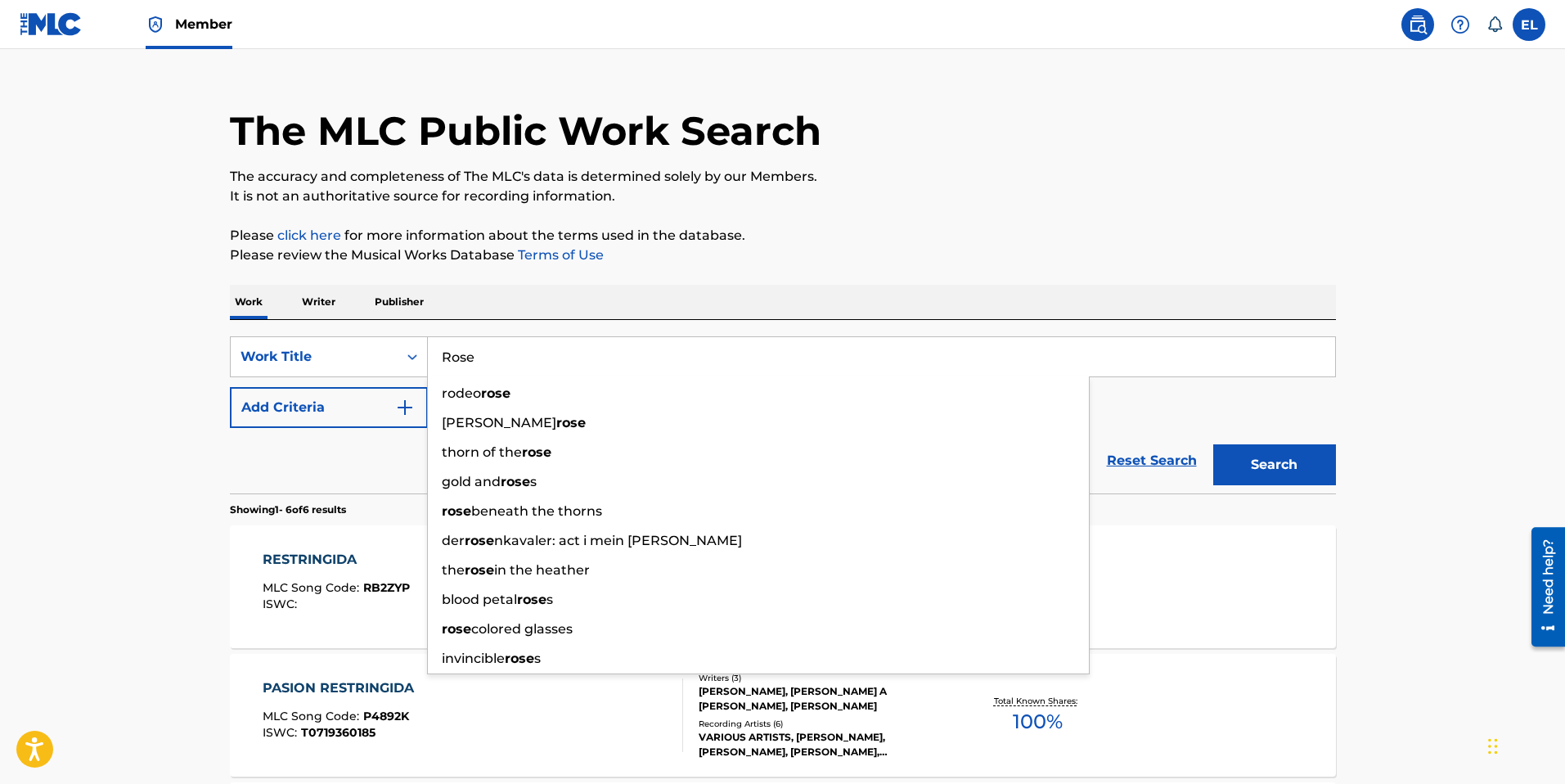
type input "Rose"
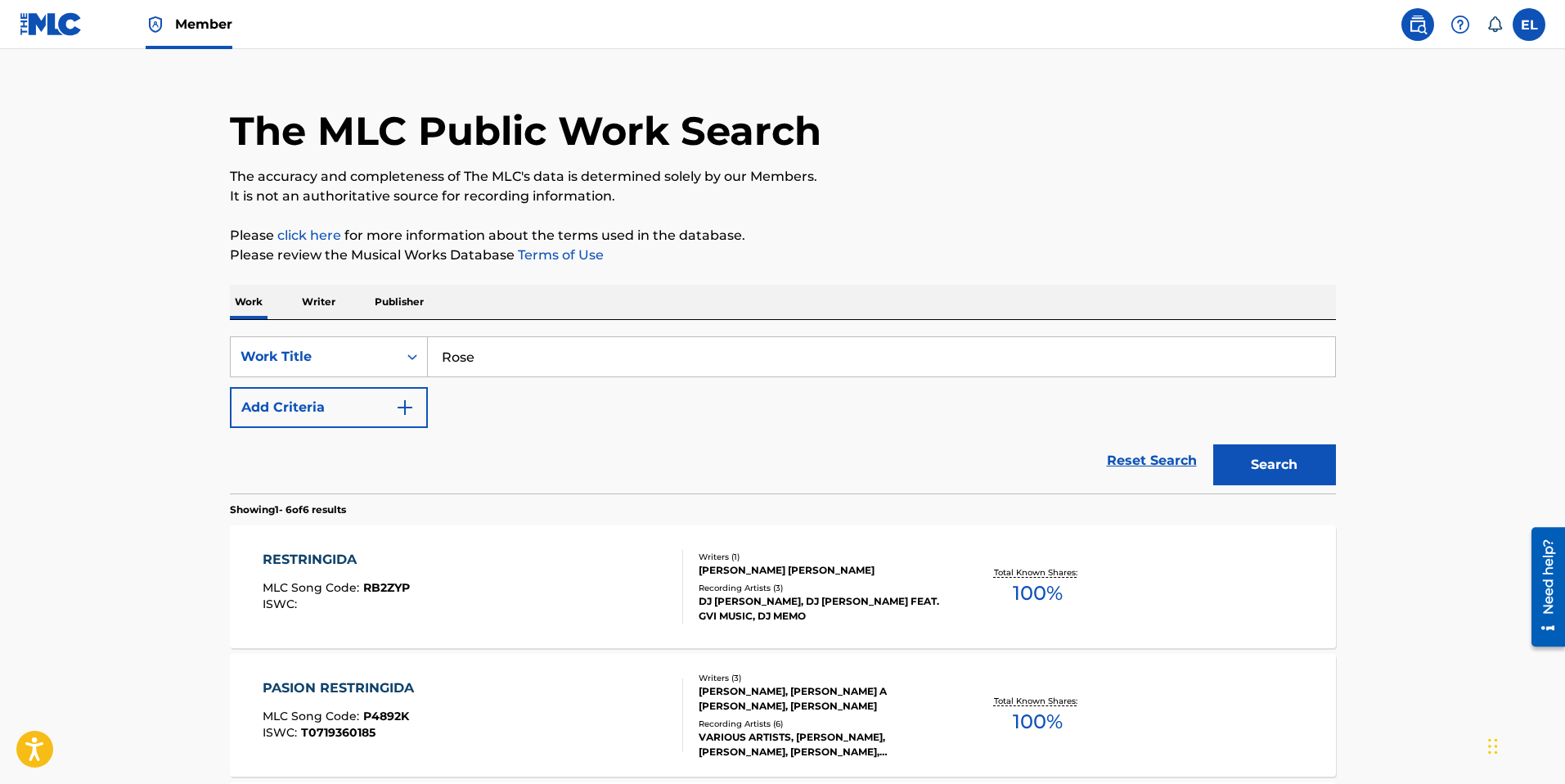
drag, startPoint x: 1260, startPoint y: 462, endPoint x: 900, endPoint y: 424, distance: 362.0
click at [1257, 464] on button "Search" at bounding box center [1274, 464] width 123 height 41
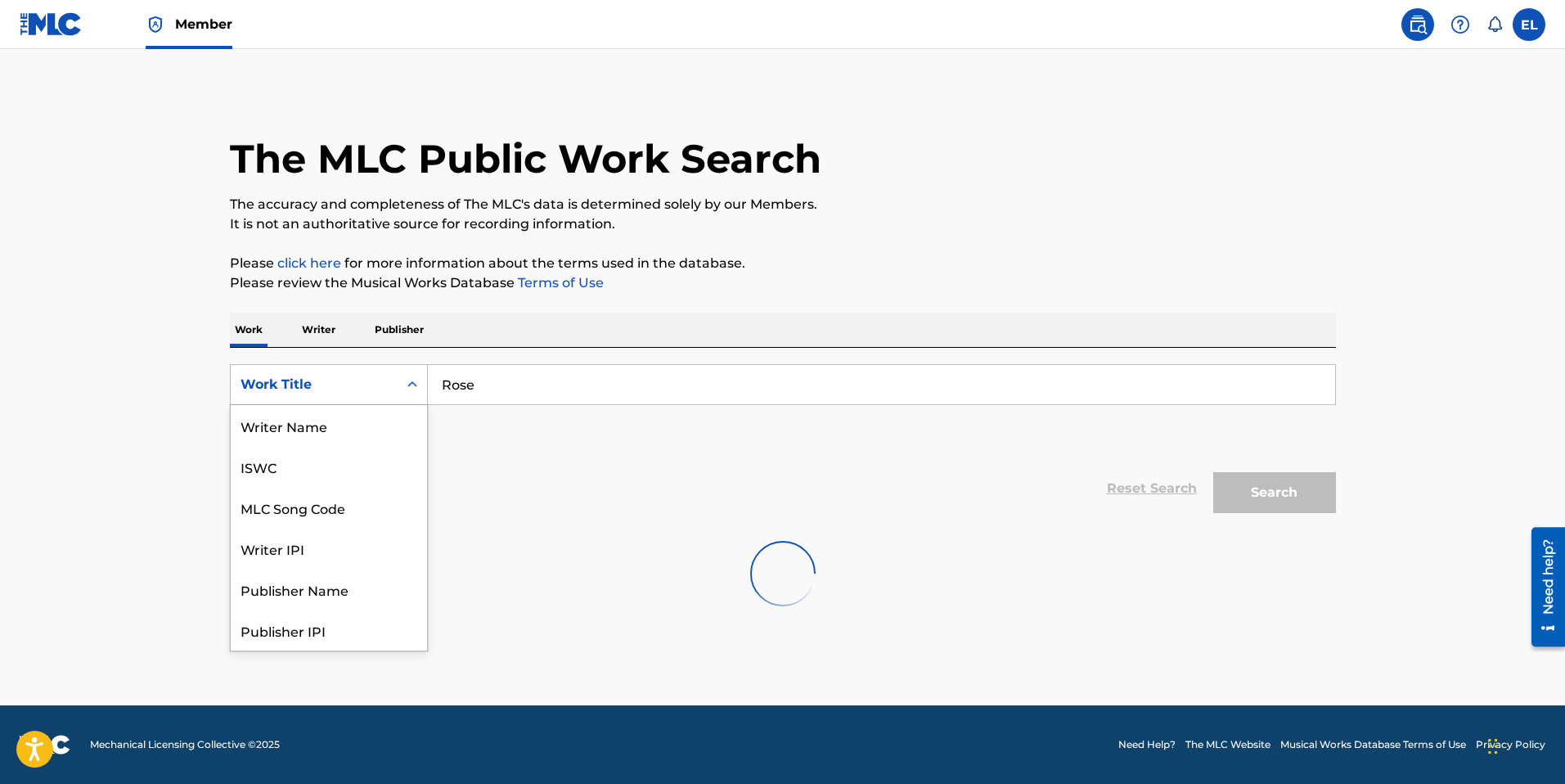
click at [272, 384] on div "Work Title" at bounding box center [315, 384] width 147 height 20
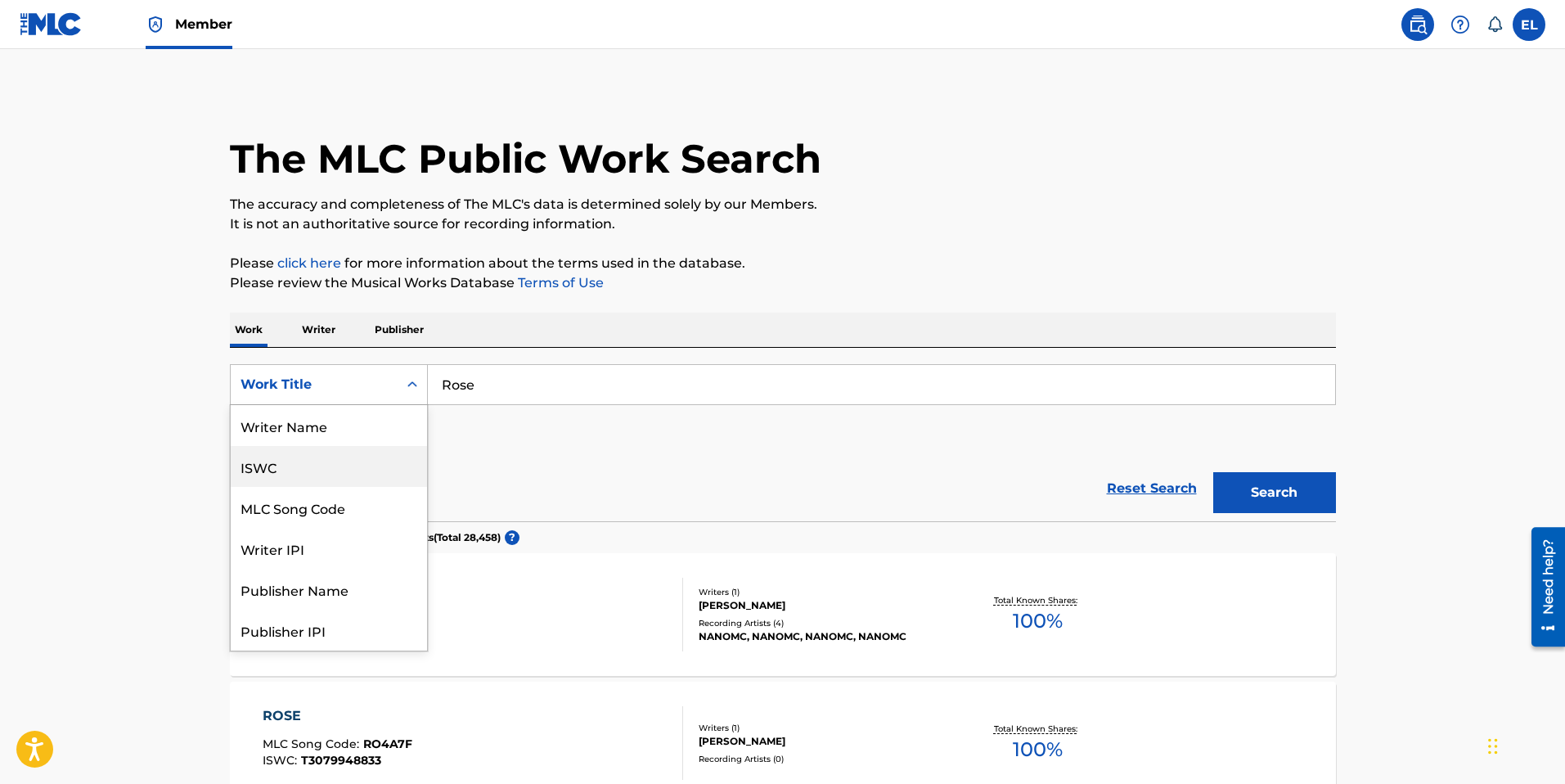
click at [332, 469] on div "ISWC" at bounding box center [328, 466] width 196 height 41
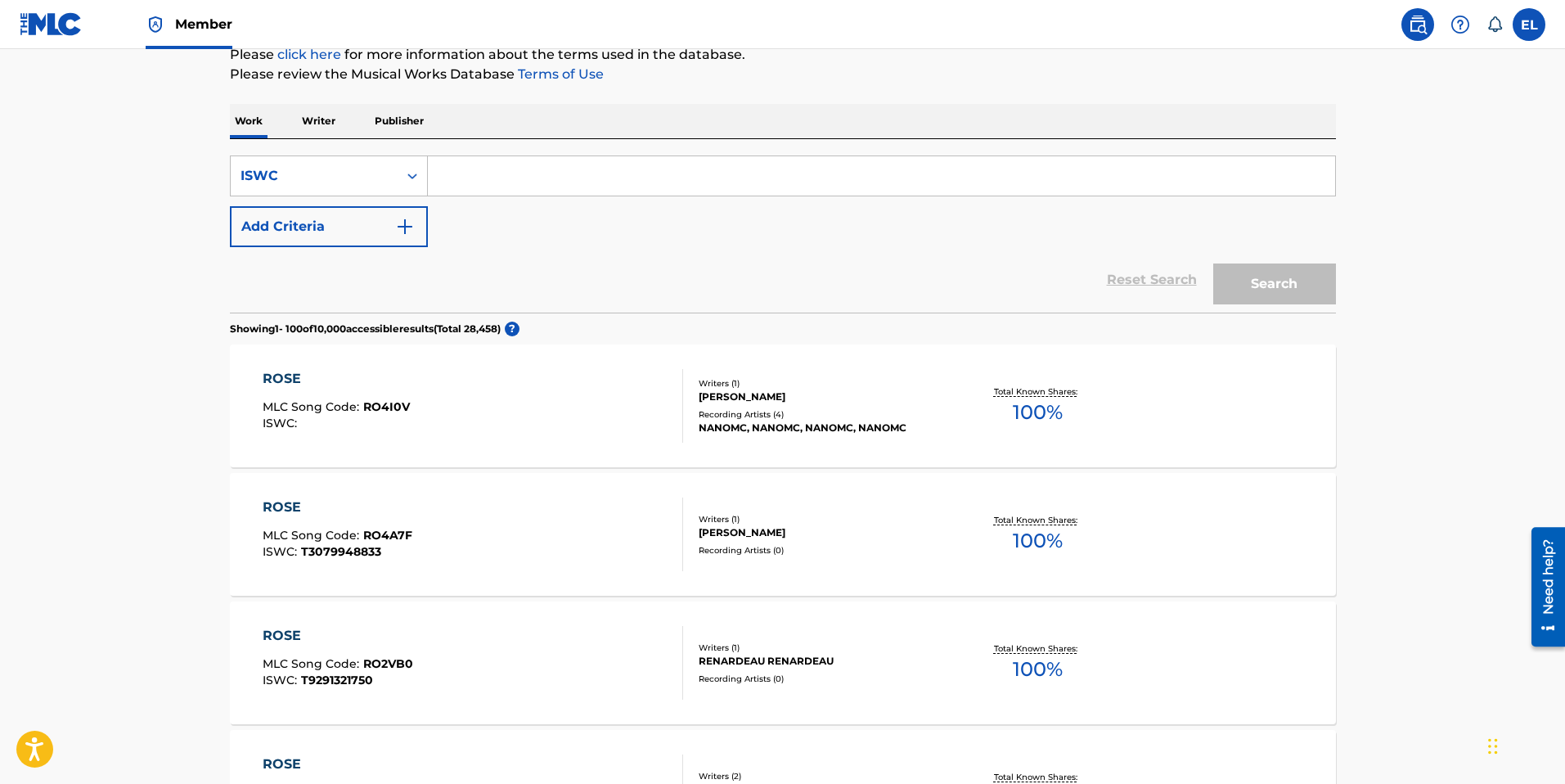
scroll to position [136, 0]
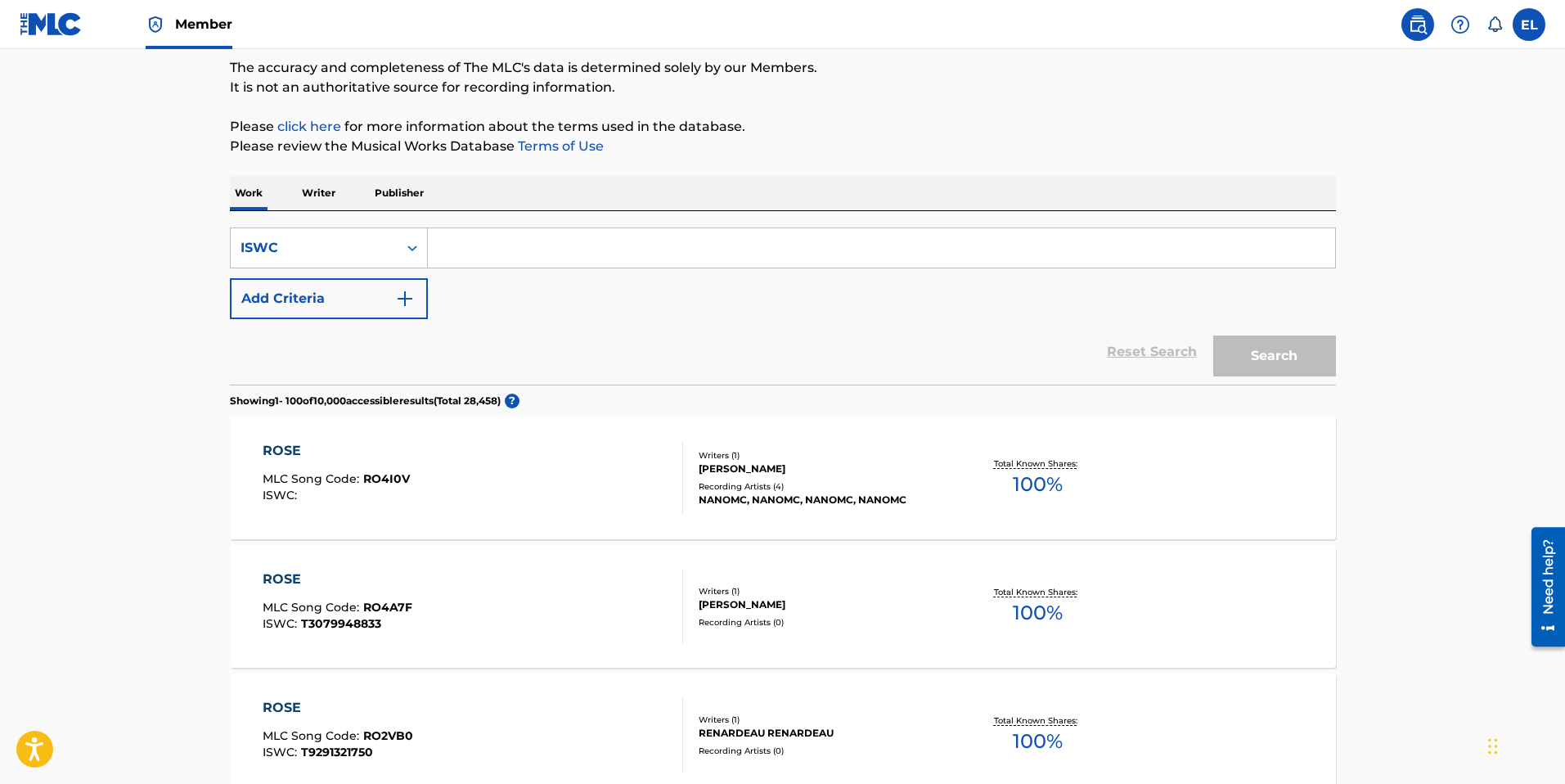
click at [589, 243] on input "Search Form" at bounding box center [881, 248] width 908 height 39
click at [593, 243] on input "Search Form" at bounding box center [881, 248] width 908 height 39
paste input "T9259305890"
type input "T9259305890"
click at [1325, 353] on button "Search" at bounding box center [1274, 356] width 123 height 41
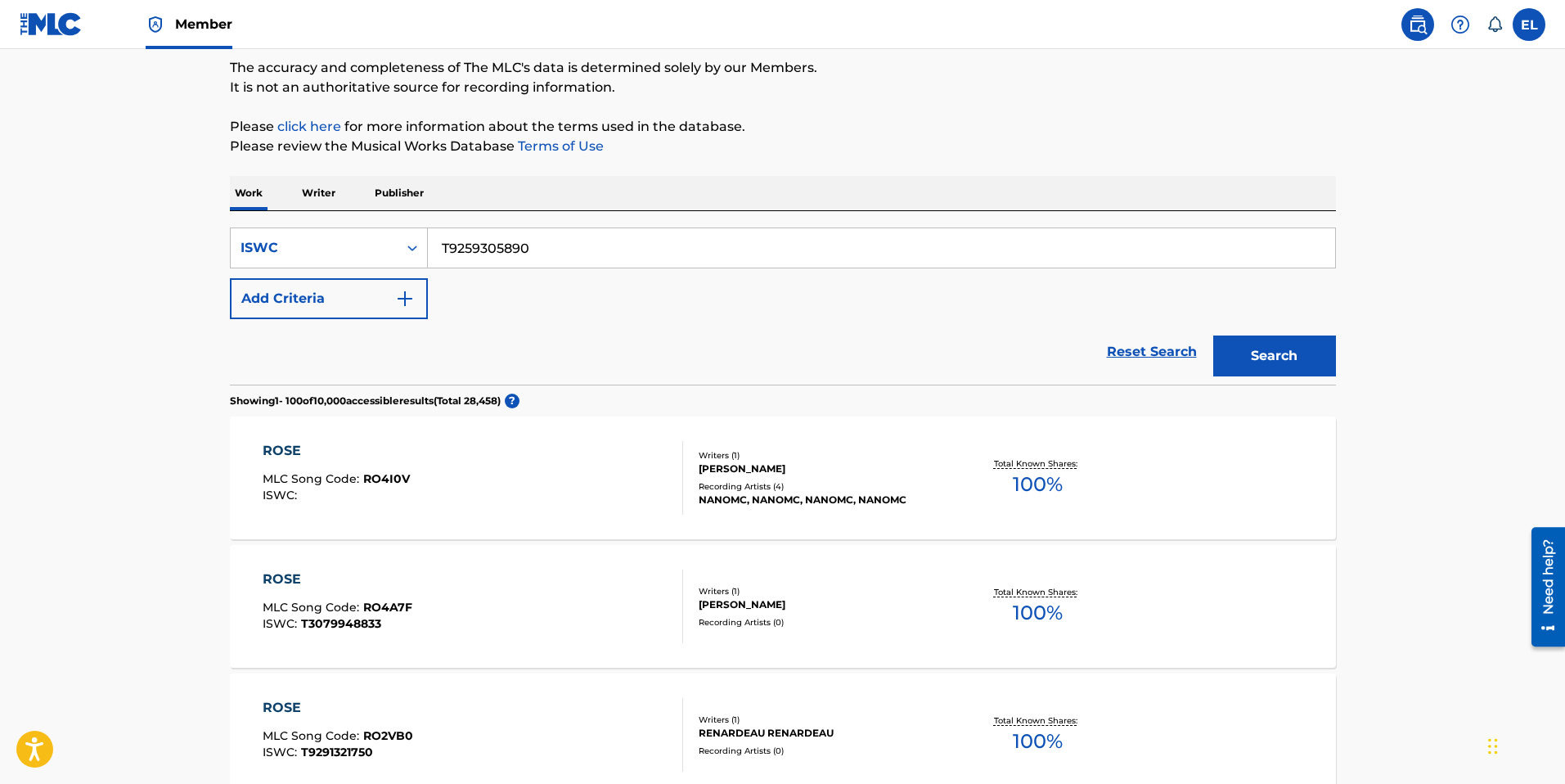
scroll to position [0, 0]
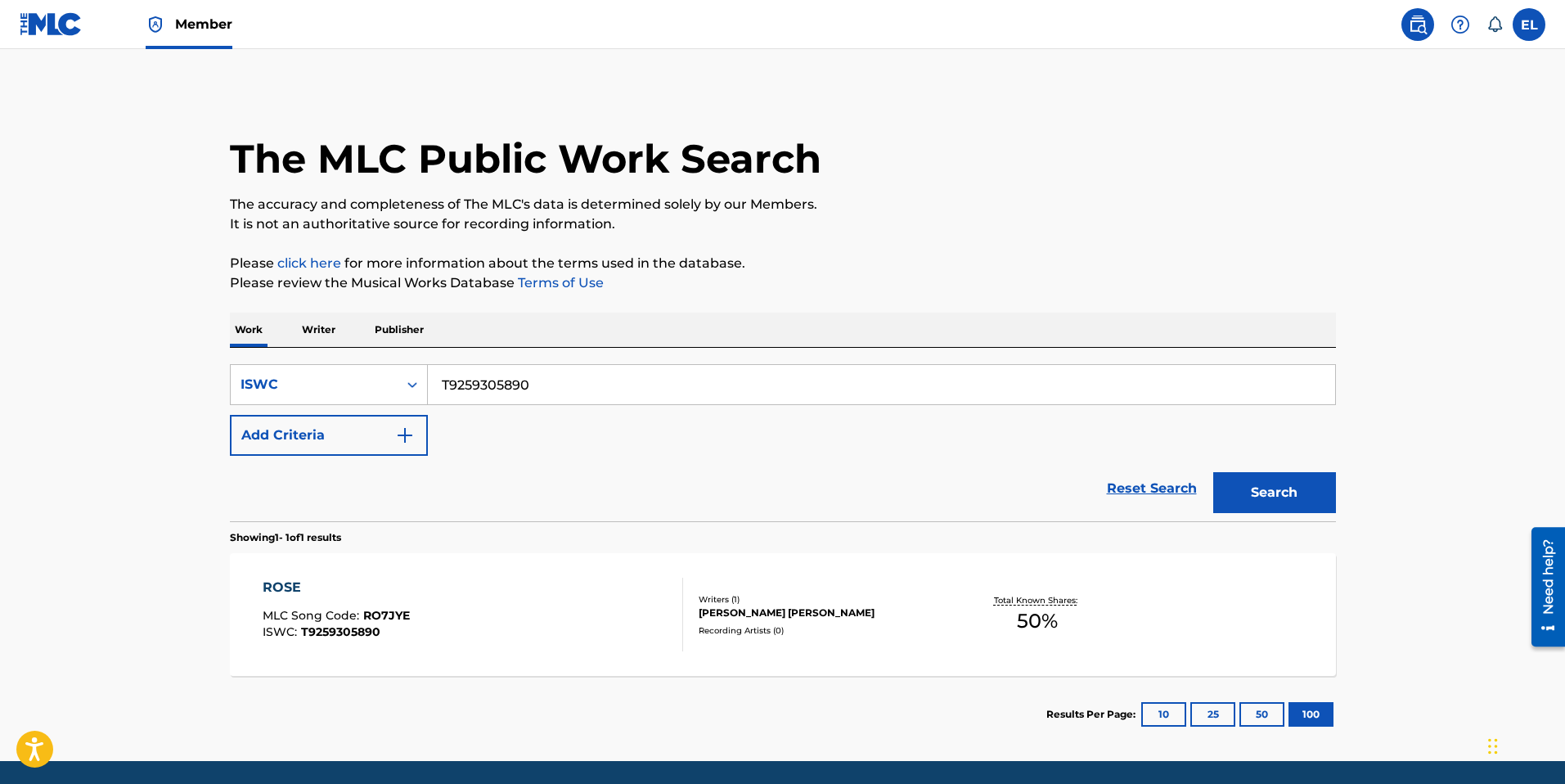
click at [513, 640] on div "ROSE MLC Song Code : RO7JYE ISWC : T9259305890" at bounding box center [472, 614] width 421 height 74
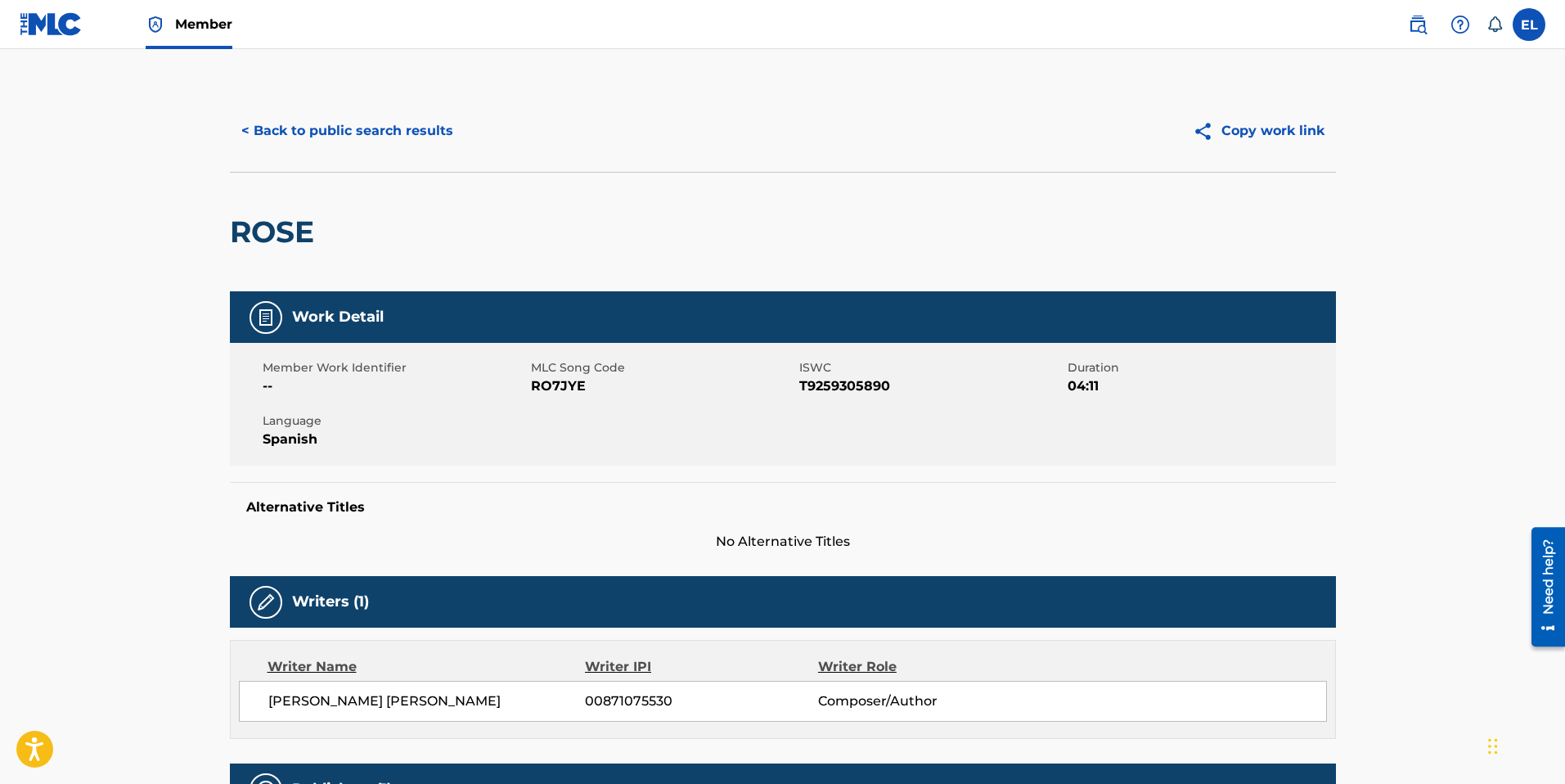
click at [552, 390] on span "RO7JYE" at bounding box center [663, 386] width 264 height 20
drag, startPoint x: 552, startPoint y: 390, endPoint x: 659, endPoint y: 409, distance: 108.7
click at [552, 390] on span "RO7JYE" at bounding box center [663, 386] width 264 height 20
copy span "RO7JYE"
click at [370, 132] on button "< Back to public search results" at bounding box center [347, 131] width 235 height 41
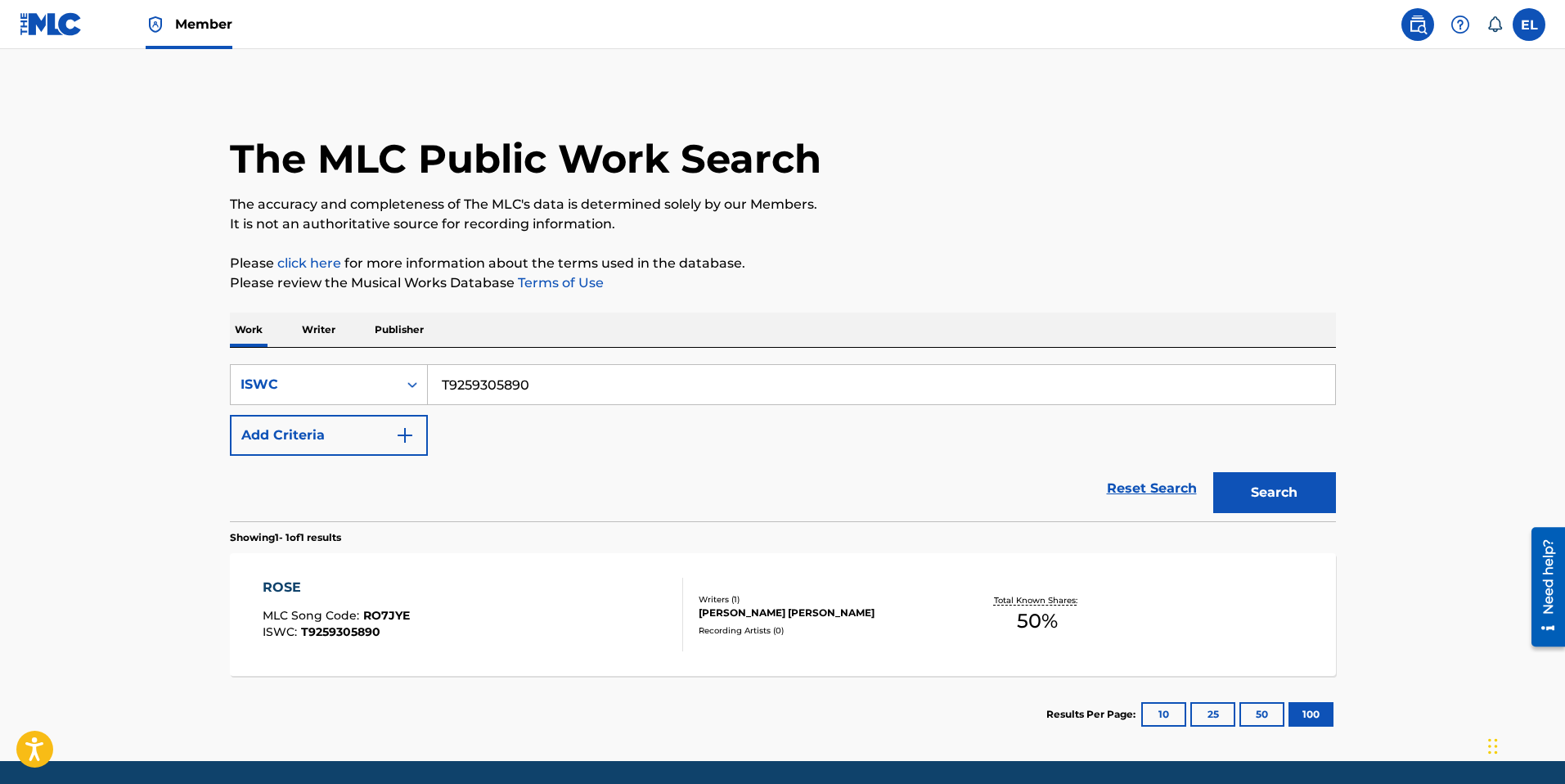
click at [571, 385] on input "T9259305890" at bounding box center [881, 385] width 908 height 39
click at [571, 384] on input "T9259305890" at bounding box center [881, 385] width 908 height 39
paste input "Si Te Vas"
type input "Si Te Vas"
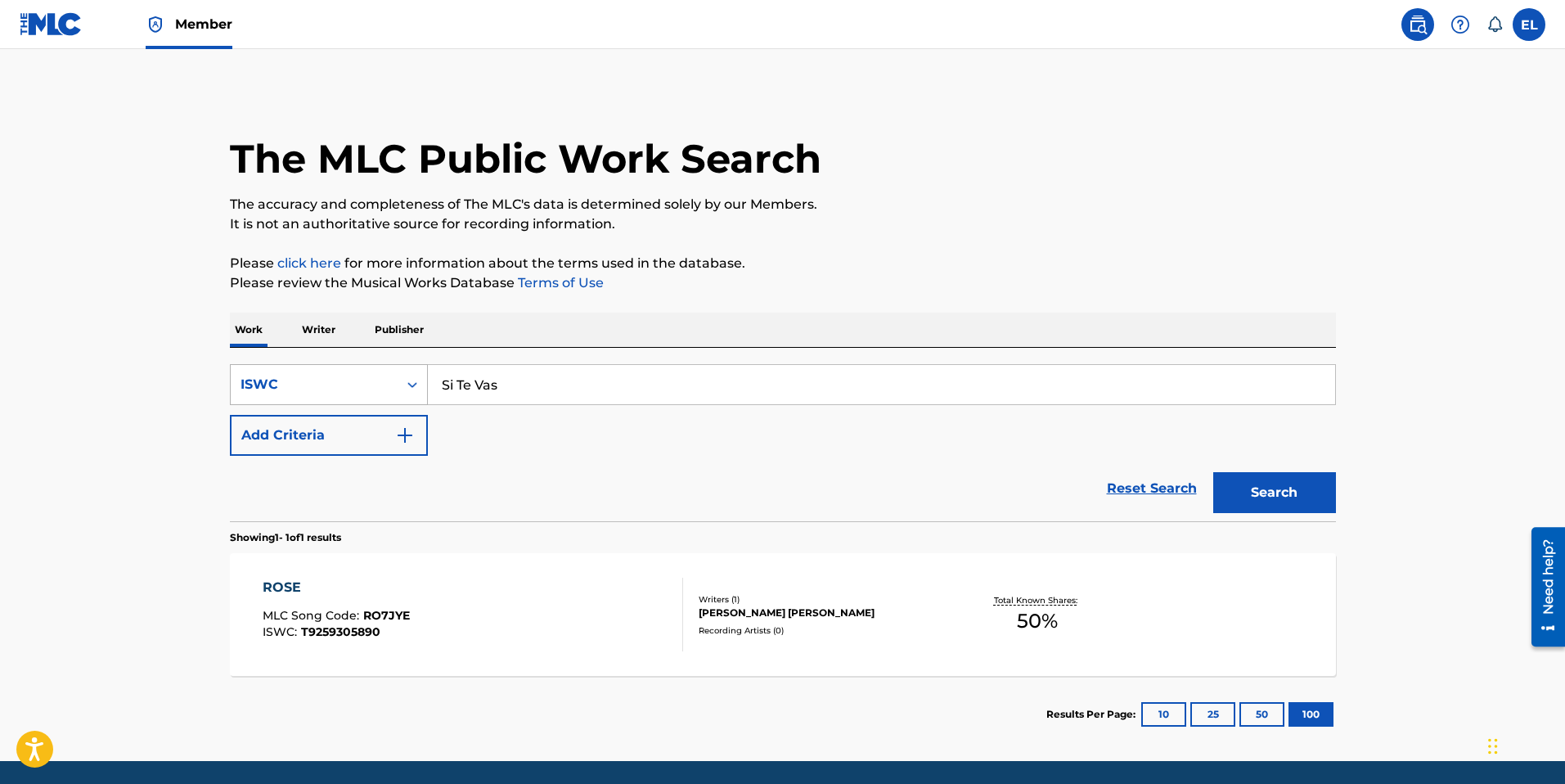
drag, startPoint x: 298, startPoint y: 378, endPoint x: 315, endPoint y: 383, distance: 17.7
click at [299, 378] on div "ISWC" at bounding box center [315, 384] width 147 height 20
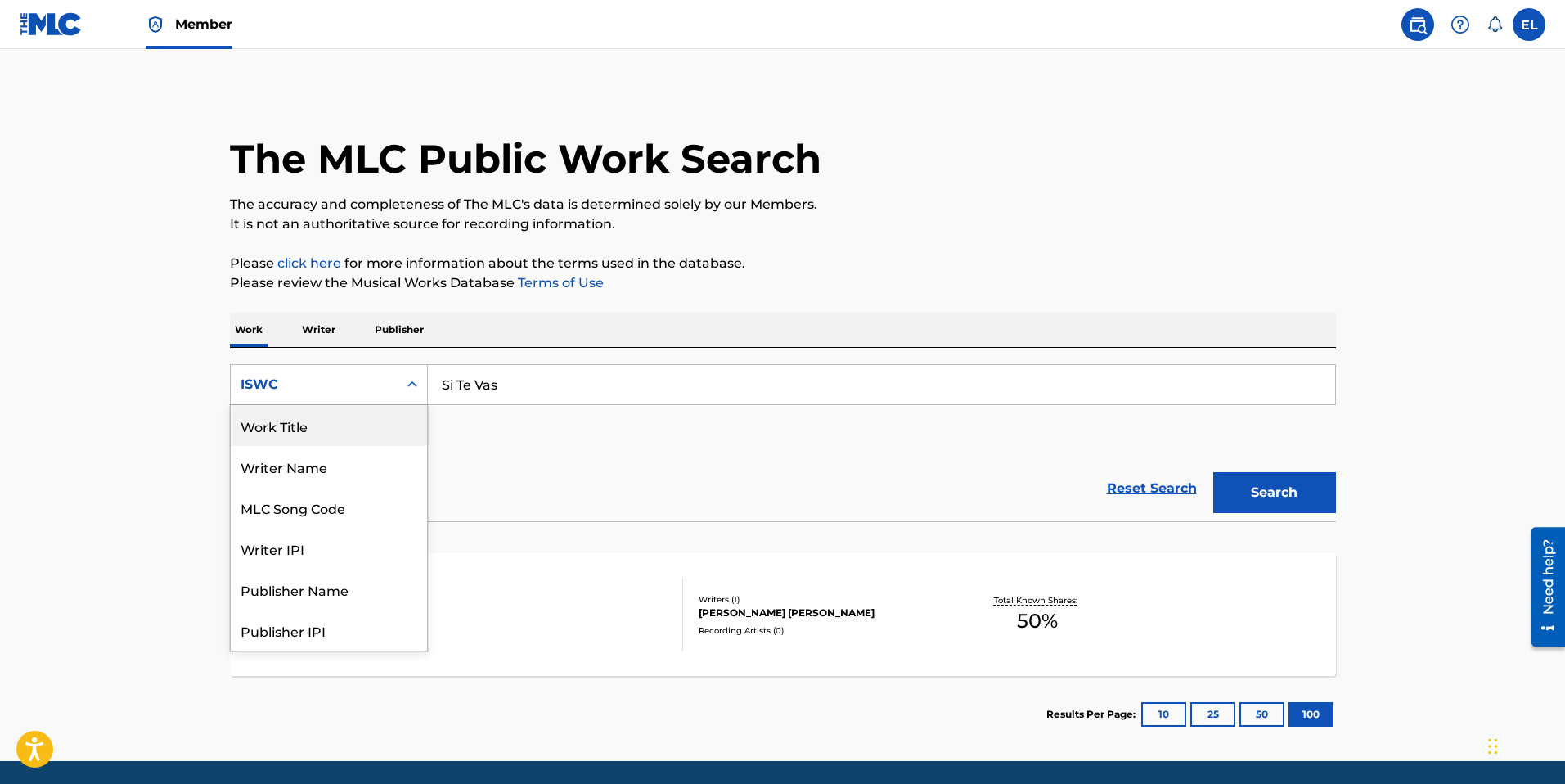
click at [344, 427] on div "Work Title" at bounding box center [328, 426] width 196 height 41
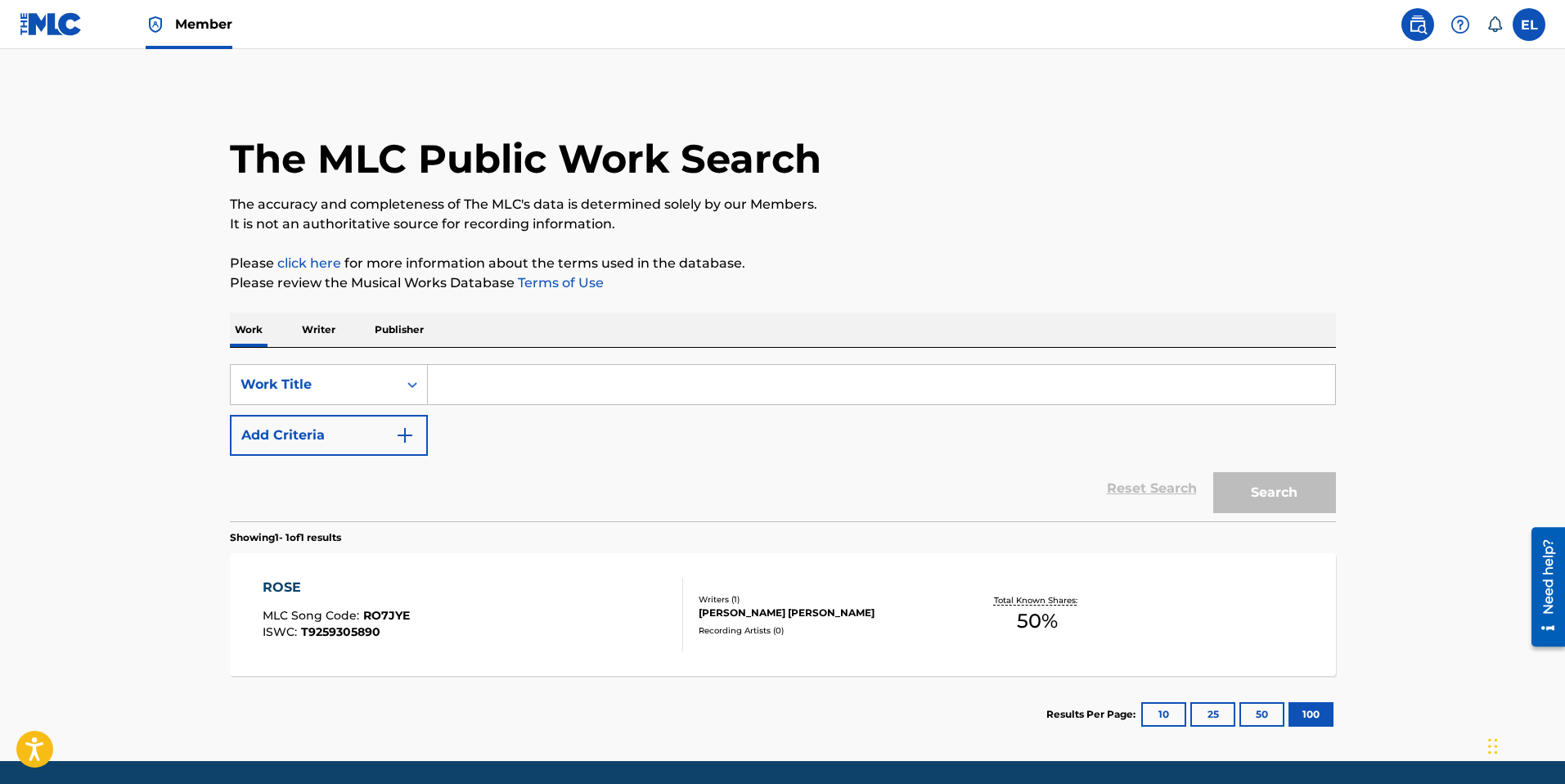
click at [824, 353] on div "SearchWithCriteriac848640b-9991-4eb8-a9e6-43e379b01949 Work Title Add Criteria …" at bounding box center [782, 434] width 1106 height 173
click at [856, 374] on input "Search Form" at bounding box center [881, 385] width 908 height 39
paste input "Si Te Vas"
click at [1247, 482] on button "Search" at bounding box center [1274, 493] width 123 height 41
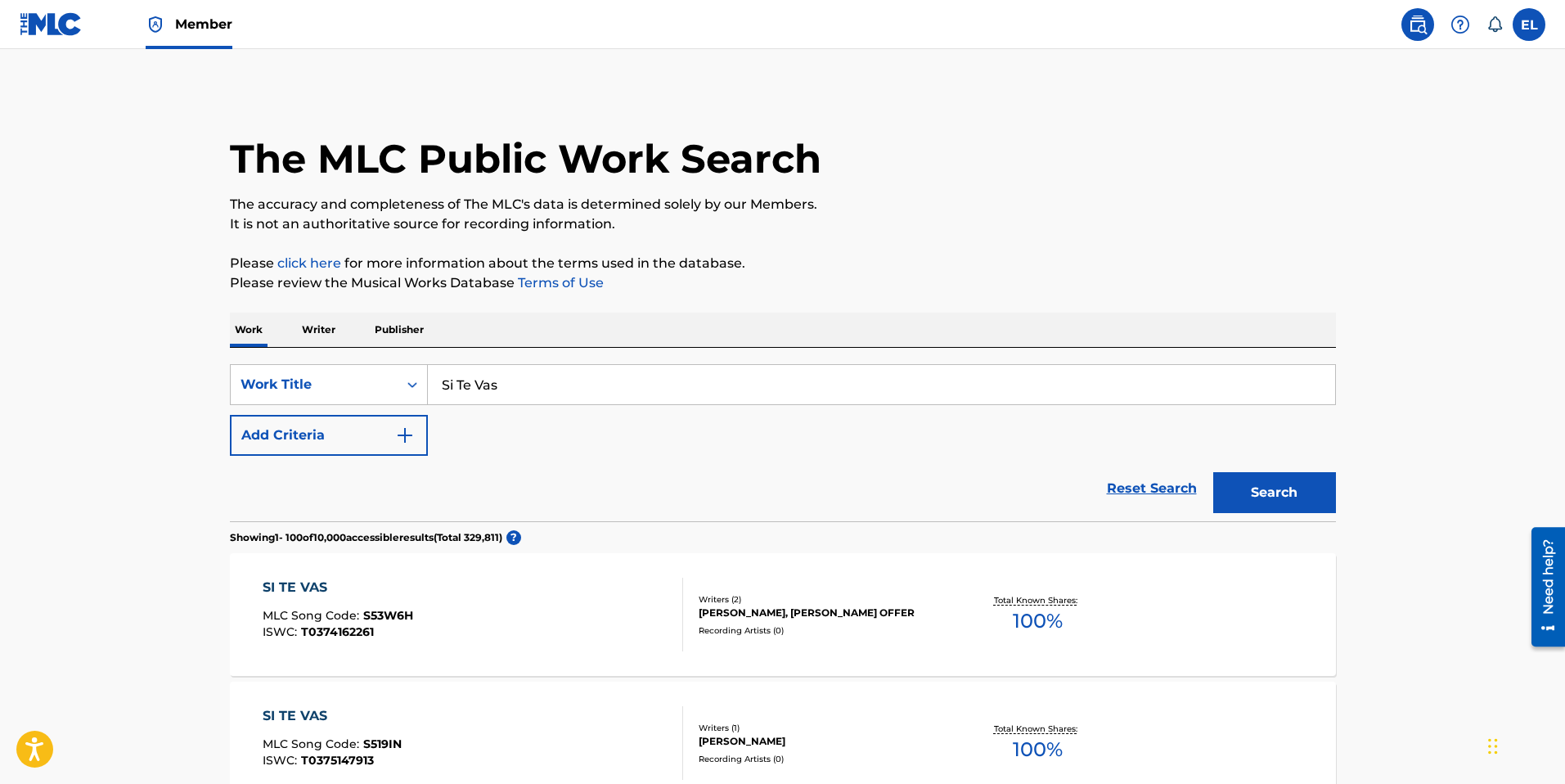
click at [778, 383] on input "Si Te Vas" at bounding box center [881, 385] width 908 height 39
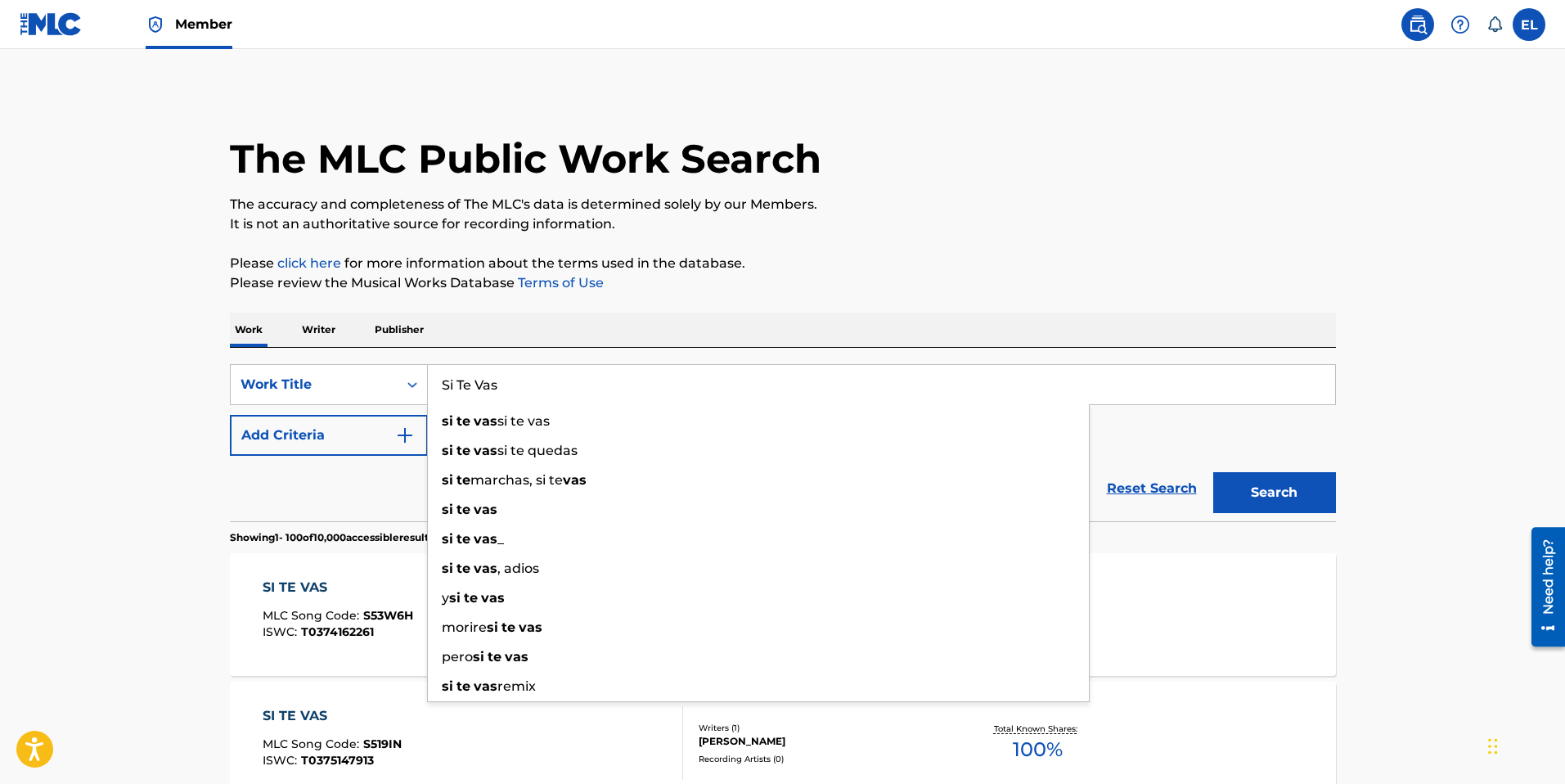
paste input "n Forzar"
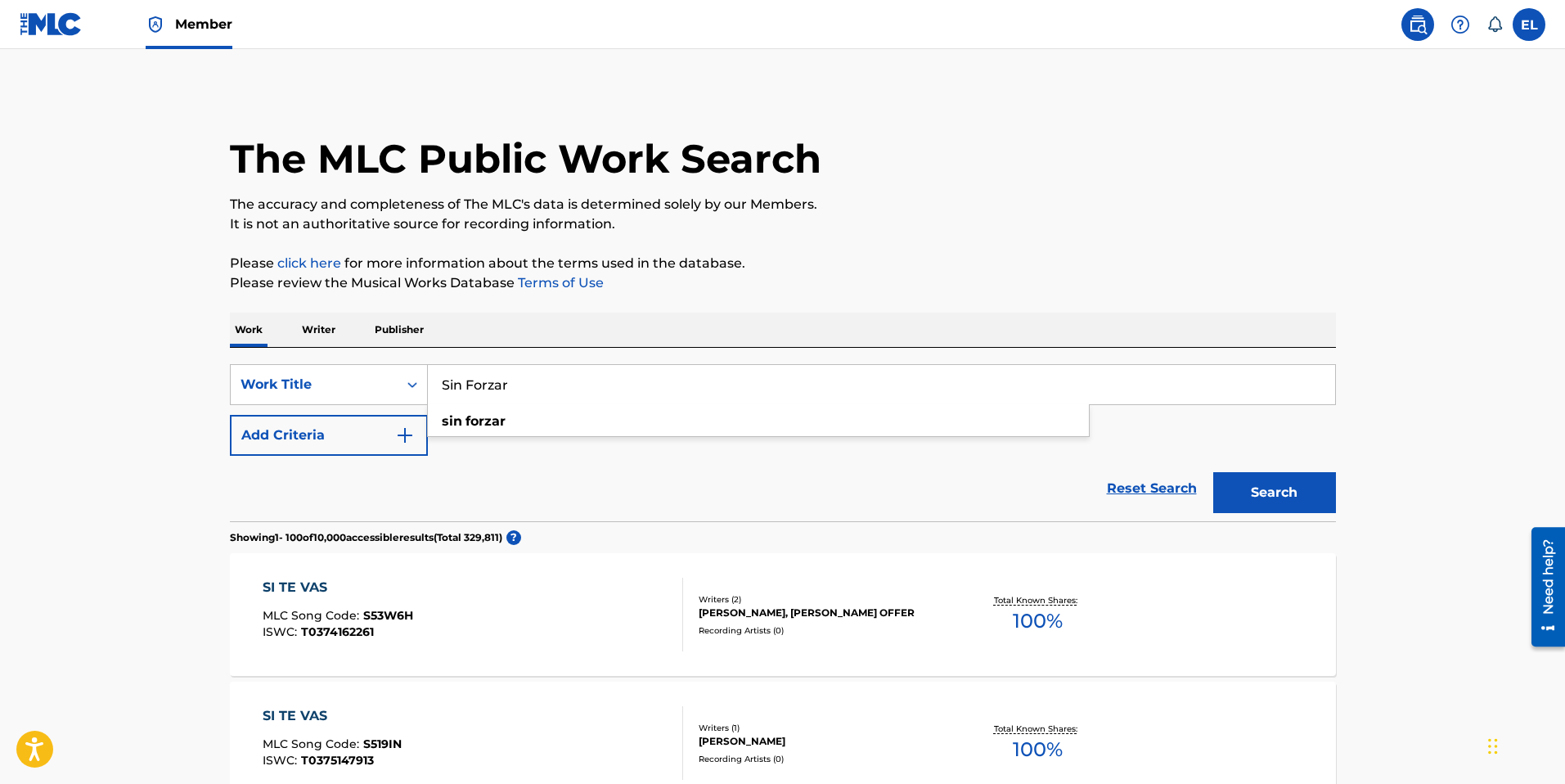
type input "Sin Forzar"
click at [1307, 483] on button "Search" at bounding box center [1274, 493] width 123 height 41
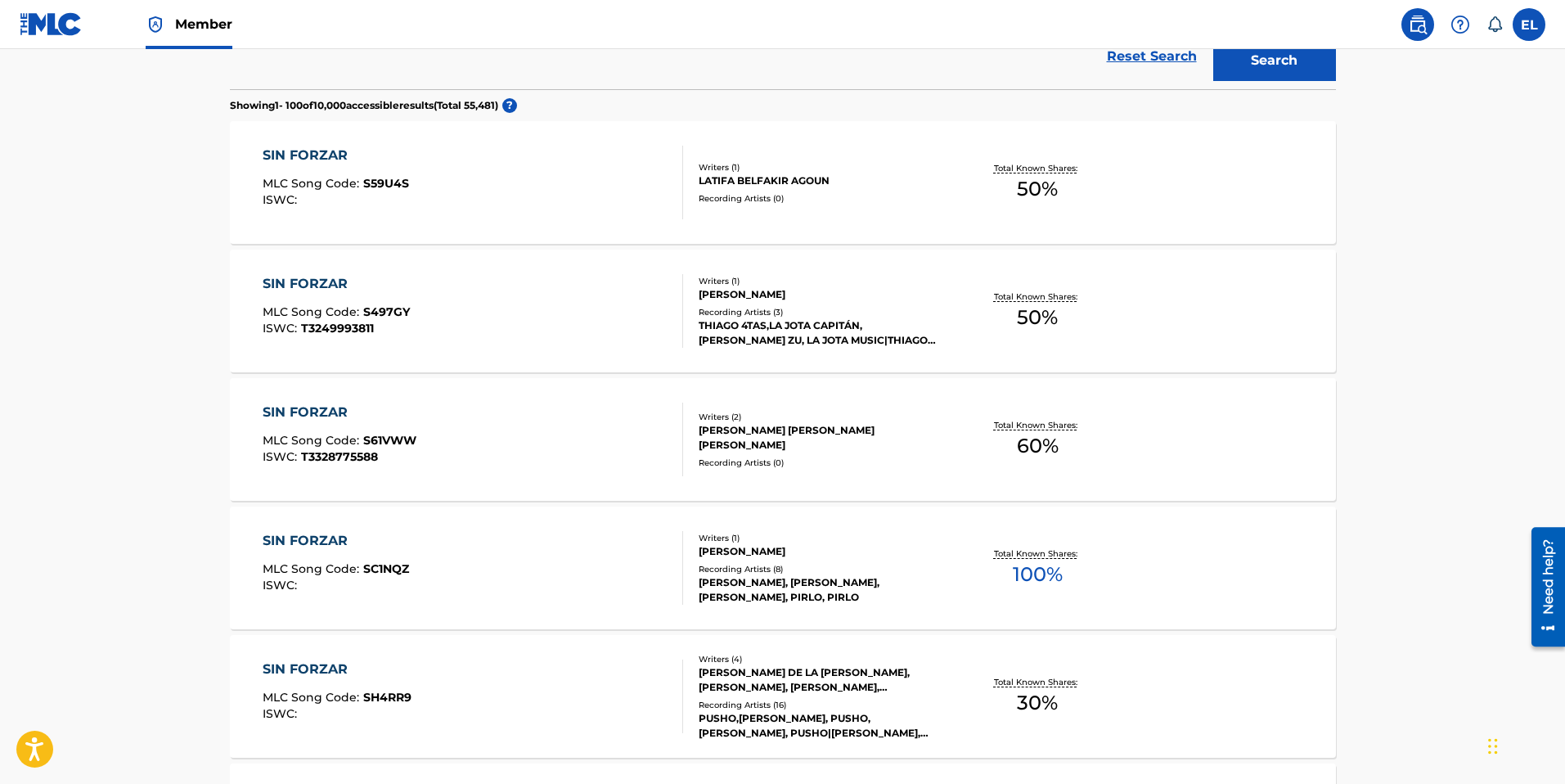
scroll to position [483, 0]
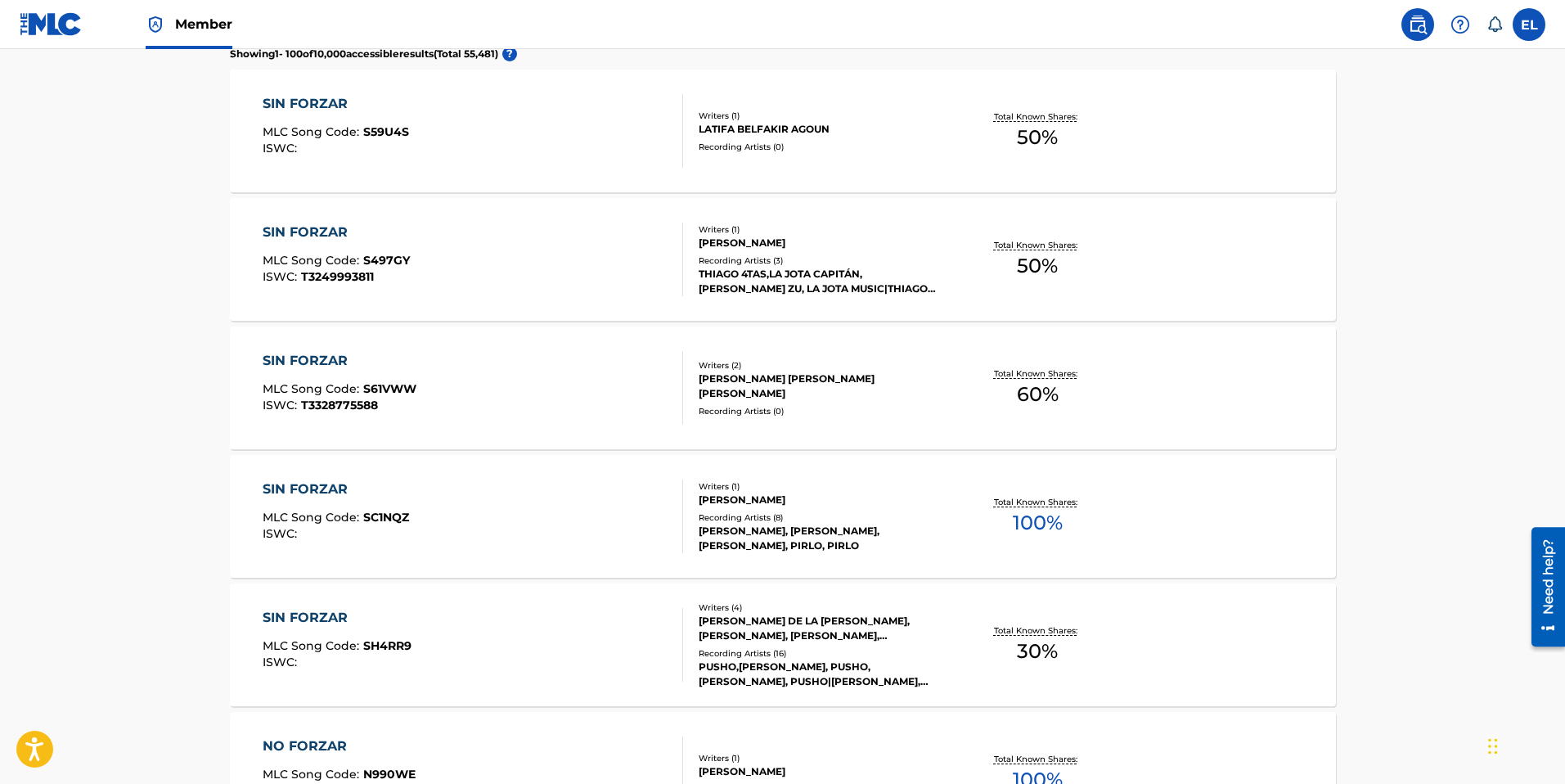
click at [332, 617] on div "SIN FORZAR" at bounding box center [337, 617] width 149 height 20
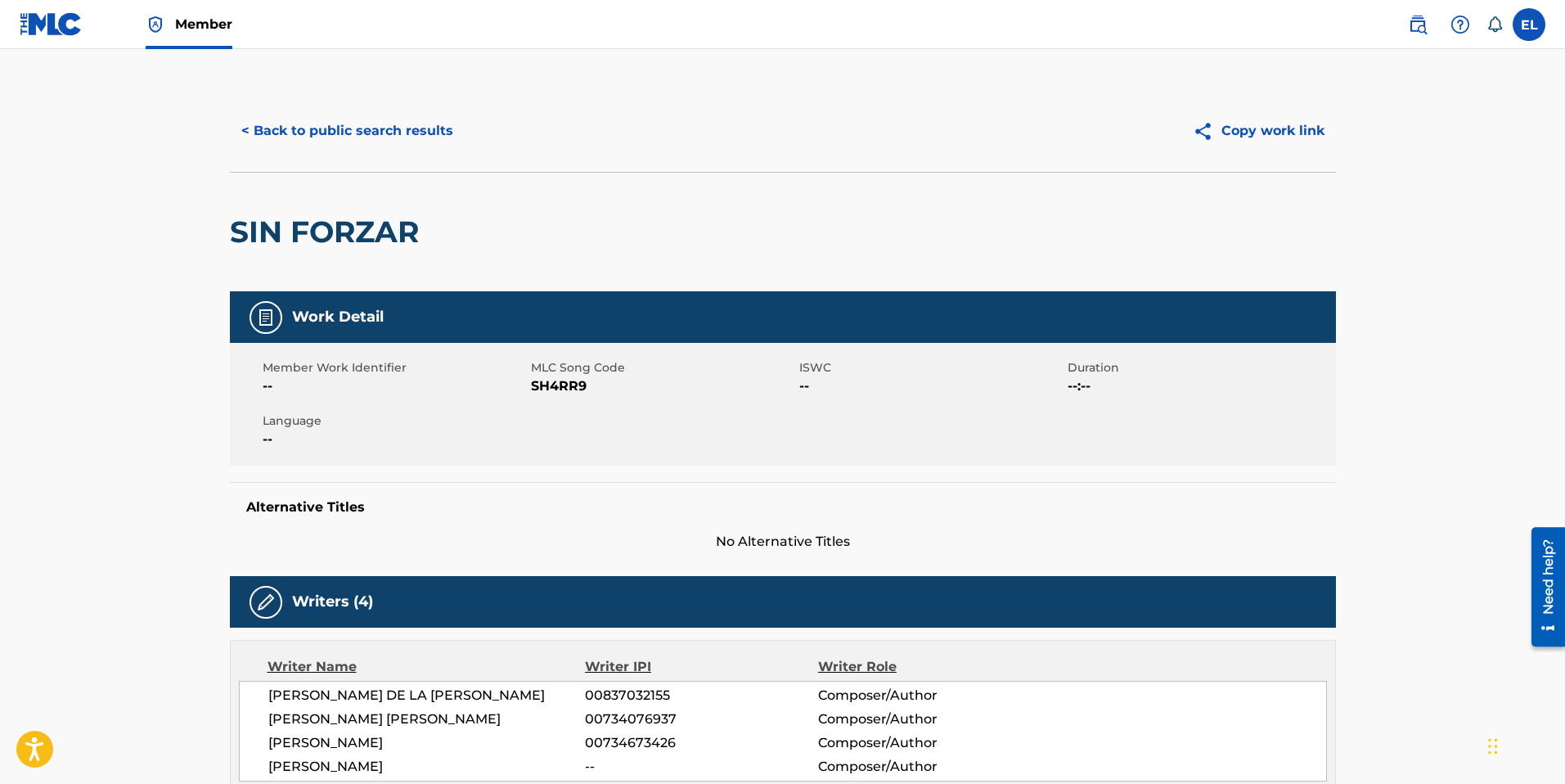
click at [549, 390] on span "SH4RR9" at bounding box center [663, 386] width 264 height 20
copy span "SH4RR9"
click at [339, 132] on button "< Back to public search results" at bounding box center [347, 131] width 235 height 41
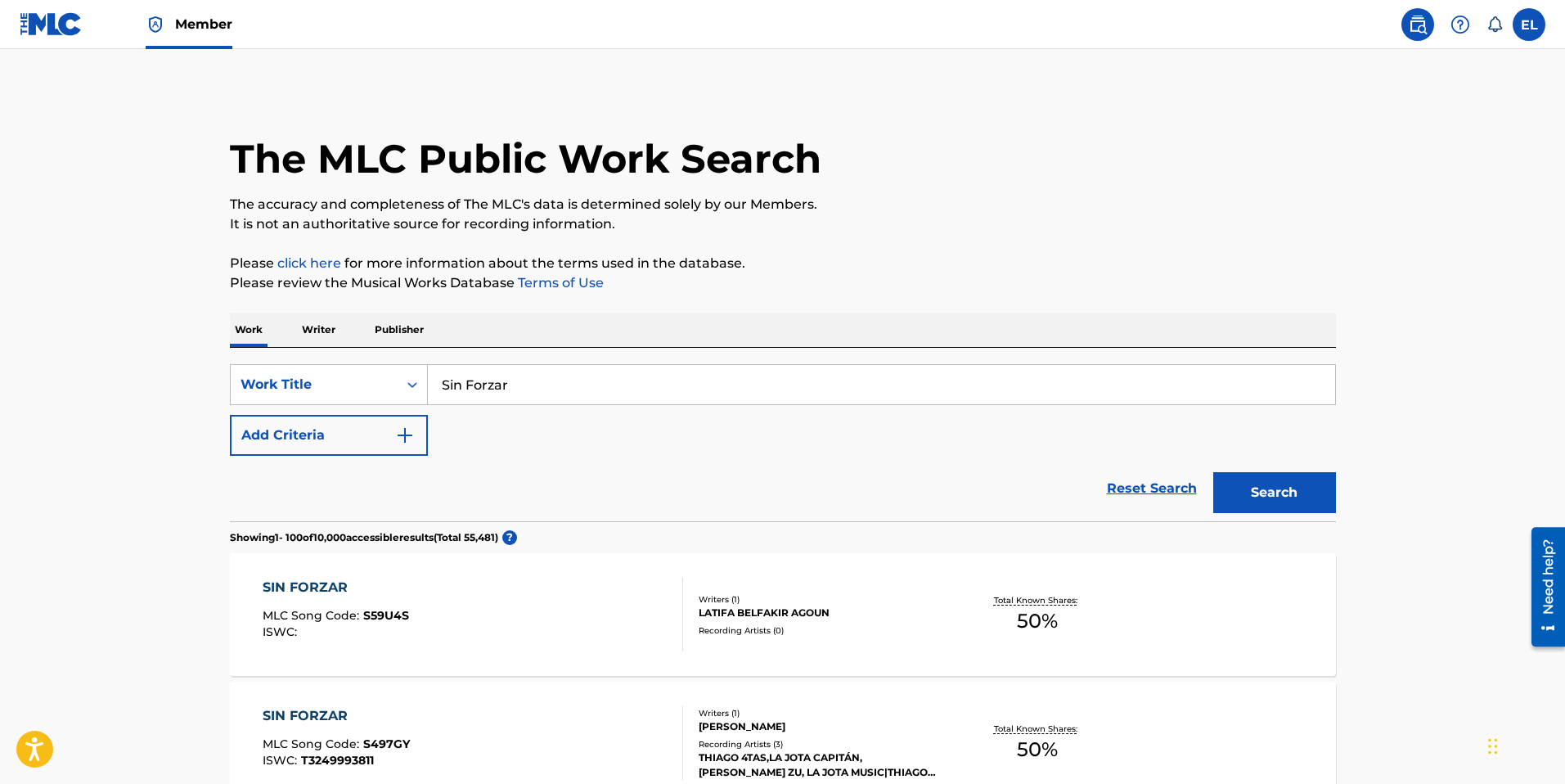
click at [827, 393] on input "Sin Forzar" at bounding box center [881, 385] width 908 height 39
click at [828, 393] on input "Sin Forzar" at bounding box center [881, 385] width 908 height 39
drag, startPoint x: 828, startPoint y: 393, endPoint x: 920, endPoint y: 415, distance: 94.6
click at [828, 393] on input "Sin Forzar" at bounding box center [881, 385] width 908 height 39
paste input "Pijama (Remix)"
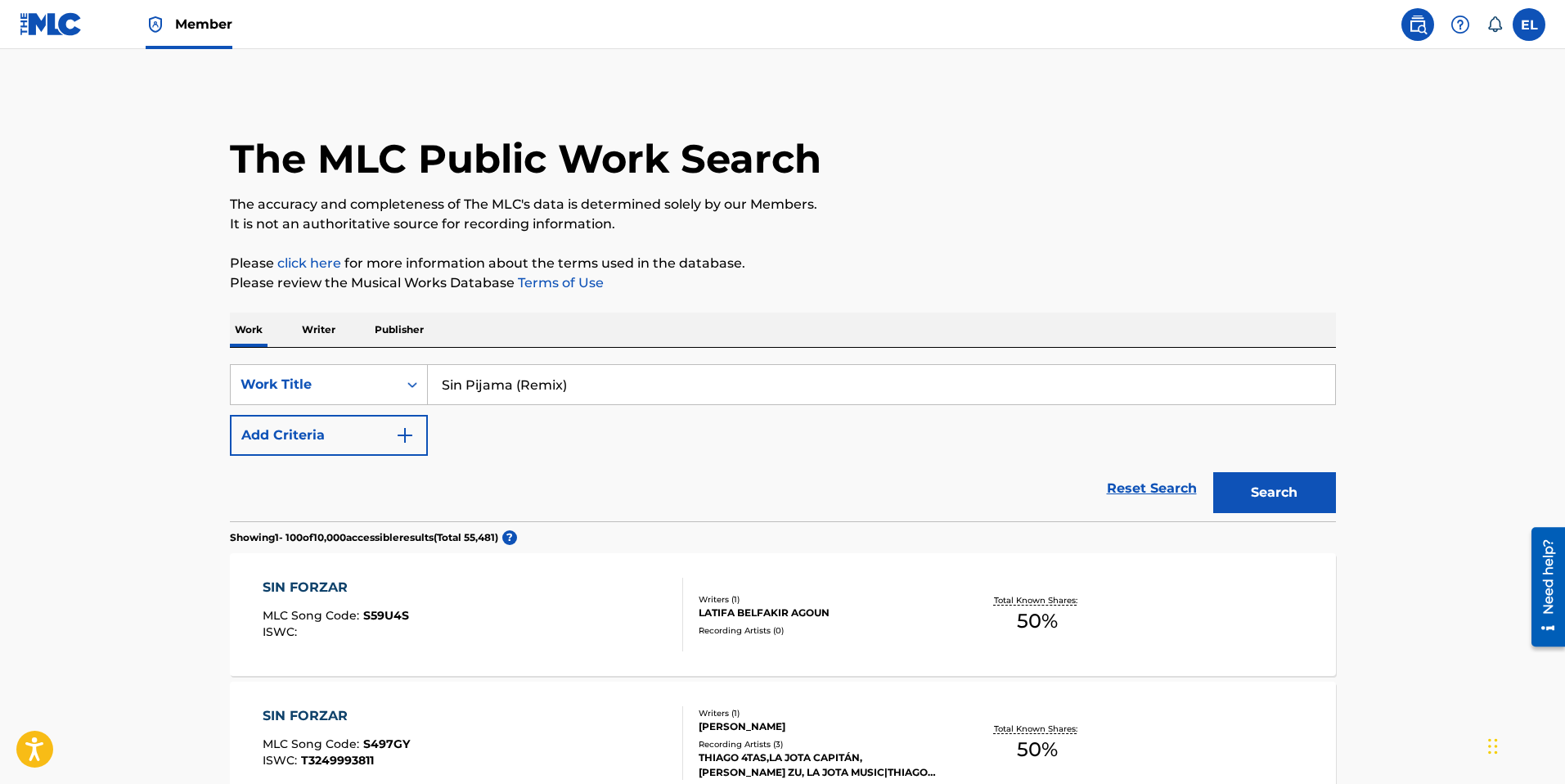
click at [1231, 482] on button "Search" at bounding box center [1274, 493] width 123 height 41
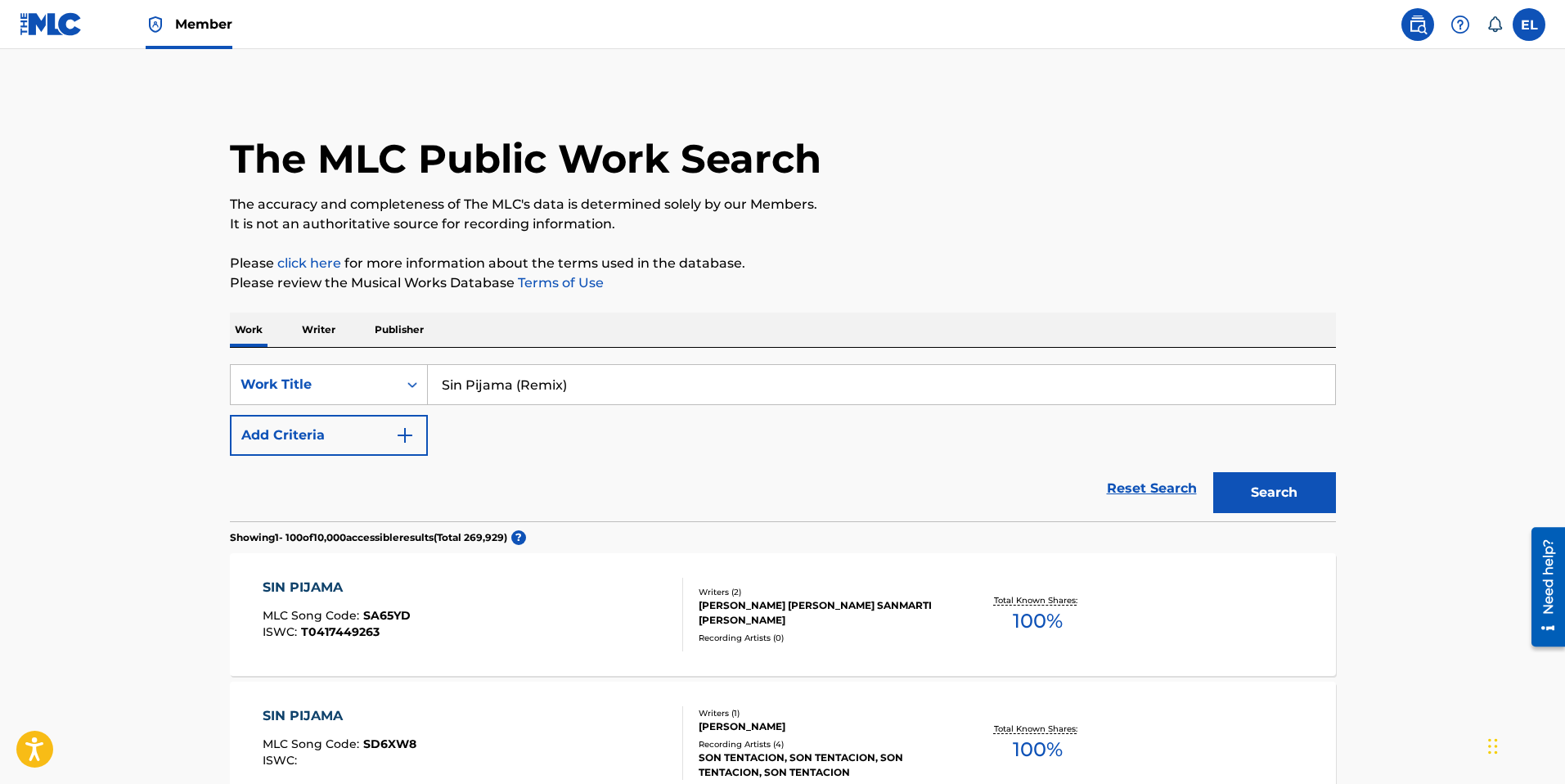
click at [719, 373] on input "Sin Pijama (Remix)" at bounding box center [881, 385] width 908 height 39
paste input "onando Despierto"
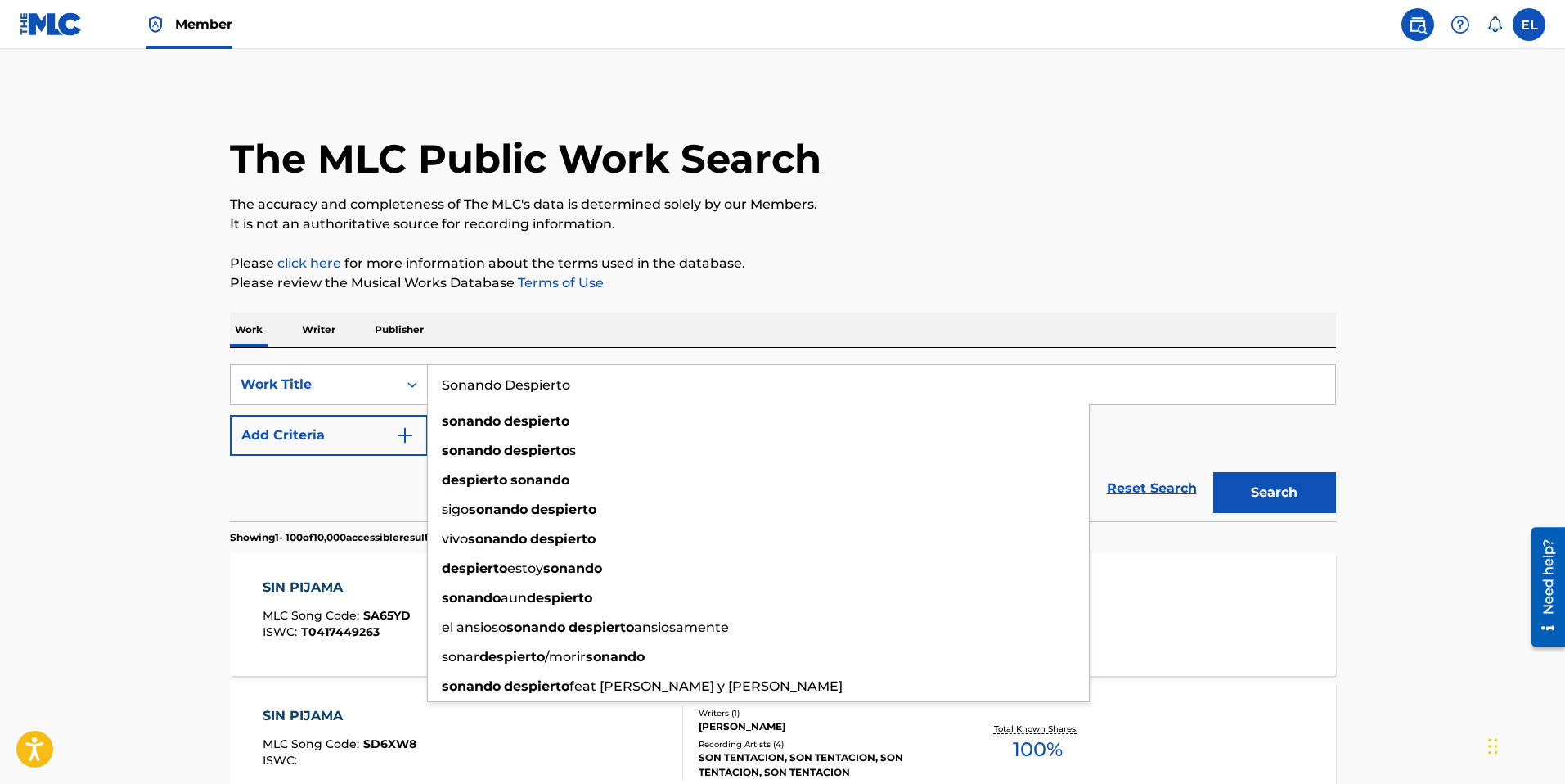
click at [1316, 493] on button "Search" at bounding box center [1274, 493] width 123 height 41
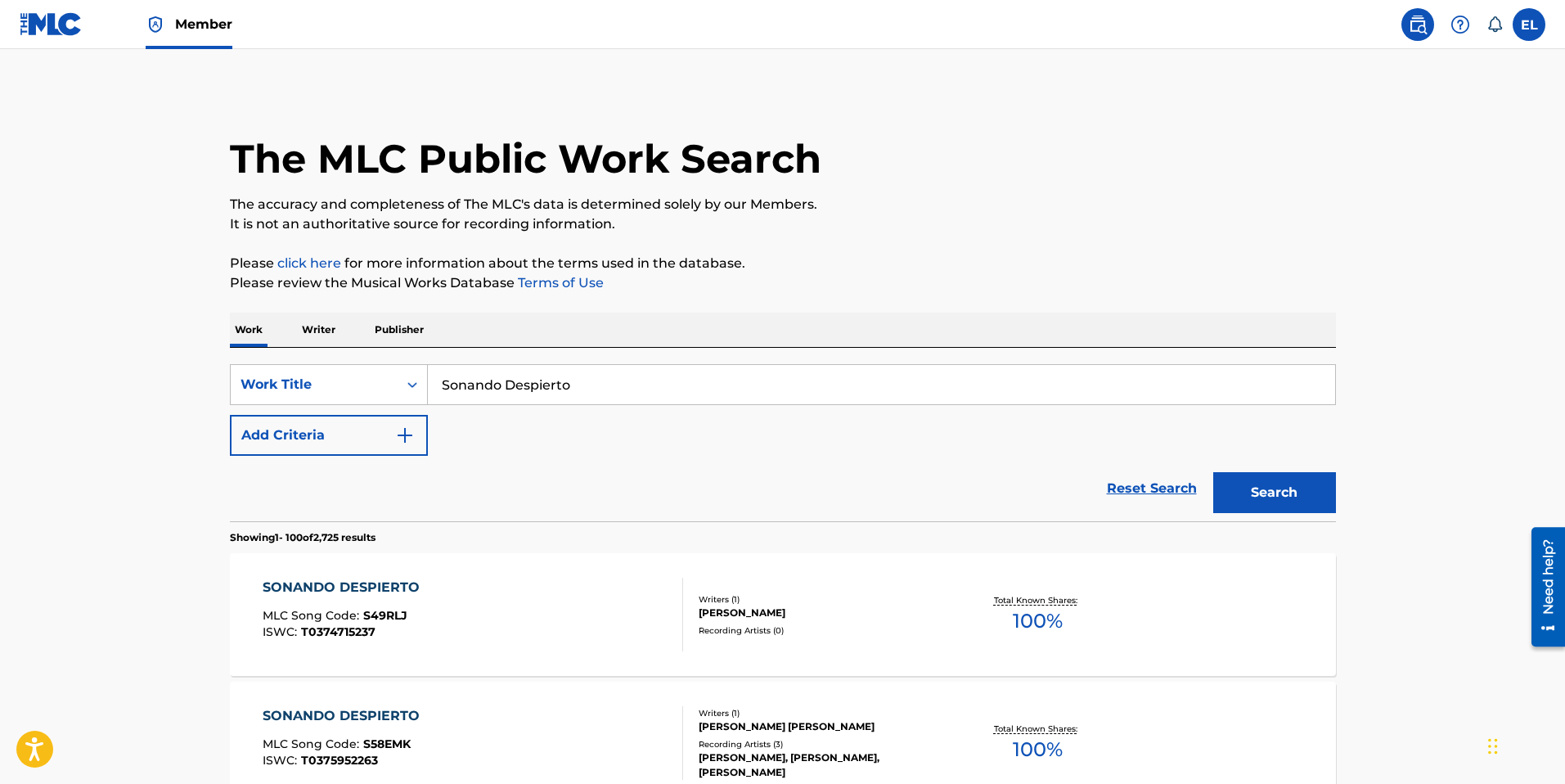
click at [543, 389] on input "Sonando Despierto" at bounding box center [881, 385] width 908 height 39
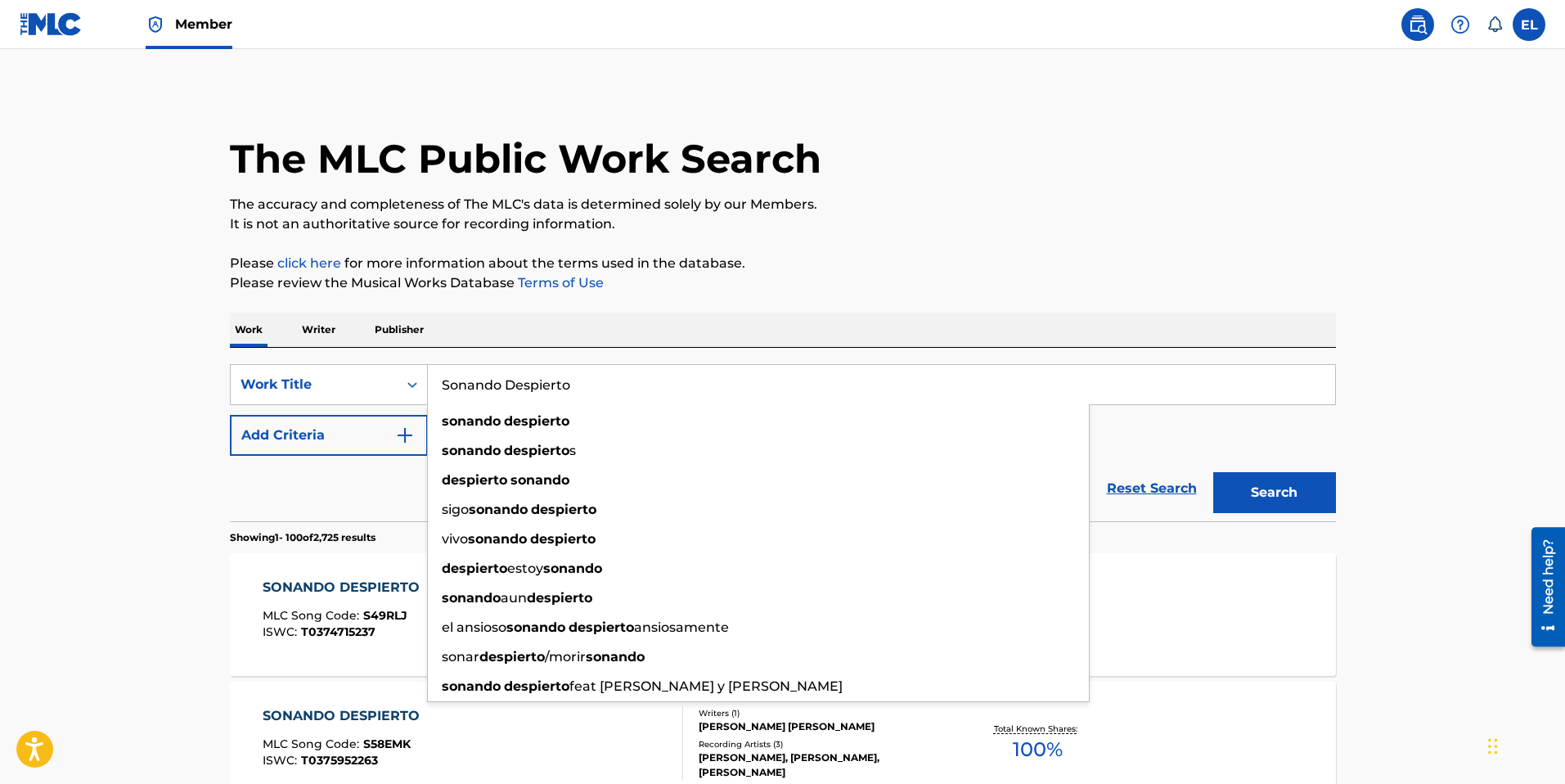
drag, startPoint x: 543, startPoint y: 389, endPoint x: 557, endPoint y: 389, distance: 14.0
click at [543, 389] on input "Sonando Despierto" at bounding box center [881, 385] width 908 height 39
paste input "tripper"
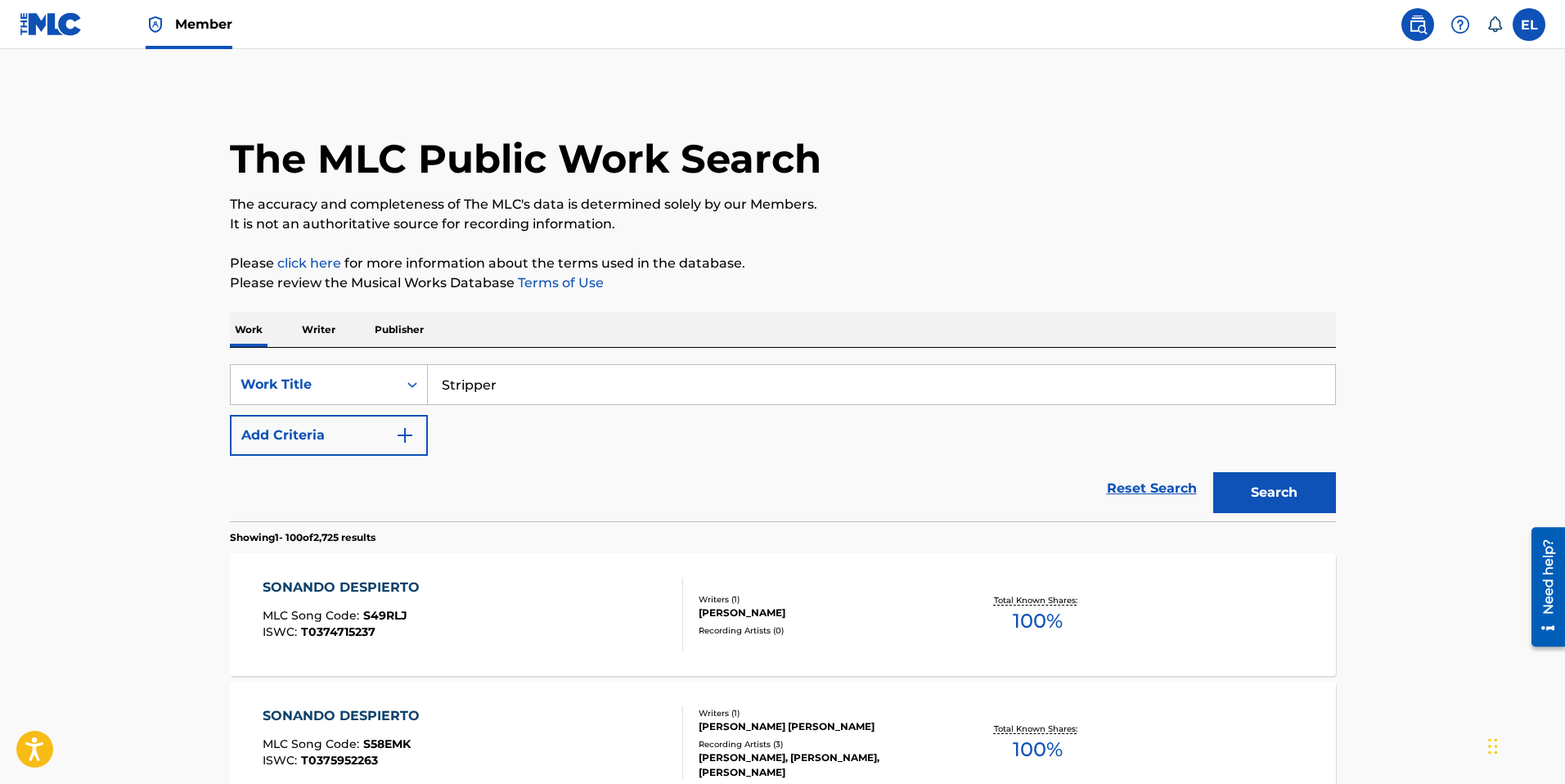
click at [1304, 501] on button "Search" at bounding box center [1274, 493] width 123 height 41
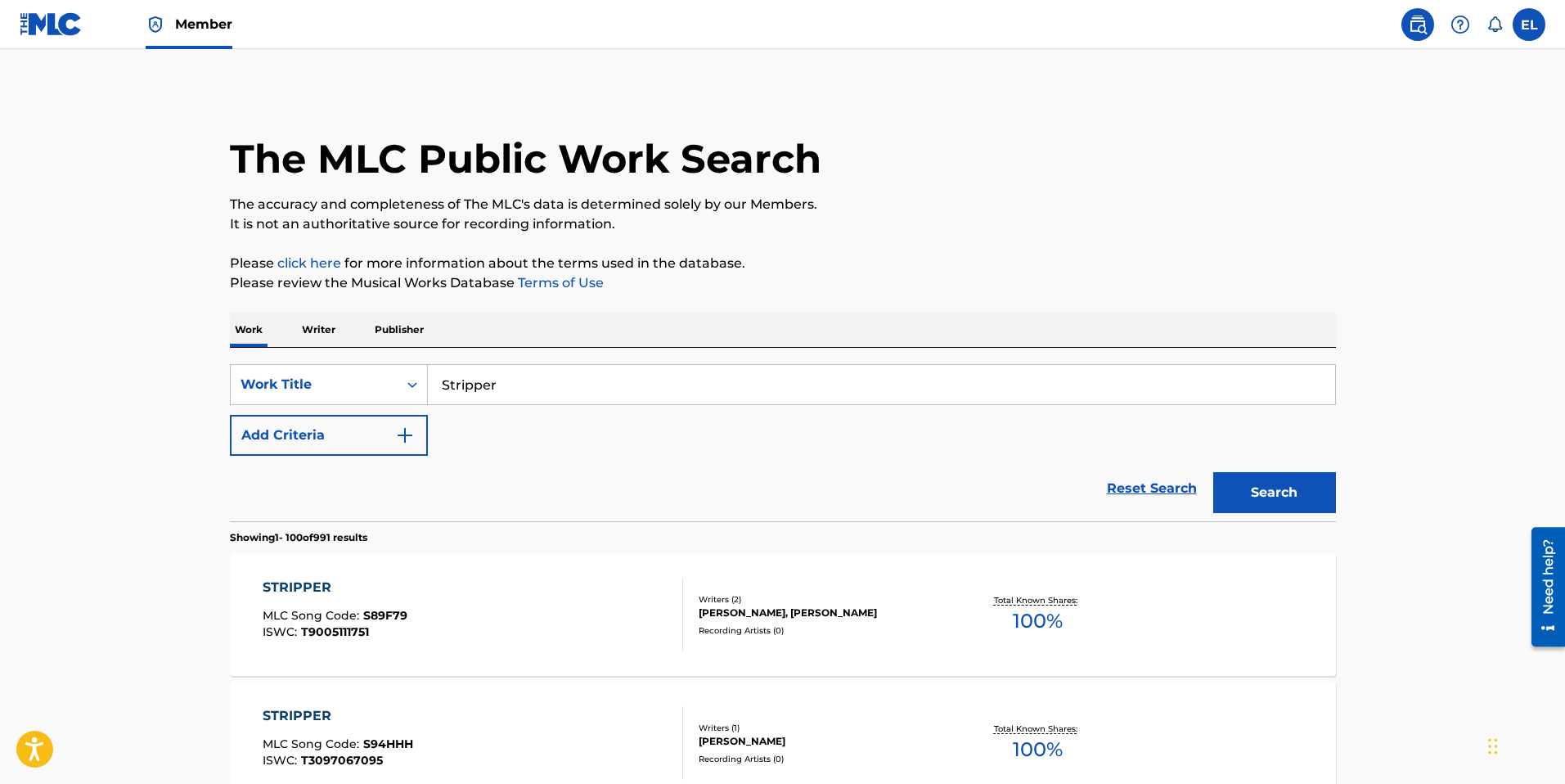
click at [651, 382] on input "Stripper" at bounding box center [881, 385] width 908 height 39
paste input "Ta To Cool"
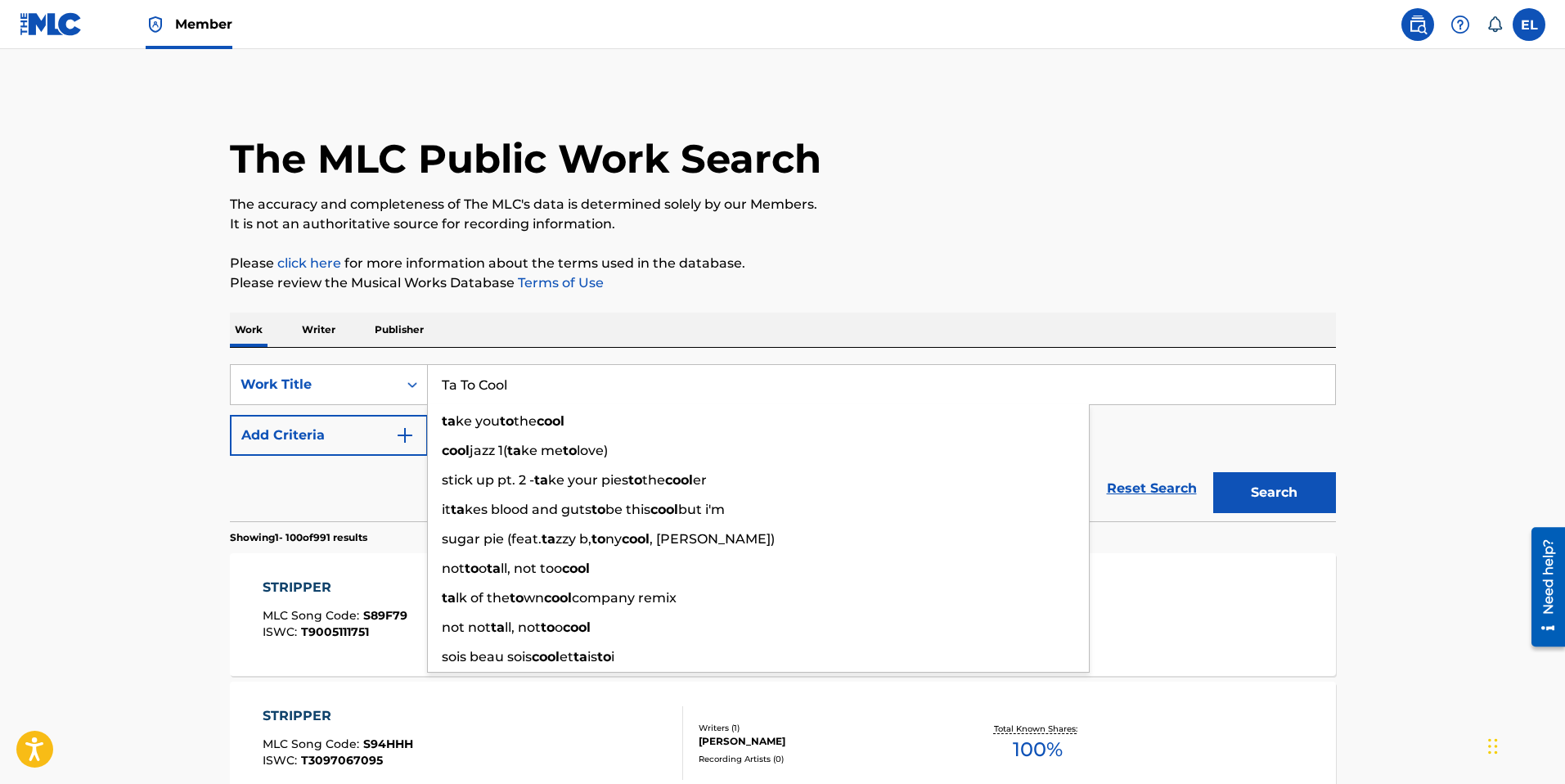
click at [1280, 488] on button "Search" at bounding box center [1274, 493] width 123 height 41
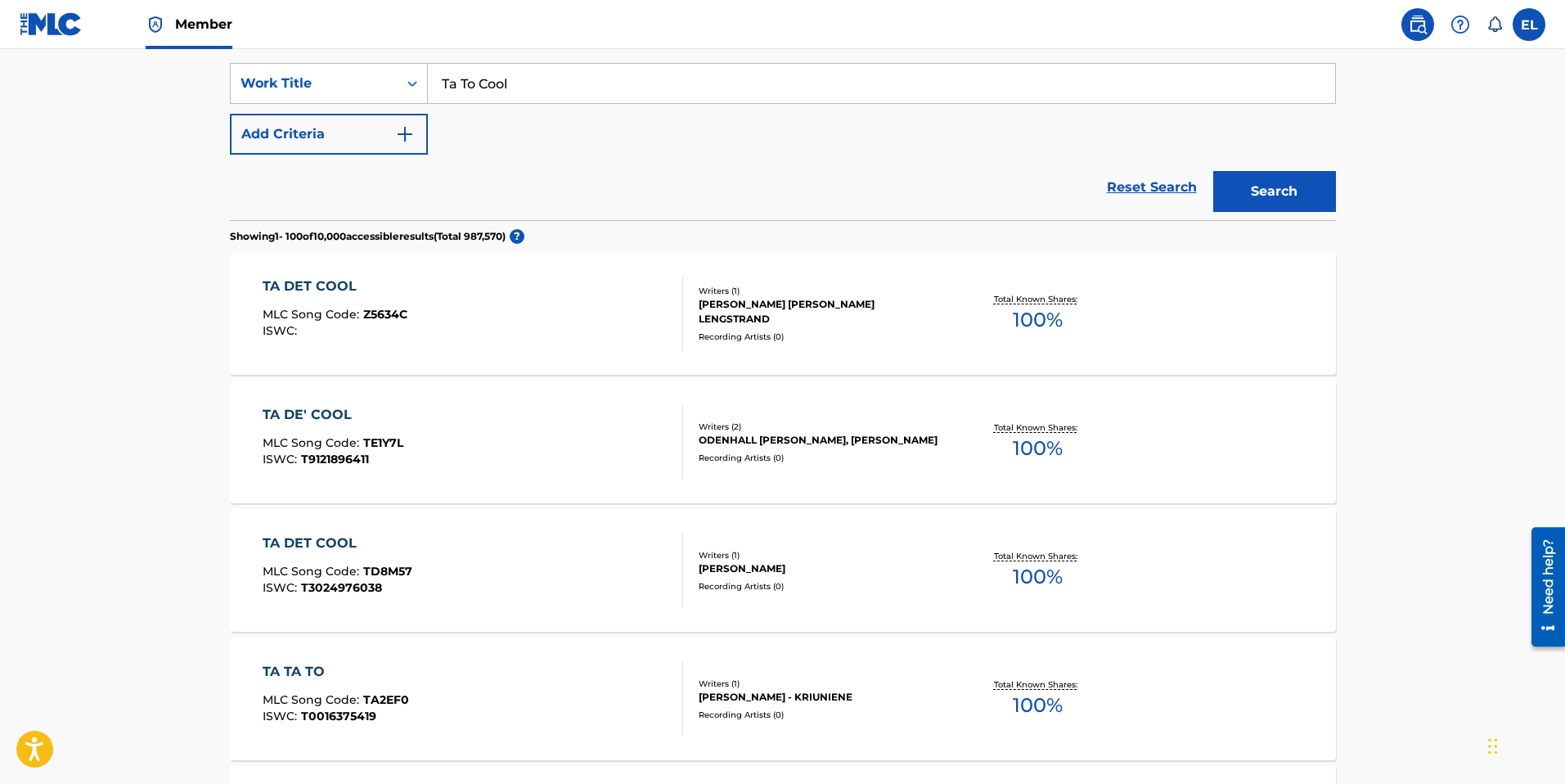
scroll to position [144, 0]
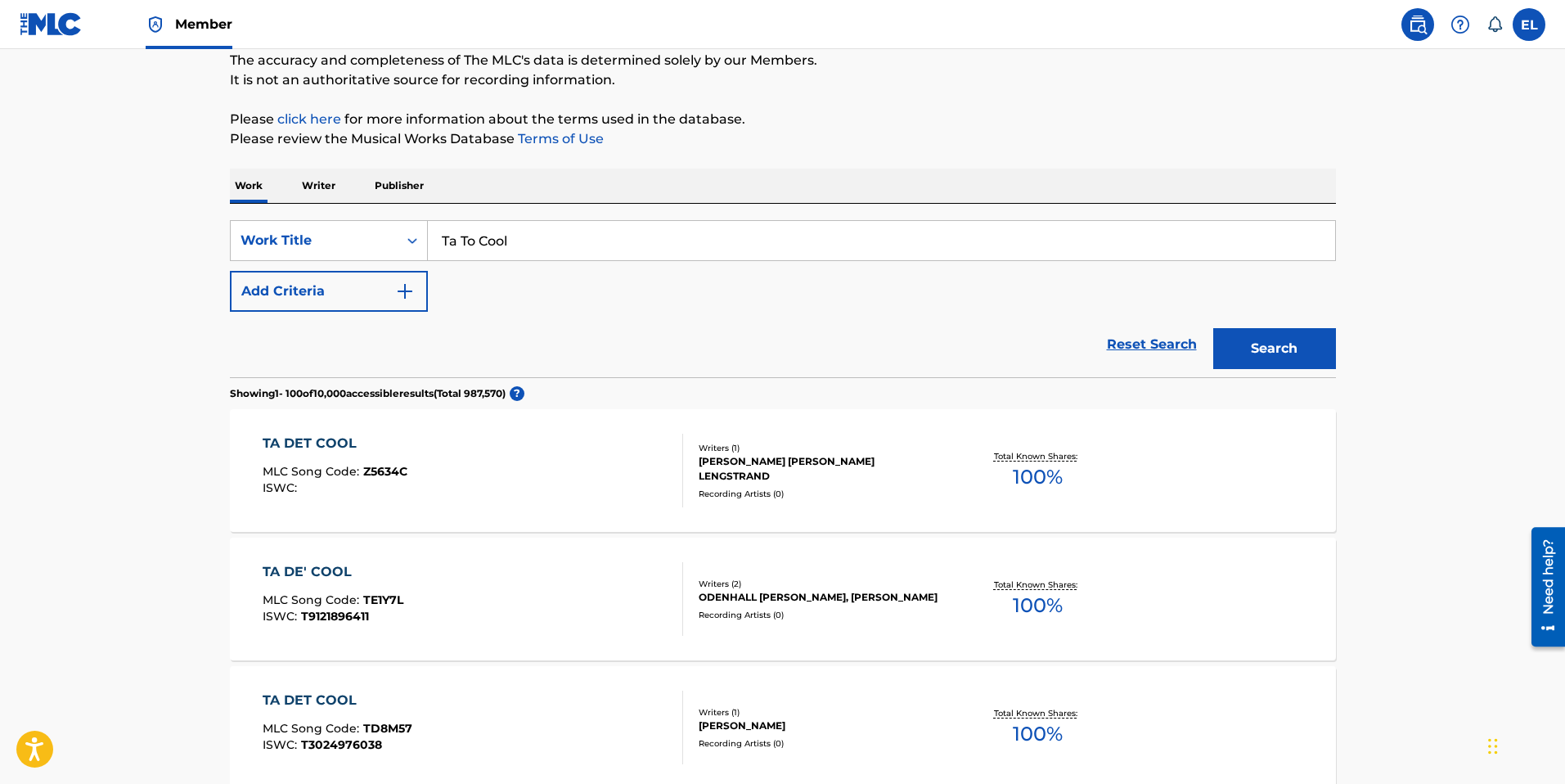
click at [598, 238] on input "Ta To Cool" at bounding box center [881, 241] width 908 height 39
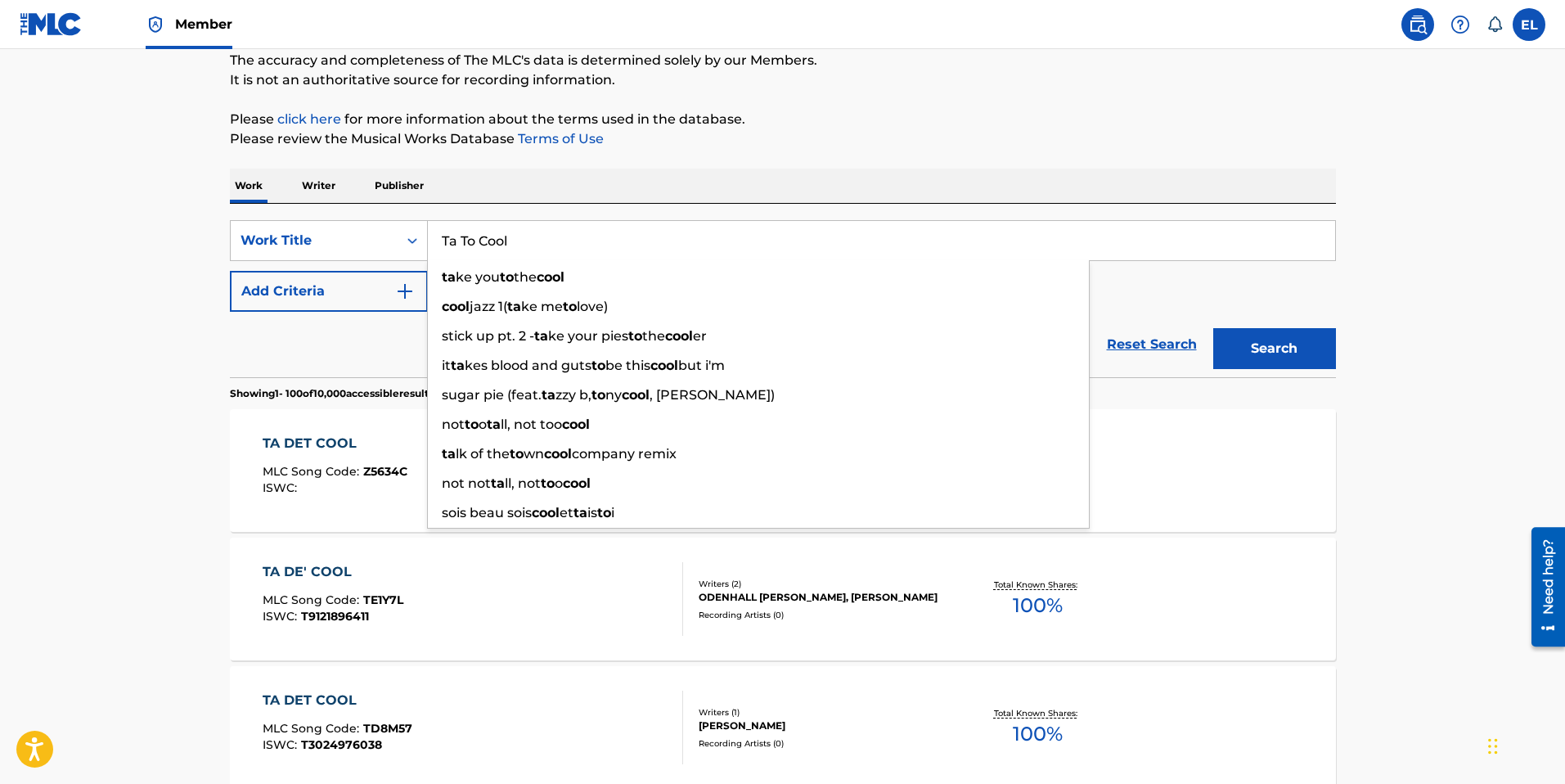
click at [598, 238] on input "Ta To Cool" at bounding box center [881, 241] width 908 height 39
paste input "Tan Hermosa"
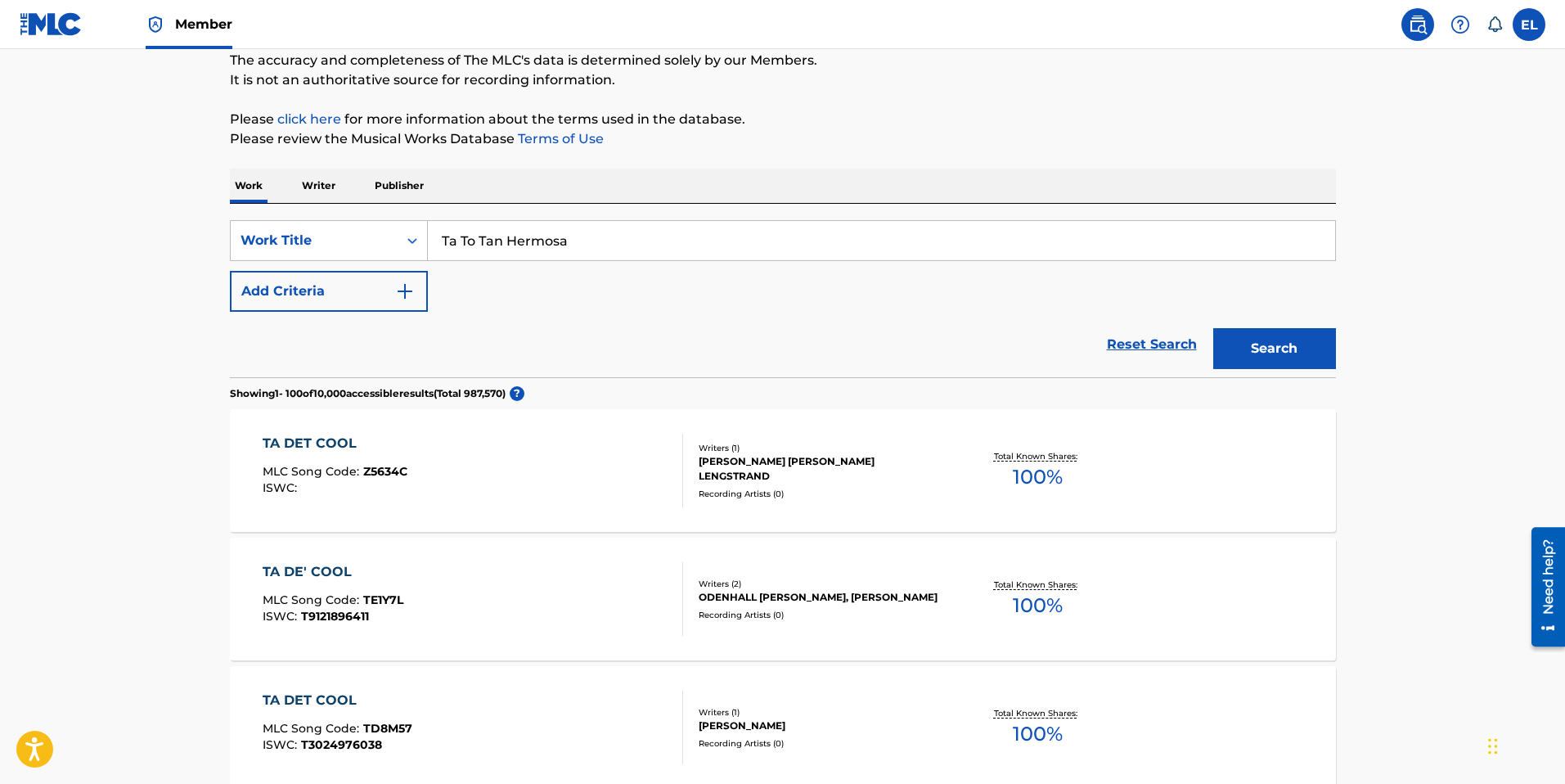
click at [684, 242] on input "Ta To Tan Hermosa" at bounding box center [881, 241] width 908 height 39
paste input "Search Form"
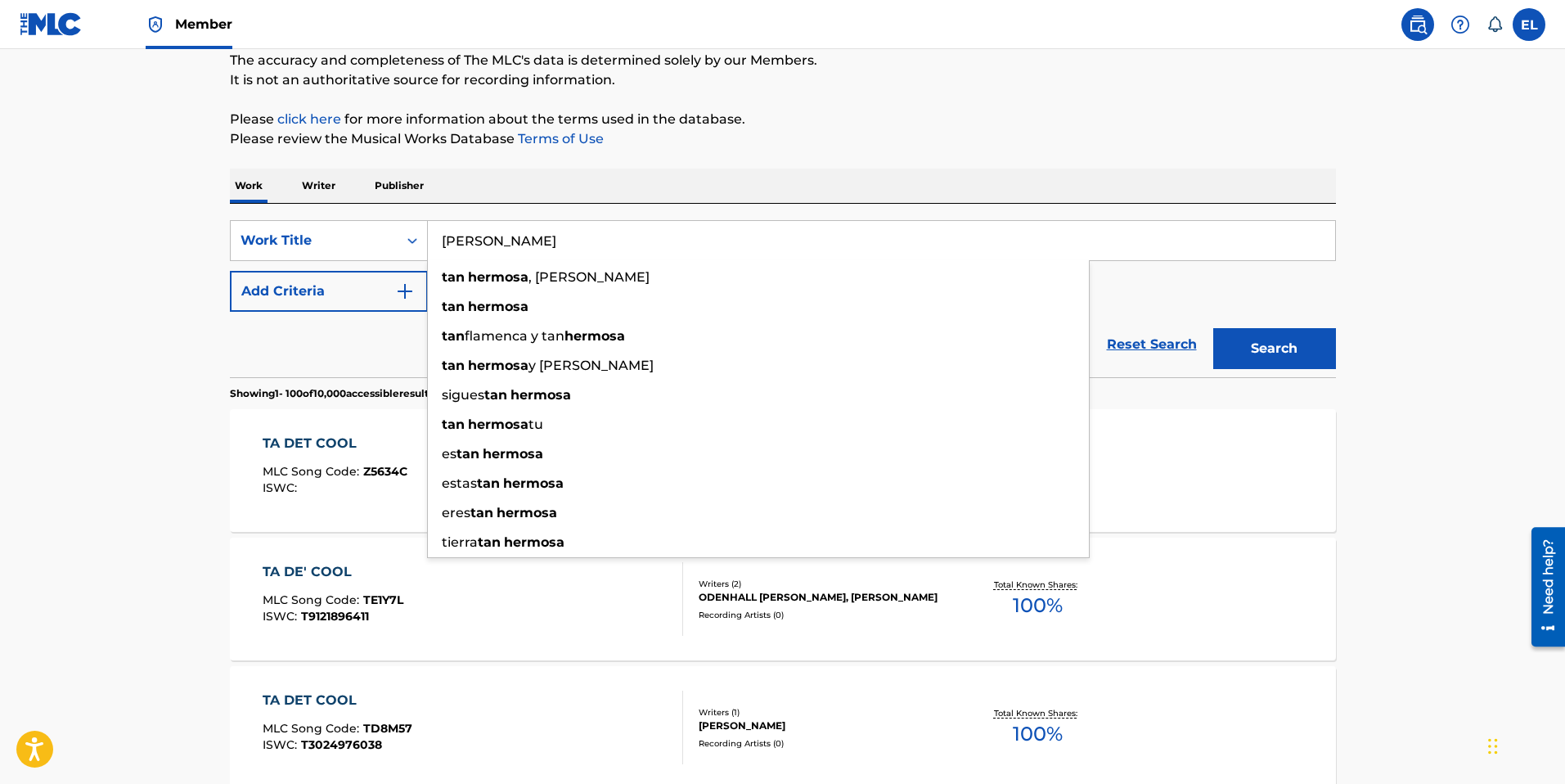
type input "Tan Hermosa"
click at [1318, 349] on button "Search" at bounding box center [1274, 349] width 123 height 41
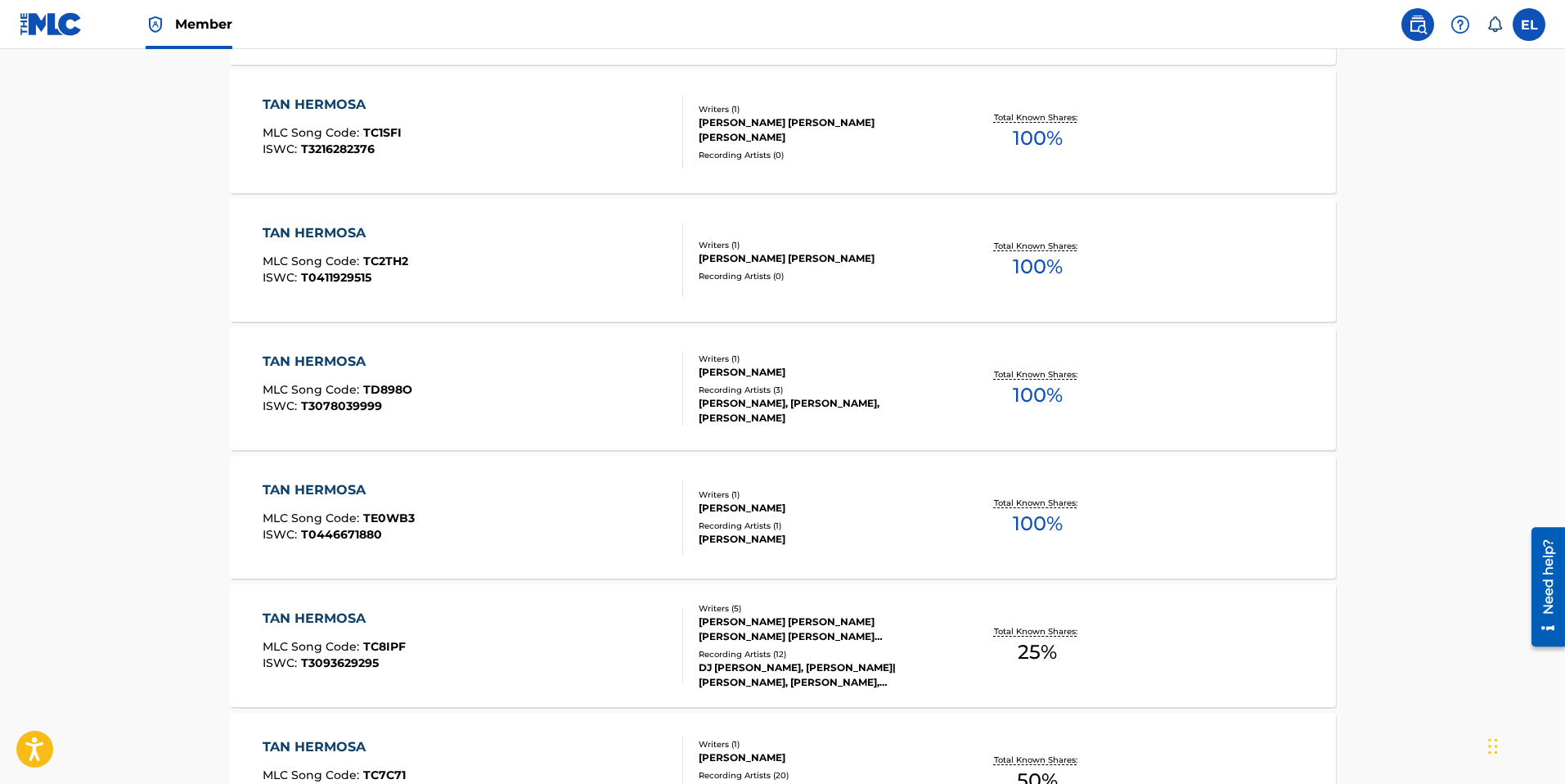
scroll to position [1011, 0]
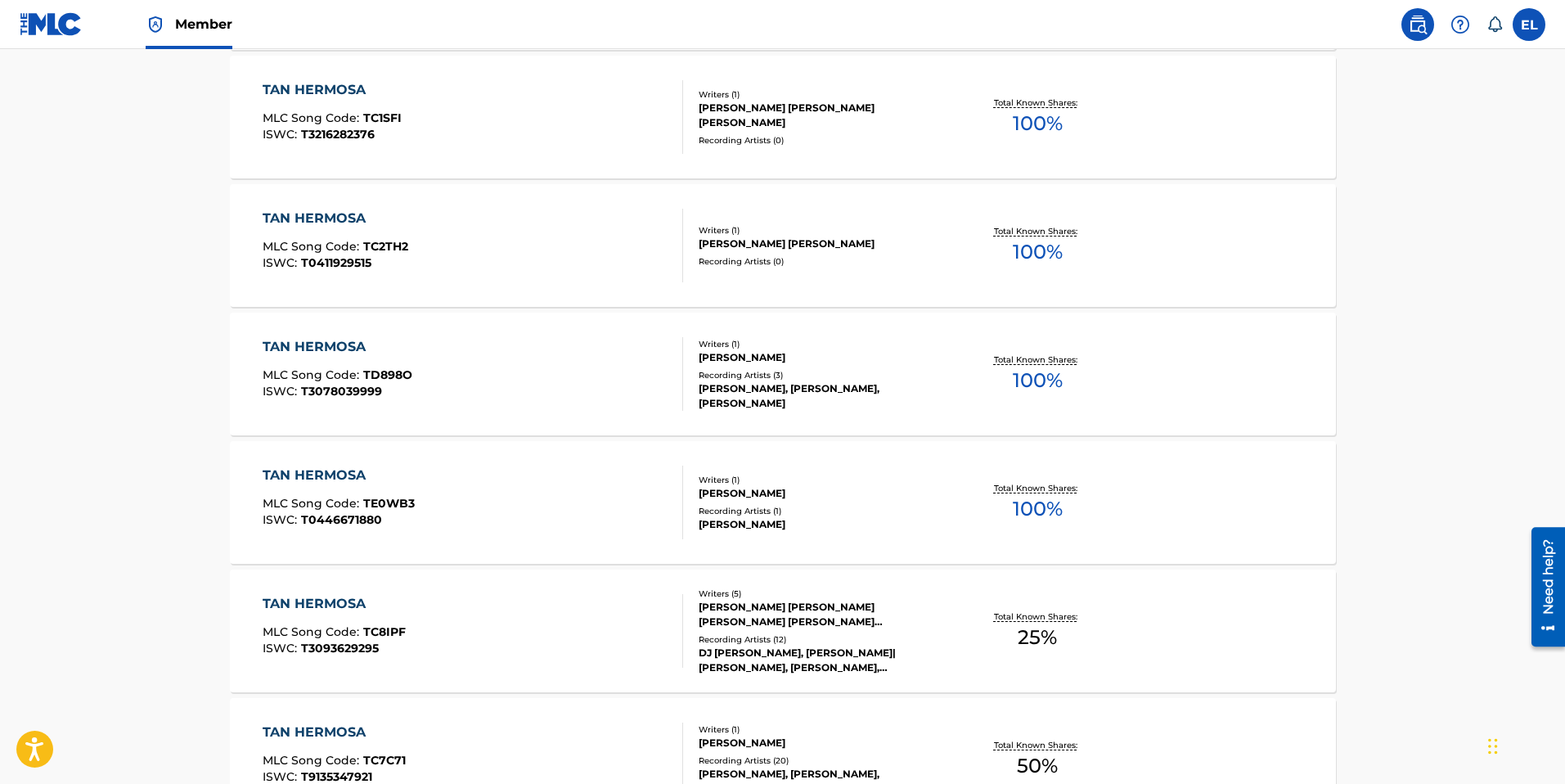
click at [350, 604] on div "TAN HERMOSA" at bounding box center [333, 603] width 143 height 20
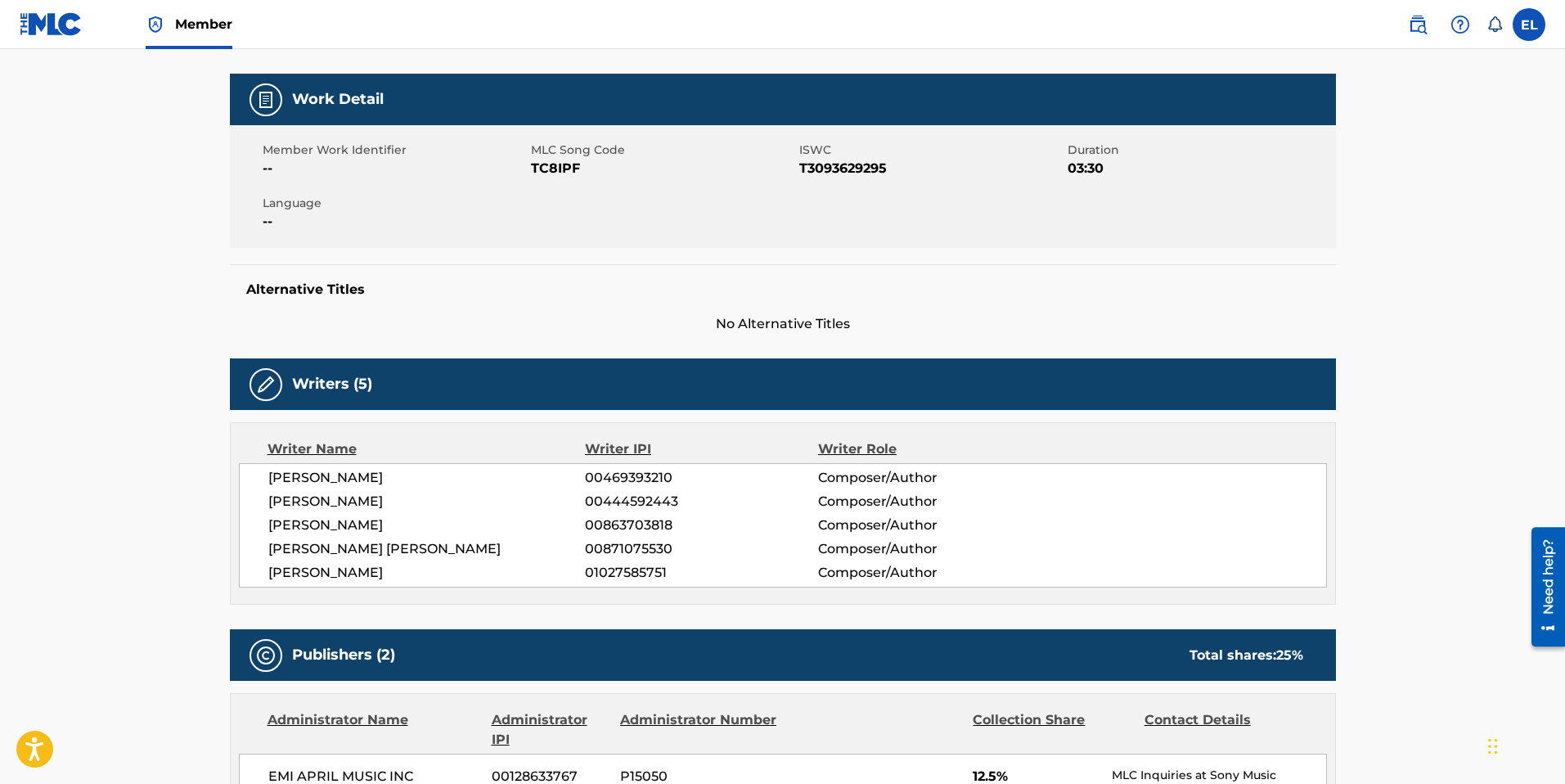
scroll to position [215, 0]
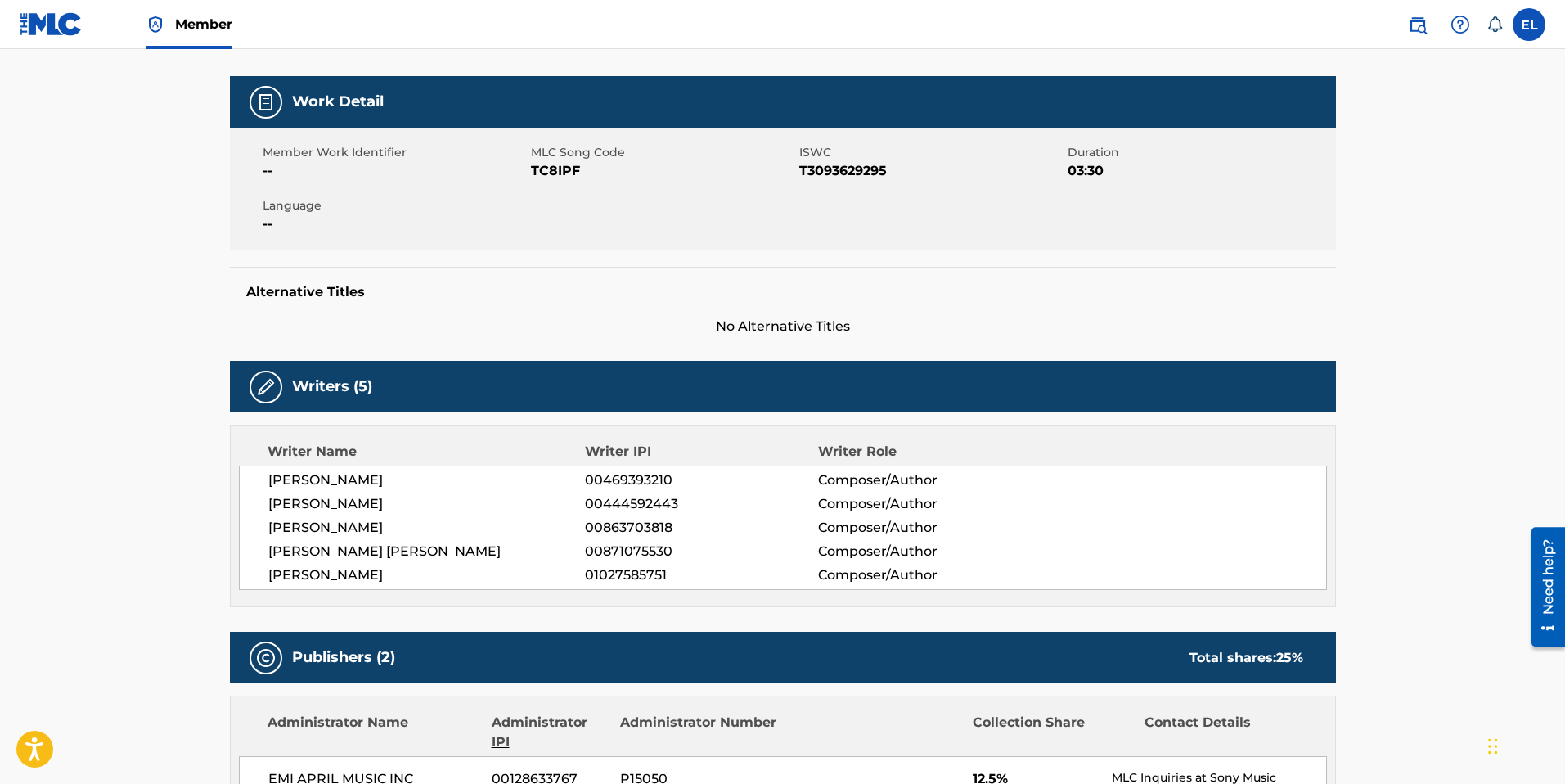
click at [567, 169] on span "TC8IPF" at bounding box center [663, 171] width 264 height 20
click at [568, 170] on span "TC8IPF" at bounding box center [663, 171] width 264 height 20
copy span "TC8IPF"
click at [839, 167] on span "T3093629295" at bounding box center [932, 171] width 264 height 20
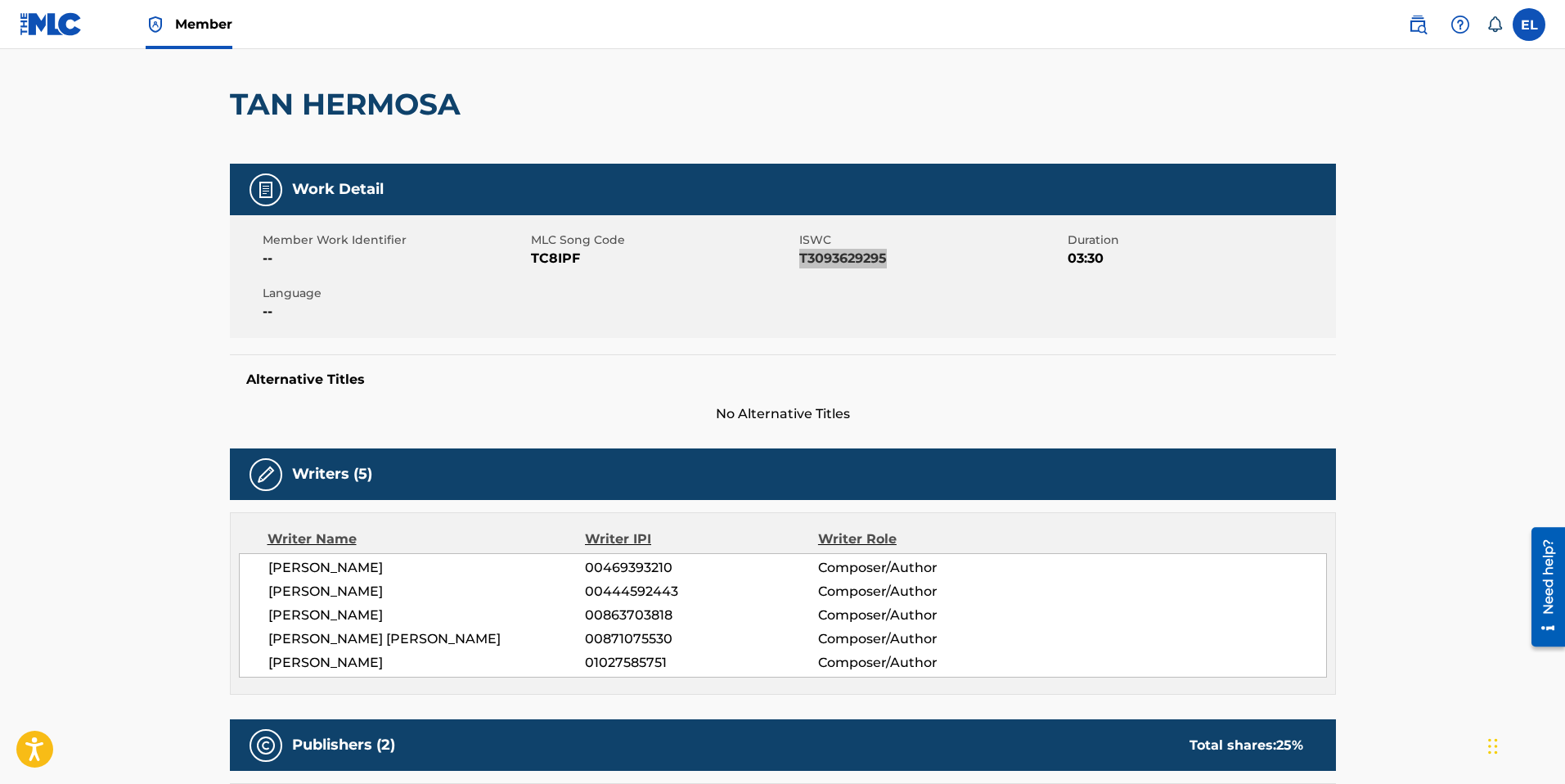
scroll to position [0, 0]
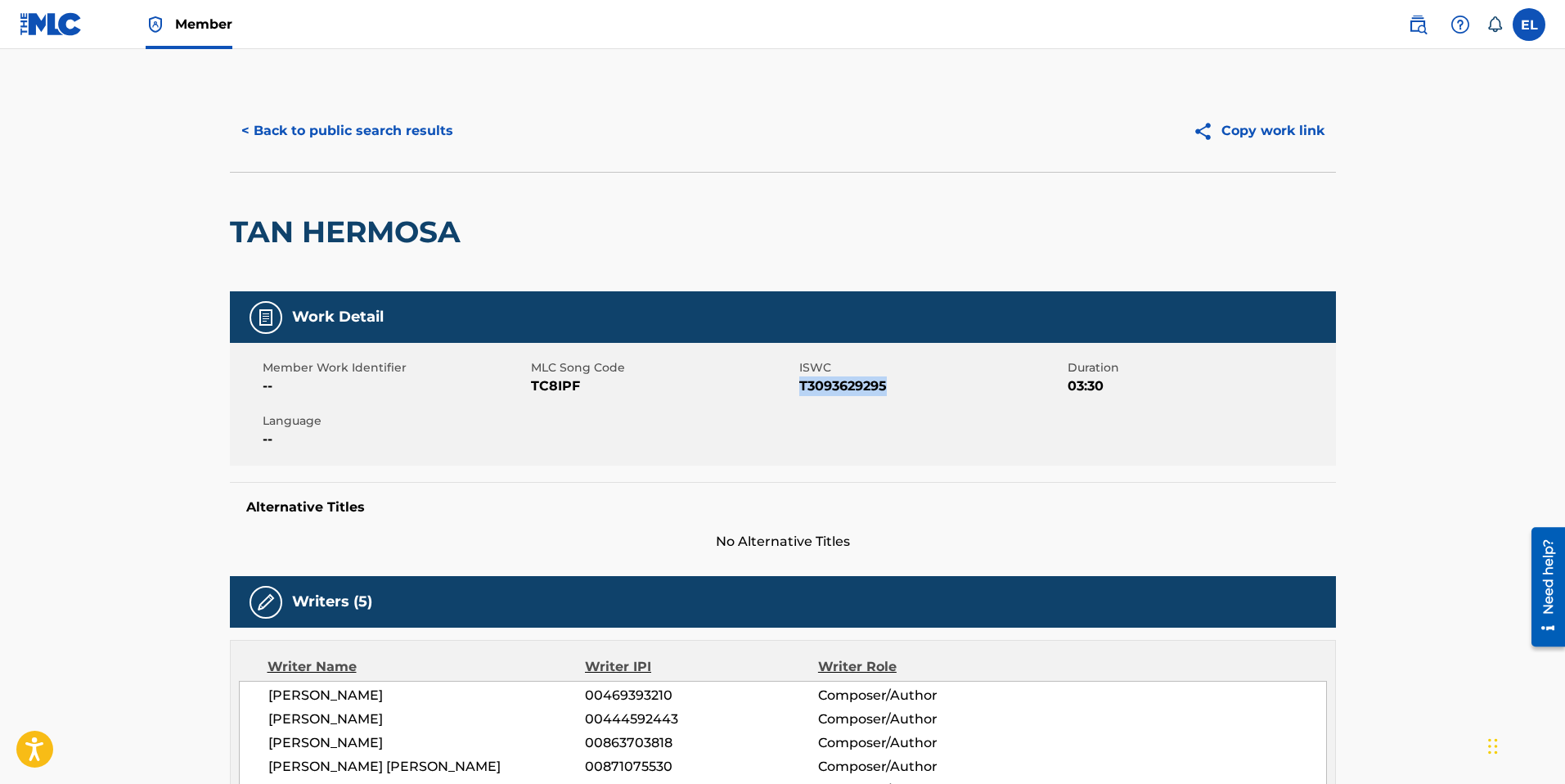
click at [376, 135] on button "< Back to public search results" at bounding box center [347, 131] width 235 height 41
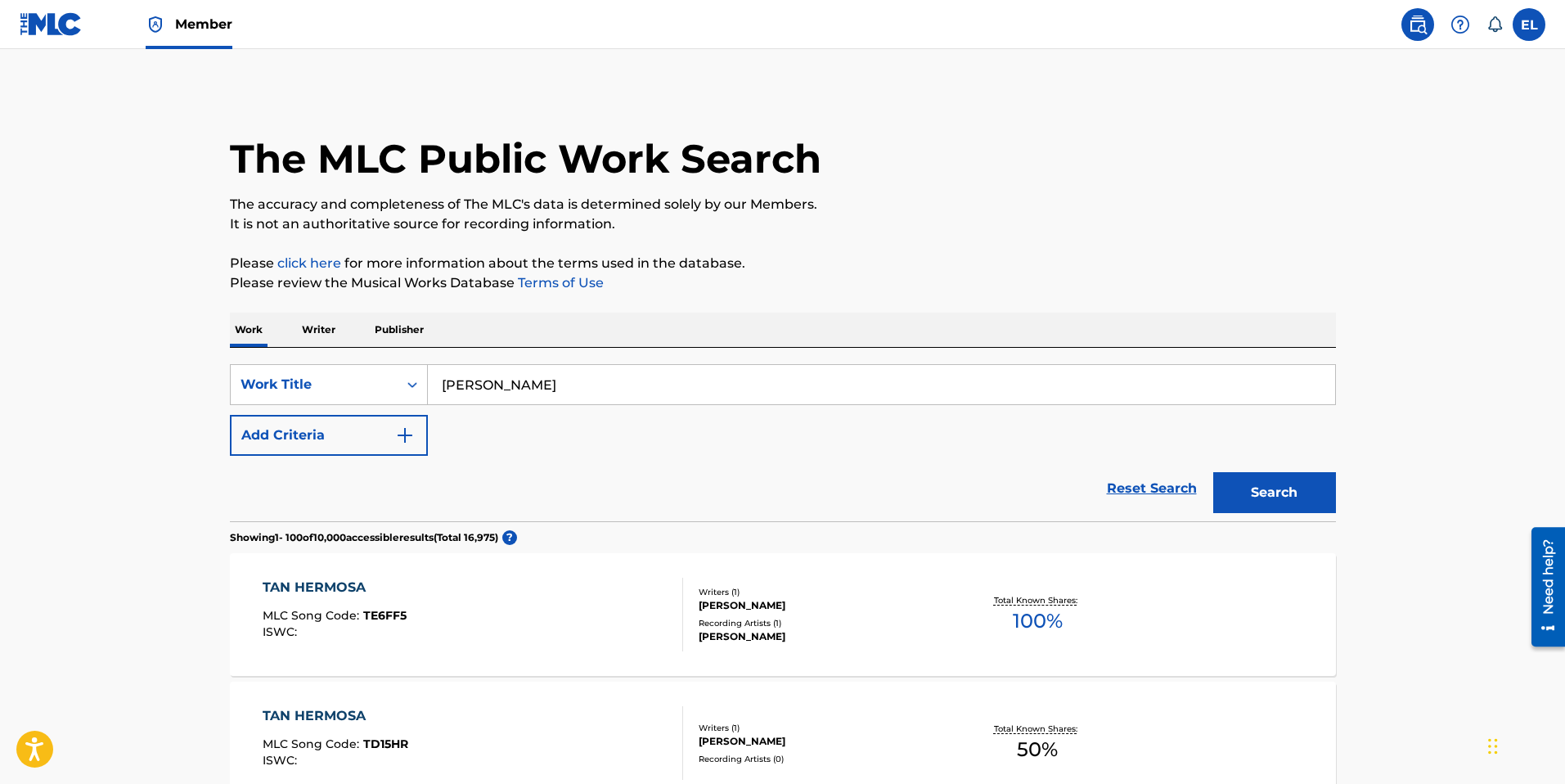
click at [679, 384] on input "Tan Hermosa" at bounding box center [881, 385] width 908 height 39
click at [681, 382] on input "Tan Hermosa" at bounding box center [881, 385] width 908 height 39
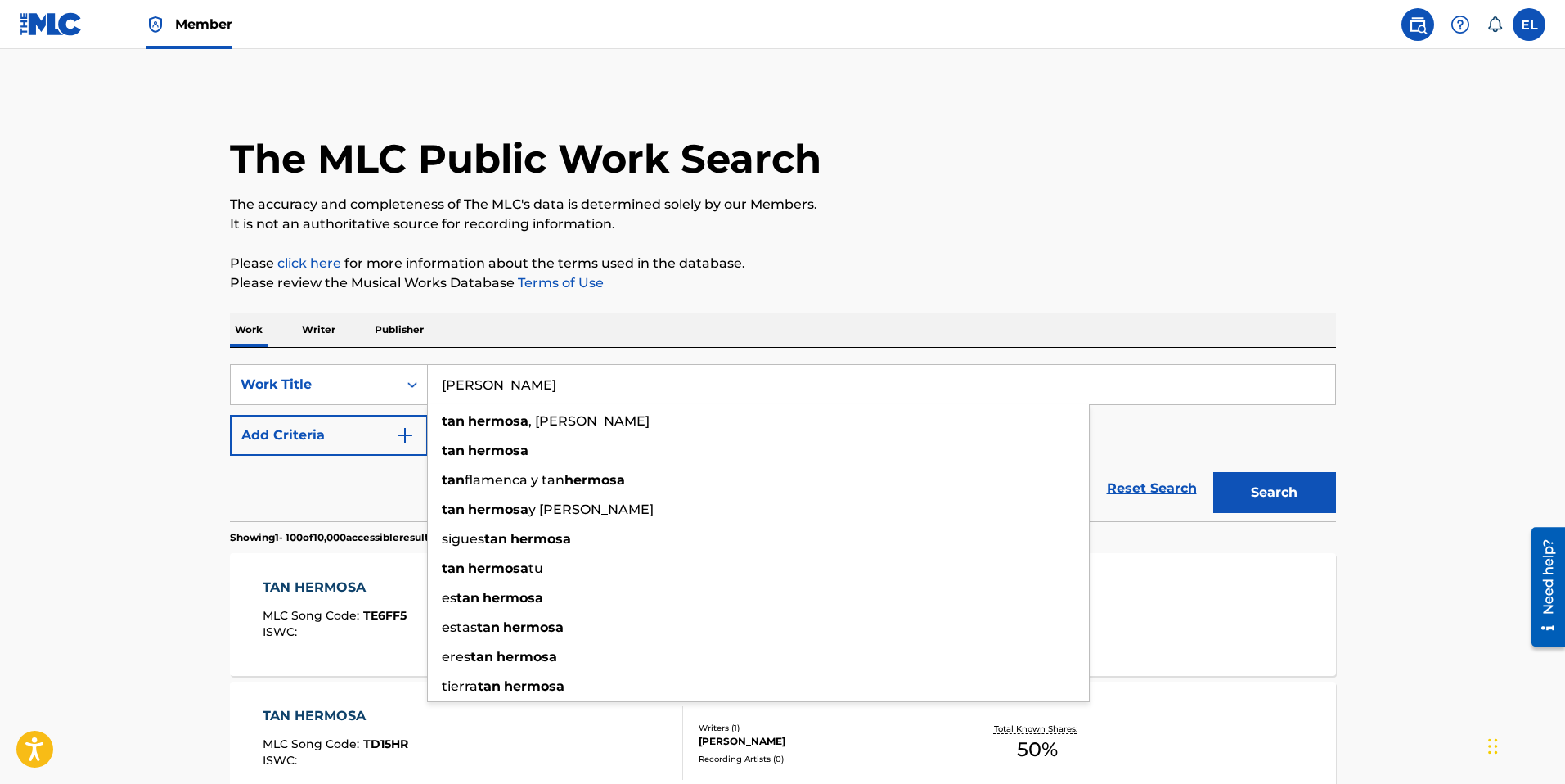
click at [681, 382] on input "Tan Hermosa" at bounding box center [881, 385] width 908 height 39
paste input "Tbt"
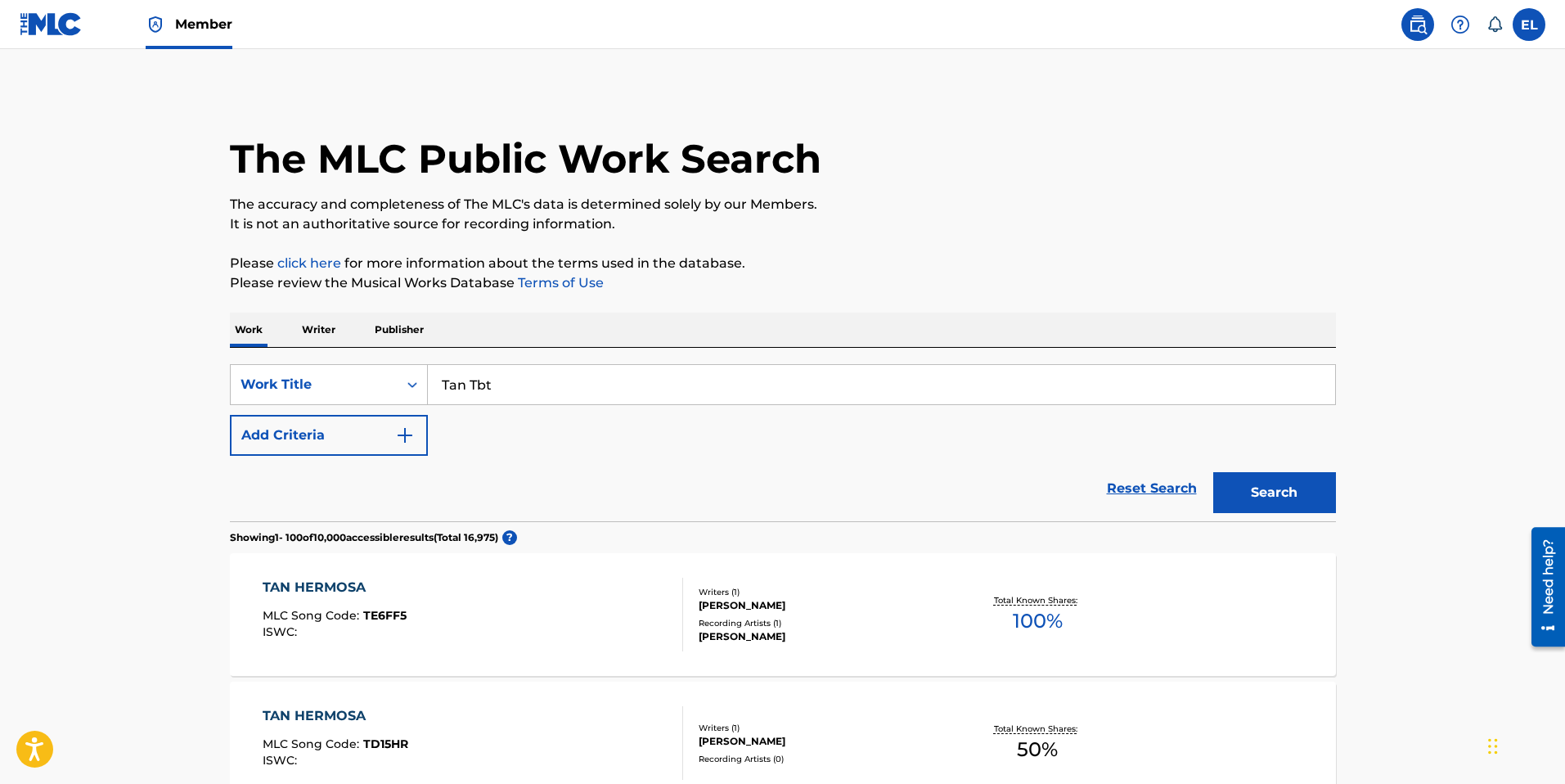
click at [925, 405] on div "SearchWithCriteriac848640b-9991-4eb8-a9e6-43e379b01949 Work Title Tan Tbt Add C…" at bounding box center [782, 410] width 1106 height 92
click at [920, 398] on input "Tan Tbt" at bounding box center [881, 385] width 908 height 39
click at [917, 397] on input "Tan Tbt" at bounding box center [881, 385] width 908 height 39
click at [965, 400] on input "Tan Tbt" at bounding box center [881, 385] width 908 height 39
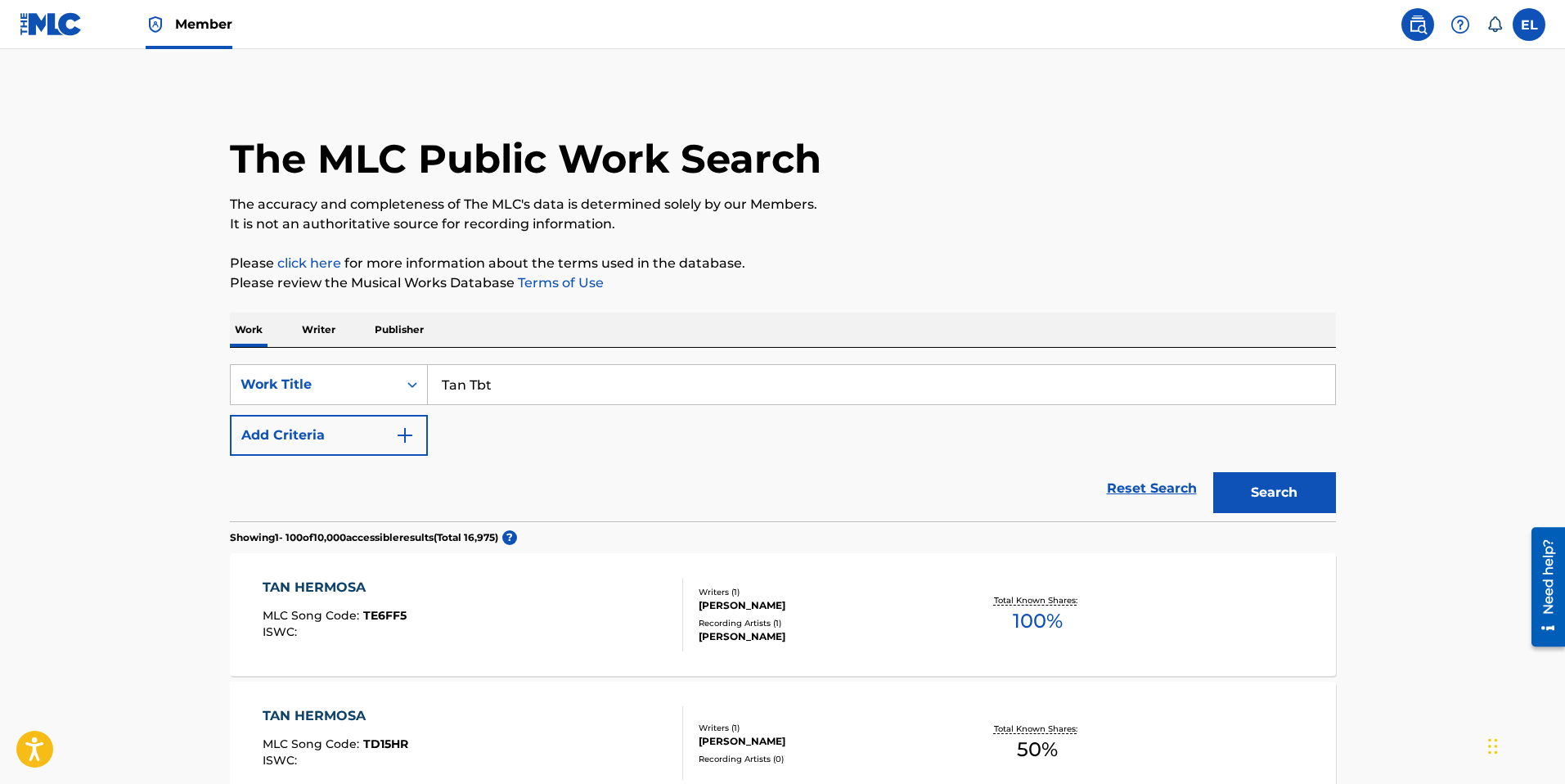
click at [965, 400] on input "Tan Tbt" at bounding box center [881, 385] width 908 height 39
drag, startPoint x: 965, startPoint y: 400, endPoint x: 1055, endPoint y: 440, distance: 98.5
click at [966, 400] on input "Tan Tbt" at bounding box center [881, 385] width 908 height 39
paste input "Search Form"
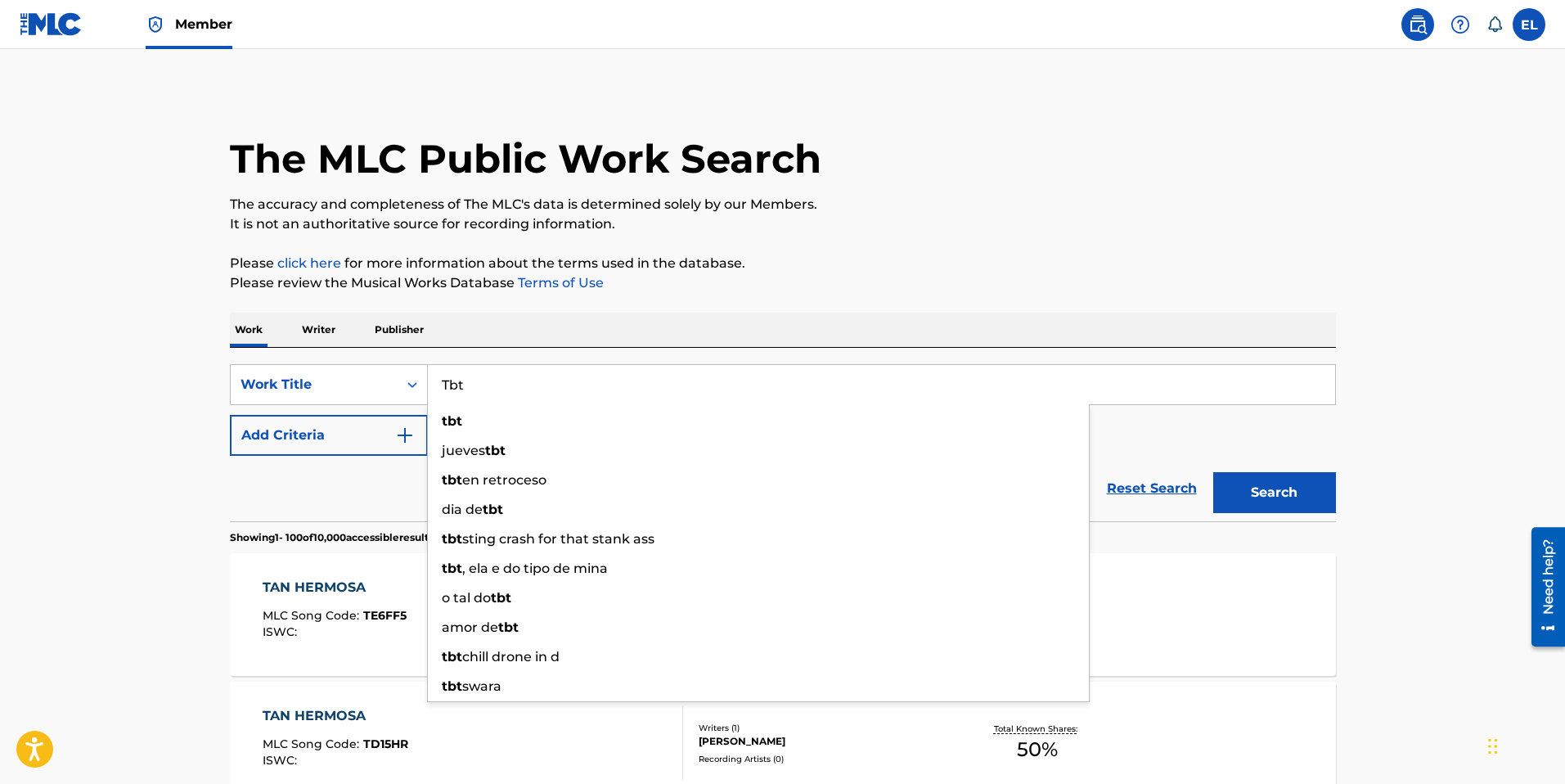
click at [1272, 503] on button "Search" at bounding box center [1274, 493] width 123 height 41
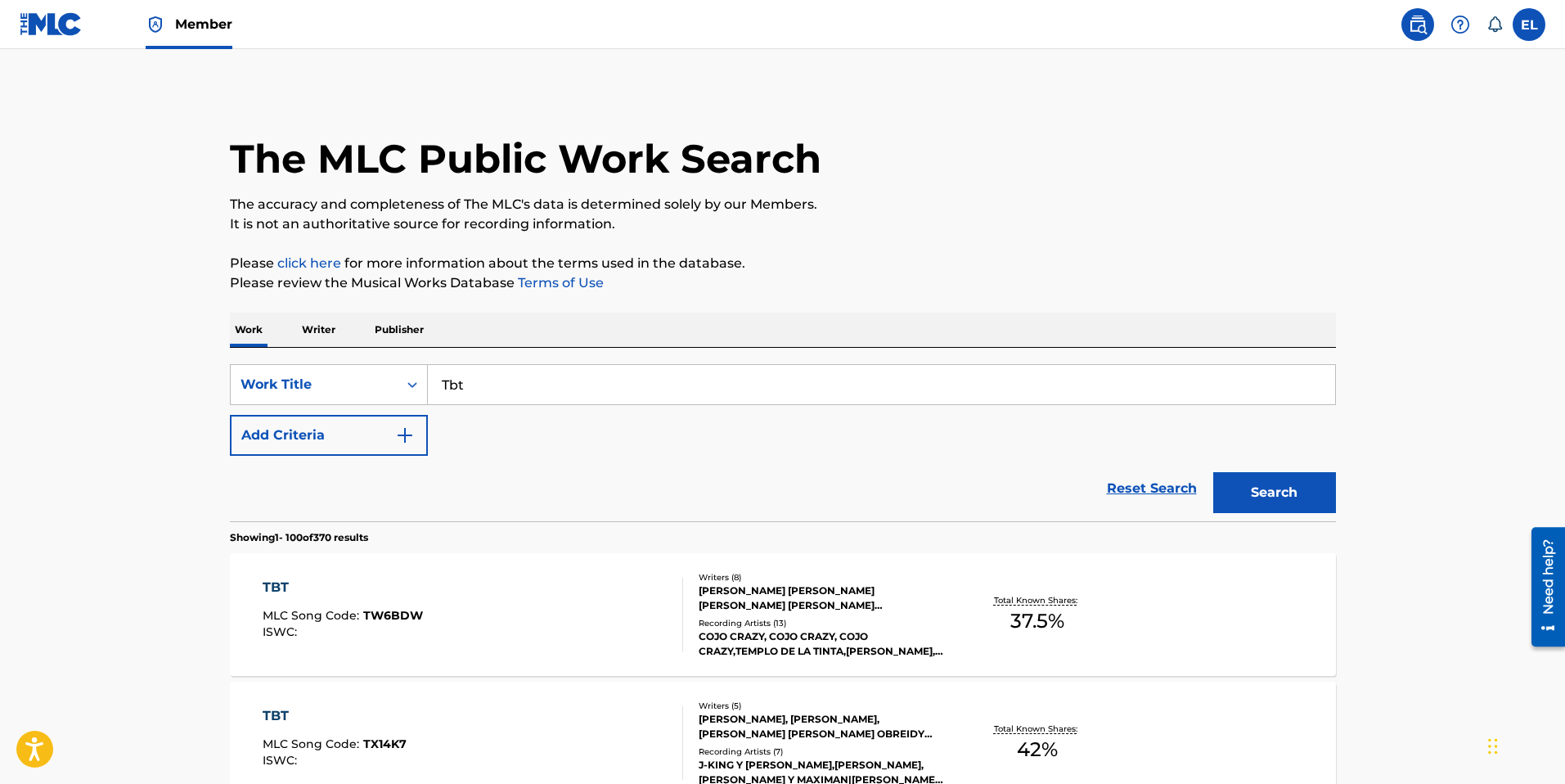
click at [748, 394] on input "Tbt" at bounding box center [881, 385] width 908 height 39
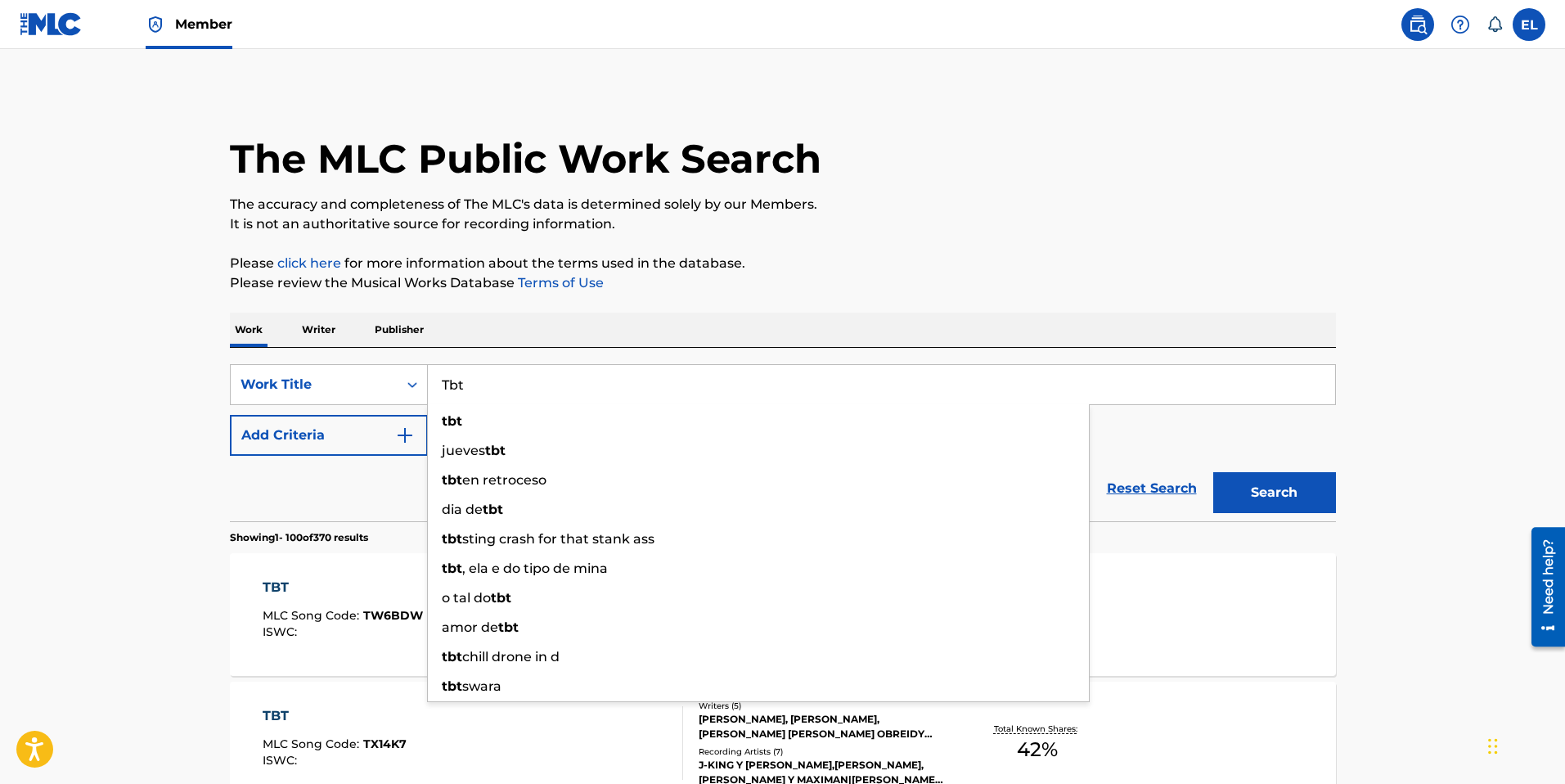
paste input "dz"
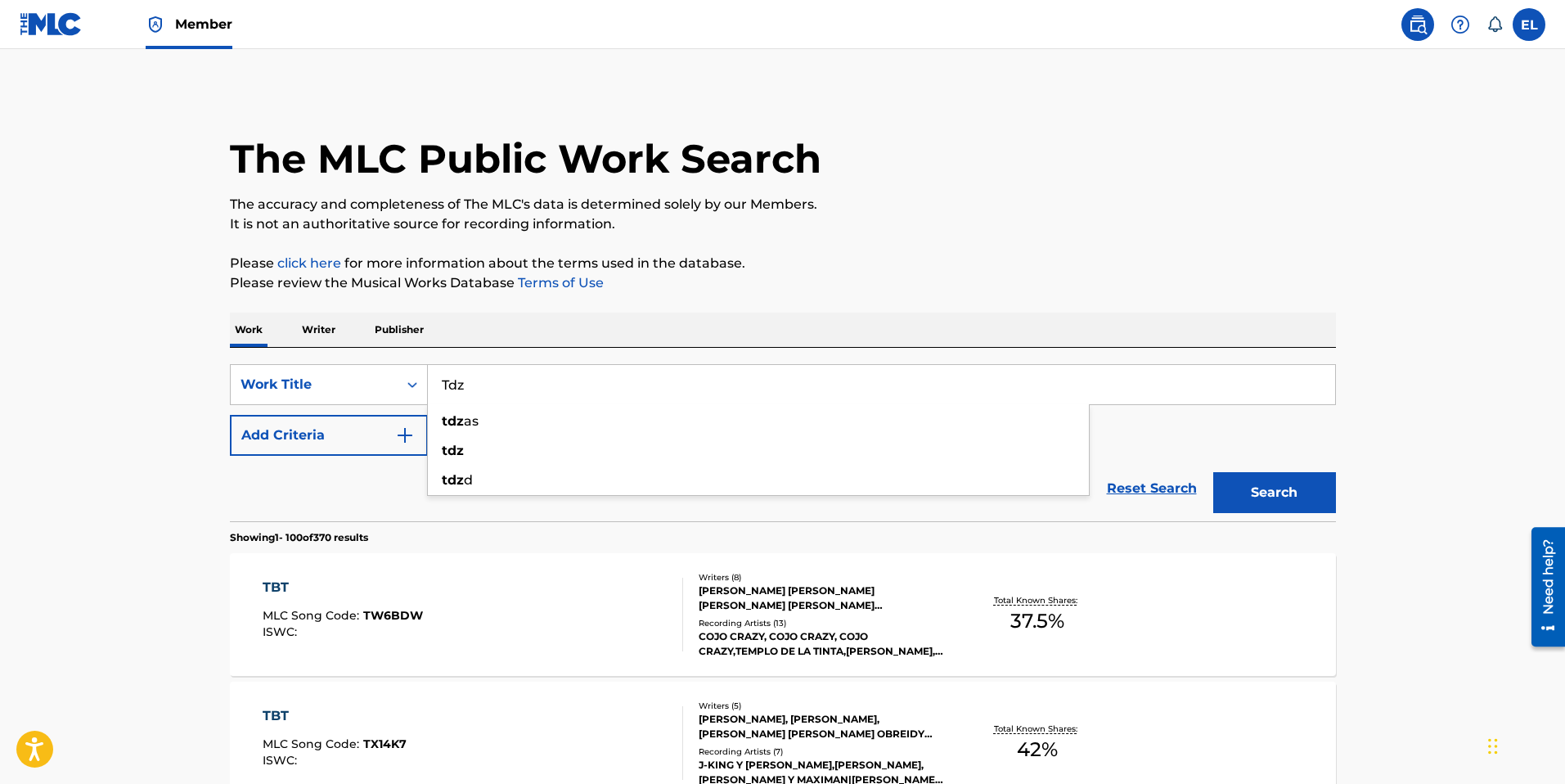
type input "Tdz"
click at [1301, 487] on button "Search" at bounding box center [1274, 493] width 123 height 41
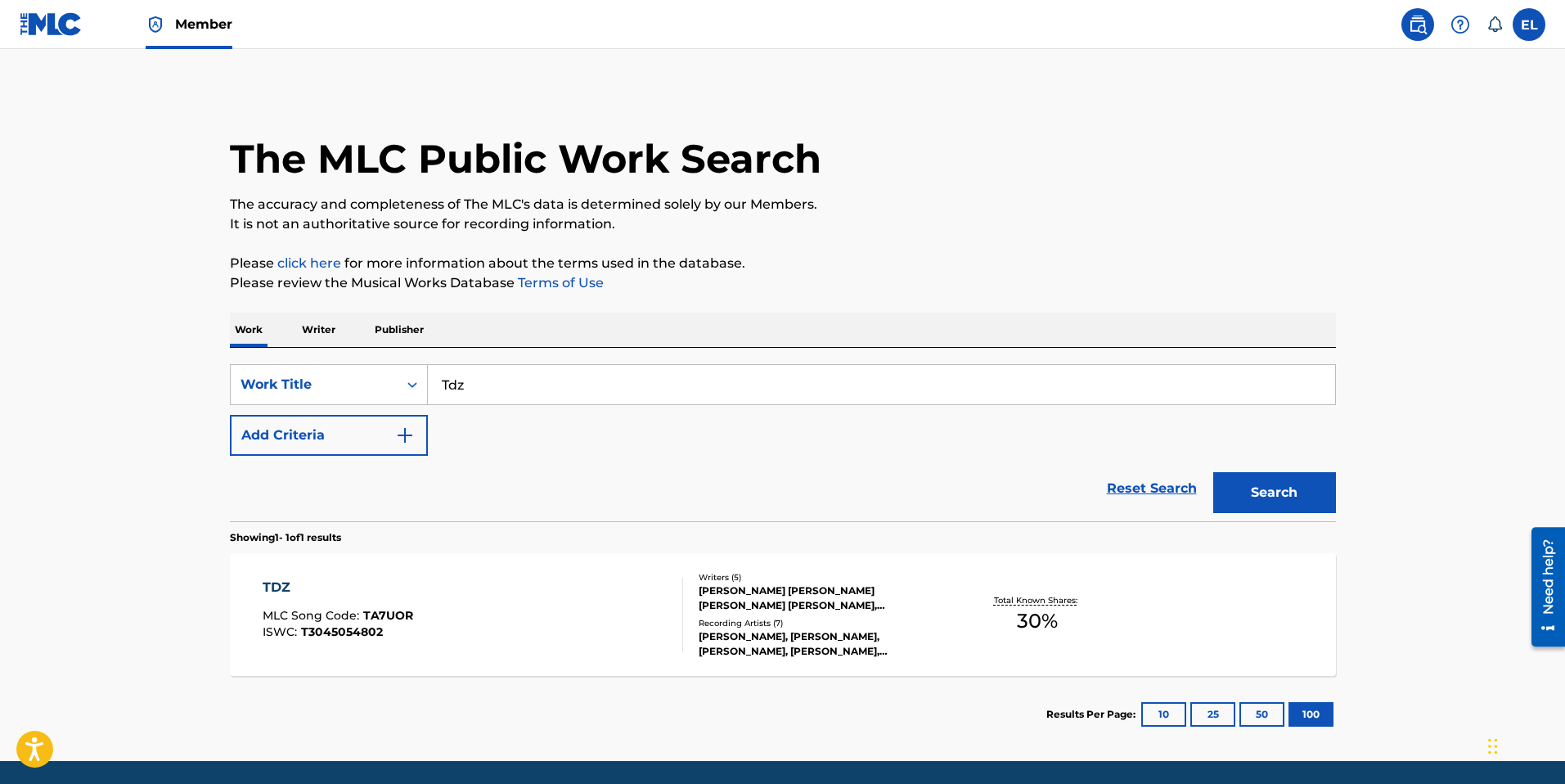
click at [603, 589] on div "TDZ MLC Song Code : TA7UOR ISWC : T3045054802" at bounding box center [472, 614] width 421 height 74
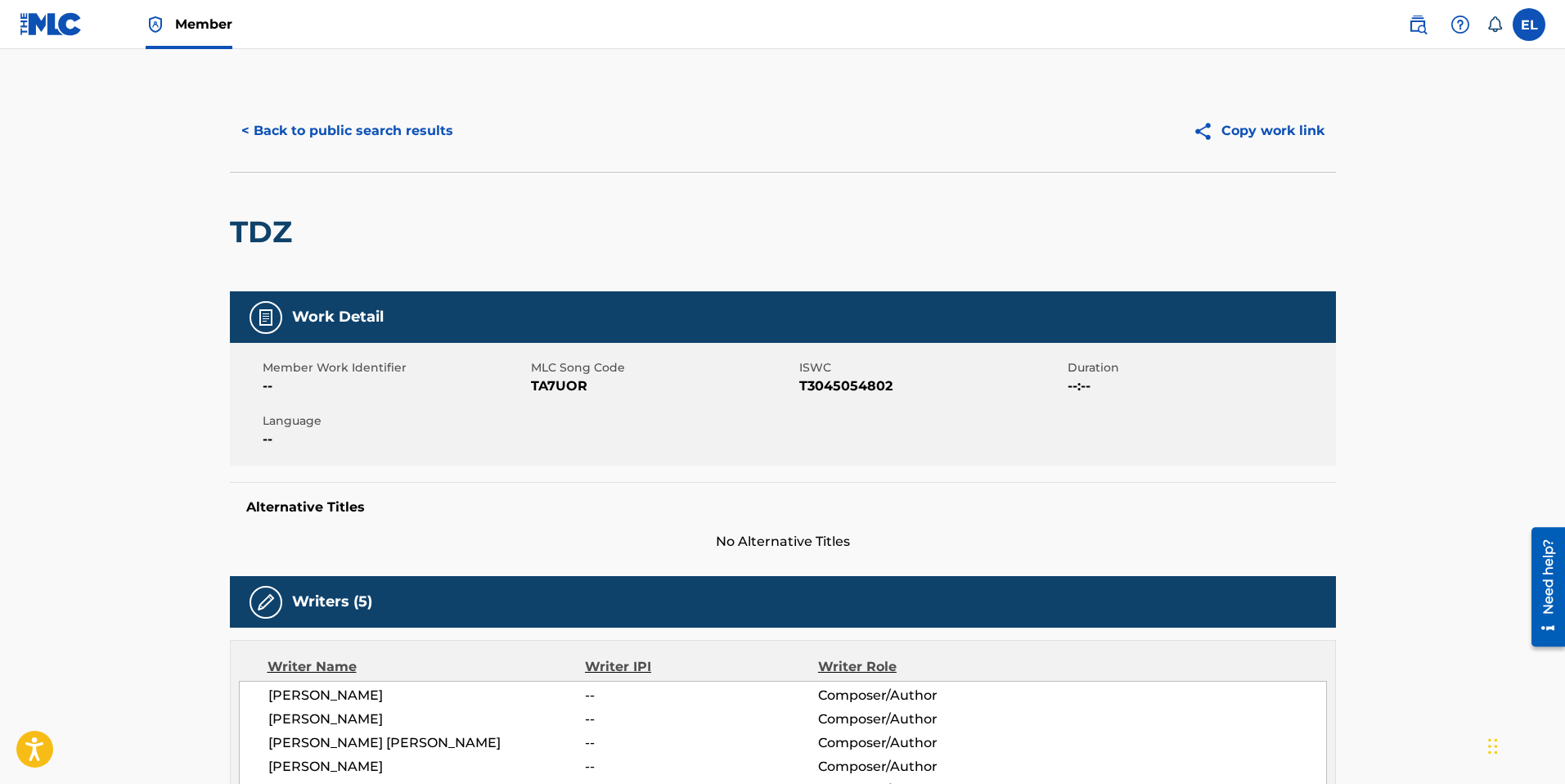
click at [563, 386] on span "TA7UOR" at bounding box center [663, 386] width 264 height 20
click at [399, 131] on button "< Back to public search results" at bounding box center [347, 131] width 235 height 41
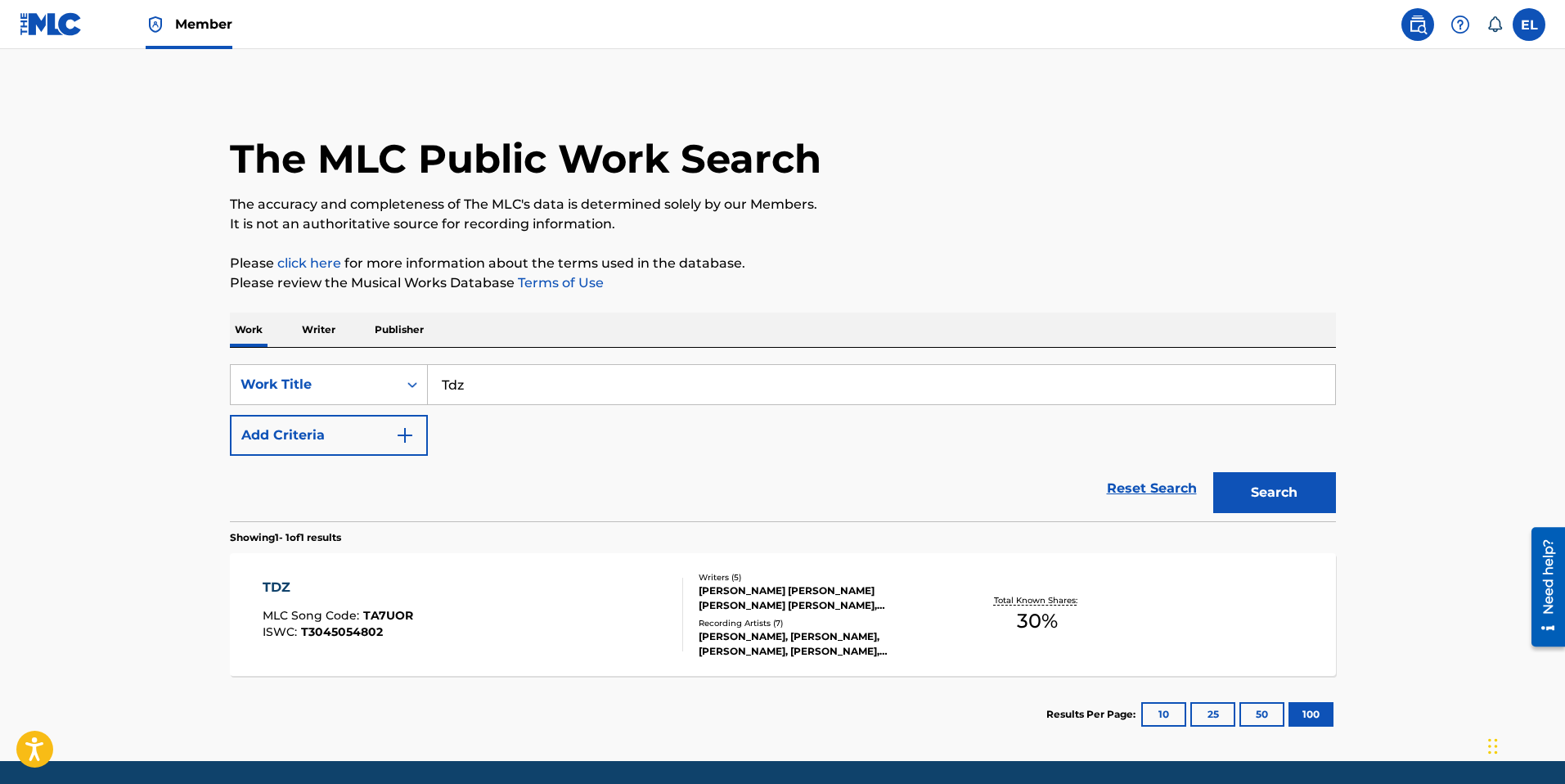
click at [680, 375] on input "Tdz" at bounding box center [881, 385] width 908 height 39
drag, startPoint x: 680, startPoint y: 375, endPoint x: 744, endPoint y: 392, distance: 66.2
click at [680, 375] on input "Tdz" at bounding box center [881, 385] width 908 height 39
paste input "e Bote"
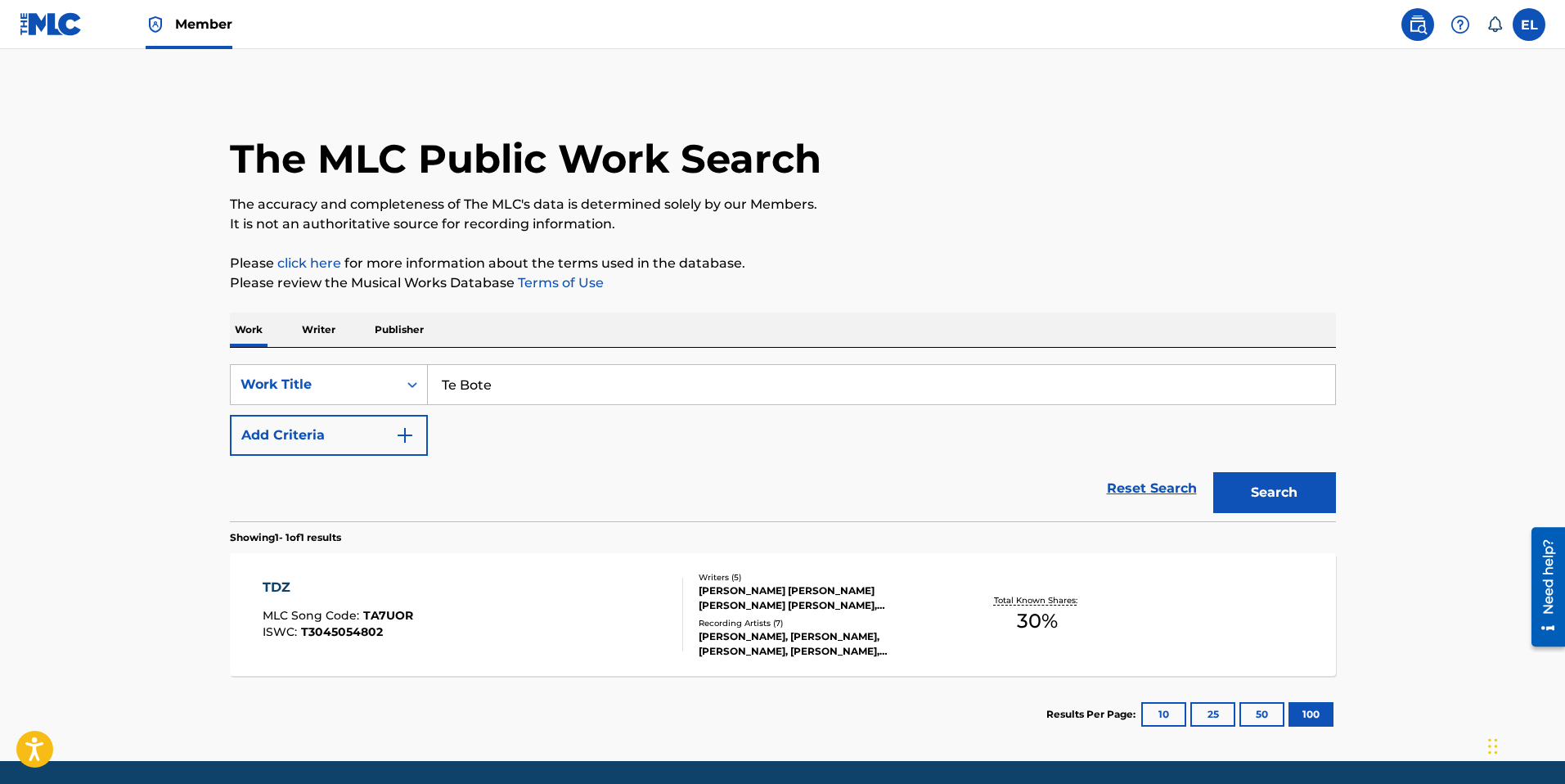
drag, startPoint x: 1237, startPoint y: 463, endPoint x: 1249, endPoint y: 473, distance: 15.6
click at [1238, 464] on div "Search" at bounding box center [1270, 488] width 131 height 65
click at [1249, 473] on button "Search" at bounding box center [1274, 493] width 123 height 41
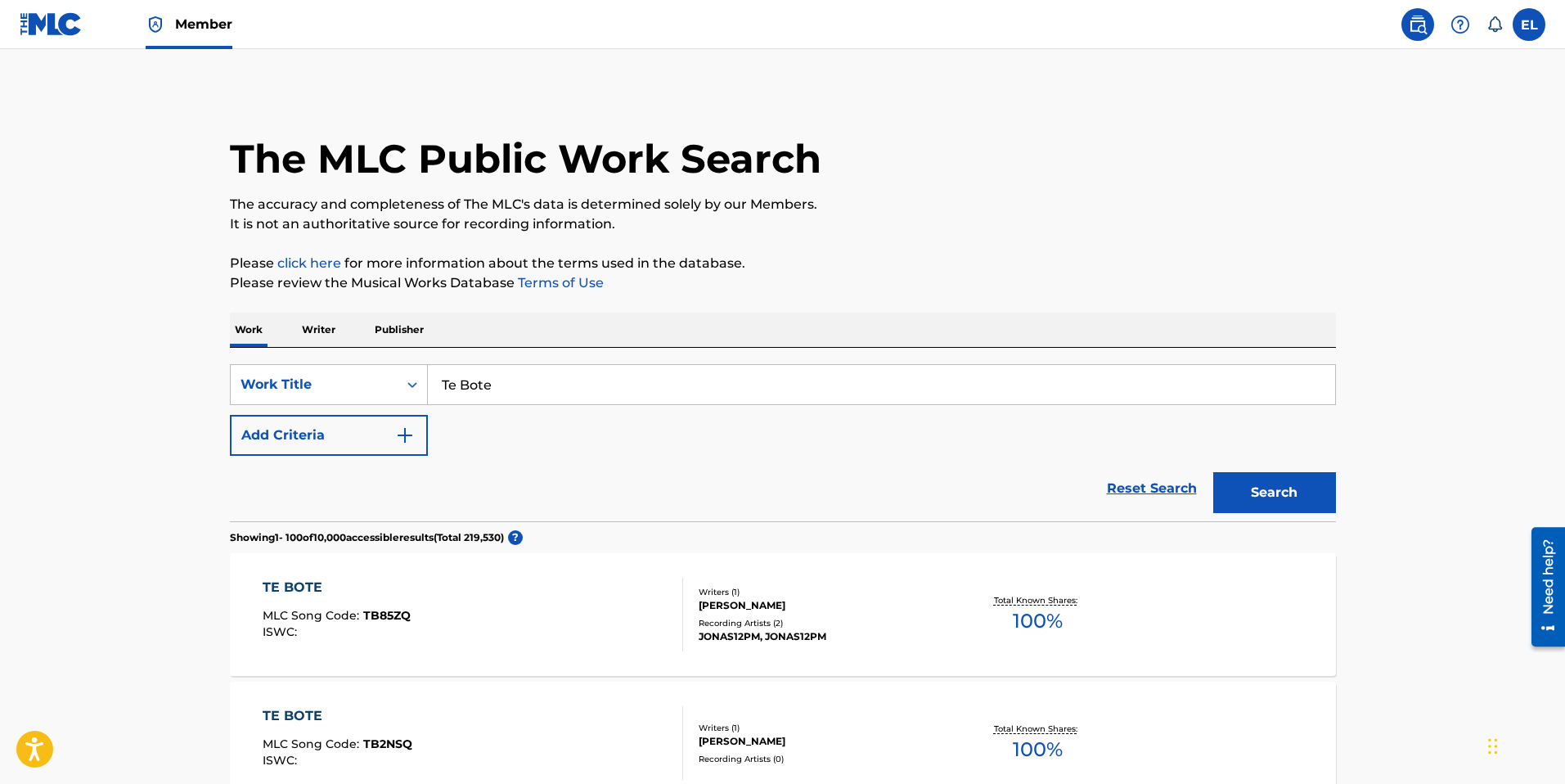
click at [585, 367] on input "Te Bote" at bounding box center [881, 385] width 908 height 39
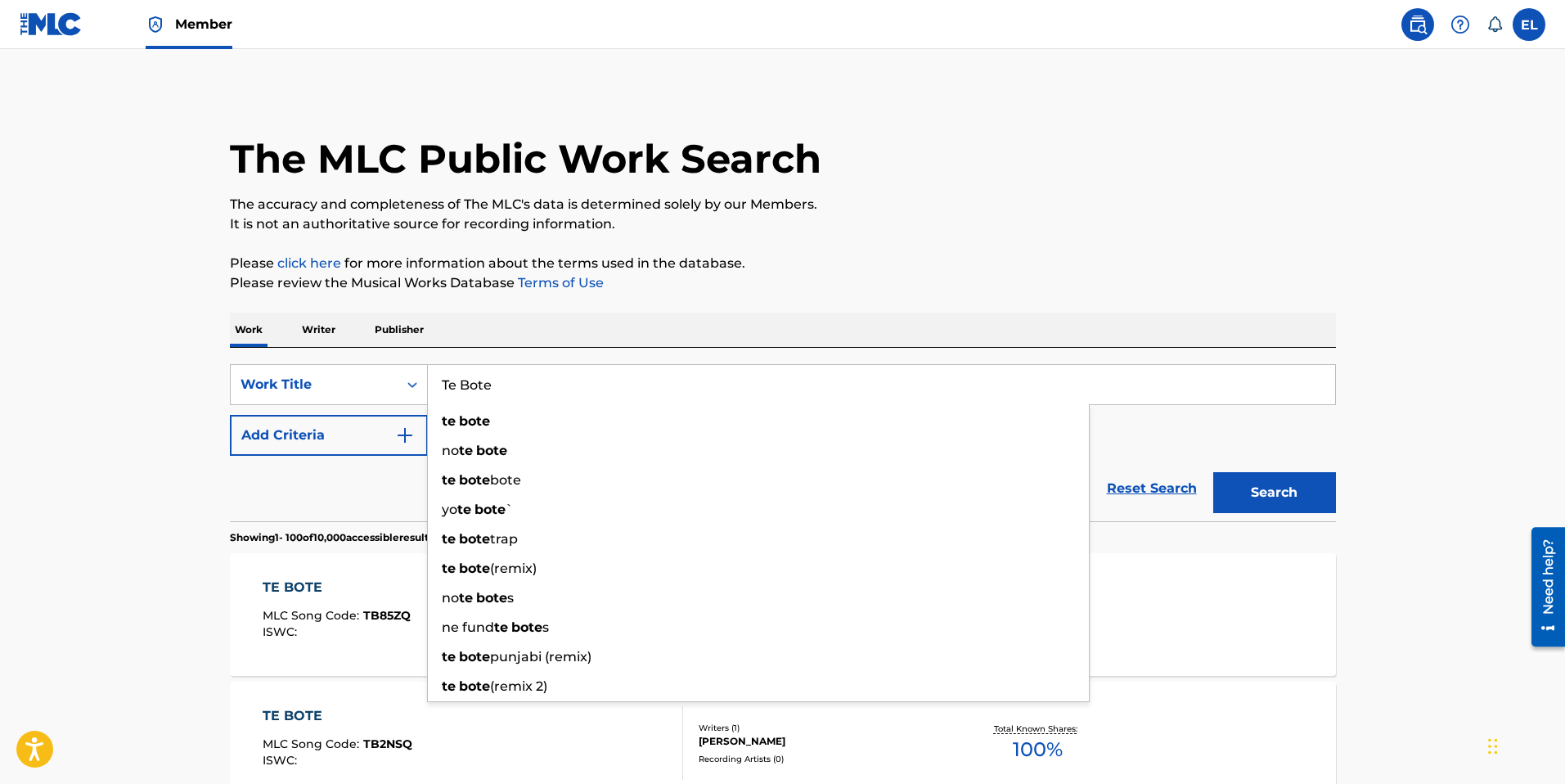
click at [585, 368] on input "Te Bote" at bounding box center [881, 385] width 908 height 39
paste input "(Remix)"
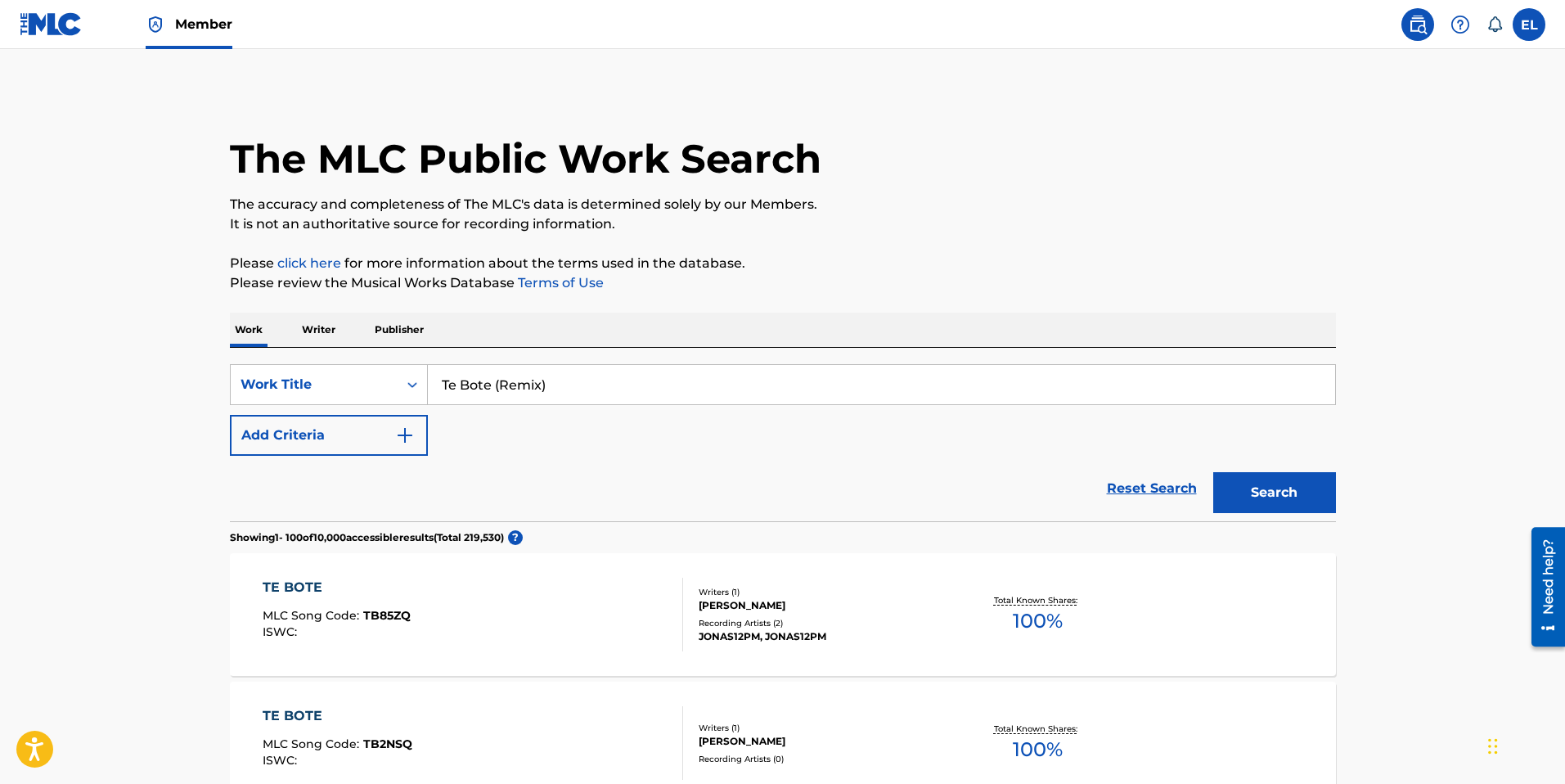
type input "Te Bote (Remix)"
click at [1305, 500] on button "Search" at bounding box center [1274, 493] width 123 height 41
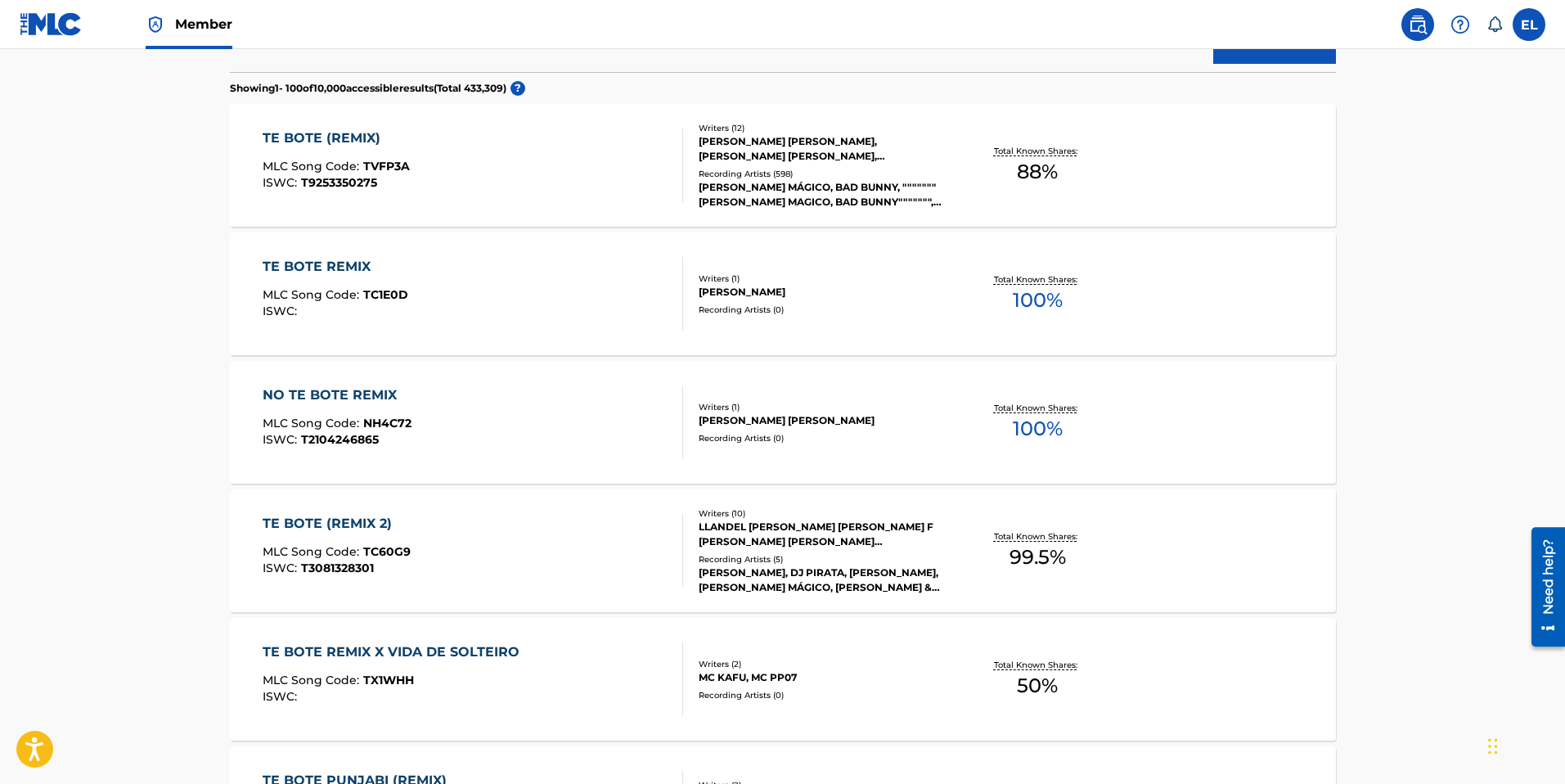
scroll to position [197, 0]
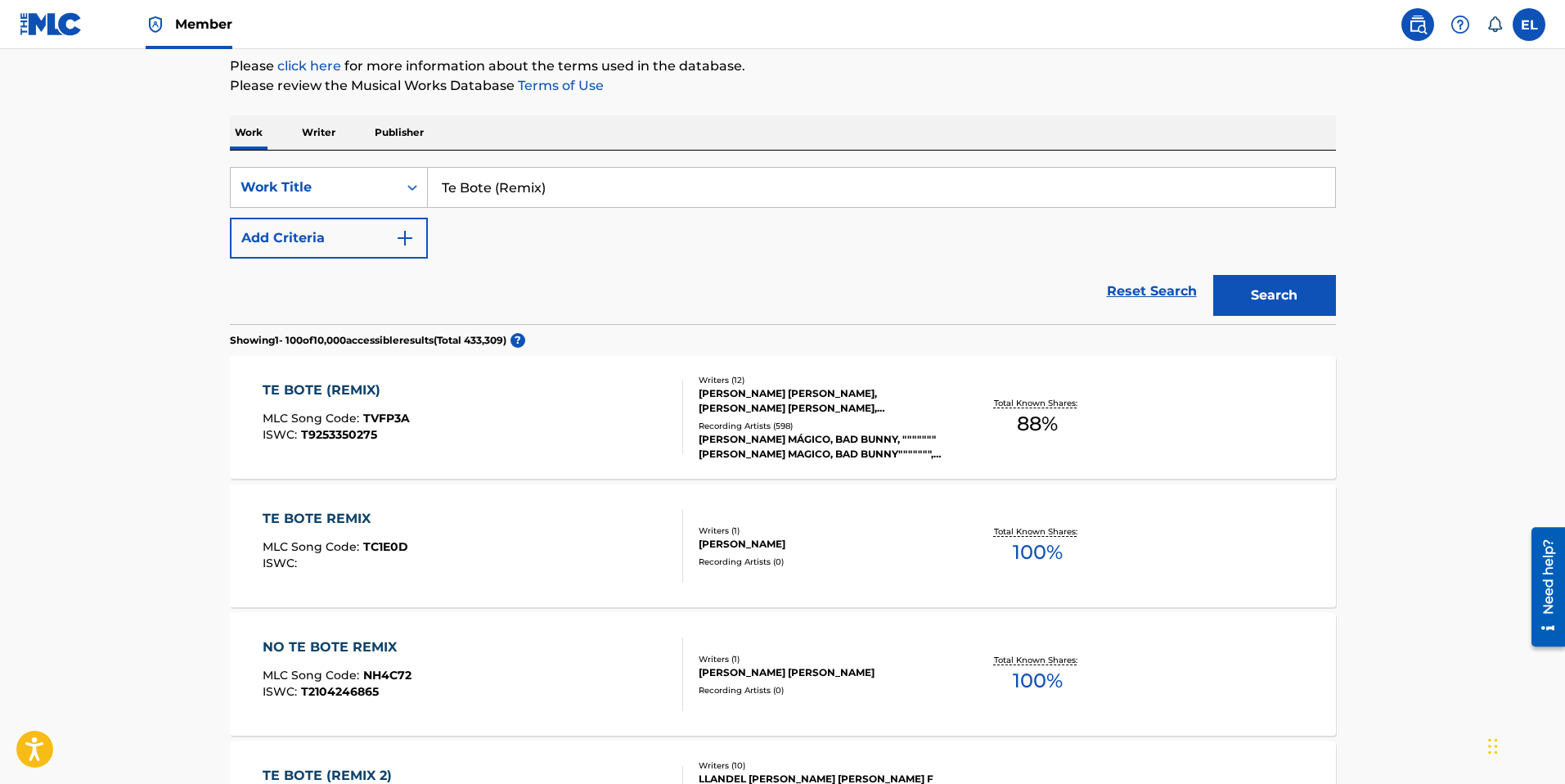
click at [497, 412] on div "TE BOTE (REMIX) MLC Song Code : TVFP3A ISWC : T9253350275" at bounding box center [472, 417] width 421 height 74
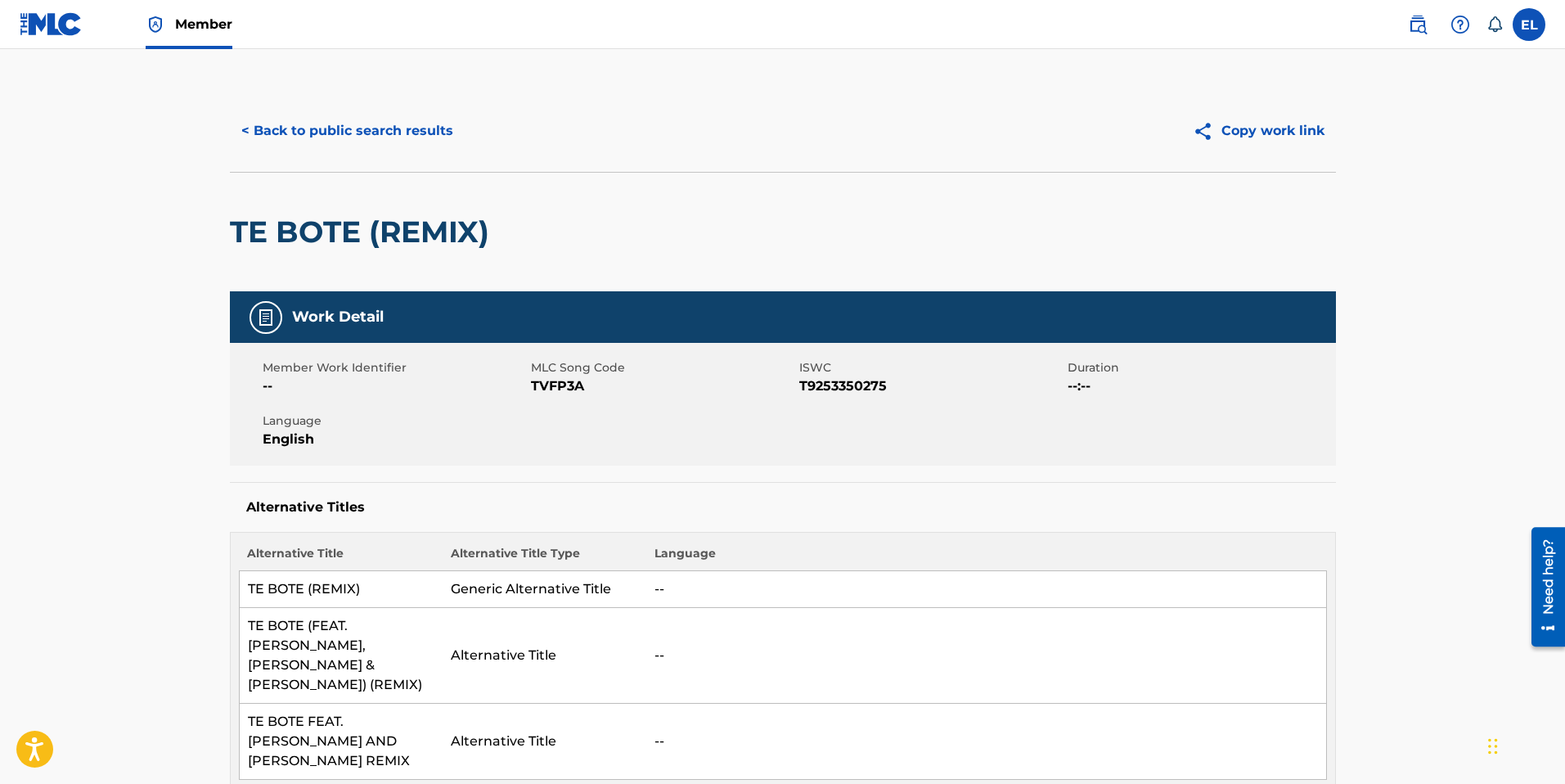
click at [545, 385] on span "TVFP3A" at bounding box center [663, 386] width 264 height 20
click at [863, 383] on span "T9253350275" at bounding box center [932, 386] width 264 height 20
click at [366, 133] on button "< Back to public search results" at bounding box center [347, 131] width 235 height 41
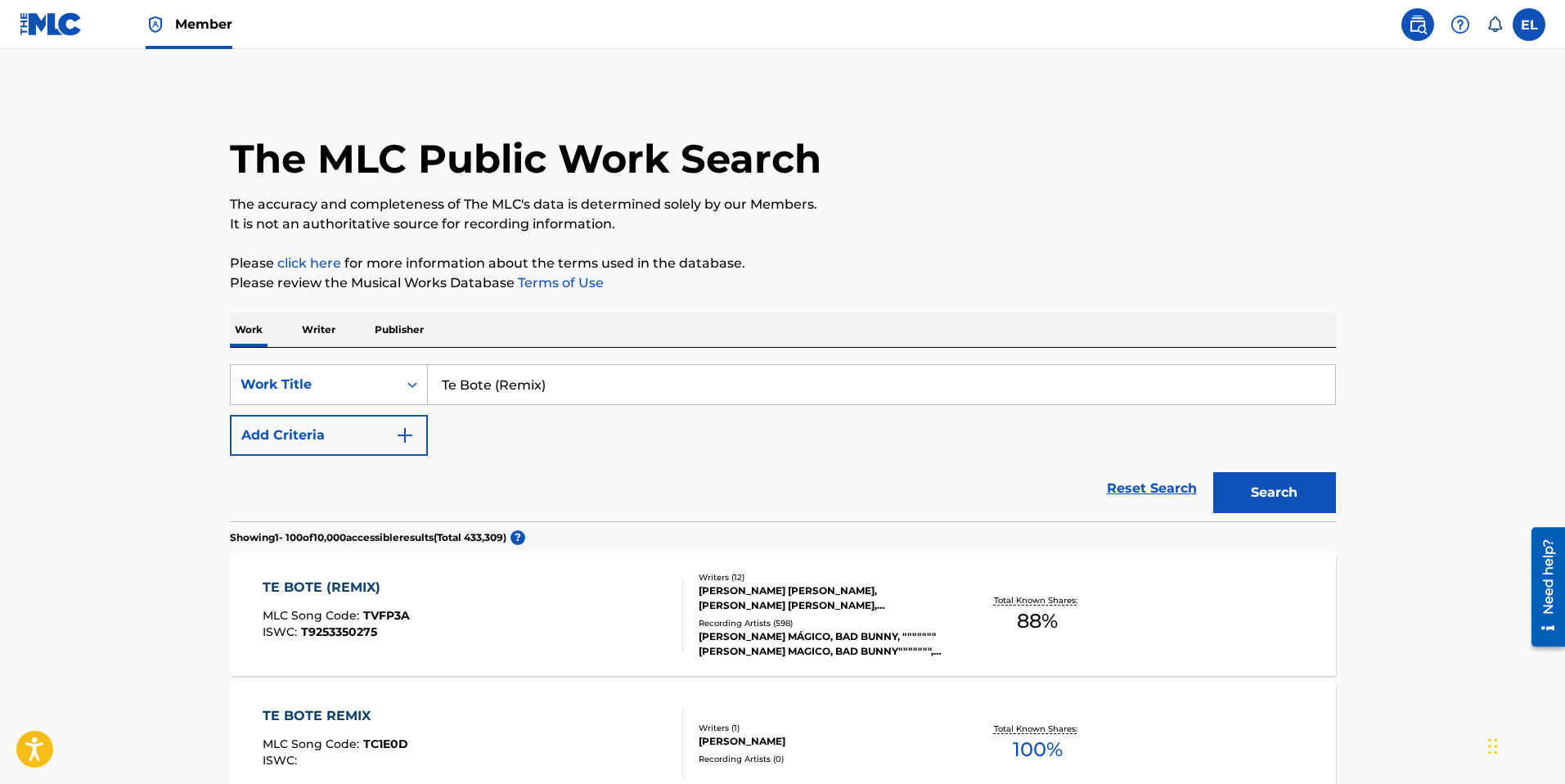
scroll to position [197, 0]
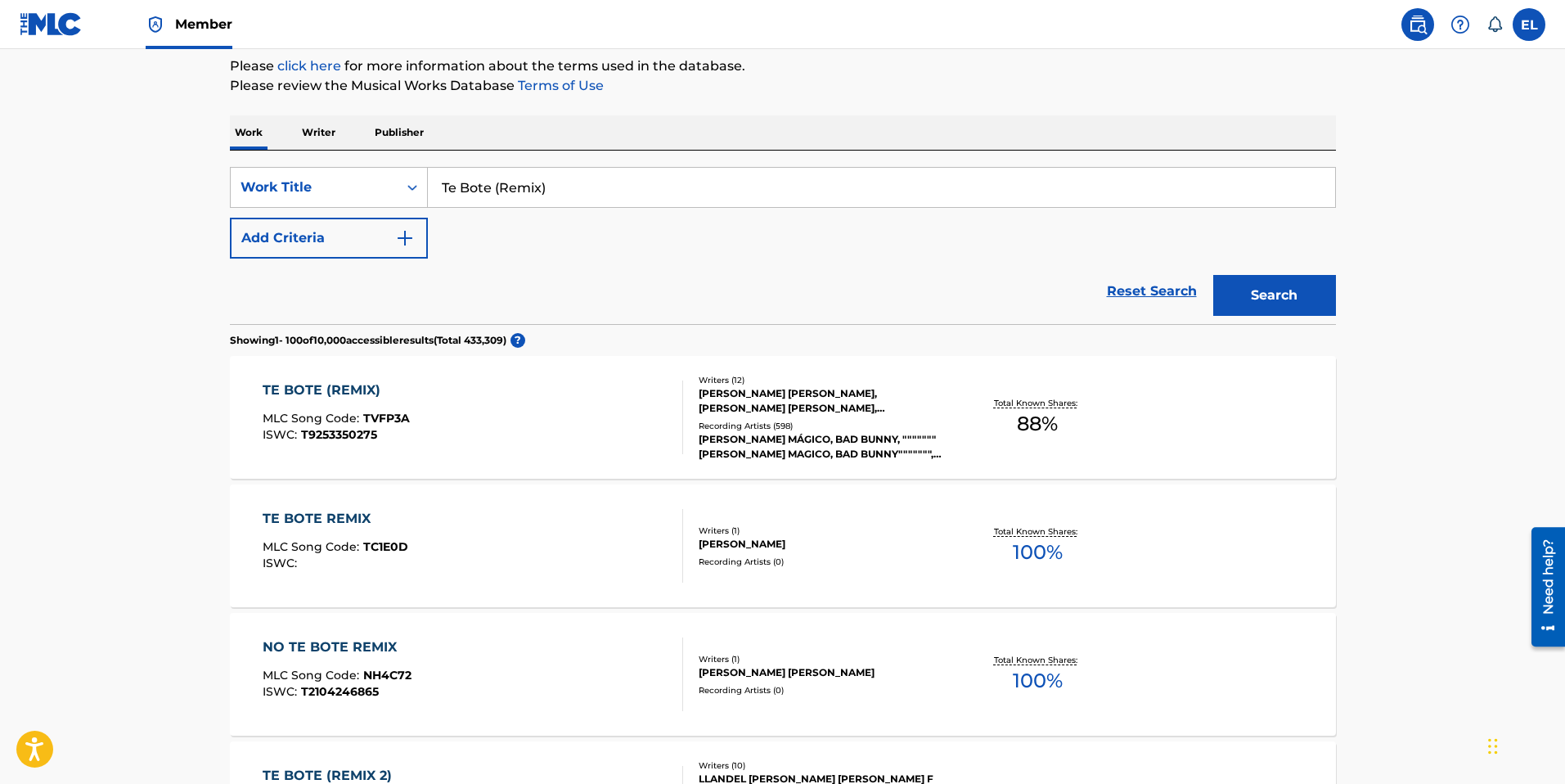
click at [548, 193] on input "Te Bote (Remix)" at bounding box center [881, 188] width 908 height 39
paste input "II"
type input "Te Bote II"
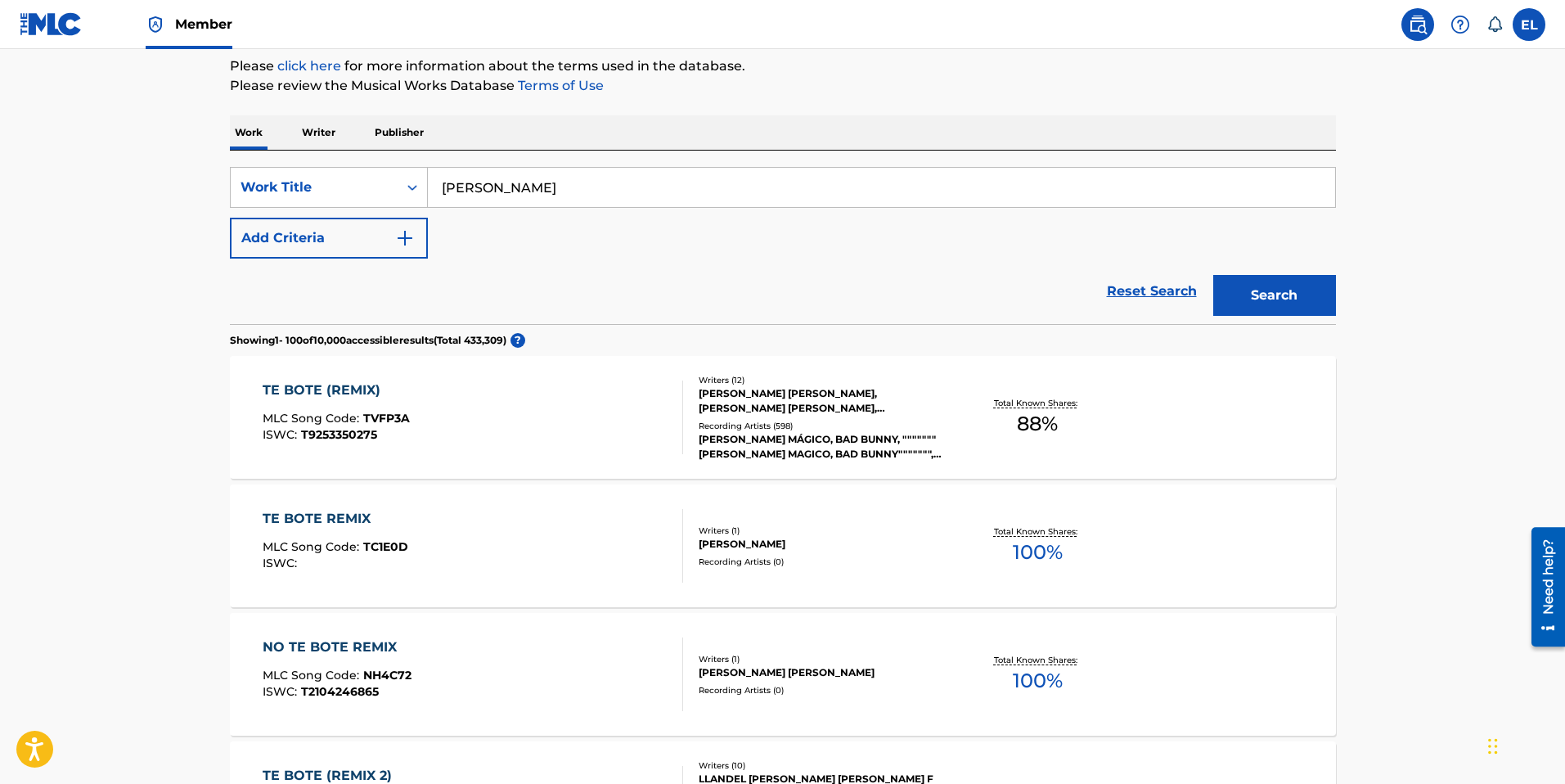
click at [1261, 294] on button "Search" at bounding box center [1274, 296] width 123 height 41
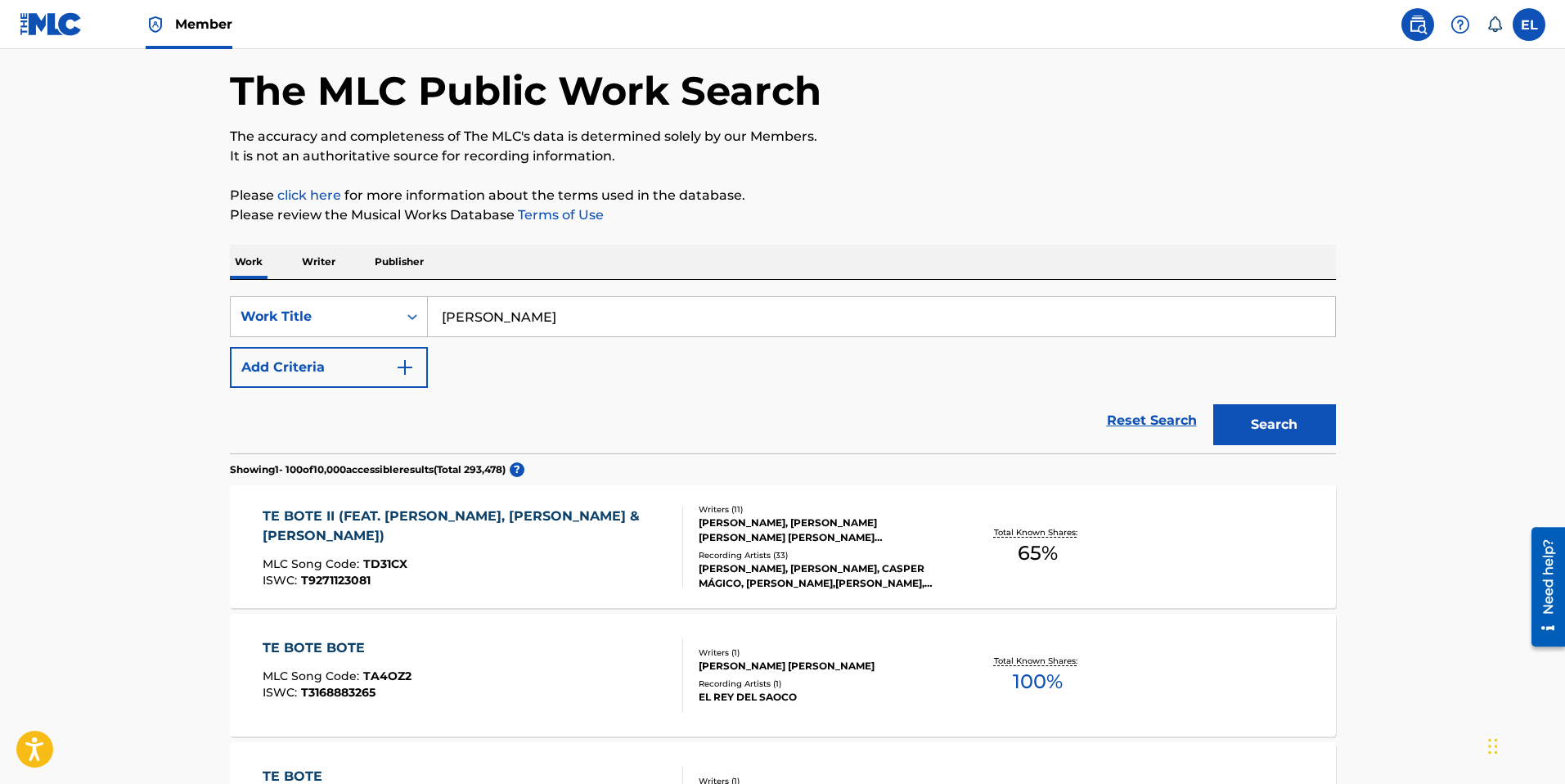
scroll to position [80, 0]
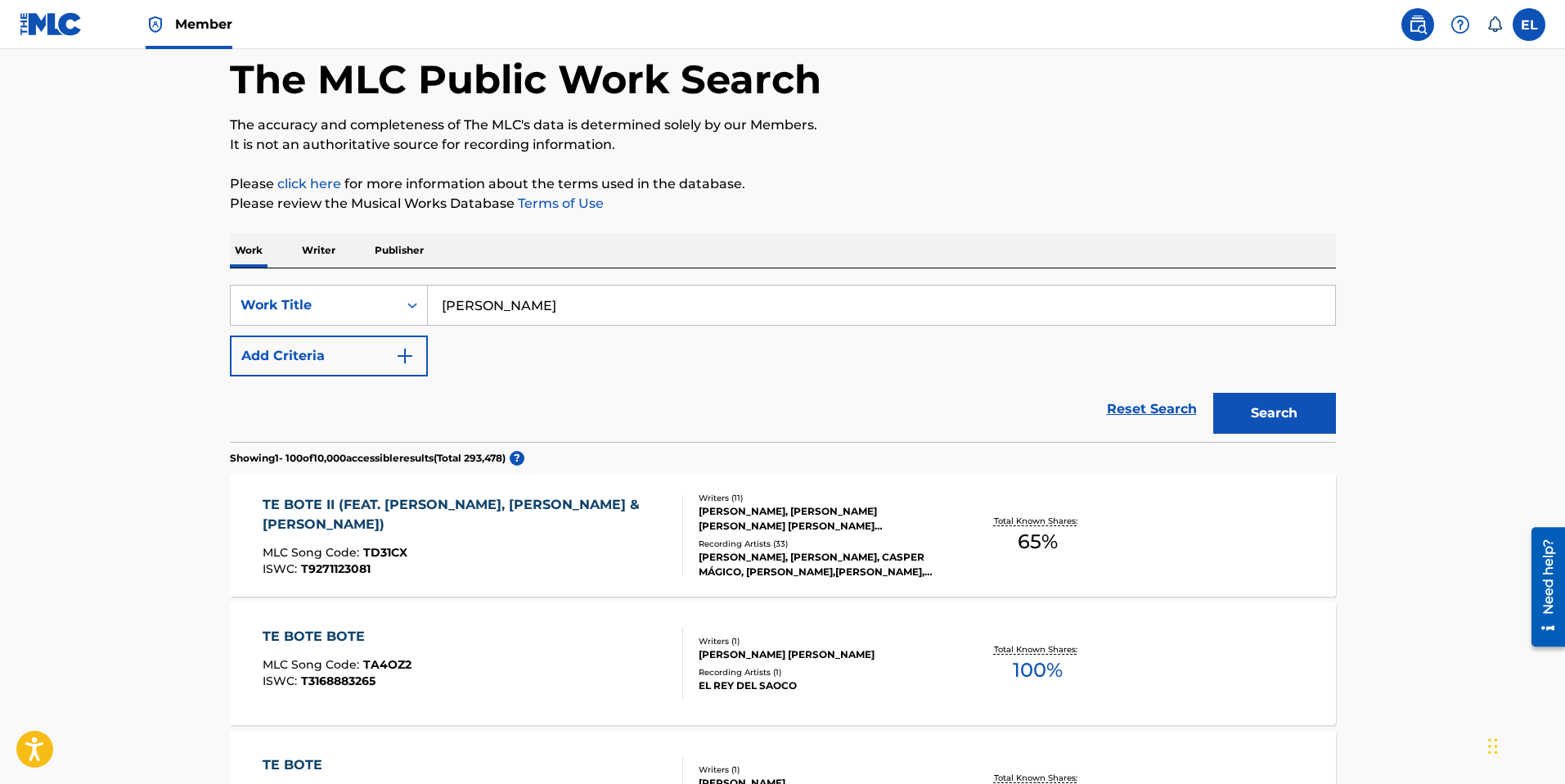
click at [469, 500] on div "TE BOTE II (FEAT. JENNIFER LOPEZ, WISIN & YANDEL)" at bounding box center [465, 515] width 406 height 39
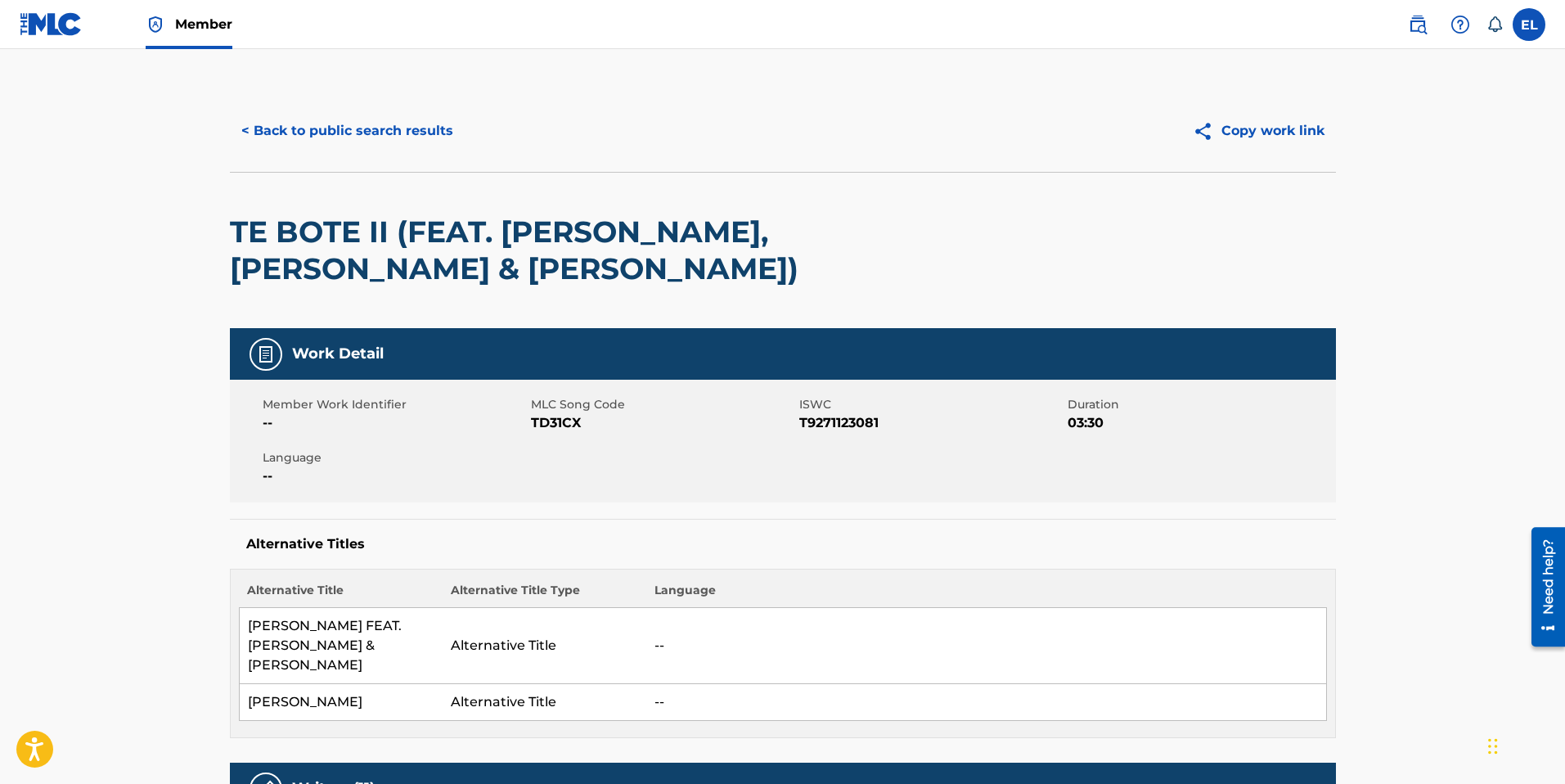
click at [550, 427] on span "TD31CX" at bounding box center [663, 422] width 264 height 20
click at [858, 426] on span "T9271123081" at bounding box center [932, 422] width 264 height 20
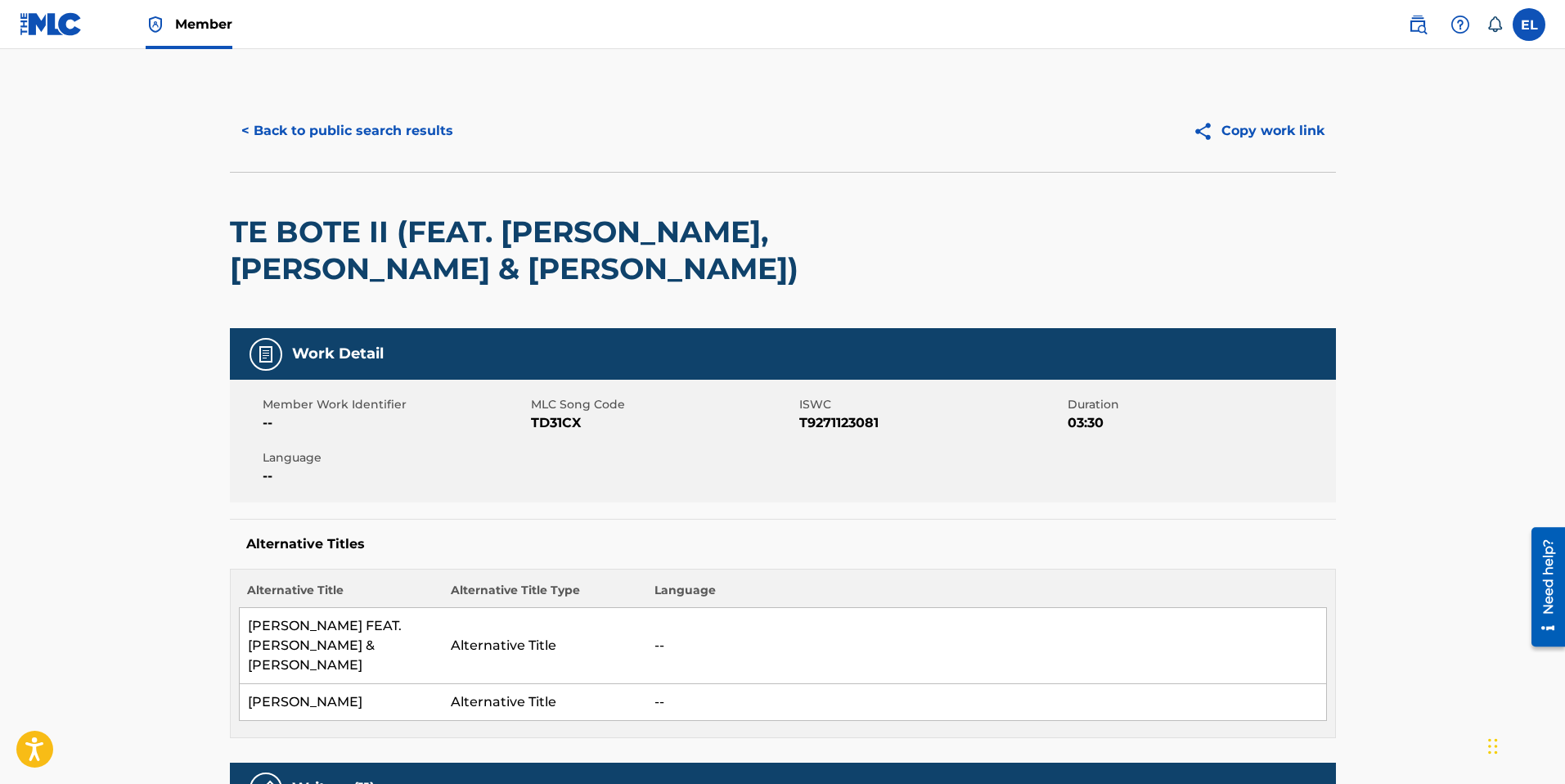
click at [857, 422] on span "T9271123081" at bounding box center [932, 422] width 264 height 20
click at [331, 131] on button "< Back to public search results" at bounding box center [347, 131] width 235 height 41
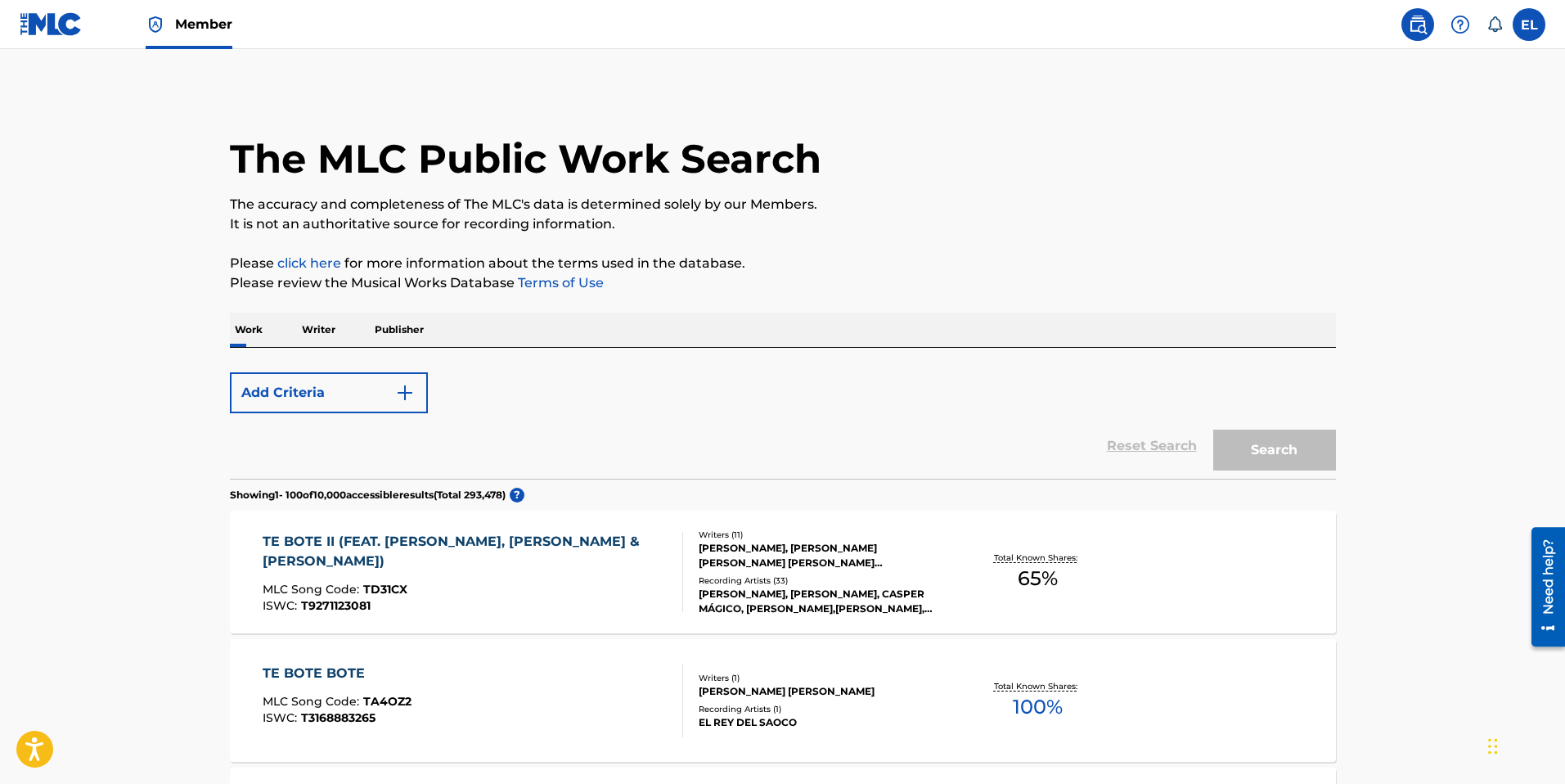
scroll to position [80, 0]
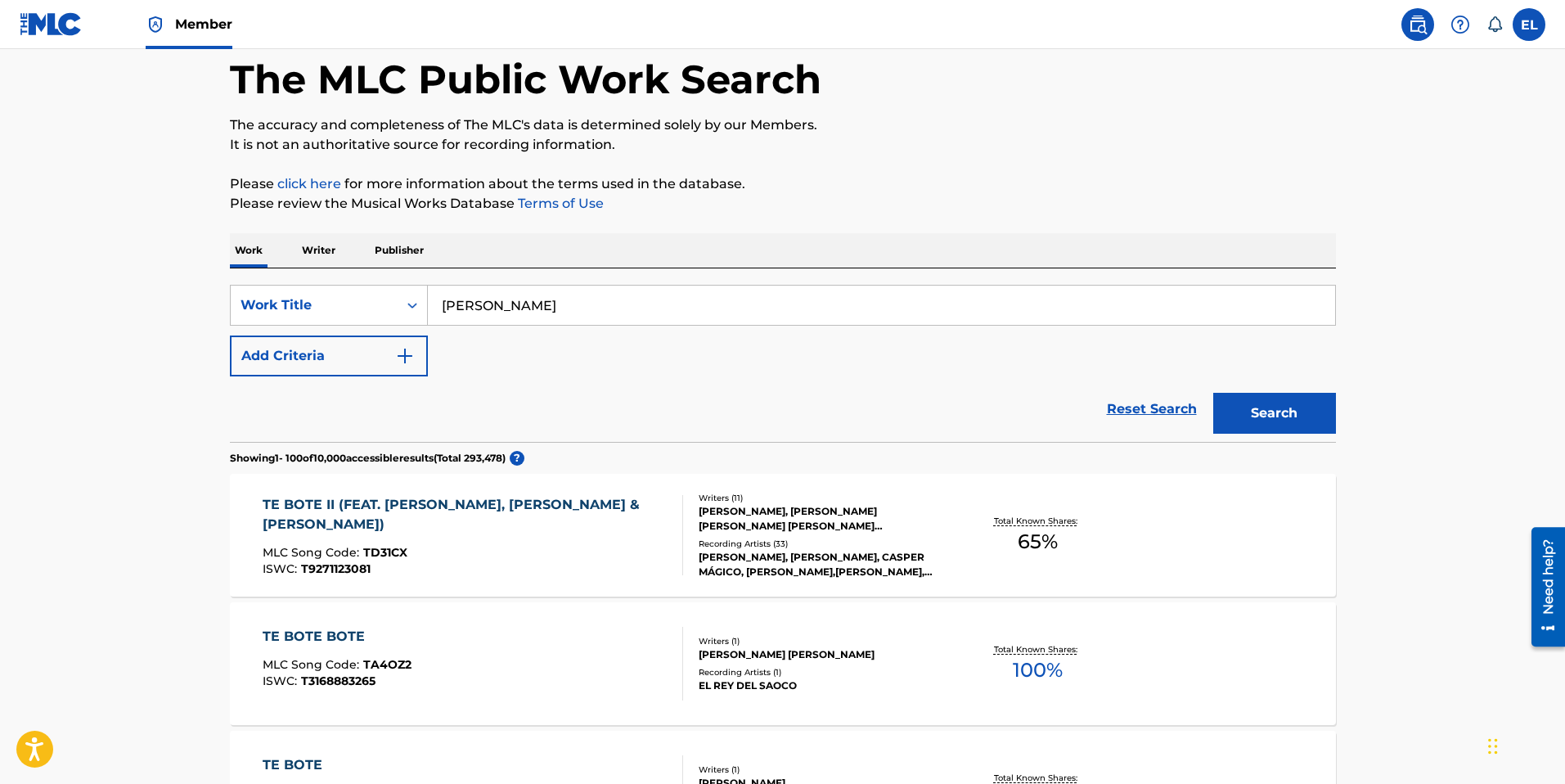
click at [562, 308] on input "Te Bote II" at bounding box center [881, 305] width 908 height 39
drag, startPoint x: 562, startPoint y: 308, endPoint x: 621, endPoint y: 314, distance: 59.3
click at [562, 308] on input "Te Bote II" at bounding box center [881, 305] width 908 height 39
paste input "Sone"
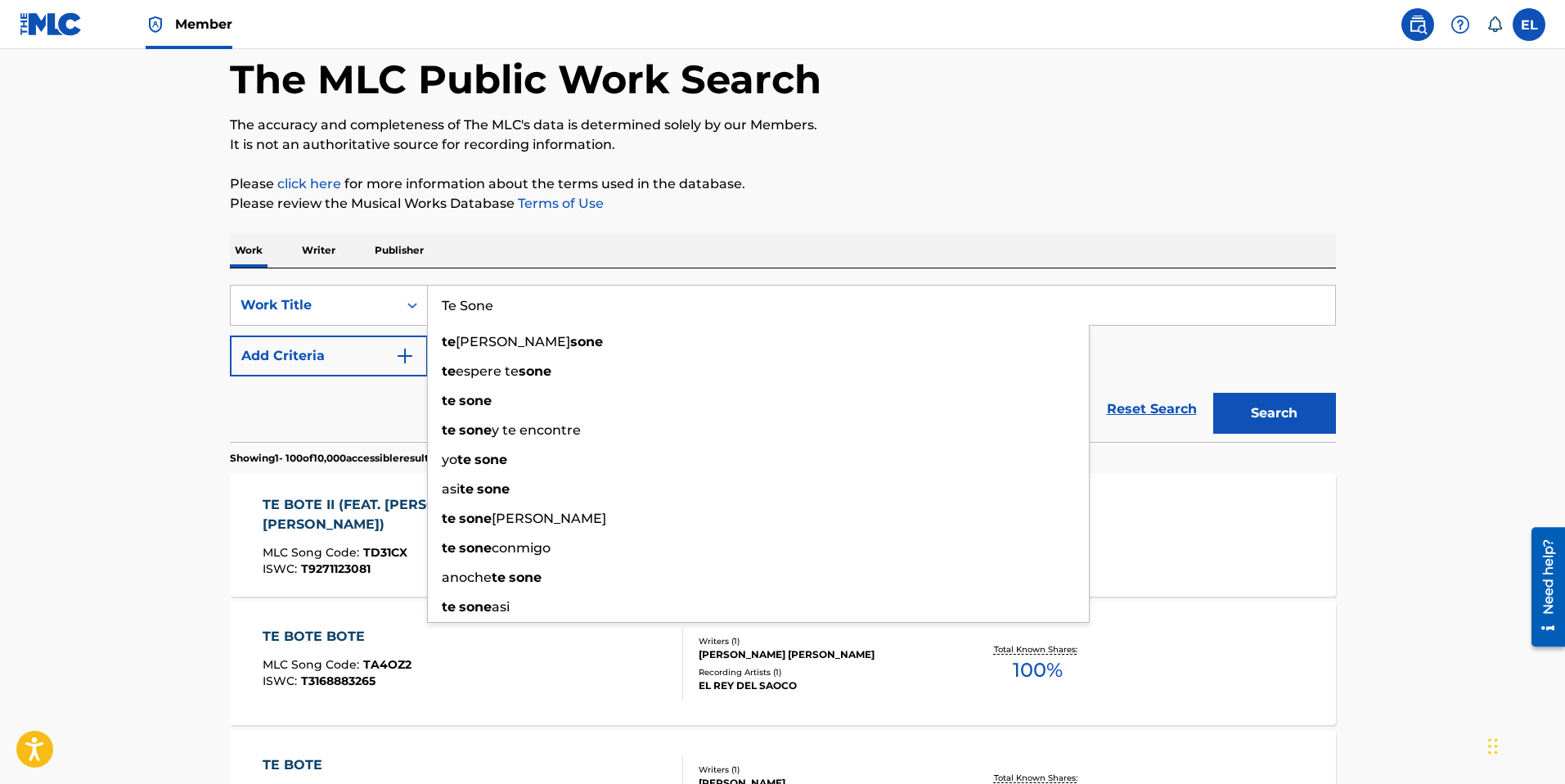
click at [1291, 416] on button "Search" at bounding box center [1274, 413] width 123 height 41
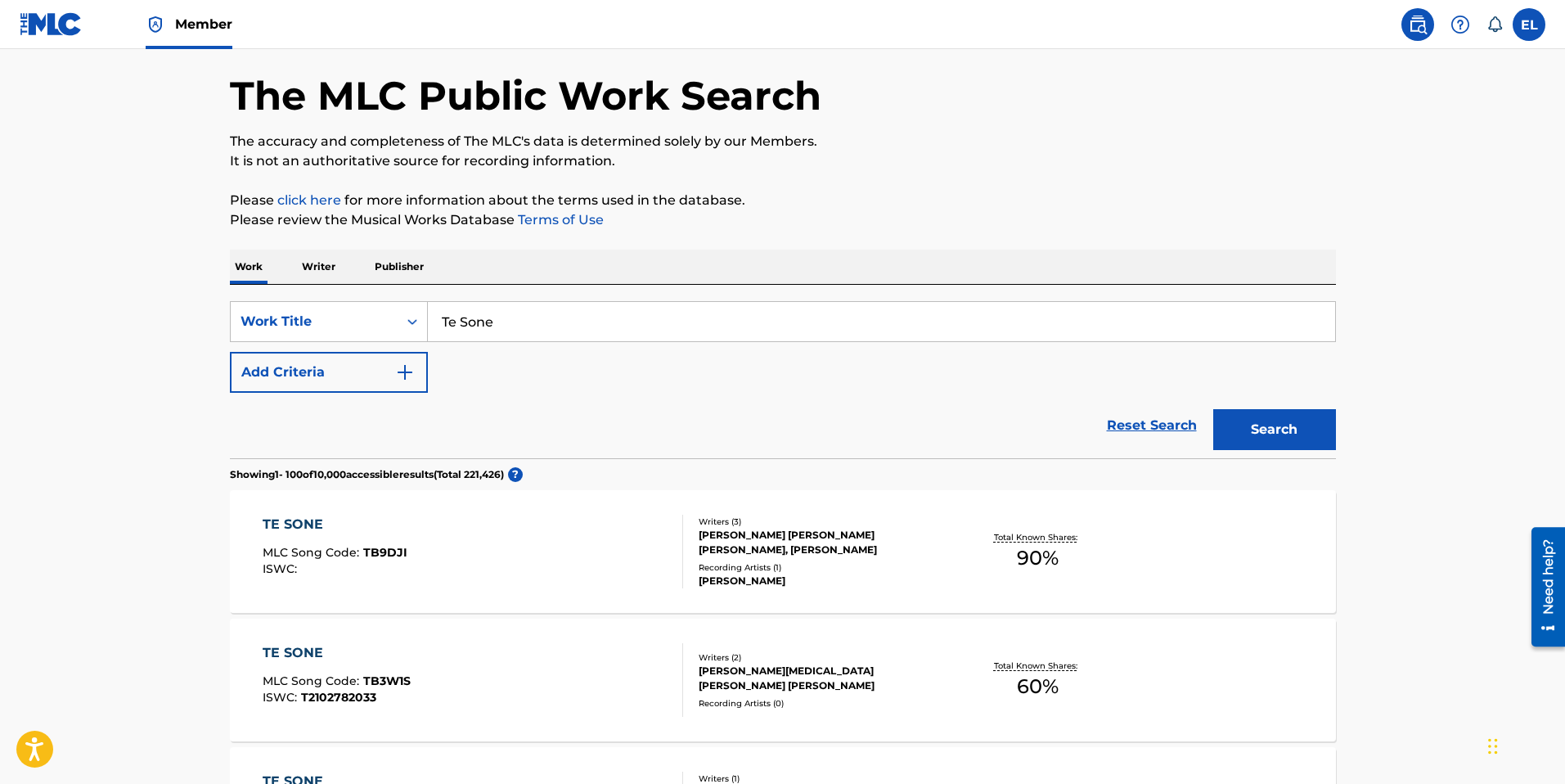
scroll to position [0, 0]
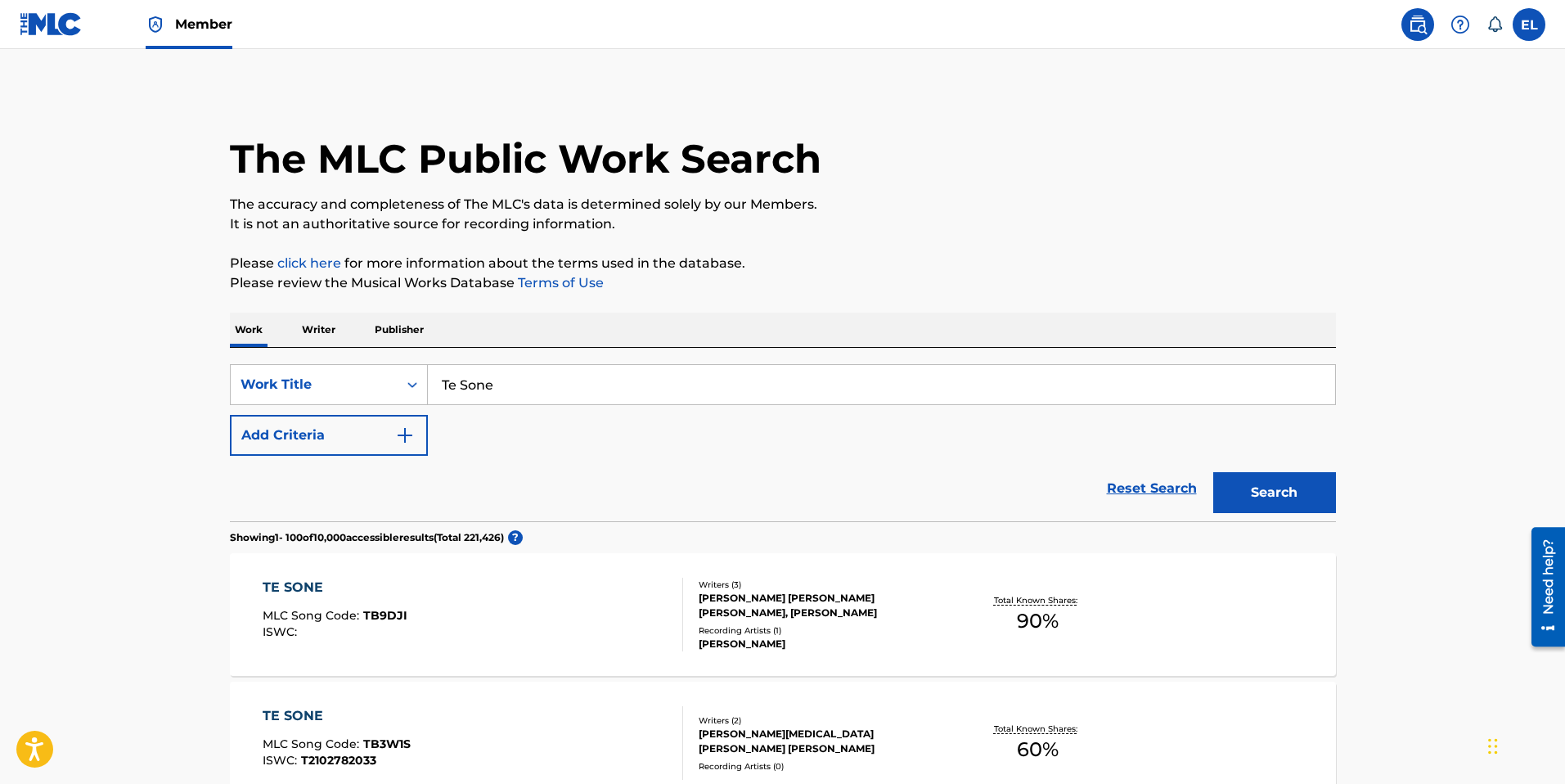
click at [606, 398] on input "Te Sone" at bounding box center [881, 385] width 908 height 39
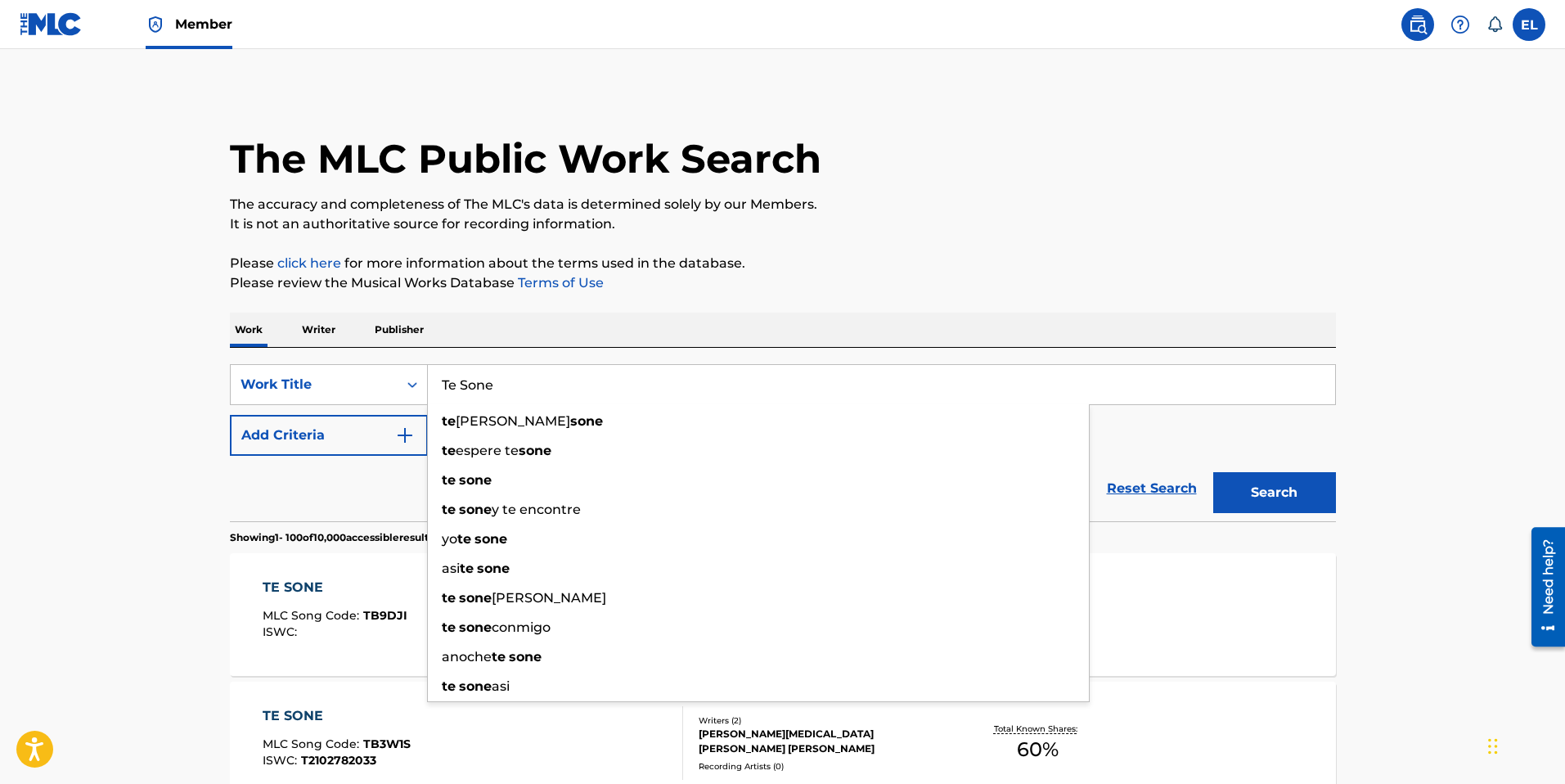
paste input "uper"
type input "Te Supere"
drag, startPoint x: 606, startPoint y: 398, endPoint x: 1063, endPoint y: 305, distance: 466.4
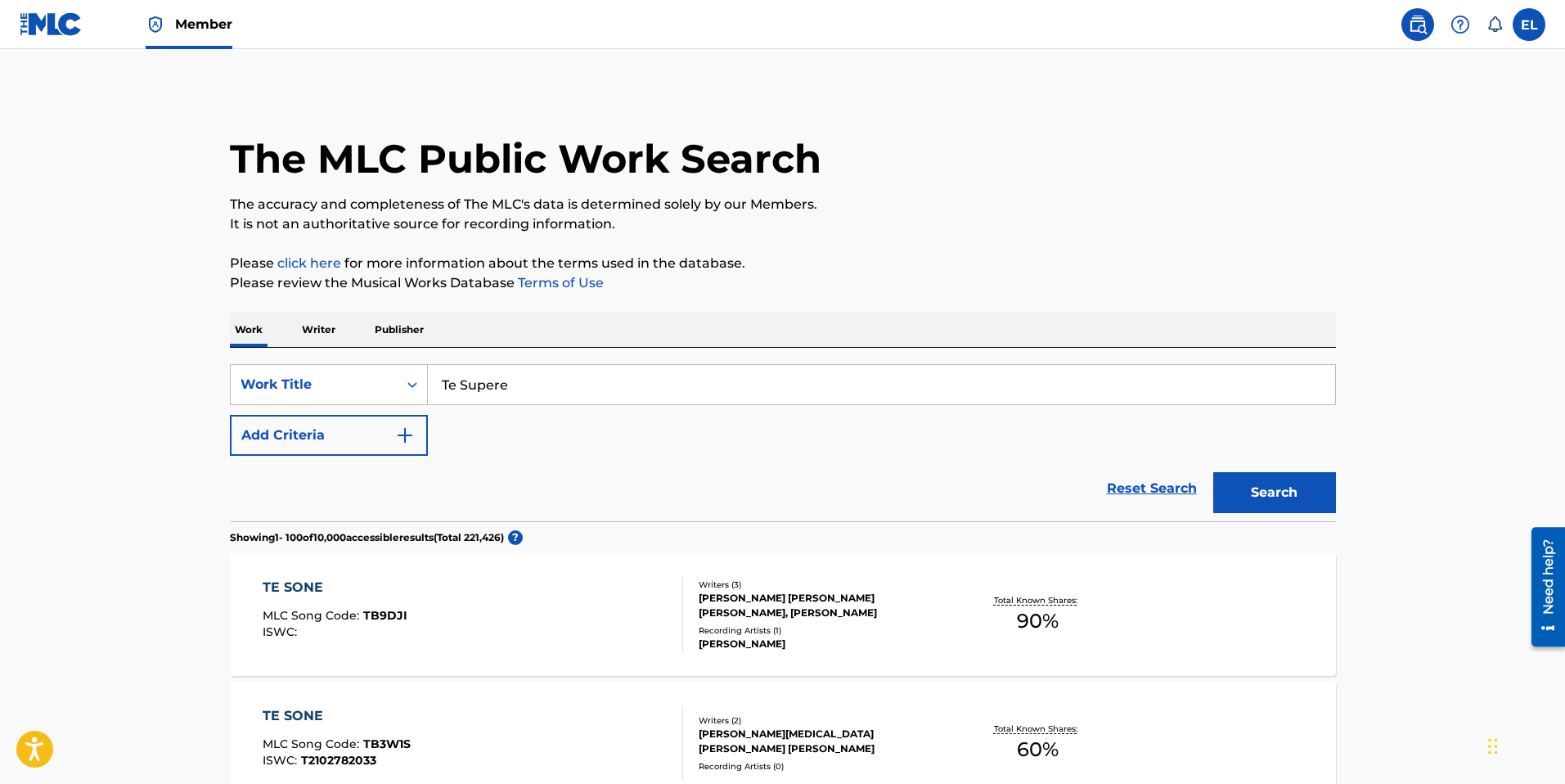
click at [1328, 513] on div "Search" at bounding box center [1270, 488] width 131 height 65
drag, startPoint x: 1063, startPoint y: 305, endPoint x: 1316, endPoint y: 498, distance: 318.2
click at [1316, 498] on button "Search" at bounding box center [1274, 493] width 123 height 41
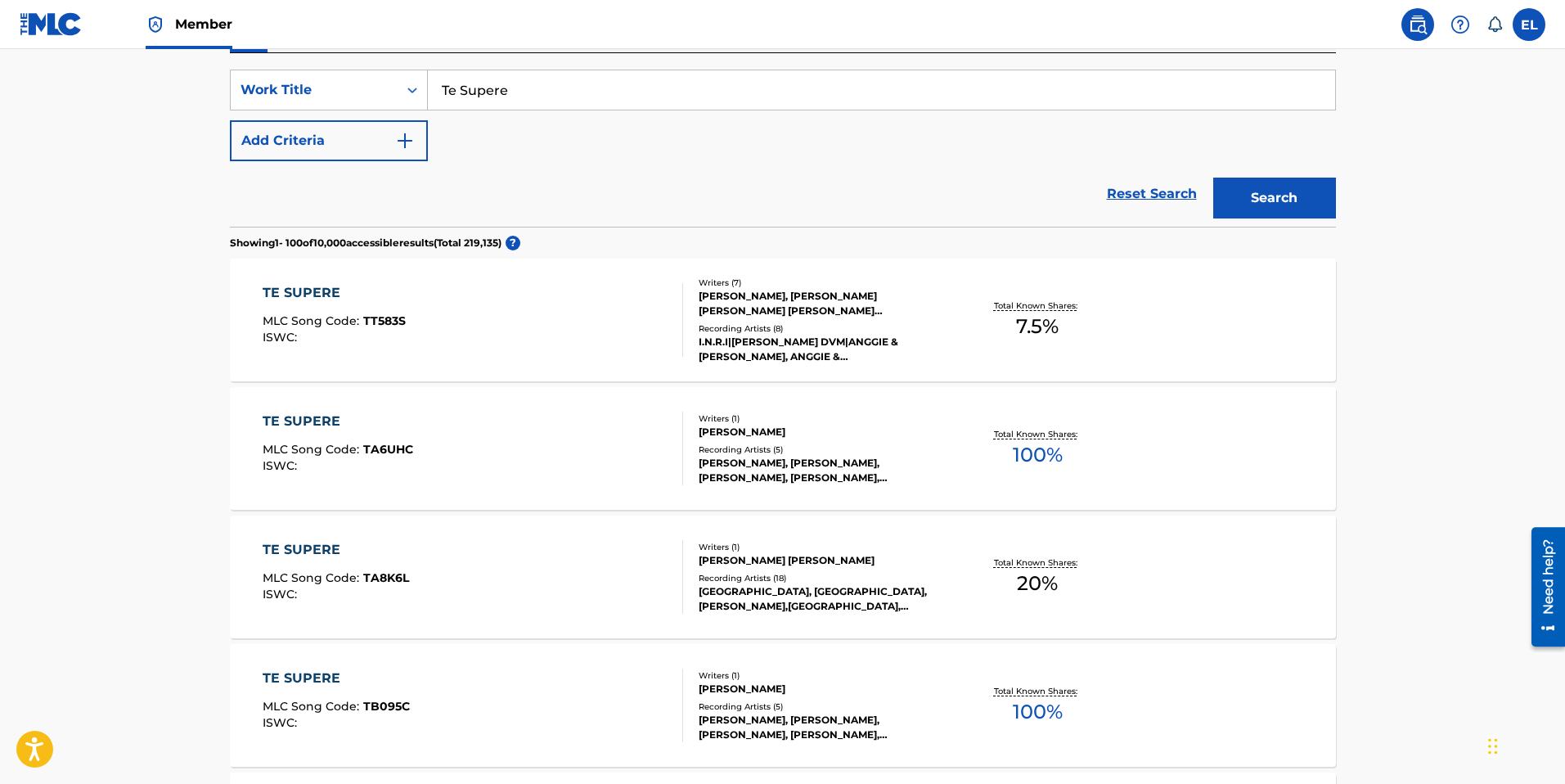
scroll to position [298, 0]
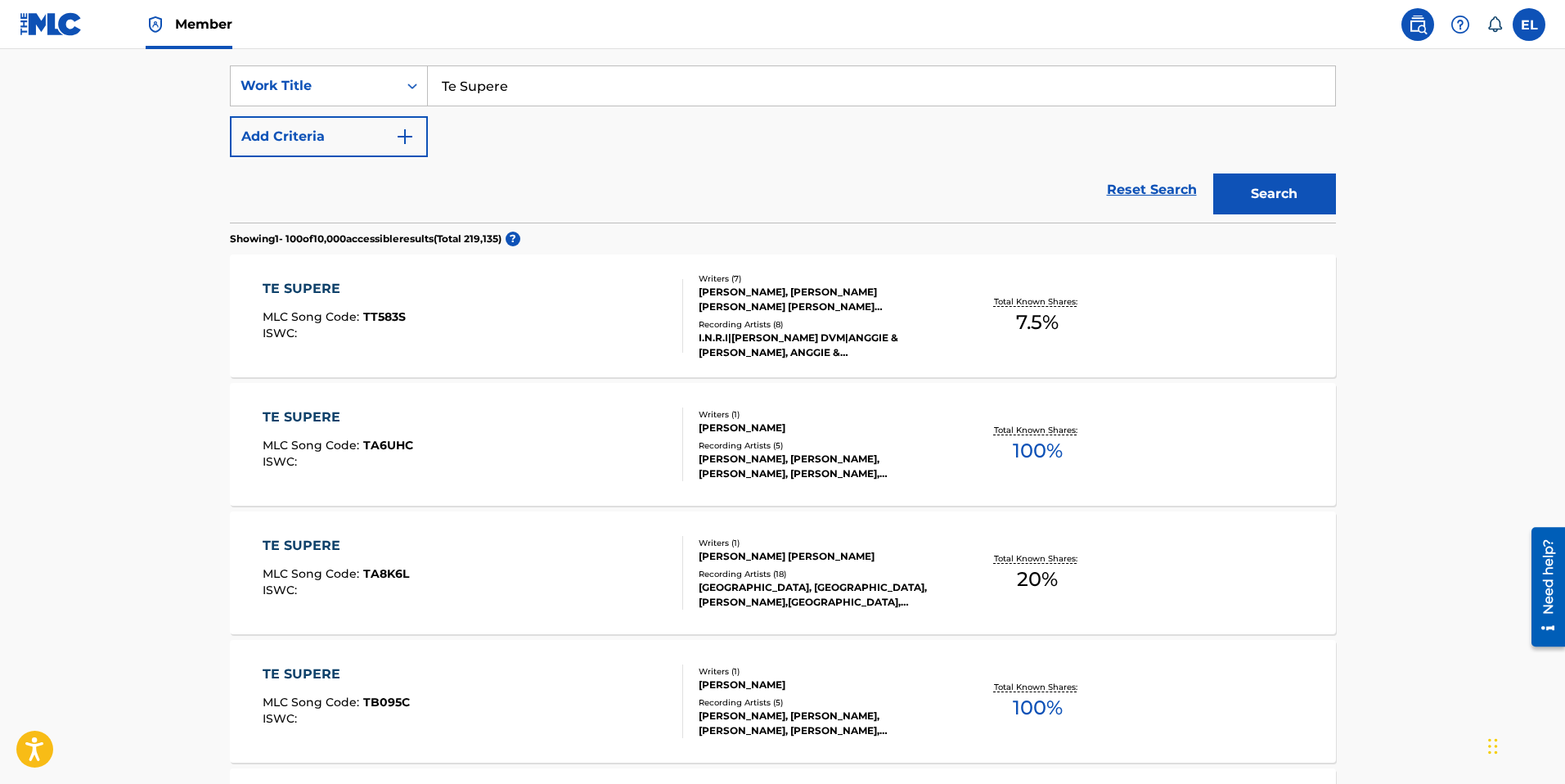
click at [563, 605] on div "TE SUPERE MLC Song Code : TA8K6L ISWC :" at bounding box center [472, 572] width 421 height 74
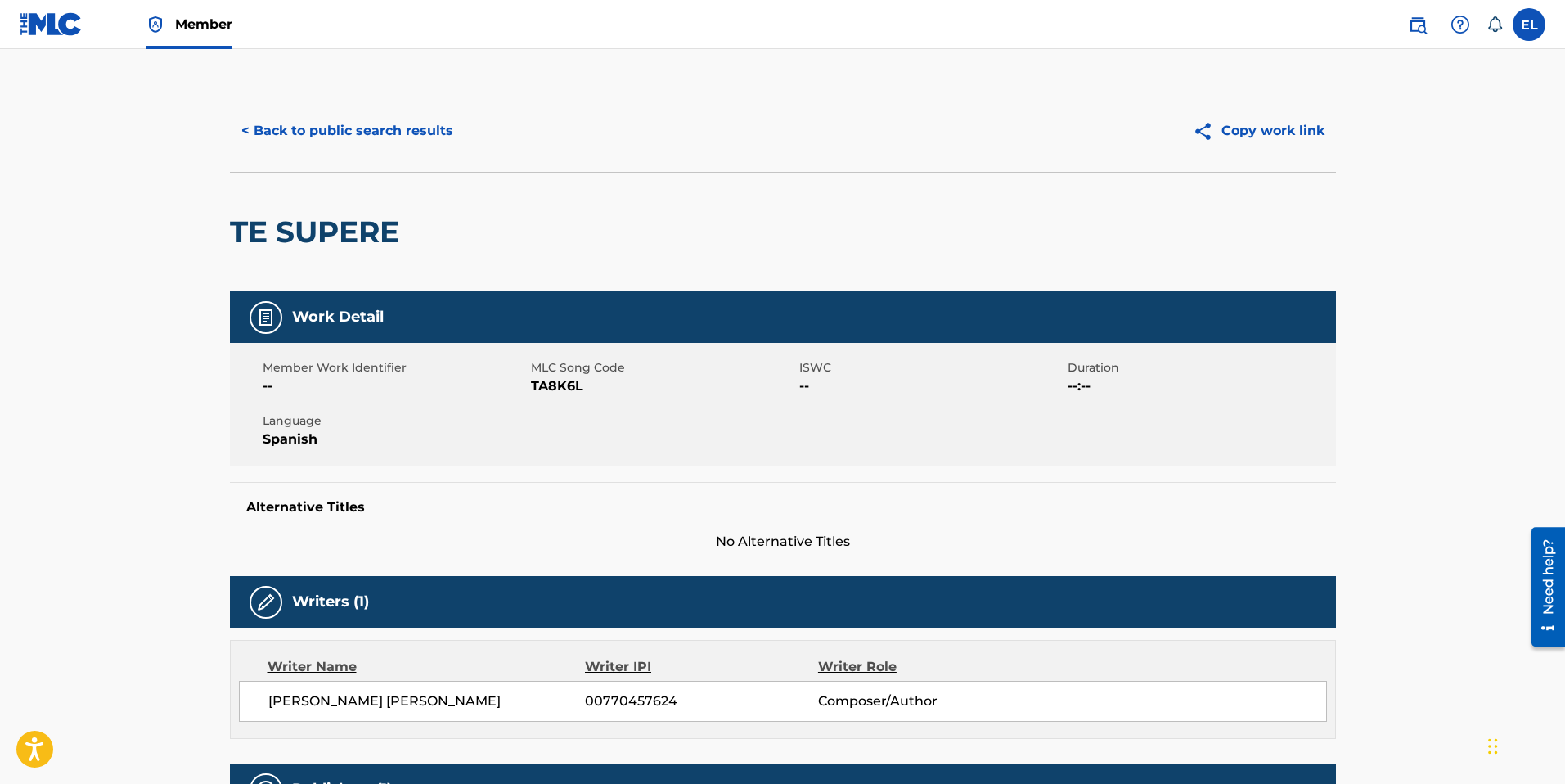
click at [561, 386] on span "TA8K6L" at bounding box center [663, 386] width 264 height 20
click at [389, 131] on button "< Back to public search results" at bounding box center [347, 131] width 235 height 41
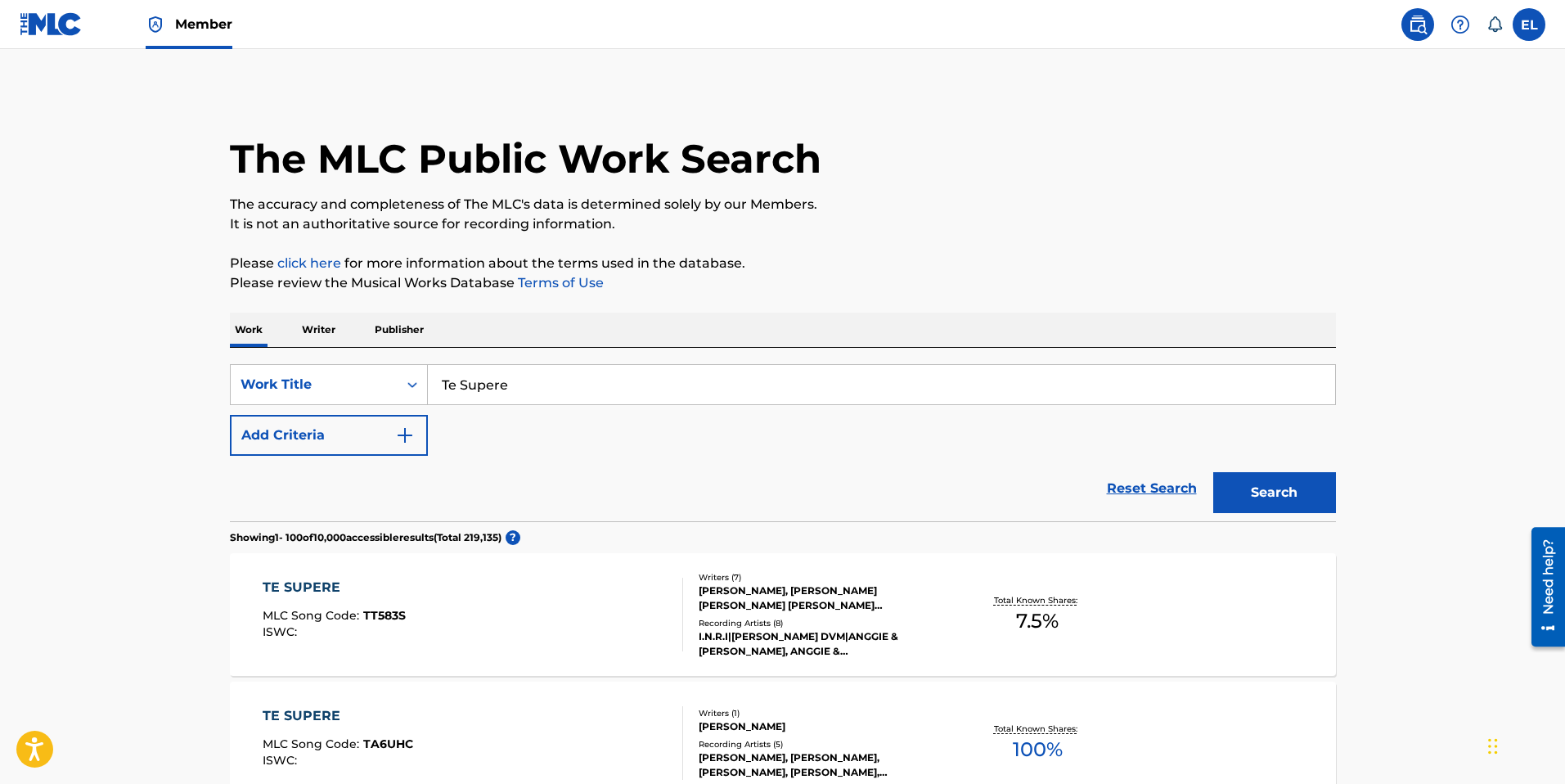
scroll to position [298, 0]
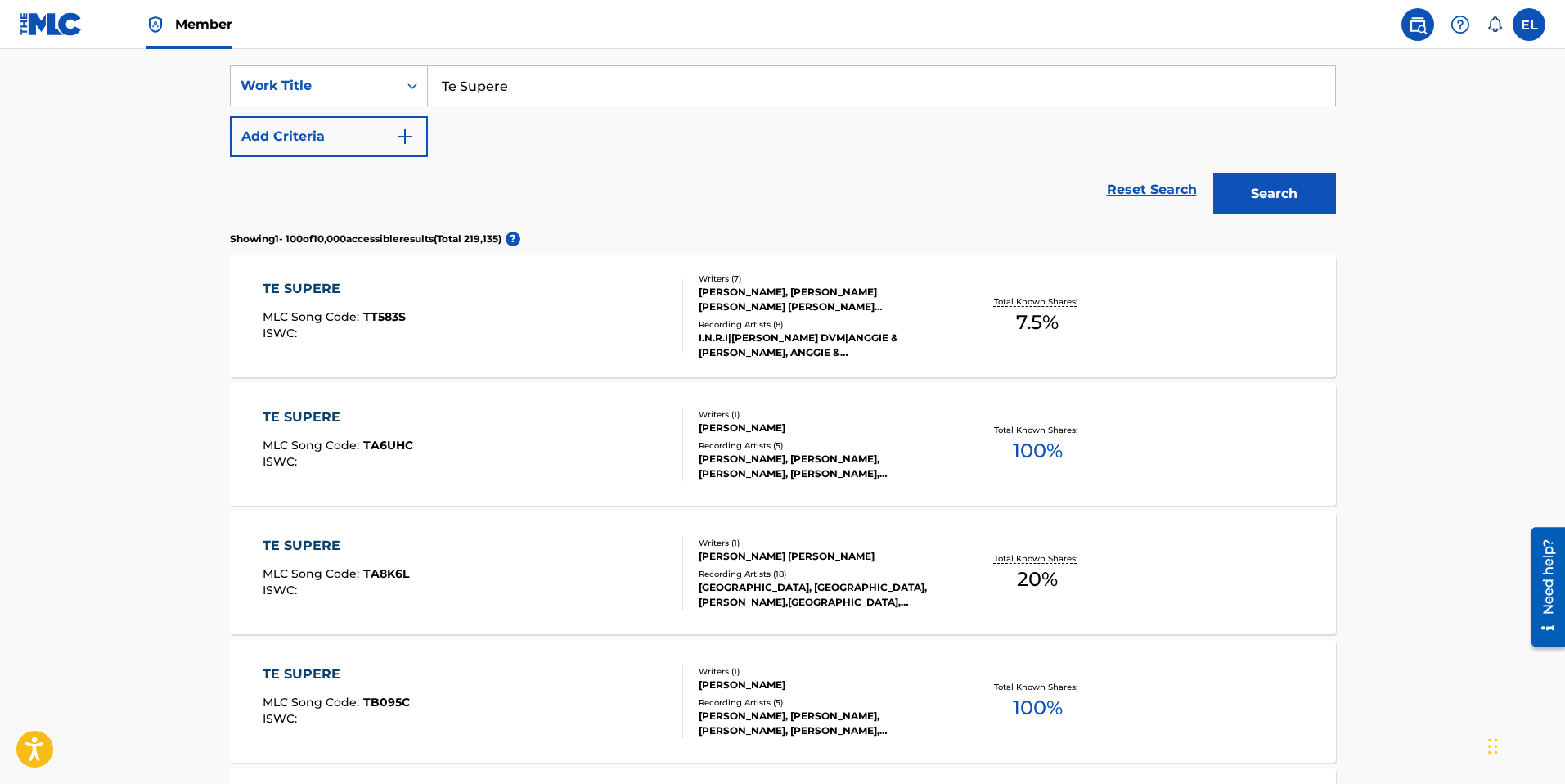
click at [597, 99] on input "Te Supere" at bounding box center [881, 86] width 908 height 39
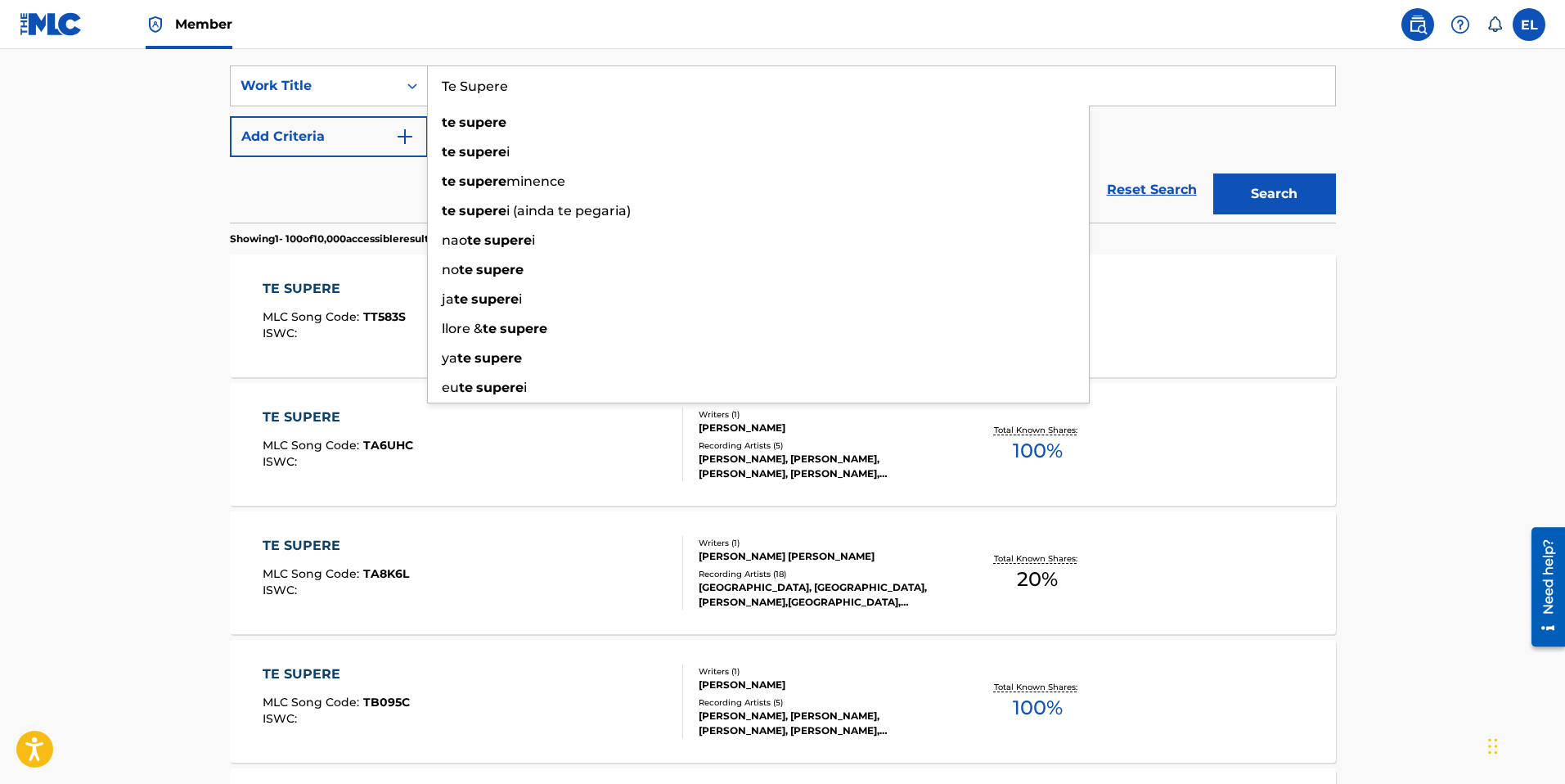
click at [597, 99] on input "Te Supere" at bounding box center [881, 86] width 908 height 39
click at [597, 100] on input "Te Supere" at bounding box center [881, 86] width 908 height 39
paste input "Uber"
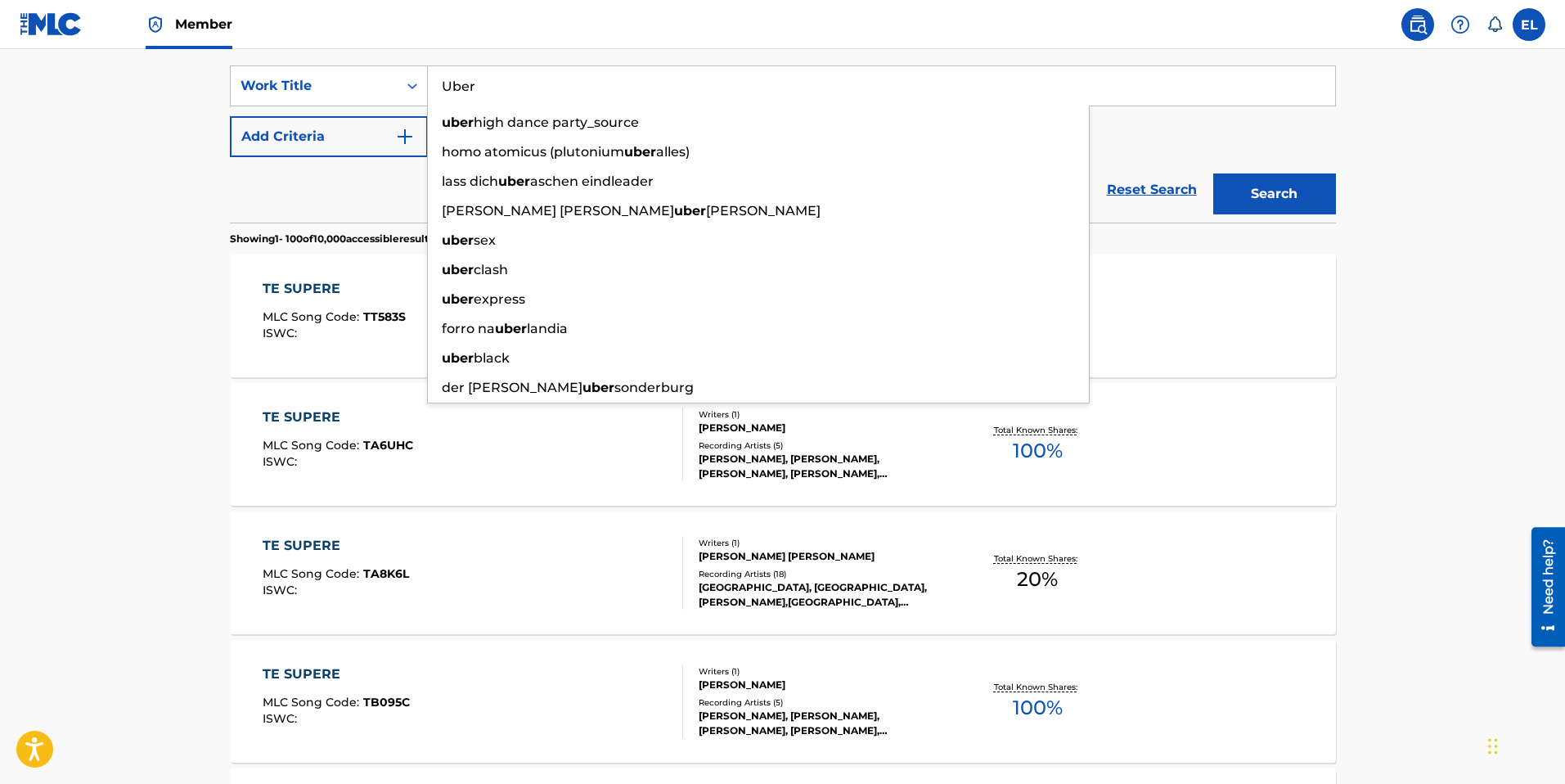
type input "Uber"
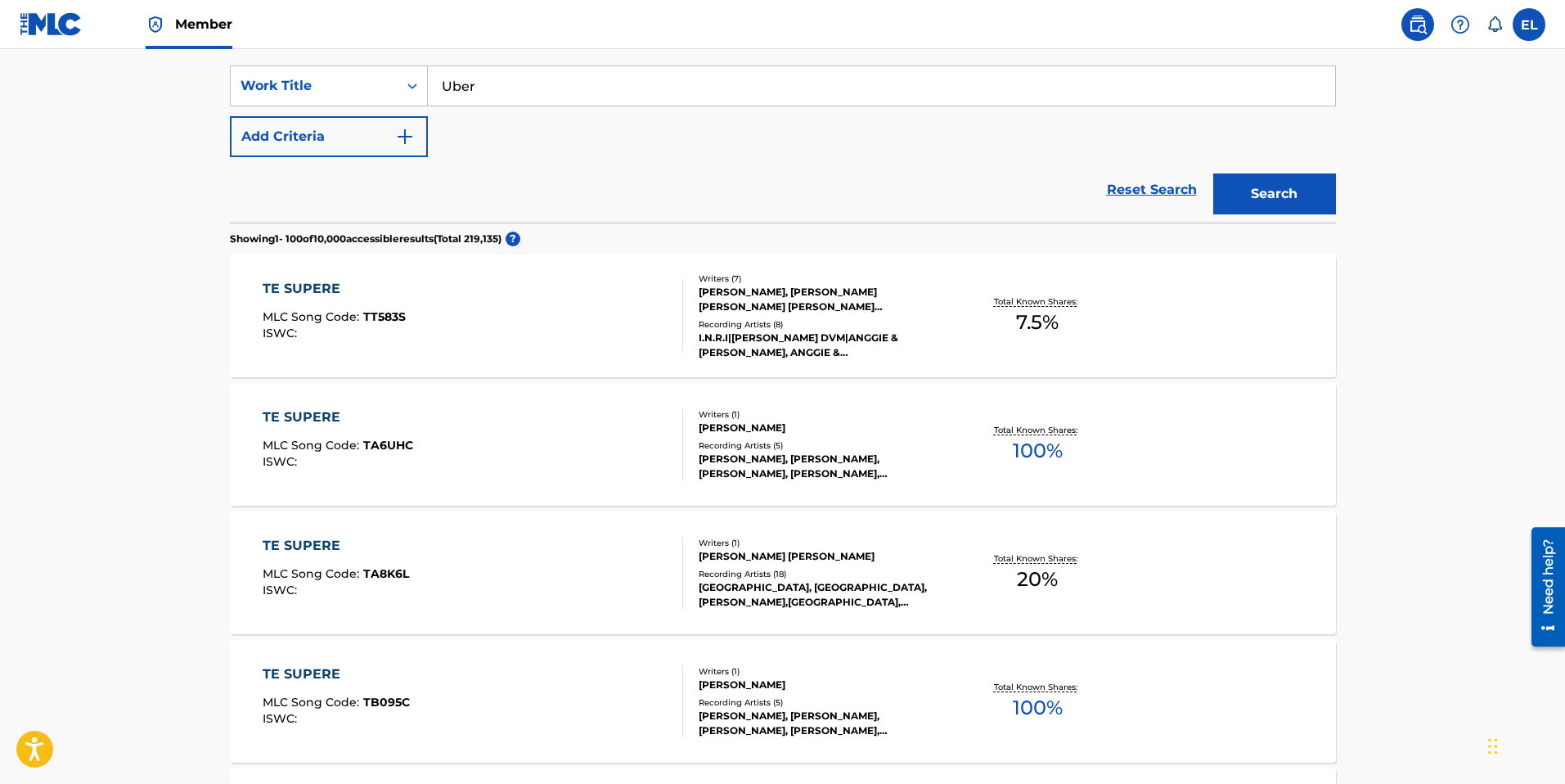
click at [1310, 199] on button "Search" at bounding box center [1274, 194] width 123 height 41
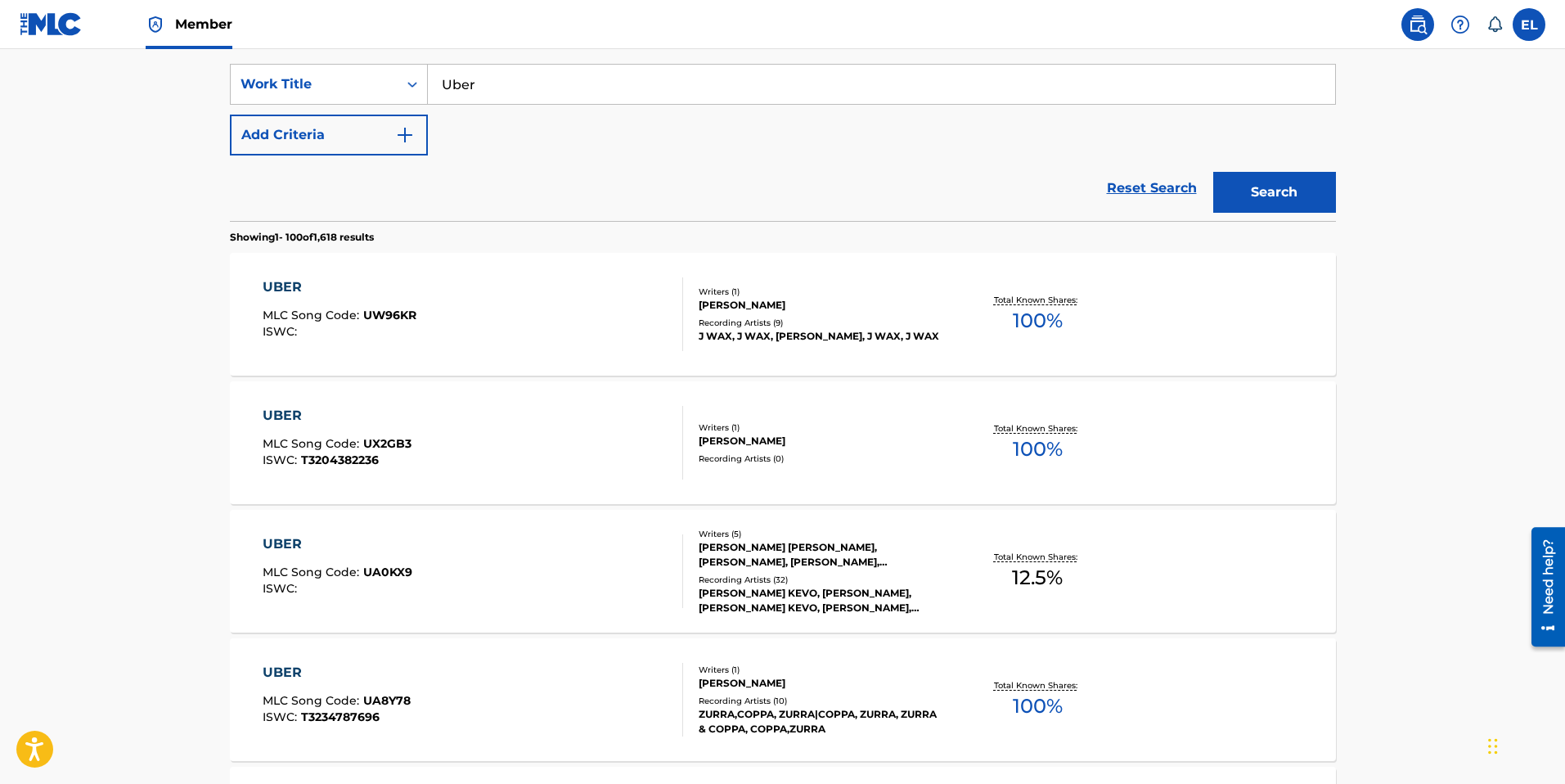
scroll to position [0, 0]
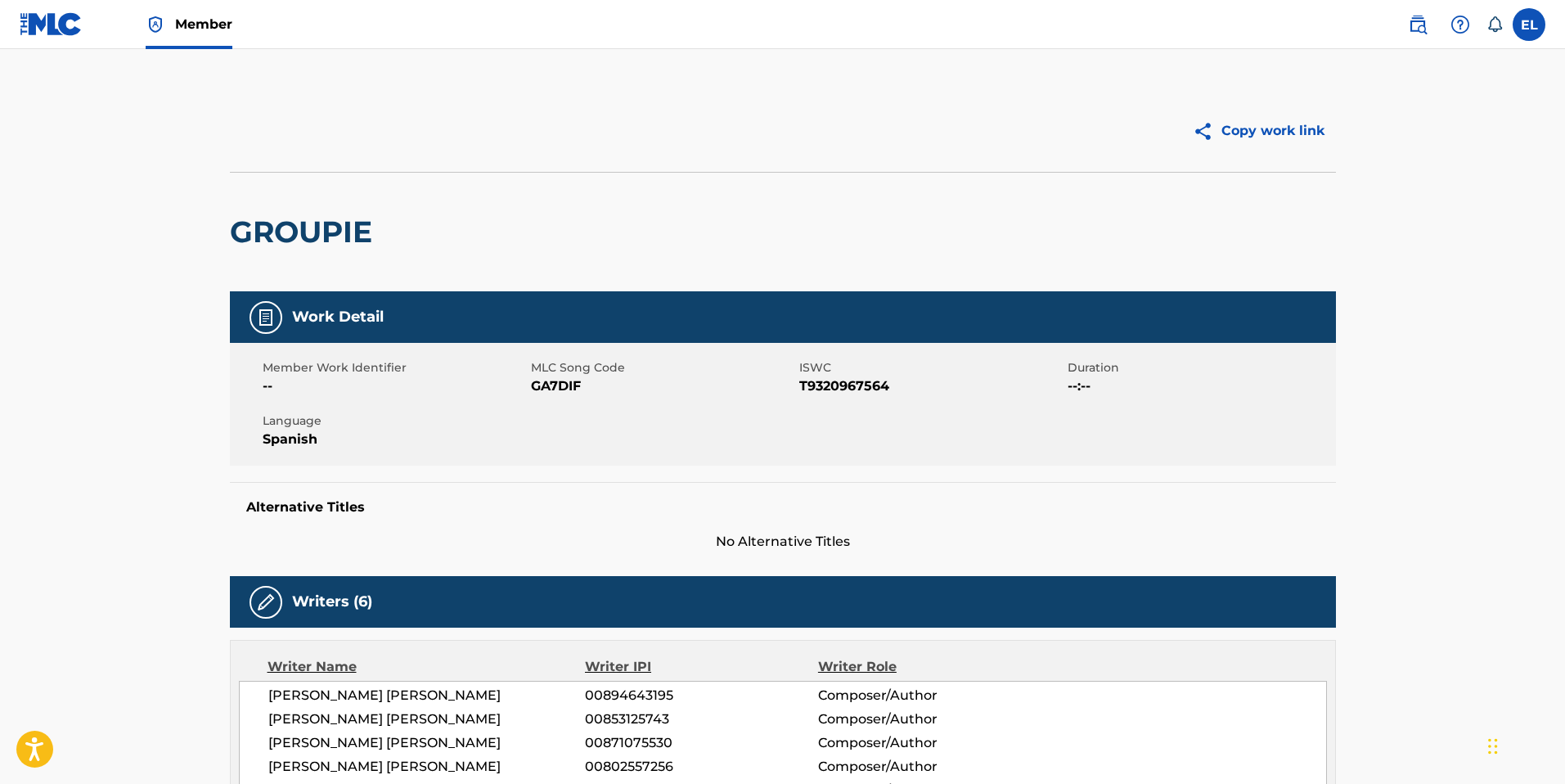
click at [555, 380] on span "GA7DIF" at bounding box center [663, 386] width 264 height 20
copy span "GA7DIF"
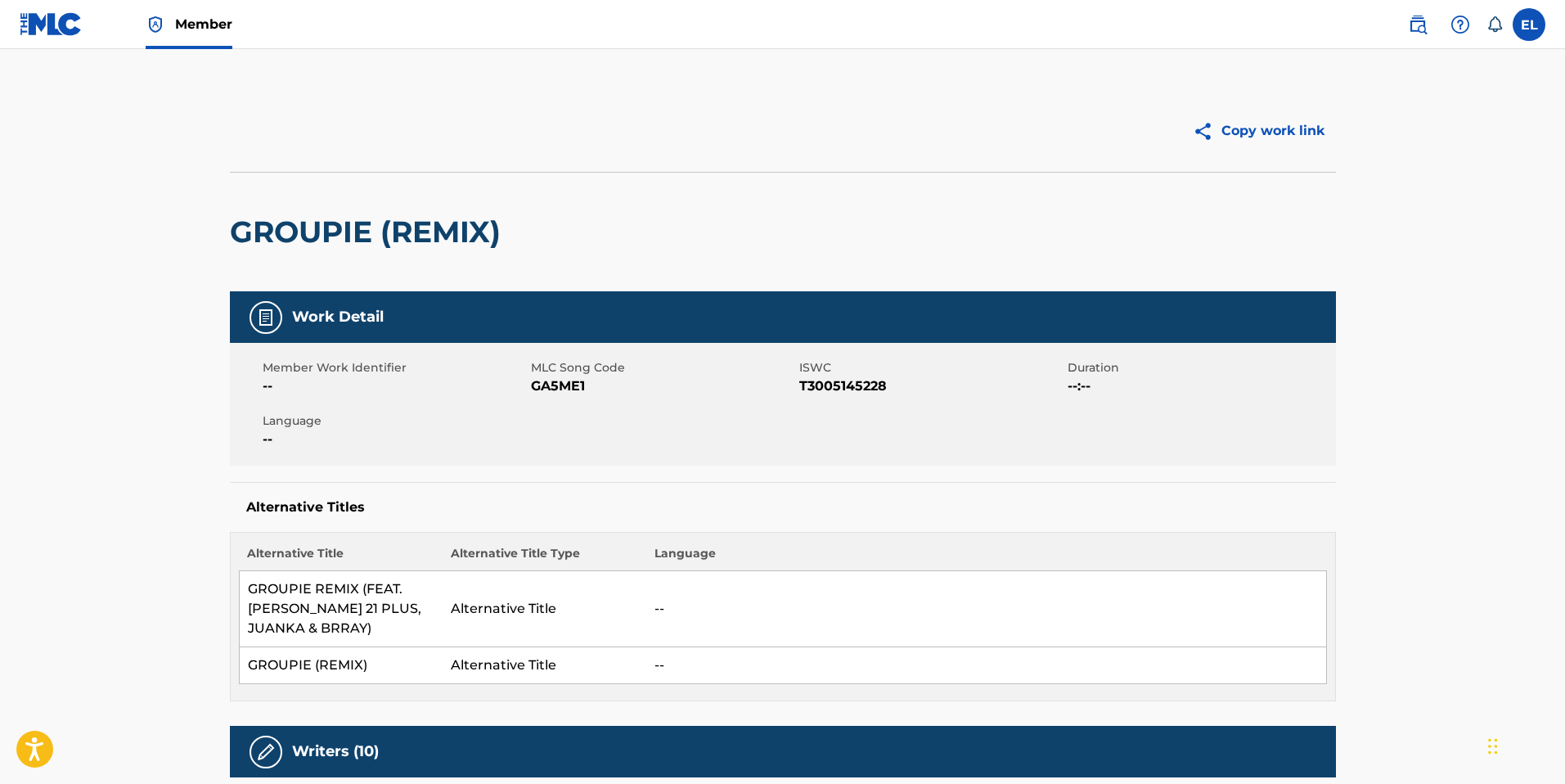
click at [573, 383] on span "GA5ME1" at bounding box center [663, 386] width 264 height 20
copy span "GA5ME1"
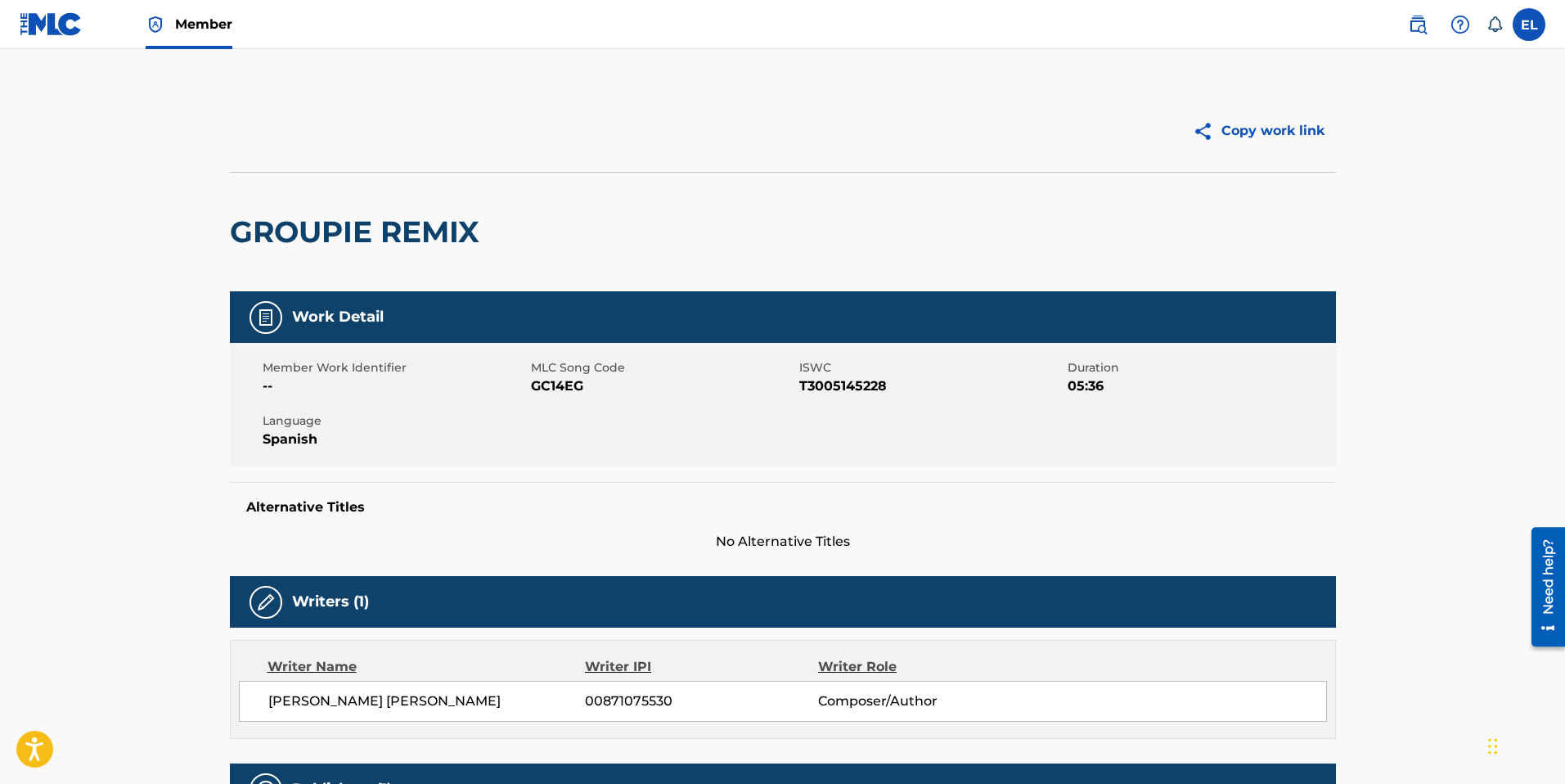
click at [561, 387] on span "GC14EG" at bounding box center [663, 386] width 264 height 20
copy span "GC14EG"
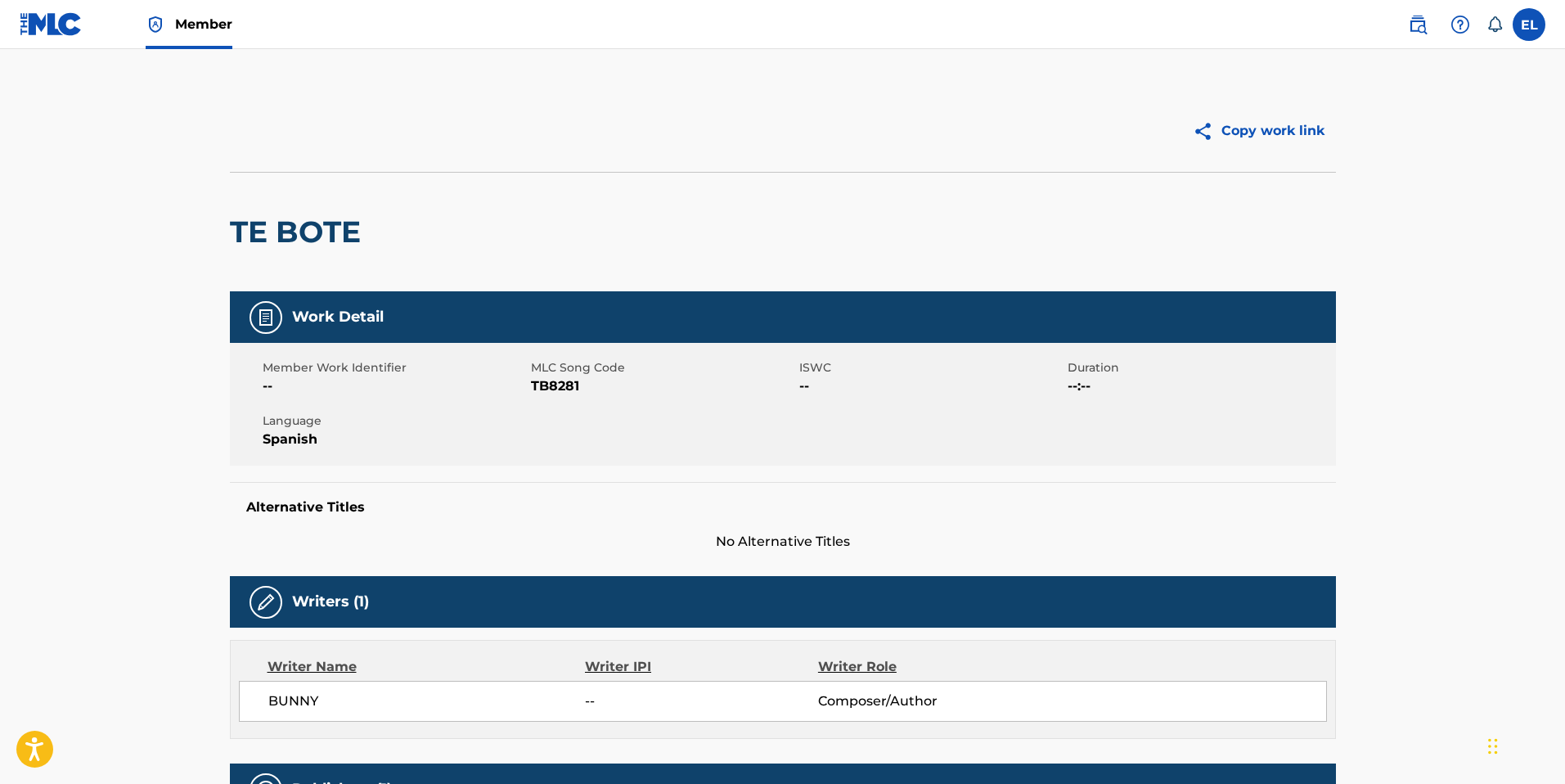
click at [560, 397] on div "Member Work Identifier -- MLC Song Code TB8281 ISWC -- Duration --:-- Language …" at bounding box center [782, 404] width 1106 height 123
click at [560, 396] on div "Member Work Identifier -- MLC Song Code TB8281 ISWC -- Duration --:-- Language …" at bounding box center [782, 404] width 1106 height 123
click at [555, 387] on span "TB8281" at bounding box center [663, 386] width 264 height 20
copy span "TB8281"
